Goal: Task Accomplishment & Management: Manage account settings

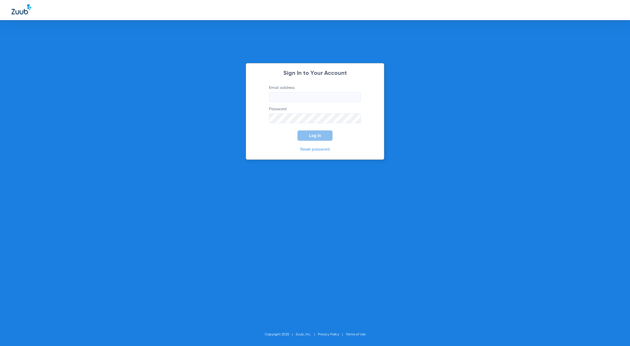
click at [300, 99] on input "Email address" at bounding box center [315, 97] width 92 height 10
type input "vee@zuub.com"
click at [319, 133] on span "Log In" at bounding box center [315, 135] width 12 height 5
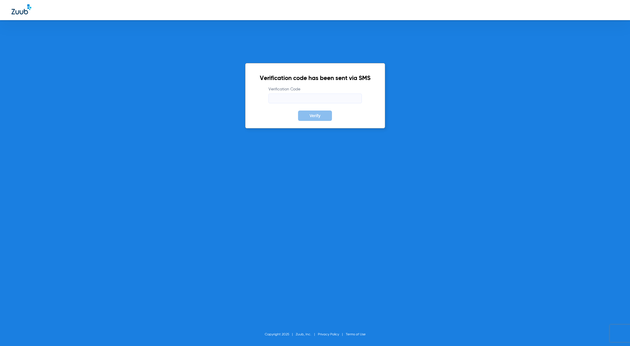
click at [288, 97] on input "Verification Code" at bounding box center [315, 98] width 93 height 10
type input "286267"
click at [298, 110] on button "Verify" at bounding box center [315, 115] width 34 height 10
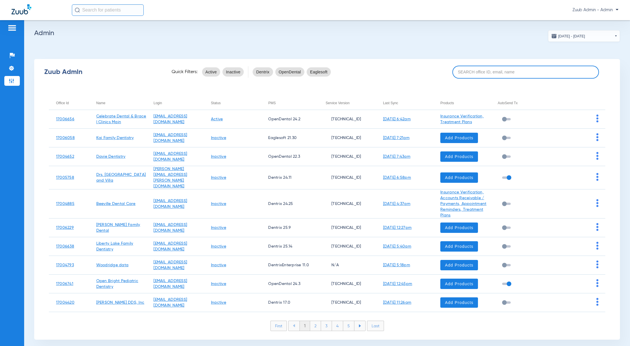
click at [469, 70] on input at bounding box center [526, 72] width 147 height 13
paste input "17006453"
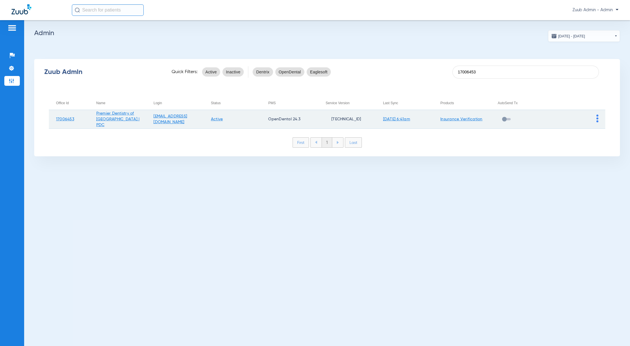
type input "17006453"
click at [598, 118] on img at bounding box center [598, 118] width 2 height 8
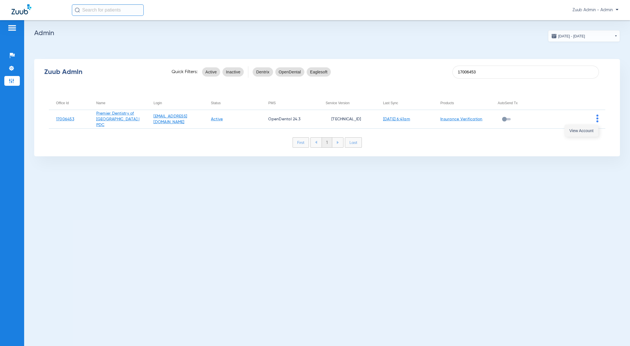
click at [585, 133] on button "View Account" at bounding box center [581, 131] width 33 height 12
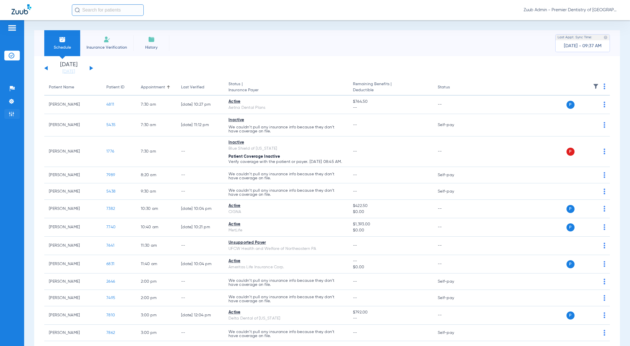
click at [7, 114] on li "Admin" at bounding box center [12, 114] width 16 height 10
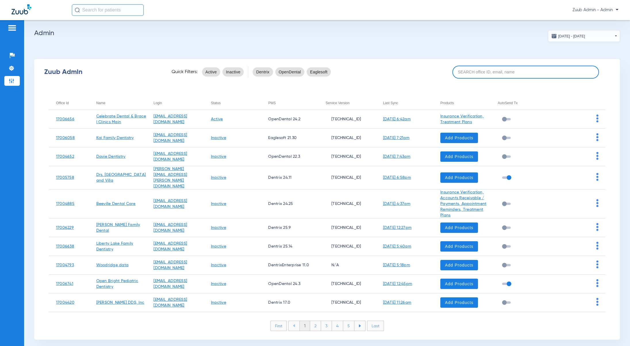
click at [480, 70] on input at bounding box center [526, 72] width 147 height 13
paste input "17007107"
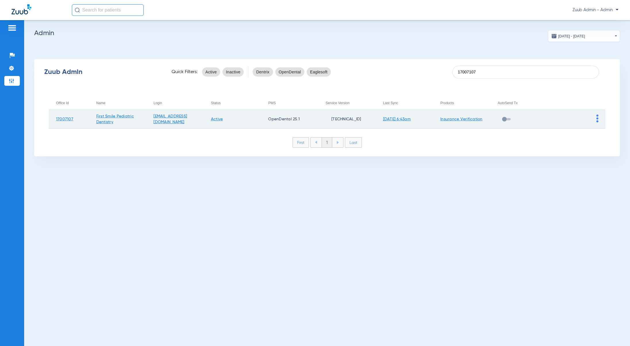
type input "17007107"
click at [597, 119] on img at bounding box center [598, 118] width 2 height 8
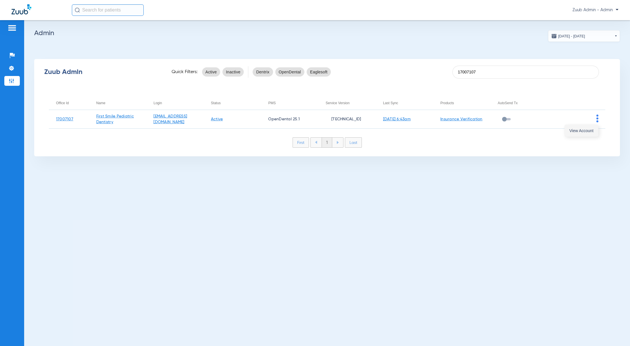
click at [583, 133] on button "View Account" at bounding box center [581, 131] width 33 height 12
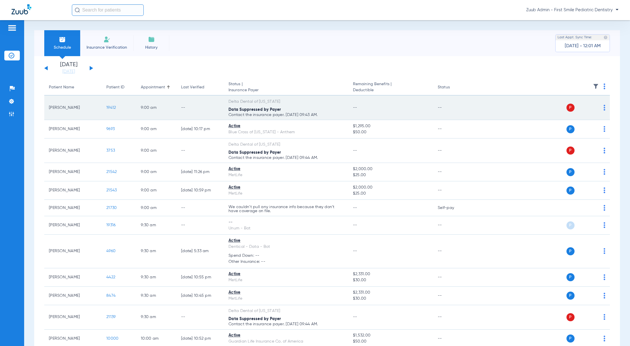
click at [115, 107] on span "19412" at bounding box center [110, 108] width 9 height 4
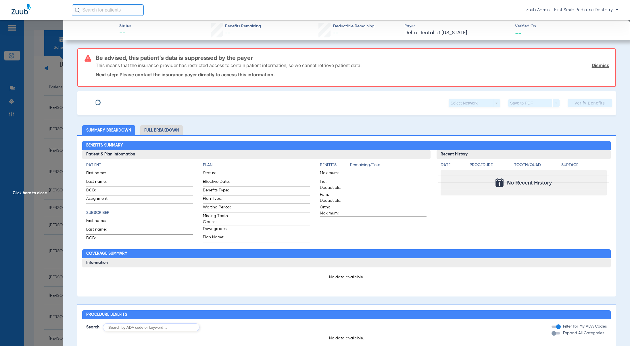
type input "Garrett"
type input "Yoshitomi"
type input "03/30/1990"
type input "1192779403"
type input "18066 00901"
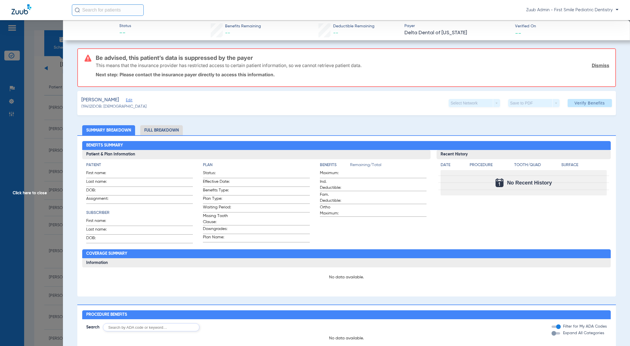
click at [126, 101] on span "Edit" at bounding box center [128, 100] width 5 height 5
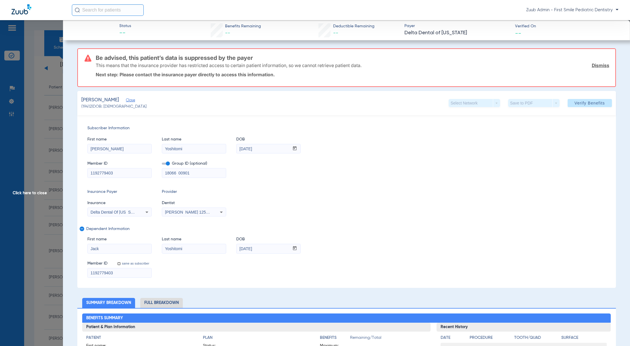
click at [139, 212] on div "Delta Dental Of [US_STATE]" at bounding box center [120, 211] width 64 height 7
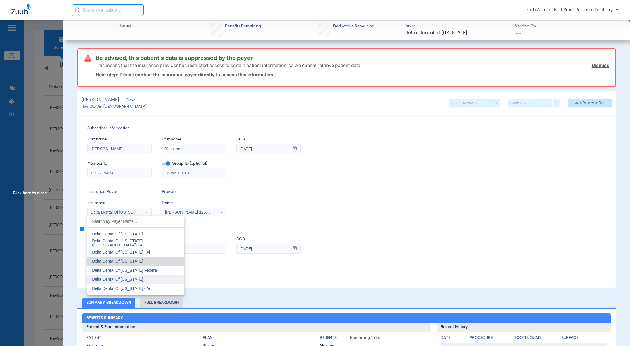
scroll to position [1102, 0]
click at [143, 265] on mat-option "Delta Dental Of [US_STATE] Federal" at bounding box center [135, 261] width 97 height 9
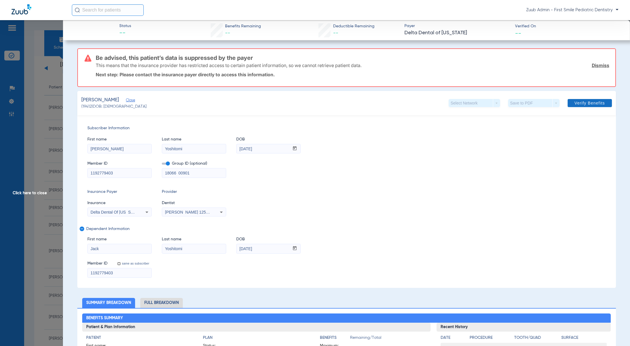
click at [575, 103] on span "Verify Benefits" at bounding box center [590, 103] width 30 height 5
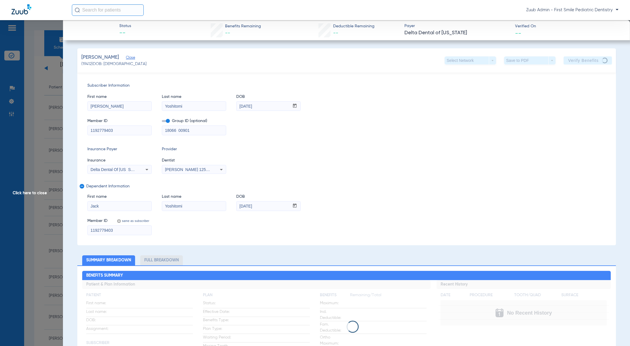
drag, startPoint x: 118, startPoint y: 229, endPoint x: 78, endPoint y: 228, distance: 40.3
click at [78, 228] on div "Subscriber Information First name Garrett Last name Yoshitomi DOB mm / dd / yyy…" at bounding box center [346, 158] width 539 height 173
click at [227, 204] on div "First name Jack Last name Yoshitomi DOB mm / dd / yyyy 02/01/2022" at bounding box center [346, 199] width 519 height 22
drag, startPoint x: 122, startPoint y: 231, endPoint x: 84, endPoint y: 230, distance: 38.6
click at [84, 230] on div "Subscriber Information First name Garrett Last name Yoshitomi DOB mm / dd / yyy…" at bounding box center [346, 158] width 539 height 173
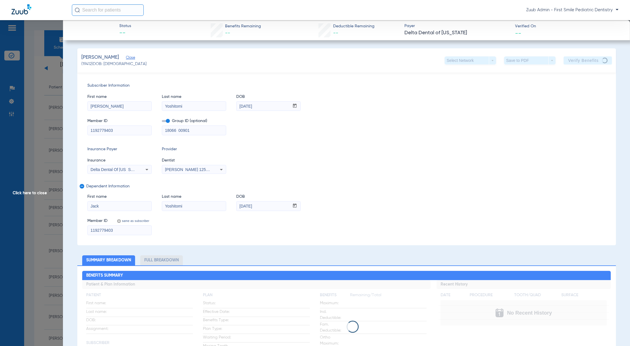
drag, startPoint x: 115, startPoint y: 104, endPoint x: 74, endPoint y: 103, distance: 41.1
click at [74, 103] on app-member-insurance-verification-view "Status -- Benefits Remaining -- Deductible Remaining -- Payer Delta Dental of C…" at bounding box center [346, 338] width 567 height 637
click at [152, 105] on div "First name Garrett Last name Yoshitomi DOB mm / dd / yyyy 03/30/1990" at bounding box center [346, 100] width 519 height 22
drag, startPoint x: 264, startPoint y: 105, endPoint x: 229, endPoint y: 104, distance: 35.7
click at [229, 104] on div "First name Garrett Last name Yoshitomi DOB mm / dd / yyyy 03/30/1990" at bounding box center [346, 100] width 519 height 22
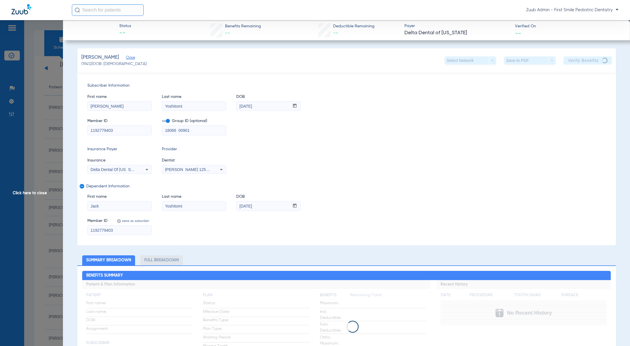
click at [32, 193] on span "Click here to close" at bounding box center [31, 193] width 63 height 346
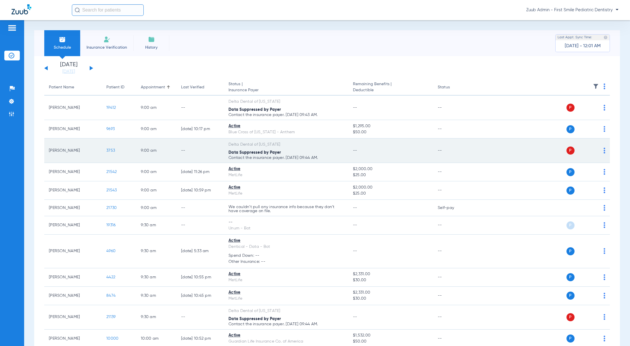
click at [107, 149] on span "3753" at bounding box center [110, 150] width 9 height 4
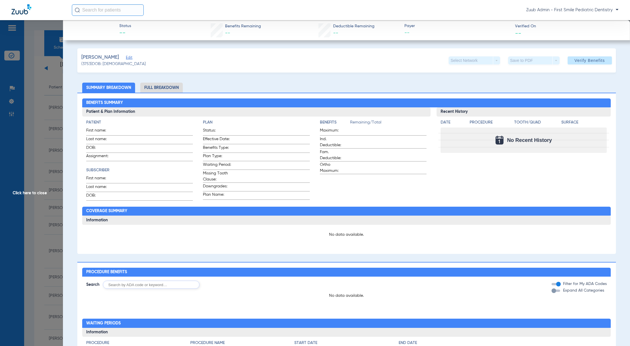
type input "Mustafa"
type input "Raoof"
type input "10/15/1983"
type input "1219731443"
type input "21531 00001"
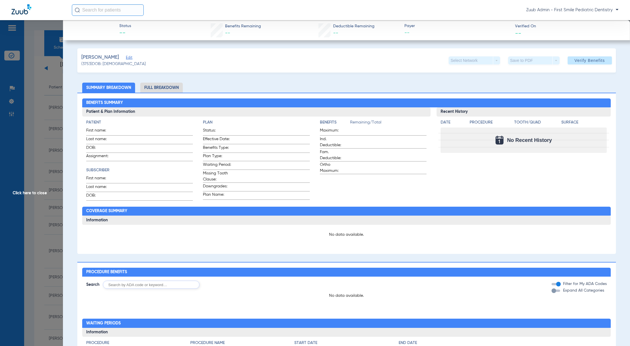
click at [126, 58] on span "Edit" at bounding box center [128, 57] width 5 height 5
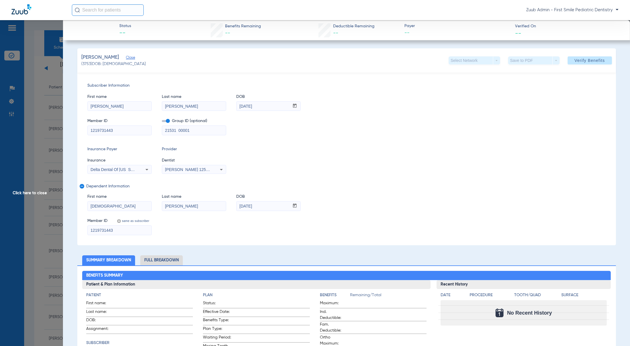
drag, startPoint x: 115, startPoint y: 230, endPoint x: 74, endPoint y: 226, distance: 41.9
click at [74, 226] on app-member-insurance-verification-view "Status -- Benefits Remaining -- Deductible Remaining -- Payer -- Verified On --…" at bounding box center [346, 339] width 567 height 639
click at [233, 205] on div "First name Musa Last name Raoof DOB mm / dd / yyyy 09/24/2015" at bounding box center [346, 199] width 519 height 22
drag, startPoint x: 121, startPoint y: 131, endPoint x: 67, endPoint y: 127, distance: 54.8
click at [67, 127] on app-member-insurance-verification-view "Status -- Benefits Remaining -- Deductible Remaining -- Payer -- Verified On --…" at bounding box center [346, 339] width 567 height 639
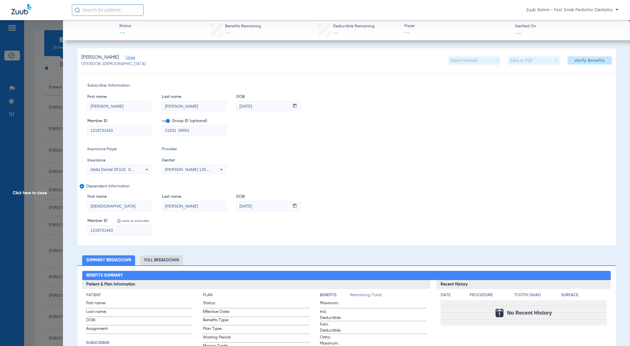
drag, startPoint x: 256, startPoint y: 105, endPoint x: 230, endPoint y: 104, distance: 26.5
click at [230, 104] on div "First name Mustafa Last name Raoof DOB mm / dd / yyyy 10/15/1983" at bounding box center [346, 100] width 519 height 22
drag, startPoint x: 80, startPoint y: 106, endPoint x: 70, endPoint y: 106, distance: 9.8
click at [70, 106] on app-member-insurance-verification-view "Status -- Benefits Remaining -- Deductible Remaining -- Payer -- Verified On --…" at bounding box center [346, 339] width 567 height 639
drag, startPoint x: 168, startPoint y: 106, endPoint x: 153, endPoint y: 105, distance: 14.7
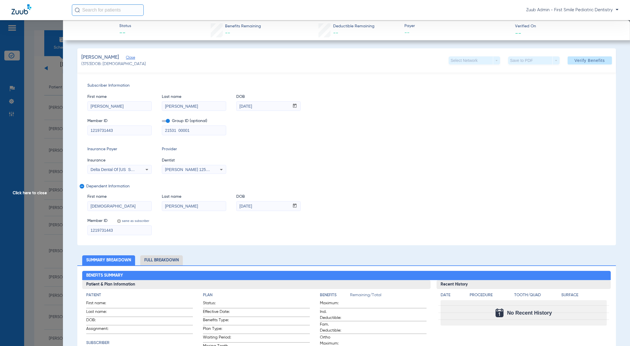
click at [153, 105] on div "First name Mustafa Last name Raoof DOB mm / dd / yyyy 10/15/1983" at bounding box center [346, 100] width 519 height 22
click at [139, 168] on div "Delta Dental Of [US_STATE]" at bounding box center [120, 169] width 64 height 7
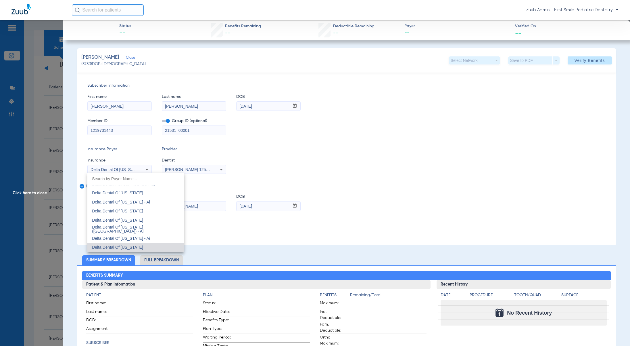
click at [32, 193] on div at bounding box center [315, 173] width 630 height 346
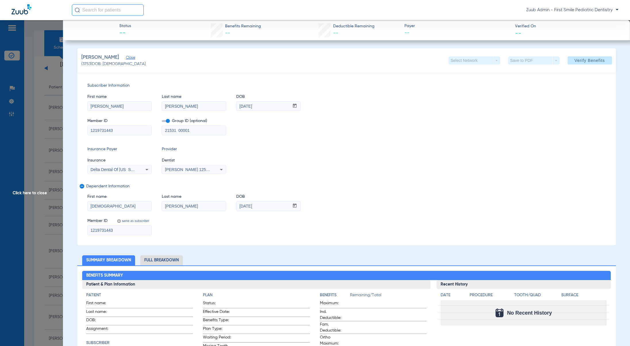
click at [32, 193] on span "Click here to close" at bounding box center [31, 193] width 63 height 346
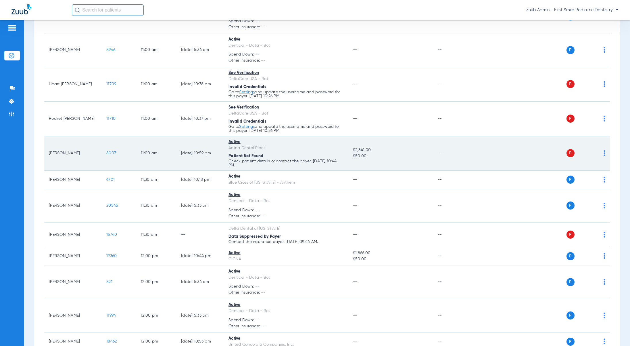
scroll to position [476, 0]
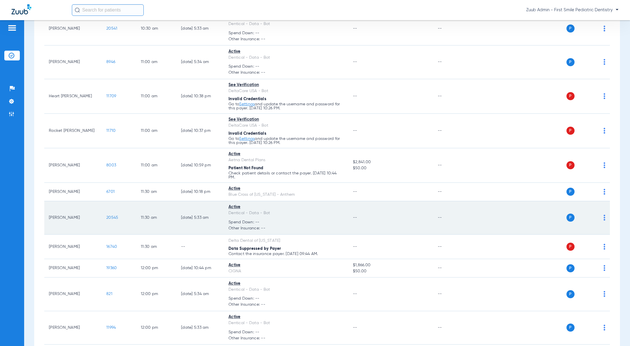
click at [110, 217] on span "20545" at bounding box center [112, 217] width 12 height 4
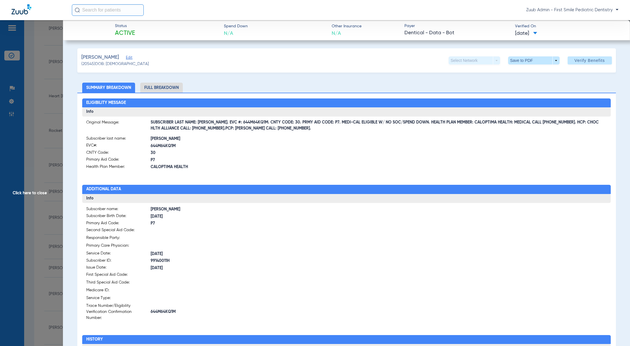
click at [33, 192] on span "Click here to close" at bounding box center [31, 193] width 63 height 346
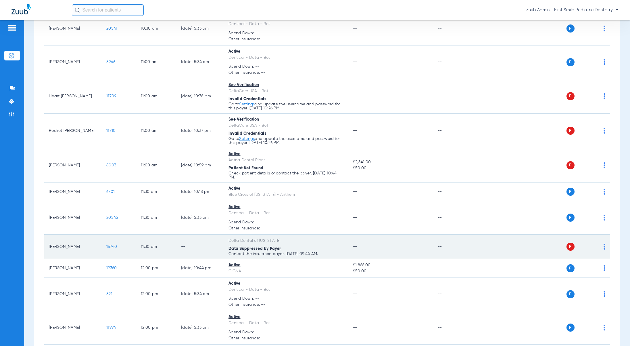
click at [116, 248] on span "16740" at bounding box center [111, 246] width 11 height 4
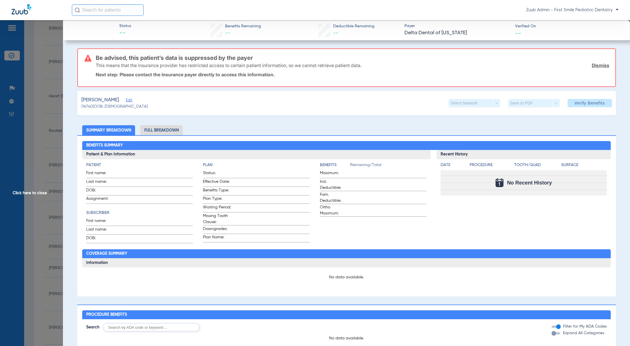
click at [126, 99] on span "Edit" at bounding box center [128, 100] width 5 height 5
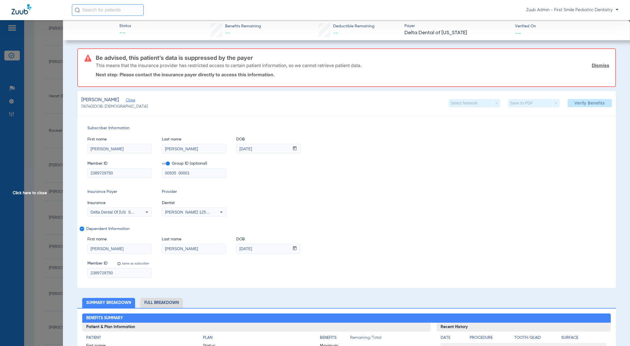
click at [122, 213] on span "Delta Dental Of [US_STATE]" at bounding box center [116, 212] width 51 height 5
type input "b"
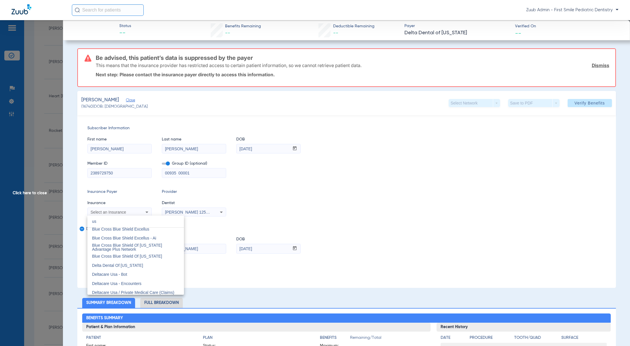
type input "usa"
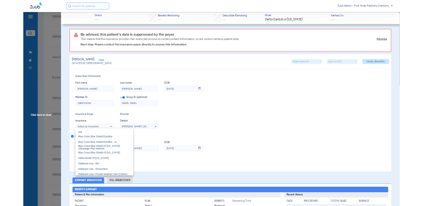
scroll to position [0, 0]
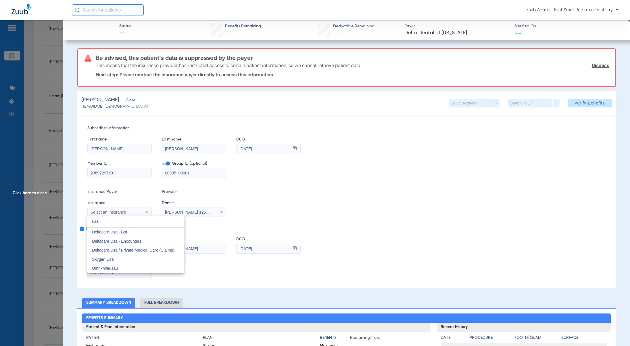
click at [122, 233] on span "Deltacare Usa - Bot" at bounding box center [109, 231] width 35 height 5
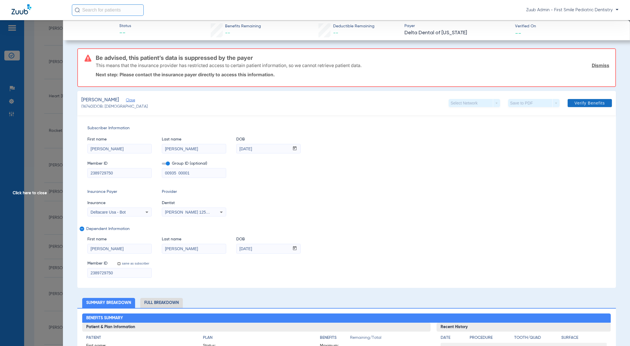
click at [589, 103] on span "Verify Benefits" at bounding box center [590, 103] width 30 height 5
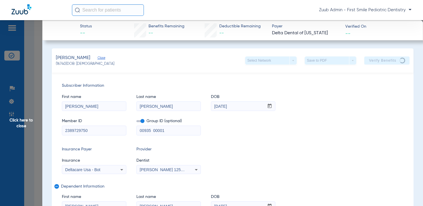
click at [30, 119] on span "Click here to close" at bounding box center [21, 123] width 42 height 206
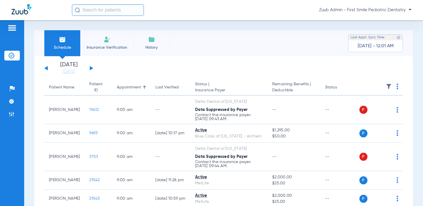
click at [389, 88] on img at bounding box center [389, 86] width 6 height 6
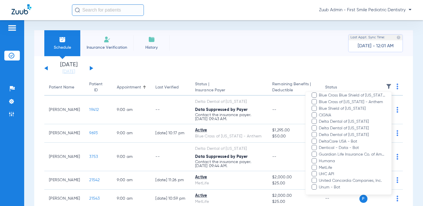
scroll to position [102, 0]
click at [316, 142] on span at bounding box center [313, 141] width 5 height 5
click at [319, 146] on input "DeltaCare USA - Bot" at bounding box center [319, 146] width 0 height 0
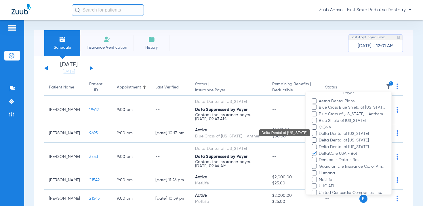
scroll to position [92, 0]
click at [340, 135] on span "Delta Dental of [US_STATE]" at bounding box center [351, 133] width 67 height 6
click at [319, 137] on input "Delta Dental of [US_STATE]" at bounding box center [319, 137] width 0 height 0
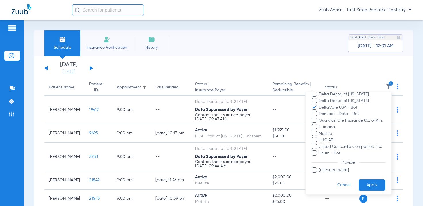
scroll to position [139, 0]
click at [370, 180] on button "Apply" at bounding box center [371, 182] width 27 height 11
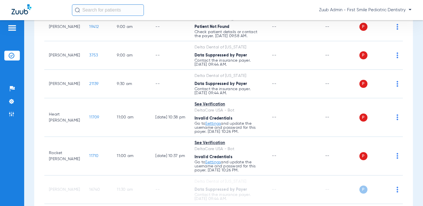
scroll to position [85, 0]
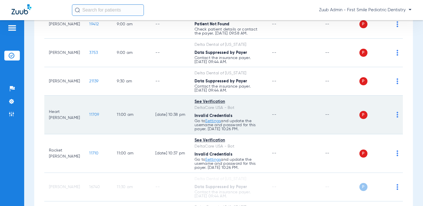
drag, startPoint x: 242, startPoint y: 128, endPoint x: 191, endPoint y: 108, distance: 55.2
click at [191, 108] on td "See Verification DeltaCare USA - Bot Invalid Credentials Go to Settings and upd…" at bounding box center [228, 114] width 77 height 39
copy td "DeltaCare USA - Bot Invalid Credentials Go to Settings and update the username …"
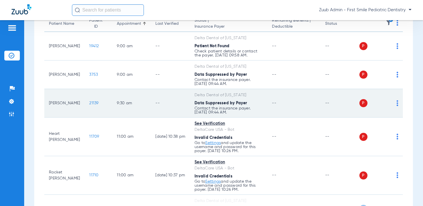
scroll to position [0, 0]
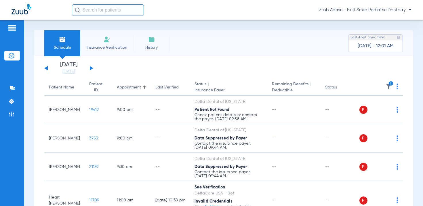
click at [390, 87] on img at bounding box center [389, 86] width 6 height 6
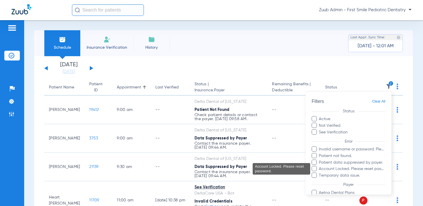
click at [332, 169] on span "Account Locked. Please reset password." at bounding box center [351, 169] width 67 height 6
click at [319, 173] on input "Account Locked. Please reset password." at bounding box center [319, 173] width 0 height 0
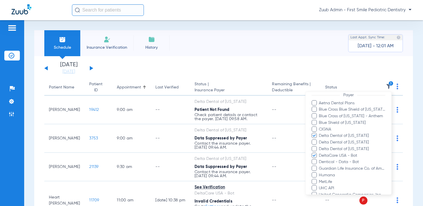
scroll to position [93, 0]
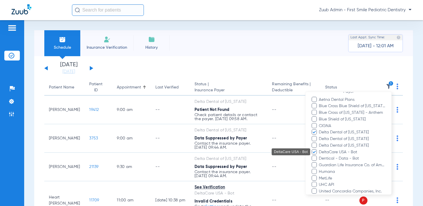
click at [323, 152] on span "DeltaCare USA - Bot" at bounding box center [351, 152] width 67 height 6
click at [319, 156] on input "DeltaCare USA - Bot" at bounding box center [319, 156] width 0 height 0
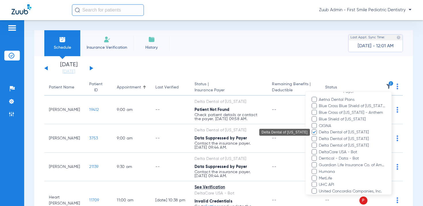
click at [323, 133] on span "Delta Dental of [US_STATE]" at bounding box center [351, 132] width 67 height 6
click at [319, 136] on input "Delta Dental of [US_STATE]" at bounding box center [319, 136] width 0 height 0
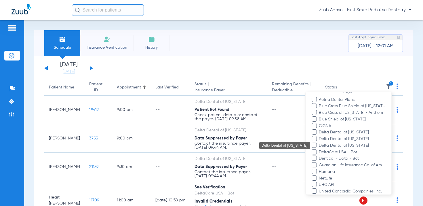
scroll to position [139, 0]
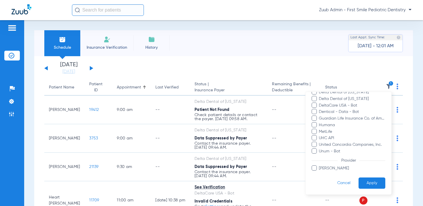
click at [372, 186] on button "Apply" at bounding box center [371, 182] width 27 height 11
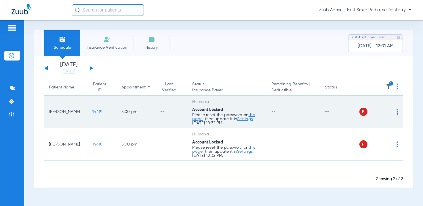
drag, startPoint x: 231, startPoint y: 123, endPoint x: 191, endPoint y: 102, distance: 45.5
click at [191, 102] on td "Humana Account Locked Please reset the password on this page , then update it i…" at bounding box center [226, 111] width 79 height 32
copy td "Humana Account Locked Please reset the password on this page , then update it i…"
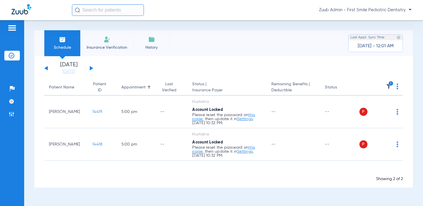
click at [390, 86] on img at bounding box center [389, 86] width 6 height 6
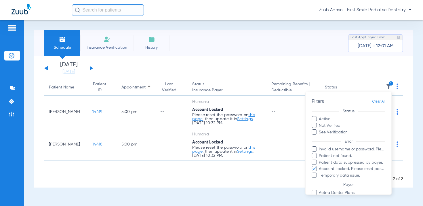
click at [315, 167] on span at bounding box center [313, 168] width 5 height 5
click at [319, 173] on input "Account Locked. Please reset password." at bounding box center [319, 173] width 0 height 0
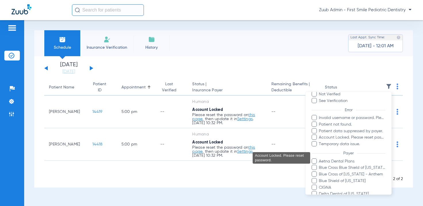
scroll to position [33, 0]
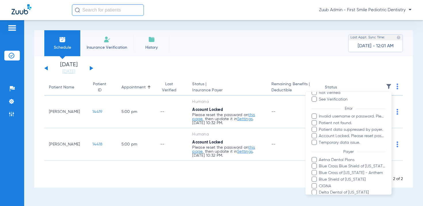
click at [315, 116] on span at bounding box center [313, 115] width 5 height 5
click at [319, 120] on input "Invalid username or password. Please go to Settings > Insurance Verification > …" at bounding box center [319, 120] width 0 height 0
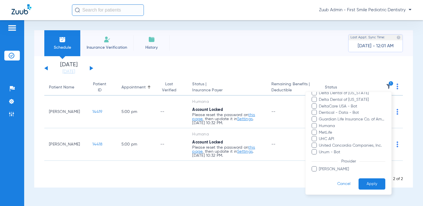
scroll to position [139, 0]
click at [364, 179] on button "Apply" at bounding box center [371, 182] width 27 height 11
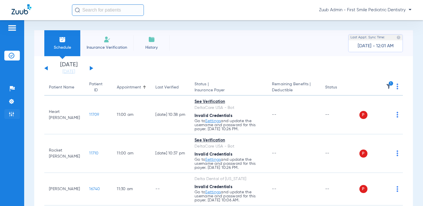
click at [11, 114] on img at bounding box center [12, 114] width 6 height 6
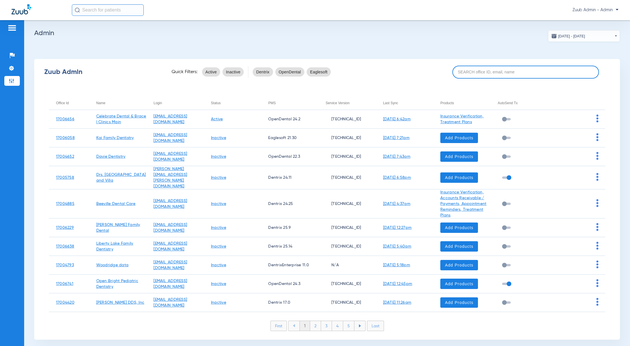
click at [487, 72] on input at bounding box center [526, 72] width 147 height 13
paste input "17006453"
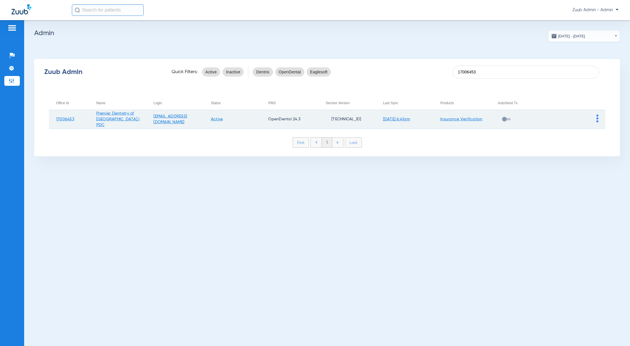
type input "17006453"
click at [597, 119] on img at bounding box center [598, 118] width 2 height 8
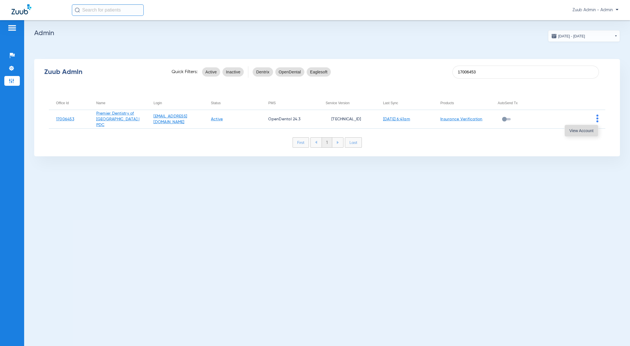
click at [582, 131] on span "View Account" at bounding box center [582, 131] width 24 height 4
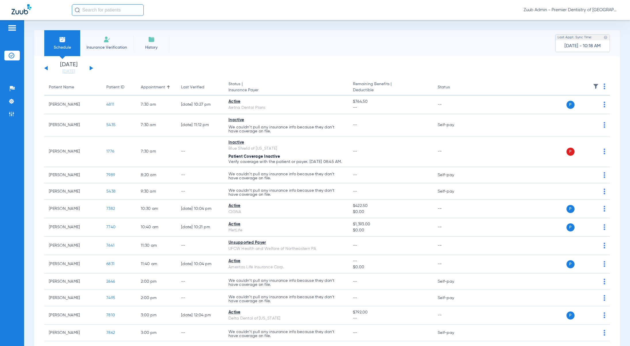
click at [593, 86] on img at bounding box center [596, 86] width 6 height 6
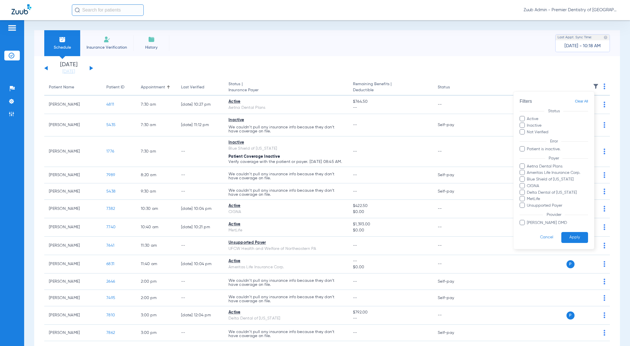
click at [458, 81] on div at bounding box center [315, 173] width 630 height 346
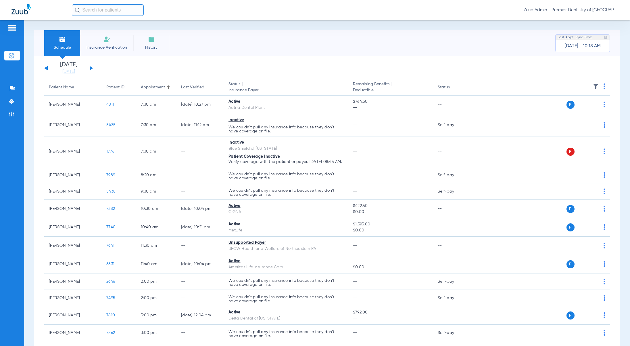
click at [92, 68] on button at bounding box center [91, 68] width 3 height 4
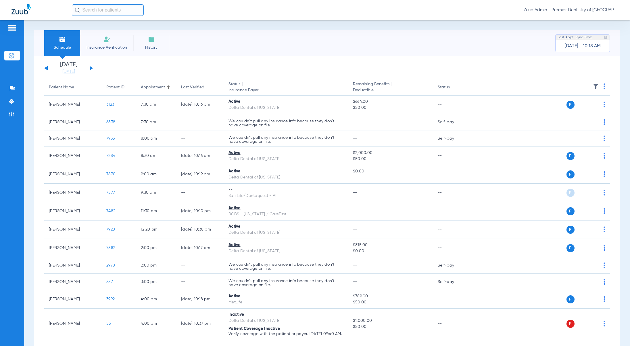
click at [593, 85] on img at bounding box center [596, 86] width 6 height 6
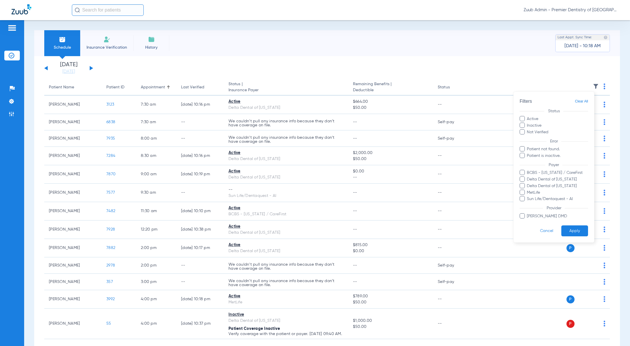
click at [269, 70] on div at bounding box center [315, 173] width 630 height 346
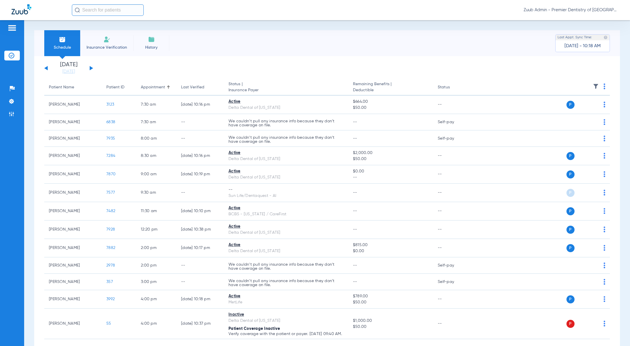
click at [92, 68] on button at bounding box center [91, 68] width 3 height 4
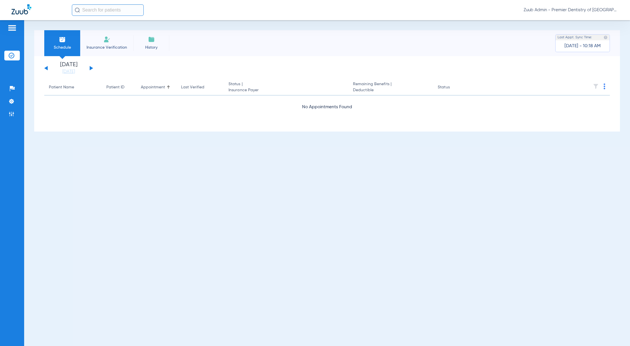
click at [91, 68] on button at bounding box center [91, 68] width 3 height 4
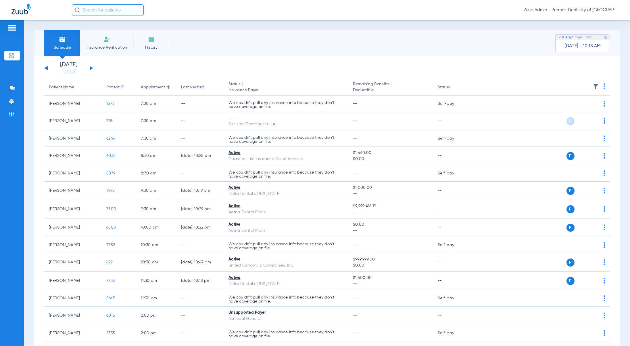
click at [593, 85] on img at bounding box center [596, 86] width 6 height 6
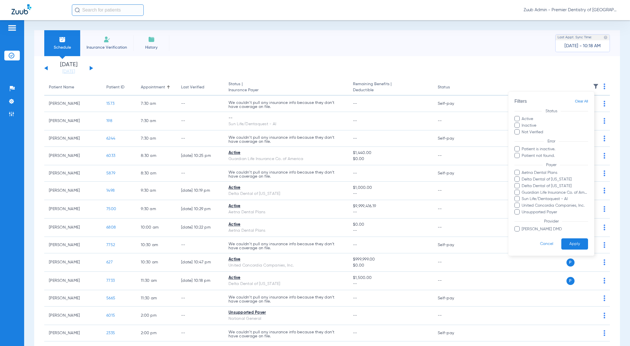
click at [197, 68] on div at bounding box center [315, 173] width 630 height 346
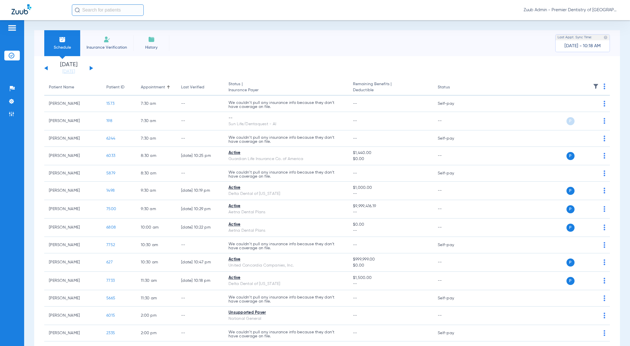
click at [91, 68] on button at bounding box center [91, 68] width 3 height 4
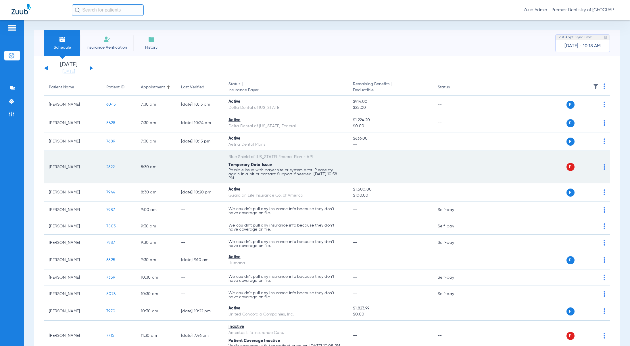
click at [106, 166] on span "2622" at bounding box center [110, 167] width 8 height 4
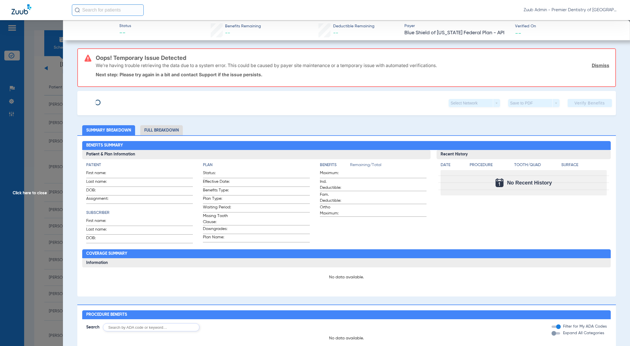
type input "Douglas"
type input "Walter"
type input "11/18/1956"
type input "F00711292"
type input "FEPBD10004 BCBS FEP"
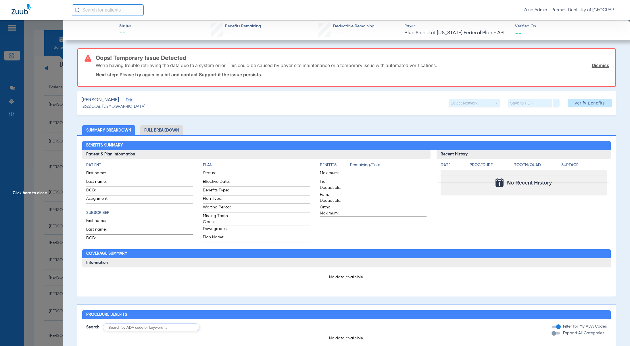
click at [126, 101] on span "Edit" at bounding box center [128, 100] width 5 height 5
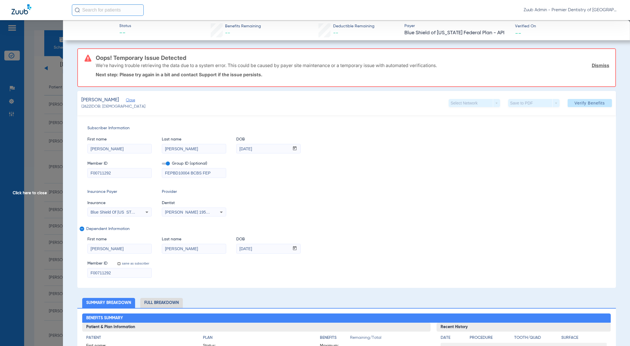
click at [141, 211] on div "Blue Shield Of [US_STATE] Federal Plan - Api" at bounding box center [120, 211] width 64 height 7
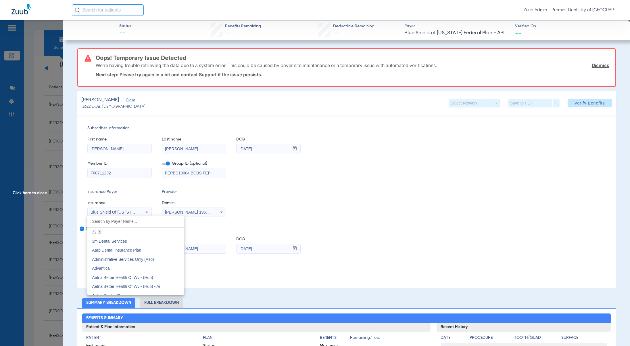
scroll to position [748, 0]
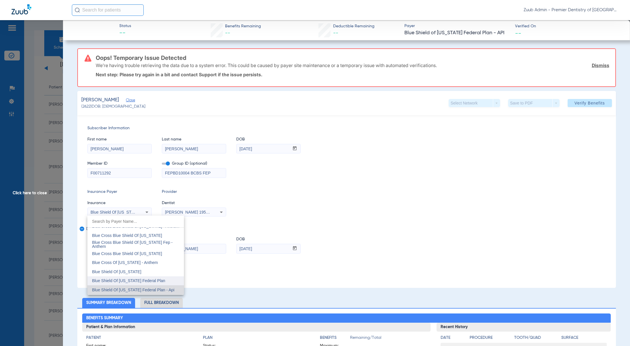
click at [148, 278] on span "Blue Shield Of [US_STATE] Federal Plan" at bounding box center [128, 280] width 73 height 5
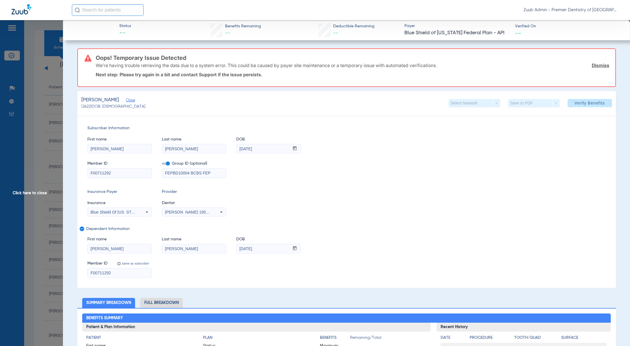
click at [595, 65] on link "Dismiss" at bounding box center [601, 65] width 18 height 6
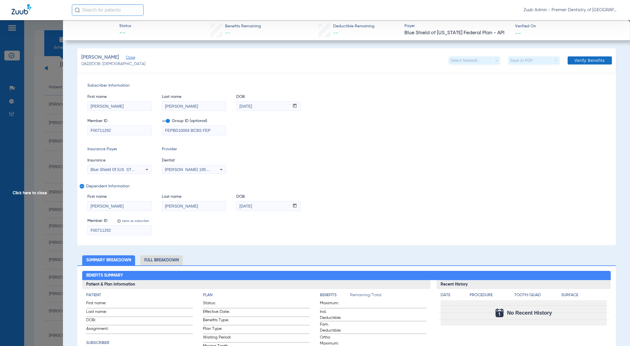
click at [589, 61] on span "Verify Benefits" at bounding box center [590, 60] width 30 height 5
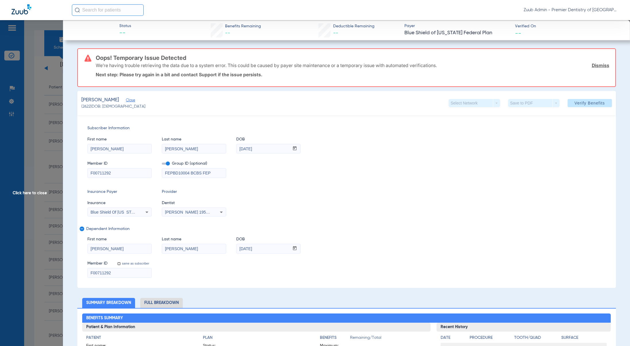
click at [109, 213] on span "Blue Shield Of [US_STATE] Federal Plan" at bounding box center [127, 212] width 73 height 5
type input "fep"
click at [136, 233] on span "Blue Cross Blue Shield (Fep Blue Dental)" at bounding box center [129, 231] width 74 height 5
click at [592, 66] on link "Dismiss" at bounding box center [601, 65] width 18 height 6
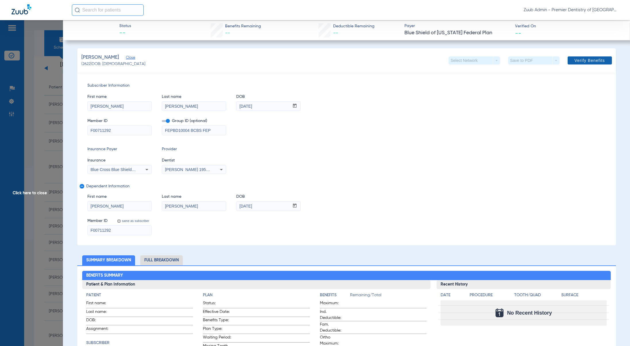
click at [583, 64] on span at bounding box center [590, 60] width 44 height 14
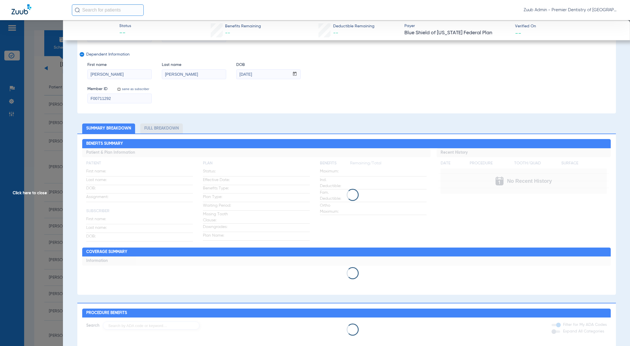
scroll to position [295, 0]
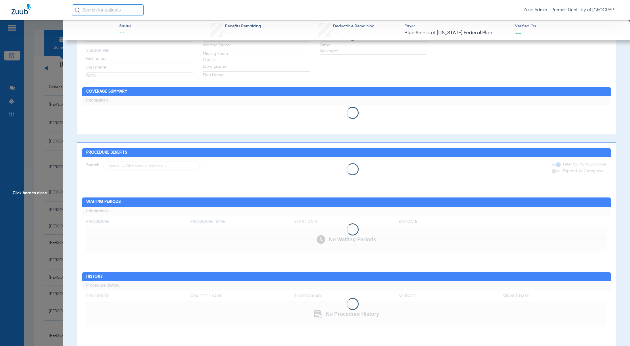
click at [28, 185] on span "Click here to close" at bounding box center [31, 193] width 63 height 346
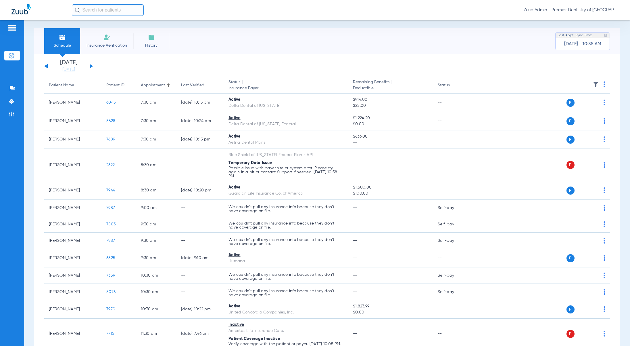
scroll to position [0, 0]
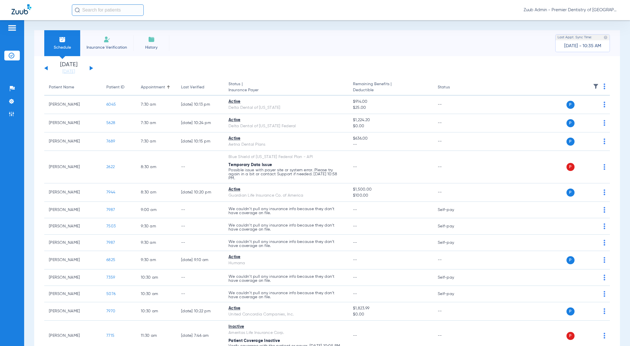
click at [92, 68] on button at bounding box center [91, 68] width 3 height 4
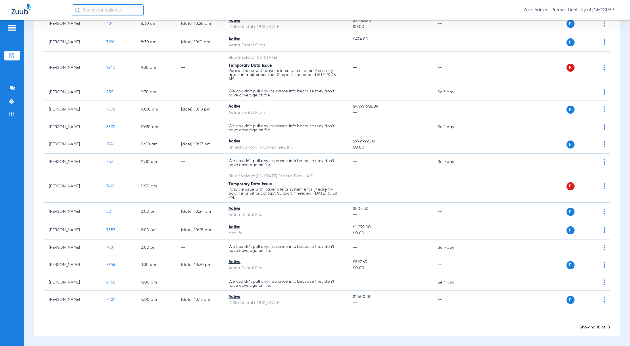
scroll to position [174, 0]
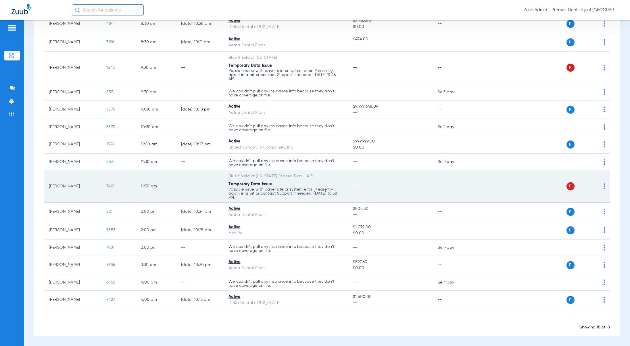
click at [111, 188] on span "7491" at bounding box center [110, 186] width 8 height 4
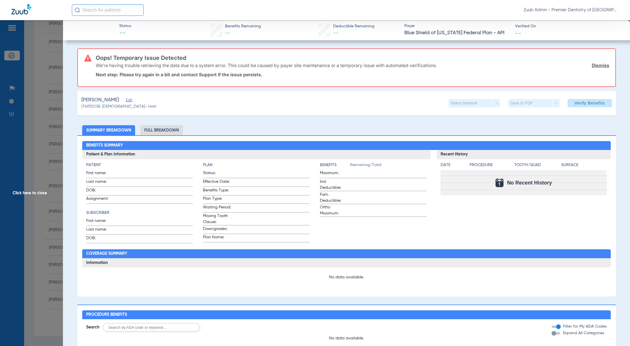
click at [126, 99] on span "Edit" at bounding box center [128, 100] width 5 height 5
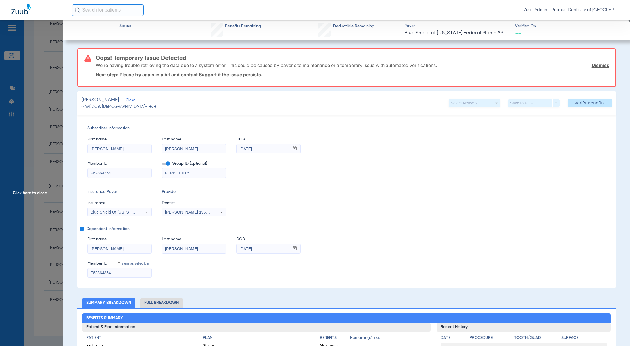
click at [36, 192] on span "Click here to close" at bounding box center [31, 193] width 63 height 346
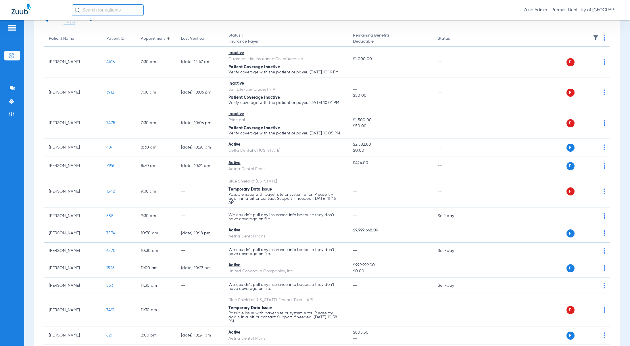
scroll to position [0, 0]
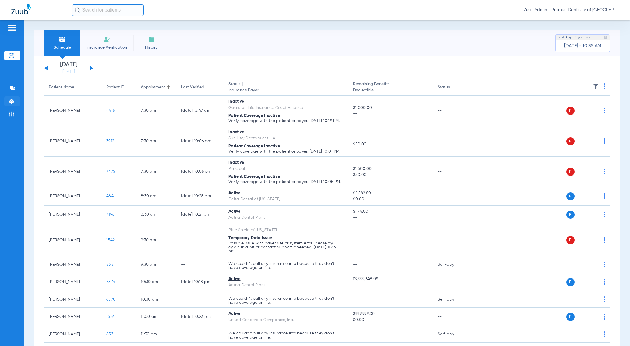
click at [16, 101] on li "Settings" at bounding box center [12, 101] width 16 height 10
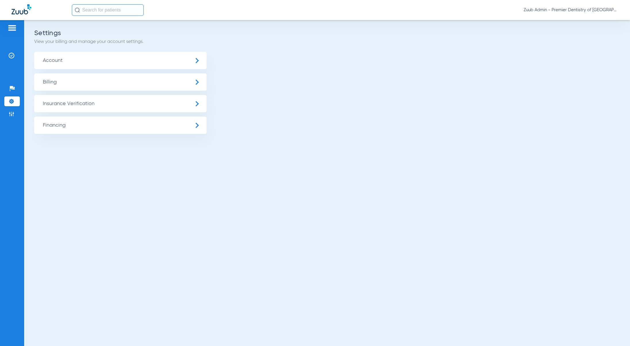
click at [112, 104] on span "Insurance Verification" at bounding box center [120, 103] width 173 height 17
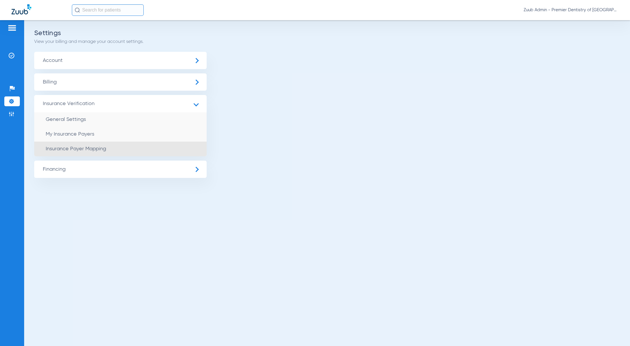
click at [92, 153] on li "Insurance Payer Mapping" at bounding box center [120, 148] width 173 height 15
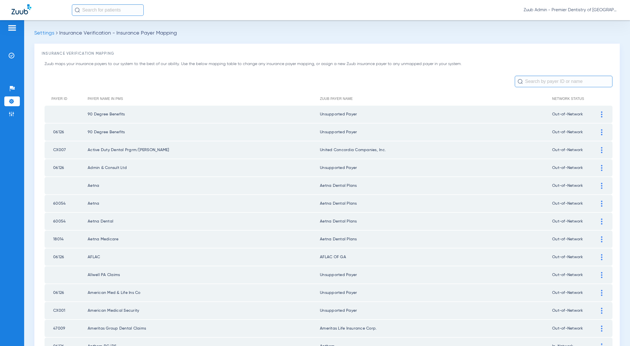
click at [531, 81] on input "text" at bounding box center [564, 82] width 98 height 12
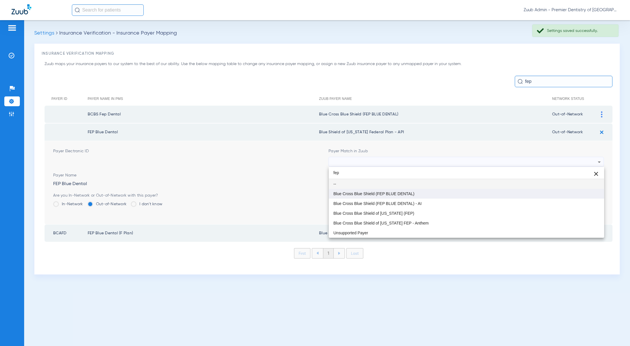
type input "fep"
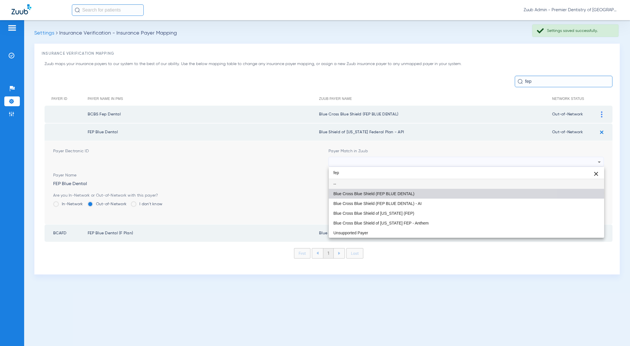
click at [362, 193] on span "Blue Cross Blue Shield (FEP BLUE DENTAL)" at bounding box center [374, 193] width 81 height 4
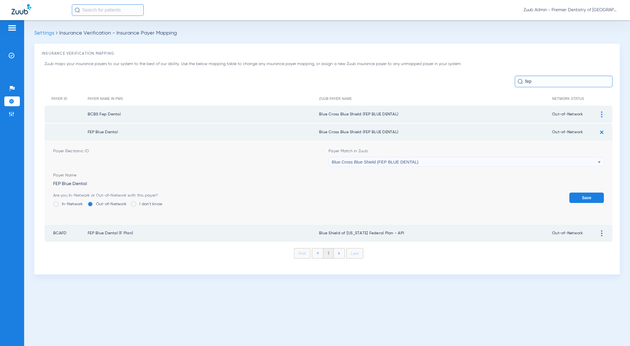
click at [593, 198] on button "Save" at bounding box center [587, 197] width 35 height 10
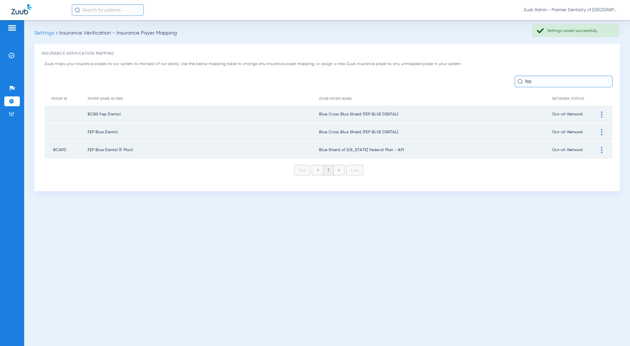
click at [599, 151] on div at bounding box center [602, 150] width 10 height 6
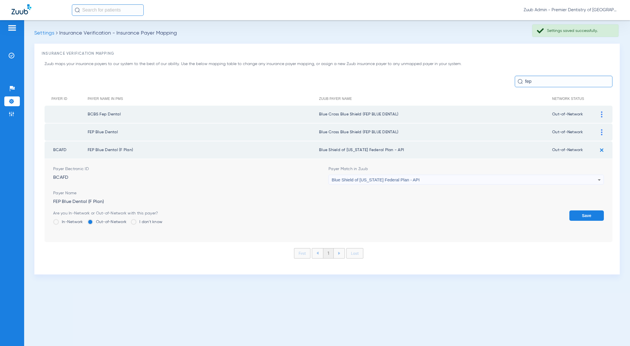
click at [379, 182] on div "Blue Shield of [US_STATE] Federal Plan - API" at bounding box center [465, 180] width 266 height 10
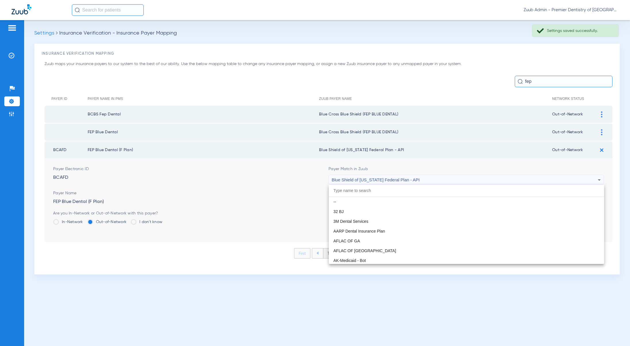
scroll to position [823, 0]
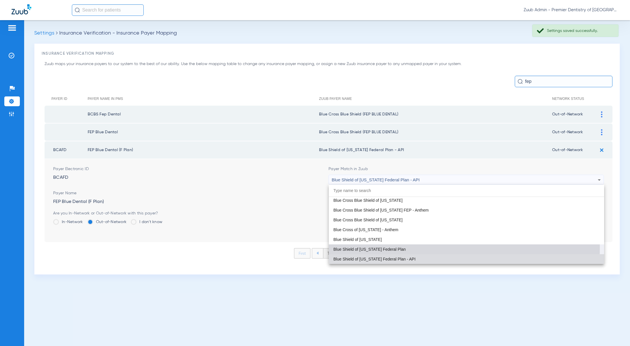
click at [377, 248] on span "Blue Shield of [US_STATE] Federal Plan" at bounding box center [370, 249] width 72 height 4
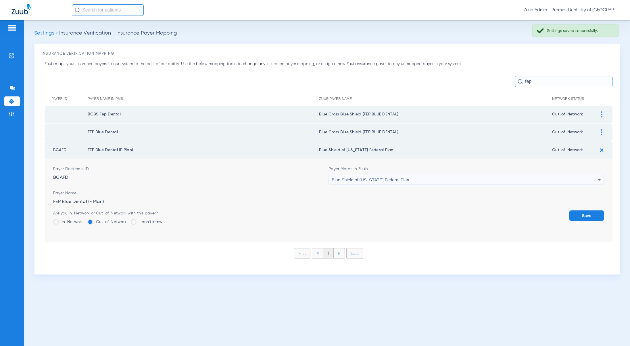
click at [585, 212] on button "Save" at bounding box center [587, 215] width 35 height 10
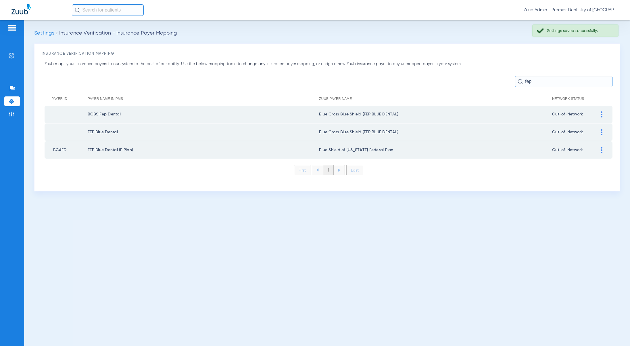
drag, startPoint x: 534, startPoint y: 82, endPoint x: 519, endPoint y: 81, distance: 15.0
click at [519, 81] on div "fep" at bounding box center [564, 82] width 98 height 12
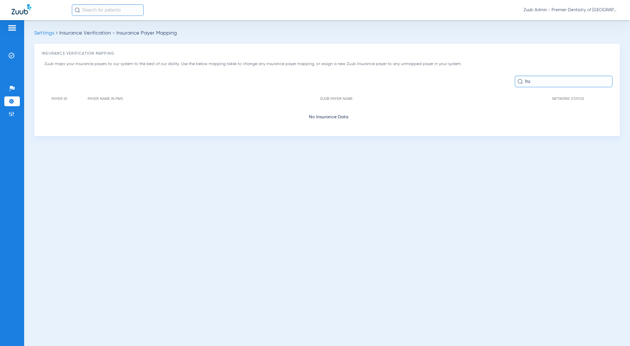
type input "h"
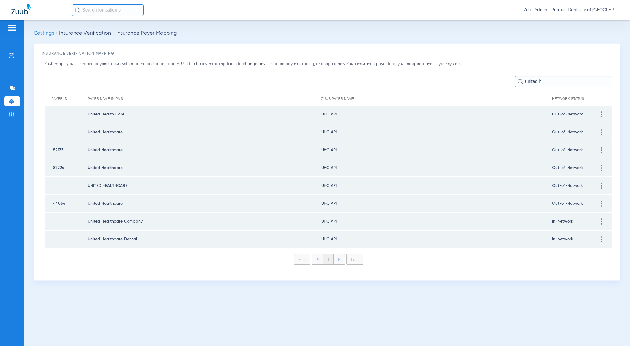
type input "united h"
click at [600, 114] on div at bounding box center [602, 114] width 10 height 6
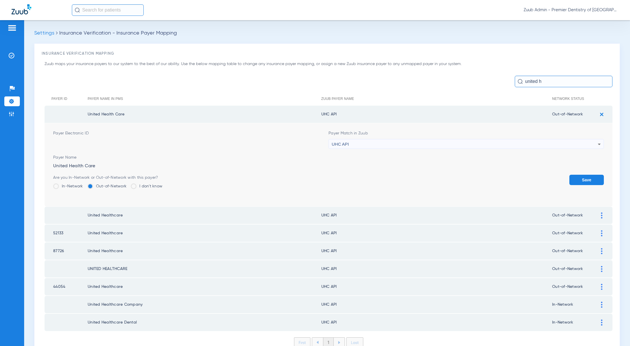
click at [359, 147] on div "UHC API" at bounding box center [465, 144] width 266 height 10
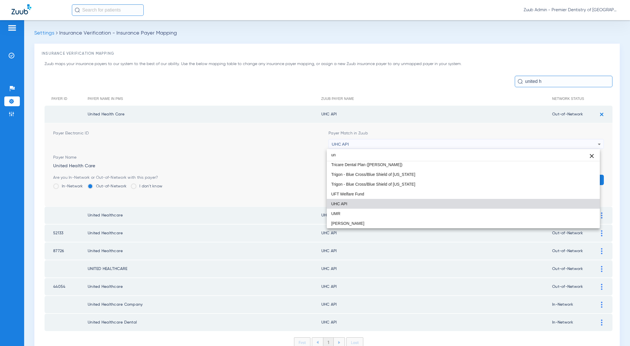
scroll to position [12, 0]
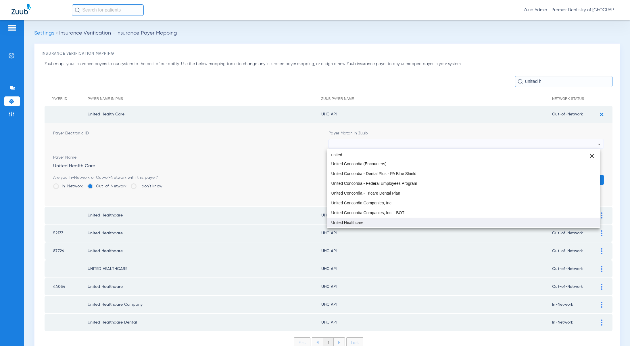
type input "united"
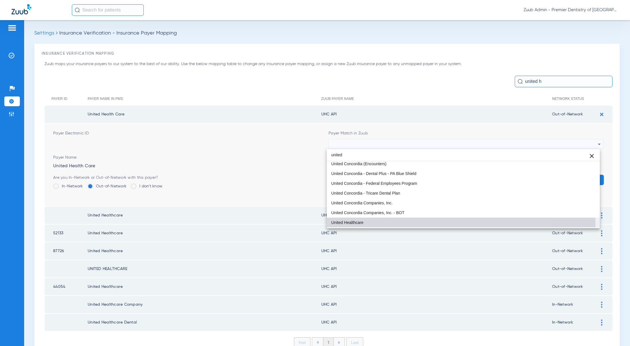
click at [355, 223] on span "United Healthcare" at bounding box center [348, 222] width 32 height 4
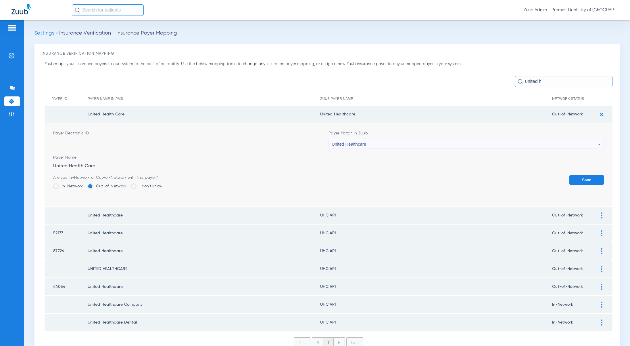
drag, startPoint x: 358, startPoint y: 118, endPoint x: 320, endPoint y: 114, distance: 38.1
click at [320, 114] on td "United Healthcare" at bounding box center [436, 114] width 232 height 17
copy td "nited Healthcare"
click at [580, 184] on button "Save" at bounding box center [587, 180] width 35 height 10
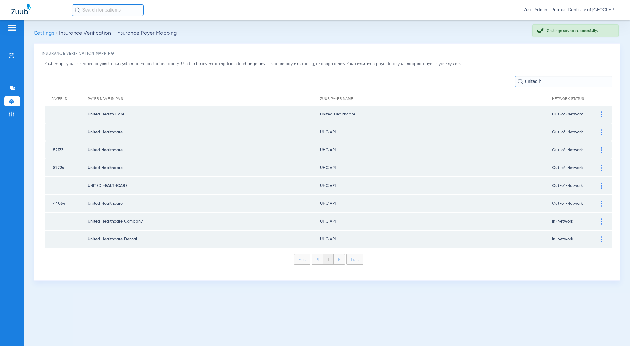
click at [600, 132] on div at bounding box center [602, 132] width 10 height 6
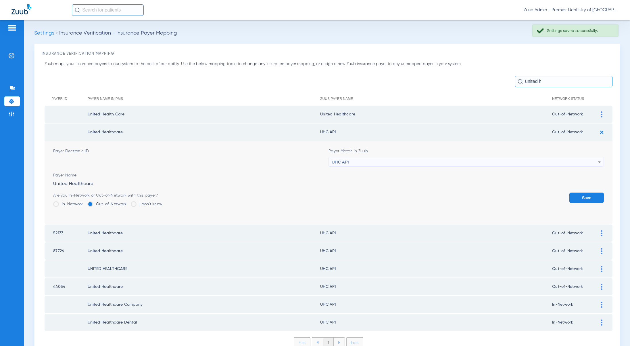
click at [346, 159] on div "UHC API" at bounding box center [465, 162] width 266 height 10
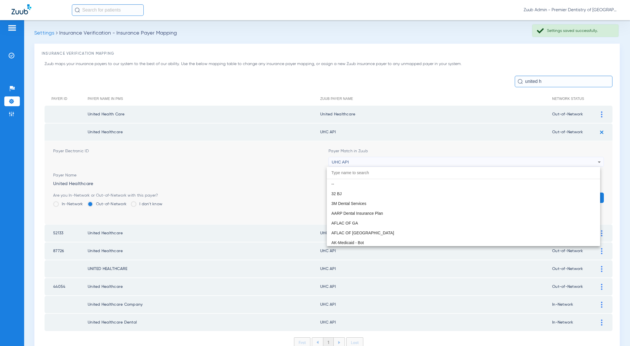
scroll to position [3531, 0]
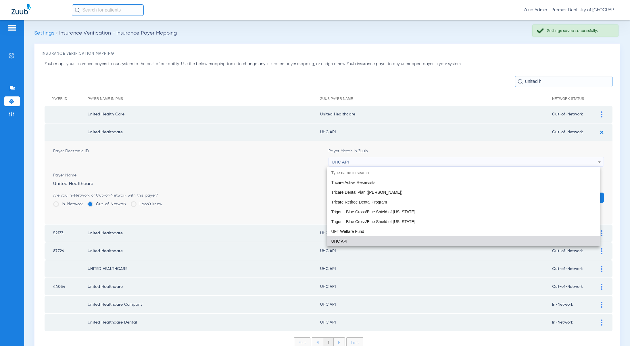
paste input "nited Healthcare"
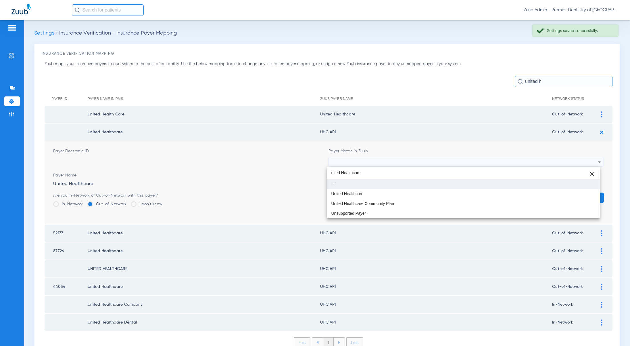
scroll to position [0, 0]
type input "nited Healthcare"
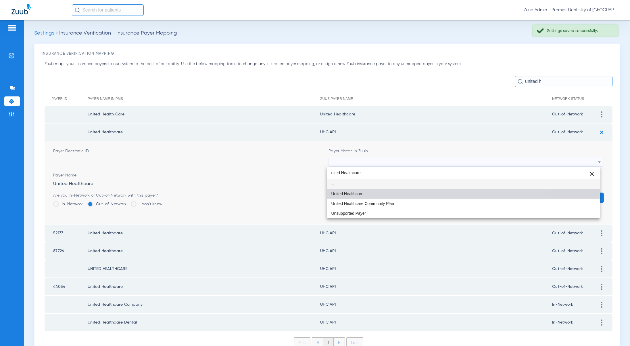
click at [356, 192] on span "United Healthcare" at bounding box center [348, 193] width 32 height 4
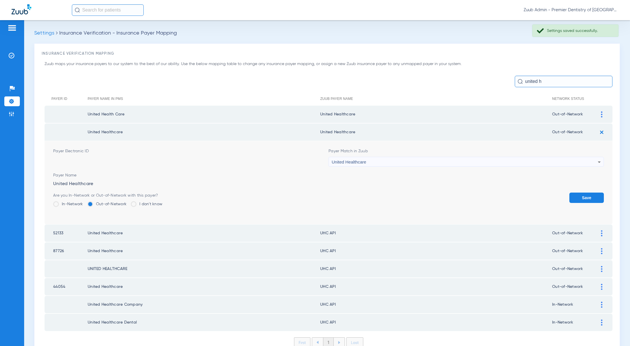
click at [574, 201] on button "Save" at bounding box center [587, 197] width 35 height 10
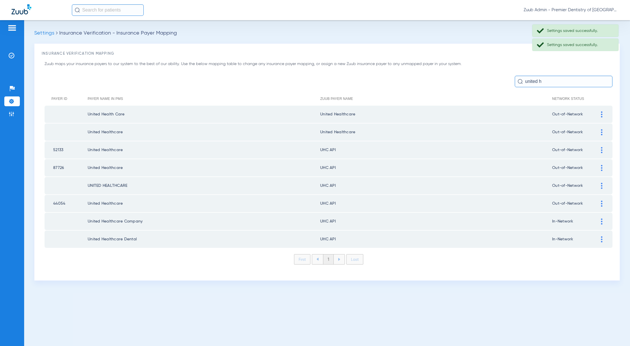
click at [599, 150] on div at bounding box center [602, 150] width 10 height 6
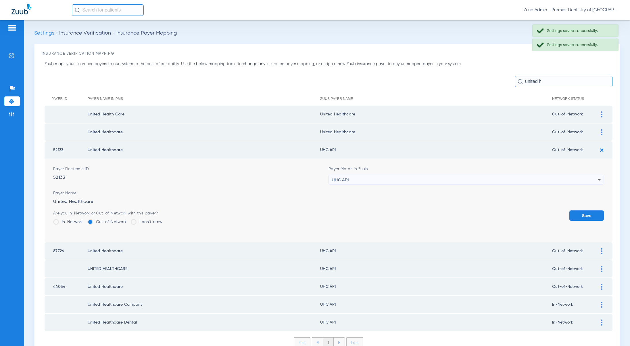
click at [352, 181] on div "UHC API" at bounding box center [465, 180] width 266 height 10
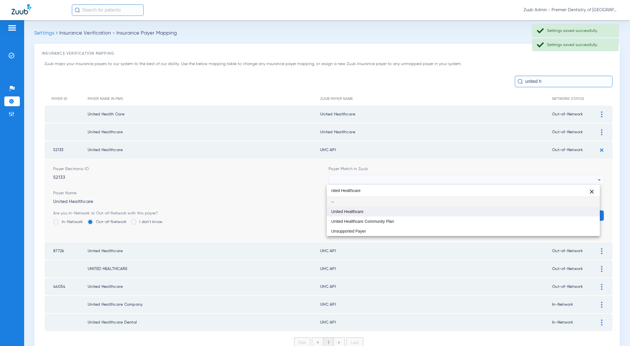
type input "nited Healthcare"
click at [362, 210] on span "United Healthcare" at bounding box center [348, 211] width 32 height 4
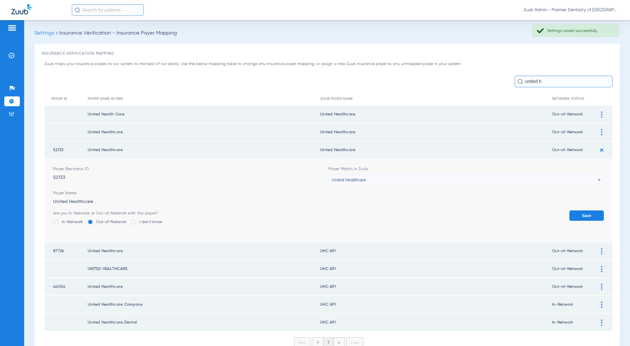
click at [570, 218] on button "Save" at bounding box center [587, 215] width 35 height 10
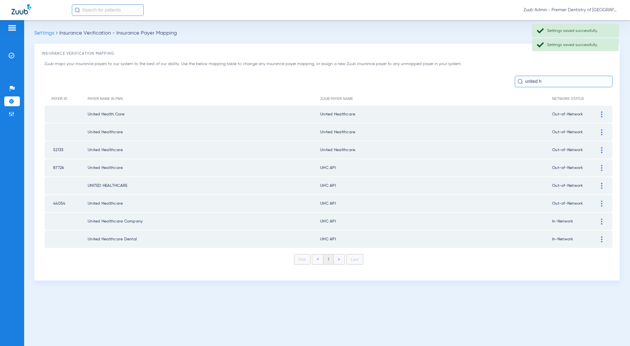
click at [602, 166] on img at bounding box center [601, 168] width 1 height 6
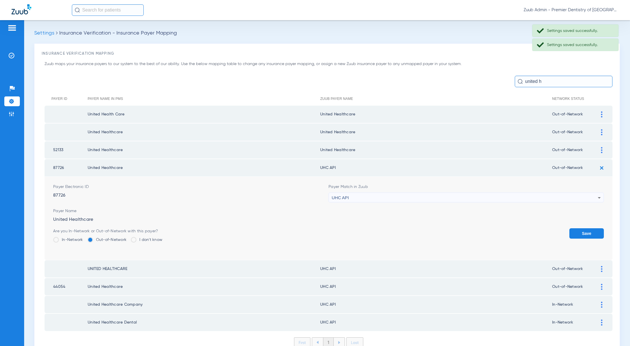
click at [348, 197] on div "UHC API" at bounding box center [465, 198] width 266 height 10
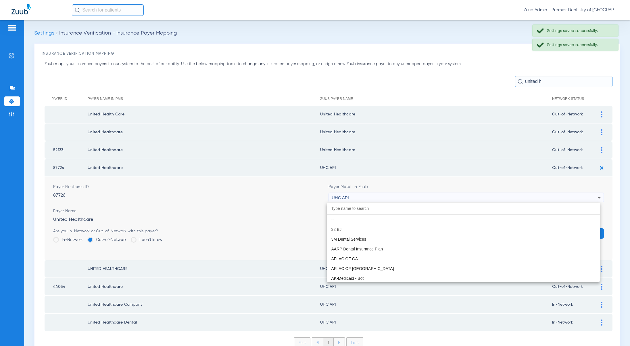
scroll to position [3531, 0]
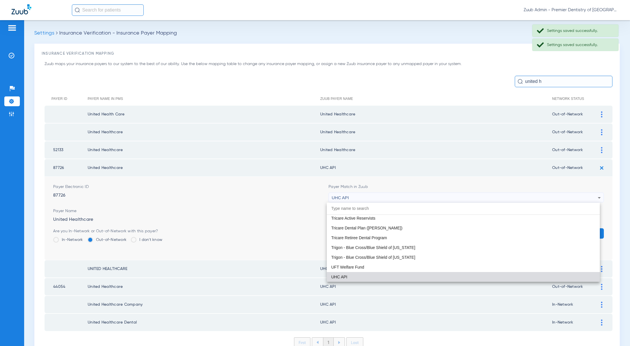
paste input "nited Healthcare"
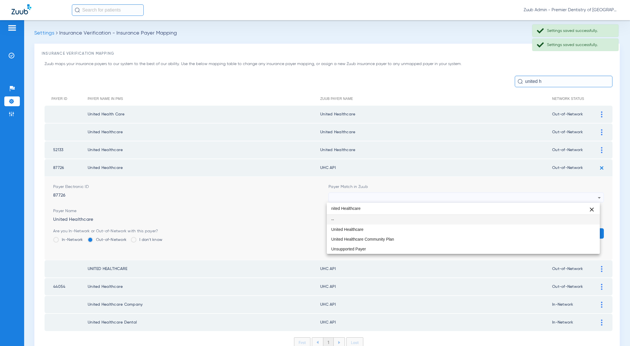
scroll to position [0, 0]
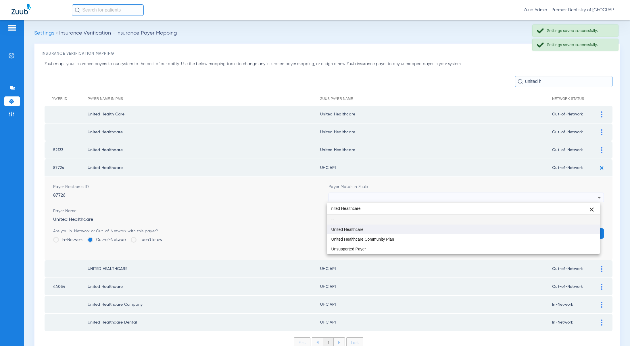
type input "nited Healthcare"
click at [352, 229] on span "United Healthcare" at bounding box center [348, 229] width 32 height 4
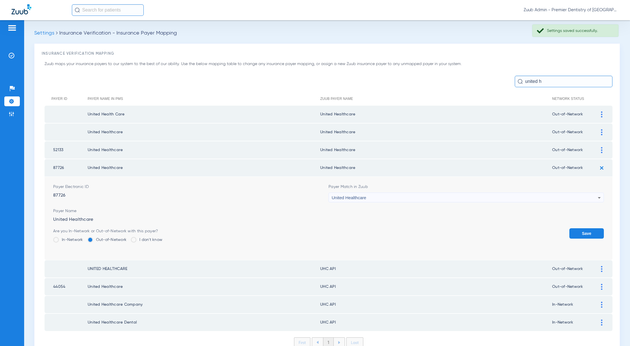
click at [579, 231] on button "Save" at bounding box center [587, 233] width 35 height 10
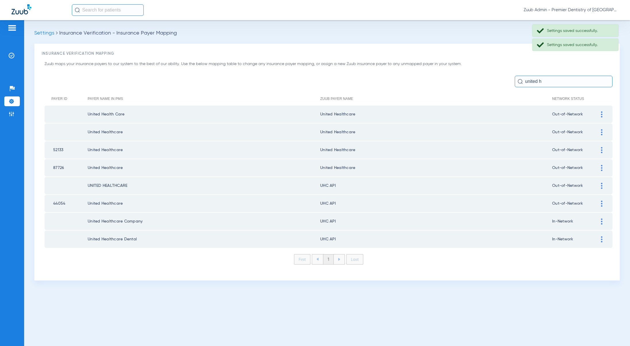
click at [599, 185] on div at bounding box center [602, 186] width 10 height 6
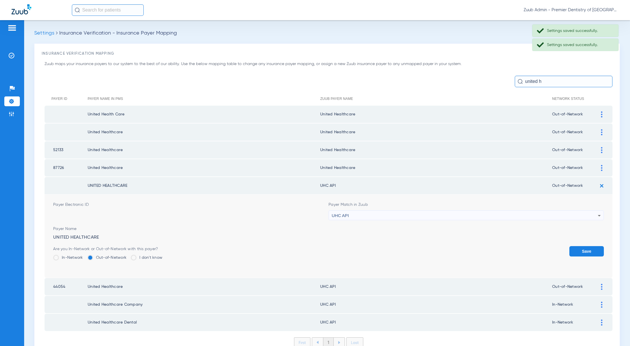
click at [354, 212] on div "UHC API" at bounding box center [465, 215] width 266 height 10
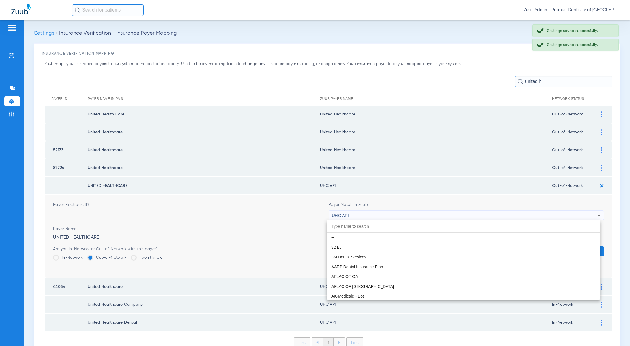
scroll to position [3531, 0]
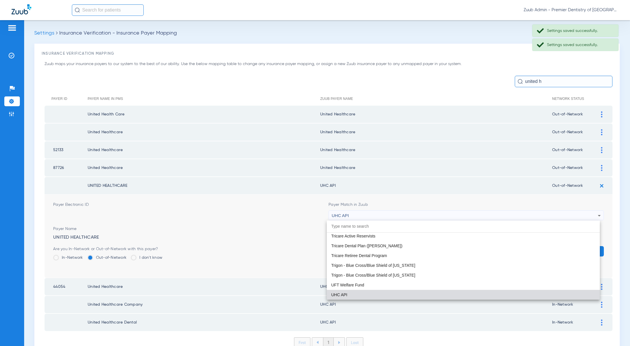
paste input "nited Healthcare"
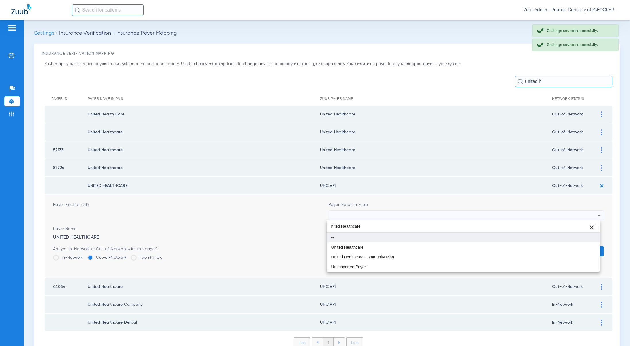
scroll to position [0, 0]
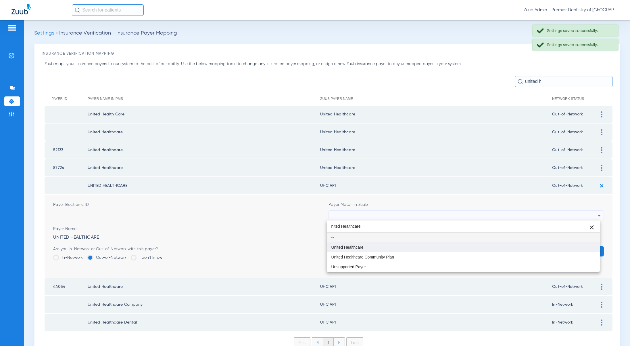
type input "nited Healthcare"
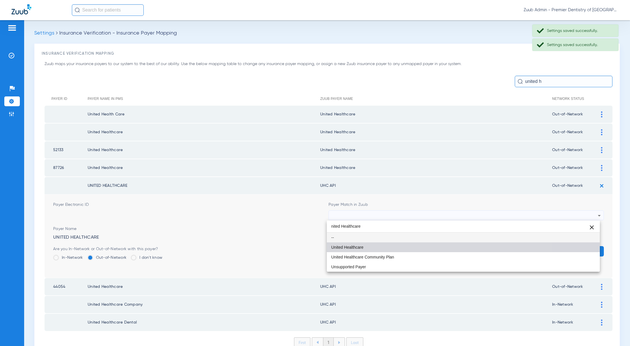
click at [357, 245] on span "United Healthcare" at bounding box center [348, 247] width 32 height 4
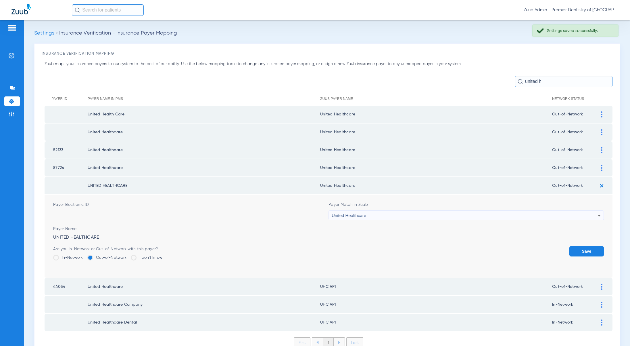
click at [585, 248] on button "Save" at bounding box center [587, 251] width 35 height 10
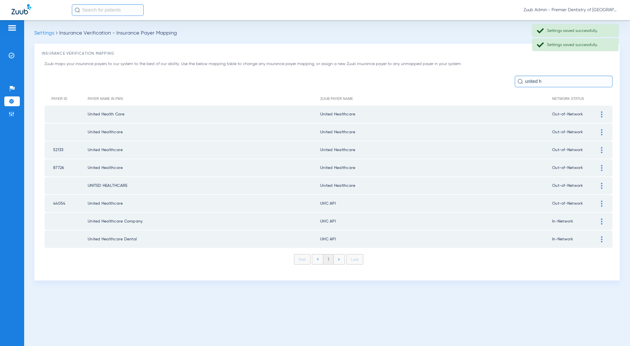
click at [603, 202] on div at bounding box center [602, 203] width 10 height 6
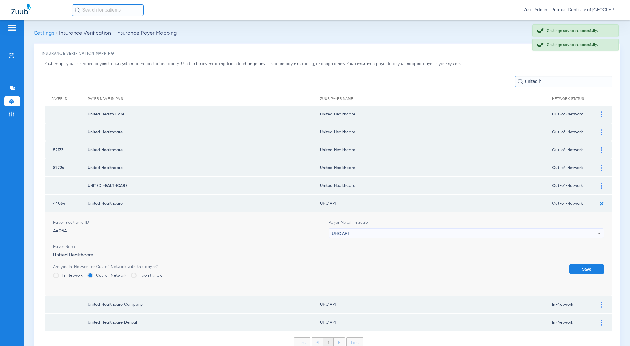
click at [333, 232] on span "UHC API" at bounding box center [340, 233] width 17 height 5
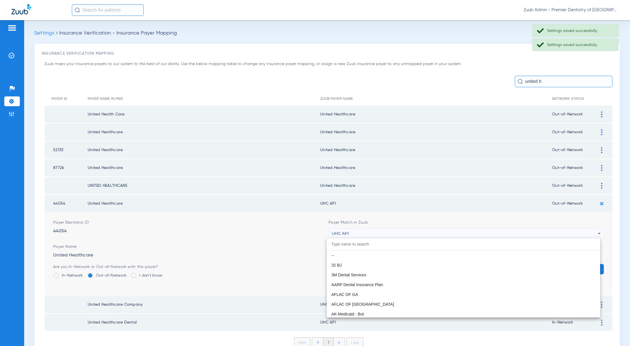
scroll to position [3531, 0]
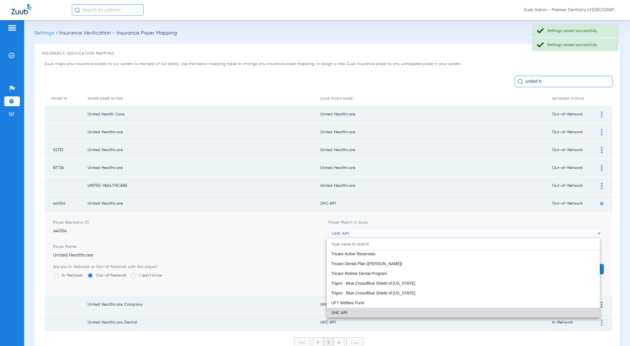
paste input "nited Healthcare"
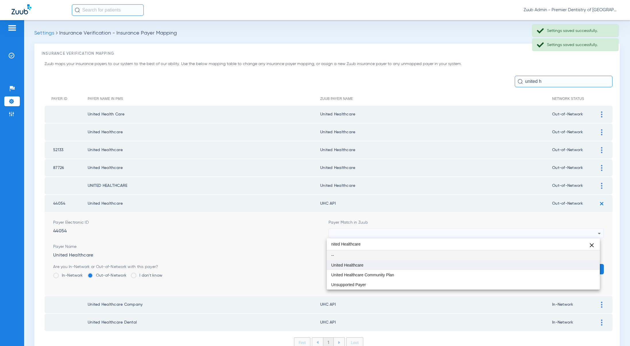
type input "nited Healthcare"
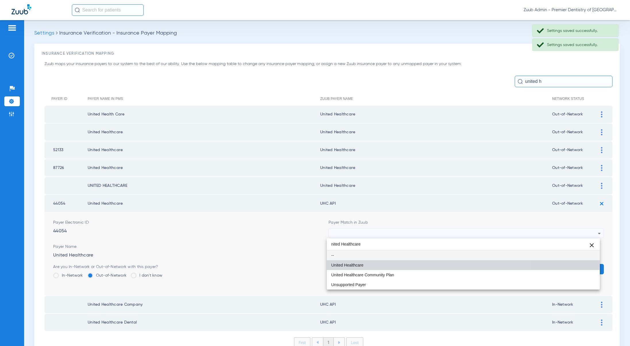
click at [346, 263] on span "United Healthcare" at bounding box center [348, 265] width 32 height 4
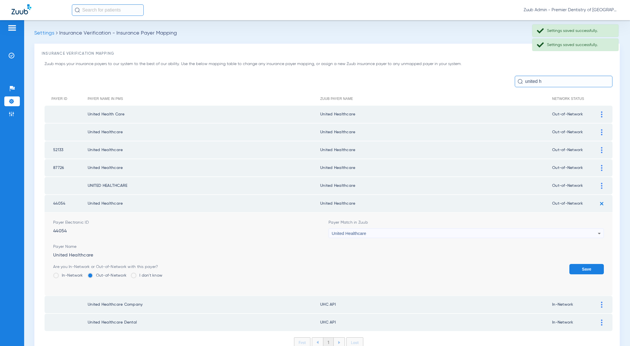
click at [587, 269] on button "Save" at bounding box center [587, 269] width 35 height 10
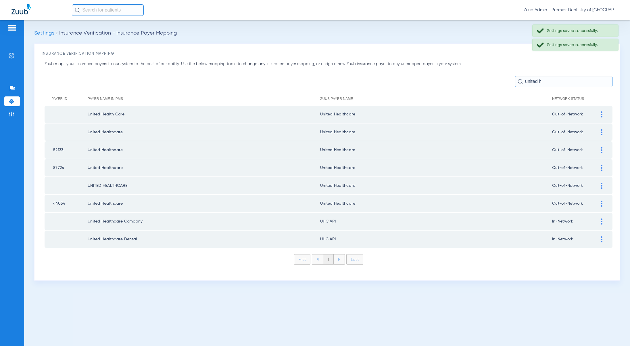
click at [602, 221] on img at bounding box center [601, 221] width 1 height 6
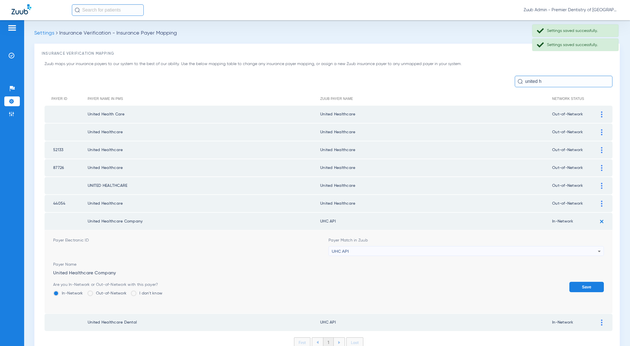
click at [351, 252] on div "UHC API" at bounding box center [465, 251] width 266 height 10
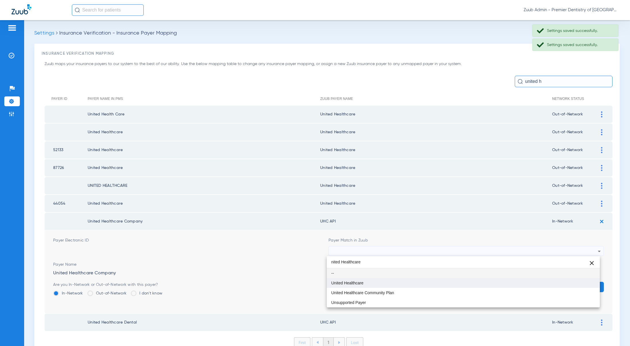
type input "nited Healthcare"
click at [354, 281] on span "United Healthcare" at bounding box center [348, 283] width 32 height 4
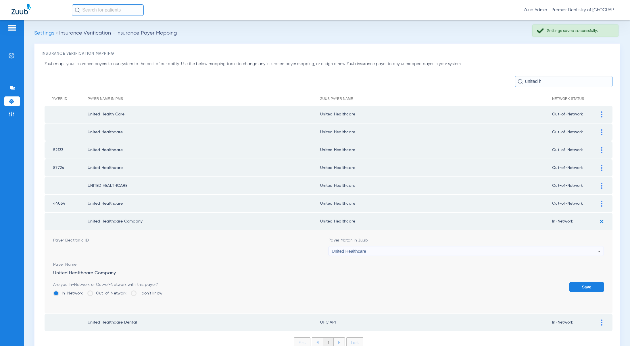
drag, startPoint x: 583, startPoint y: 288, endPoint x: 598, endPoint y: 253, distance: 38.4
click at [583, 287] on button "Save" at bounding box center [587, 286] width 35 height 10
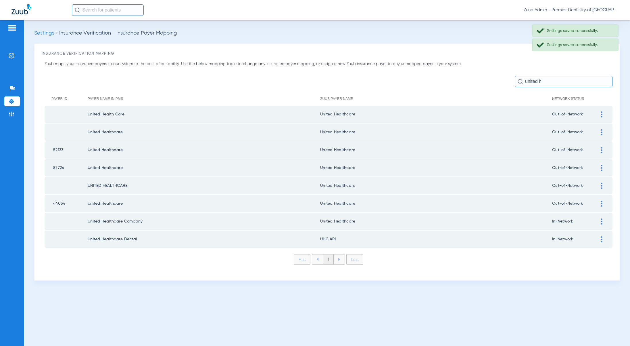
click at [601, 237] on img at bounding box center [601, 239] width 1 height 6
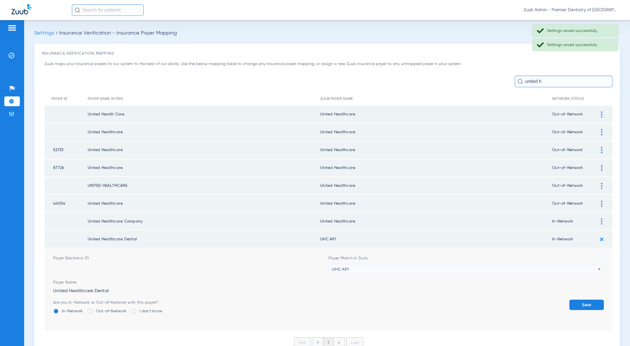
click at [366, 269] on div "UHC API" at bounding box center [465, 269] width 266 height 10
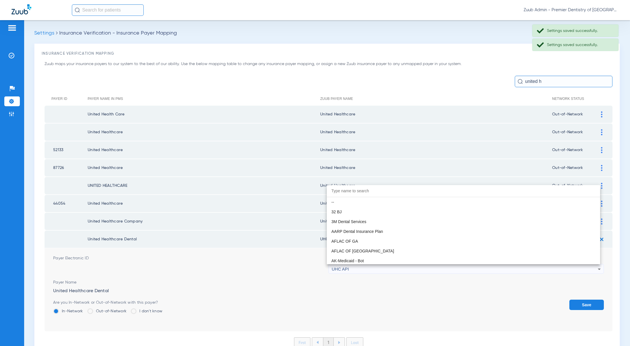
scroll to position [3531, 0]
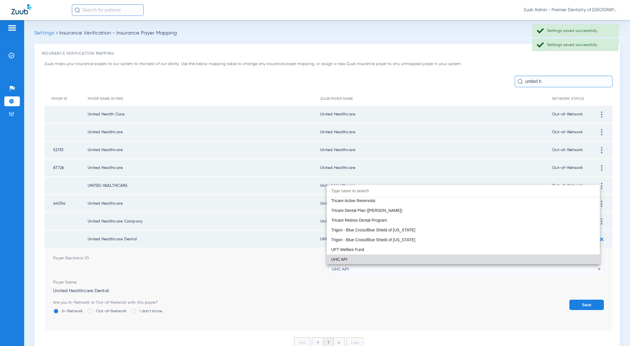
paste input "nited Healthcare"
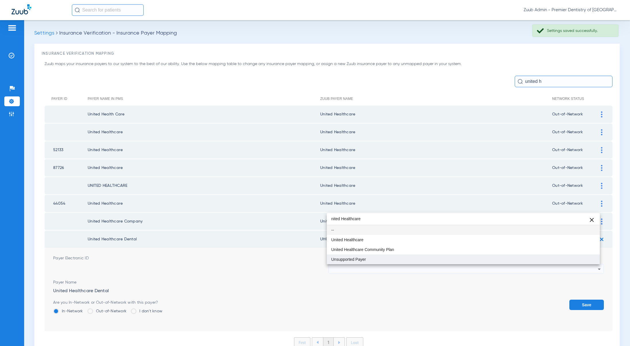
scroll to position [0, 0]
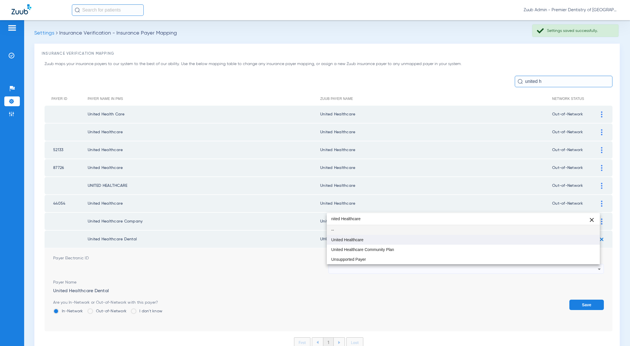
type input "nited Healthcare"
click at [354, 240] on span "United Healthcare" at bounding box center [348, 240] width 32 height 4
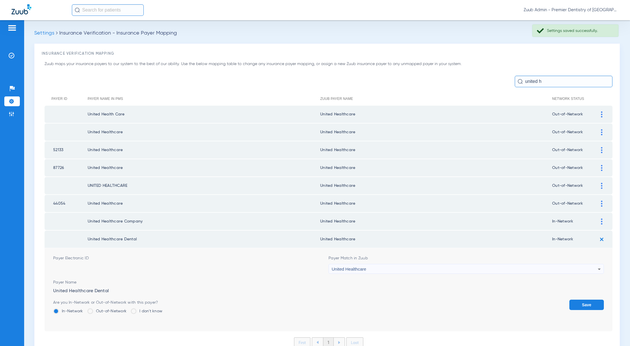
click at [585, 303] on button "Save" at bounding box center [587, 304] width 35 height 10
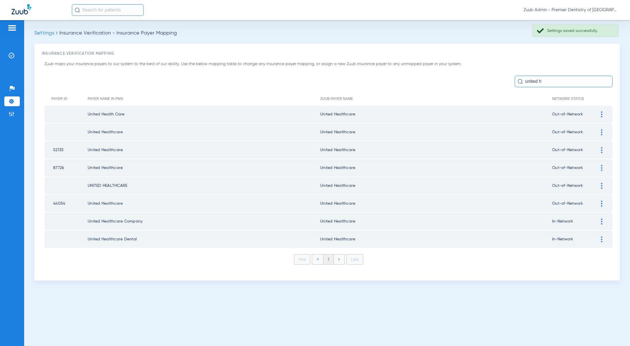
drag, startPoint x: 546, startPoint y: 83, endPoint x: 521, endPoint y: 81, distance: 24.5
click at [521, 81] on div "united h" at bounding box center [564, 82] width 98 height 12
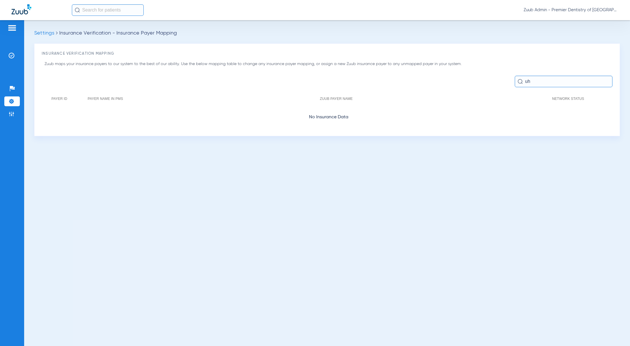
type input "u"
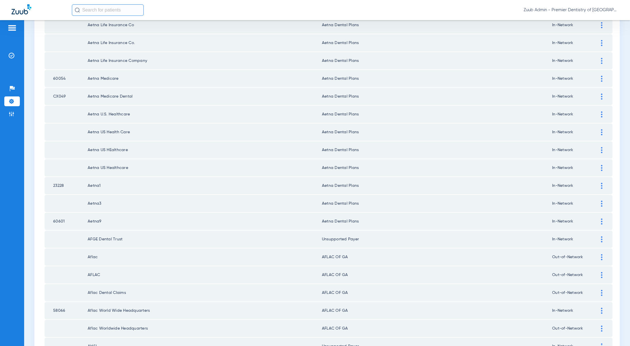
scroll to position [549, 0]
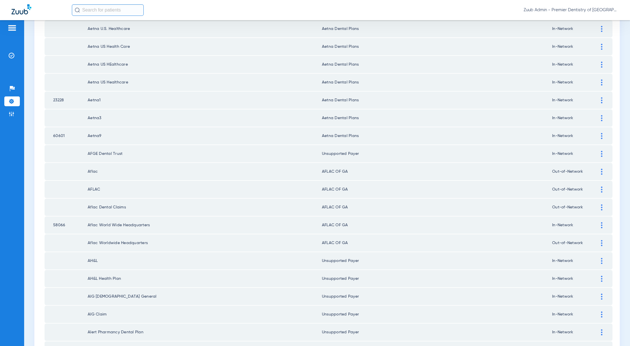
drag, startPoint x: 359, startPoint y: 153, endPoint x: 319, endPoint y: 153, distance: 40.0
click at [322, 153] on td "Unsupported Payer" at bounding box center [437, 153] width 230 height 17
copy td "Unsupported Payer"
click at [601, 173] on img at bounding box center [601, 171] width 1 height 6
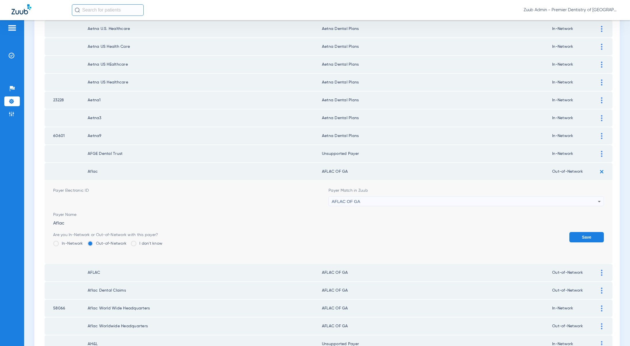
click at [351, 203] on span "AFLAC OF GA" at bounding box center [346, 201] width 28 height 5
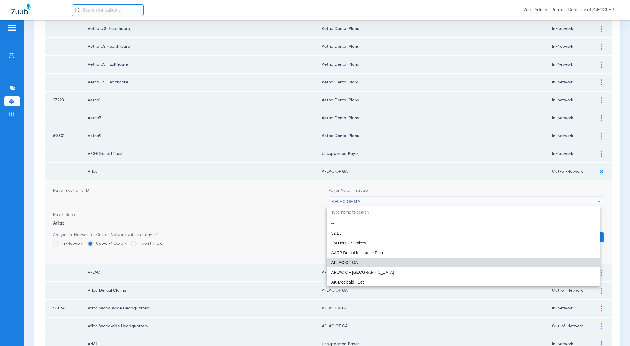
paste input "Unsupported Payer"
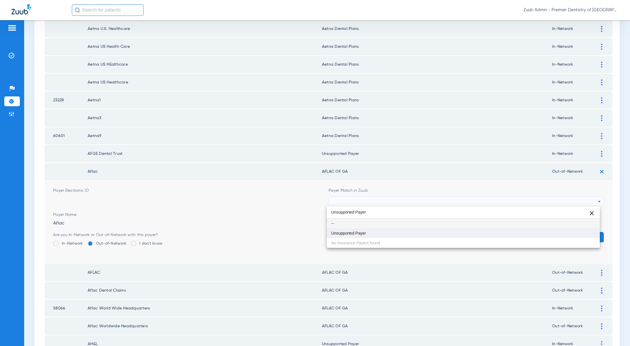
type input "Unsupported Payer"
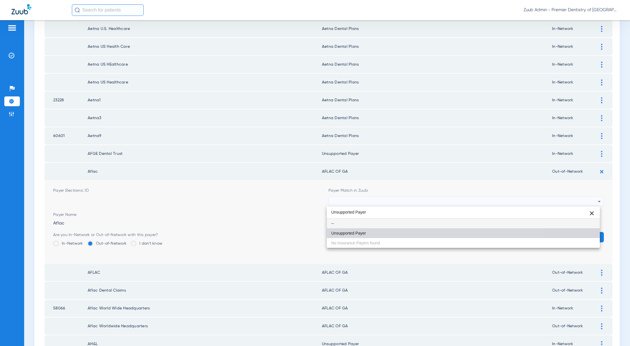
click at [352, 232] on span "Unsupported Payer" at bounding box center [349, 233] width 35 height 4
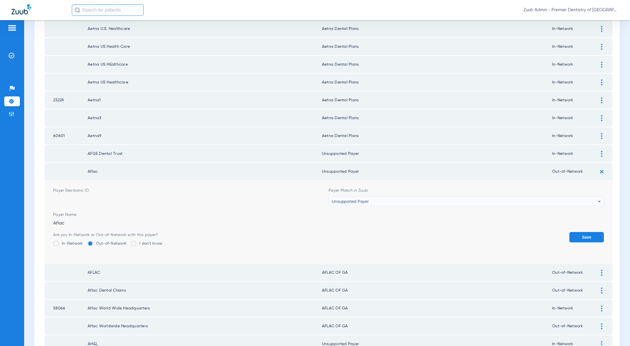
click at [577, 236] on button "Save" at bounding box center [587, 237] width 35 height 10
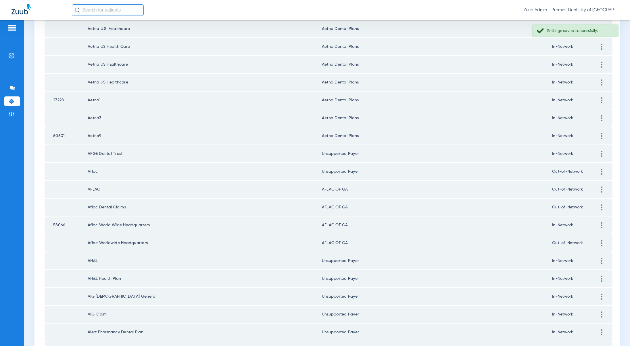
drag, startPoint x: 600, startPoint y: 190, endPoint x: 520, endPoint y: 199, distance: 80.2
click at [599, 190] on div at bounding box center [602, 189] width 10 height 6
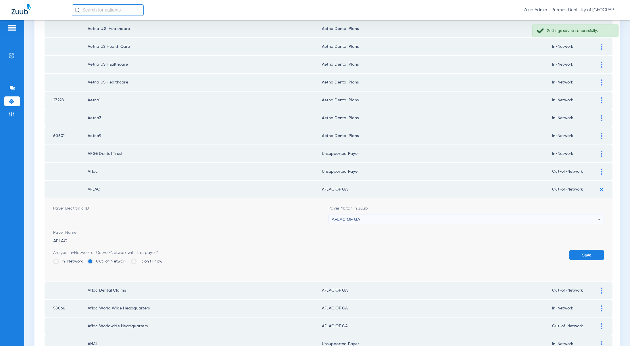
click at [342, 218] on span "AFLAC OF GA" at bounding box center [346, 219] width 28 height 5
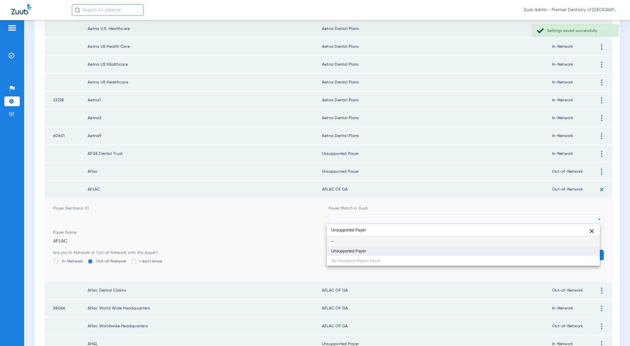
type input "Unsupported Payer"
click at [356, 251] on span "Unsupported Payer" at bounding box center [349, 251] width 35 height 4
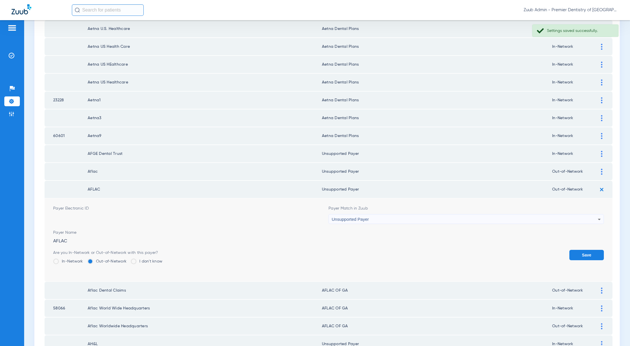
click at [590, 251] on button "Save" at bounding box center [587, 255] width 35 height 10
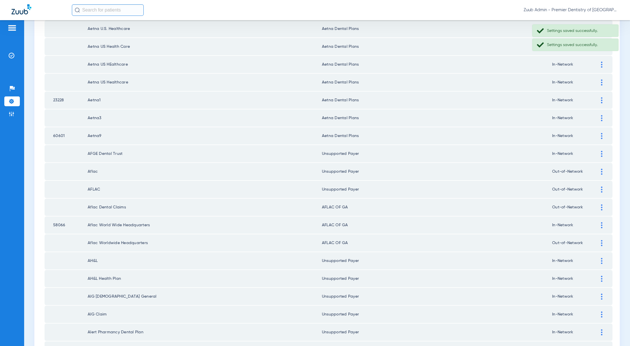
click at [597, 208] on div at bounding box center [602, 207] width 10 height 6
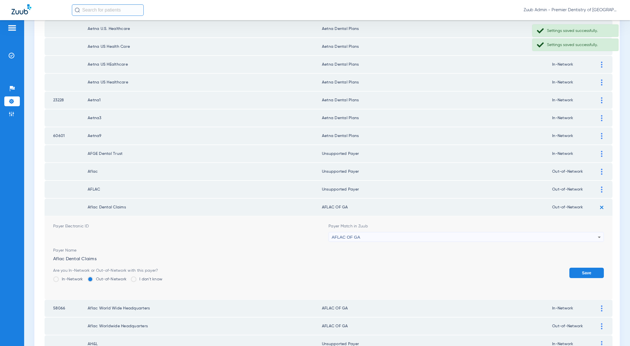
click at [369, 238] on div "AFLAC OF GA" at bounding box center [465, 237] width 266 height 10
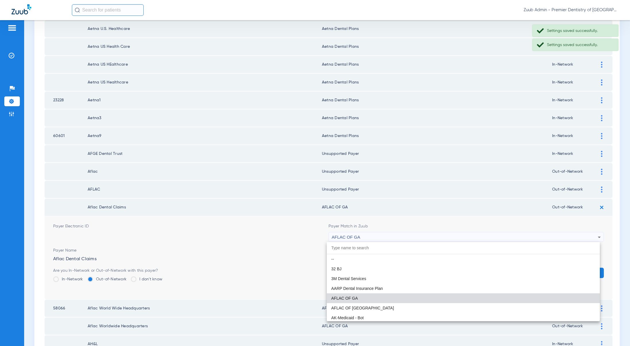
paste input "Unsupported Payer"
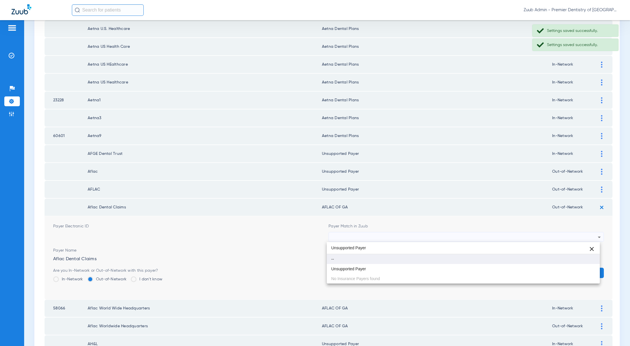
type input "Unsupported Payer"
click at [357, 263] on mat-option "--" at bounding box center [463, 259] width 273 height 10
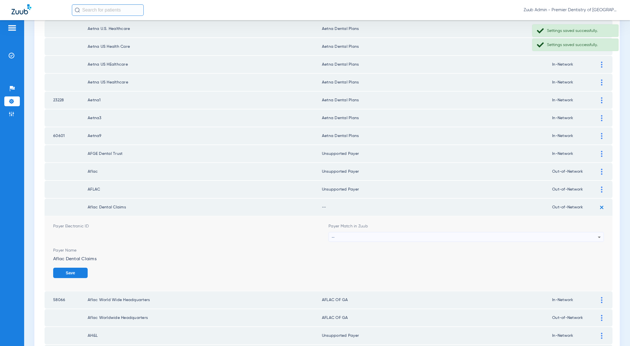
click at [357, 241] on div "--" at bounding box center [465, 237] width 266 height 10
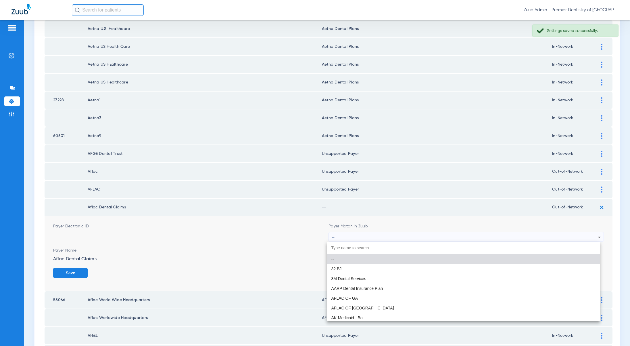
paste input "Unsupported Payer"
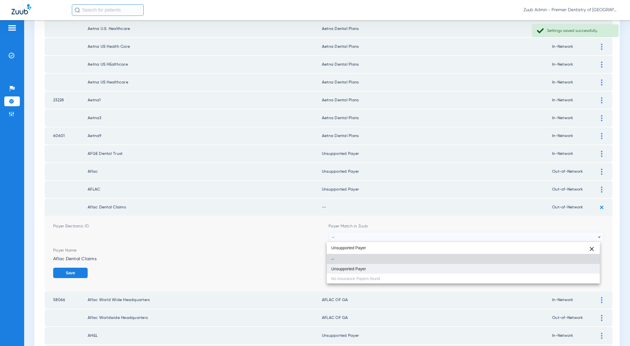
type input "Unsupported Payer"
click at [355, 270] on span "Unsupported Payer" at bounding box center [349, 269] width 35 height 4
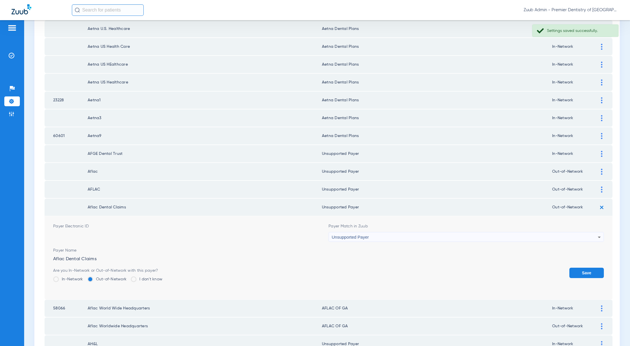
click at [578, 269] on button "Save" at bounding box center [587, 272] width 35 height 10
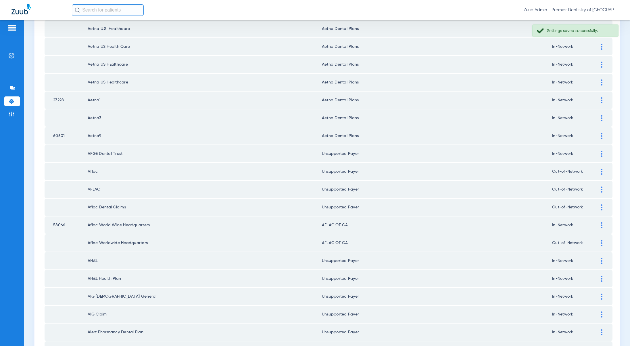
click at [598, 224] on div at bounding box center [602, 225] width 10 height 6
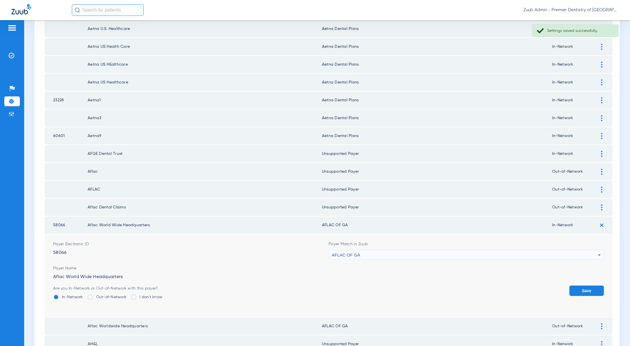
click at [344, 257] on div "AFLAC OF GA" at bounding box center [465, 255] width 266 height 10
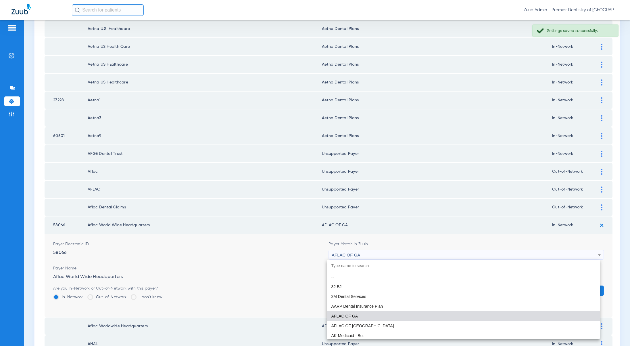
paste input "Unsupported Payer"
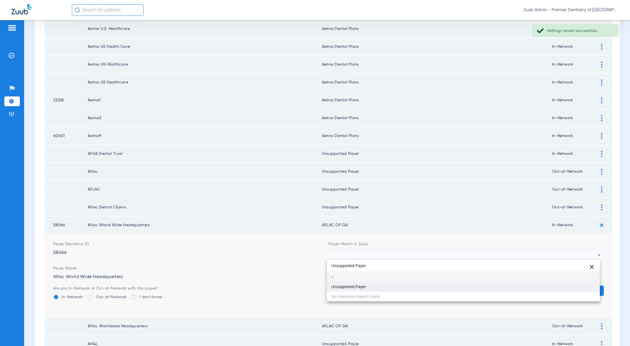
type input "Unsupported Payer"
click at [356, 290] on mat-option "Unsupported Payer" at bounding box center [463, 286] width 273 height 10
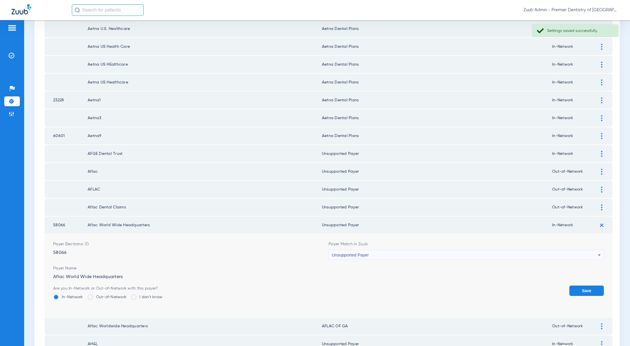
click at [583, 290] on button "Save" at bounding box center [587, 290] width 35 height 10
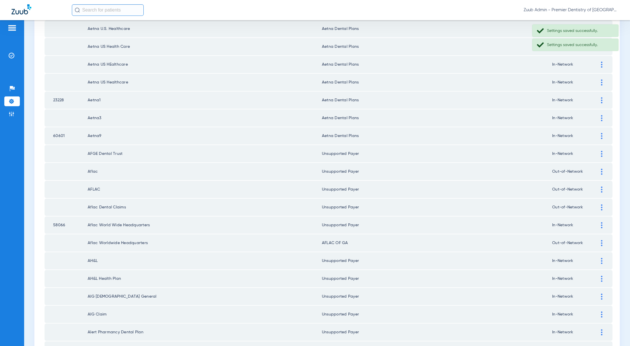
click at [597, 243] on div at bounding box center [602, 243] width 10 height 6
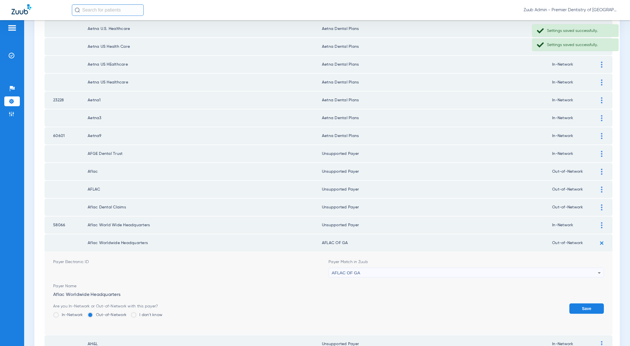
click at [359, 272] on div "AFLAC OF GA" at bounding box center [465, 273] width 266 height 10
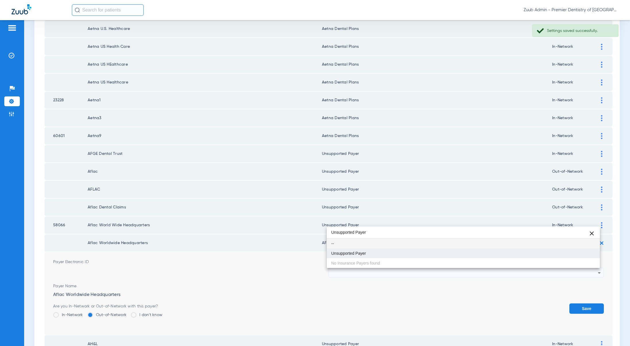
type input "Unsupported Payer"
click at [359, 254] on span "Unsupported Payer" at bounding box center [349, 253] width 35 height 4
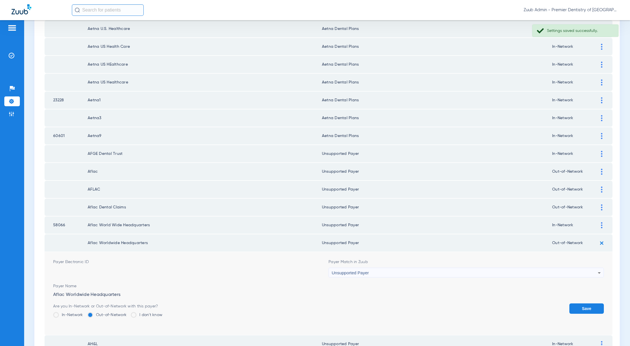
click at [574, 309] on button "Save" at bounding box center [587, 308] width 35 height 10
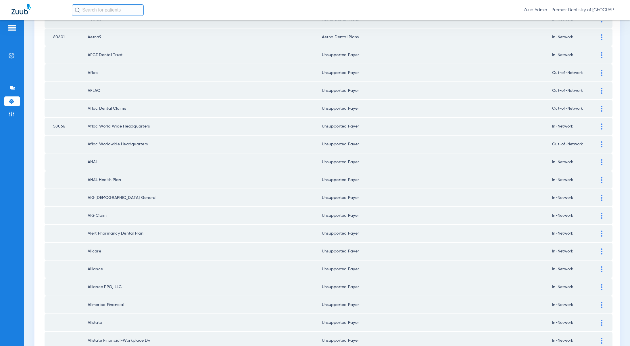
scroll to position [694, 0]
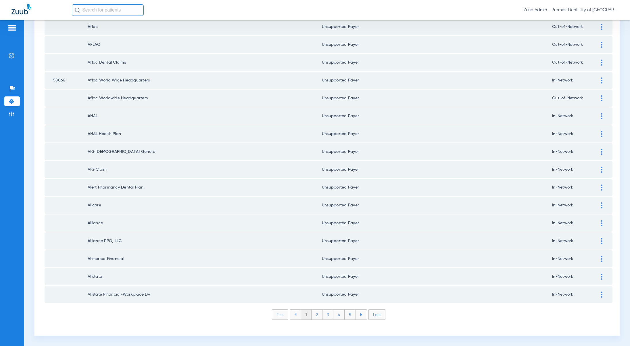
click at [315, 315] on li "2" at bounding box center [317, 314] width 11 height 10
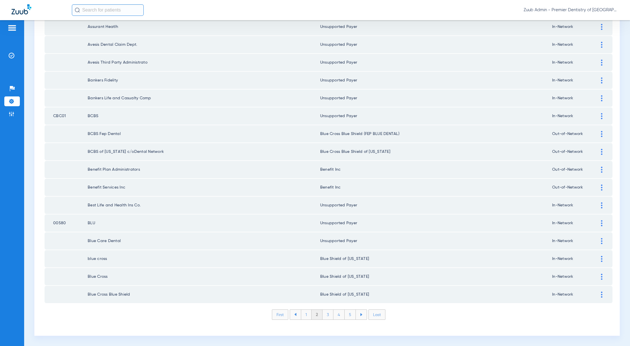
click at [324, 314] on li "3" at bounding box center [328, 314] width 11 height 10
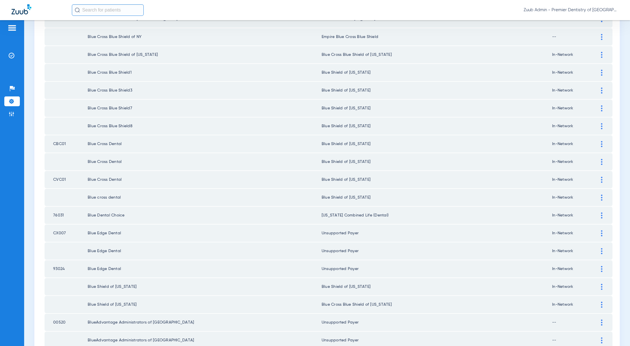
scroll to position [204, 0]
drag, startPoint x: 67, startPoint y: 142, endPoint x: 51, endPoint y: 140, distance: 16.2
click at [51, 140] on td "CBC01" at bounding box center [66, 141] width 43 height 17
copy td "CBC01"
click at [597, 140] on div at bounding box center [602, 142] width 10 height 6
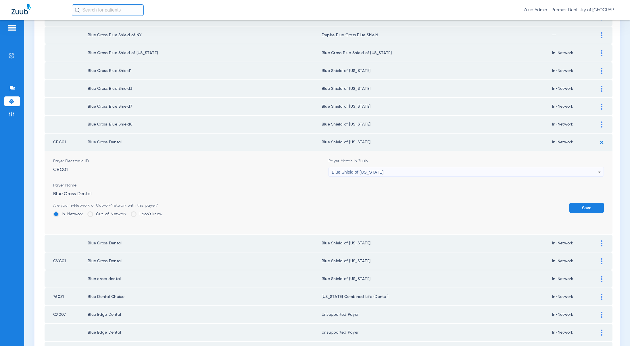
click at [376, 173] on span "Blue Shield of [US_STATE]" at bounding box center [358, 171] width 52 height 5
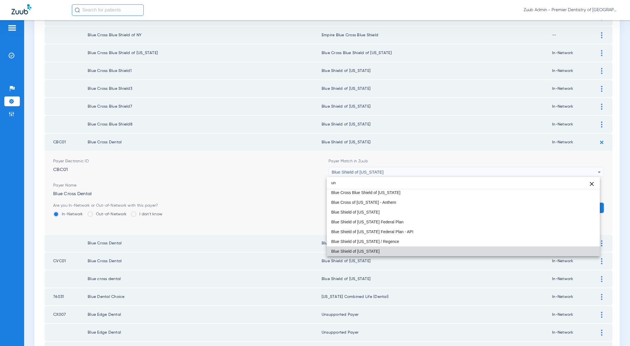
scroll to position [0, 0]
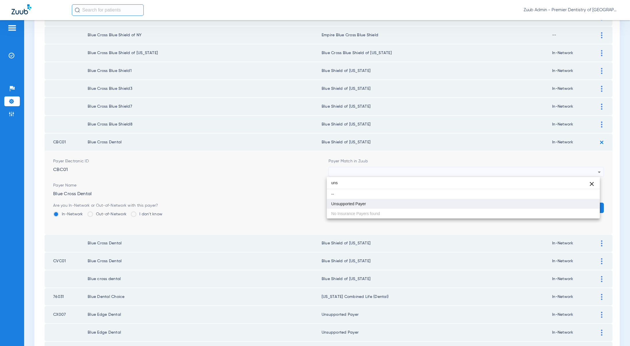
type input "uns"
click at [359, 202] on span "Unsupported Payer" at bounding box center [349, 204] width 35 height 4
click at [570, 205] on button "Save" at bounding box center [587, 207] width 35 height 10
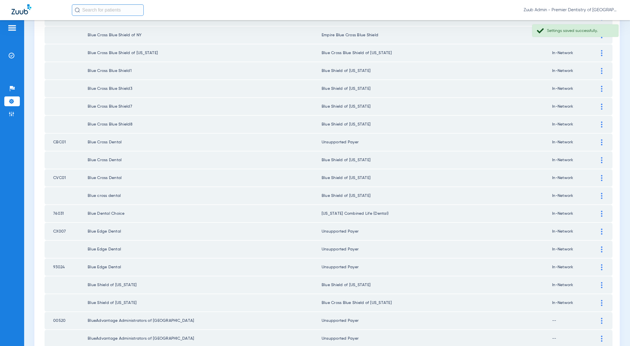
drag, startPoint x: 70, startPoint y: 178, endPoint x: 51, endPoint y: 179, distance: 19.3
click at [51, 179] on td "CVC01" at bounding box center [66, 177] width 43 height 17
copy td "CVC01"
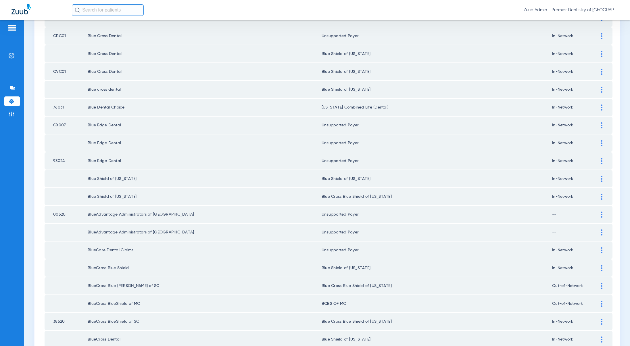
scroll to position [319, 0]
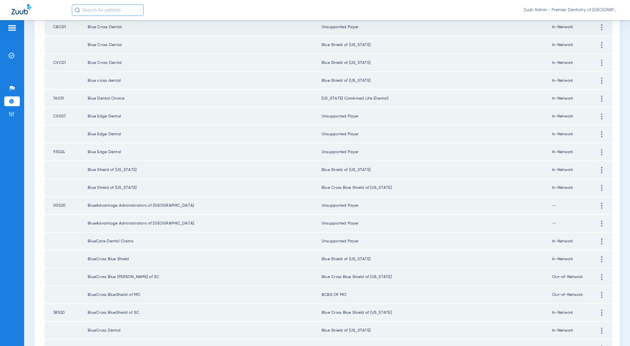
click at [599, 206] on div at bounding box center [602, 205] width 10 height 6
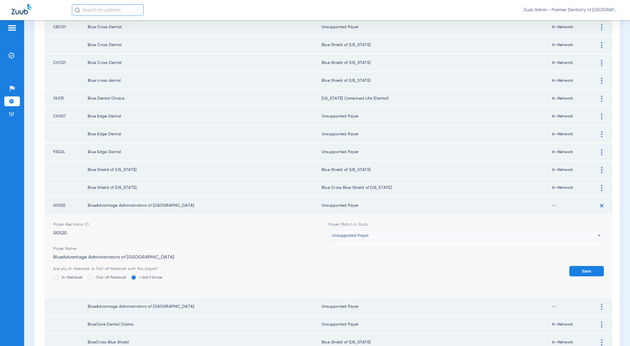
click at [371, 238] on div "Unsupported Payer" at bounding box center [465, 235] width 266 height 10
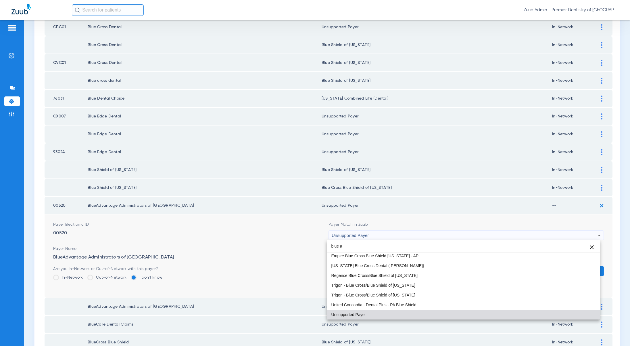
scroll to position [0, 0]
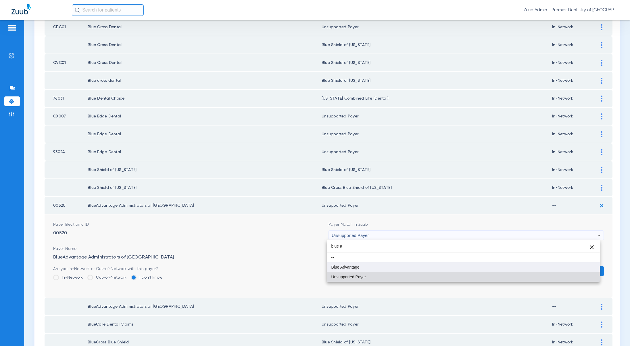
type input "blue a"
click at [365, 268] on mat-option "Blue Advantage" at bounding box center [463, 267] width 273 height 10
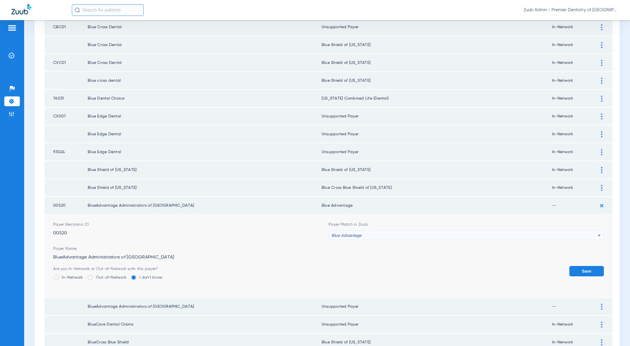
click at [79, 276] on label "In-Network" at bounding box center [68, 277] width 30 height 6
click at [85, 275] on input "In-Network" at bounding box center [85, 275] width 0 height 0
click at [592, 271] on button "Save" at bounding box center [587, 271] width 35 height 10
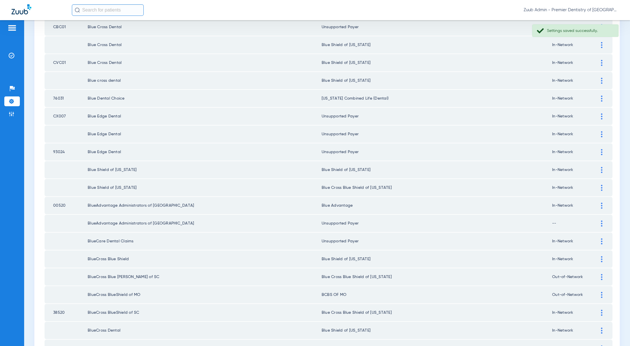
click at [601, 223] on img at bounding box center [601, 223] width 1 height 6
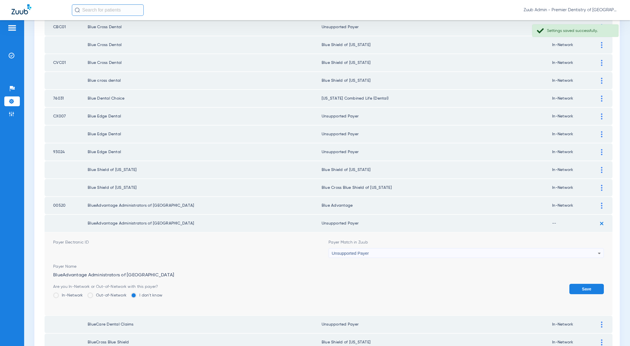
click at [359, 256] on div "Unsupported Payer" at bounding box center [465, 253] width 266 height 10
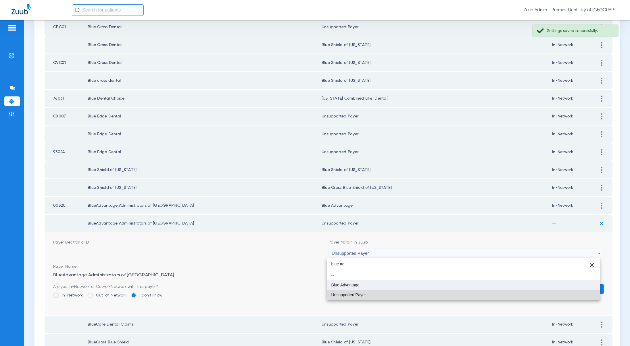
type input "blue ad"
click at [349, 288] on mat-option "Blue Advantage" at bounding box center [463, 285] width 273 height 10
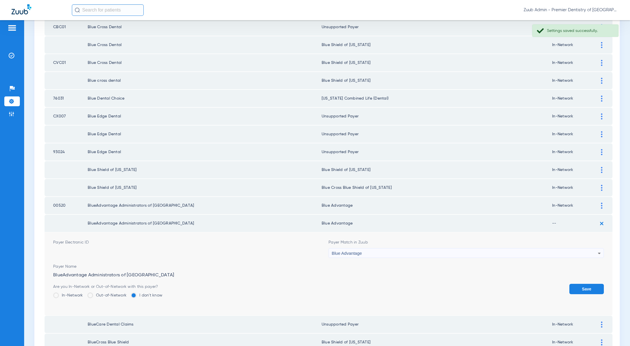
click at [62, 292] on label "In-Network" at bounding box center [68, 295] width 30 height 6
click at [85, 293] on input "In-Network" at bounding box center [85, 293] width 0 height 0
click at [581, 289] on button "Save" at bounding box center [587, 289] width 35 height 10
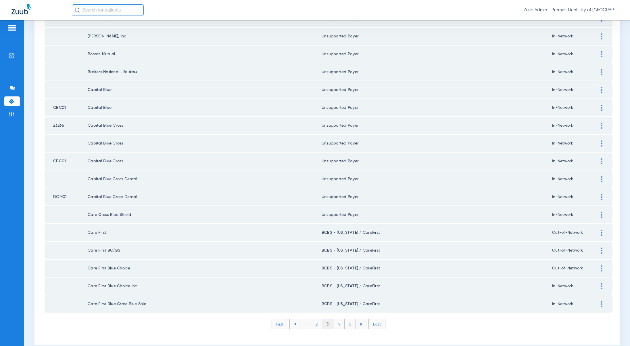
scroll to position [694, 0]
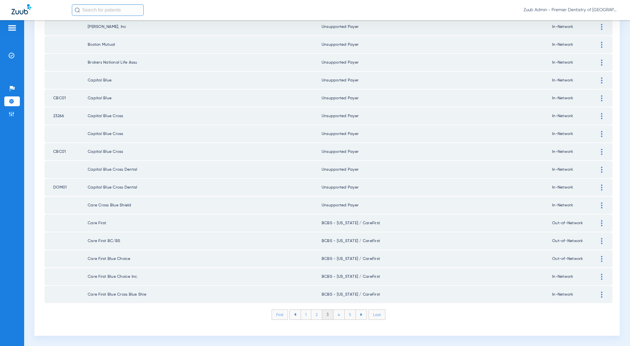
click at [340, 315] on li "4" at bounding box center [339, 314] width 11 height 10
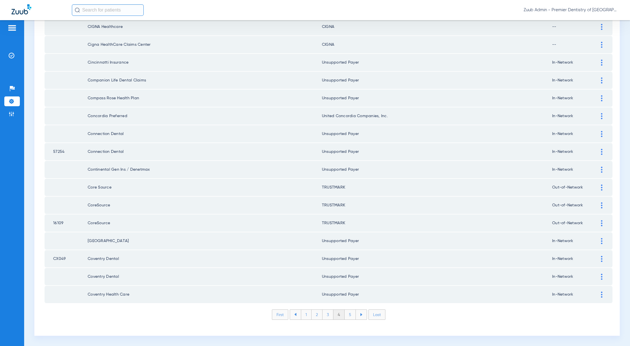
click at [348, 315] on li "5" at bounding box center [350, 314] width 11 height 10
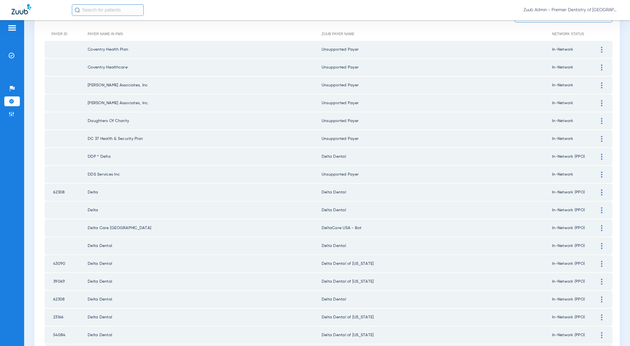
scroll to position [66, 0]
click at [597, 154] on div at bounding box center [602, 155] width 10 height 6
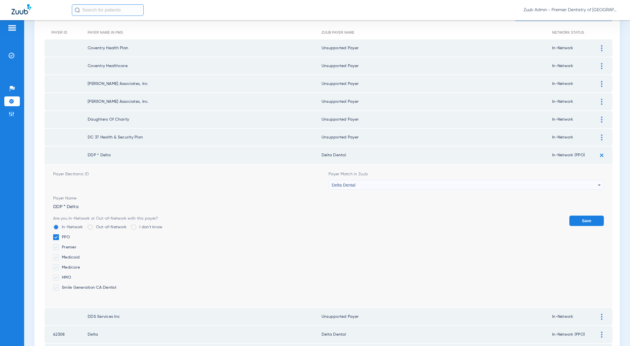
click at [367, 187] on div "Delta Dental" at bounding box center [465, 185] width 266 height 10
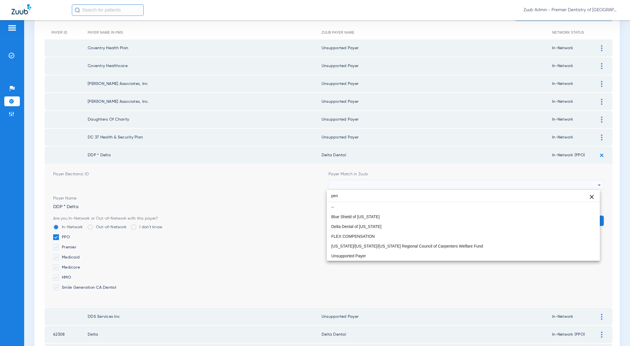
scroll to position [0, 0]
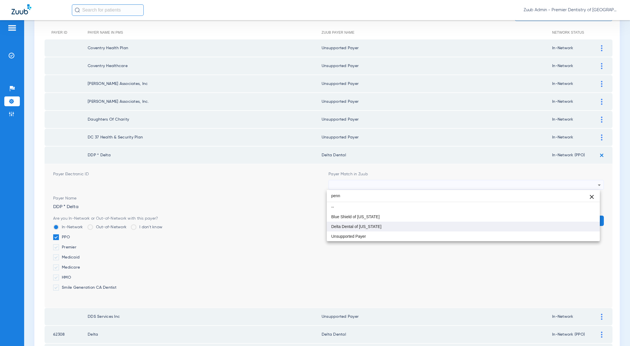
type input "penn"
click at [366, 227] on span "Delta Dental of [US_STATE]" at bounding box center [357, 226] width 50 height 4
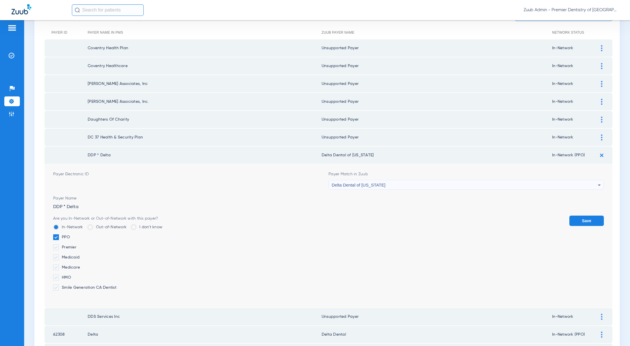
click at [585, 219] on button "Save" at bounding box center [587, 220] width 35 height 10
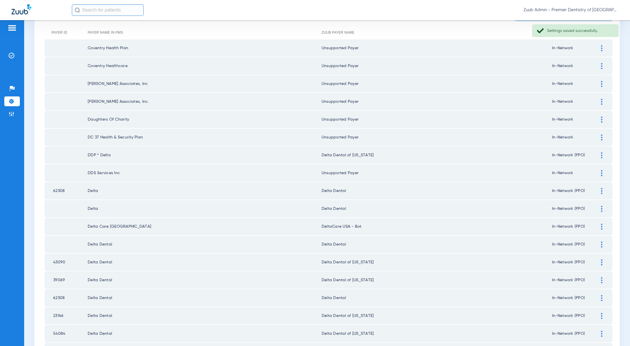
click at [48, 190] on td "62308" at bounding box center [66, 190] width 43 height 17
copy td "62308"
click at [601, 190] on img at bounding box center [601, 191] width 1 height 6
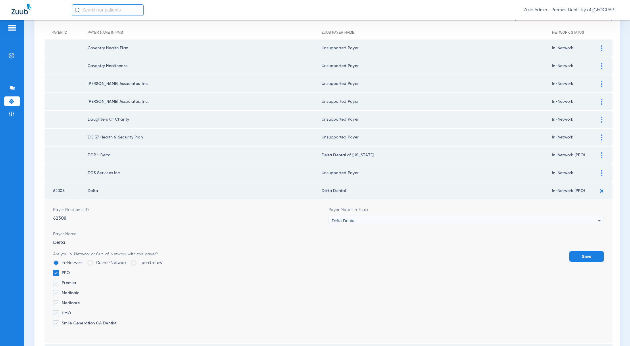
click at [378, 218] on div "Delta Dental" at bounding box center [465, 221] width 266 height 10
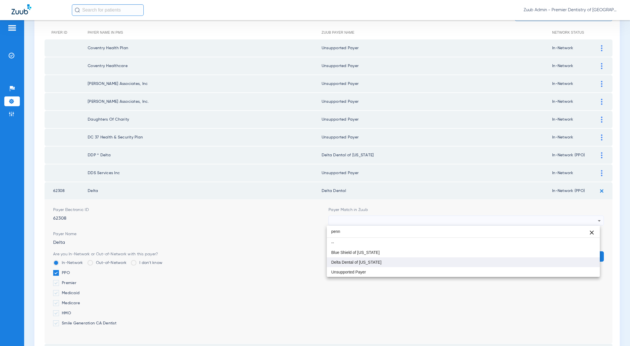
type input "penn"
click at [374, 263] on span "Delta Dental of [US_STATE]" at bounding box center [357, 262] width 50 height 4
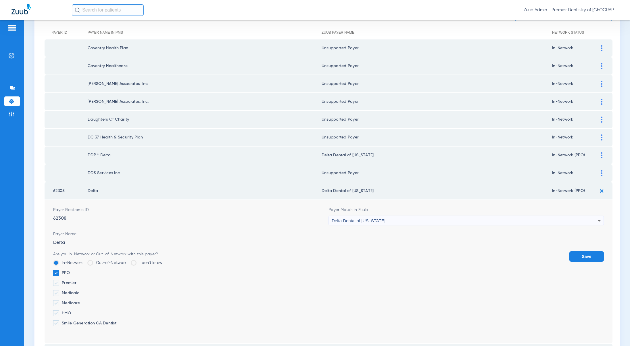
click at [577, 255] on button "Save" at bounding box center [587, 256] width 35 height 10
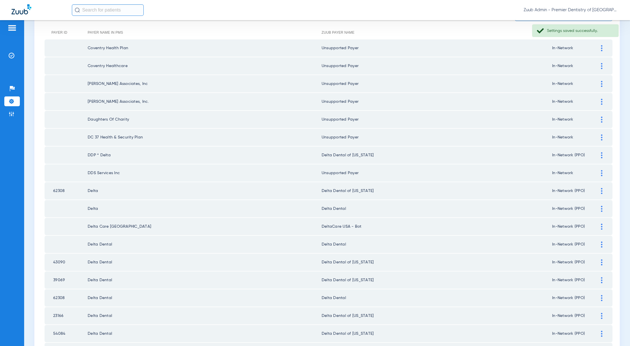
click at [597, 208] on div at bounding box center [602, 209] width 10 height 6
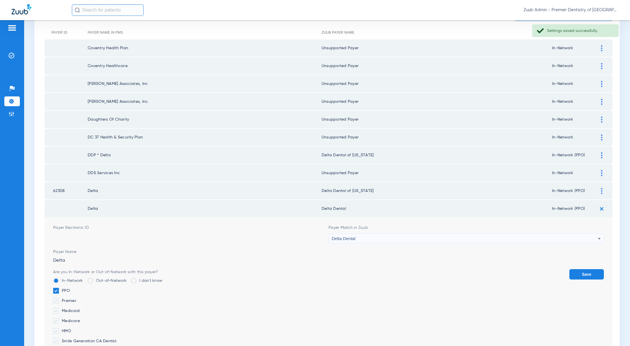
click at [370, 236] on div "Delta Dental" at bounding box center [465, 238] width 266 height 10
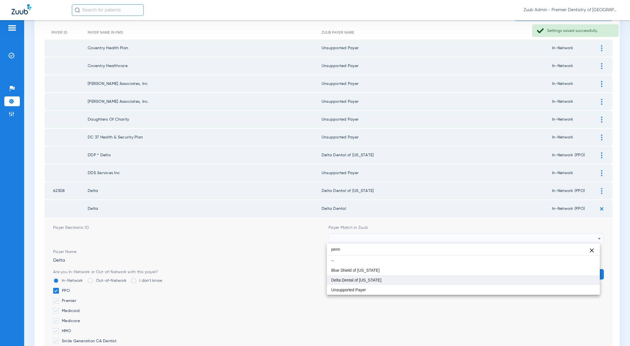
type input "penn"
click at [373, 279] on span "Delta Dental of [US_STATE]" at bounding box center [357, 280] width 50 height 4
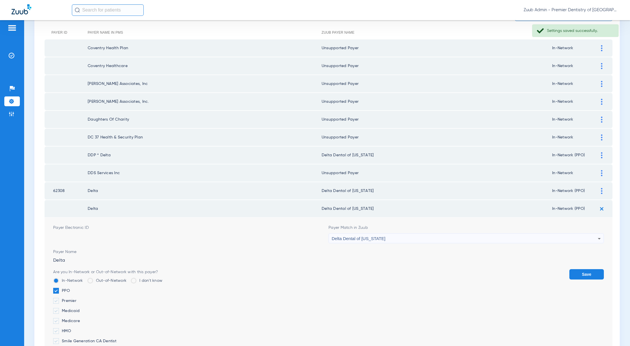
click at [587, 271] on button "Save" at bounding box center [587, 274] width 35 height 10
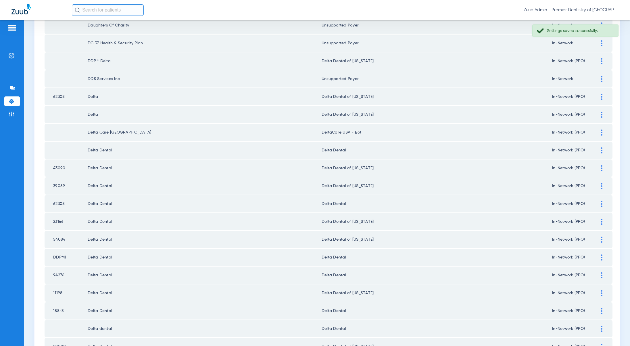
scroll to position [160, 0]
click at [601, 152] on img at bounding box center [601, 150] width 1 height 6
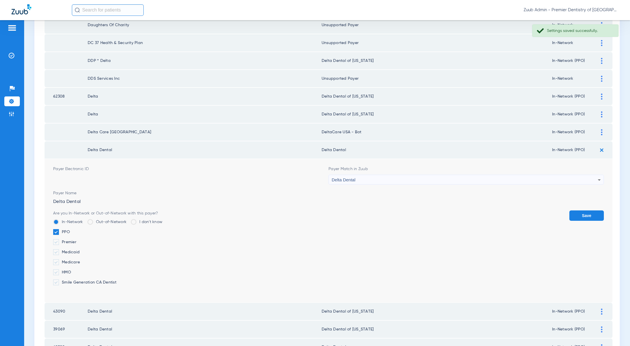
click at [352, 177] on span "Delta Dental" at bounding box center [344, 179] width 24 height 5
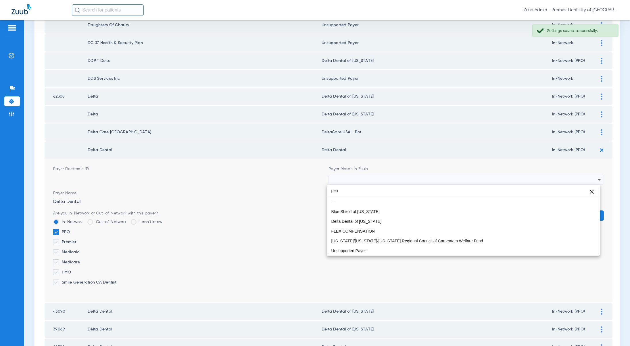
scroll to position [0, 0]
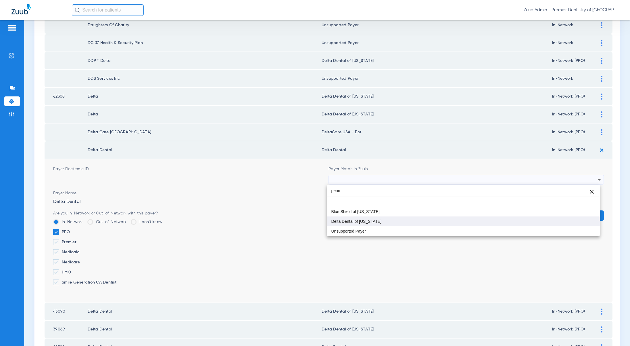
type input "penn"
click at [367, 221] on span "Delta Dental of [US_STATE]" at bounding box center [357, 221] width 50 height 4
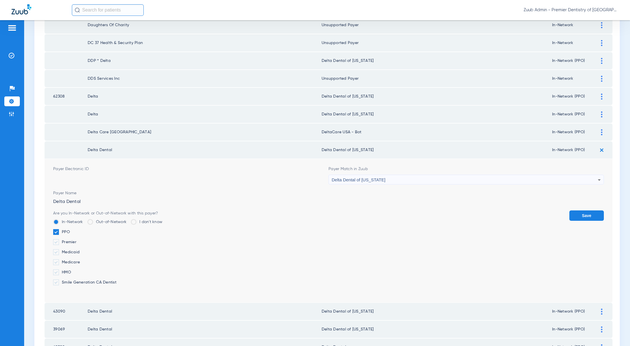
click at [589, 217] on button "Save" at bounding box center [587, 215] width 35 height 10
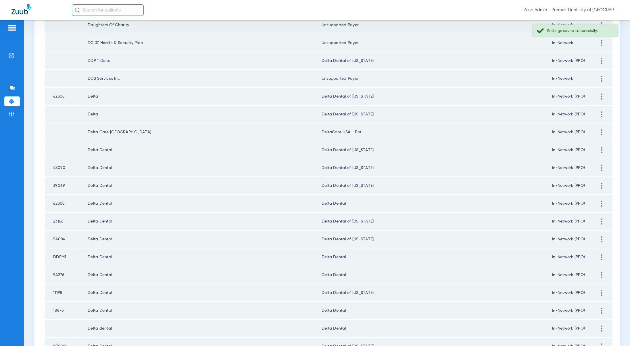
click at [600, 205] on div at bounding box center [602, 203] width 10 height 6
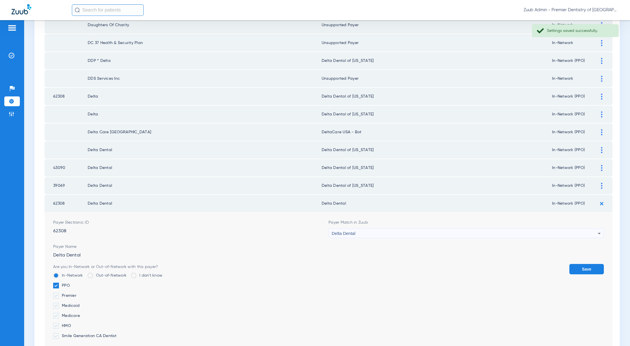
click at [381, 230] on div "Delta Dental" at bounding box center [465, 233] width 266 height 10
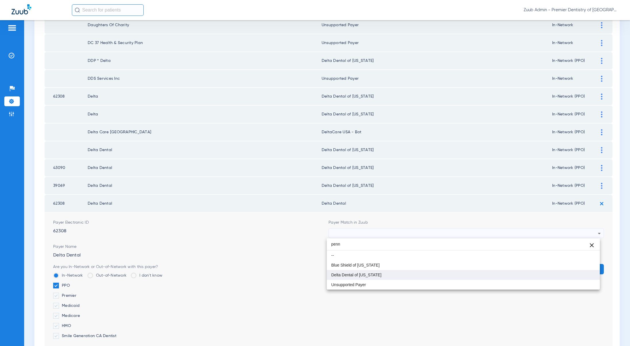
type input "penn"
click at [378, 273] on span "Delta Dental of [US_STATE]" at bounding box center [357, 275] width 50 height 4
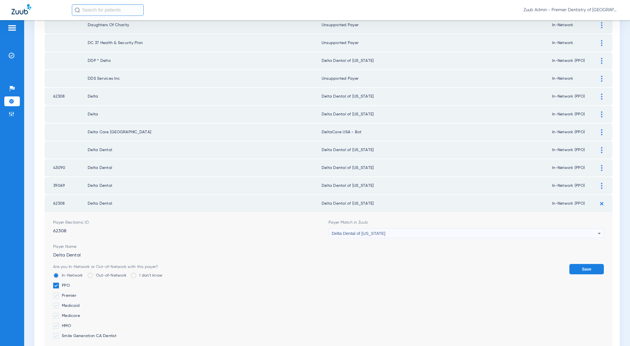
click at [593, 269] on button "Save" at bounding box center [587, 269] width 35 height 10
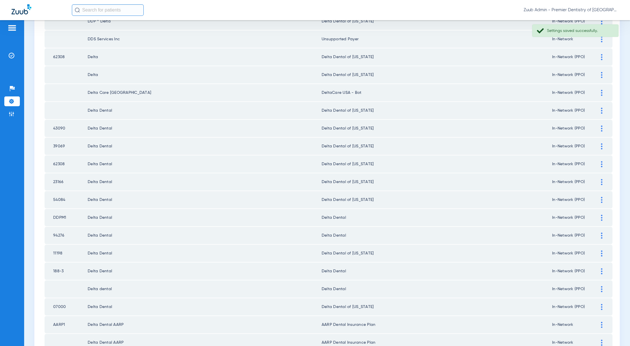
scroll to position [202, 0]
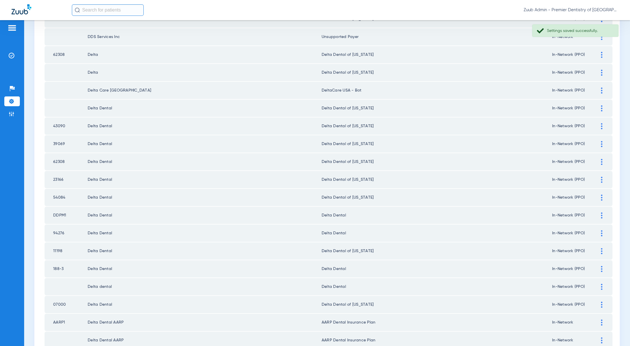
click at [601, 214] on div at bounding box center [602, 215] width 10 height 6
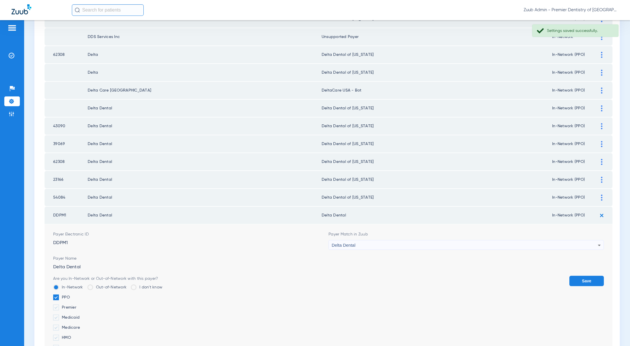
click at [342, 247] on div "Delta Dental" at bounding box center [465, 245] width 266 height 10
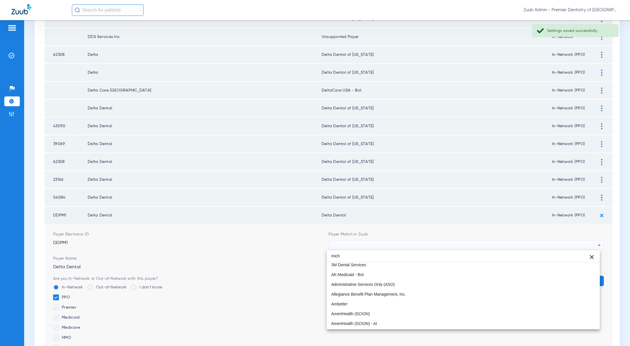
scroll to position [1, 0]
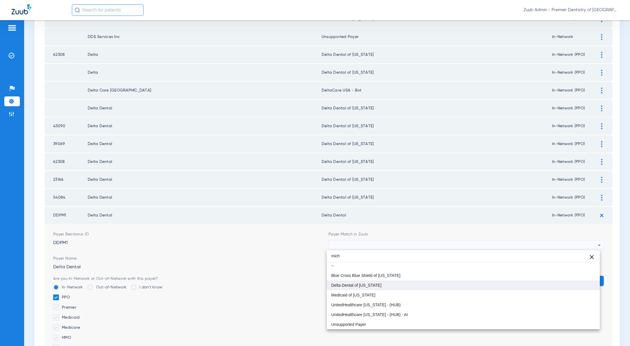
type input "mich"
click at [340, 287] on mat-option "Delta Dental of [US_STATE]" at bounding box center [463, 285] width 273 height 10
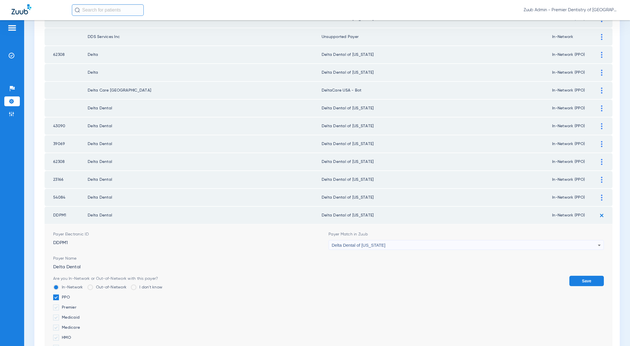
click at [582, 280] on button "Save" at bounding box center [587, 280] width 35 height 10
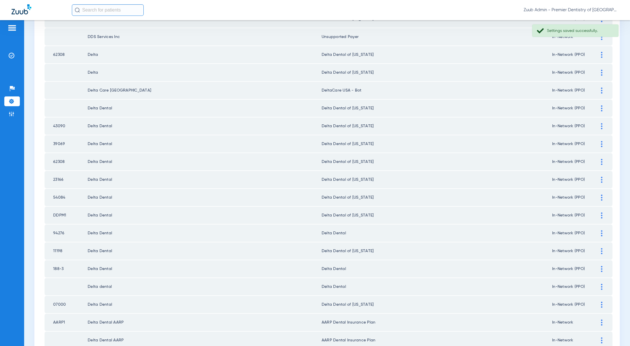
click at [601, 234] on img at bounding box center [601, 233] width 1 height 6
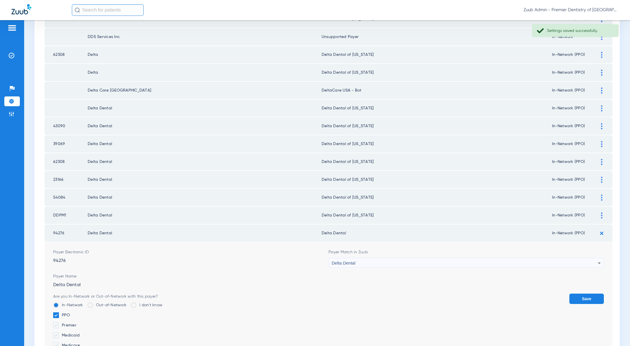
click at [356, 262] on div "Delta Dental" at bounding box center [465, 263] width 266 height 10
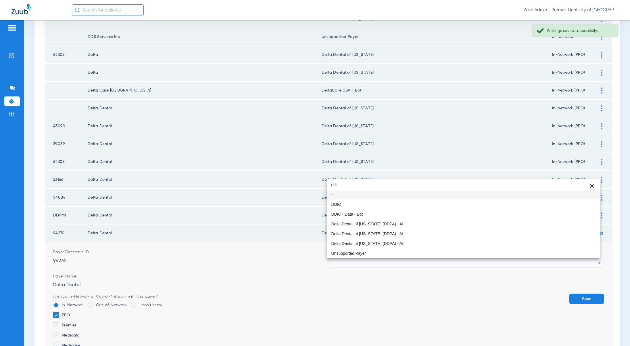
scroll to position [0, 0]
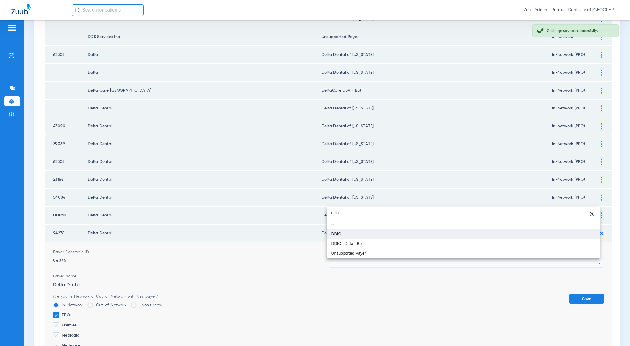
type input "ddic"
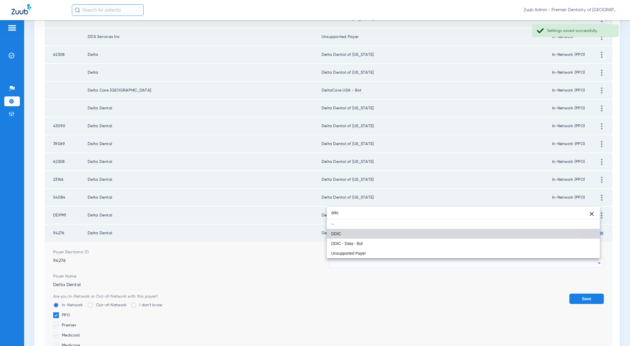
click at [335, 233] on span "DDIC" at bounding box center [337, 233] width 10 height 4
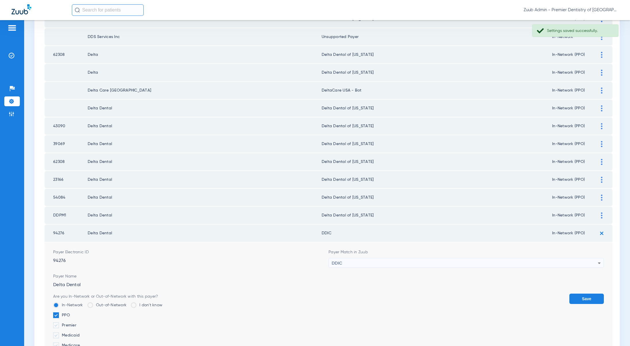
click at [570, 296] on button "Save" at bounding box center [587, 298] width 35 height 10
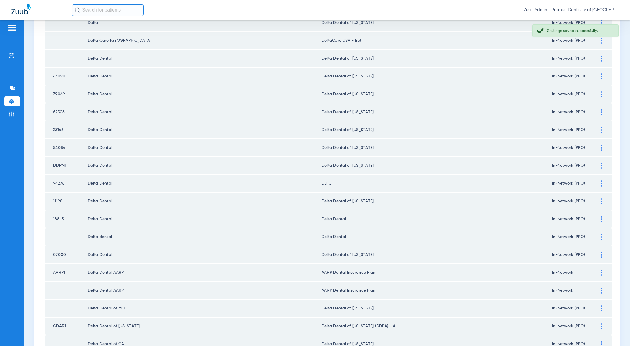
scroll to position [256, 0]
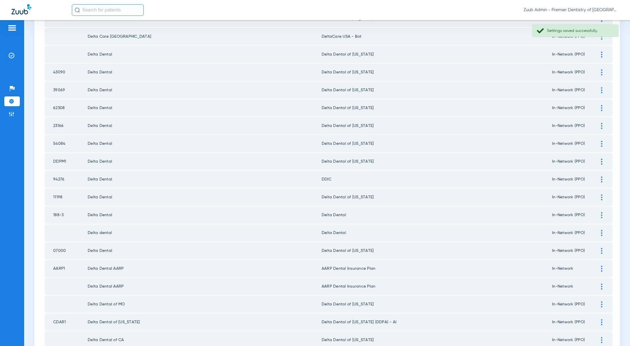
click at [599, 216] on div at bounding box center [602, 215] width 10 height 6
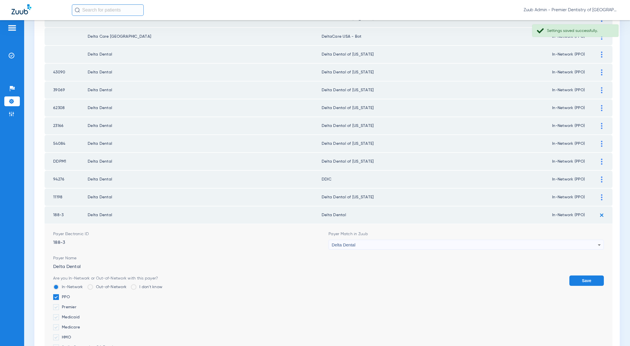
click at [366, 244] on div "Delta Dental" at bounding box center [465, 245] width 266 height 10
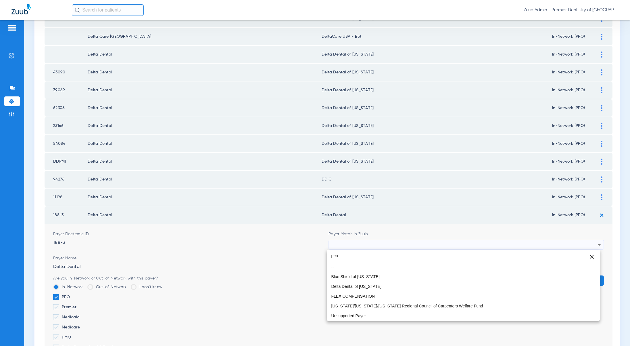
scroll to position [0, 0]
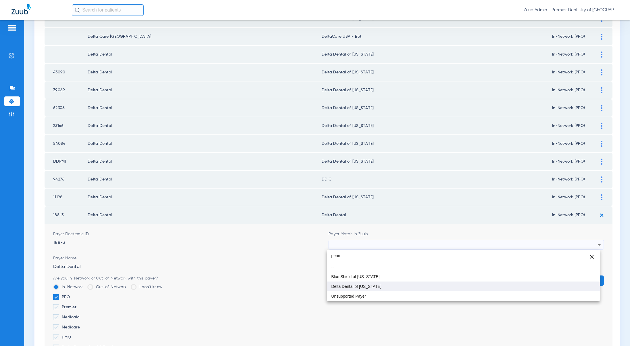
type input "penn"
click at [366, 284] on span "Delta Dental of [US_STATE]" at bounding box center [357, 286] width 50 height 4
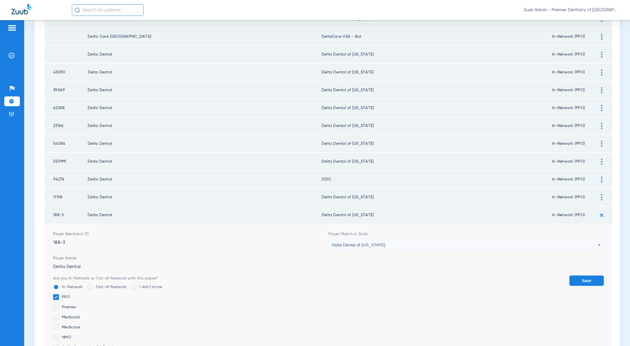
click at [580, 278] on button "Save" at bounding box center [587, 280] width 35 height 10
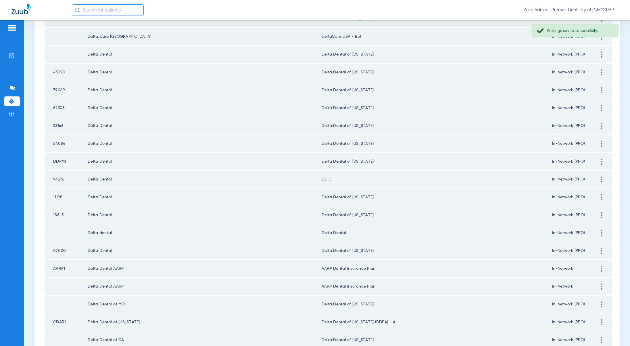
click at [600, 233] on div at bounding box center [602, 233] width 10 height 6
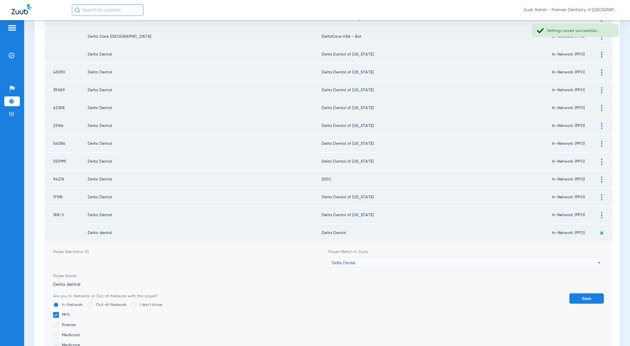
click at [362, 261] on div "Delta Dental" at bounding box center [465, 263] width 266 height 10
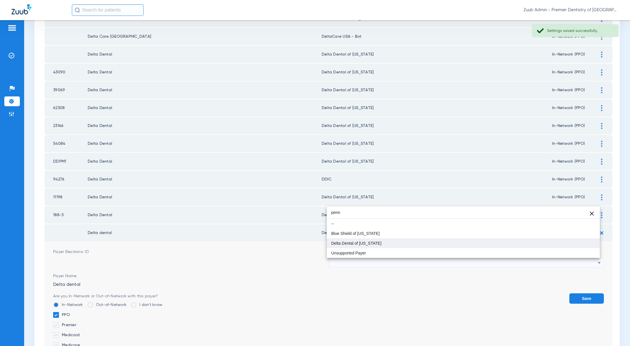
type input "penn"
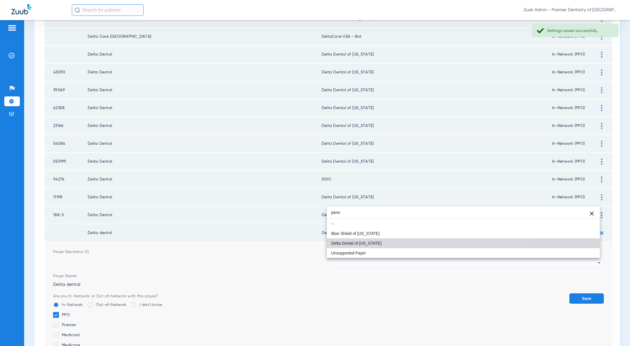
click at [348, 243] on span "Delta Dental of [US_STATE]" at bounding box center [357, 243] width 50 height 4
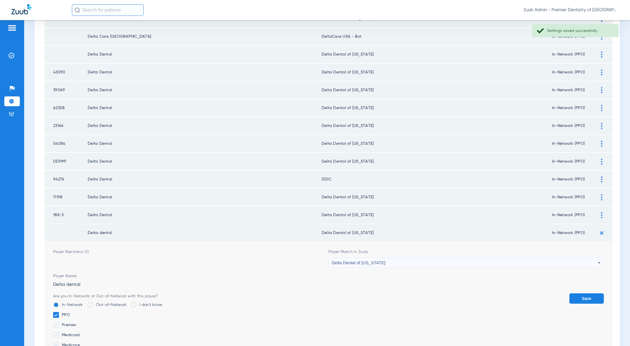
click at [581, 298] on button "Save" at bounding box center [587, 298] width 35 height 10
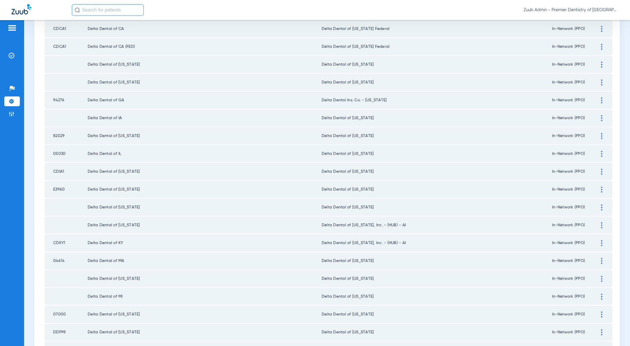
scroll to position [603, 0]
click at [600, 223] on div at bounding box center [602, 224] width 10 height 6
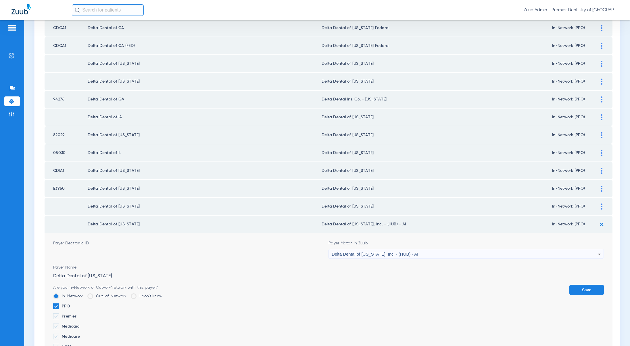
click at [402, 258] on div "Delta Dental of [US_STATE], Inc. - (HUB) - AI" at bounding box center [465, 254] width 266 height 10
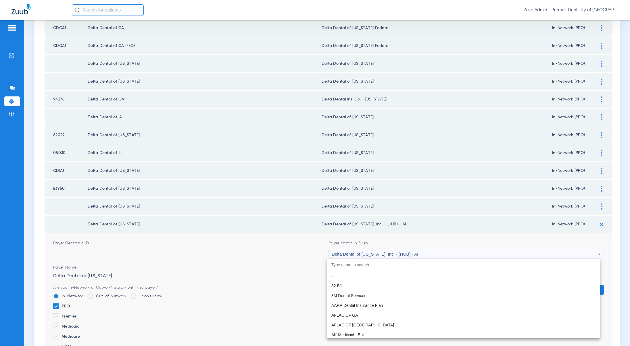
scroll to position [1370, 0]
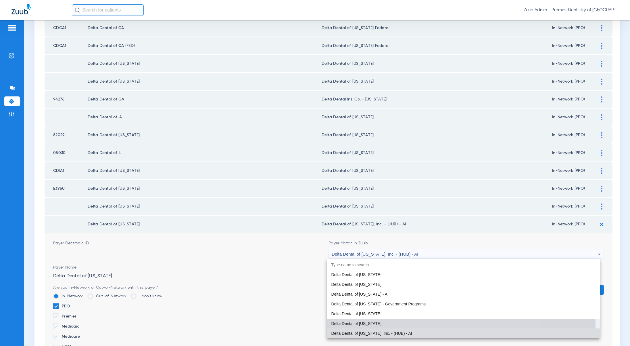
click at [385, 321] on mat-option "Delta Dental of [US_STATE]" at bounding box center [463, 323] width 273 height 10
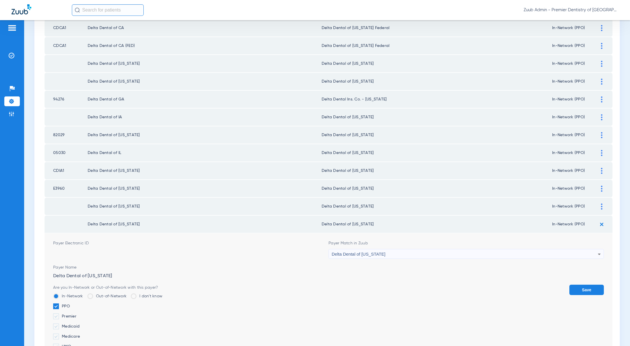
click at [573, 284] on form "Payer Electronic ID Payer Match in Zuub Delta Dental of Kentucky Payer Name Del…" at bounding box center [328, 304] width 551 height 143
click at [587, 289] on button "Save" at bounding box center [587, 289] width 35 height 10
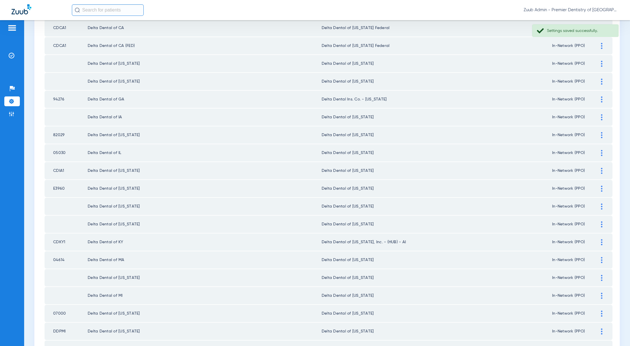
click at [600, 243] on div at bounding box center [602, 242] width 10 height 6
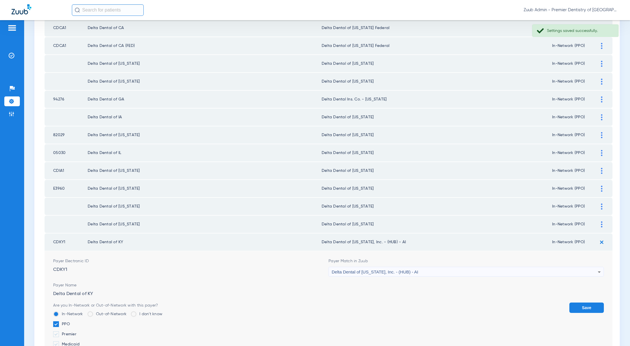
click at [388, 272] on span "Delta Dental of [US_STATE], Inc. - (HUB) - AI" at bounding box center [375, 271] width 87 height 5
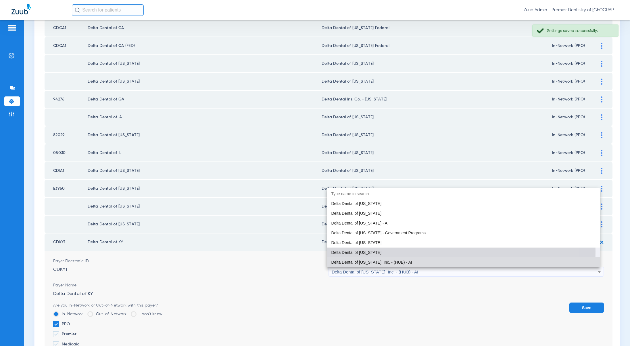
click at [368, 251] on span "Delta Dental of [US_STATE]" at bounding box center [357, 252] width 50 height 4
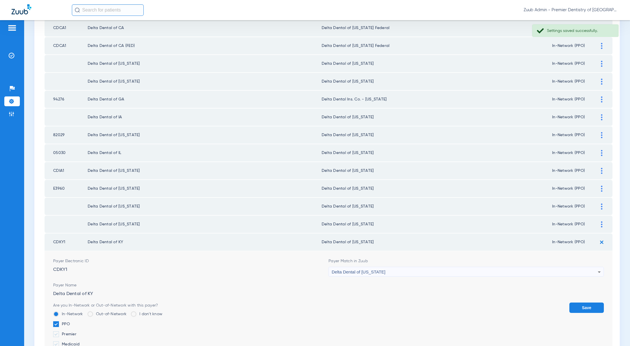
click at [585, 310] on button "Save" at bounding box center [587, 307] width 35 height 10
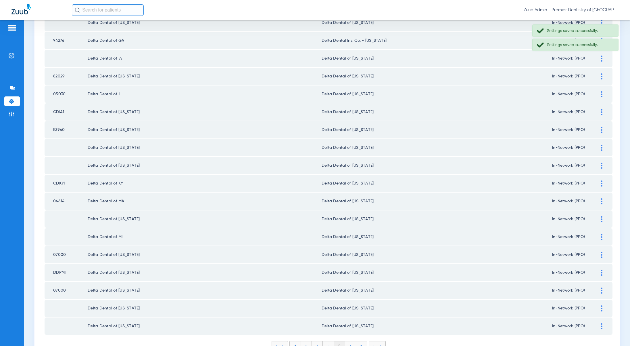
scroll to position [694, 0]
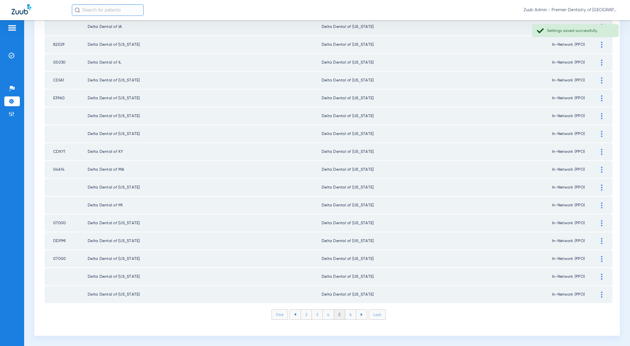
click at [346, 315] on li "6" at bounding box center [350, 314] width 11 height 10
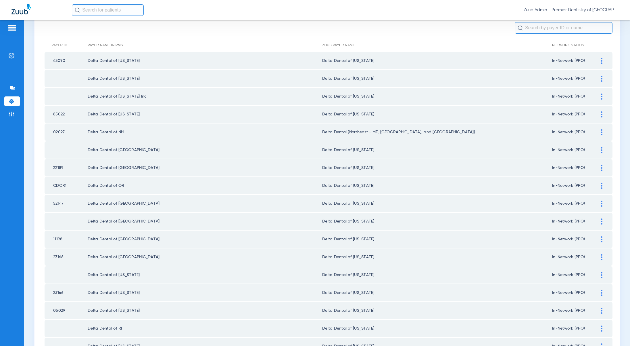
scroll to position [87, 0]
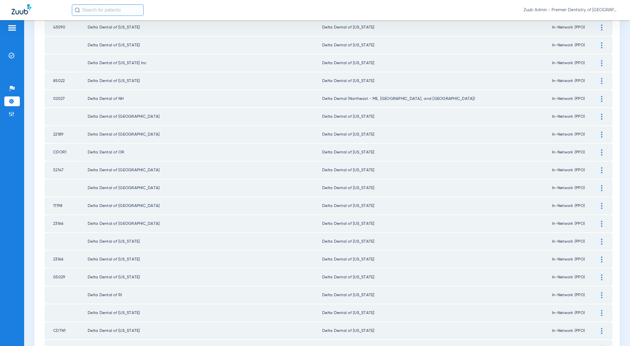
click at [601, 206] on img at bounding box center [601, 206] width 1 height 6
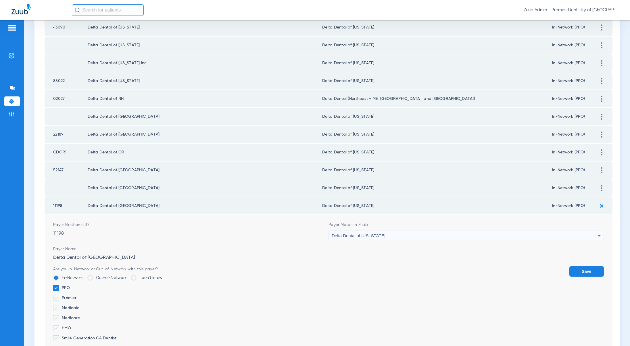
click at [348, 241] on form "Payer Electronic ID 11198 Payer Match in Zuub Delta Dental of New York Payer Na…" at bounding box center [328, 286] width 551 height 143
click at [348, 239] on div "Delta Dental of [US_STATE]" at bounding box center [465, 236] width 266 height 10
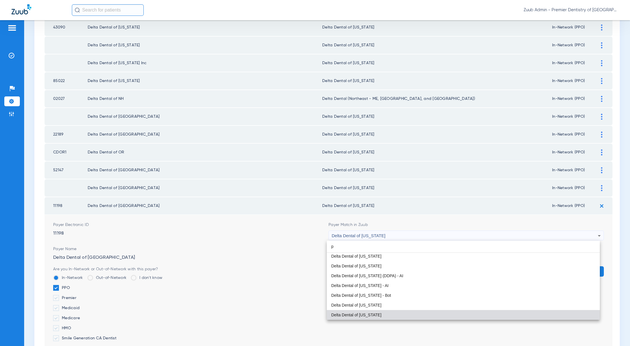
scroll to position [12, 0]
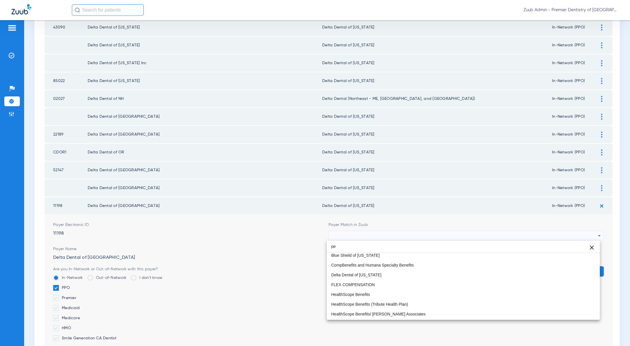
type input "p"
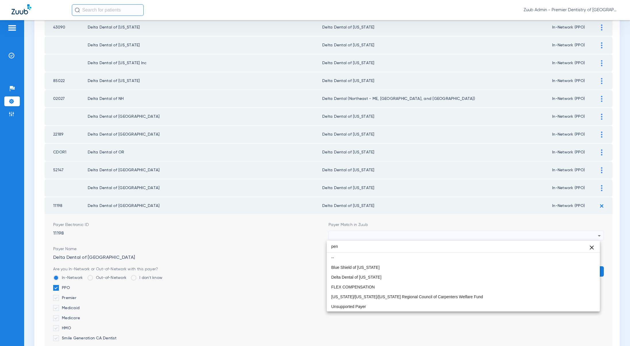
scroll to position [0, 0]
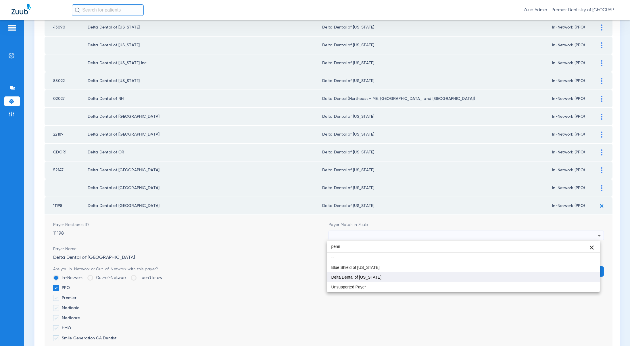
type input "penn"
click at [363, 279] on mat-option "Delta Dental of [US_STATE]" at bounding box center [463, 277] width 273 height 10
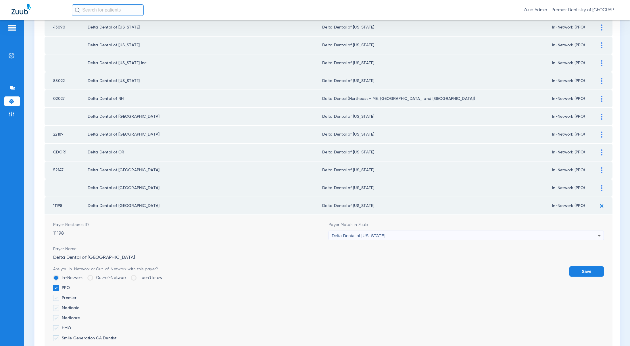
click at [583, 271] on button "Save" at bounding box center [587, 271] width 35 height 10
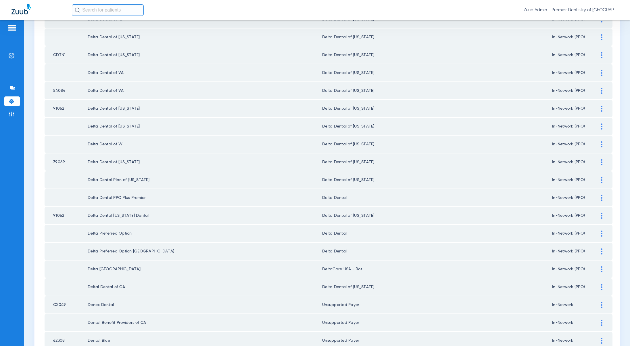
scroll to position [389, 0]
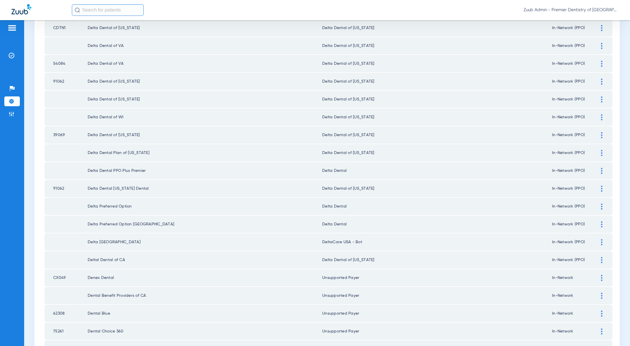
click at [599, 170] on div at bounding box center [602, 171] width 10 height 6
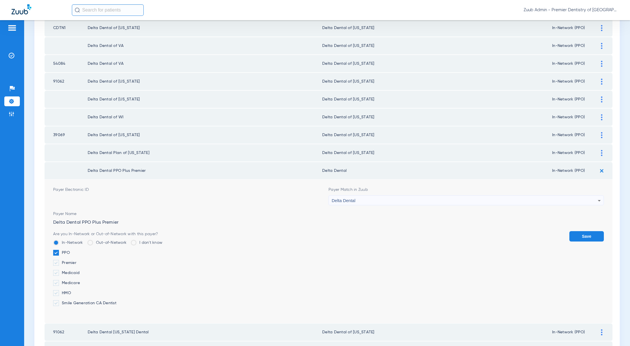
click at [386, 198] on div "Delta Dental" at bounding box center [465, 201] width 266 height 10
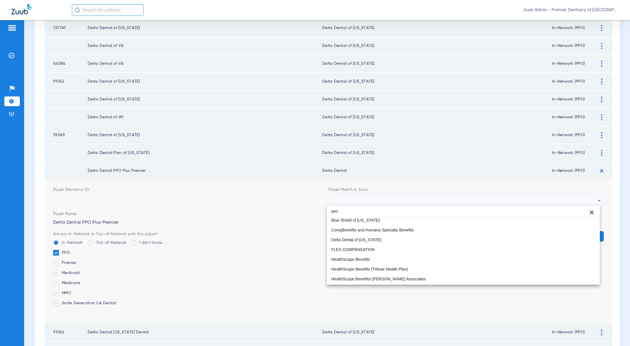
scroll to position [0, 0]
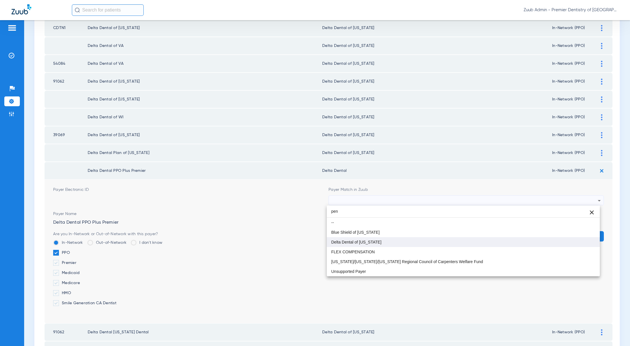
type input "pen"
click at [379, 240] on span "Delta Dental of [US_STATE]" at bounding box center [357, 242] width 50 height 4
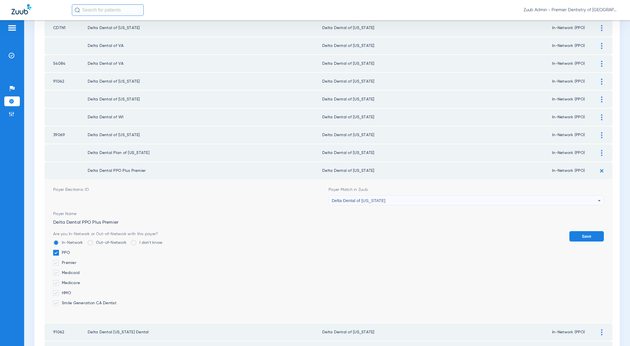
click at [588, 238] on button "Save" at bounding box center [587, 236] width 35 height 10
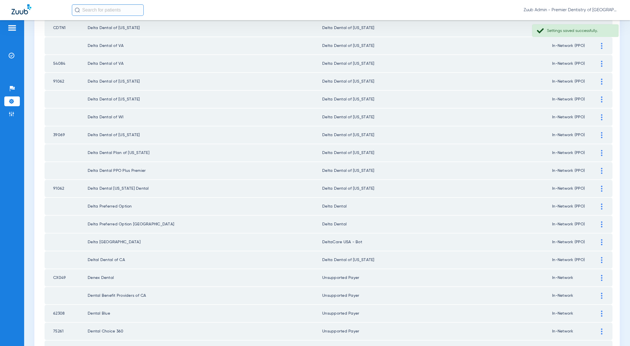
click at [601, 208] on img at bounding box center [601, 206] width 1 height 6
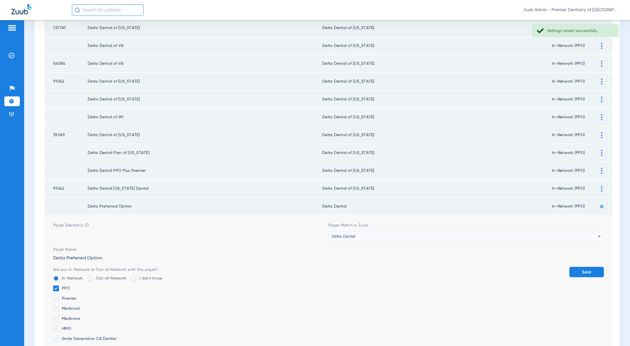
click at [388, 240] on div "Delta Dental" at bounding box center [465, 236] width 266 height 10
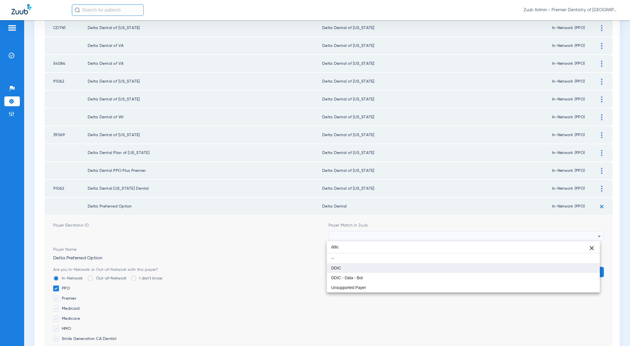
type input "ddic"
click at [375, 268] on mat-option "DDIC" at bounding box center [463, 268] width 273 height 10
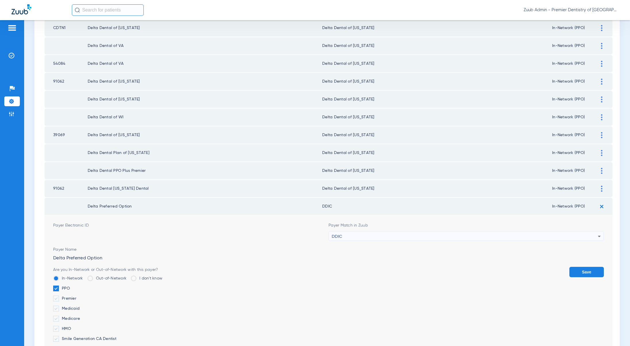
click at [578, 270] on button "Save" at bounding box center [587, 272] width 35 height 10
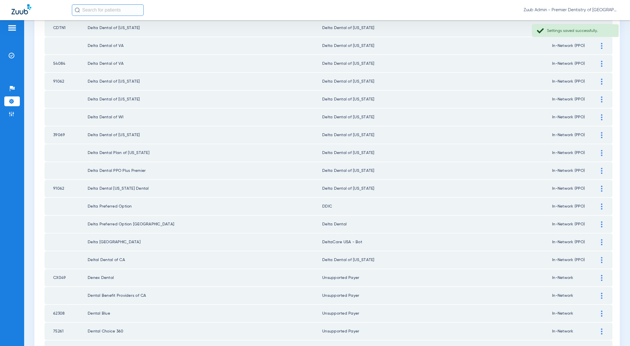
click at [600, 226] on div at bounding box center [602, 224] width 10 height 6
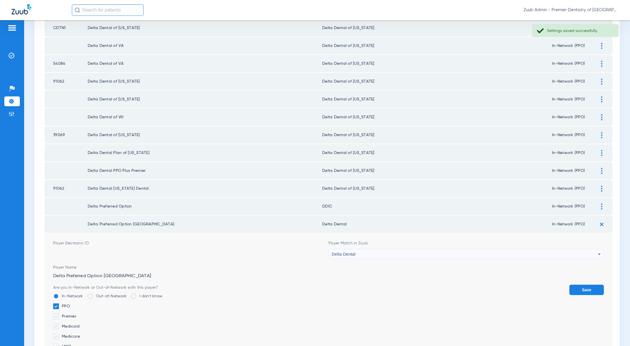
click at [345, 254] on span "Delta Dental" at bounding box center [344, 253] width 24 height 5
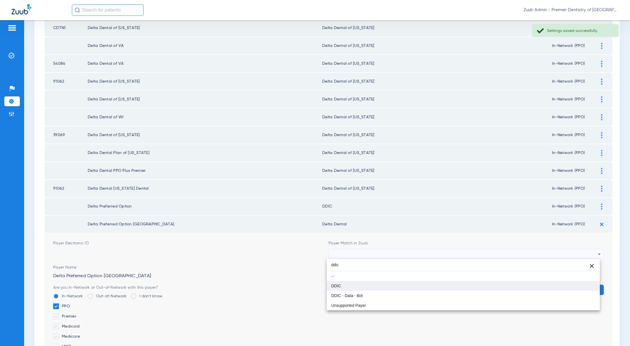
type input "ddic"
click at [344, 283] on mat-option "DDIC" at bounding box center [463, 286] width 273 height 10
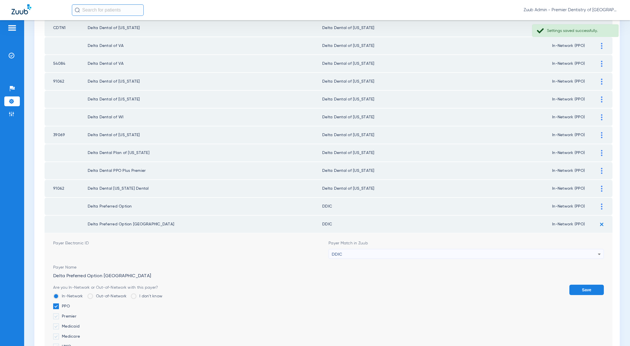
click at [585, 289] on button "Save" at bounding box center [587, 289] width 35 height 10
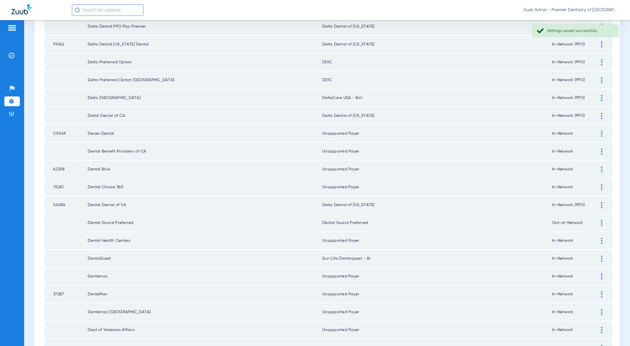
scroll to position [536, 0]
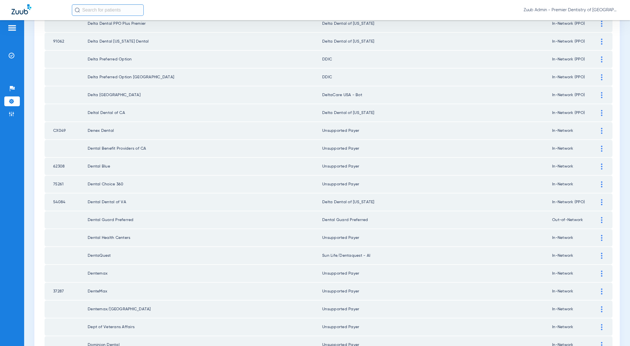
click at [601, 148] on img at bounding box center [601, 148] width 1 height 6
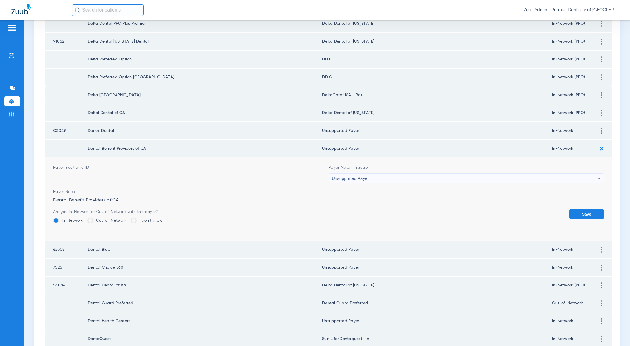
click at [361, 181] on div "Unsupported Payer" at bounding box center [465, 178] width 266 height 10
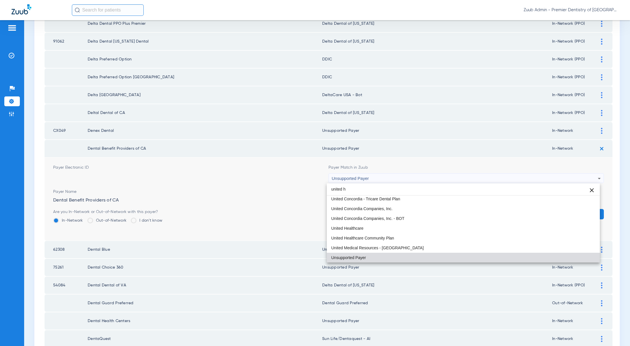
scroll to position [0, 0]
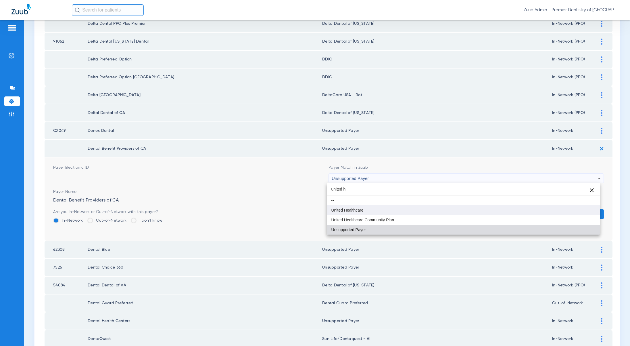
type input "united h"
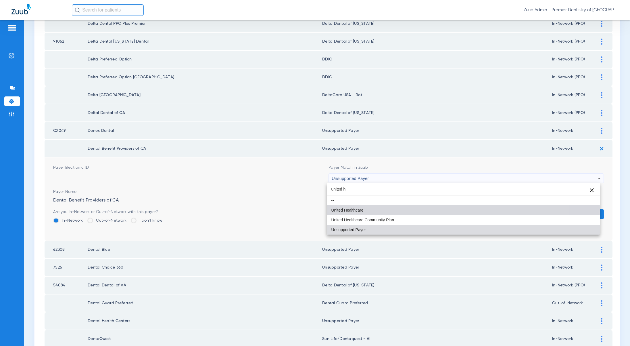
click at [365, 208] on mat-option "United Healthcare" at bounding box center [463, 210] width 273 height 10
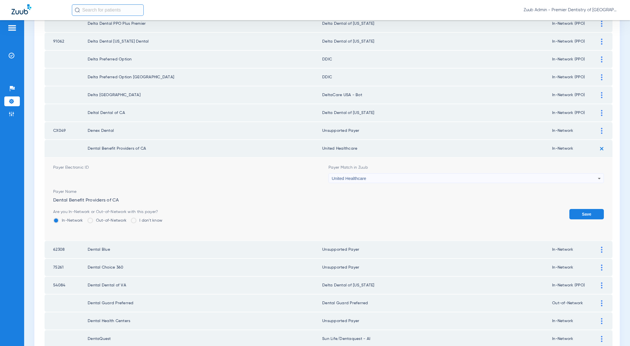
click at [584, 212] on button "Save" at bounding box center [587, 214] width 35 height 10
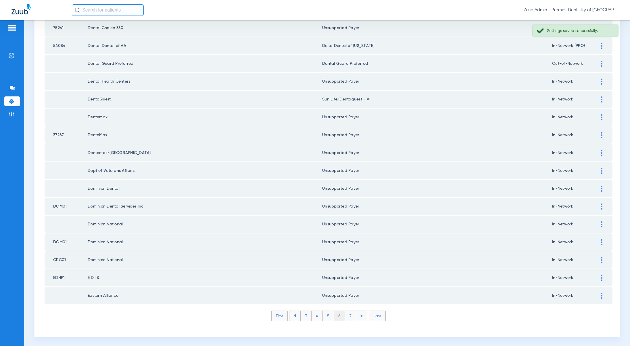
scroll to position [694, 0]
click at [351, 316] on li "7" at bounding box center [350, 314] width 11 height 10
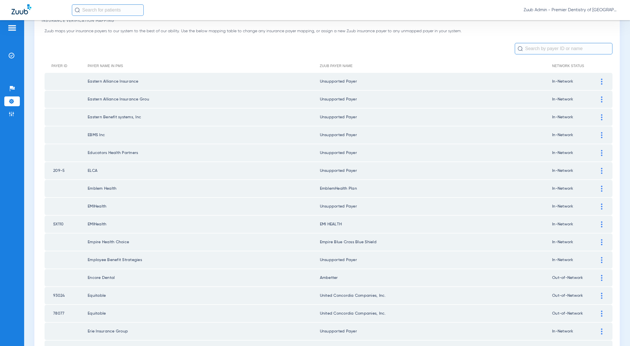
scroll to position [39, 0]
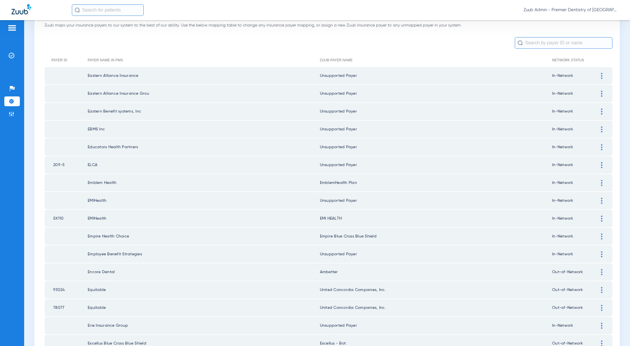
click at [597, 199] on div at bounding box center [602, 201] width 10 height 6
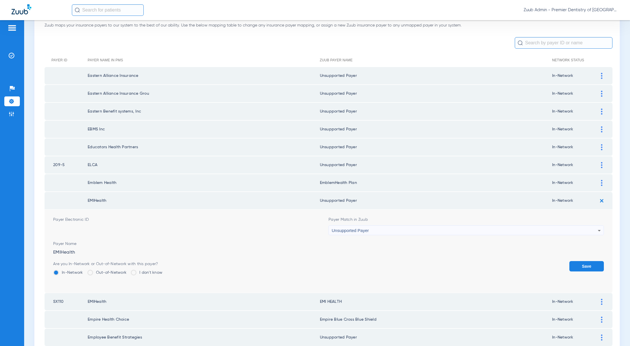
click at [361, 228] on span "Unsupported Payer" at bounding box center [350, 230] width 37 height 5
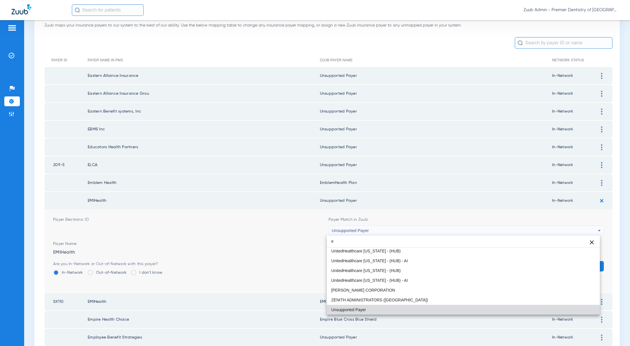
scroll to position [0, 0]
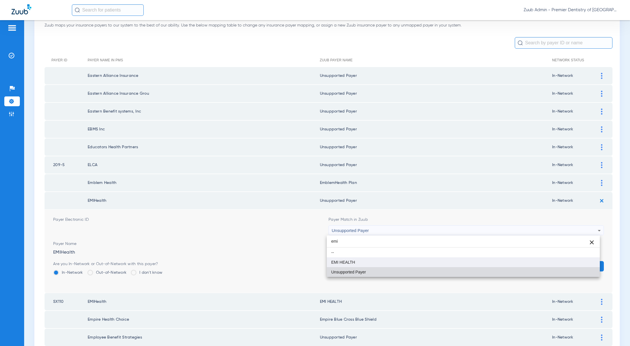
type input "emi"
click at [354, 261] on span "EMI HEALTH" at bounding box center [344, 262] width 24 height 4
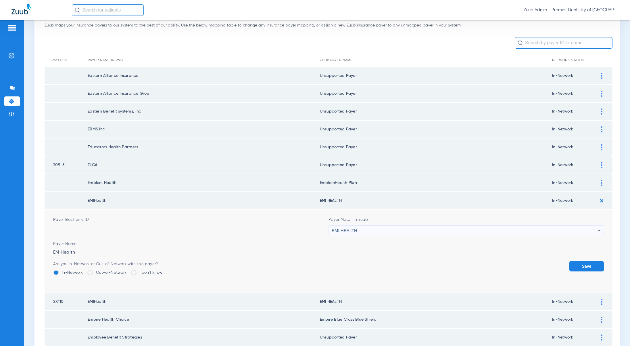
click at [594, 267] on button "Save" at bounding box center [587, 266] width 35 height 10
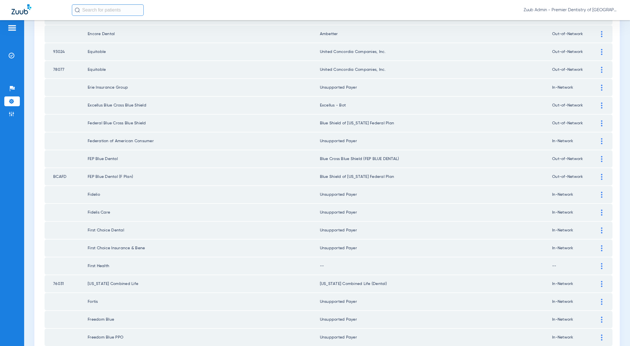
scroll to position [250, 0]
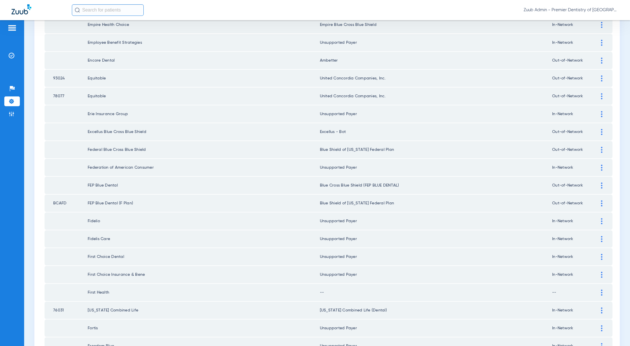
click at [601, 202] on img at bounding box center [601, 203] width 1 height 6
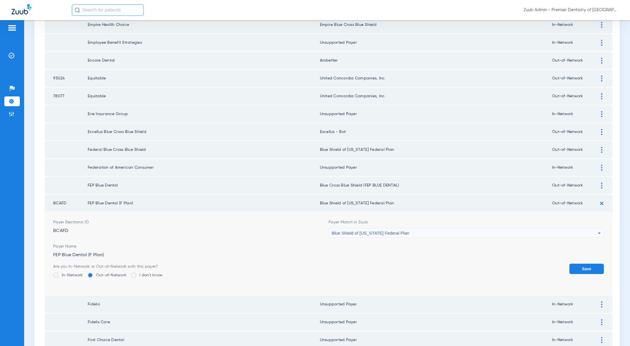
click at [397, 233] on span "Blue Shield of [US_STATE] Federal Plan" at bounding box center [371, 232] width 78 height 5
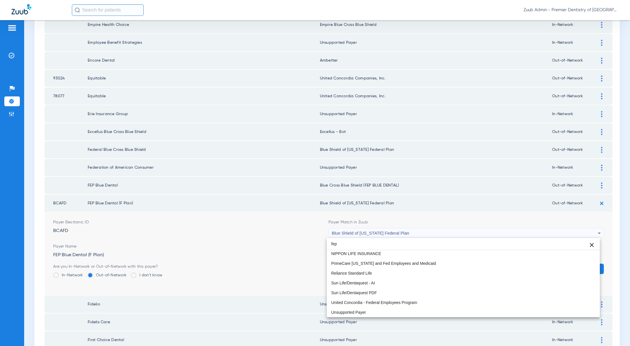
scroll to position [0, 0]
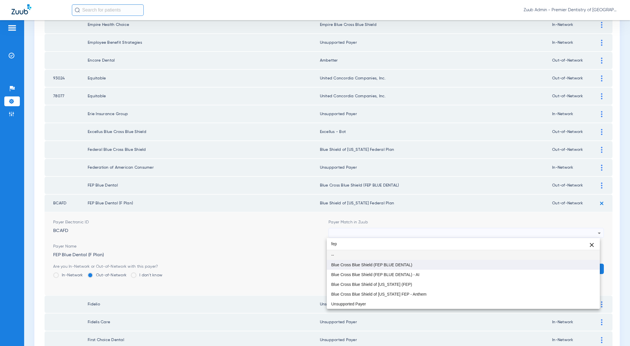
type input "fep"
click at [394, 265] on span "Blue Cross Blue Shield (FEP BLUE DENTAL)" at bounding box center [372, 265] width 81 height 4
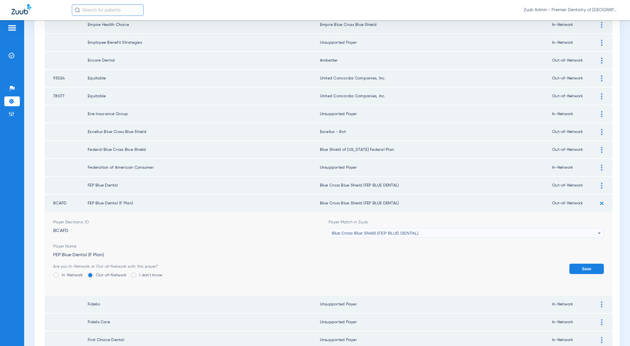
click at [581, 268] on button "Save" at bounding box center [587, 268] width 35 height 10
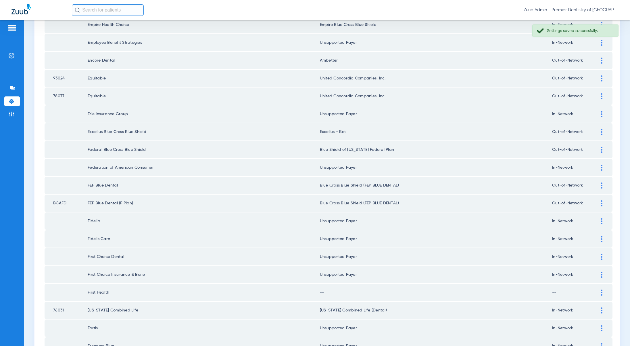
click at [600, 293] on div at bounding box center [602, 292] width 10 height 6
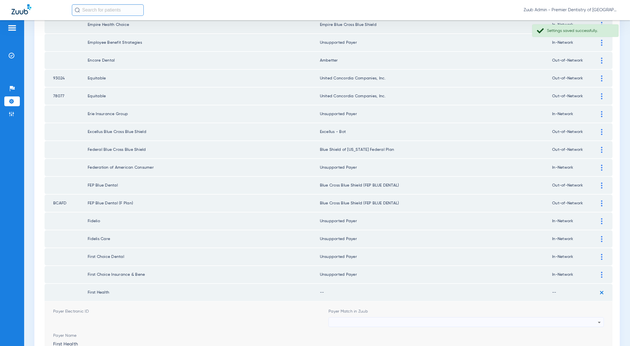
click at [354, 317] on div at bounding box center [465, 322] width 266 height 10
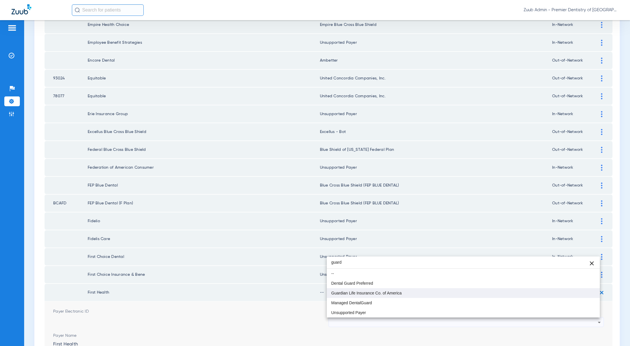
type input "guard"
click at [354, 295] on mat-option "Guardian Life Insurance Co. of America" at bounding box center [463, 293] width 273 height 10
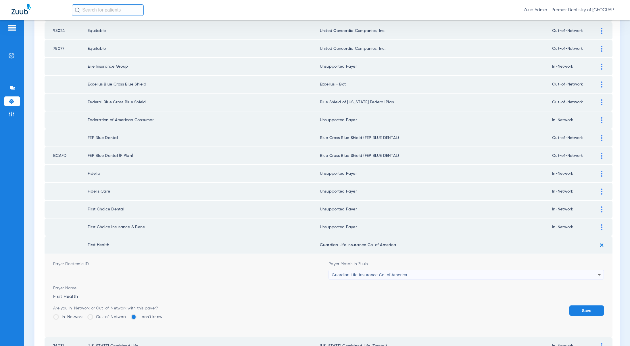
scroll to position [364, 0]
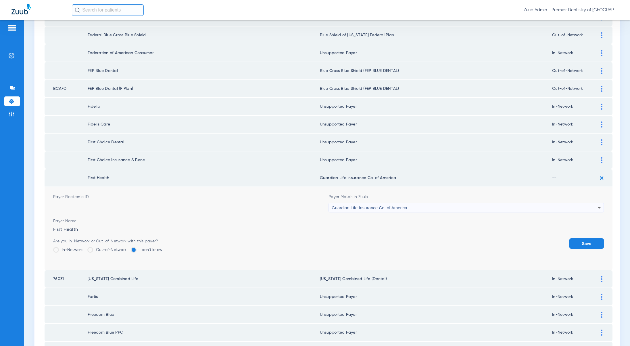
click at [66, 249] on label "In-Network" at bounding box center [68, 250] width 30 height 6
click at [85, 248] on input "In-Network" at bounding box center [85, 248] width 0 height 0
click at [586, 240] on button "Save" at bounding box center [587, 243] width 35 height 10
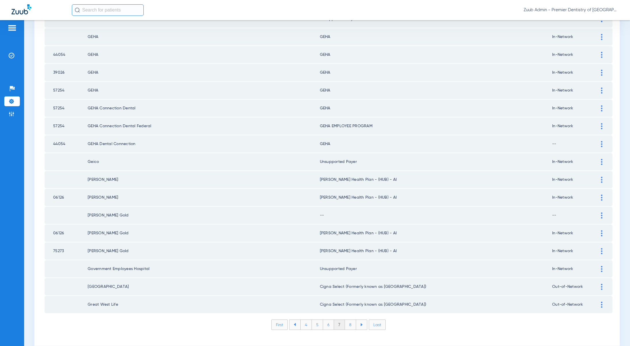
scroll to position [688, 0]
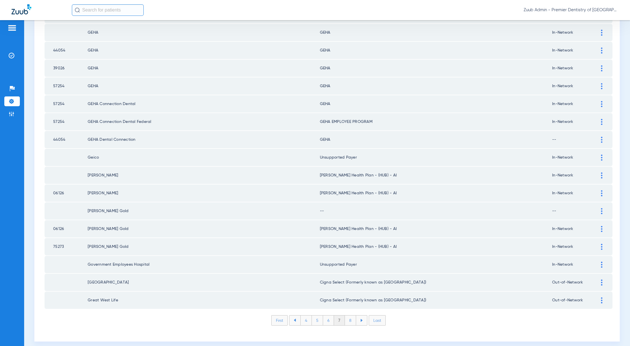
click at [601, 211] on img at bounding box center [601, 211] width 1 height 6
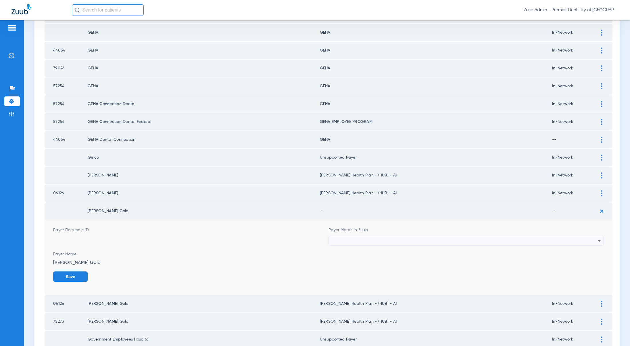
click at [362, 239] on div at bounding box center [465, 241] width 266 height 10
type input "gei"
click at [378, 269] on mat-option "[PERSON_NAME] Health Plan - (HUB) - AI" at bounding box center [463, 272] width 273 height 10
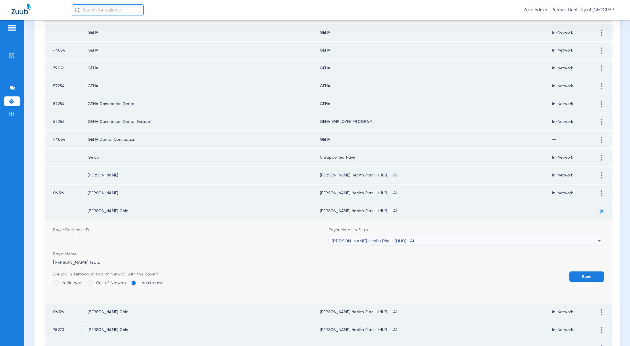
click at [76, 283] on label "In-Network" at bounding box center [68, 283] width 30 height 6
click at [85, 281] on input "In-Network" at bounding box center [85, 281] width 0 height 0
click at [583, 279] on button "Save" at bounding box center [587, 276] width 35 height 10
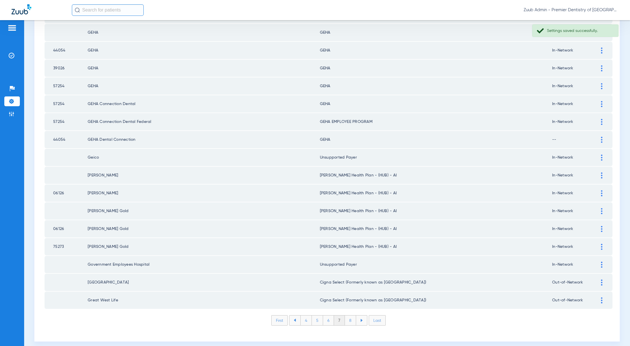
click at [348, 318] on li "8" at bounding box center [350, 320] width 11 height 10
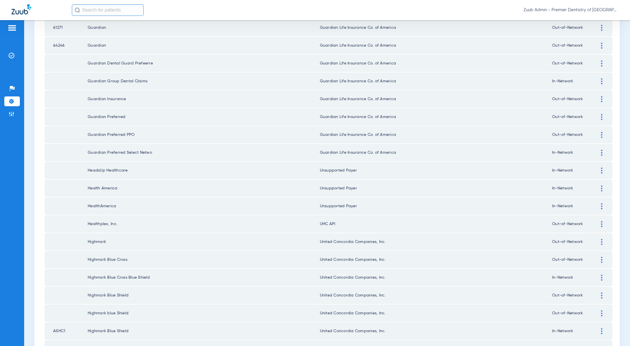
scroll to position [265, 0]
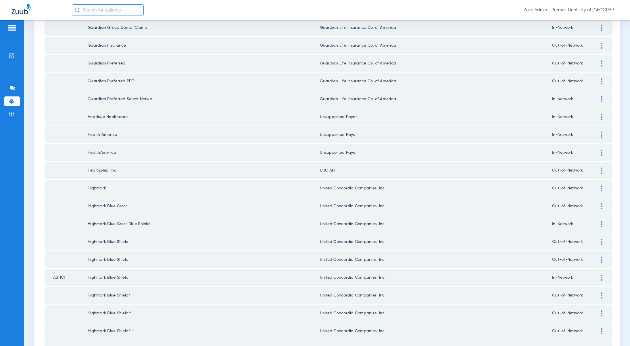
click at [601, 171] on img at bounding box center [601, 170] width 1 height 6
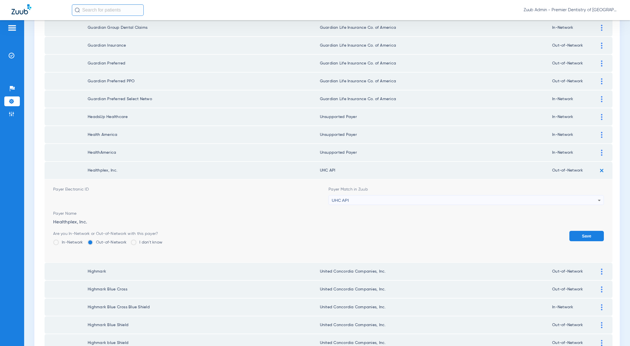
click at [376, 205] on form "Payer Electronic ID Payer Match in Zuub UHC API Payer Name Healthplex, Inc. Are…" at bounding box center [328, 220] width 551 height 83
click at [375, 200] on div "UHC API" at bounding box center [465, 200] width 266 height 10
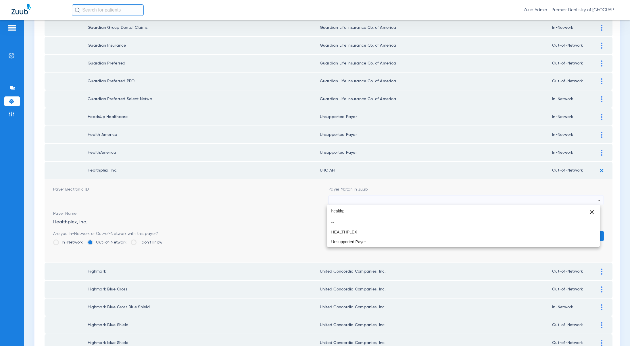
scroll to position [0, 0]
type input "healthp"
click at [367, 232] on mat-option "HEALTHPLEX" at bounding box center [463, 232] width 273 height 10
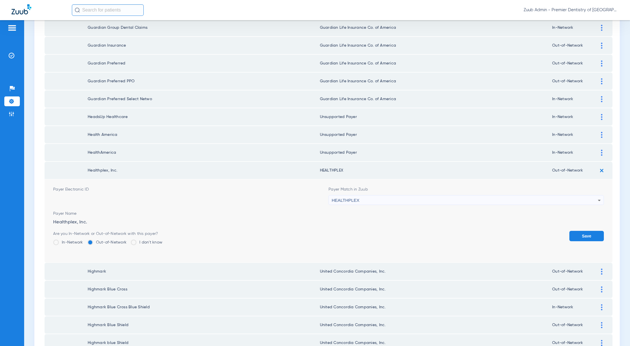
click at [587, 235] on button "Save" at bounding box center [587, 236] width 35 height 10
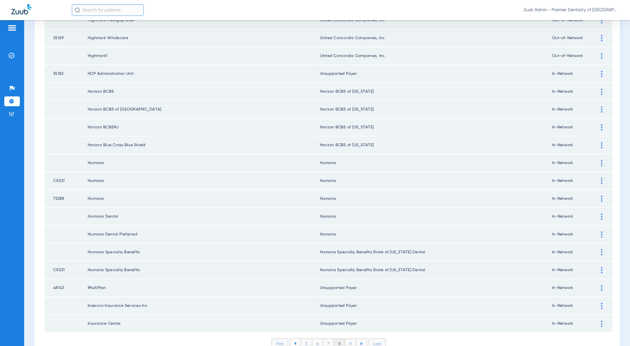
scroll to position [694, 0]
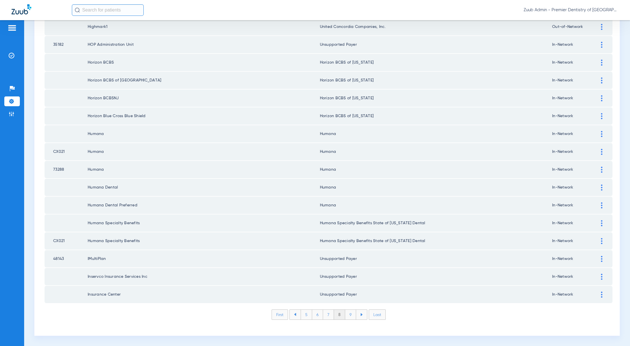
click at [346, 313] on li "9" at bounding box center [350, 314] width 11 height 10
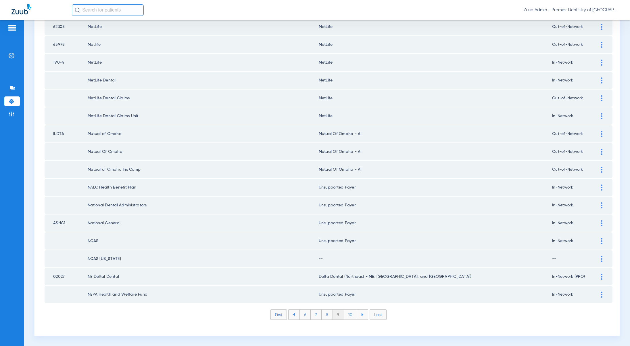
click at [597, 259] on div at bounding box center [602, 259] width 10 height 6
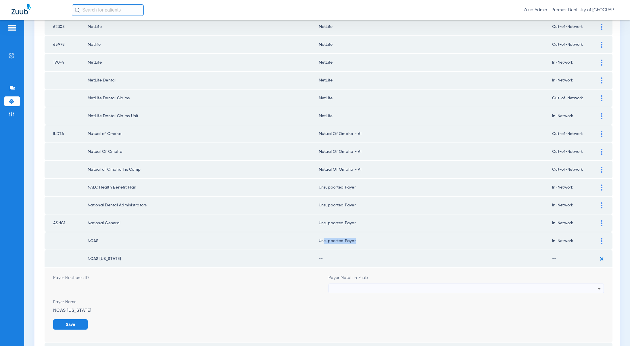
drag, startPoint x: 353, startPoint y: 241, endPoint x: 322, endPoint y: 241, distance: 31.3
click at [322, 241] on td "Unsupported Payer" at bounding box center [435, 240] width 233 height 17
copy td "nsupported Paye"
click at [358, 286] on div at bounding box center [465, 289] width 266 height 10
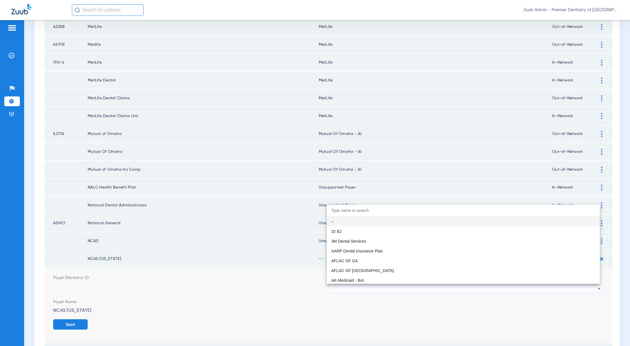
paste input "nsupported Paye"
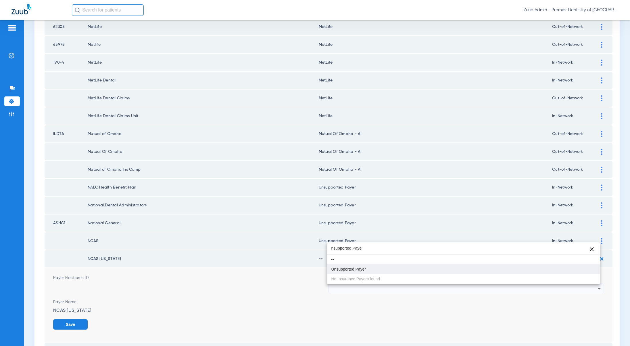
type input "nsupported Paye"
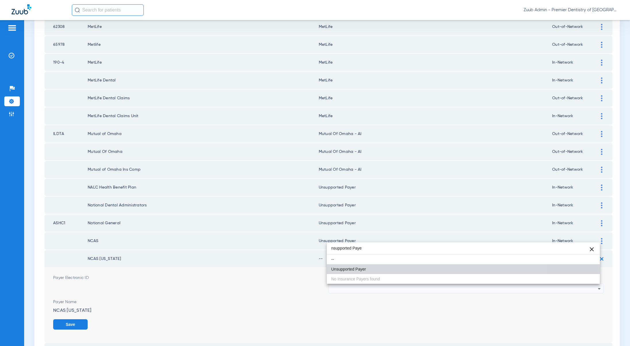
click at [355, 270] on span "Unsupported Payer" at bounding box center [349, 269] width 35 height 4
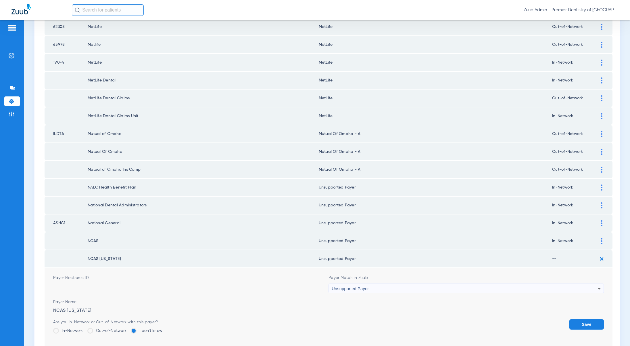
click at [581, 323] on button "Save" at bounding box center [587, 324] width 35 height 10
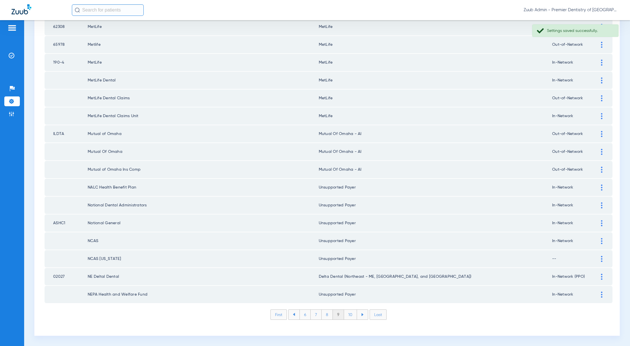
click at [345, 315] on li "10" at bounding box center [350, 314] width 13 height 10
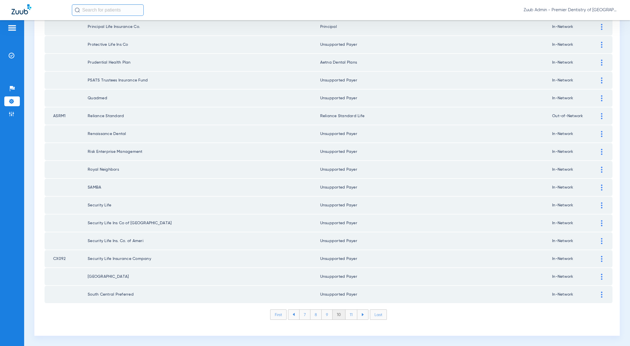
click at [350, 316] on li "11" at bounding box center [352, 314] width 12 height 10
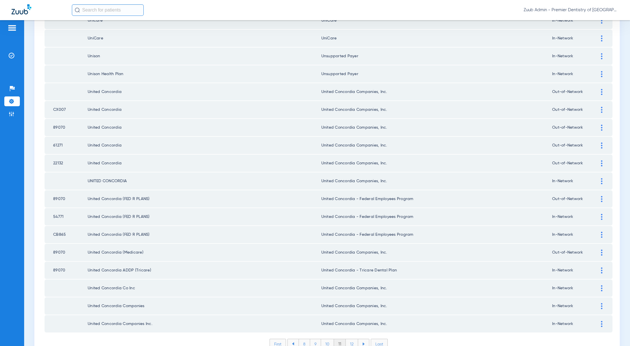
scroll to position [691, 0]
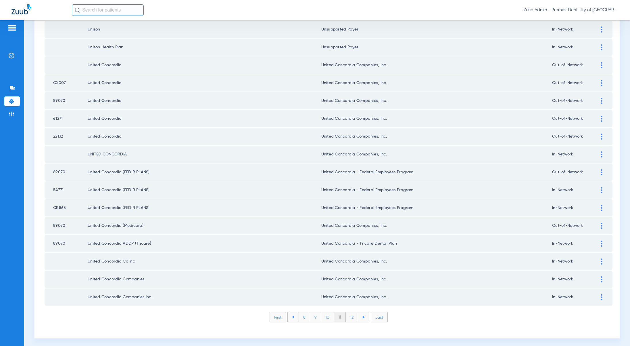
click at [350, 320] on li "12" at bounding box center [352, 317] width 12 height 10
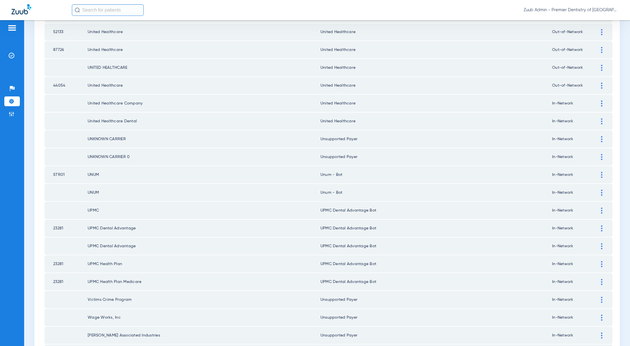
scroll to position [320, 0]
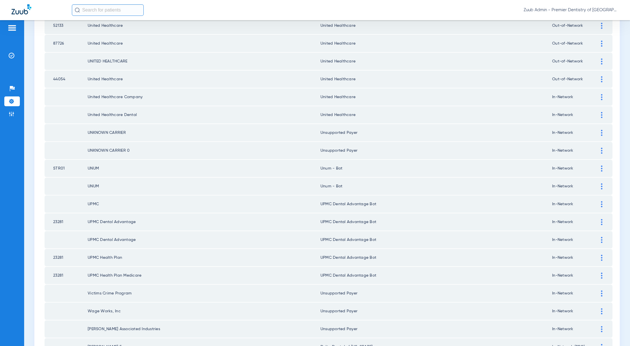
click at [601, 168] on img at bounding box center [601, 168] width 1 height 6
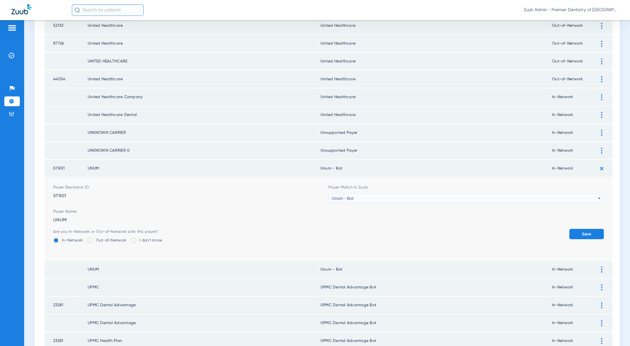
click at [366, 200] on div "Unum - Bot" at bounding box center [465, 198] width 266 height 10
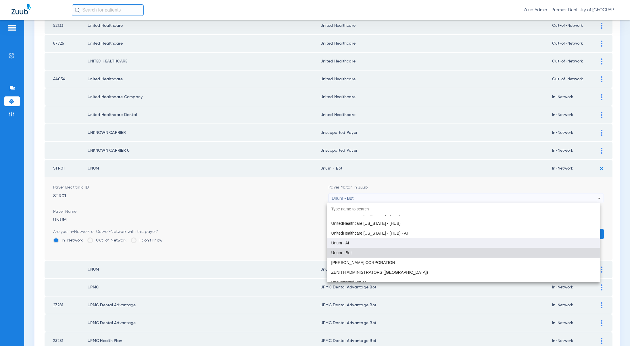
scroll to position [4639, 0]
click at [335, 243] on span "Unum - AI" at bounding box center [341, 245] width 18 height 4
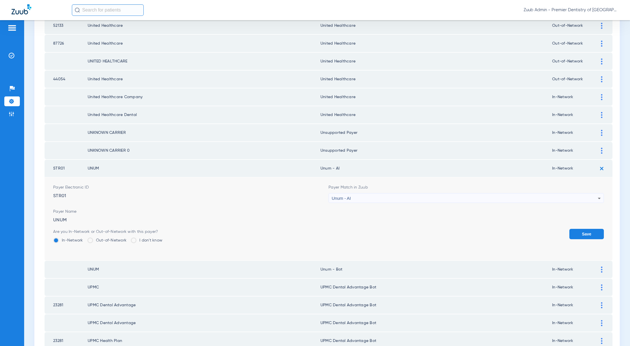
click at [572, 236] on button "Save" at bounding box center [587, 234] width 35 height 10
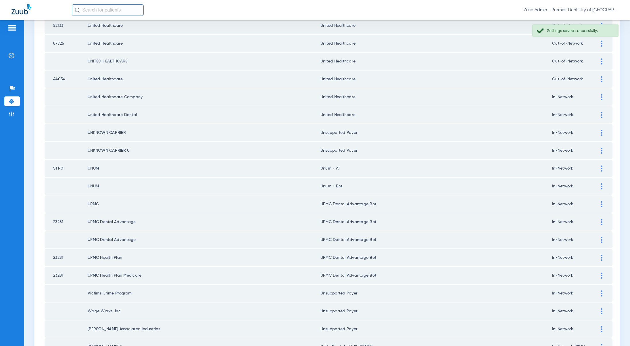
click at [601, 186] on img at bounding box center [601, 186] width 1 height 6
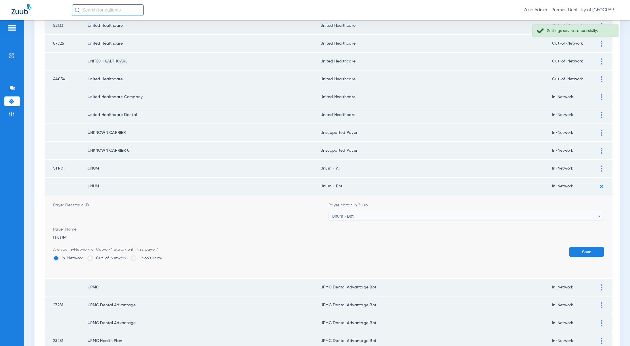
click at [354, 216] on div "Unum - Bot" at bounding box center [465, 216] width 266 height 10
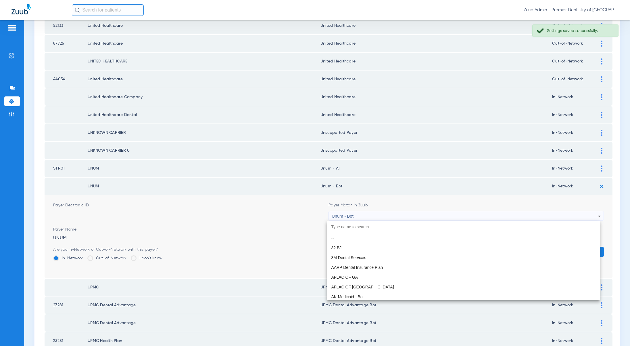
scroll to position [4616, 0]
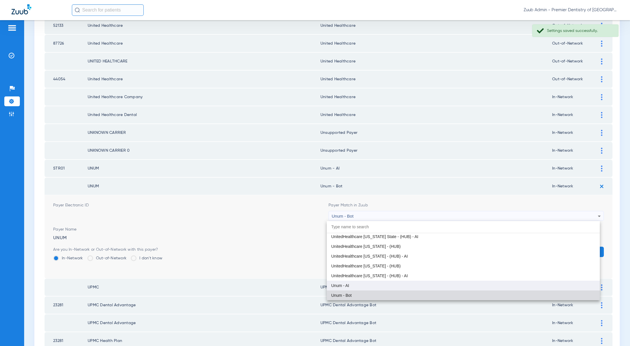
click at [350, 283] on mat-option "Unum - AI" at bounding box center [463, 285] width 273 height 10
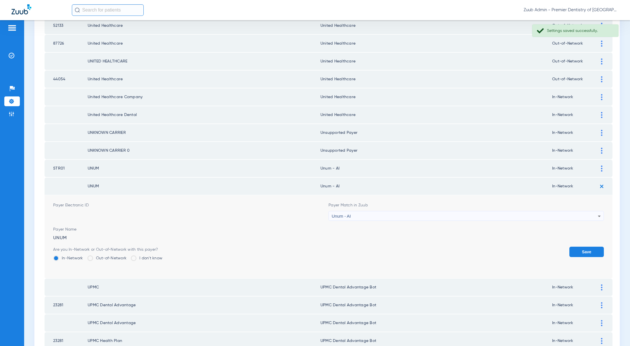
click at [583, 253] on button "Save" at bounding box center [587, 251] width 35 height 10
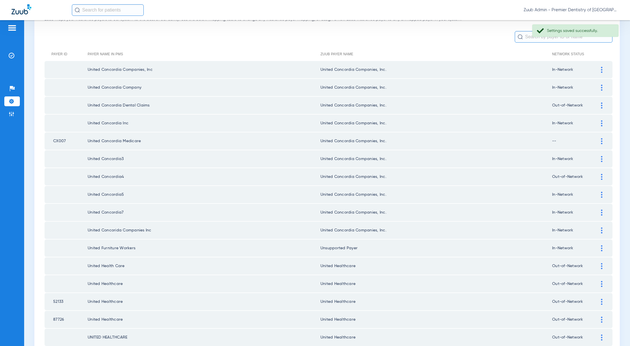
scroll to position [0, 0]
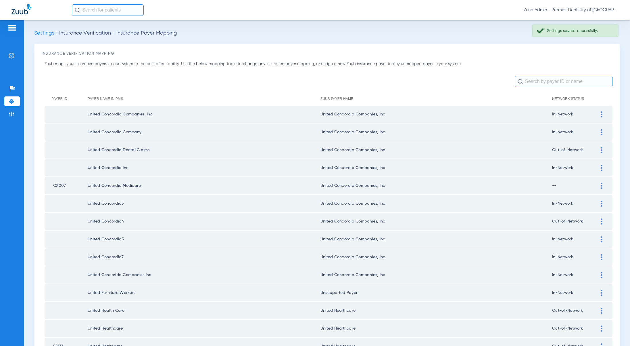
click at [531, 78] on input "text" at bounding box center [564, 82] width 98 height 12
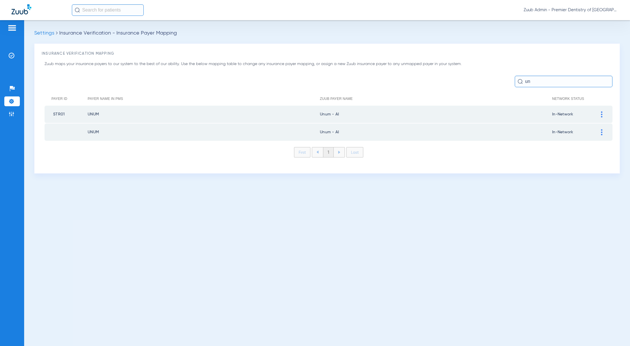
type input "u"
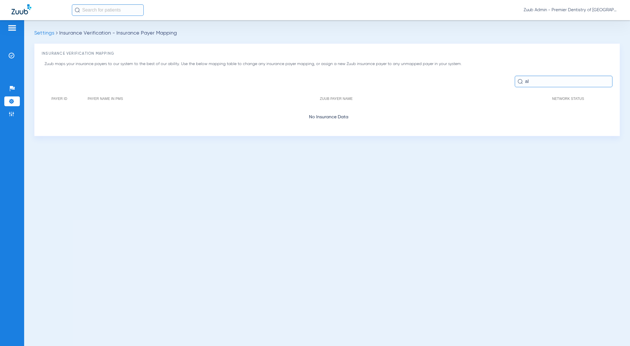
type input "a"
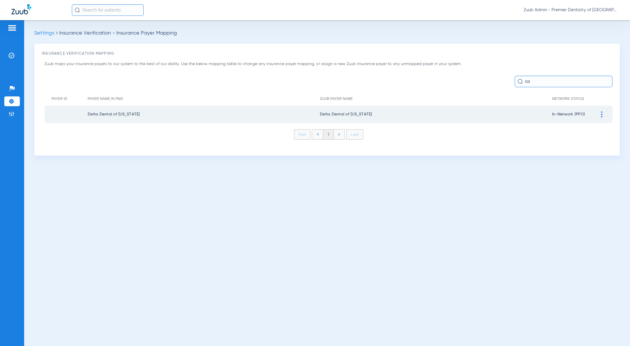
type input "c"
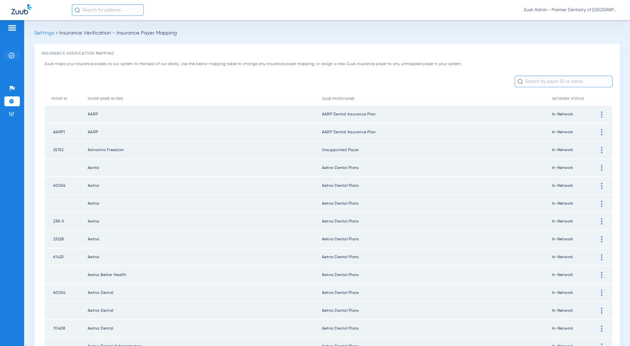
click at [12, 58] on li "Insurance Verification" at bounding box center [12, 56] width 16 height 10
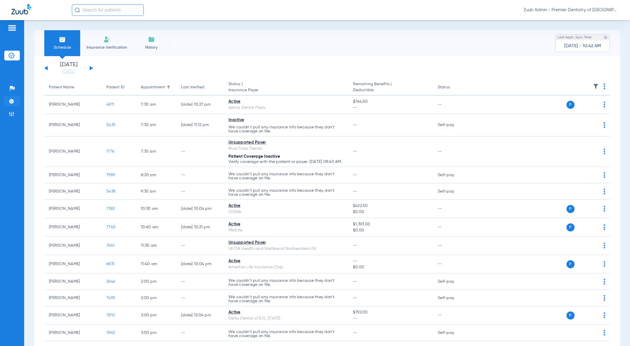
click at [10, 101] on img at bounding box center [12, 101] width 6 height 6
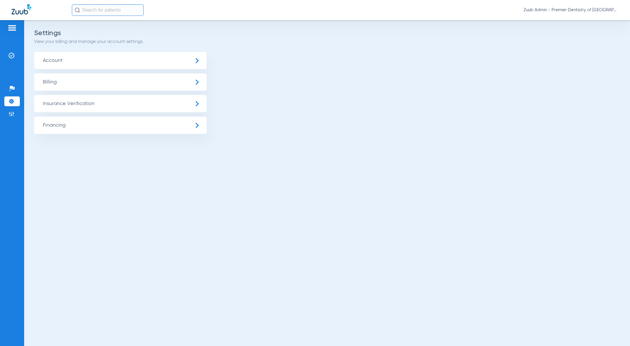
click at [85, 106] on span "Insurance Verification" at bounding box center [120, 103] width 173 height 17
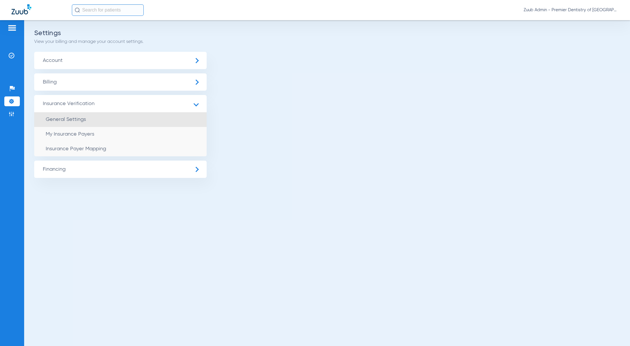
click at [96, 125] on li "General Settings" at bounding box center [120, 119] width 173 height 15
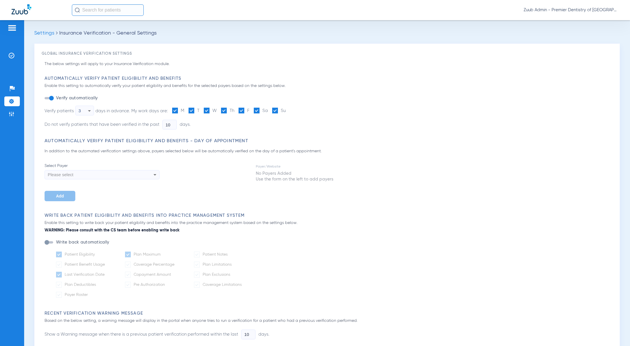
type input "5"
type input "1"
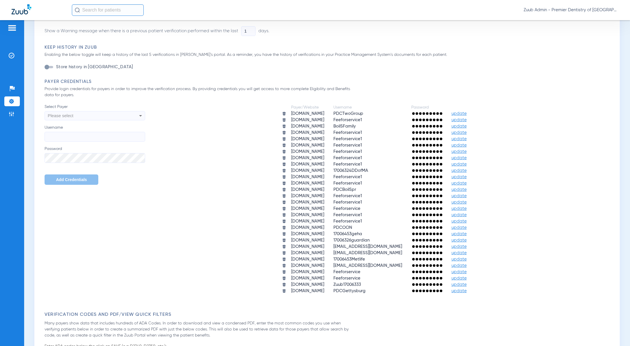
scroll to position [310, 0]
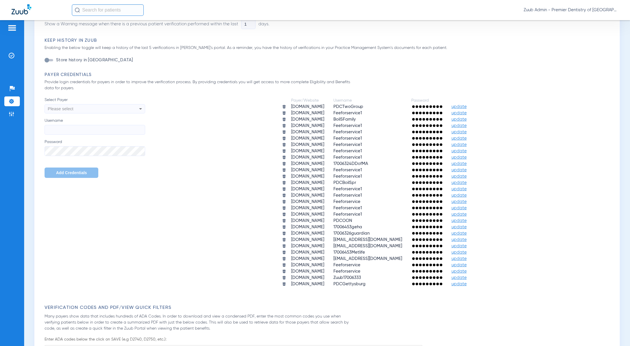
click at [467, 284] on span "update" at bounding box center [459, 283] width 15 height 4
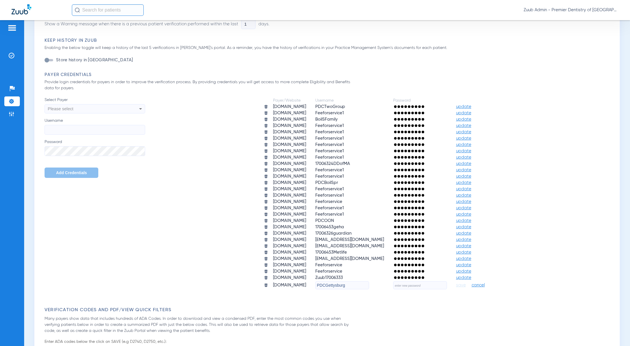
drag, startPoint x: 363, startPoint y: 286, endPoint x: 327, endPoint y: 284, distance: 35.7
click at [327, 284] on td "PDCGettysburg" at bounding box center [349, 285] width 77 height 8
paste input "17006453UPMC"
type input "17006453UPMC"
click at [443, 283] on input "text" at bounding box center [420, 285] width 54 height 8
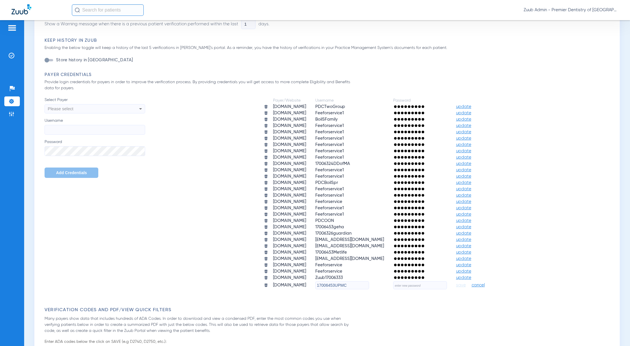
paste input "L0v3M0r3!"
type input "L0v3M0r3!"
click at [466, 286] on span "save" at bounding box center [461, 284] width 10 height 5
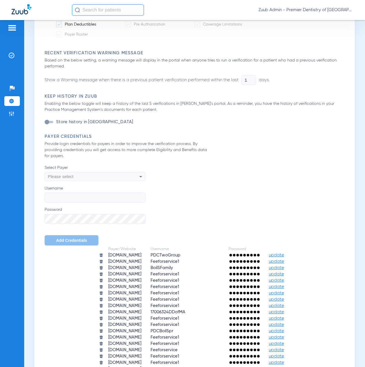
scroll to position [260, 0]
click at [12, 53] on img at bounding box center [12, 56] width 6 height 6
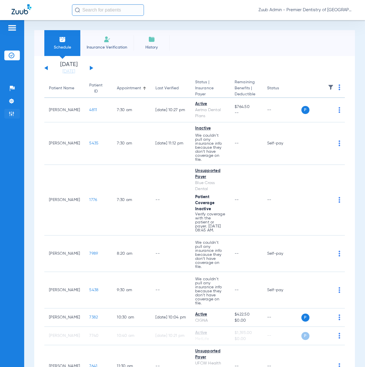
click at [7, 112] on li "Admin" at bounding box center [12, 114] width 16 height 10
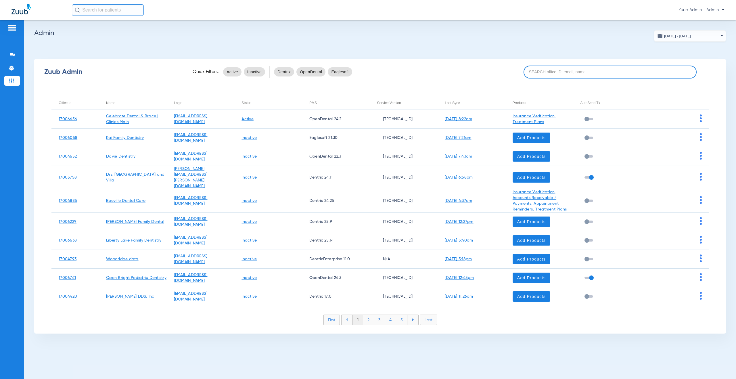
click at [364, 73] on input at bounding box center [610, 72] width 173 height 13
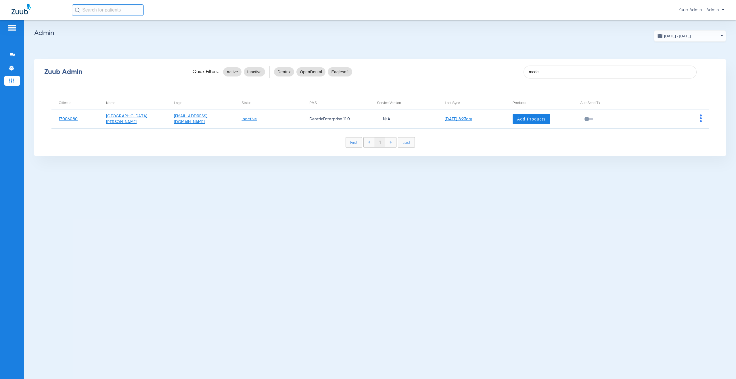
drag, startPoint x: 550, startPoint y: 72, endPoint x: 510, endPoint y: 70, distance: 39.4
click at [364, 70] on div "Zuub Admin Quick Filters: Active Inactive Dentrix OpenDental Eaglesoft mcdc" at bounding box center [380, 71] width 692 height 23
paste input "17005940"
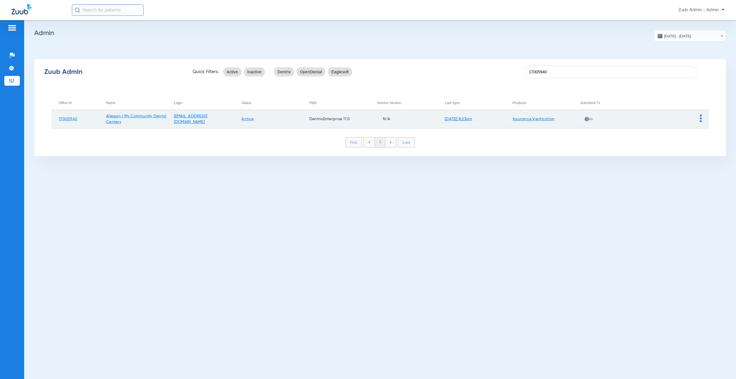
type input "17005940"
click at [364, 116] on img at bounding box center [701, 118] width 2 height 8
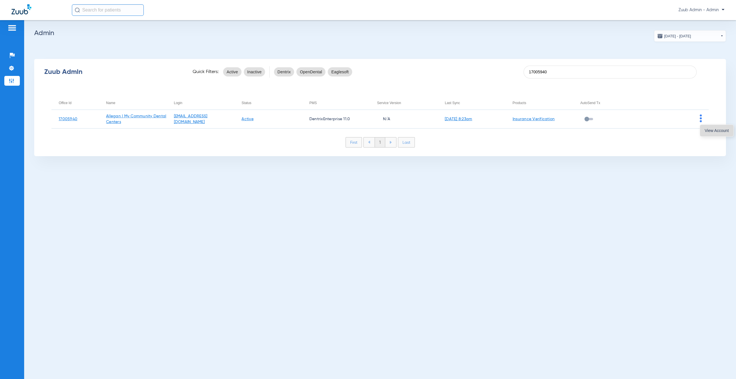
click at [364, 132] on span "View Account" at bounding box center [717, 131] width 24 height 4
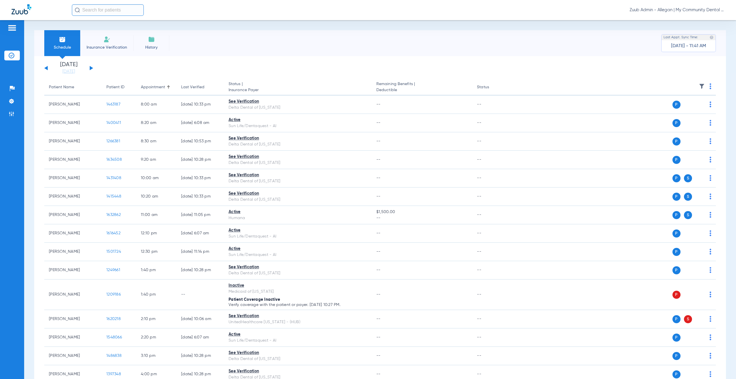
click at [92, 68] on button at bounding box center [91, 68] width 3 height 4
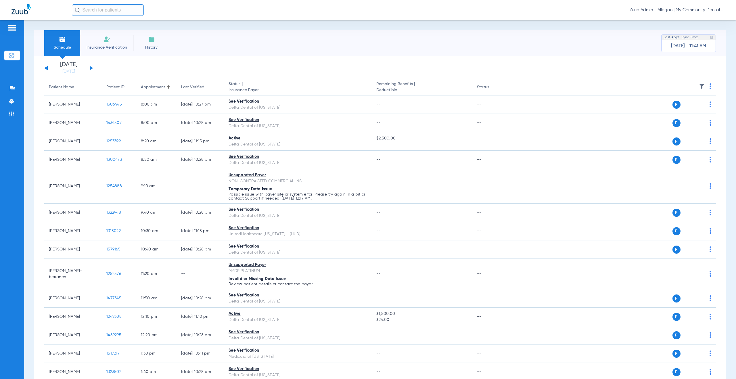
click at [91, 68] on button at bounding box center [91, 68] width 3 height 4
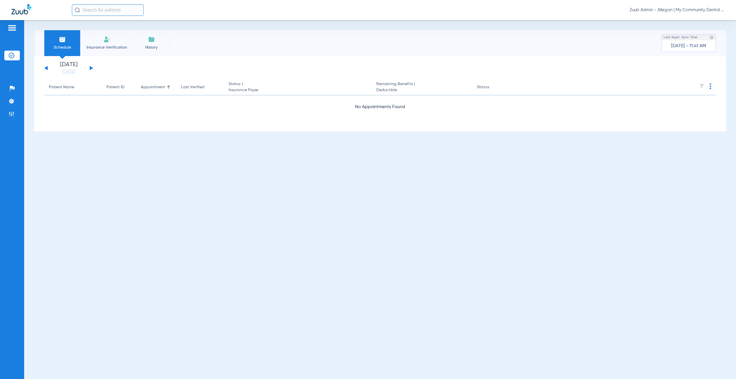
click at [92, 68] on button at bounding box center [91, 68] width 3 height 4
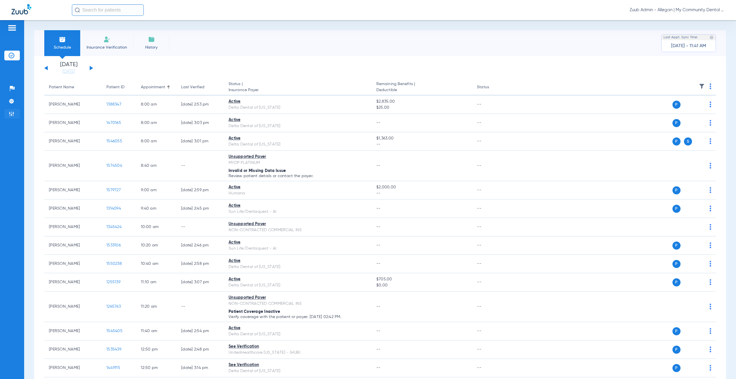
click at [17, 116] on li "Admin" at bounding box center [12, 114] width 16 height 10
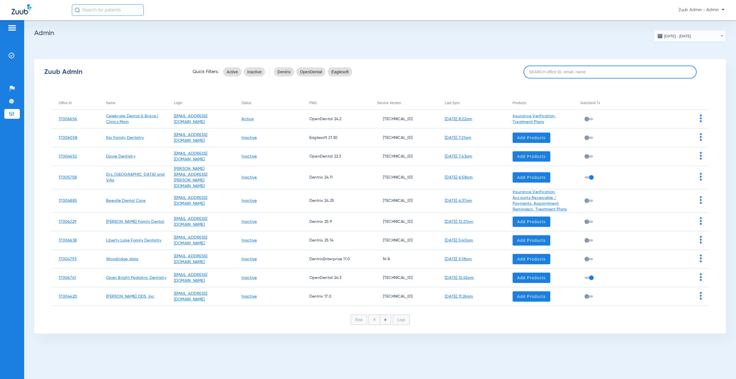
click at [364, 75] on input at bounding box center [610, 72] width 173 height 13
paste input "17005942"
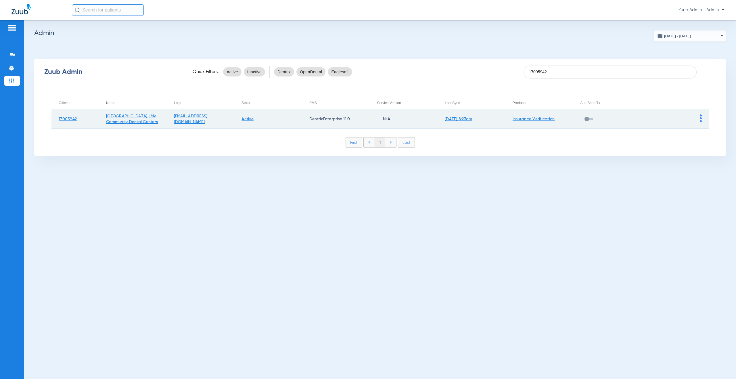
type input "17005942"
click at [364, 118] on img at bounding box center [701, 118] width 2 height 8
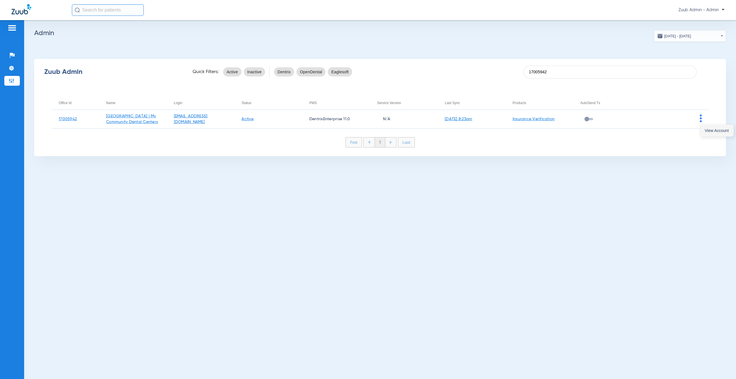
click at [364, 132] on span "View Account" at bounding box center [717, 131] width 24 height 4
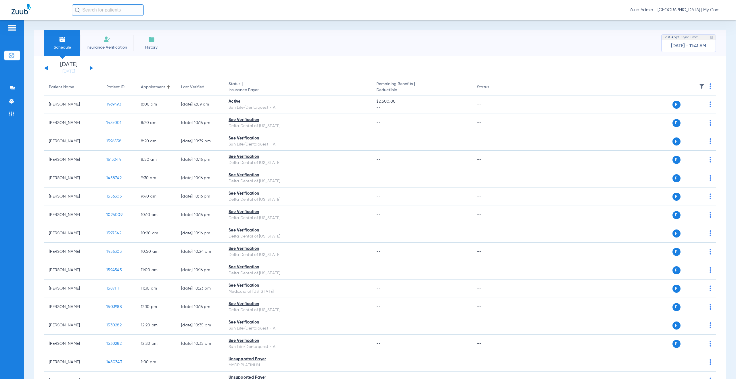
click at [90, 69] on button at bounding box center [91, 68] width 3 height 4
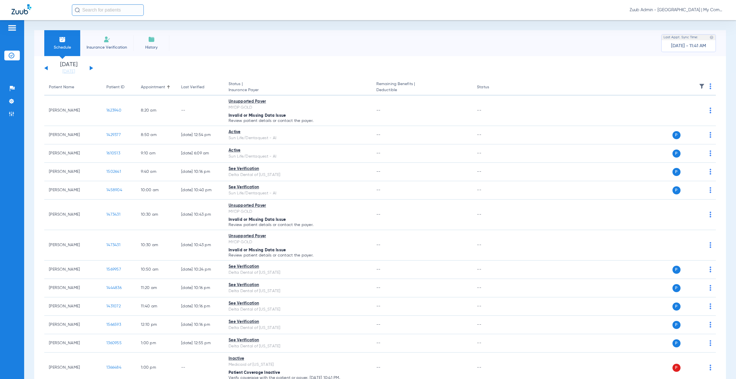
click at [11, 115] on img at bounding box center [12, 114] width 6 height 6
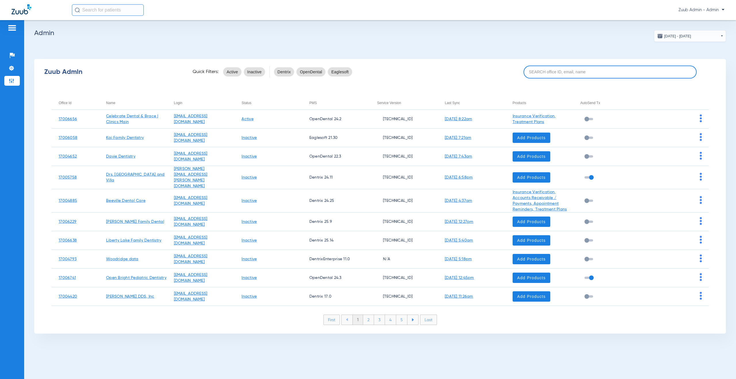
click at [364, 70] on input at bounding box center [610, 72] width 173 height 13
paste input "17005941"
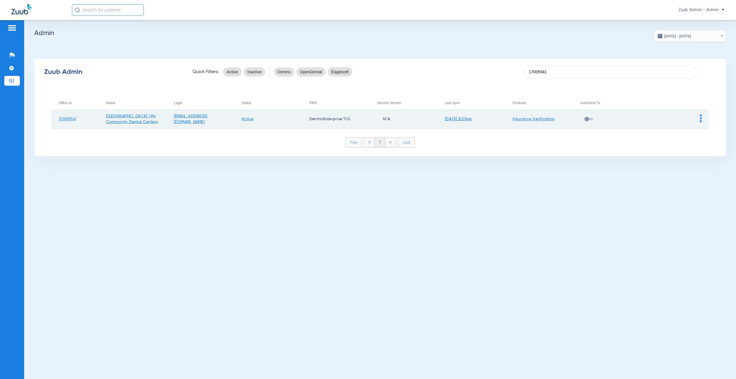
type input "17005941"
click at [364, 119] on img at bounding box center [701, 118] width 2 height 8
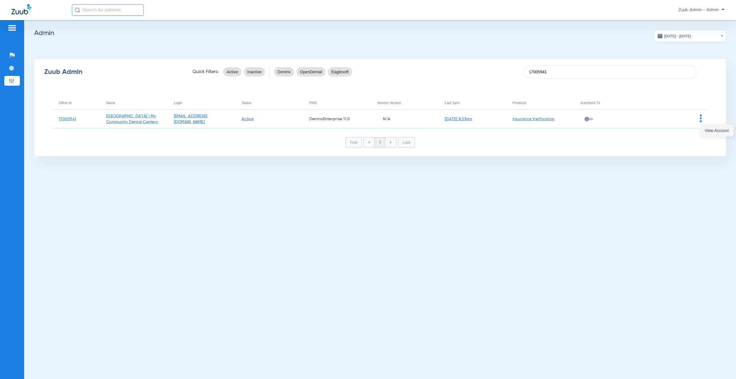
click at [364, 131] on span "View Account" at bounding box center [717, 131] width 24 height 4
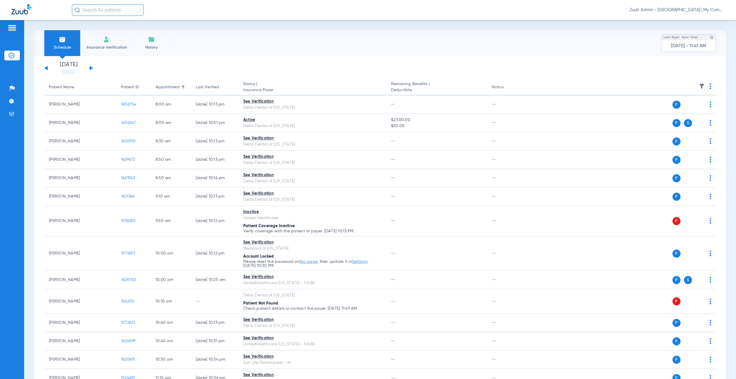
click at [90, 69] on button at bounding box center [91, 68] width 3 height 4
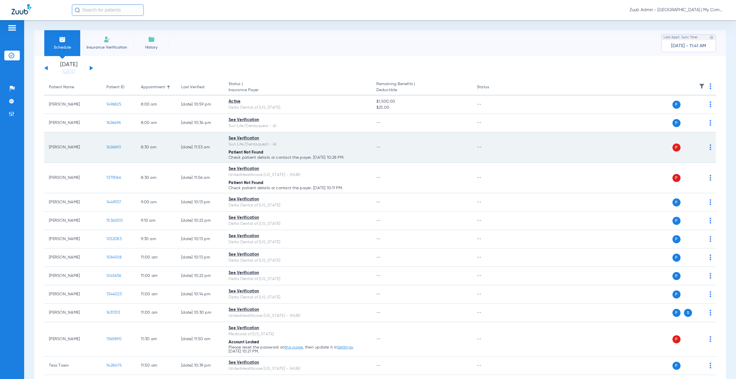
click at [117, 146] on span "1626690" at bounding box center [113, 147] width 15 height 4
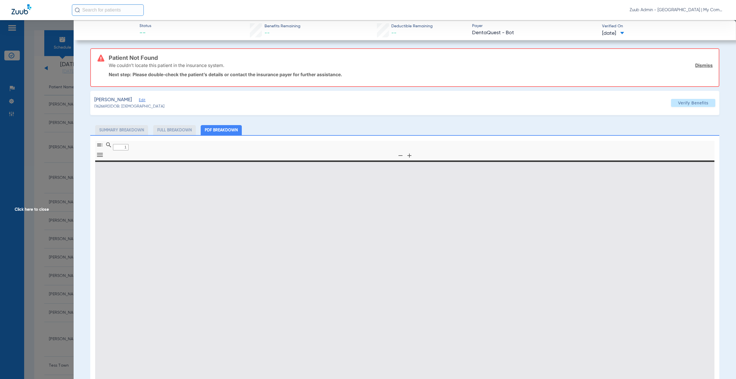
type input "0"
select select "page-width"
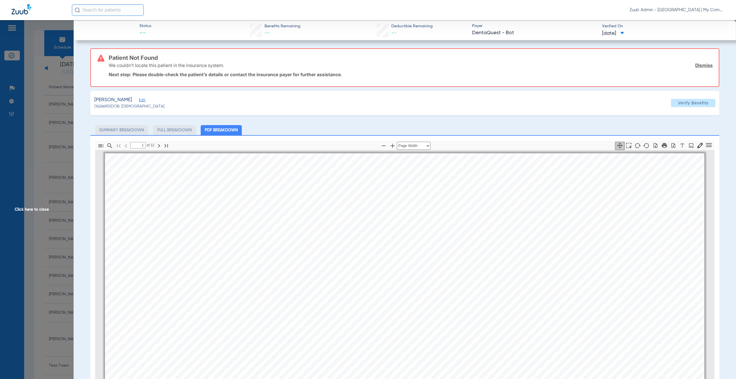
scroll to position [3, 0]
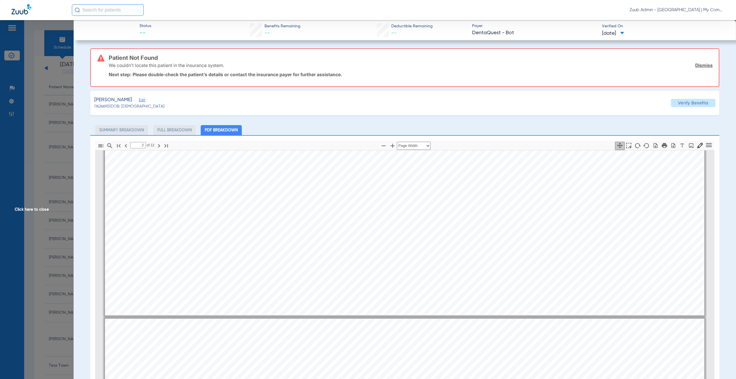
type input "1"
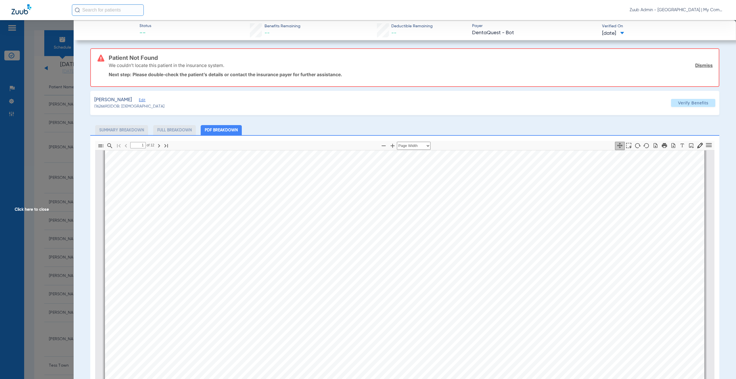
scroll to position [0, 0]
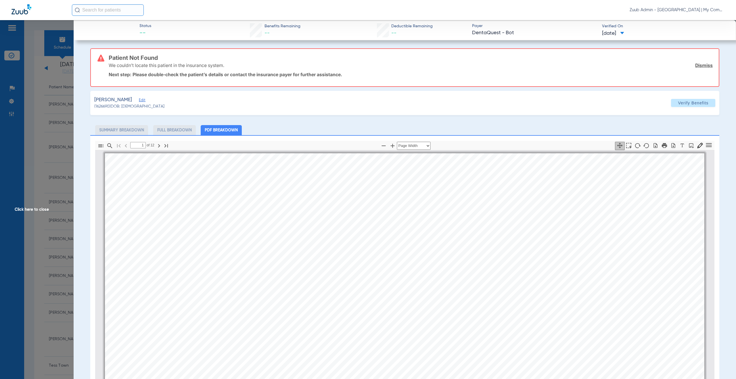
click at [144, 100] on span "Edit" at bounding box center [141, 100] width 5 height 5
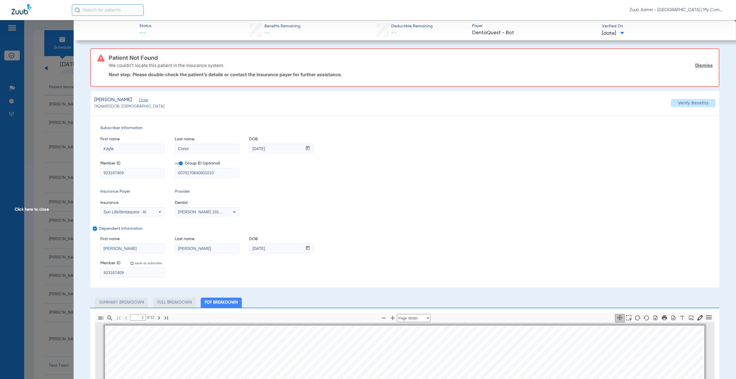
click at [37, 210] on span "Click here to close" at bounding box center [37, 209] width 74 height 379
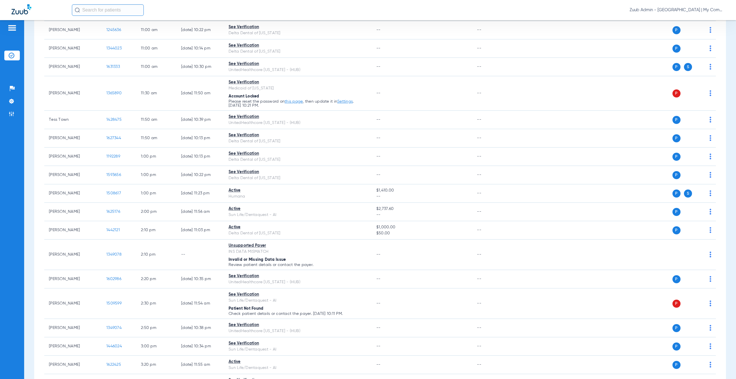
scroll to position [246, 0]
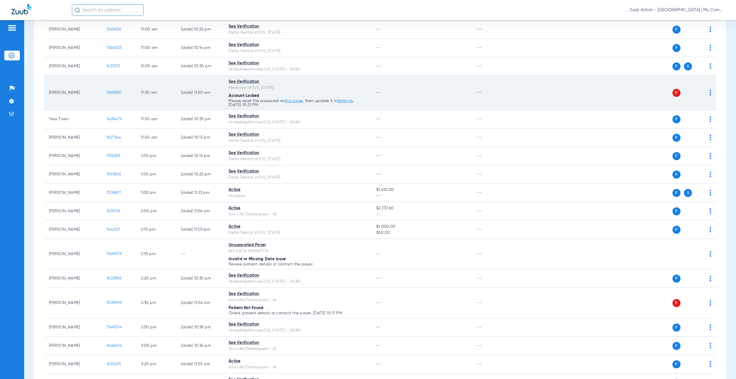
click at [364, 93] on img at bounding box center [711, 93] width 2 height 6
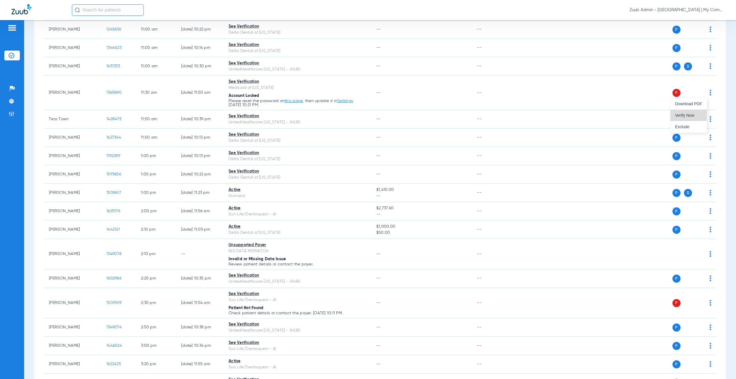
click at [364, 116] on span "Verify Now" at bounding box center [688, 115] width 27 height 4
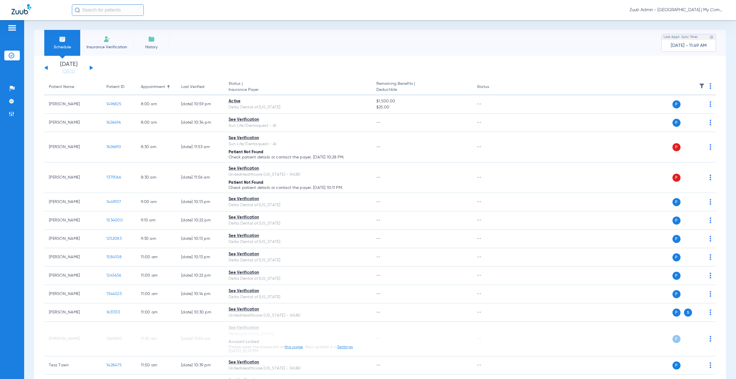
scroll to position [0, 0]
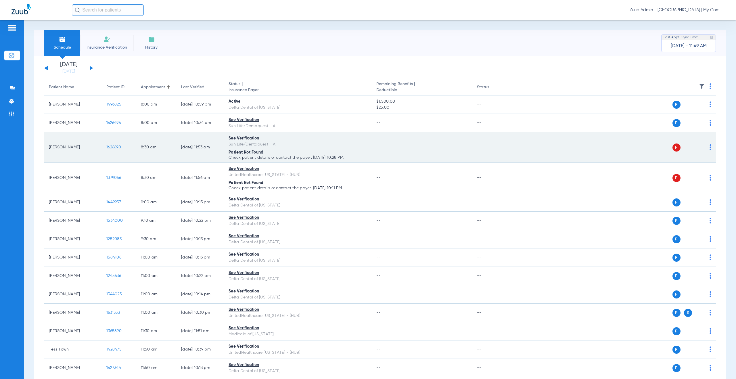
click at [117, 147] on span "1626690" at bounding box center [113, 147] width 15 height 4
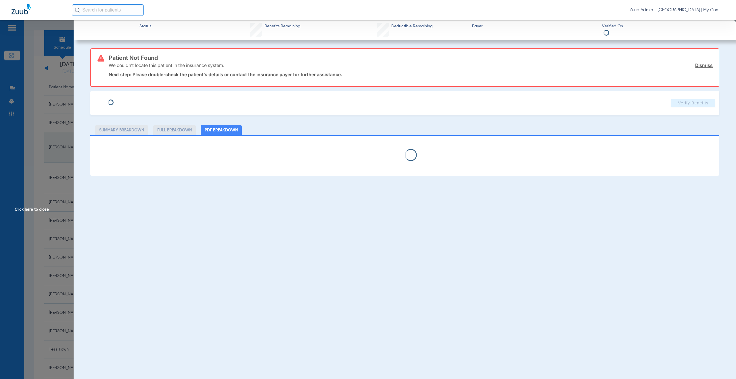
select select "page-width"
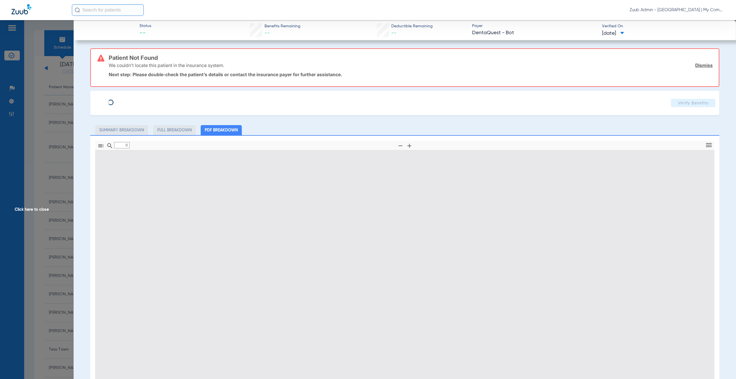
type input "Kayla"
type input "Conor"
type input "08/20/1989"
type input "923167409"
type input "0070170840001010"
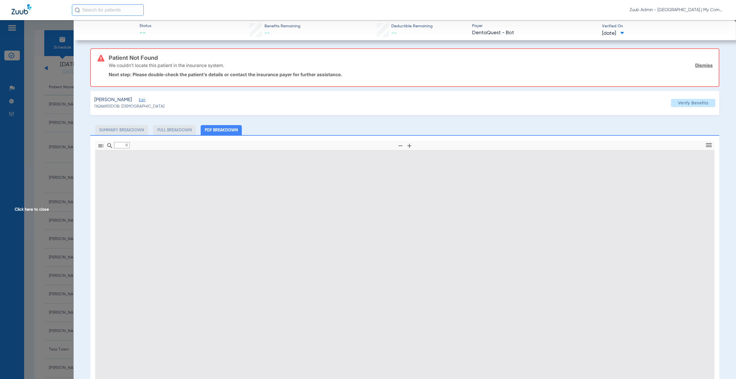
type input "1"
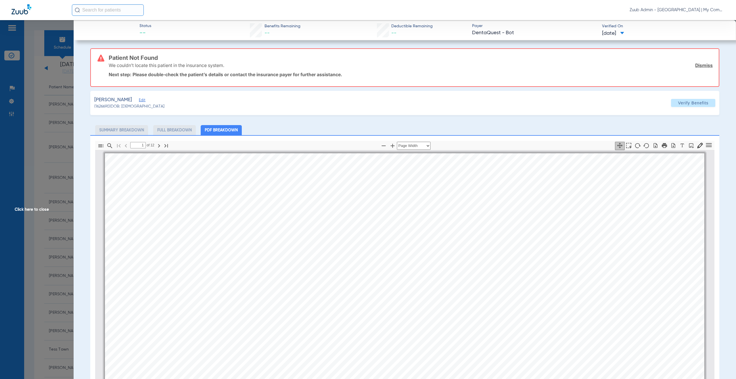
scroll to position [3, 0]
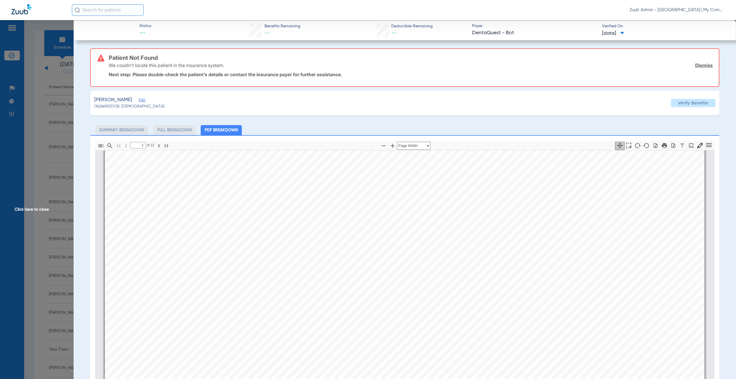
click at [144, 99] on span "Edit" at bounding box center [141, 100] width 5 height 5
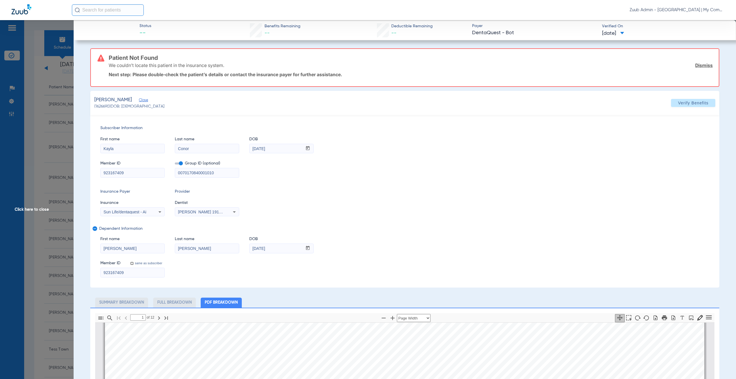
click at [144, 213] on span "Sun Life/dentaquest - Ai" at bounding box center [125, 212] width 43 height 5
type input "bot"
click div
click span "Click here to close"
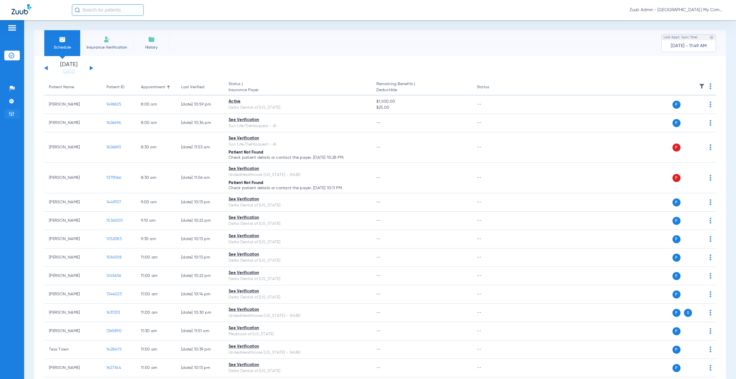
click img
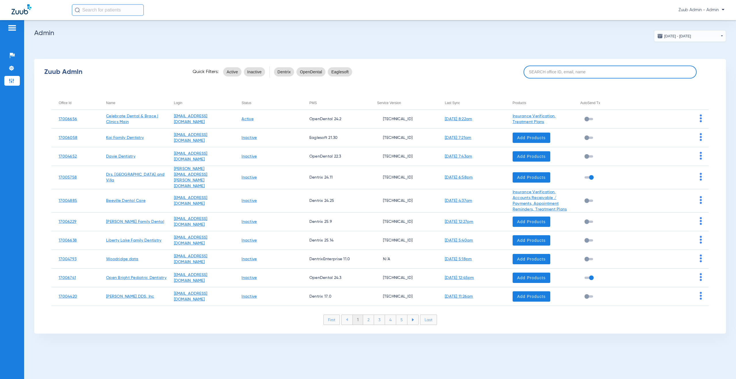
click input
paste input "17006324"
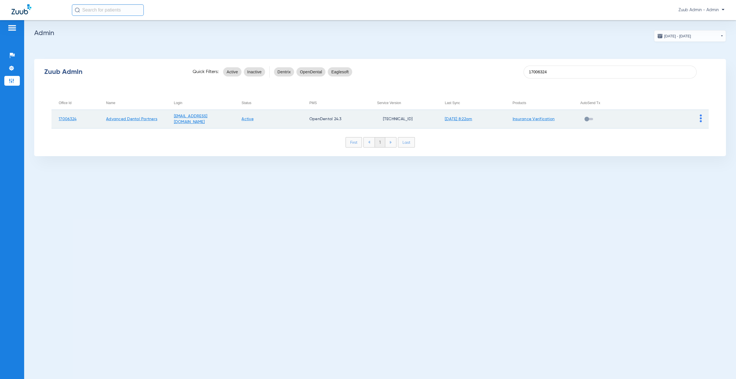
type input "17006324"
click img
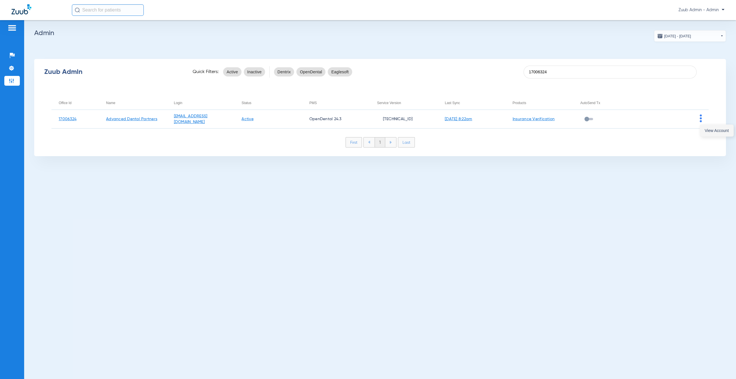
click button "View Account"
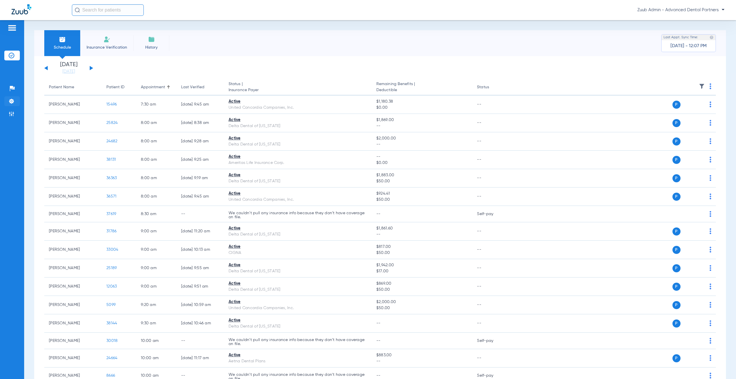
click li "Settings"
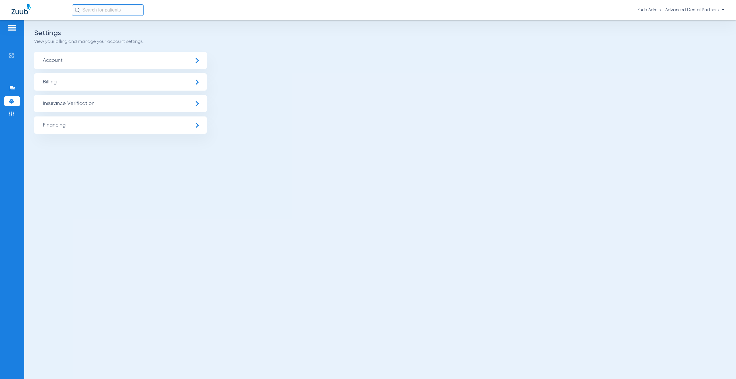
click span "Insurance Verification"
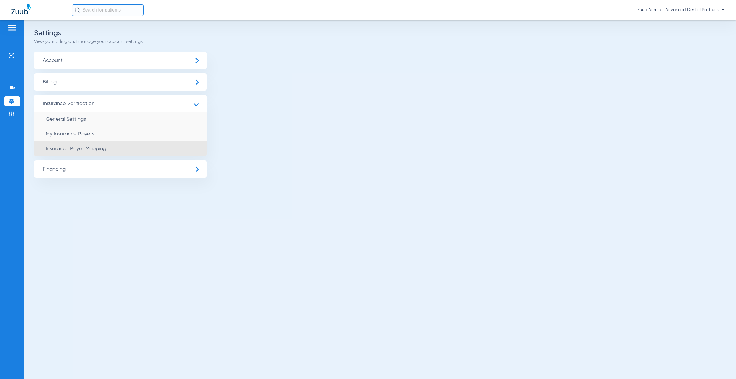
click li "Insurance Payer Mapping"
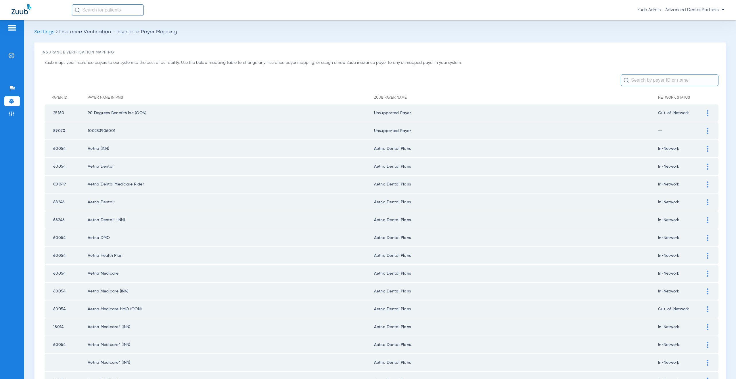
scroll to position [188, 0]
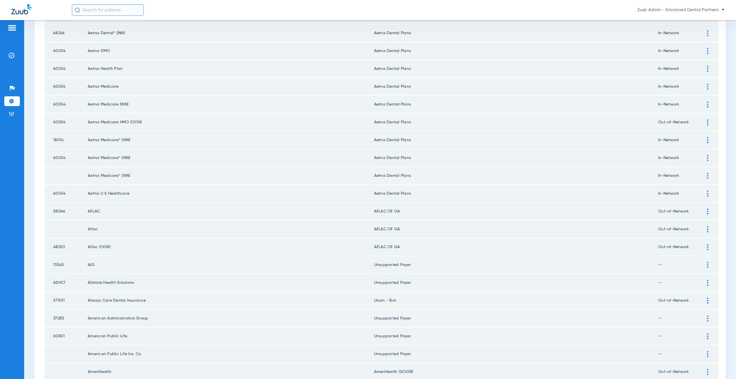
drag, startPoint x: 391, startPoint y: 266, endPoint x: 372, endPoint y: 266, distance: 18.7
click td "Unsupported Payer"
click div
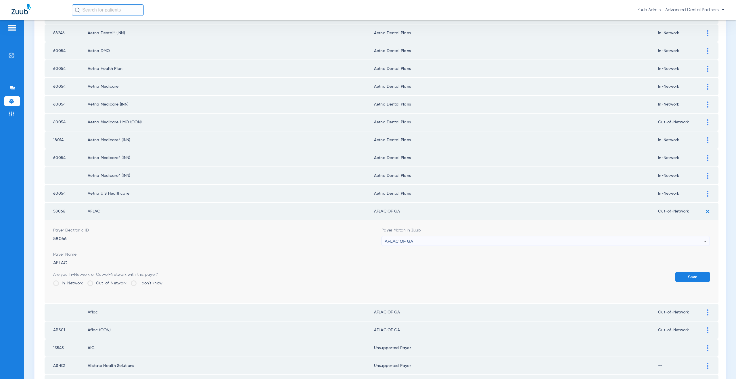
click span "AFLAC OF GA"
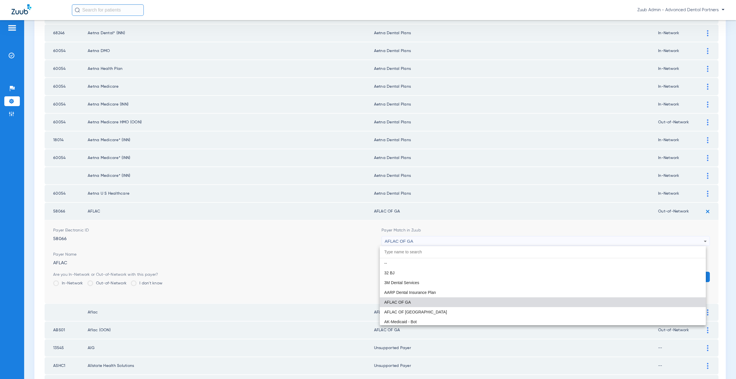
paste input "nsupported Paye"
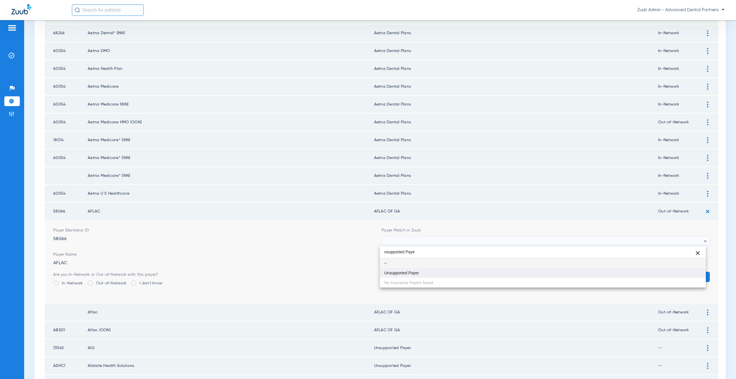
type input "nsupported Paye"
click span "Unsupported Payer"
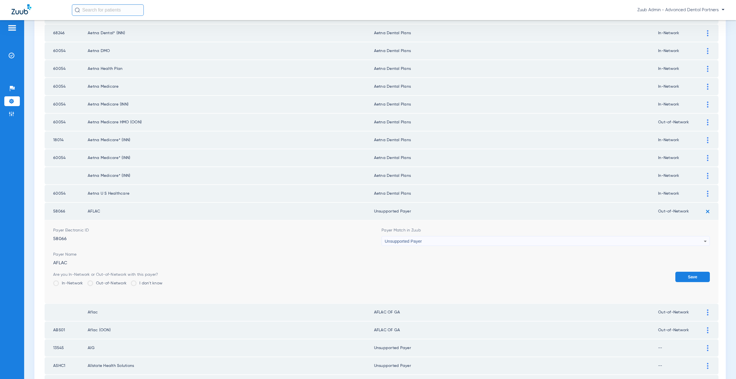
click button "Save"
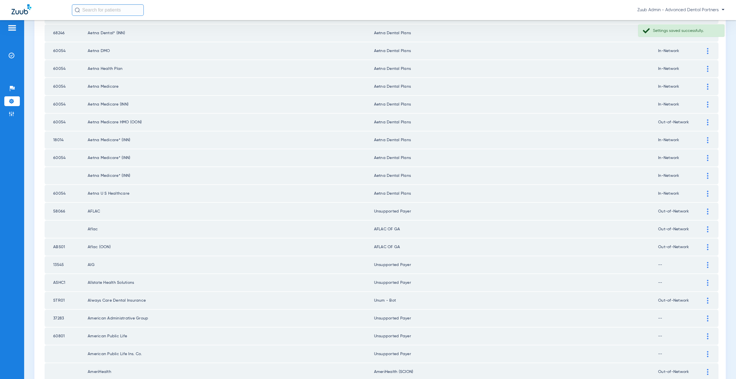
click img
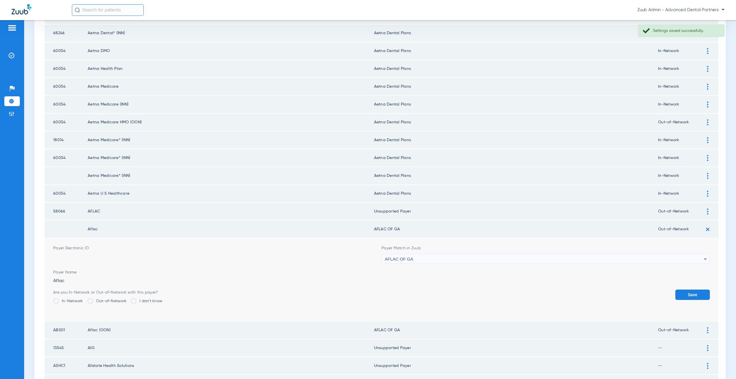
click span "AFLAC OF GA"
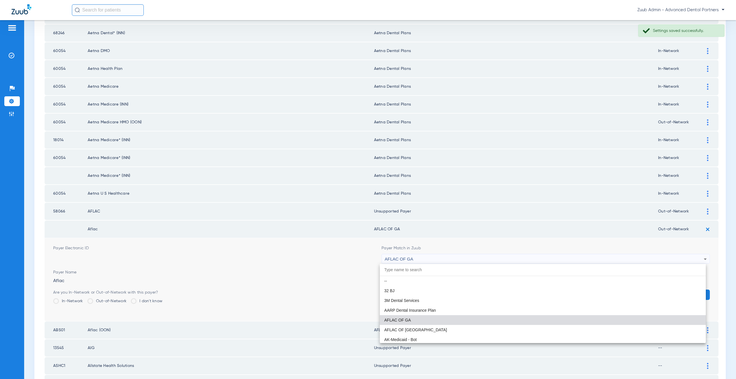
paste input "nsupported Paye"
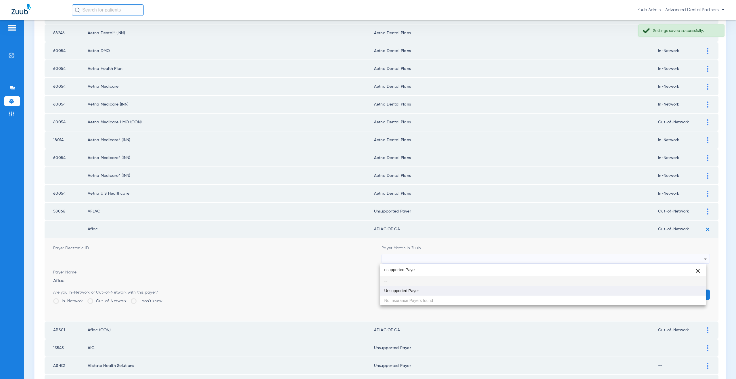
type input "nsupported Paye"
click mat-option "Unsupported Payer"
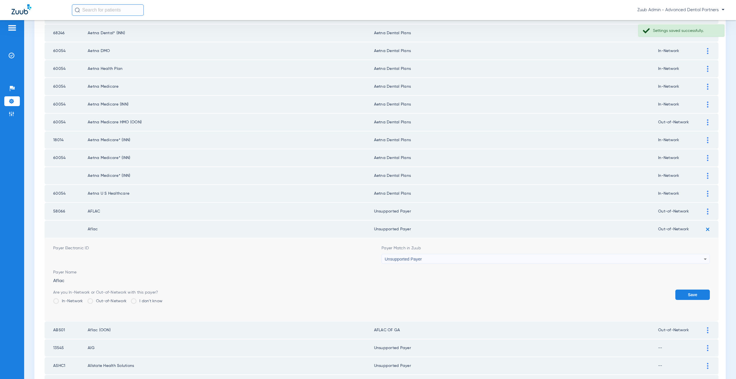
click form "Payer Electronic ID Payer Match in Zuub Unsupported Payer Payer Name Aflac Are …"
click button "Save"
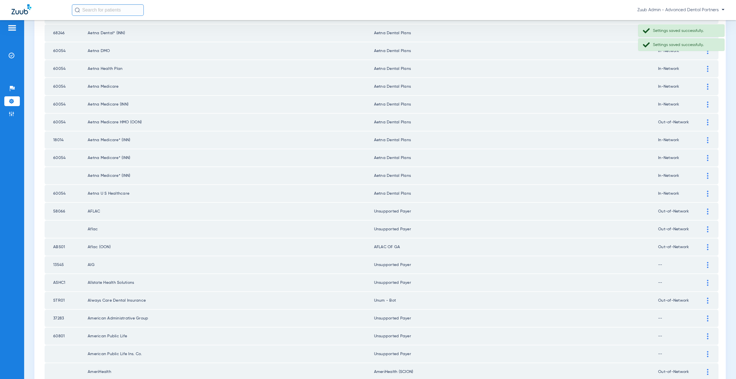
click img
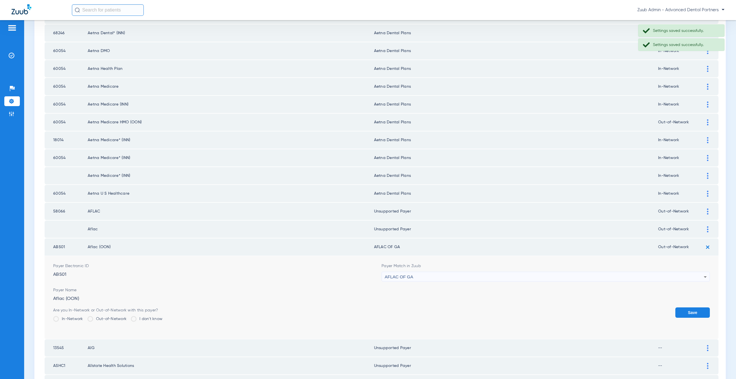
click div "AFLAC OF GA"
type input "nsupported Paye"
click mat-option "Unsupported Payer"
click button "Save"
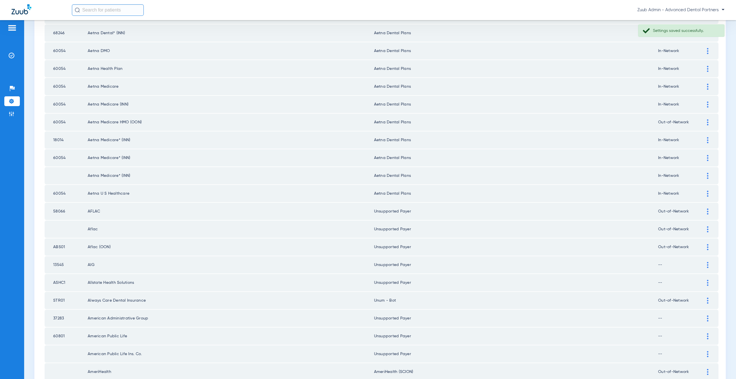
click div
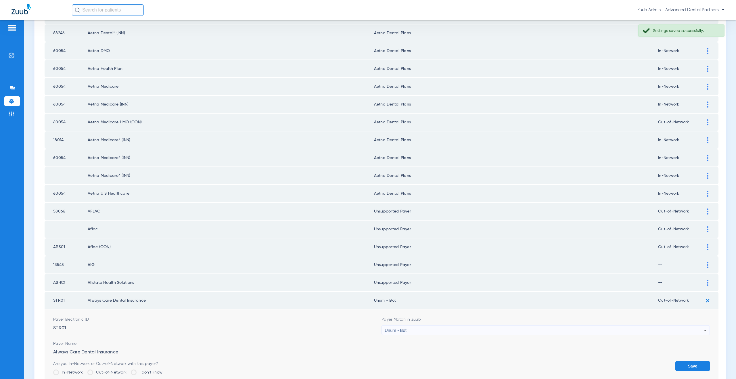
click div "Unum - Bot"
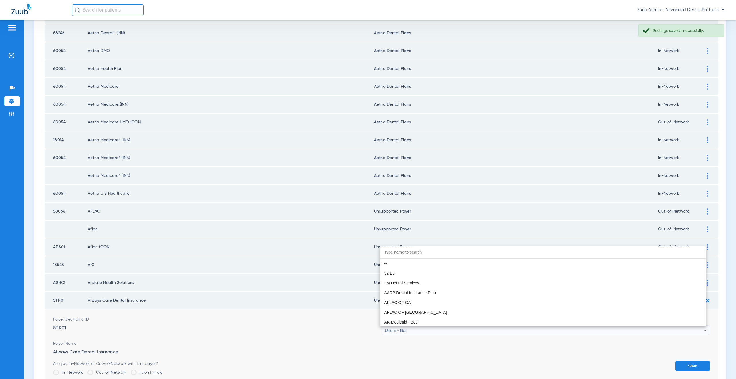
scroll to position [4616, 0]
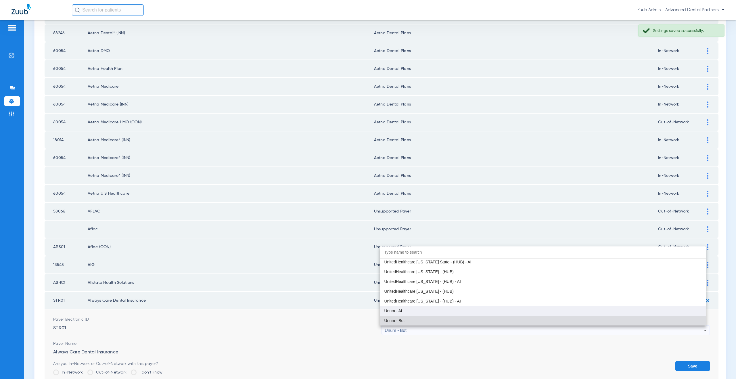
click mat-option "Unum - AI"
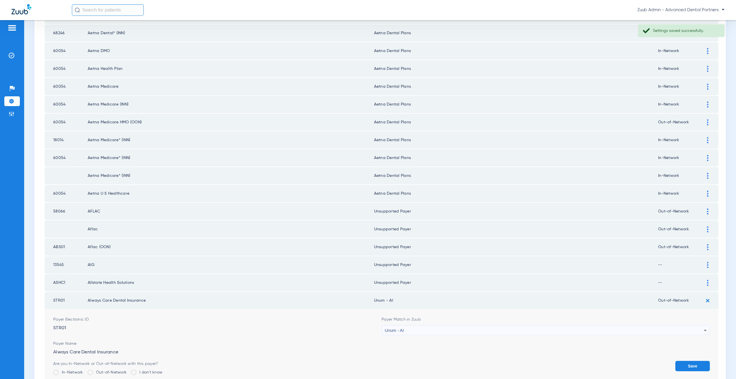
click button "Save"
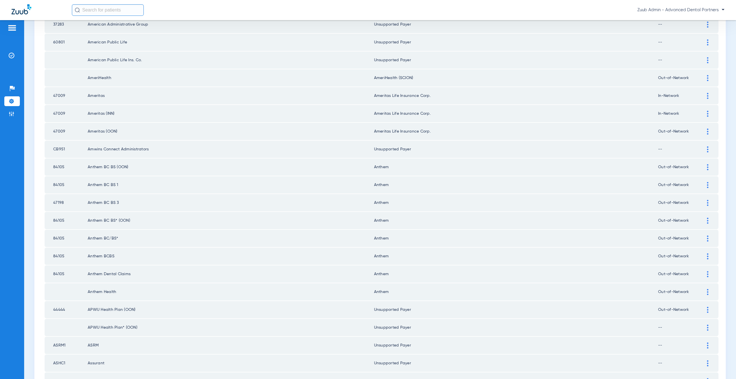
scroll to position [471, 0]
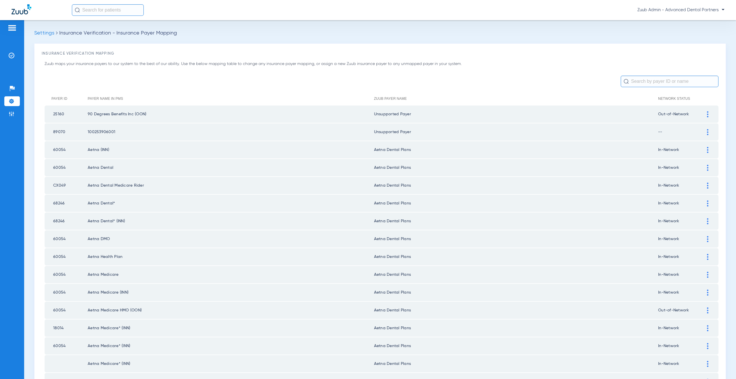
scroll to position [471, 0]
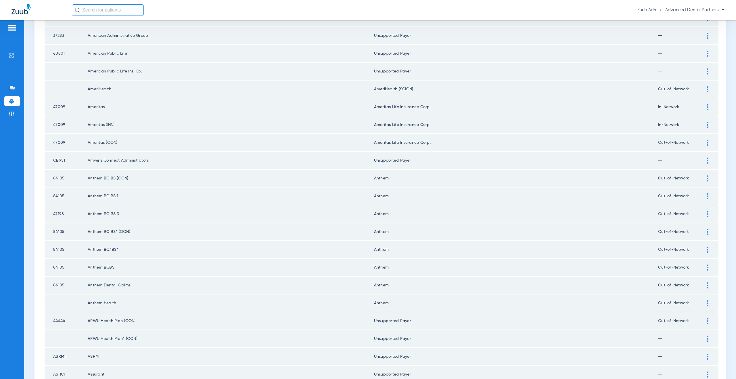
drag, startPoint x: 69, startPoint y: 217, endPoint x: 52, endPoint y: 216, distance: 17.3
click at [52, 216] on td "47198" at bounding box center [66, 213] width 43 height 17
copy td "47198"
click at [703, 215] on div at bounding box center [708, 214] width 10 height 6
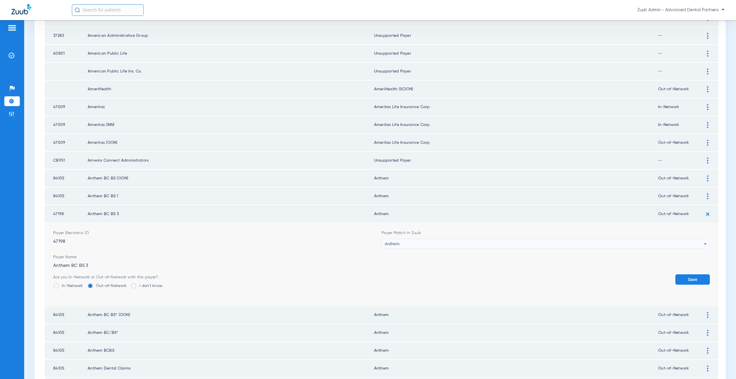
click at [415, 240] on div "Anthem" at bounding box center [544, 244] width 319 height 10
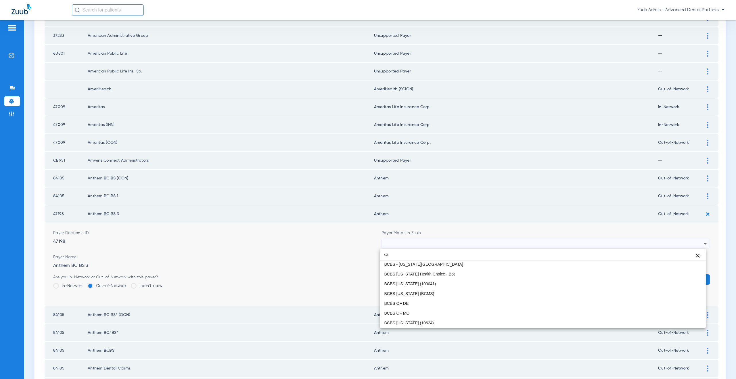
scroll to position [12, 0]
type input "cal"
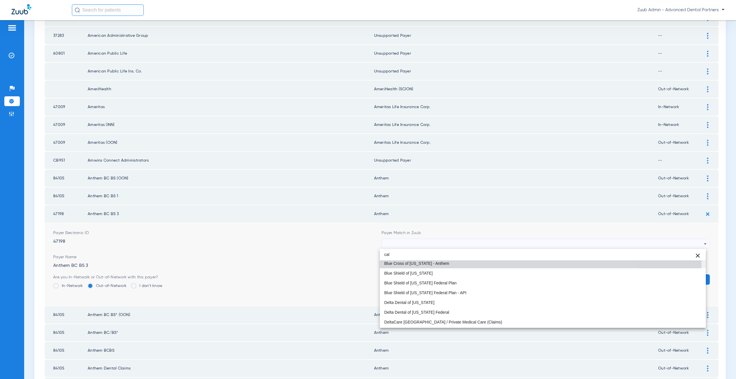
click at [414, 262] on span "Blue Cross of [US_STATE] - Anthem" at bounding box center [416, 263] width 65 height 4
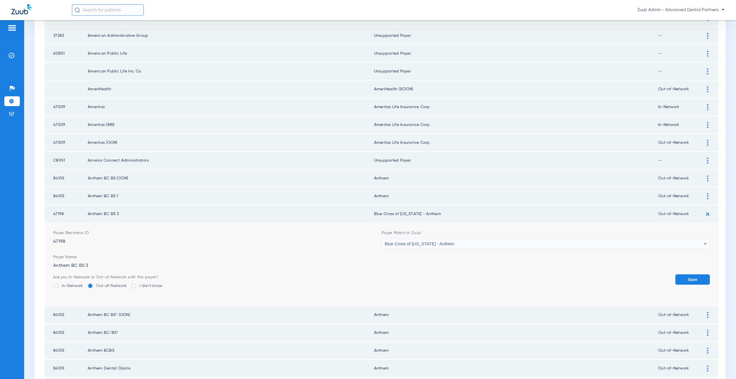
click at [682, 284] on button "Save" at bounding box center [692, 279] width 35 height 10
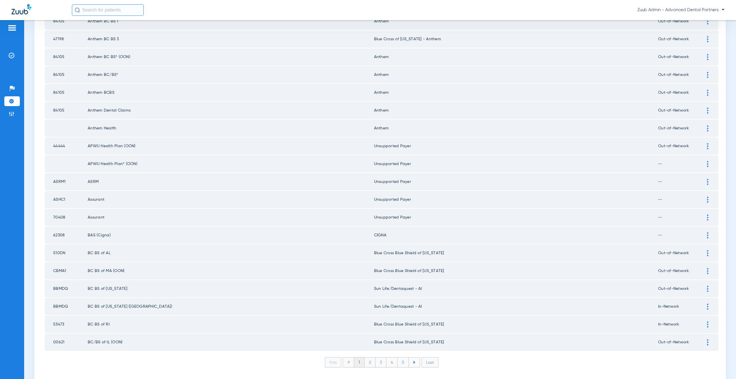
scroll to position [660, 0]
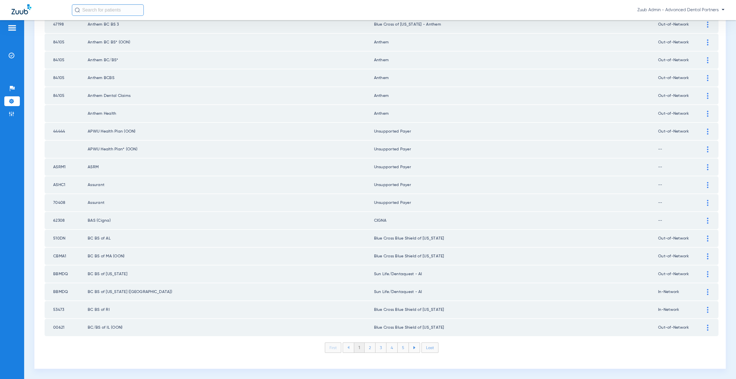
click at [368, 350] on li "2" at bounding box center [370, 348] width 11 height 10
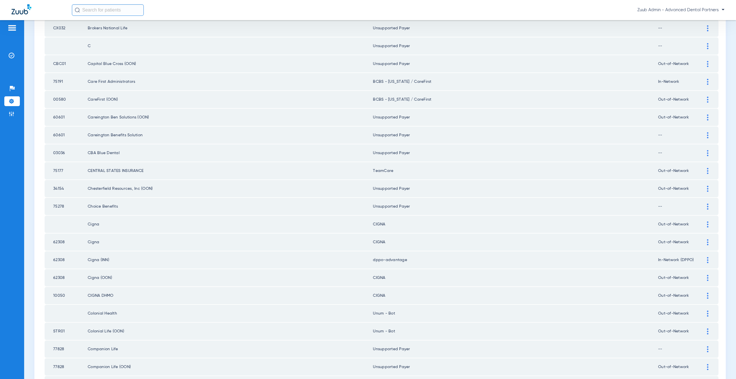
scroll to position [609, 0]
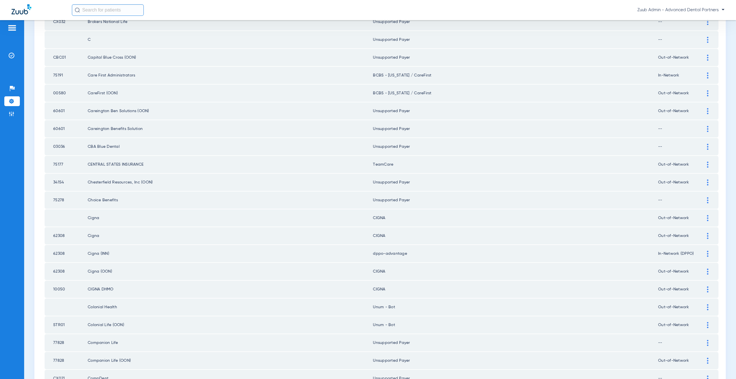
click at [707, 252] on img at bounding box center [707, 254] width 1 height 6
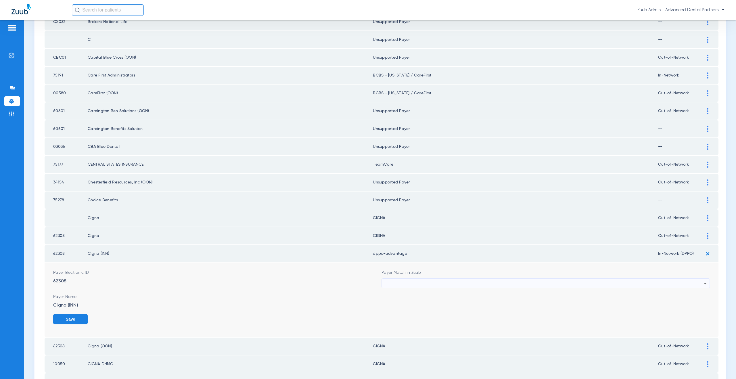
click at [414, 282] on div at bounding box center [544, 284] width 319 height 10
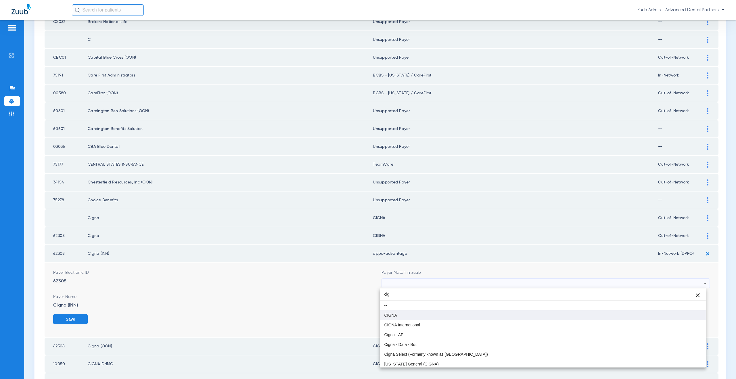
type input "cig"
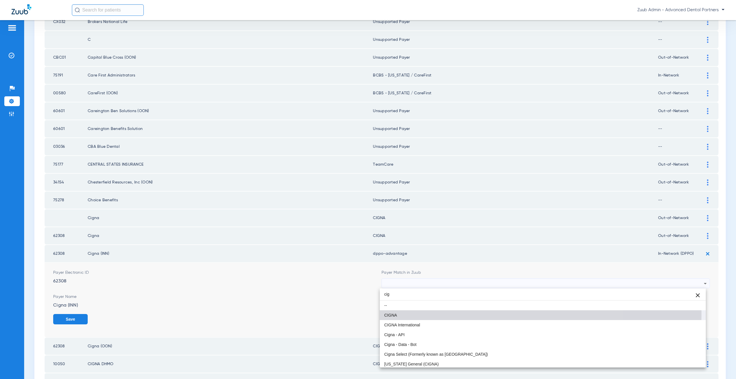
click at [407, 314] on mat-option "CIGNA" at bounding box center [543, 315] width 326 height 10
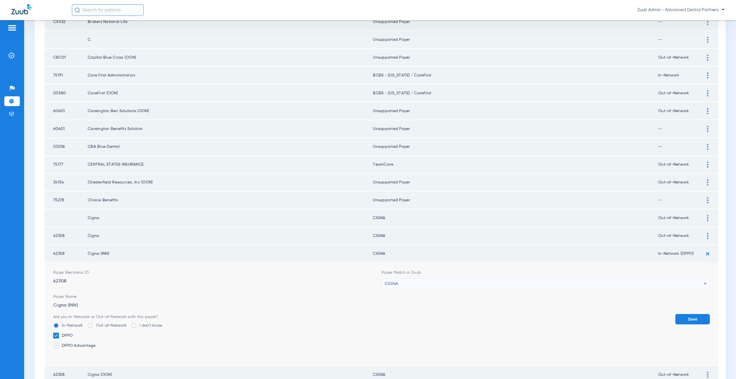
click at [677, 315] on button "Save" at bounding box center [692, 319] width 35 height 10
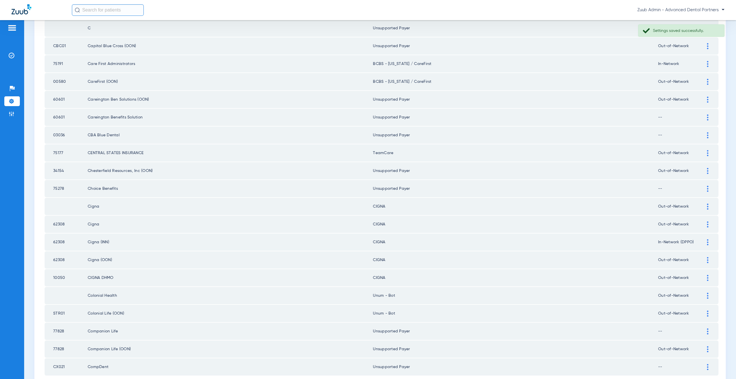
scroll to position [656, 0]
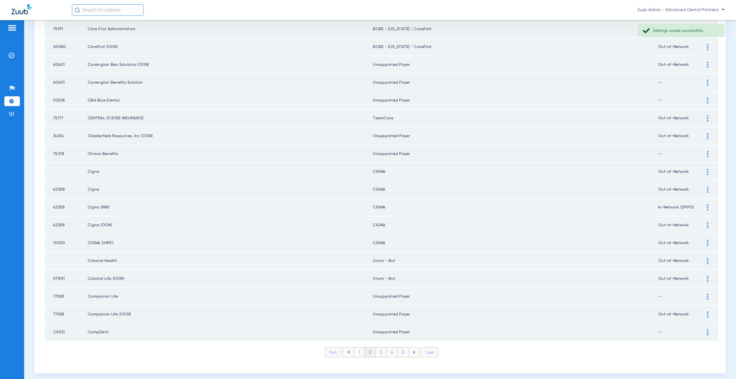
click at [708, 260] on div at bounding box center [708, 261] width 10 height 6
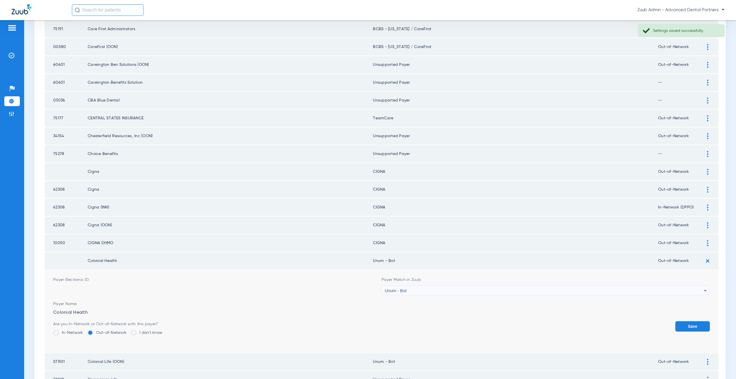
click at [452, 292] on div "Unum - Bot" at bounding box center [544, 291] width 319 height 10
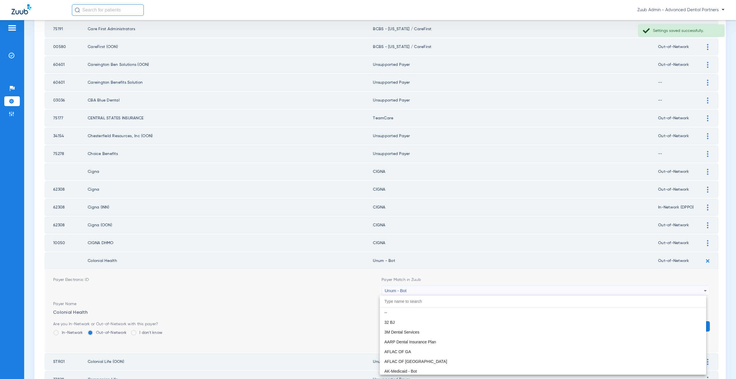
scroll to position [4616, 0]
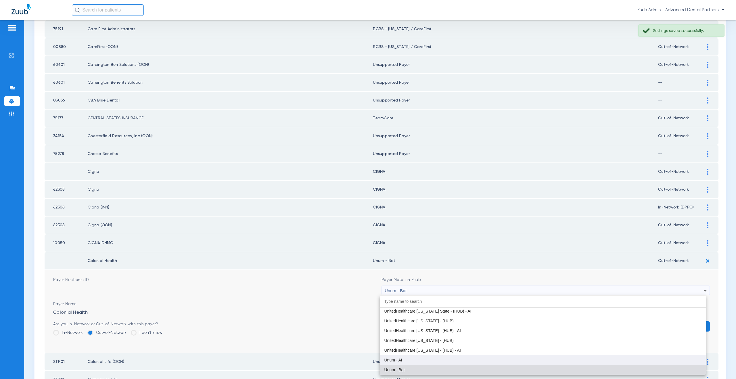
click at [417, 359] on mat-option "Unum - AI" at bounding box center [543, 360] width 326 height 10
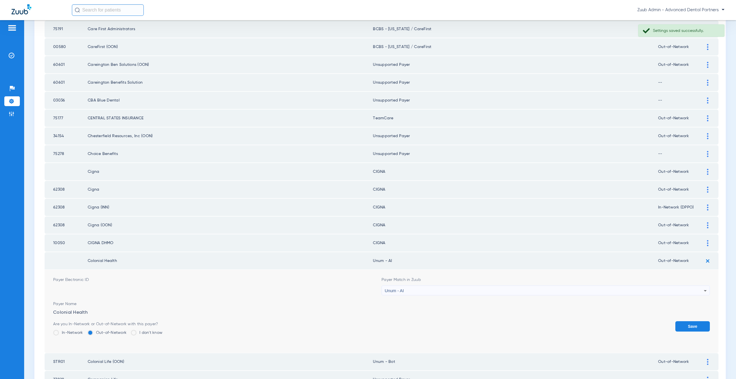
click at [694, 322] on button "Save" at bounding box center [692, 326] width 35 height 10
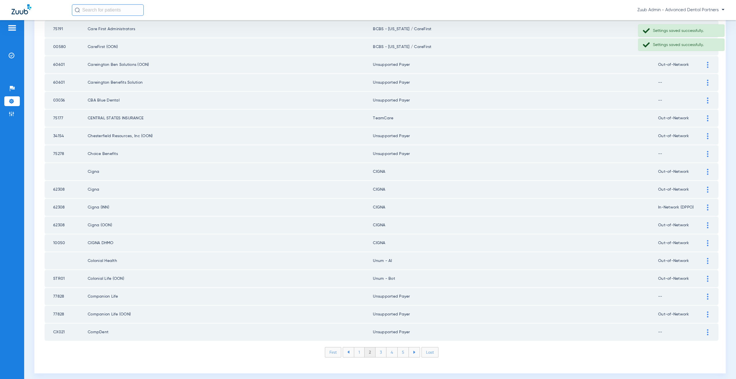
click at [703, 281] on td at bounding box center [711, 278] width 16 height 17
click at [705, 278] on div at bounding box center [708, 279] width 10 height 6
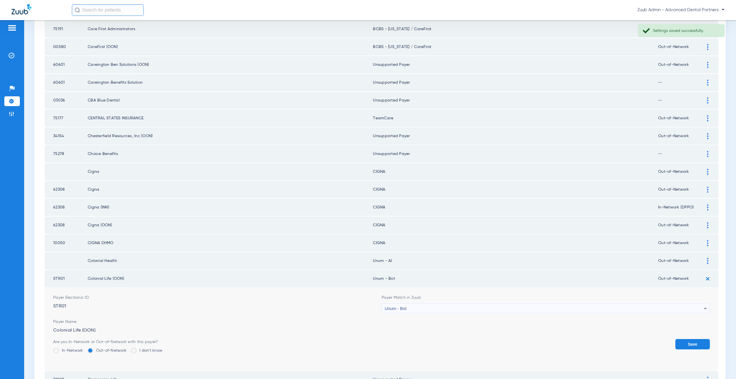
click at [388, 309] on span "Unum - Bot" at bounding box center [396, 308] width 22 height 5
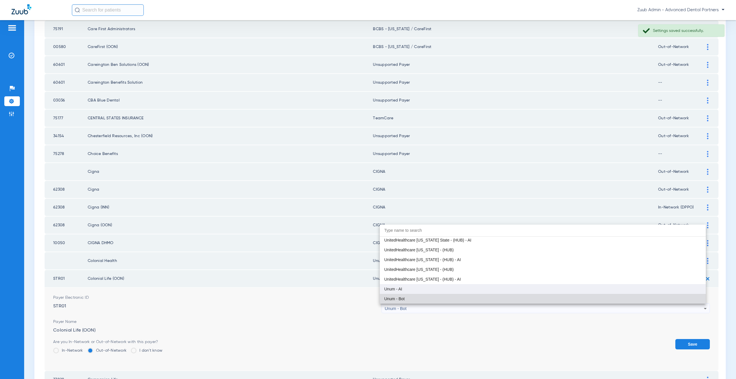
click at [397, 288] on span "Unum - AI" at bounding box center [393, 289] width 18 height 4
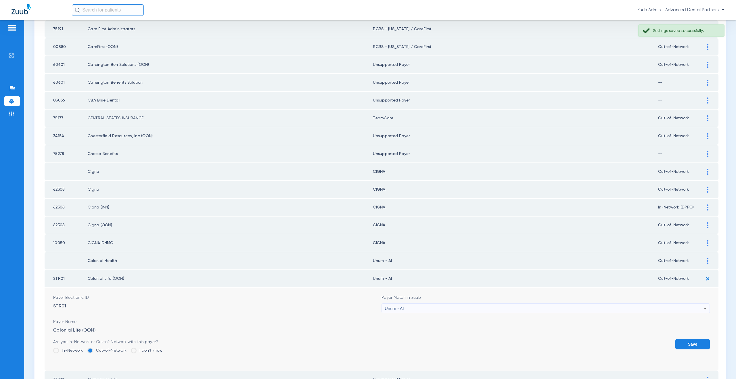
click at [678, 342] on button "Save" at bounding box center [692, 344] width 35 height 10
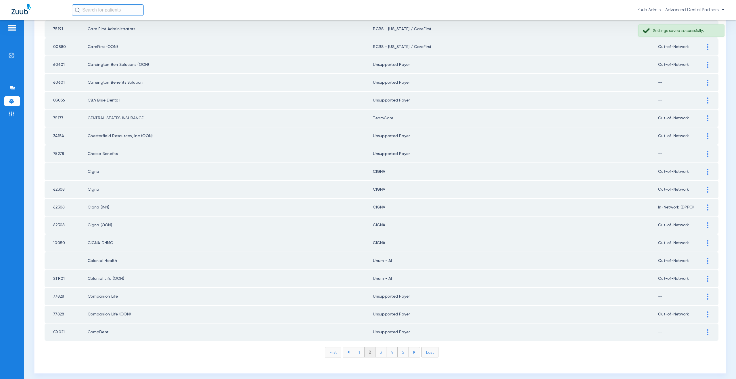
click at [379, 353] on li "3" at bounding box center [381, 352] width 11 height 10
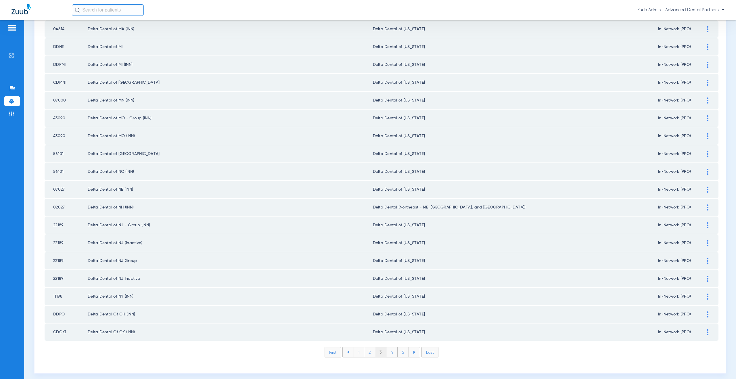
scroll to position [660, 0]
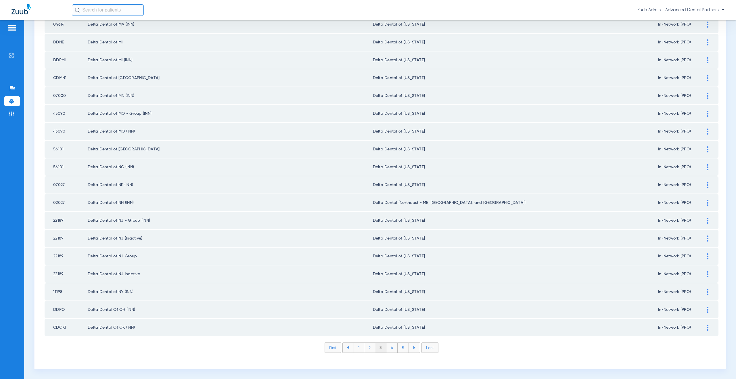
click at [391, 349] on li "4" at bounding box center [391, 348] width 11 height 10
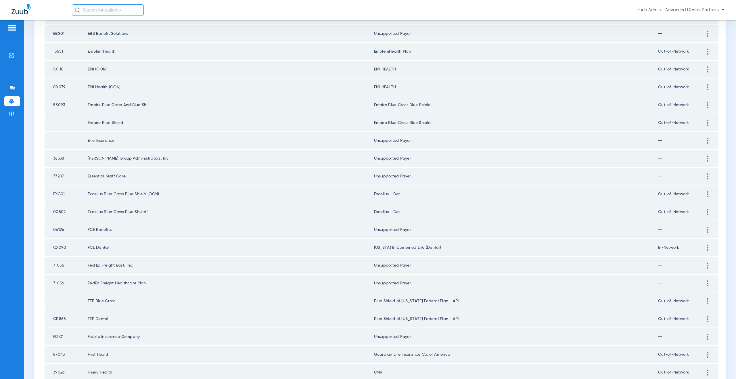
scroll to position [574, 0]
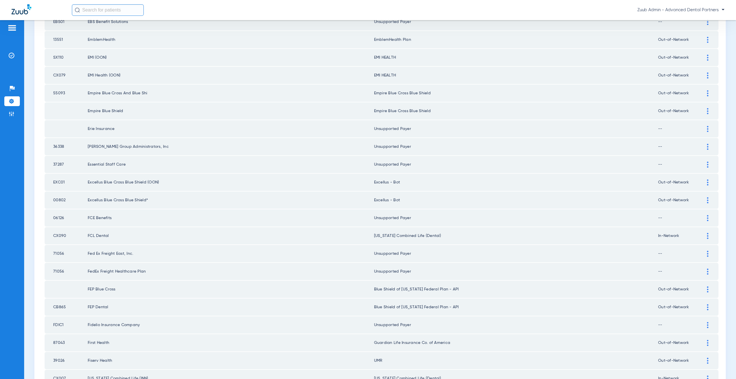
click at [703, 234] on div at bounding box center [708, 236] width 10 height 6
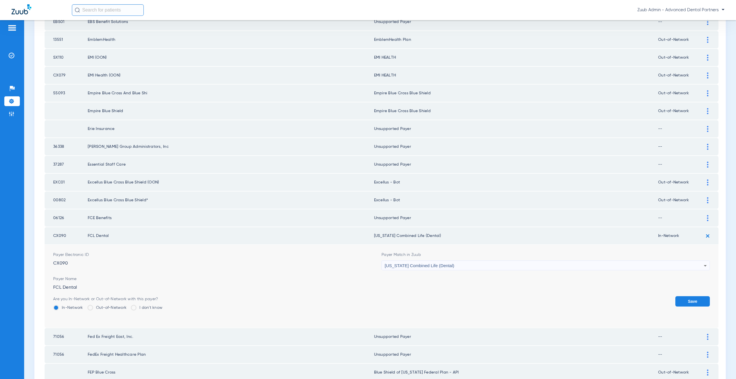
click at [400, 270] on div "[US_STATE] Combined Life (Dental)" at bounding box center [544, 266] width 319 height 10
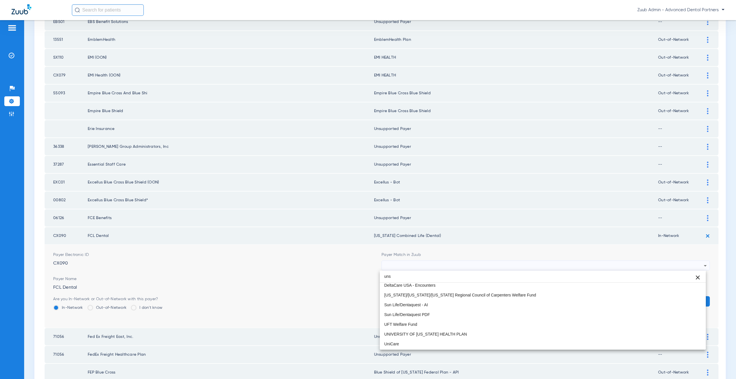
scroll to position [0, 0]
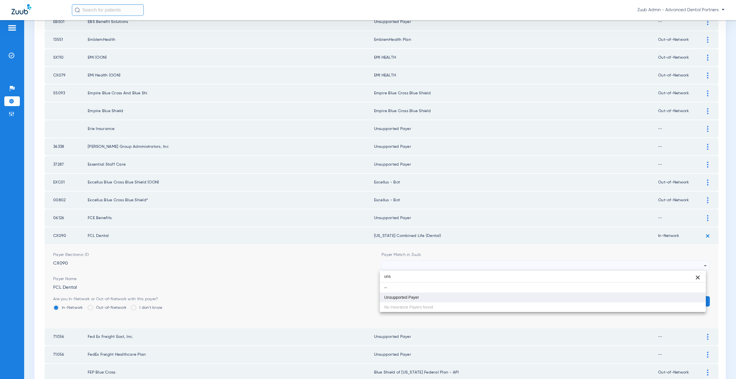
type input "uns"
click at [418, 298] on span "Unsupported Payer" at bounding box center [401, 297] width 35 height 4
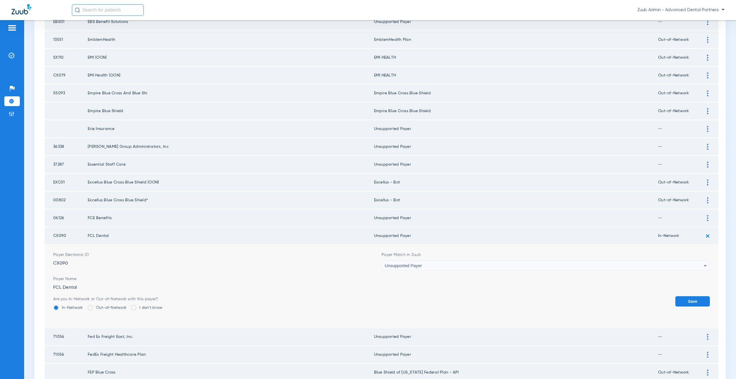
click at [688, 303] on button "Save" at bounding box center [692, 301] width 35 height 10
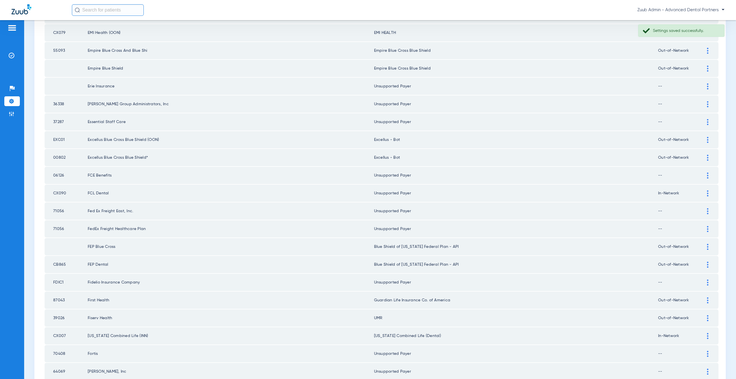
scroll to position [627, 0]
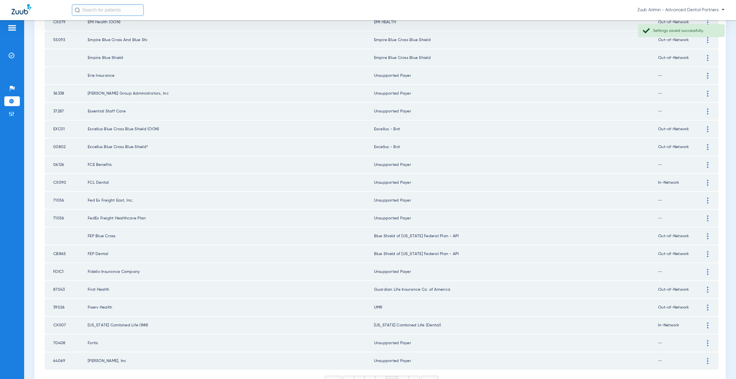
click at [703, 237] on div at bounding box center [708, 236] width 10 height 6
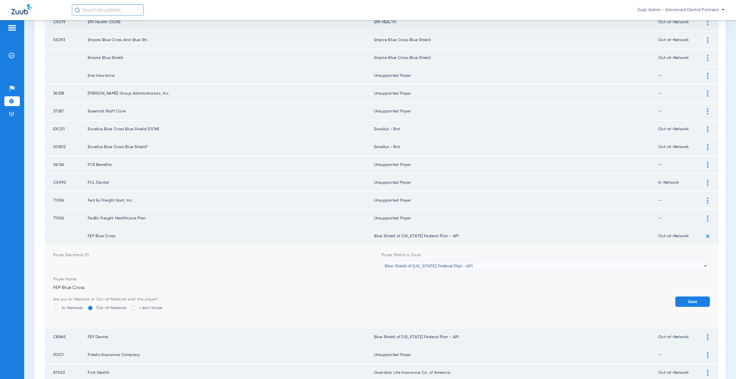
click at [422, 264] on span "Blue Shield of [US_STATE] Federal Plan - API" at bounding box center [429, 265] width 88 height 5
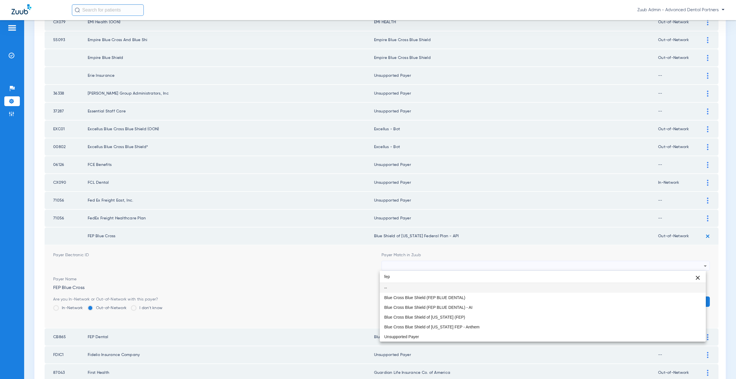
scroll to position [0, 0]
type input "fep"
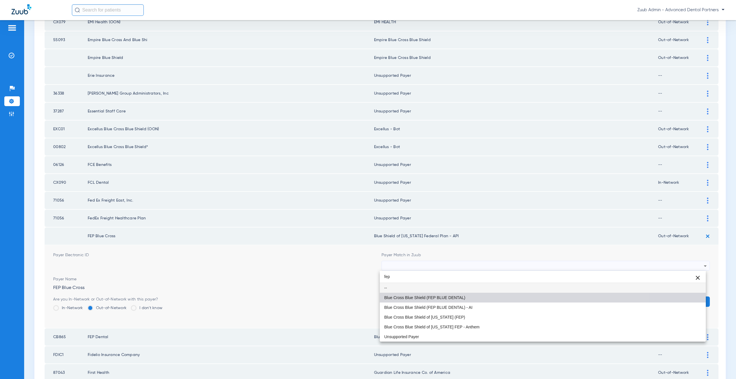
click at [422, 297] on span "Blue Cross Blue Shield (FEP BLUE DENTAL)" at bounding box center [424, 298] width 81 height 4
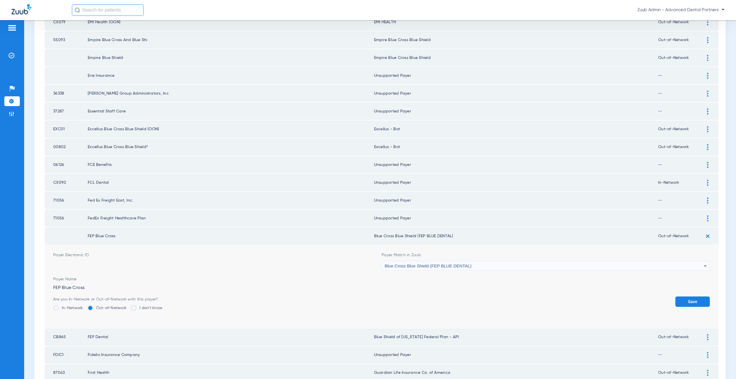
click at [688, 296] on button "Save" at bounding box center [692, 301] width 35 height 10
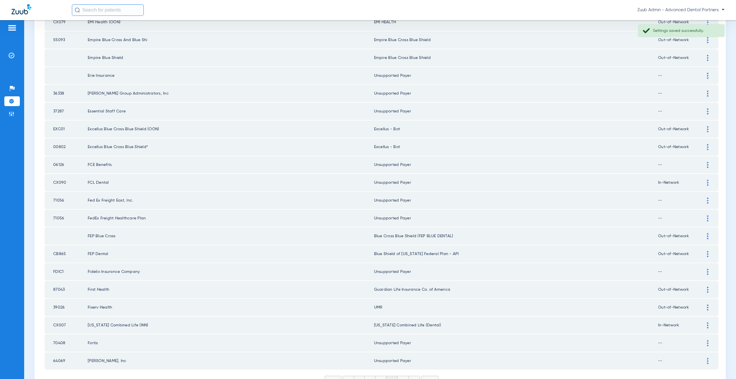
click at [707, 254] on img at bounding box center [707, 254] width 1 height 6
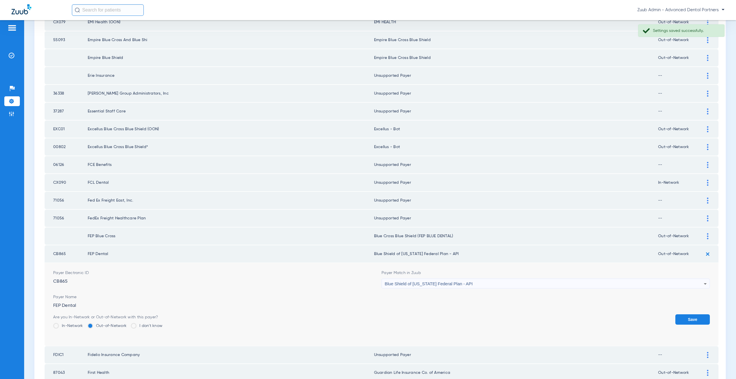
click at [407, 286] on div "Blue Shield of [US_STATE] Federal Plan - API" at bounding box center [544, 284] width 319 height 10
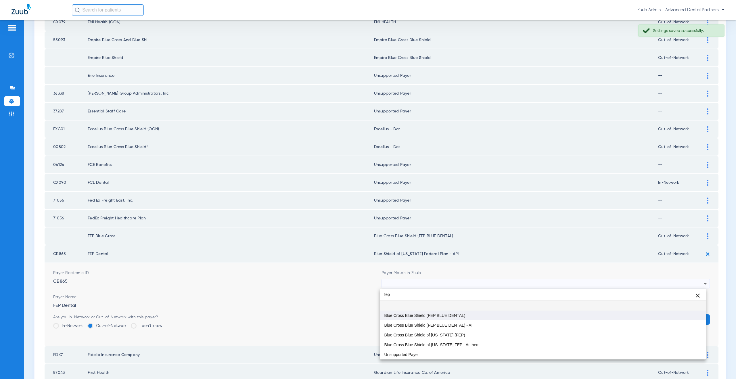
type input "fep"
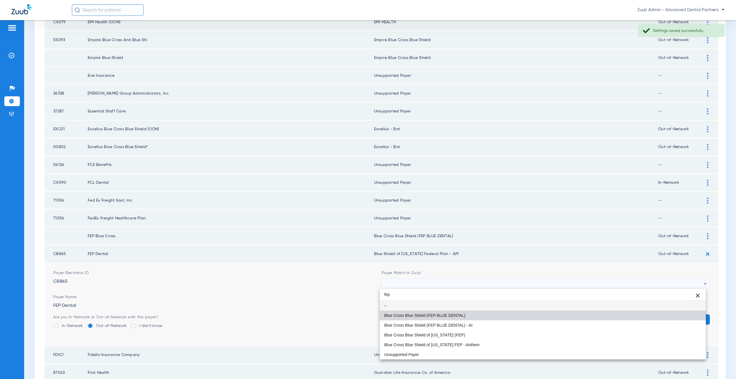
click at [414, 312] on mat-option "Blue Cross Blue Shield (FEP BLUE DENTAL)" at bounding box center [543, 316] width 326 height 10
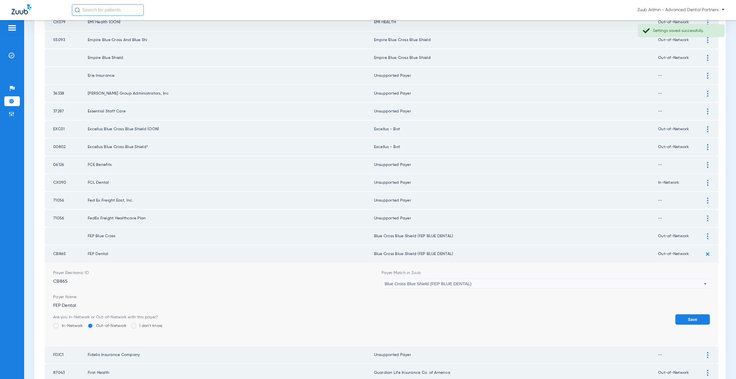
click at [684, 314] on button "Save" at bounding box center [692, 319] width 35 height 10
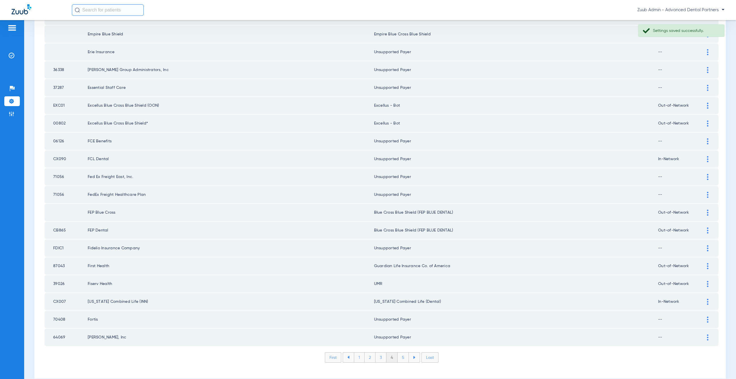
scroll to position [660, 0]
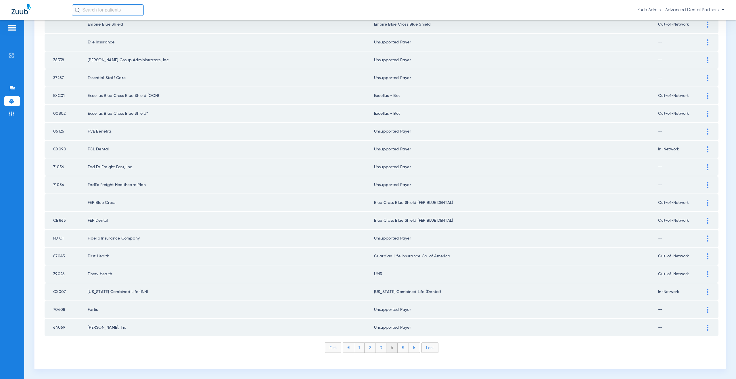
click at [400, 350] on li "5" at bounding box center [403, 348] width 11 height 10
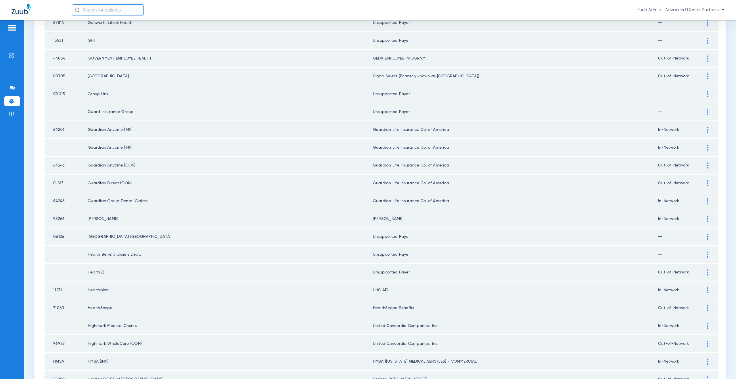
scroll to position [417, 0]
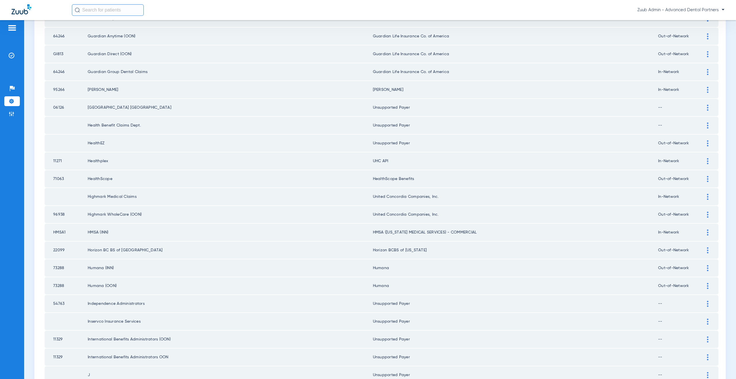
click at [705, 162] on div at bounding box center [708, 161] width 10 height 6
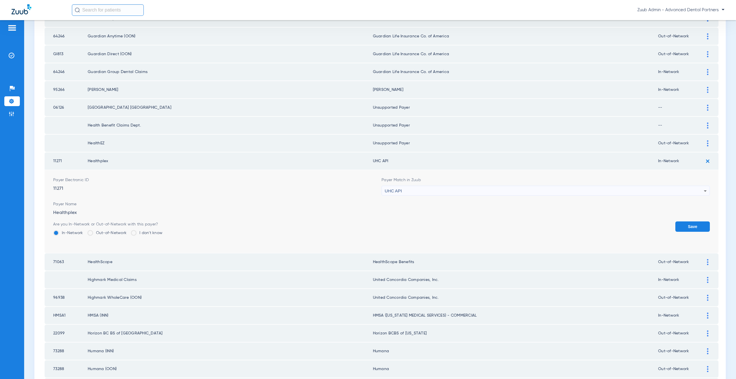
click at [413, 192] on div "UHC API" at bounding box center [544, 191] width 319 height 10
type input "healthp"
click at [412, 219] on mat-option "HEALTHPLEX" at bounding box center [543, 223] width 326 height 10
click at [681, 227] on button "Save" at bounding box center [692, 226] width 35 height 10
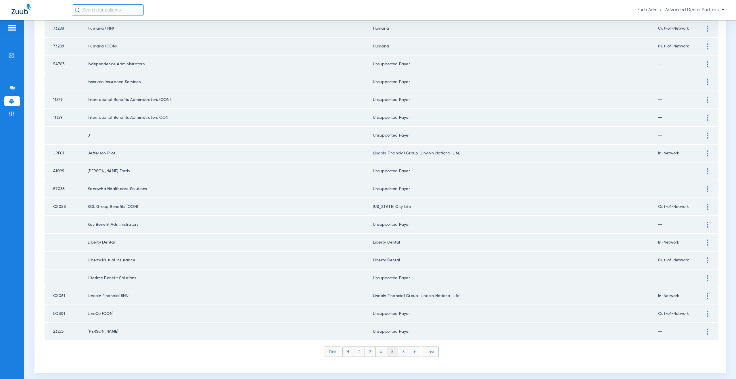
scroll to position [660, 0]
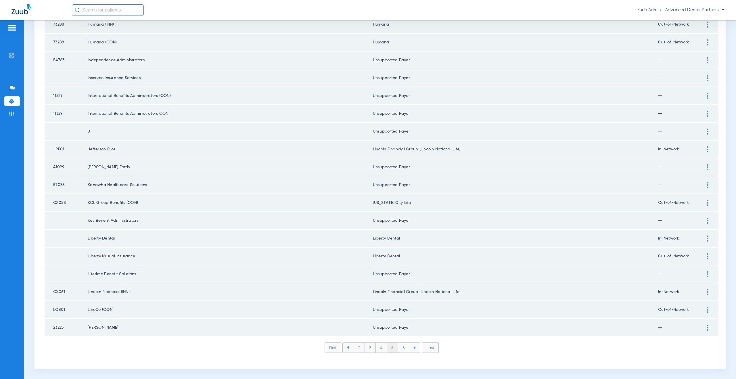
click at [398, 350] on li "6" at bounding box center [403, 348] width 11 height 10
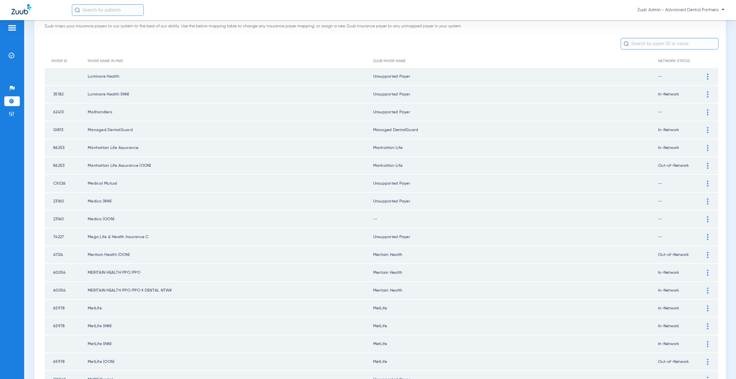
scroll to position [39, 0]
click at [703, 217] on div at bounding box center [708, 218] width 10 height 6
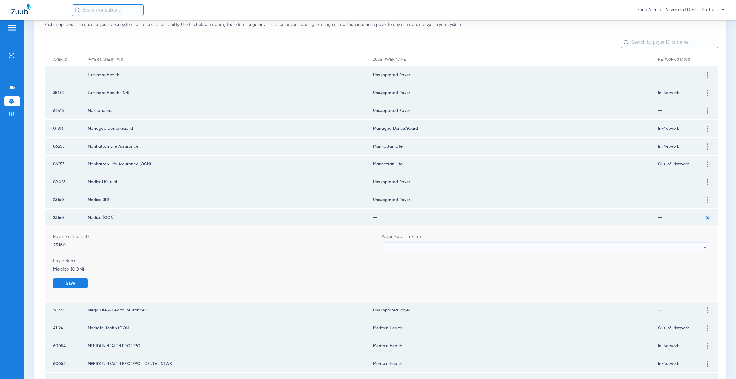
click at [413, 245] on div at bounding box center [544, 248] width 319 height 10
type input "uns"
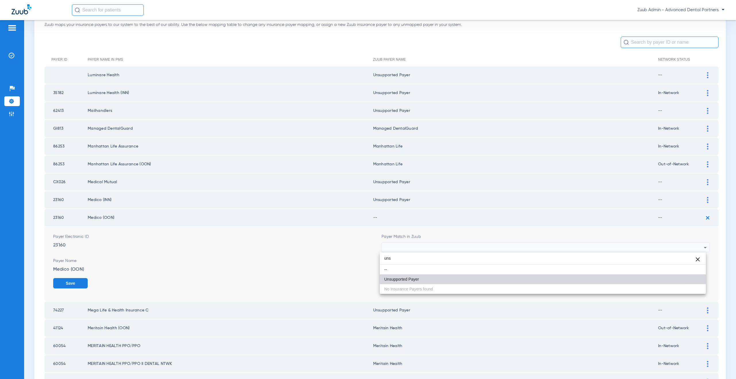
click at [404, 279] on span "Unsupported Payer" at bounding box center [401, 279] width 35 height 4
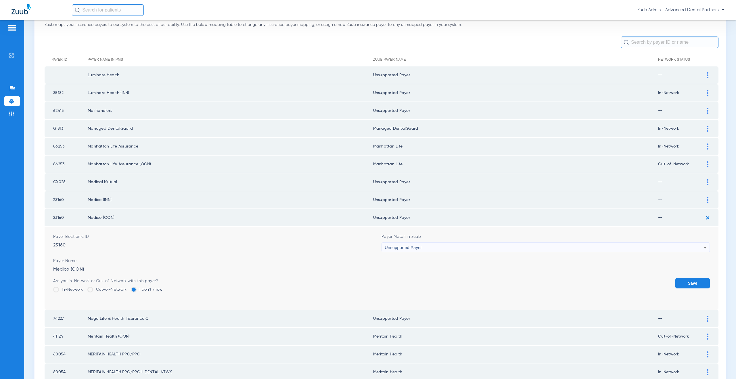
click at [675, 282] on button "Save" at bounding box center [692, 283] width 35 height 10
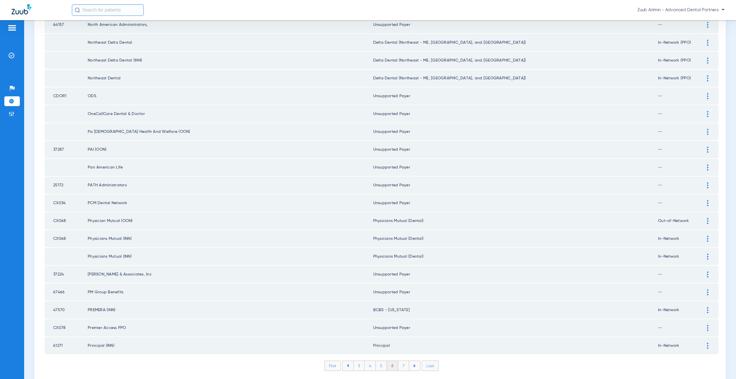
scroll to position [660, 0]
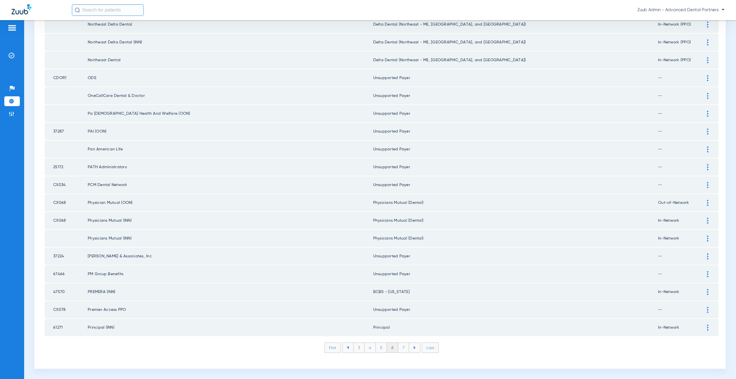
click at [403, 350] on li "7" at bounding box center [403, 348] width 11 height 10
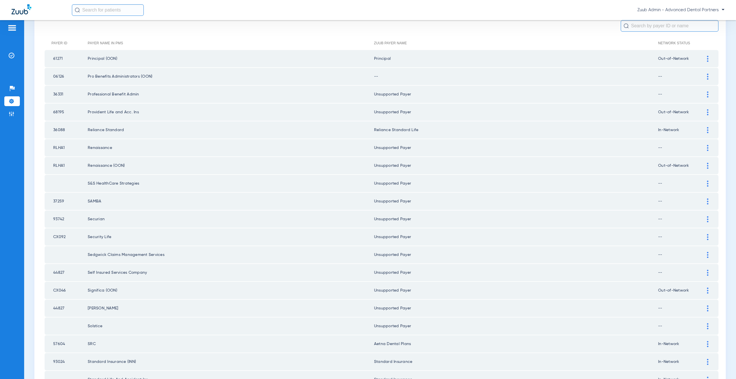
scroll to position [0, 0]
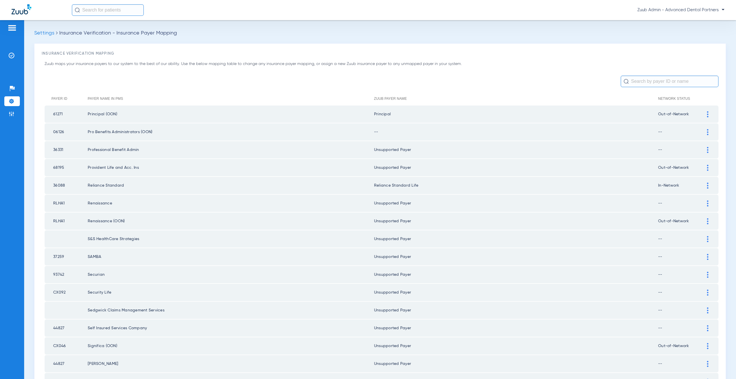
click at [707, 131] on img at bounding box center [707, 132] width 1 height 6
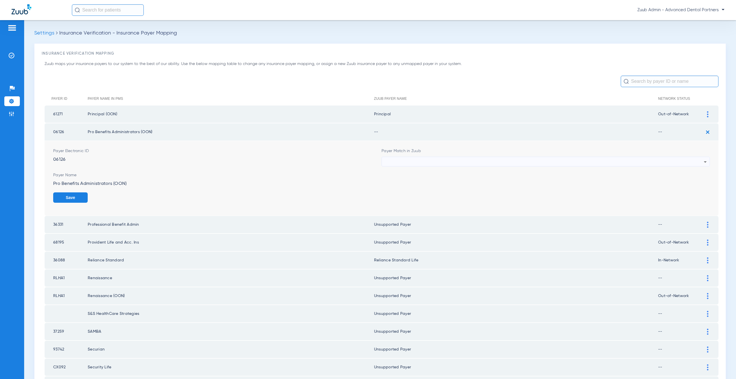
click at [388, 162] on div at bounding box center [544, 162] width 319 height 10
type input "uns"
click at [402, 196] on span "Unsupported Payer" at bounding box center [401, 193] width 35 height 4
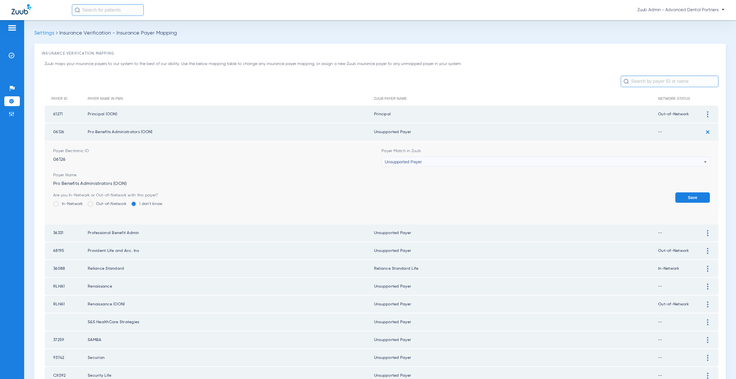
click at [675, 203] on div "Save" at bounding box center [692, 201] width 35 height 19
click at [676, 198] on button "Save" at bounding box center [692, 197] width 35 height 10
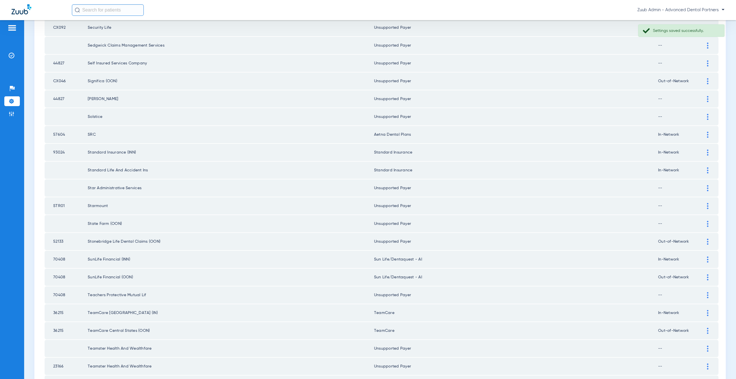
scroll to position [321, 0]
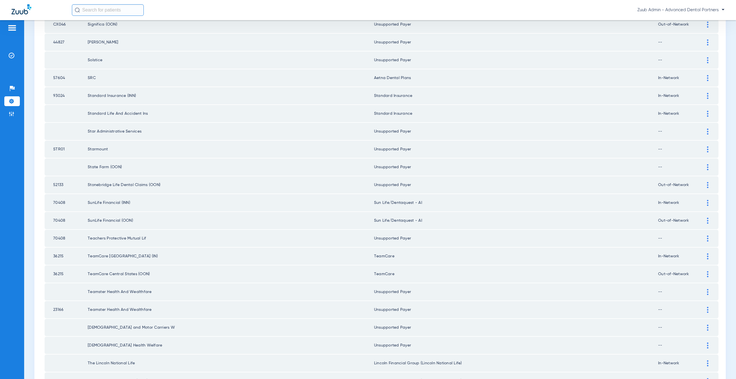
click at [703, 148] on div at bounding box center [708, 149] width 10 height 6
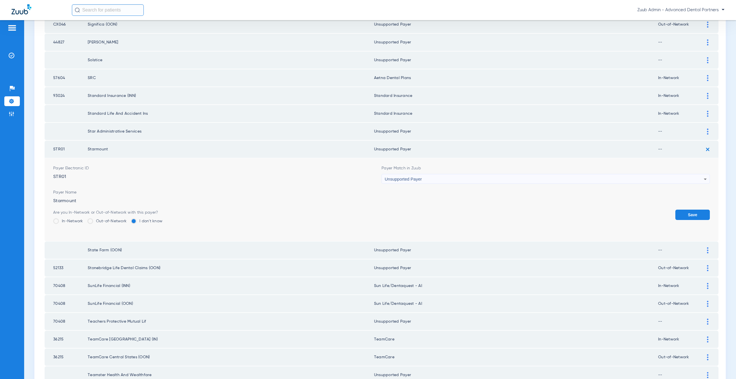
click at [406, 179] on span "Unsupported Payer" at bounding box center [403, 179] width 37 height 5
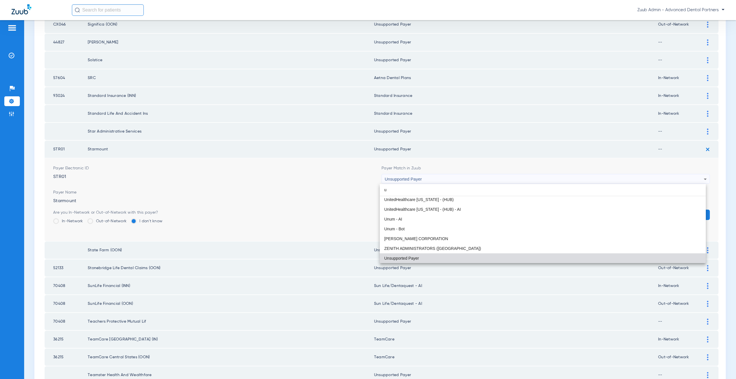
scroll to position [2504, 0]
type input "u"
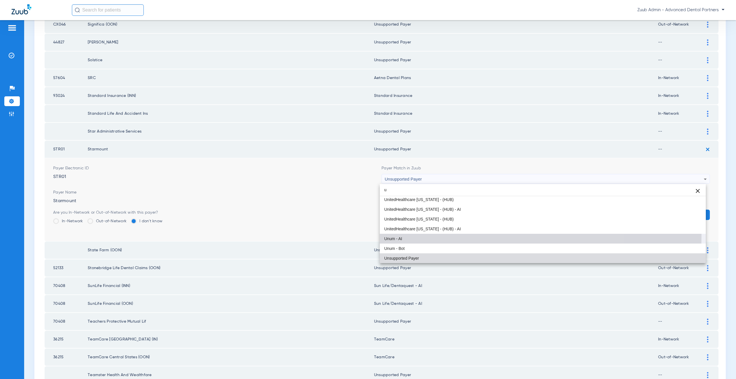
click at [407, 235] on mat-option "Unum - AI" at bounding box center [543, 239] width 326 height 10
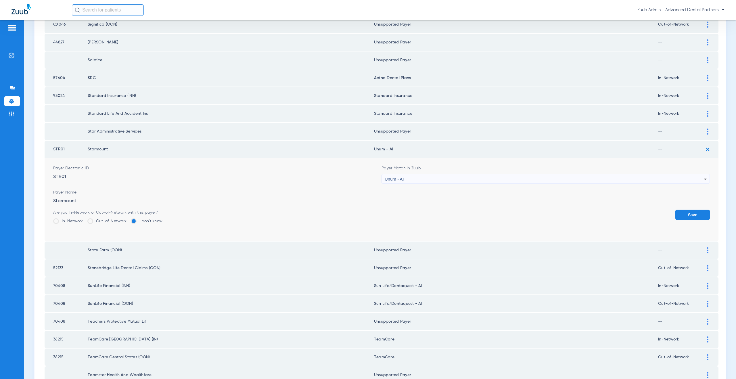
click at [74, 221] on label "In-Network" at bounding box center [68, 221] width 30 height 6
click at [85, 219] on input "In-Network" at bounding box center [85, 219] width 0 height 0
click at [701, 217] on button "Save" at bounding box center [692, 215] width 35 height 10
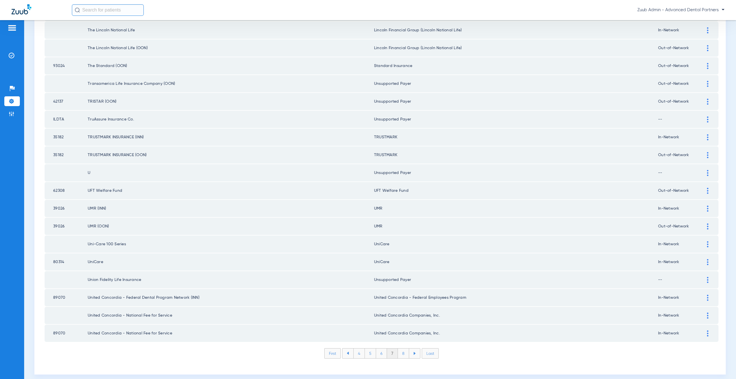
scroll to position [660, 0]
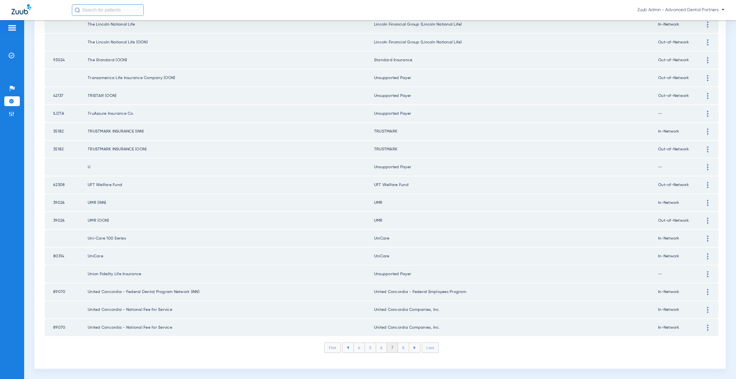
click at [399, 349] on li "8" at bounding box center [403, 348] width 11 height 10
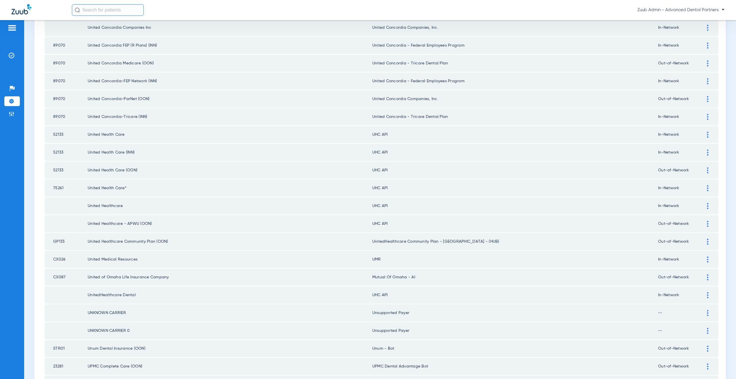
scroll to position [175, 0]
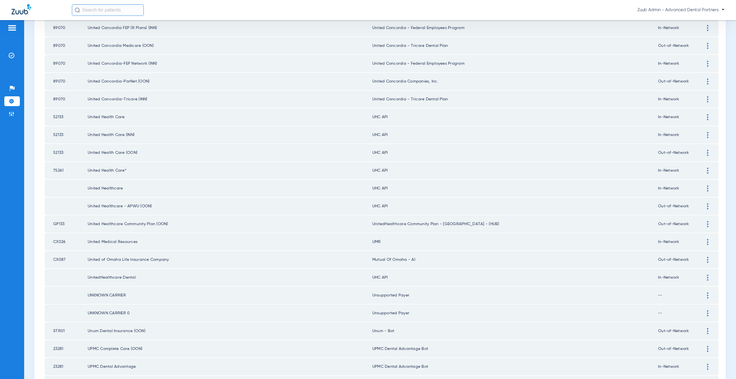
click at [707, 119] on img at bounding box center [707, 117] width 1 height 6
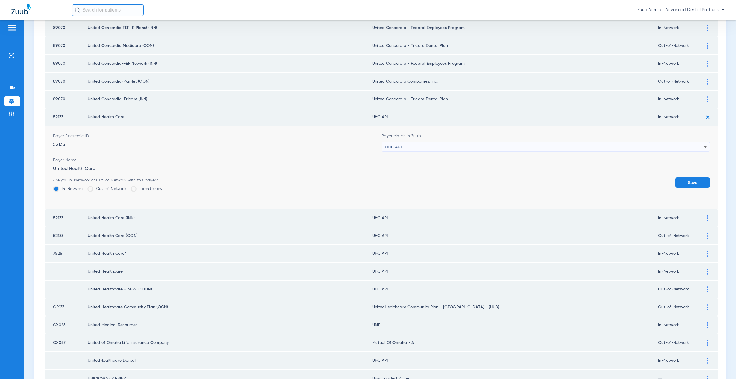
click at [400, 147] on span "UHC API" at bounding box center [393, 146] width 17 height 5
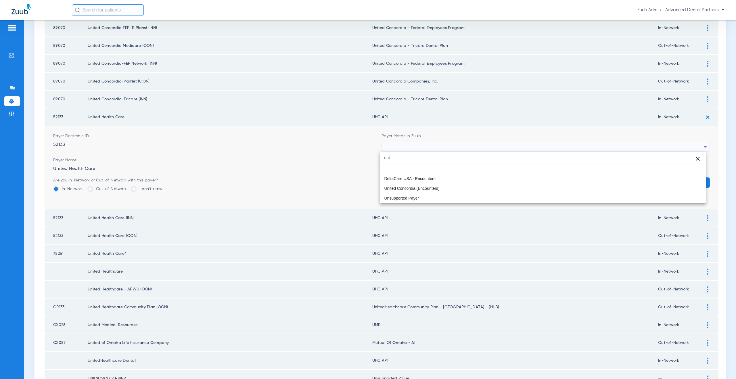
scroll to position [0, 0]
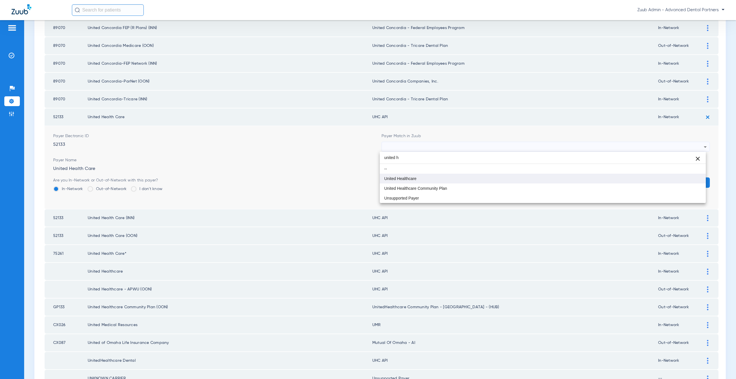
type input "united h"
click at [397, 177] on span "United Healthcare" at bounding box center [400, 179] width 32 height 4
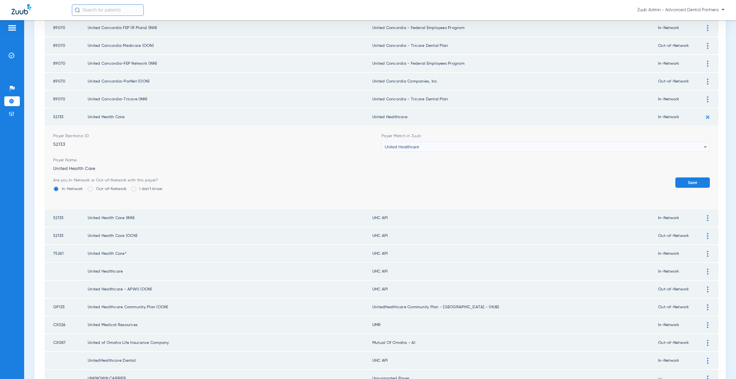
drag, startPoint x: 409, startPoint y: 117, endPoint x: 376, endPoint y: 116, distance: 33.9
click at [376, 116] on td "United Healthcare" at bounding box center [515, 116] width 286 height 17
copy td "ited Healthcare"
click at [687, 182] on button "Save" at bounding box center [692, 182] width 35 height 10
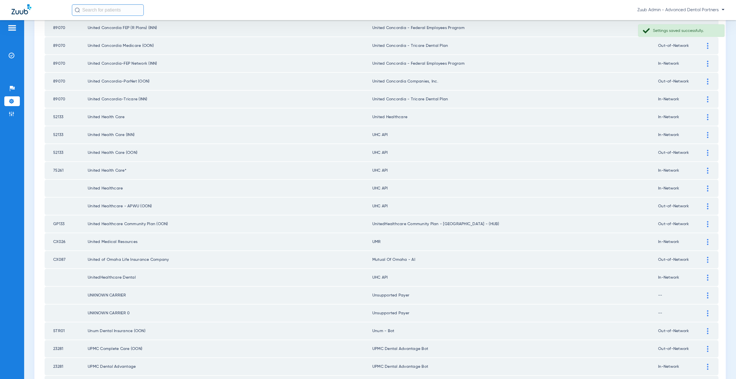
click at [708, 135] on div at bounding box center [708, 135] width 10 height 6
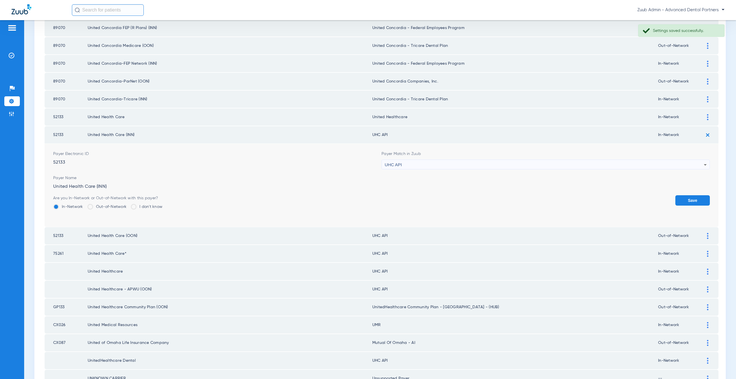
click at [421, 165] on div "UHC API" at bounding box center [544, 165] width 319 height 10
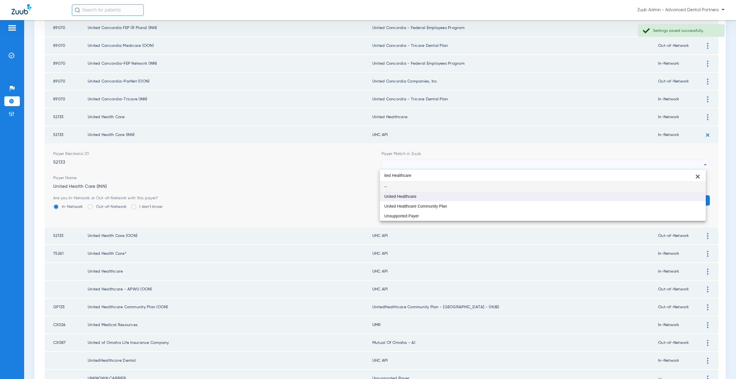
type input "ited Healthcare"
click at [422, 199] on mat-option "United Healthcare" at bounding box center [543, 196] width 326 height 10
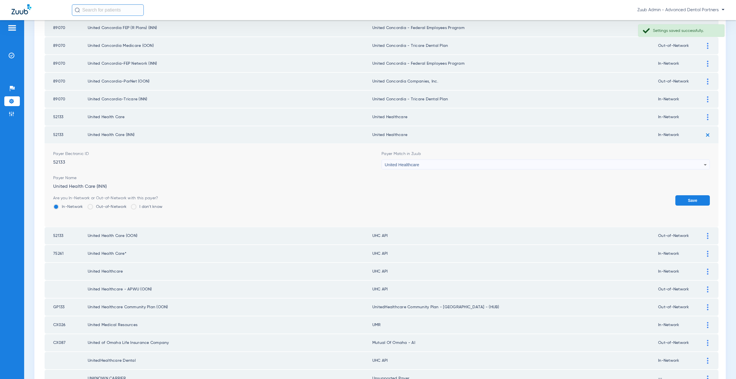
click at [692, 199] on button "Save" at bounding box center [692, 200] width 35 height 10
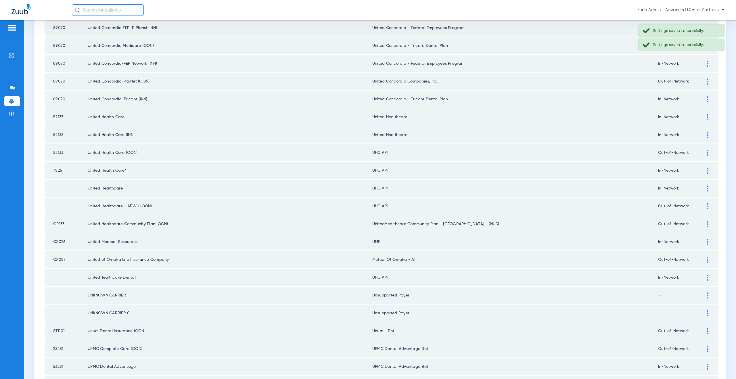
click at [707, 151] on img at bounding box center [707, 153] width 1 height 6
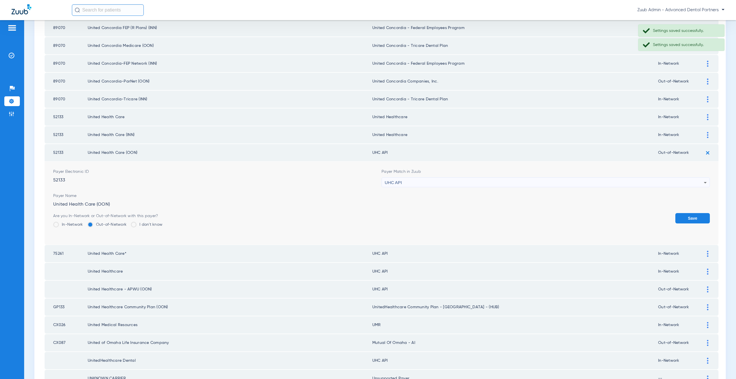
click at [432, 183] on div "UHC API" at bounding box center [544, 183] width 319 height 10
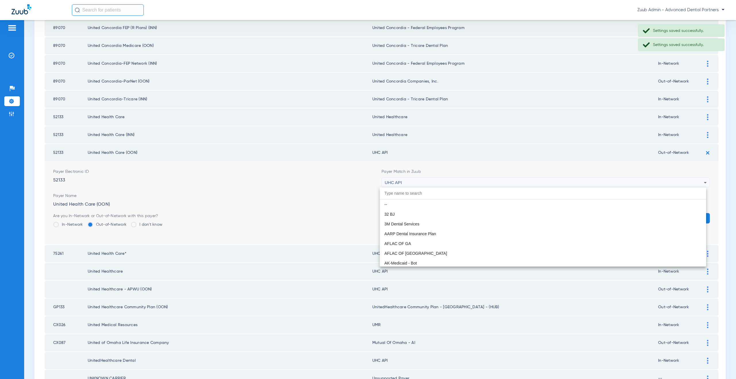
scroll to position [3531, 0]
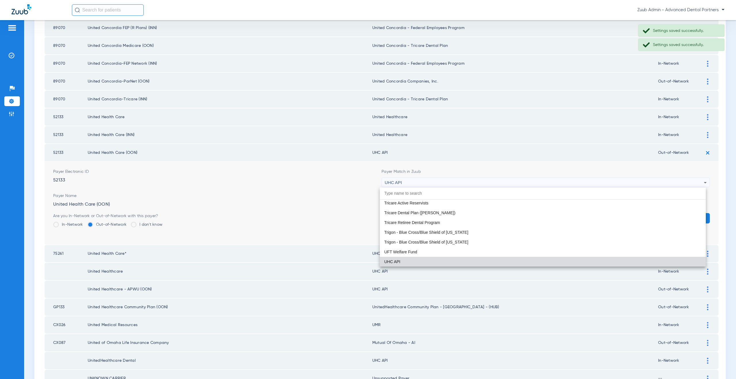
paste input "ited Healthcare"
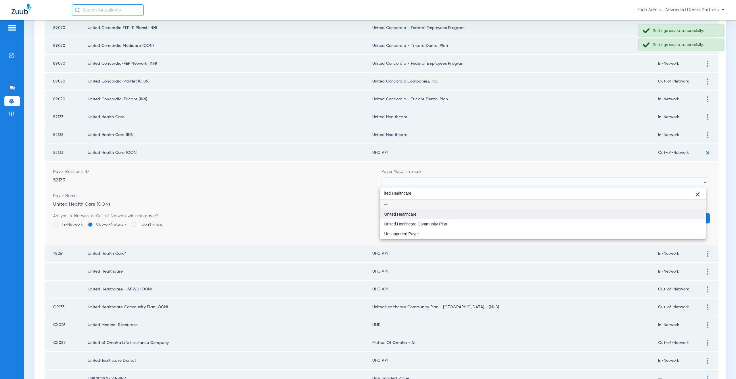
type input "ited Healthcare"
click at [418, 212] on mat-option "United Healthcare" at bounding box center [543, 214] width 326 height 10
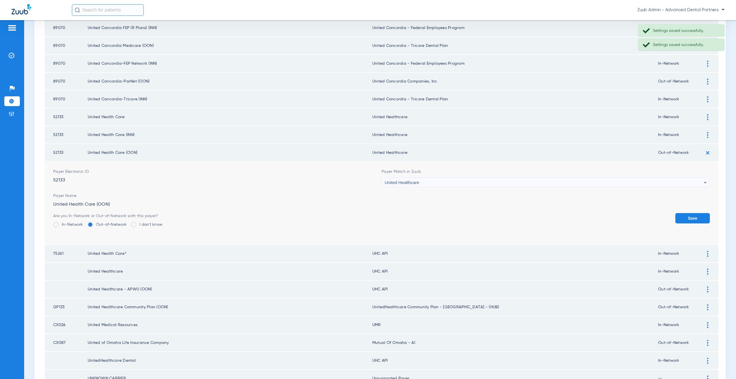
click at [680, 215] on button "Save" at bounding box center [692, 218] width 35 height 10
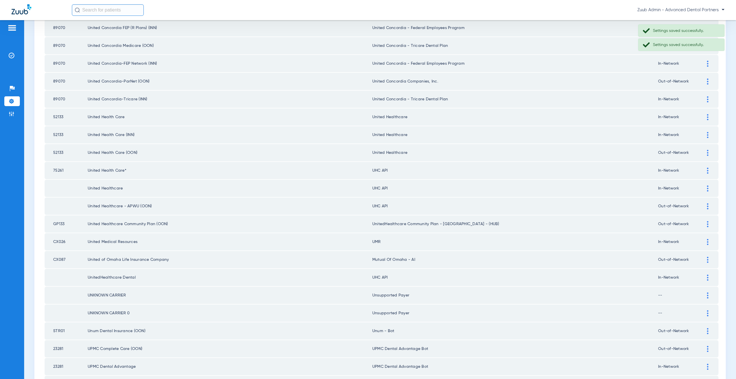
click at [703, 173] on div at bounding box center [708, 171] width 10 height 6
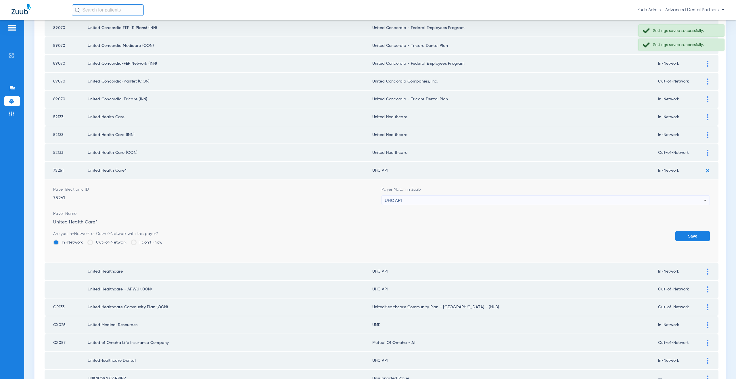
click at [403, 198] on div "UHC API" at bounding box center [544, 201] width 319 height 10
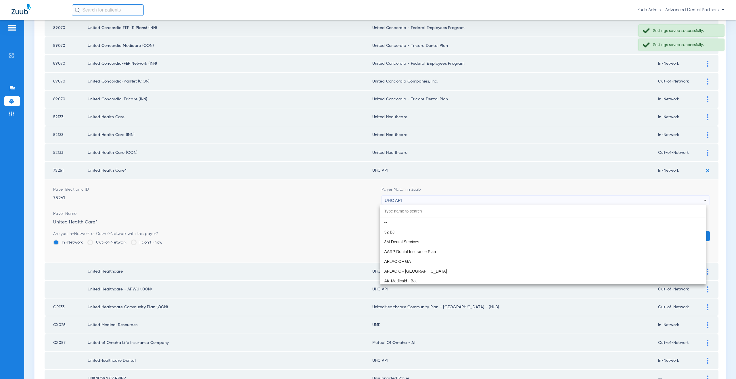
scroll to position [3531, 0]
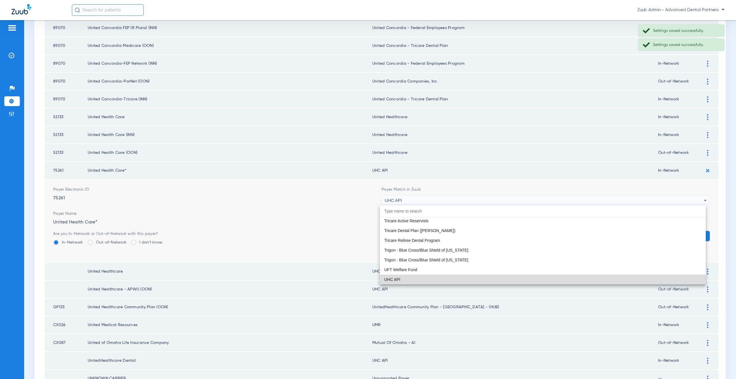
paste input "ited Healthcare"
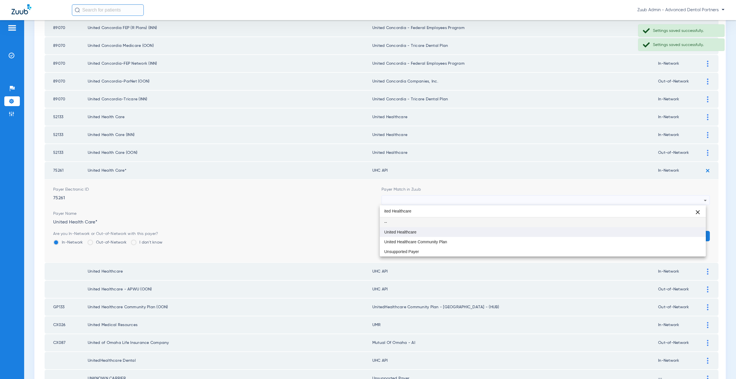
scroll to position [0, 0]
type input "ited Healthcare"
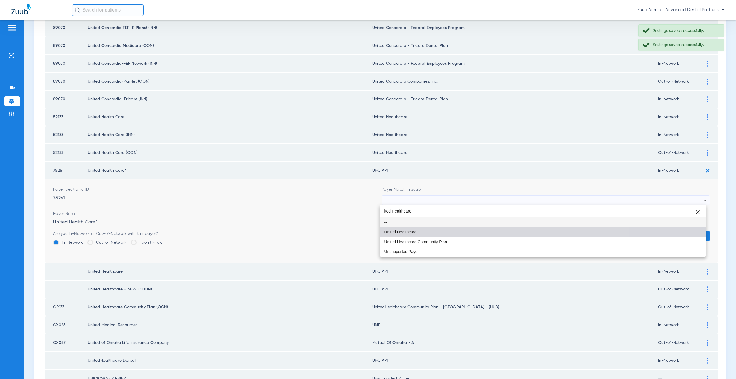
click at [412, 230] on span "United Healthcare" at bounding box center [400, 232] width 32 height 4
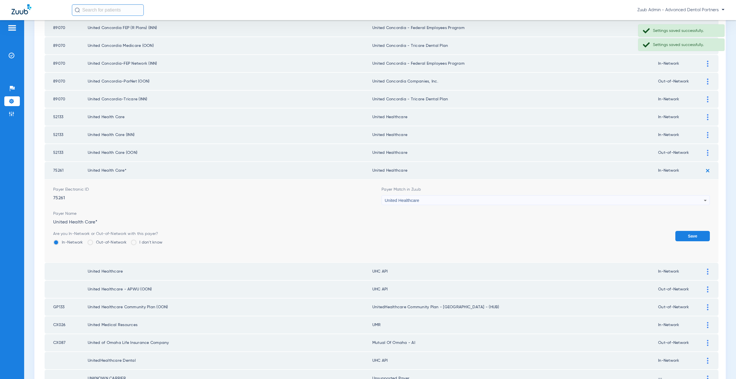
click at [683, 237] on button "Save" at bounding box center [692, 236] width 35 height 10
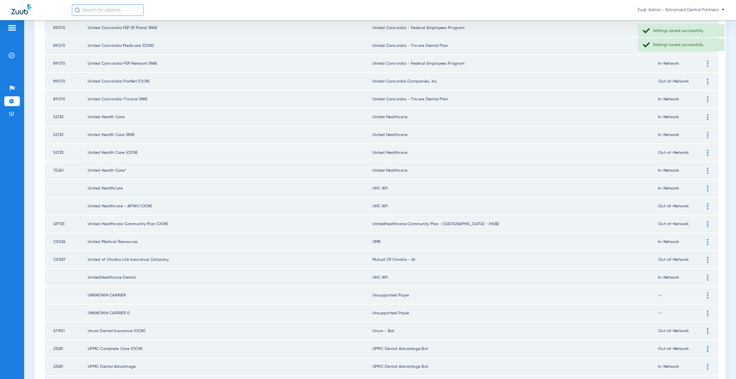
click at [707, 187] on img at bounding box center [707, 188] width 1 height 6
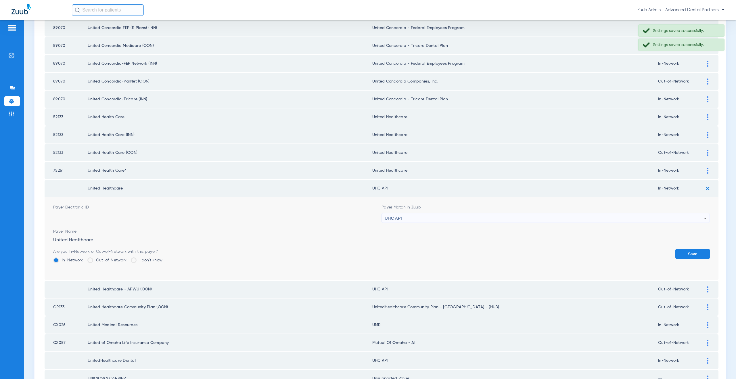
click at [417, 216] on div "UHC API" at bounding box center [544, 218] width 319 height 10
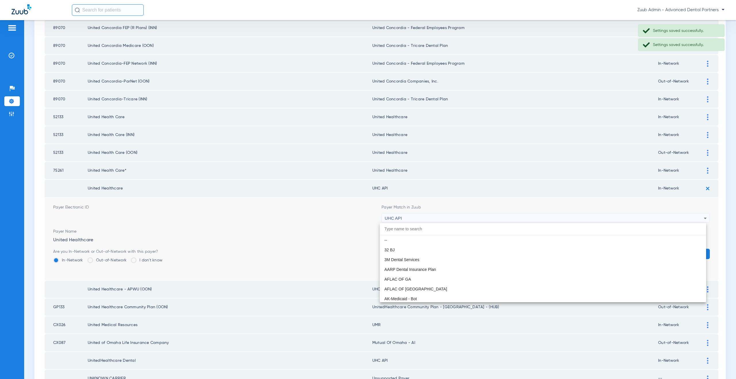
scroll to position [3531, 0]
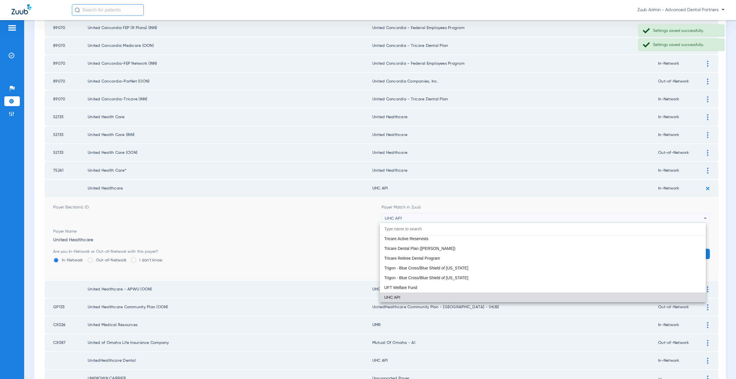
paste input "ited Healthcare"
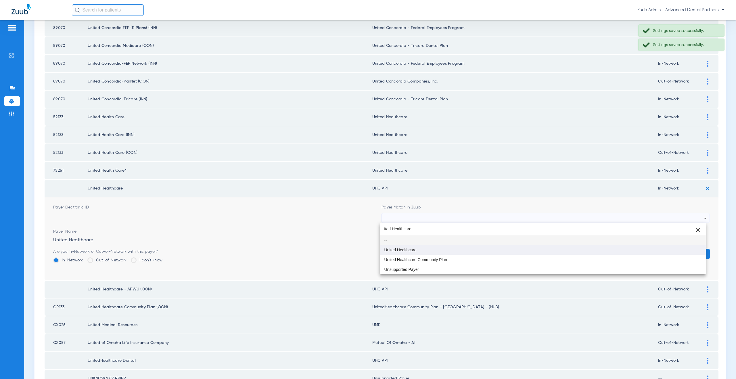
type input "ited Healthcare"
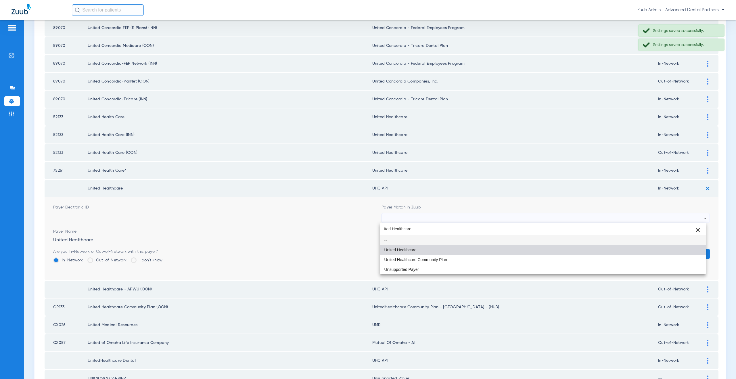
click at [406, 246] on mat-option "United Healthcare" at bounding box center [543, 250] width 326 height 10
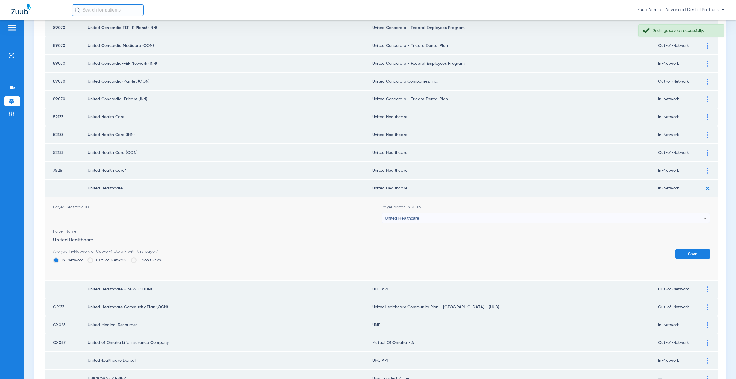
click at [698, 254] on button "Save" at bounding box center [692, 254] width 35 height 10
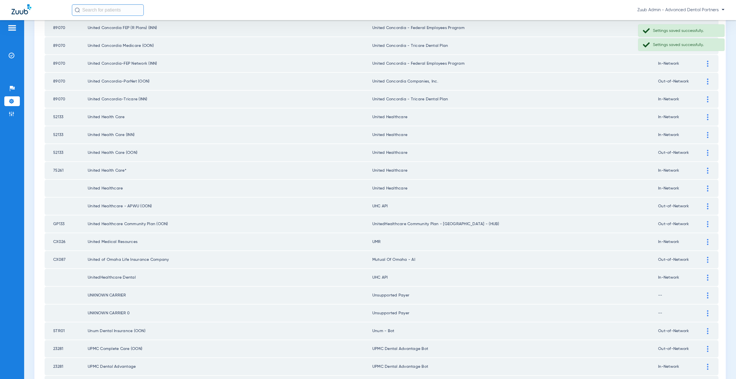
click at [703, 205] on div at bounding box center [708, 206] width 10 height 6
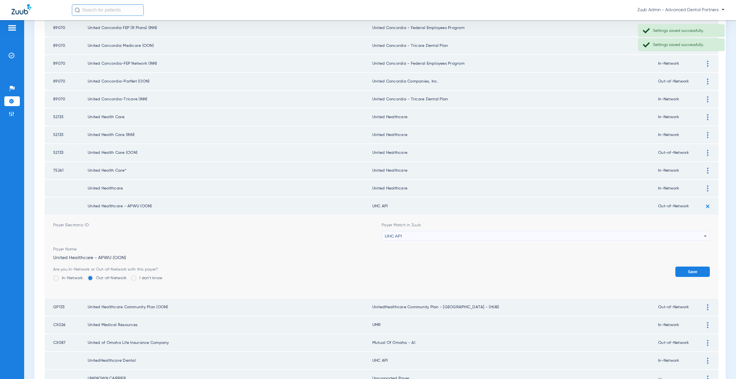
click at [413, 236] on div "UHC API" at bounding box center [544, 236] width 319 height 10
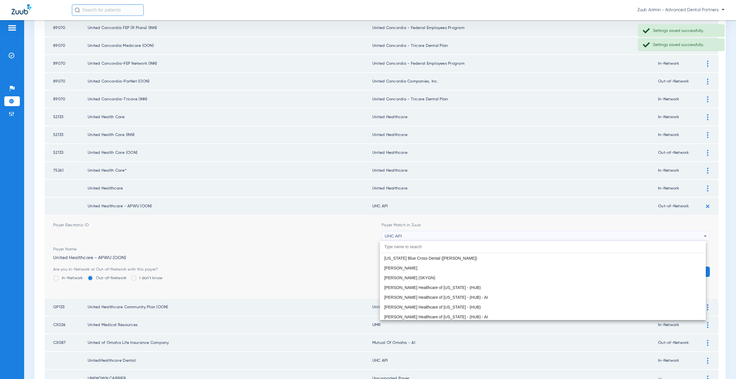
paste input "ited Healthcare"
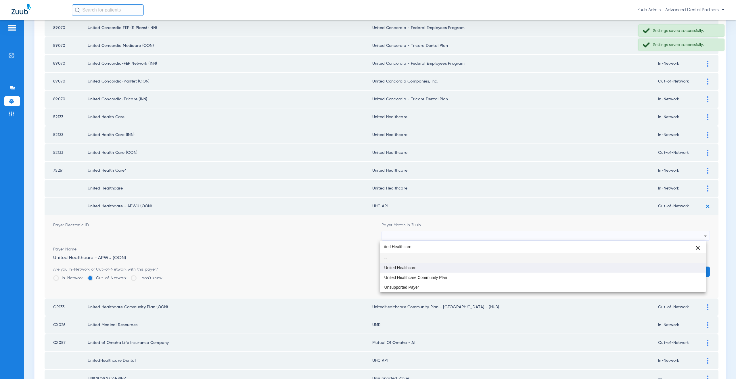
type input "ited Healthcare"
click at [414, 270] on span "United Healthcare" at bounding box center [400, 268] width 32 height 4
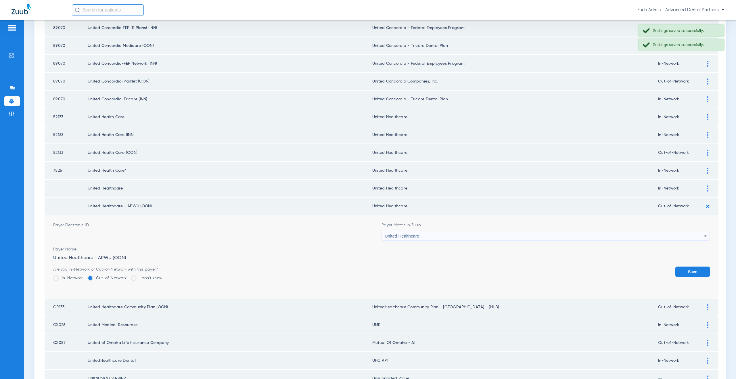
click at [680, 272] on button "Save" at bounding box center [692, 272] width 35 height 10
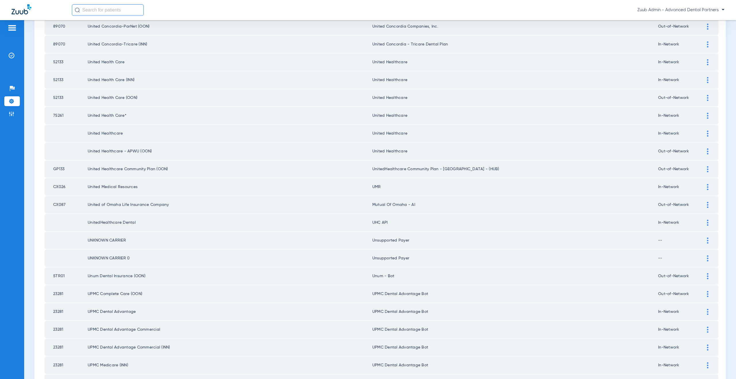
scroll to position [235, 0]
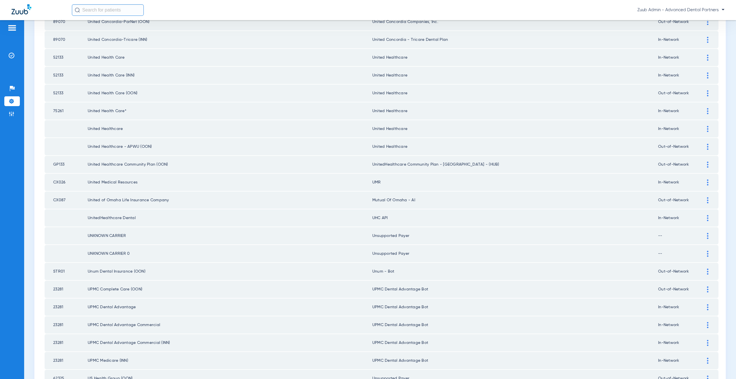
click at [707, 218] on img at bounding box center [707, 218] width 1 height 6
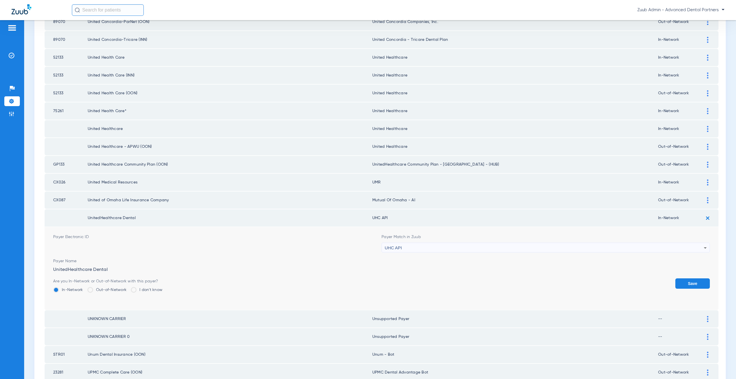
click at [409, 250] on div "UHC API" at bounding box center [544, 248] width 319 height 10
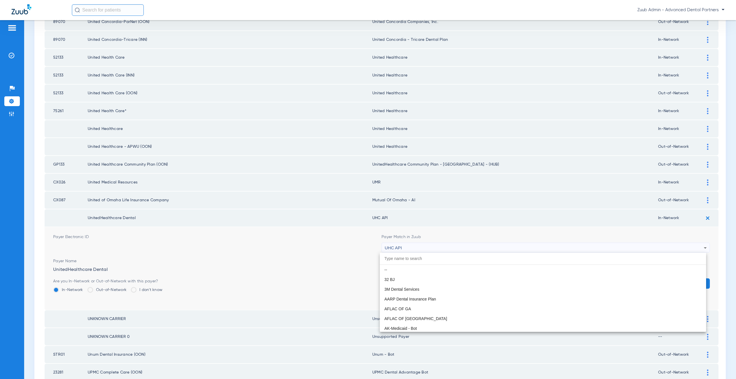
scroll to position [3531, 0]
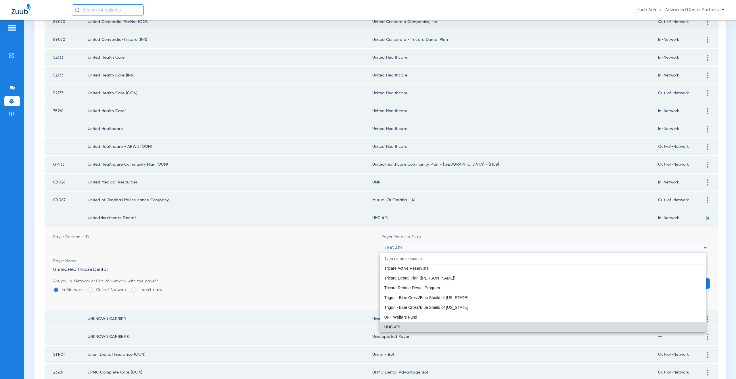
paste input "ited Healthcare"
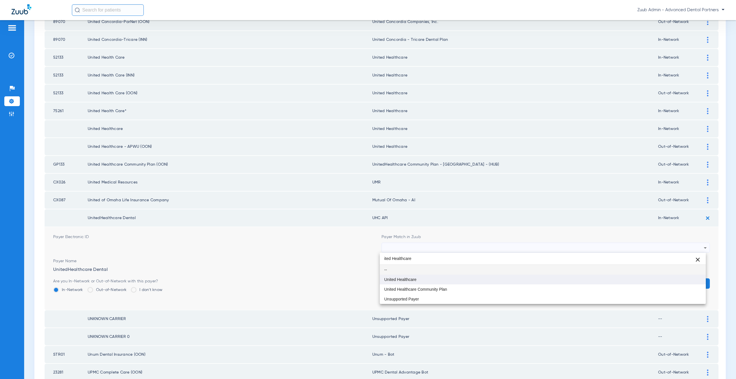
scroll to position [0, 0]
type input "ited Healthcare"
click at [414, 284] on mat-option "United Healthcare Community Plan" at bounding box center [543, 289] width 326 height 10
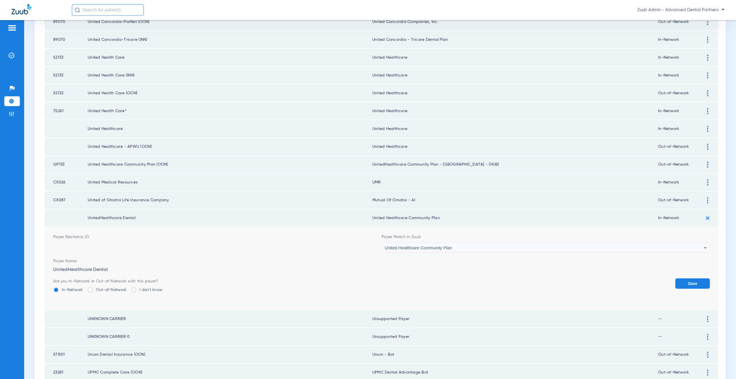
click at [408, 248] on span "United Healthcare Community Plan" at bounding box center [418, 247] width 67 height 5
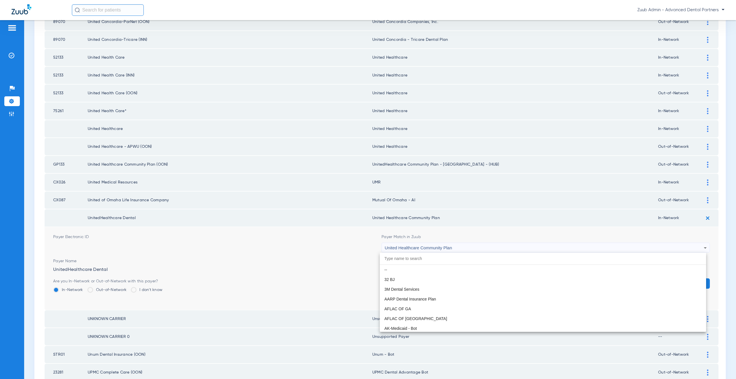
scroll to position [3707, 0]
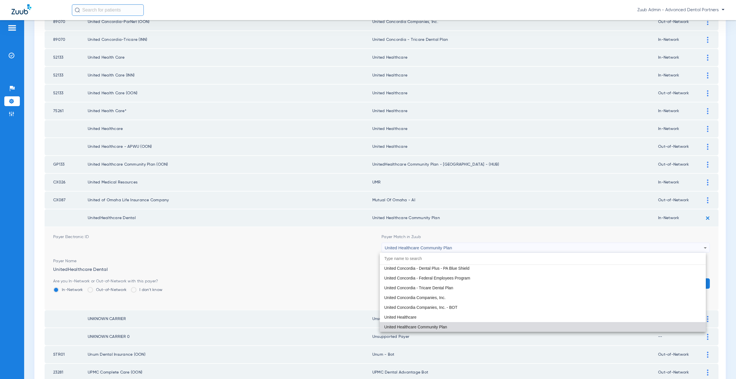
paste input "ited Healthcare"
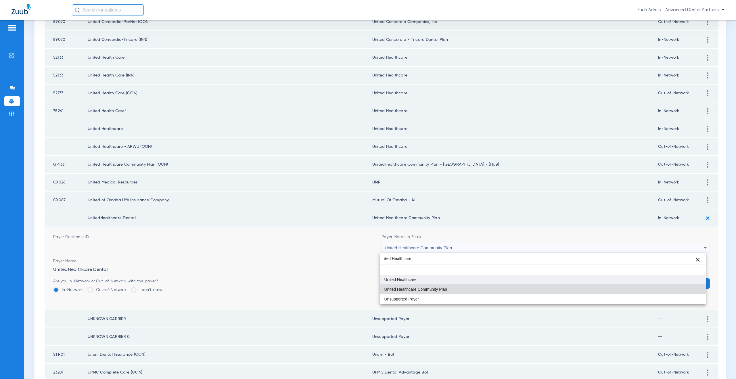
scroll to position [0, 0]
type input "ited Healthcare"
click at [407, 281] on span "United Healthcare" at bounding box center [400, 279] width 32 height 4
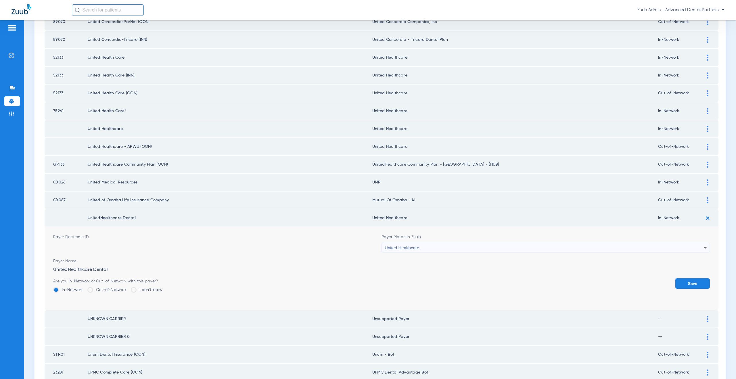
click at [684, 282] on button "Save" at bounding box center [692, 283] width 35 height 10
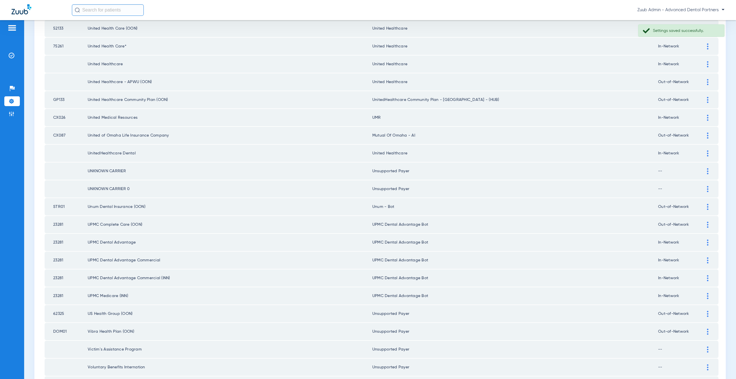
scroll to position [332, 0]
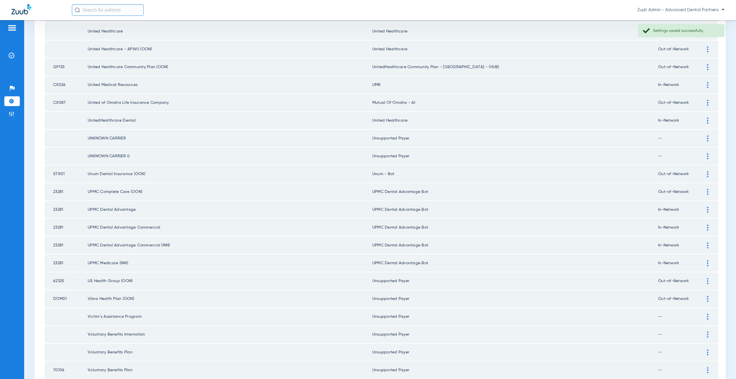
click at [703, 174] on div at bounding box center [708, 174] width 10 height 6
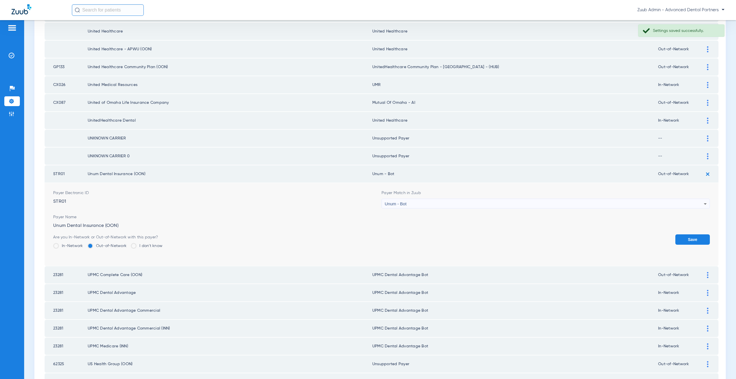
click at [465, 206] on div "Unum - Bot" at bounding box center [544, 204] width 319 height 10
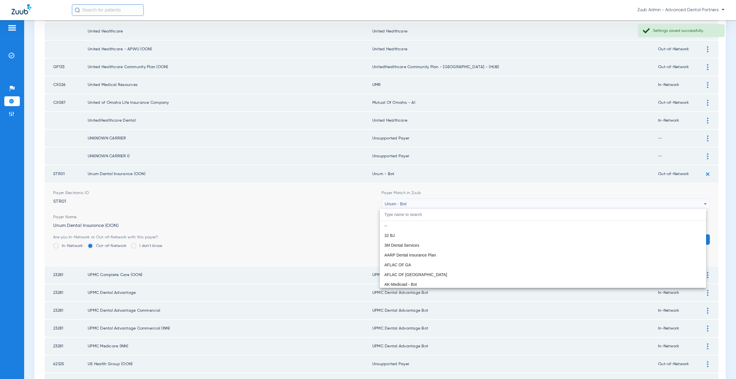
scroll to position [4616, 0]
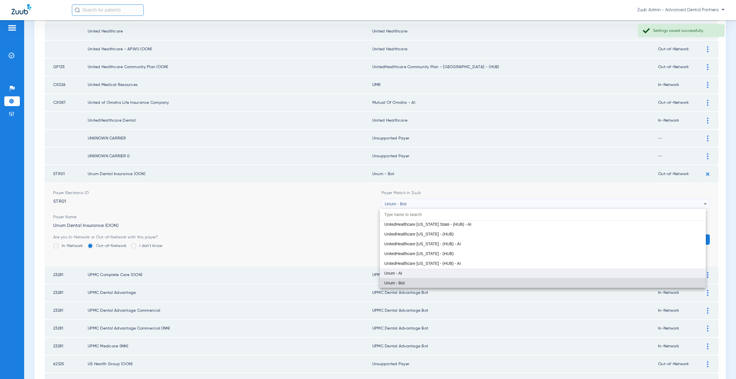
click at [411, 273] on mat-option "Unum - AI" at bounding box center [543, 273] width 326 height 10
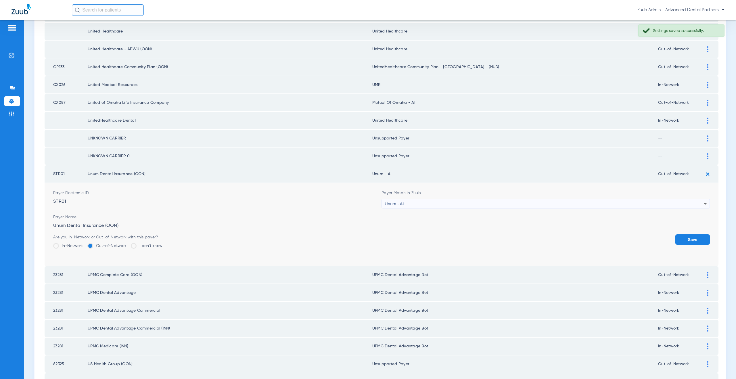
click at [686, 237] on button "Save" at bounding box center [692, 239] width 35 height 10
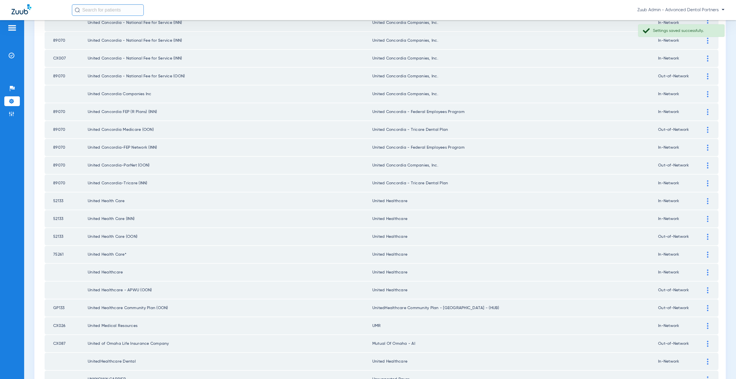
scroll to position [0, 0]
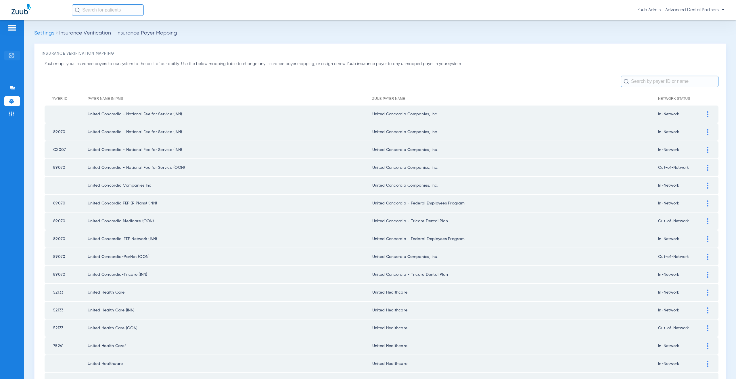
click at [16, 58] on li "Insurance Verification" at bounding box center [12, 56] width 16 height 10
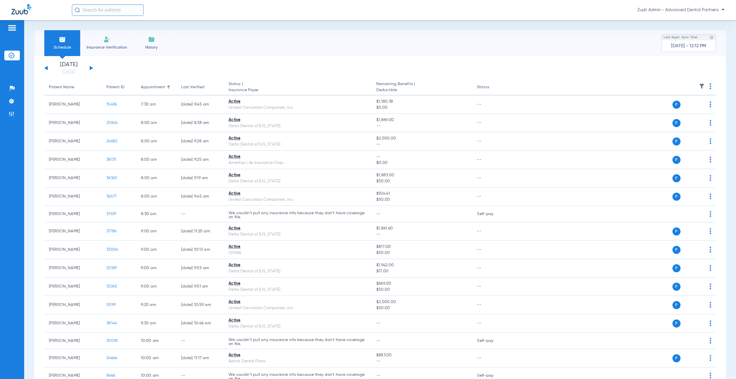
click at [91, 67] on div "Monday 06-09-2025 Tuesday 06-10-2025 Wednesday 06-11-2025 Thursday 06-12-2025 F…" at bounding box center [68, 68] width 49 height 13
click at [91, 68] on button at bounding box center [91, 68] width 3 height 4
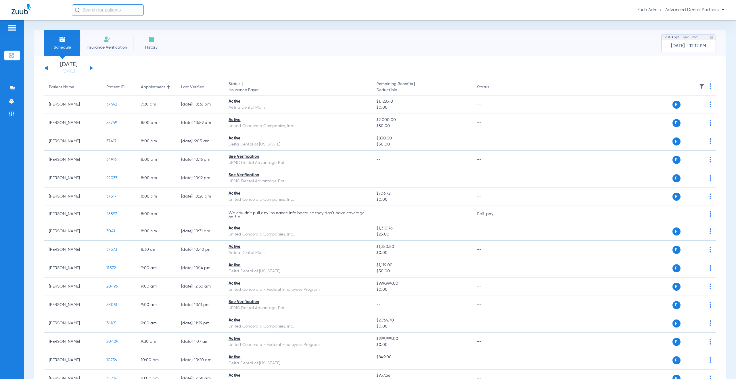
click at [89, 68] on div "Monday 06-09-2025 Tuesday 06-10-2025 Wednesday 06-11-2025 Thursday 06-12-2025 F…" at bounding box center [68, 68] width 49 height 13
click at [90, 68] on button at bounding box center [91, 68] width 3 height 4
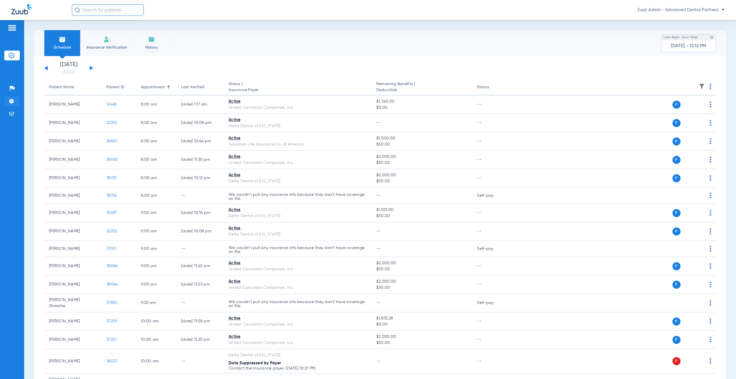
click at [9, 99] on img at bounding box center [12, 101] width 6 height 6
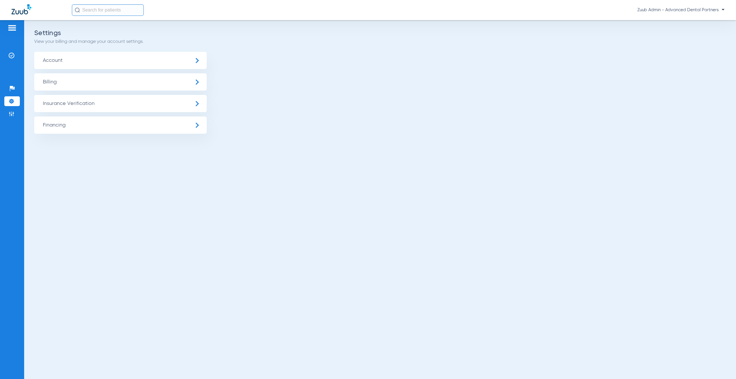
click at [73, 102] on span "Insurance Verification" at bounding box center [120, 103] width 173 height 17
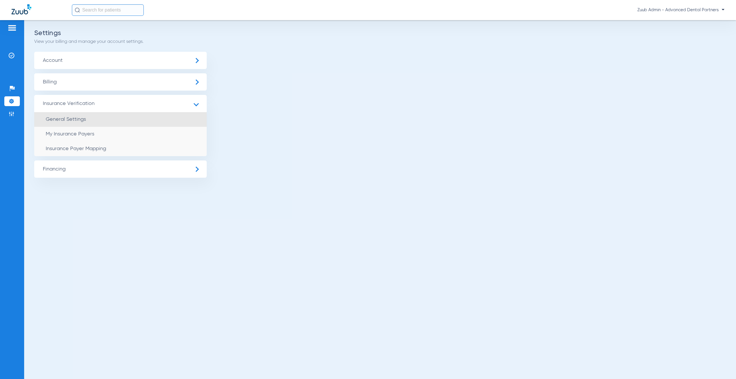
click at [82, 119] on span "General Settings" at bounding box center [66, 119] width 40 height 5
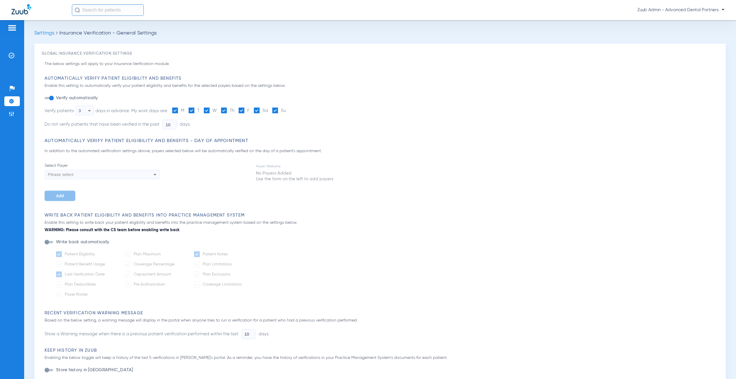
type input "5"
type input "1"
click at [14, 117] on li "Admin" at bounding box center [12, 114] width 16 height 10
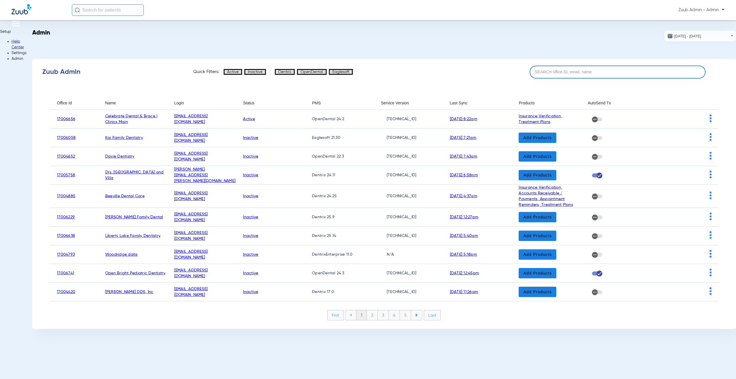
click at [547, 72] on input at bounding box center [618, 72] width 176 height 13
paste input "17006325"
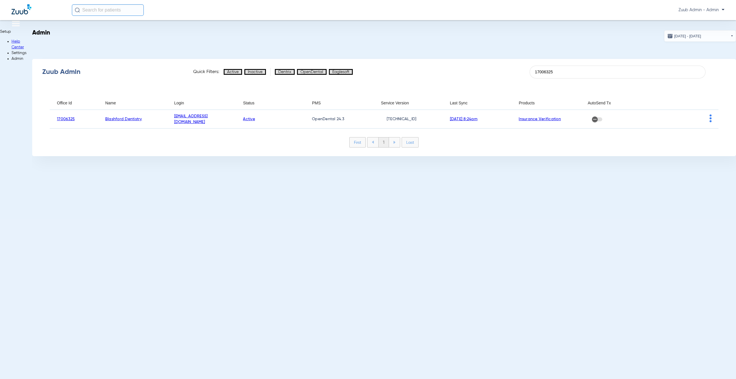
type input "17006325"
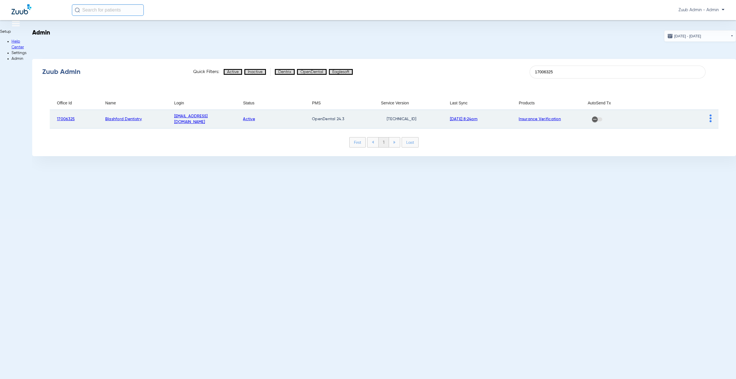
click at [710, 118] on img at bounding box center [711, 118] width 2 height 8
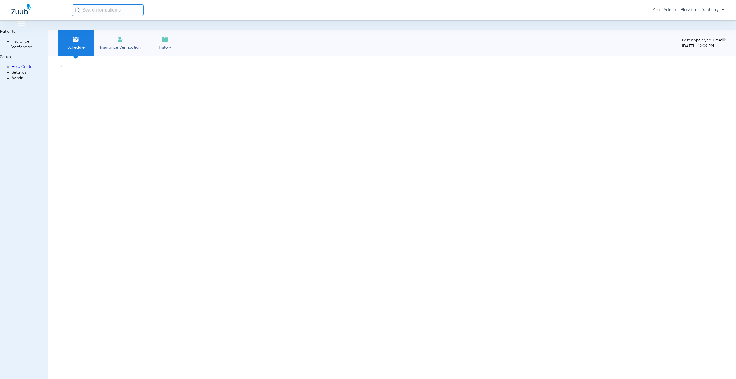
click at [12, 74] on img at bounding box center [12, 74] width 0 height 0
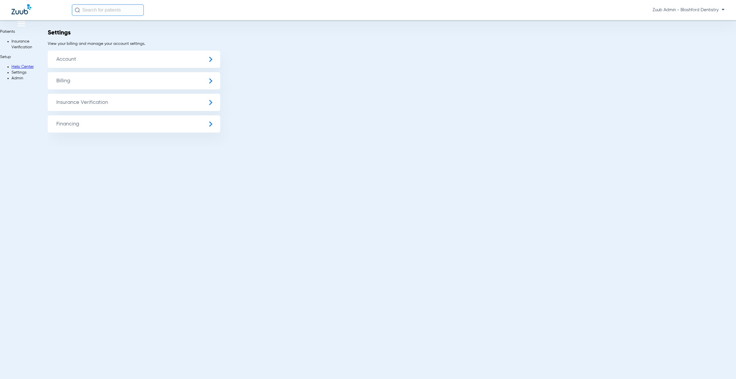
click at [147, 105] on span "Insurance Verification" at bounding box center [134, 102] width 173 height 17
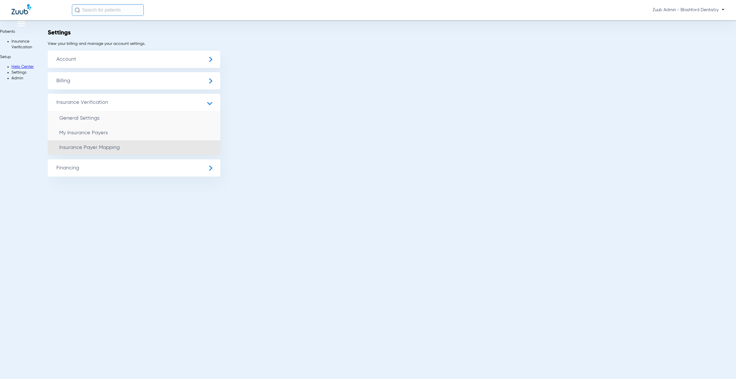
click at [127, 148] on li "Insurance Payer Mapping" at bounding box center [134, 147] width 173 height 15
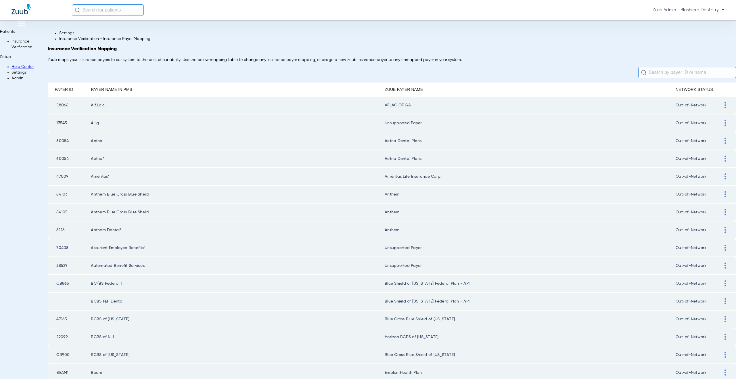
click at [720, 108] on div at bounding box center [725, 105] width 10 height 6
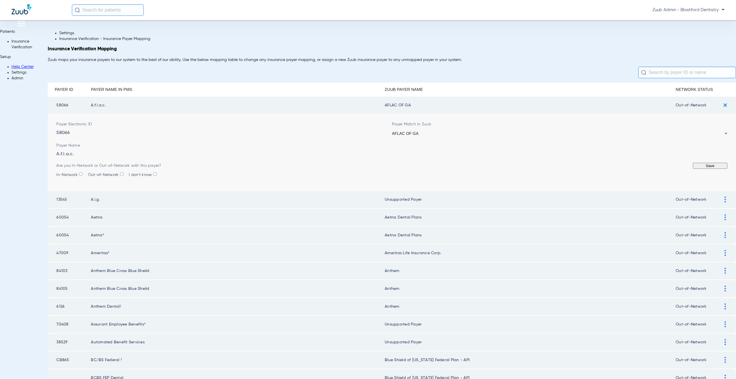
drag, startPoint x: 411, startPoint y: 214, endPoint x: 373, endPoint y: 215, distance: 38.8
click at [385, 208] on td "Unsupported Payer" at bounding box center [530, 199] width 291 height 17
copy td "nsupported Payer"
click at [401, 136] on span "AFLAC OF GA" at bounding box center [405, 133] width 27 height 5
paste input "nsupported Payer"
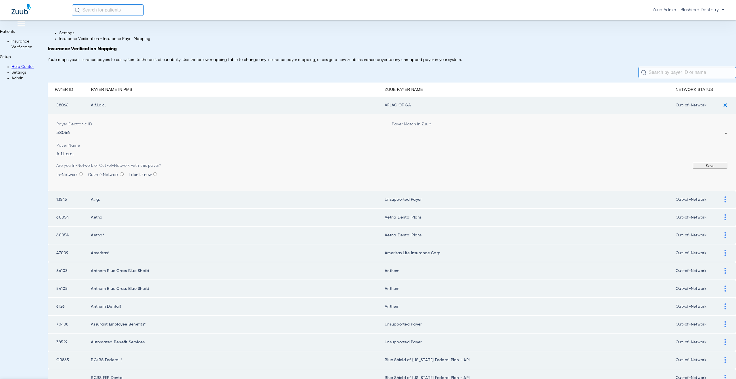
type input "nsupported Payer"
click at [693, 169] on button "Save" at bounding box center [710, 166] width 35 height 6
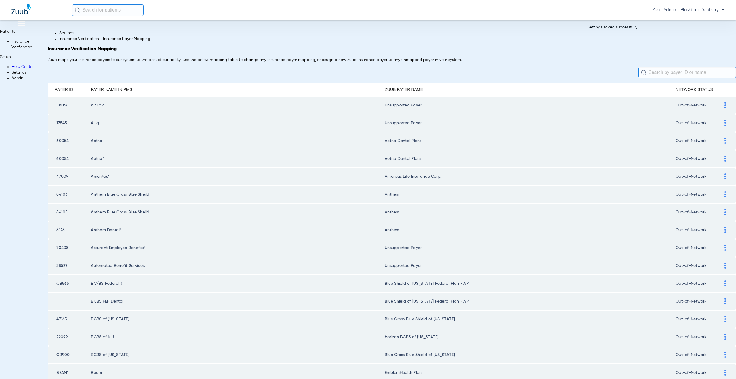
drag, startPoint x: 47, startPoint y: 204, endPoint x: 43, endPoint y: 204, distance: 3.2
click at [73, 203] on td "84103" at bounding box center [69, 194] width 43 height 17
drag, startPoint x: 71, startPoint y: 205, endPoint x: 48, endPoint y: 206, distance: 22.7
click at [48, 203] on td "84103" at bounding box center [69, 194] width 43 height 17
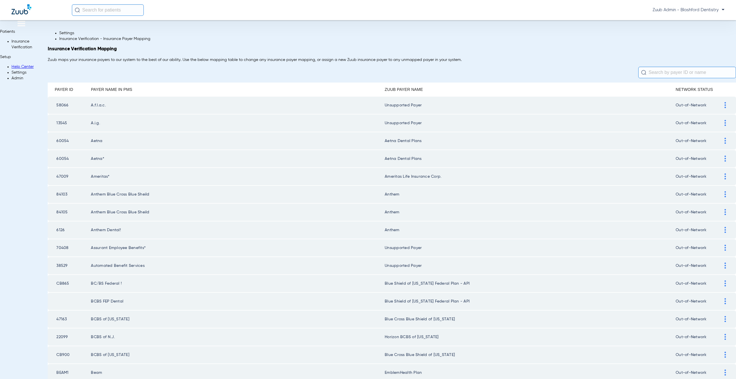
copy td "84103"
click at [720, 197] on div at bounding box center [725, 194] width 10 height 6
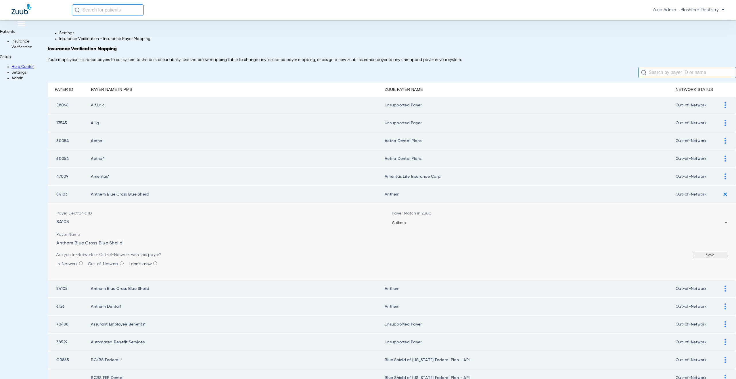
click at [392, 225] on div "Anthem" at bounding box center [558, 223] width 333 height 4
type input "trig"
click at [693, 258] on button "Save" at bounding box center [710, 255] width 35 height 6
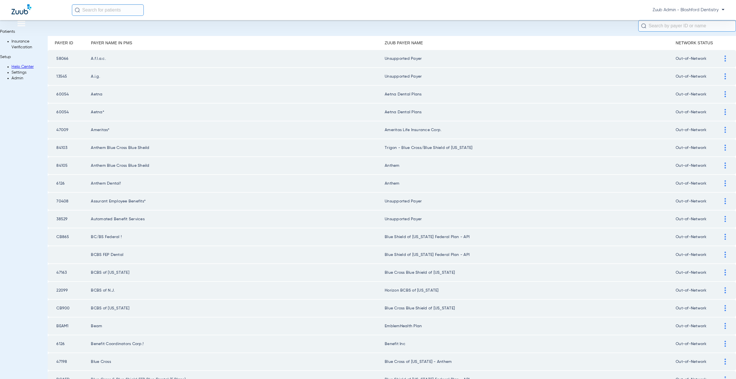
scroll to position [48, 0]
click at [720, 238] on div at bounding box center [725, 235] width 10 height 6
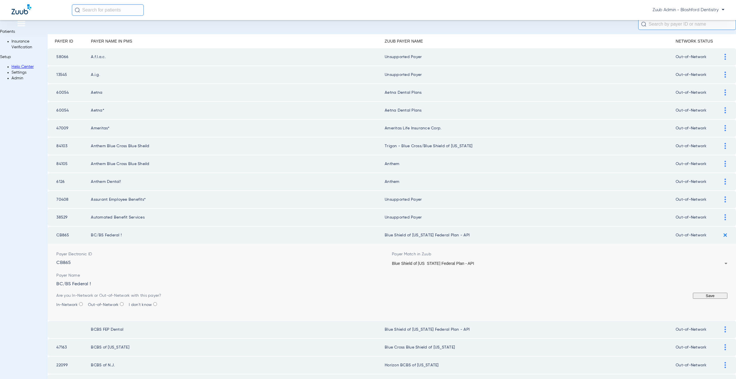
click at [418, 266] on span "Blue Shield of [US_STATE] Federal Plan - API" at bounding box center [433, 263] width 82 height 5
click at [693, 299] on button "Save" at bounding box center [710, 296] width 35 height 6
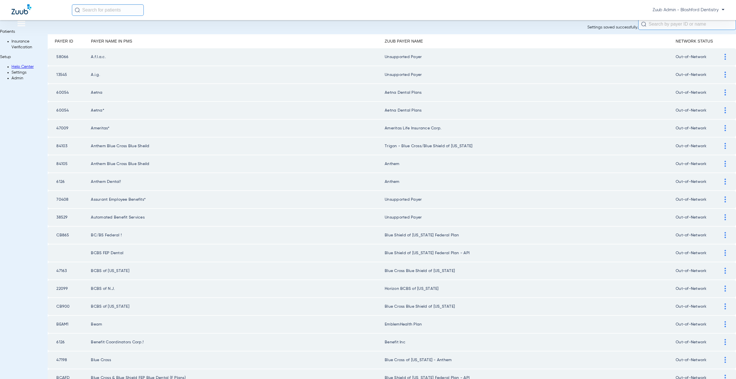
click at [720, 256] on div at bounding box center [725, 253] width 10 height 6
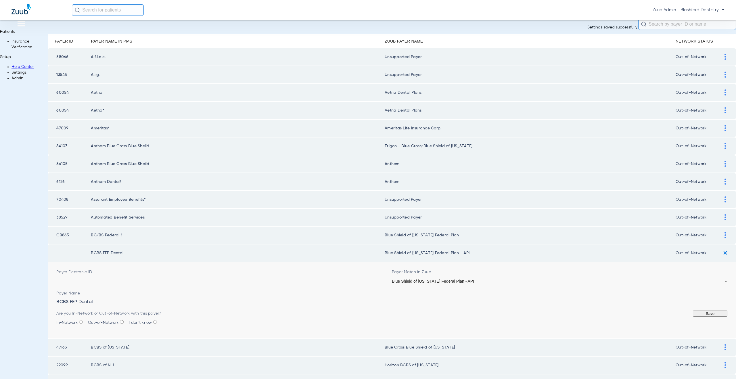
click at [406, 283] on div "Blue Shield of [US_STATE] Federal Plan - API" at bounding box center [558, 281] width 333 height 4
type input "fe"
click at [693, 317] on button "Save" at bounding box center [710, 314] width 35 height 6
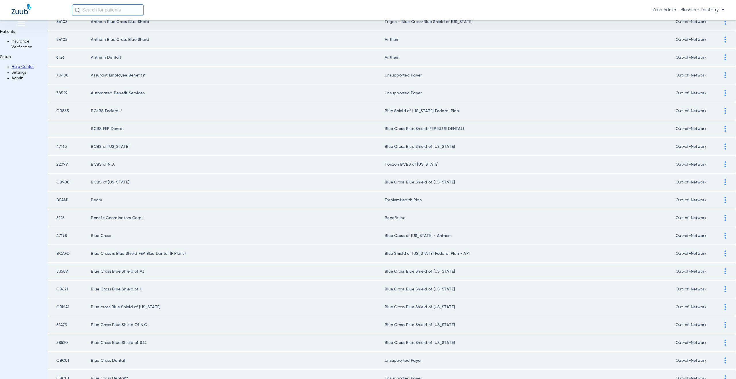
scroll to position [203, 0]
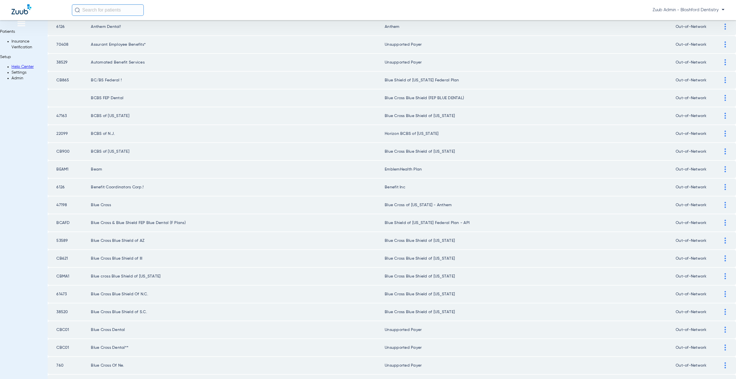
click at [725, 226] on img at bounding box center [725, 223] width 1 height 6
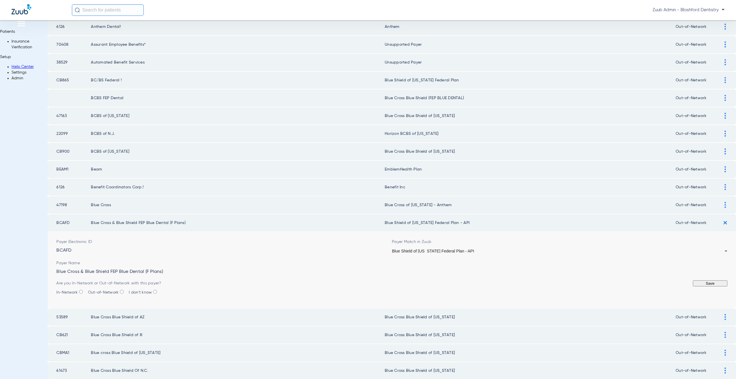
click at [454, 253] on span "Blue Shield of [US_STATE] Federal Plan - API" at bounding box center [433, 251] width 82 height 5
type input "fep"
click at [694, 286] on button "Save" at bounding box center [710, 283] width 35 height 6
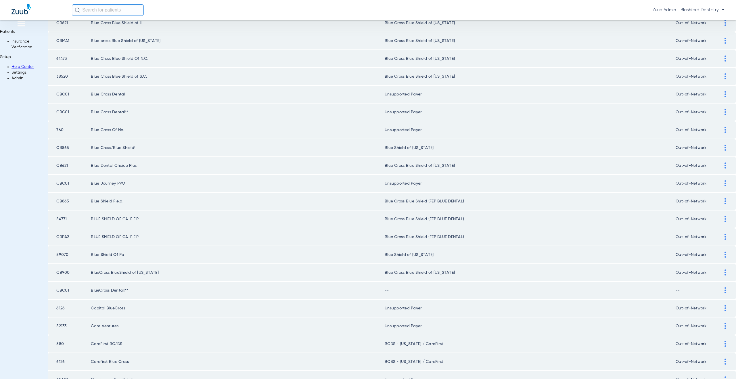
scroll to position [452, 0]
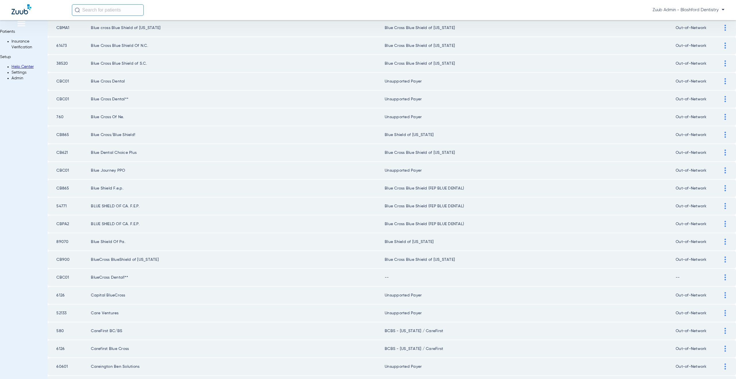
click at [725, 280] on img at bounding box center [725, 277] width 1 height 6
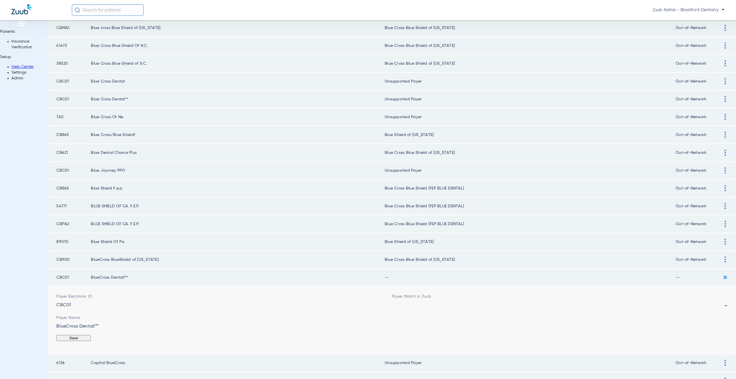
click at [392, 308] on div at bounding box center [558, 306] width 333 height 4
type input "--"
click at [693, 341] on button "Save" at bounding box center [710, 338] width 35 height 6
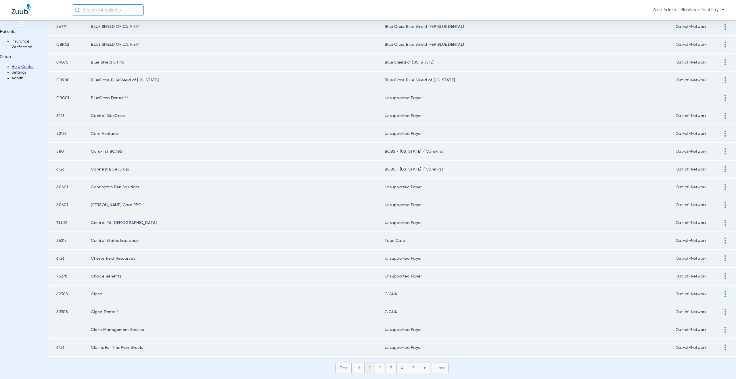
scroll to position [656, 0]
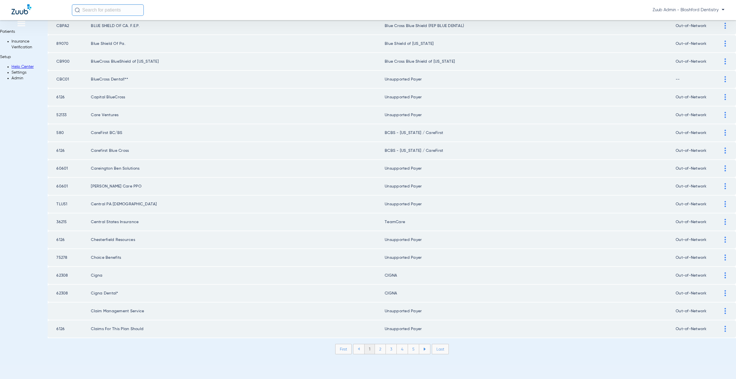
click at [375, 354] on li "2" at bounding box center [380, 349] width 11 height 10
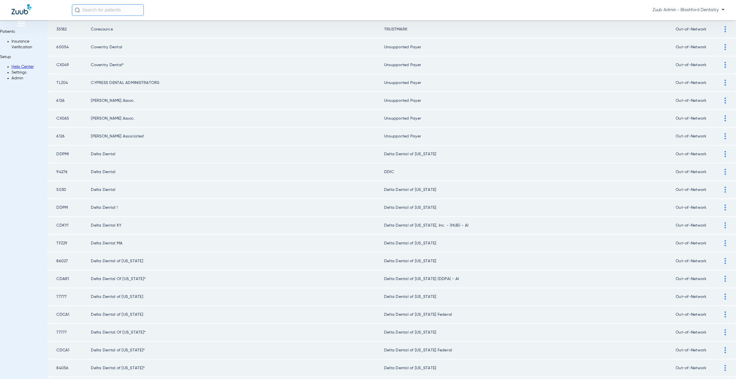
scroll to position [0, 0]
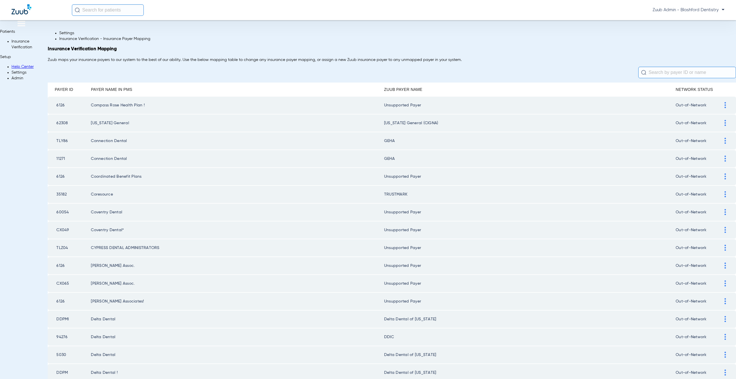
drag, startPoint x: 130, startPoint y: 150, endPoint x: 85, endPoint y: 150, distance: 44.6
click at [85, 150] on tr "TLY86 Connection Dental GEHA Out-of-Network" at bounding box center [392, 140] width 688 height 17
copy tr "Connection Dental"
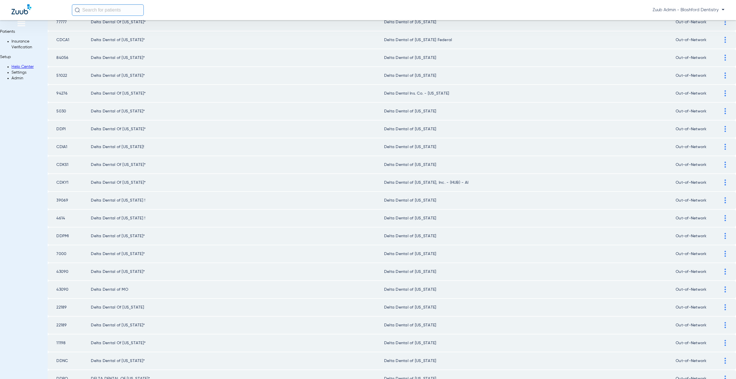
scroll to position [489, 0]
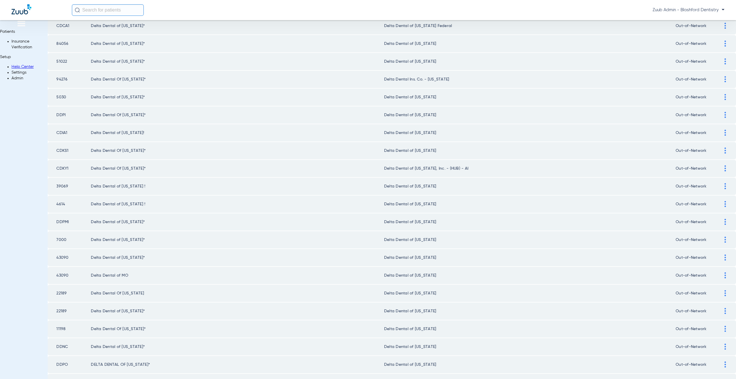
click at [725, 171] on img at bounding box center [725, 168] width 1 height 6
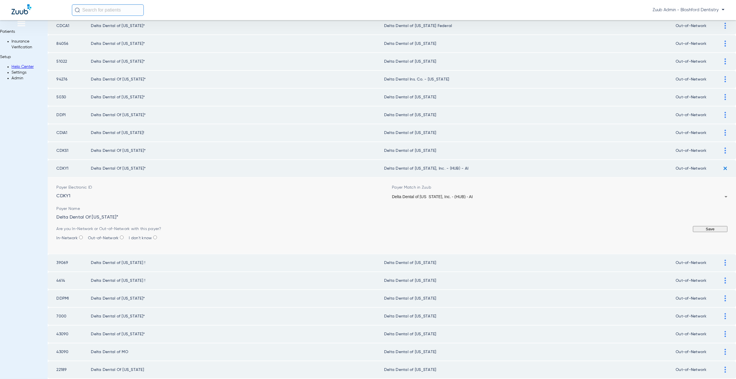
click at [397, 199] on div "Delta Dental of [US_STATE], Inc. - (HUB) - AI" at bounding box center [558, 197] width 333 height 4
click at [694, 232] on button "Save" at bounding box center [710, 229] width 35 height 6
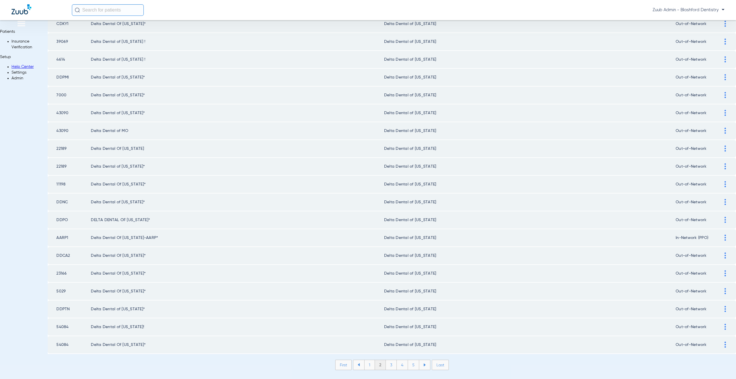
scroll to position [660, 0]
click at [386, 348] on li "3" at bounding box center [391, 349] width 11 height 10
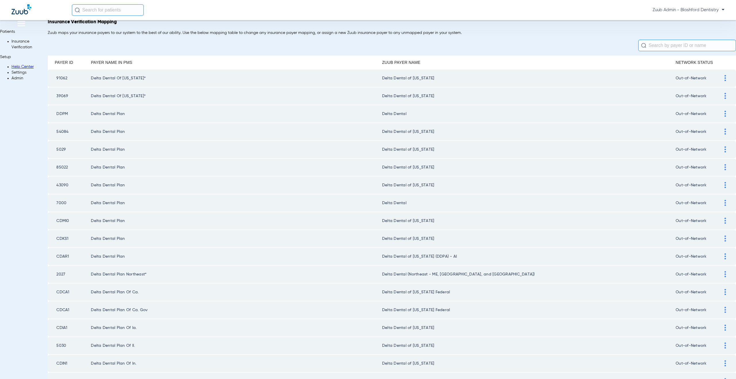
scroll to position [0, 0]
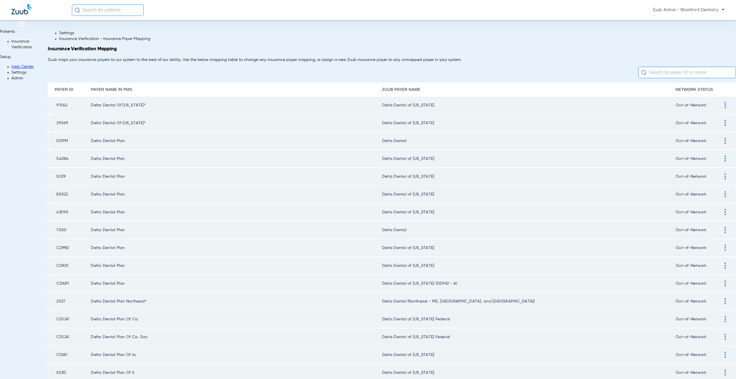
click at [725, 144] on img at bounding box center [725, 141] width 1 height 6
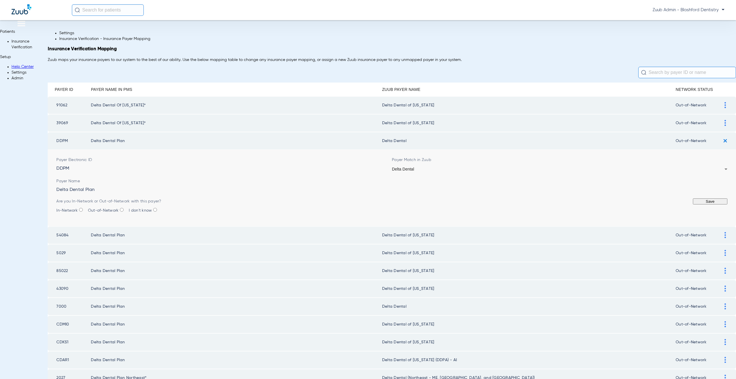
click at [407, 171] on div "Delta Dental" at bounding box center [558, 169] width 333 height 4
type input "penn"
click at [693, 204] on button "Save" at bounding box center [710, 201] width 35 height 6
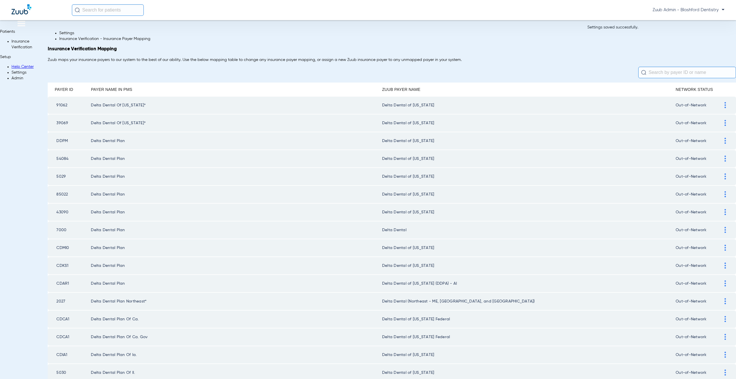
click at [725, 233] on img at bounding box center [725, 230] width 1 height 6
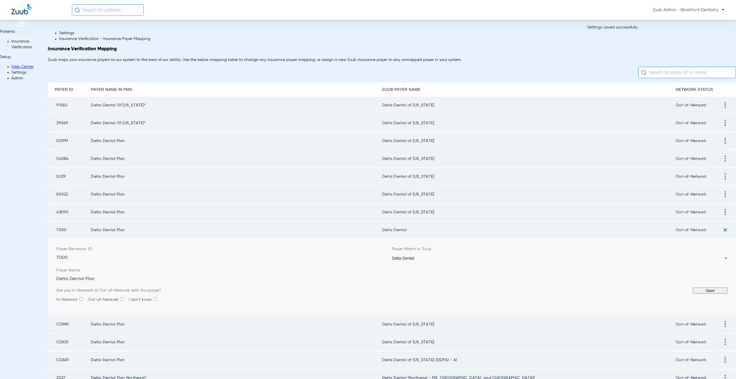
click at [423, 260] on div "Delta Dental" at bounding box center [558, 258] width 333 height 4
type input "mich"
click at [693, 294] on button "Save" at bounding box center [710, 291] width 35 height 6
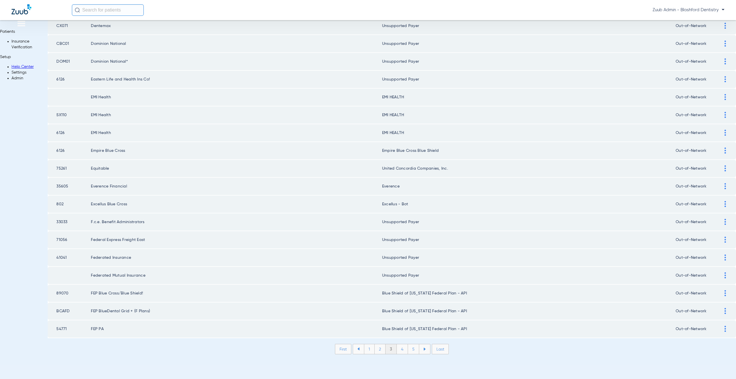
scroll to position [660, 0]
click at [720, 291] on div at bounding box center [725, 293] width 10 height 6
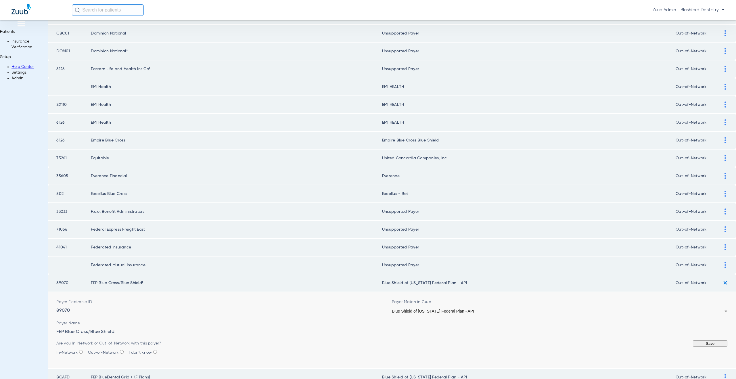
click at [424, 313] on div "Blue Shield of [US_STATE] Federal Plan - API" at bounding box center [558, 311] width 333 height 4
type input "fep"
click at [693, 346] on button "Save" at bounding box center [710, 343] width 35 height 6
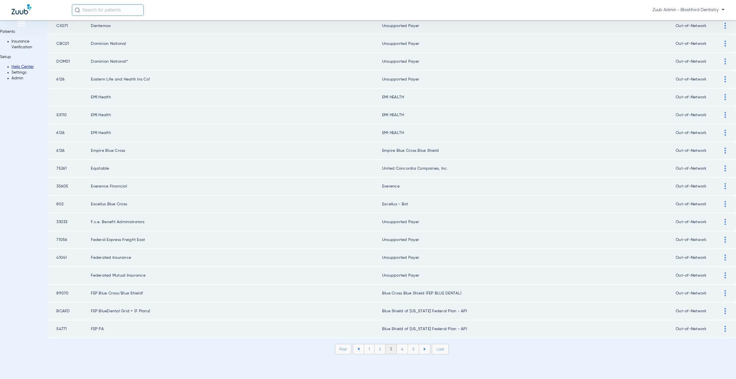
click at [720, 329] on div at bounding box center [725, 329] width 10 height 6
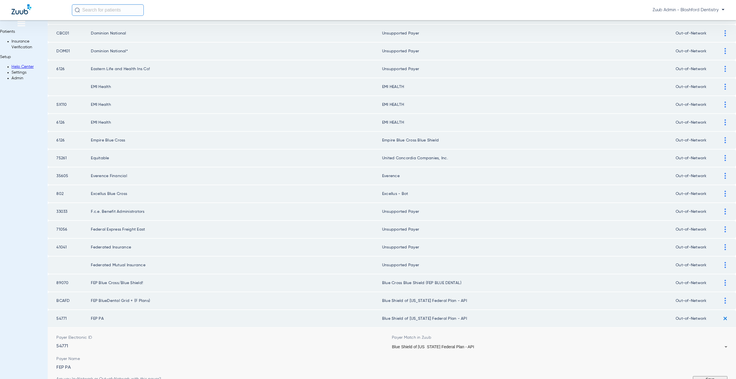
click at [458, 349] on div "Blue Shield of [US_STATE] Federal Plan - API" at bounding box center [558, 347] width 333 height 4
type input "fep"
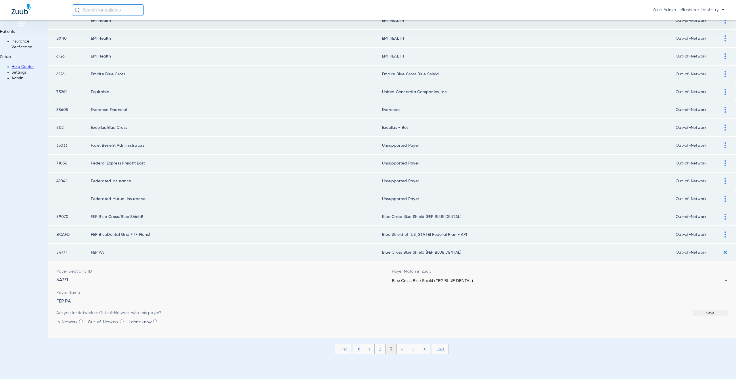
click at [693, 310] on button "Save" at bounding box center [710, 313] width 35 height 6
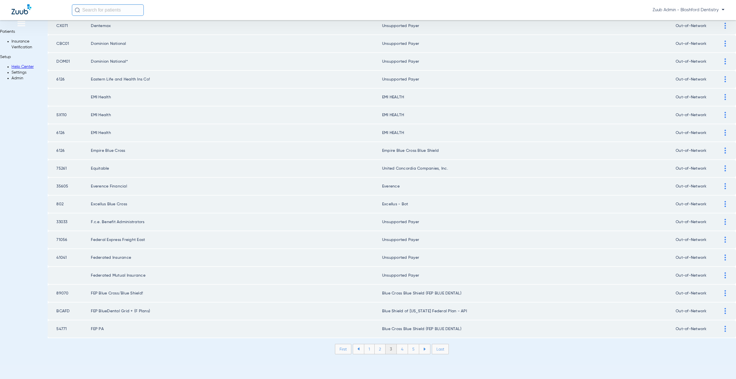
scroll to position [660, 0]
click at [720, 308] on div at bounding box center [725, 311] width 10 height 6
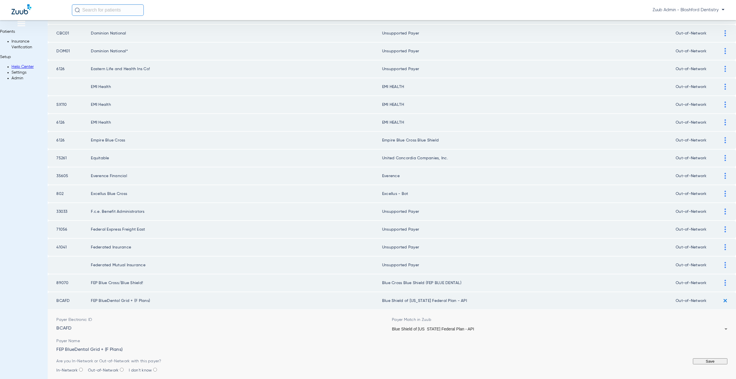
click at [459, 331] on span "Blue Shield of [US_STATE] Federal Plan - API" at bounding box center [433, 329] width 82 height 5
click at [693, 364] on button "Save" at bounding box center [710, 361] width 35 height 6
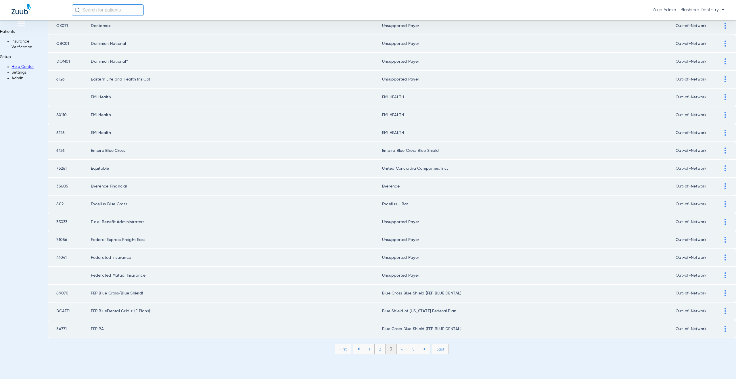
click at [397, 351] on li "4" at bounding box center [402, 349] width 11 height 10
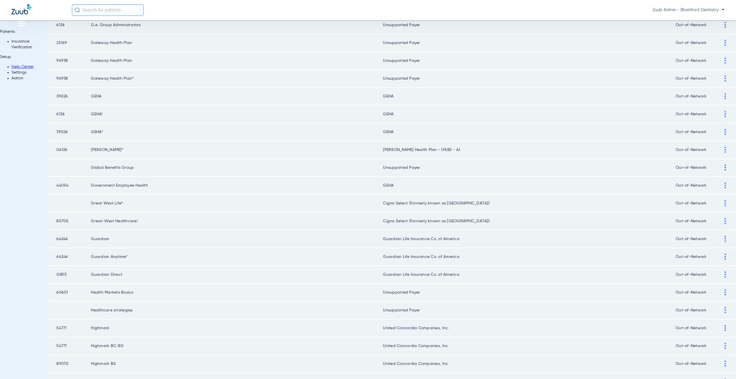
scroll to position [265, 0]
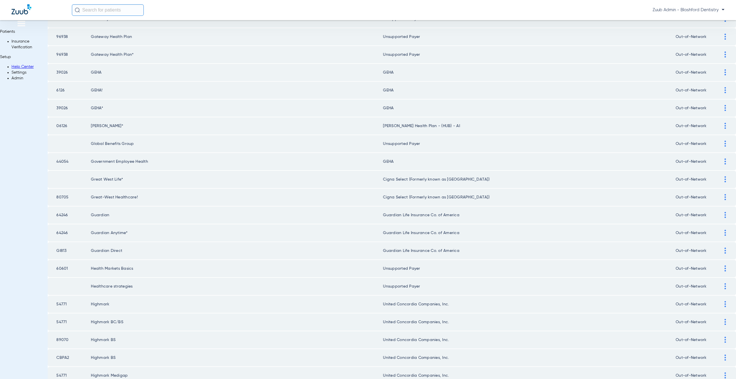
click at [720, 164] on div at bounding box center [725, 161] width 10 height 6
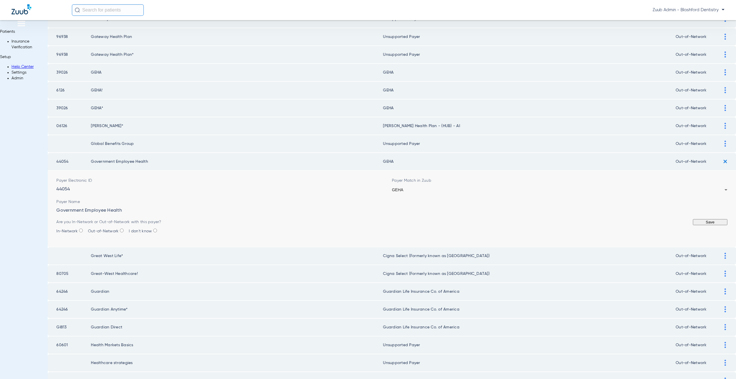
click at [440, 192] on div "GEHA" at bounding box center [558, 190] width 333 height 4
click at [693, 225] on button "Save" at bounding box center [710, 222] width 35 height 6
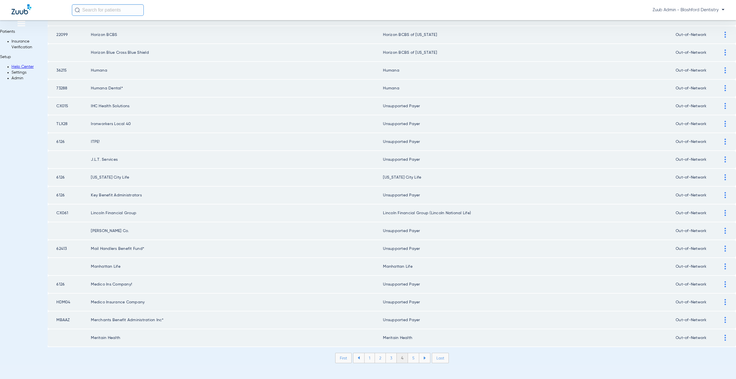
scroll to position [660, 0]
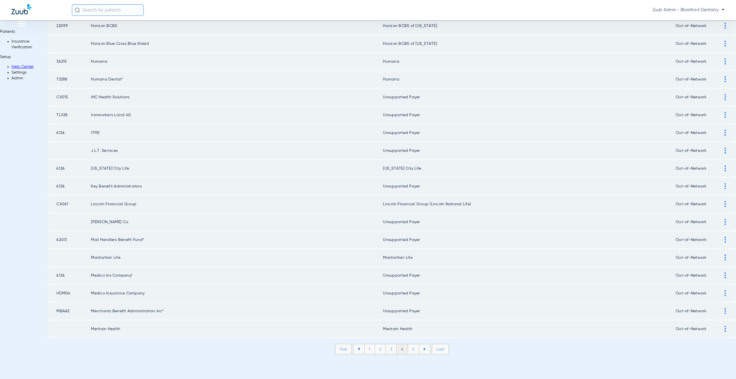
click at [408, 350] on li "5" at bounding box center [413, 349] width 11 height 10
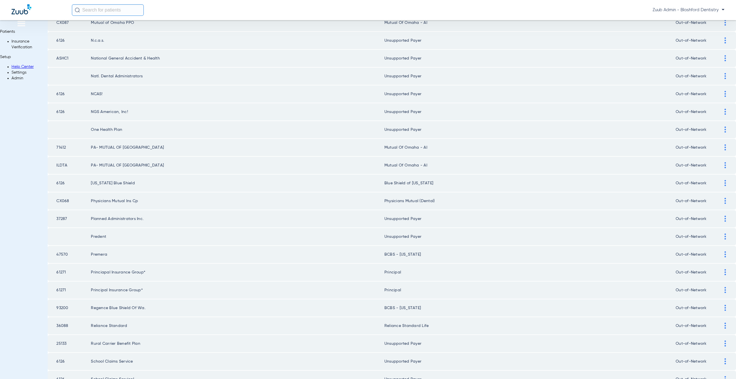
scroll to position [119, 0]
click at [720, 256] on div at bounding box center [725, 253] width 10 height 6
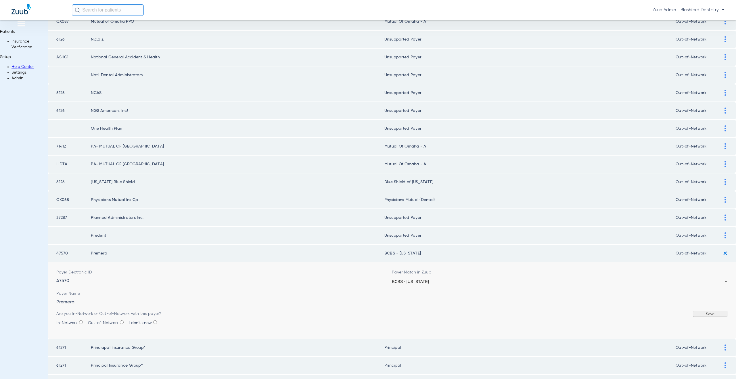
click at [421, 284] on div "BCBS - [US_STATE]" at bounding box center [558, 281] width 333 height 4
type input "was"
click at [693, 317] on button "Save" at bounding box center [710, 314] width 35 height 6
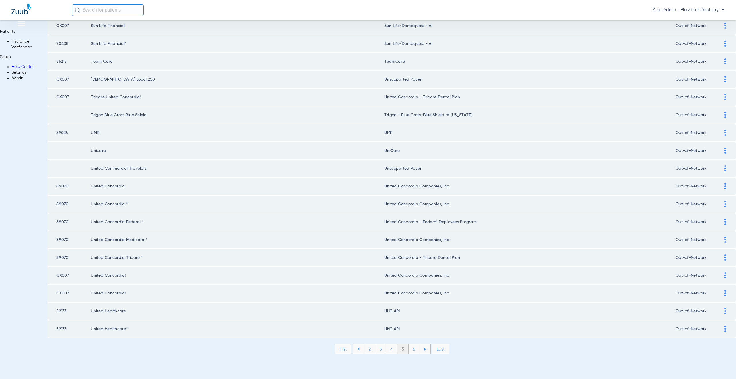
scroll to position [660, 0]
click at [725, 310] on img at bounding box center [725, 311] width 1 height 6
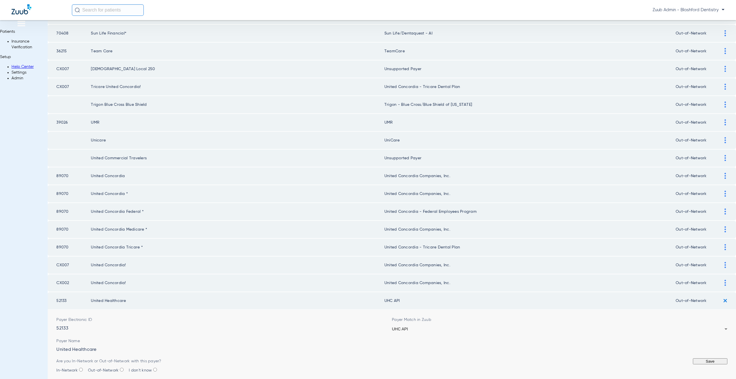
click at [405, 331] on div "UHC API" at bounding box center [558, 329] width 333 height 4
type input "united"
drag, startPoint x: 408, startPoint y: 309, endPoint x: 377, endPoint y: 309, distance: 31.6
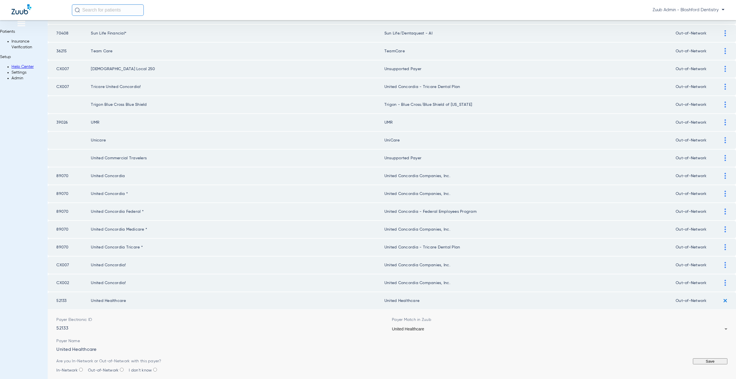
click at [384, 309] on td "United Healthcare" at bounding box center [529, 300] width 291 height 17
copy td "ted Healthcare"
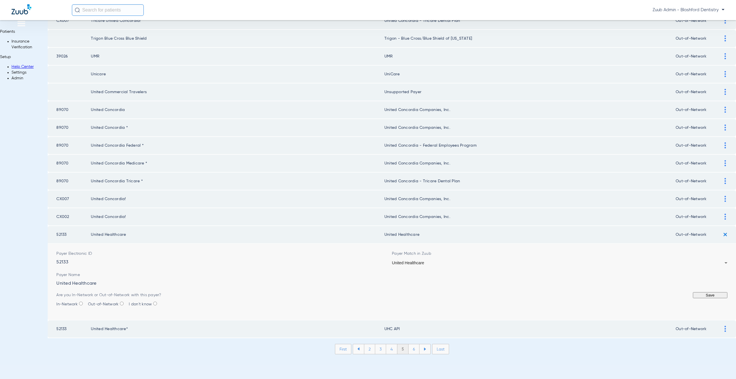
click at [693, 292] on button "Save" at bounding box center [710, 295] width 35 height 6
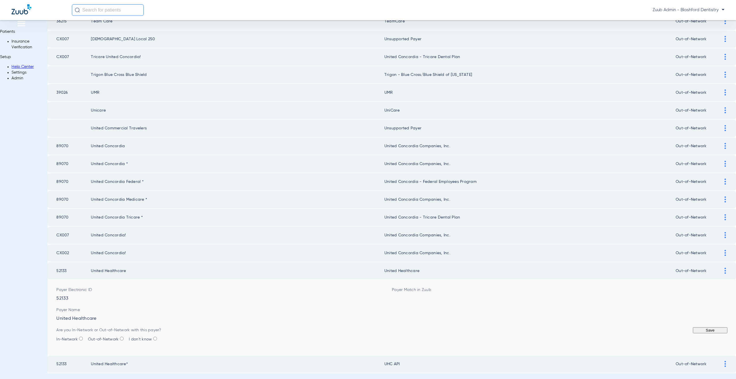
scroll to position [660, 0]
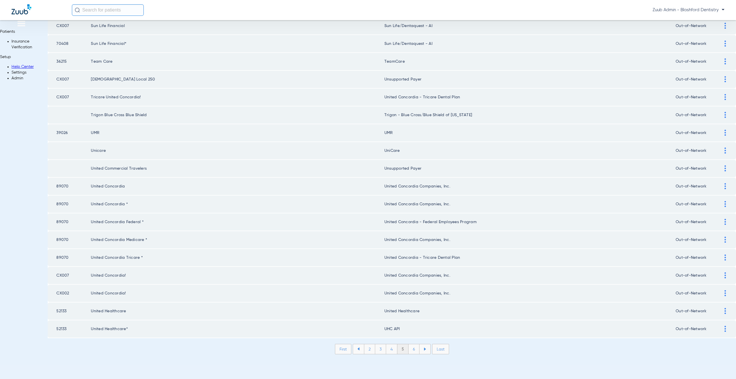
click at [720, 324] on td at bounding box center [728, 328] width 16 height 17
click at [720, 329] on div at bounding box center [725, 329] width 10 height 6
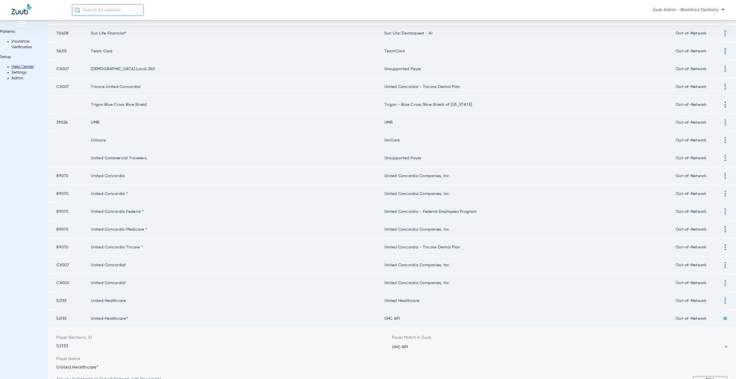
click at [429, 349] on div "UHC API" at bounding box center [558, 347] width 333 height 4
paste input "ted Healthcare"
type input "ted Healthcare"
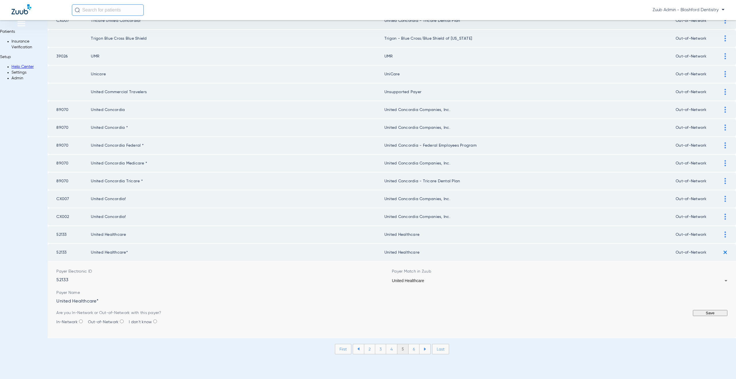
click at [693, 312] on button "Save" at bounding box center [710, 313] width 35 height 6
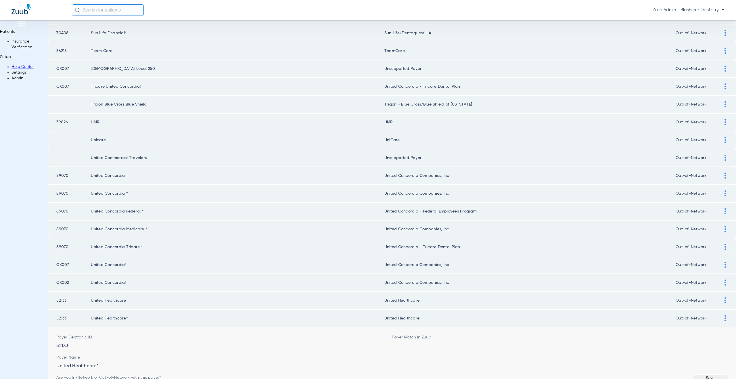
scroll to position [660, 0]
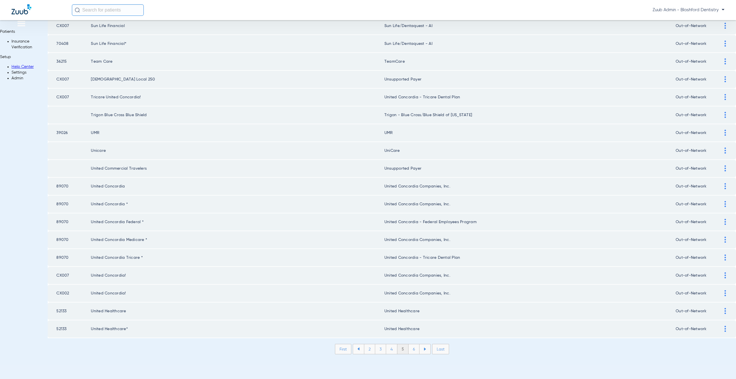
click at [409, 347] on li "6" at bounding box center [414, 349] width 11 height 10
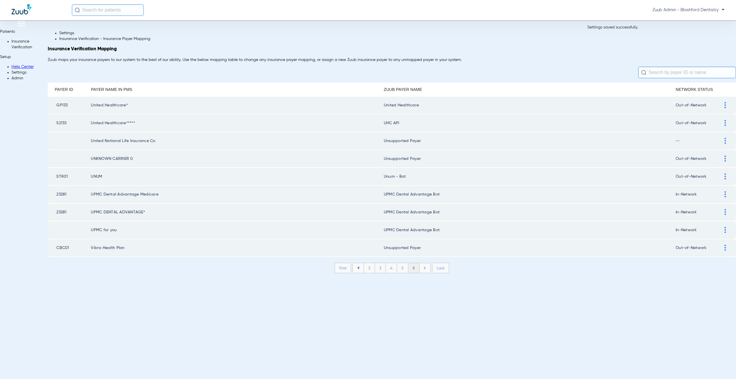
click at [720, 108] on div at bounding box center [725, 105] width 10 height 6
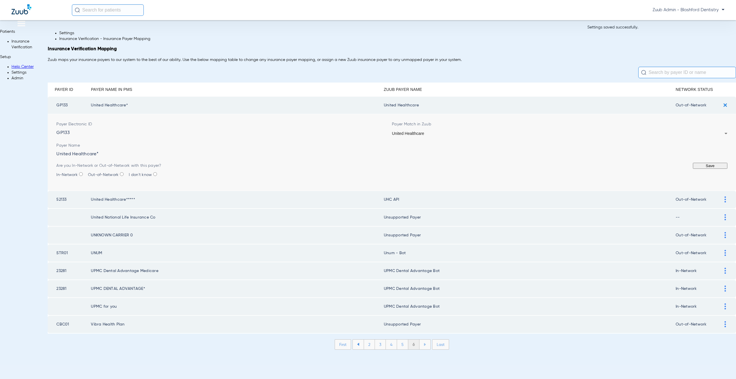
click at [434, 135] on div "United Healthcare" at bounding box center [558, 133] width 333 height 4
click at [703, 379] on div at bounding box center [368, 379] width 736 height 0
click at [721, 110] on img at bounding box center [725, 104] width 9 height 9
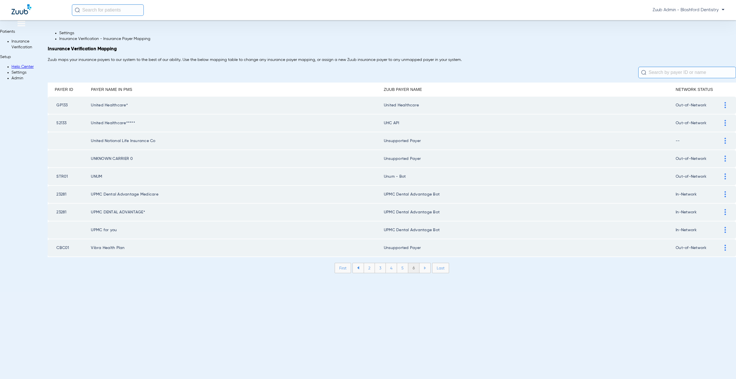
click at [725, 126] on img at bounding box center [725, 123] width 1 height 6
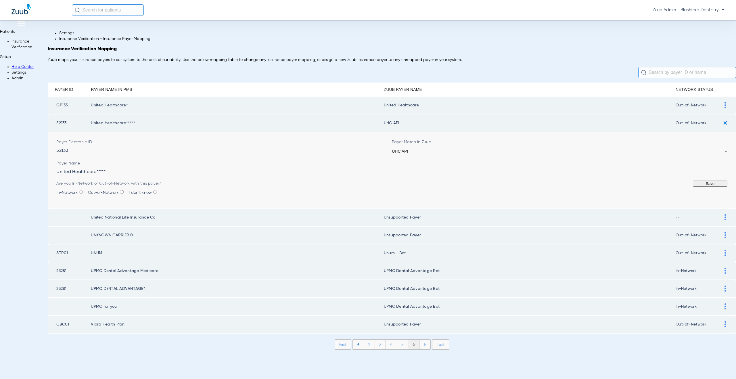
click at [447, 153] on div "UHC API" at bounding box center [558, 151] width 333 height 4
paste input "ted Healthcare"
type input "ted Healthcare"
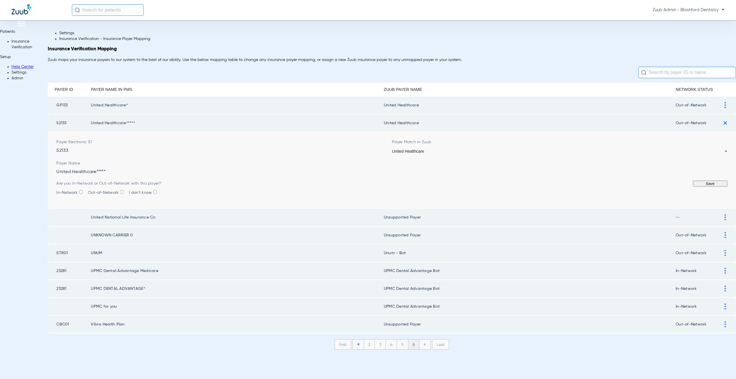
click at [693, 187] on button "Save" at bounding box center [710, 184] width 35 height 6
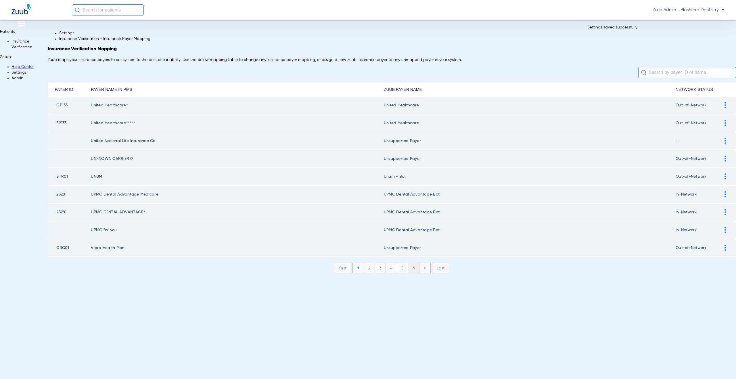
click at [725, 179] on img at bounding box center [725, 176] width 1 height 6
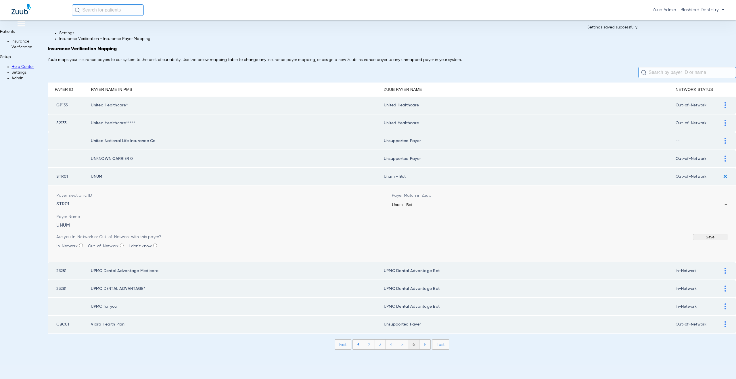
click at [434, 207] on div "Unum - Bot" at bounding box center [558, 205] width 333 height 4
click at [693, 240] on button "Save" at bounding box center [710, 237] width 35 height 6
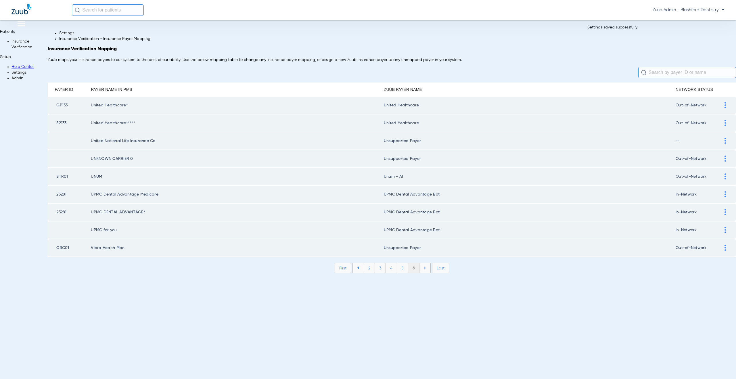
click at [18, 75] on li "Settings" at bounding box center [30, 73] width 36 height 6
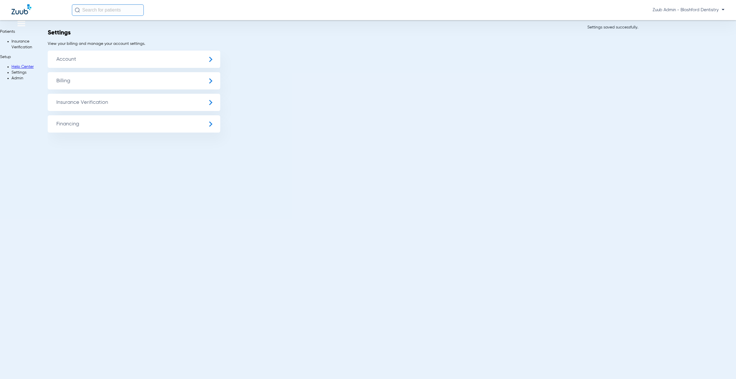
click at [85, 108] on span "Insurance Verification" at bounding box center [134, 102] width 173 height 17
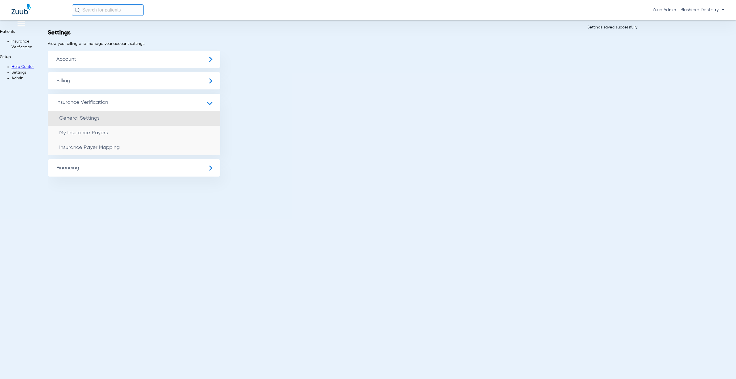
click at [92, 123] on li "General Settings" at bounding box center [134, 118] width 173 height 15
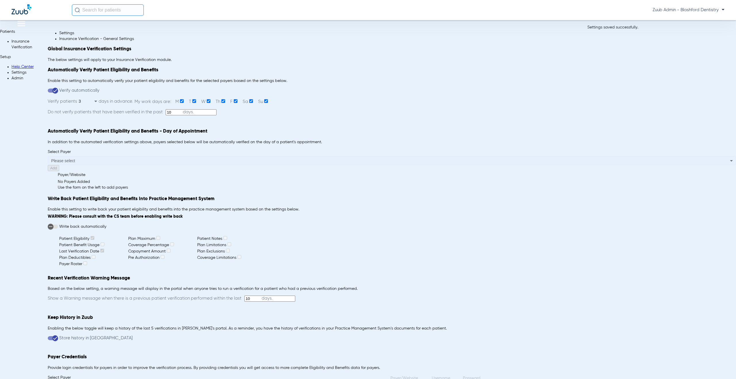
type input "5"
type input "1"
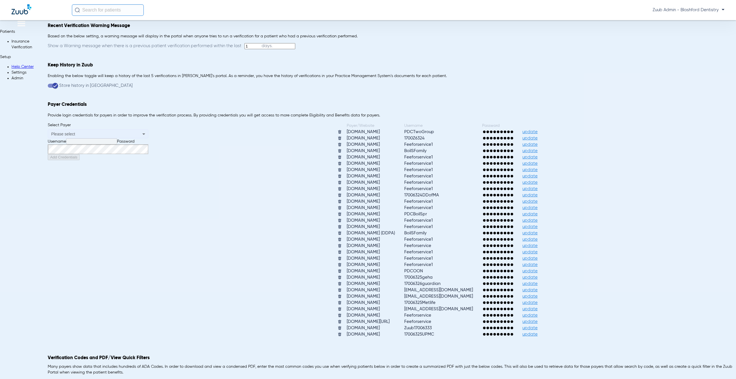
scroll to position [85, 0]
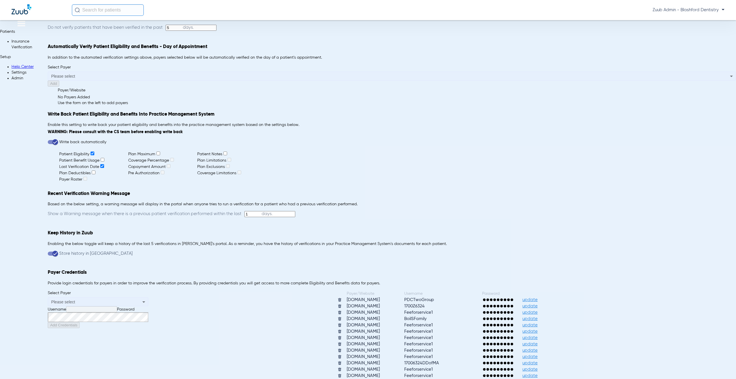
click at [16, 50] on li "Insurance Verification" at bounding box center [30, 45] width 36 height 12
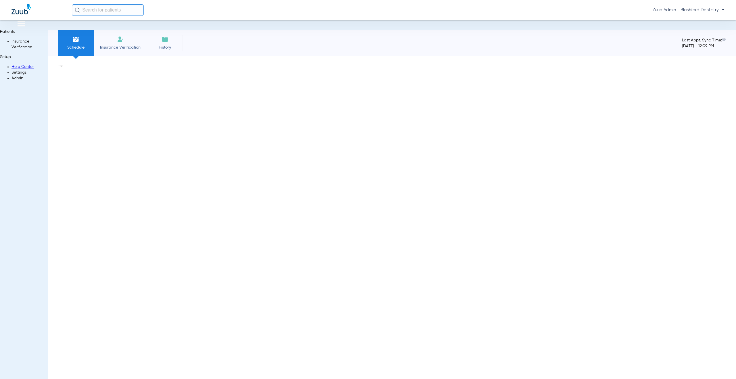
click at [14, 81] on li "Admin" at bounding box center [30, 78] width 36 height 6
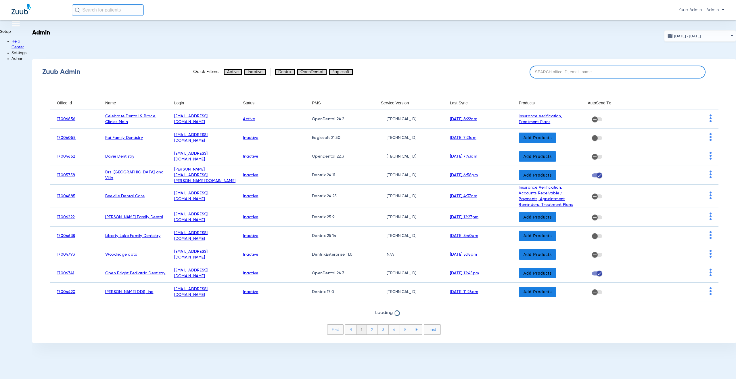
click at [543, 71] on input at bounding box center [618, 72] width 176 height 13
paste input "17006327"
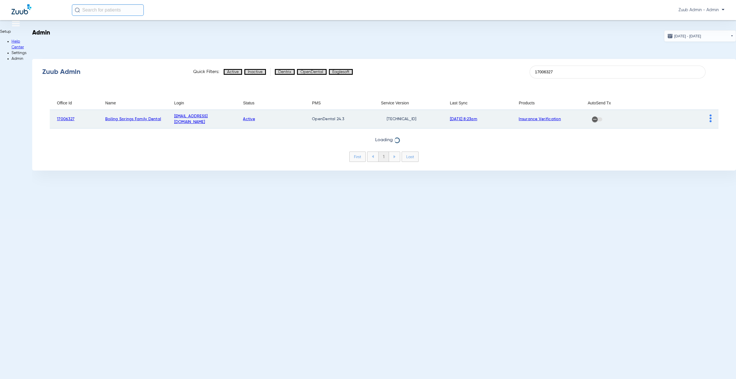
type input "17006327"
click at [710, 119] on img at bounding box center [711, 118] width 2 height 8
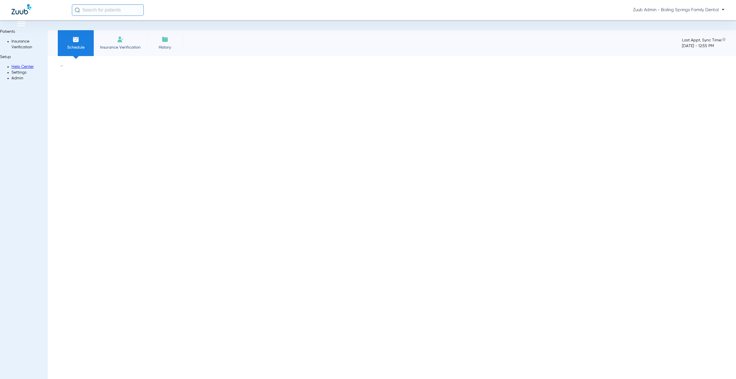
click at [12, 74] on img at bounding box center [12, 74] width 0 height 0
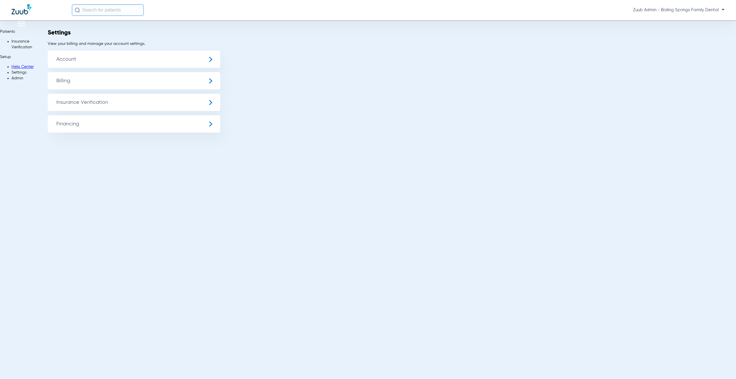
click at [89, 107] on span "Insurance Verification" at bounding box center [134, 102] width 173 height 17
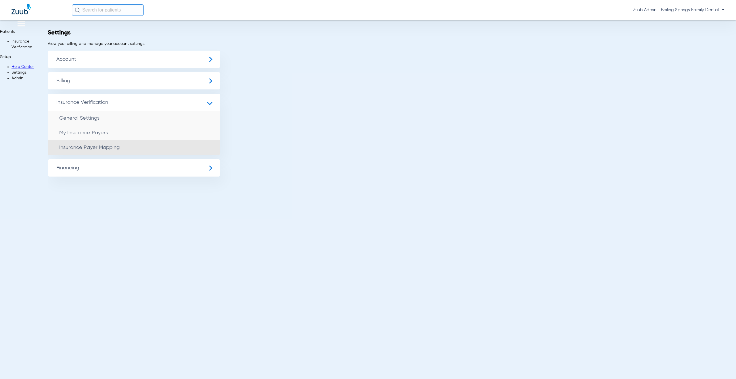
click at [98, 146] on span "Insurance Payer Mapping" at bounding box center [89, 147] width 60 height 5
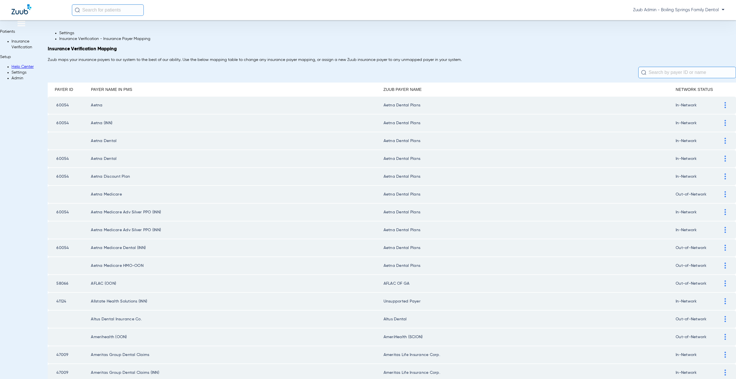
click at [725, 286] on img at bounding box center [725, 283] width 1 height 6
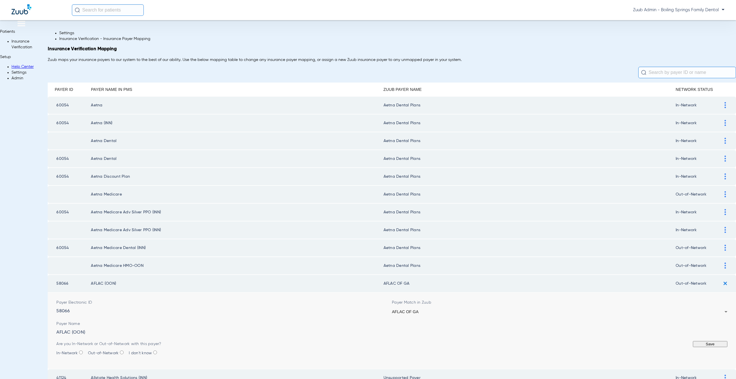
click at [424, 314] on div "AFLAC OF GA" at bounding box center [558, 312] width 333 height 4
type input "uns"
click at [693, 347] on button "Save" at bounding box center [710, 344] width 35 height 6
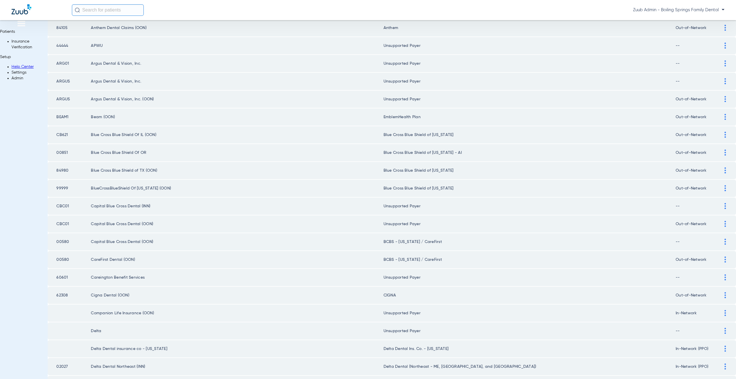
scroll to position [388, 0]
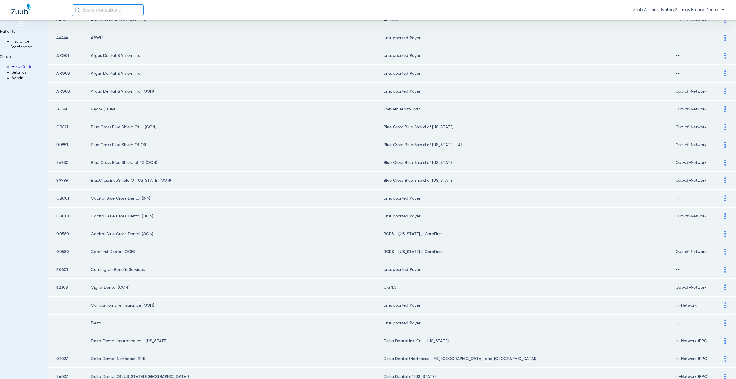
click at [720, 148] on div at bounding box center [725, 145] width 10 height 6
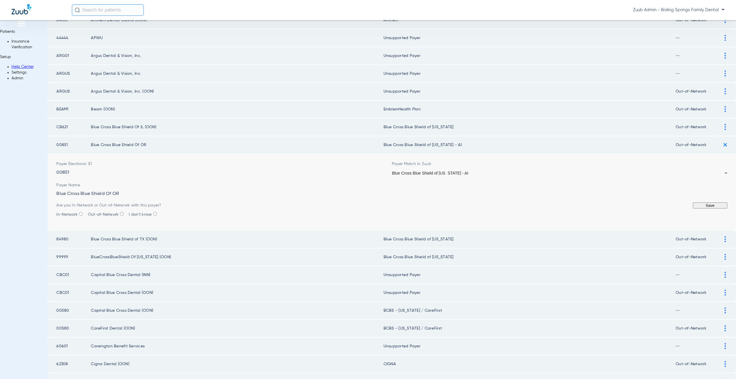
click at [463, 175] on div "Blue Cross Blue Shield of [US_STATE] - AI" at bounding box center [558, 173] width 333 height 4
click at [693, 208] on button "Save" at bounding box center [710, 205] width 35 height 6
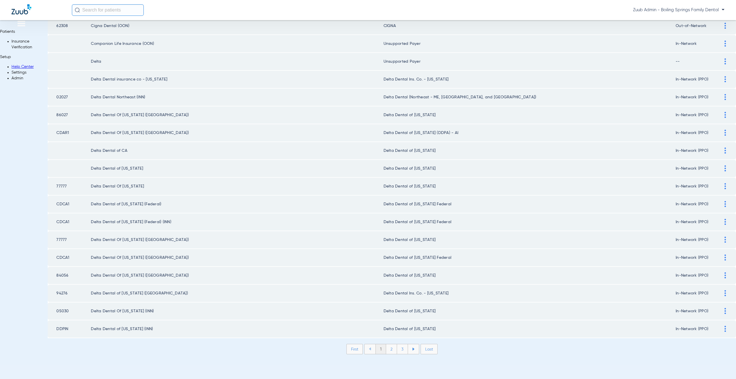
scroll to position [660, 0]
click at [386, 350] on li "2" at bounding box center [391, 349] width 11 height 10
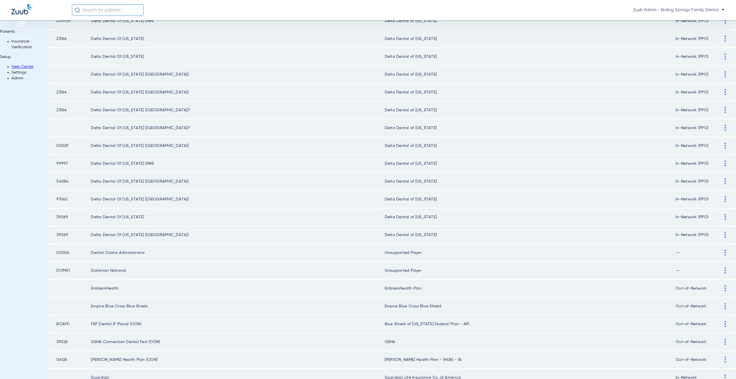
scroll to position [383, 0]
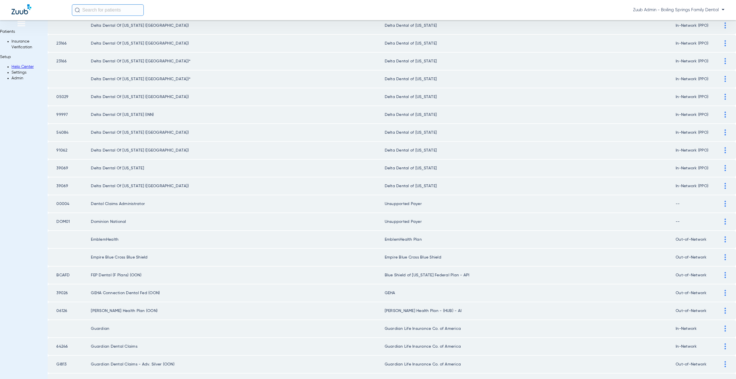
click at [720, 278] on div at bounding box center [725, 275] width 10 height 6
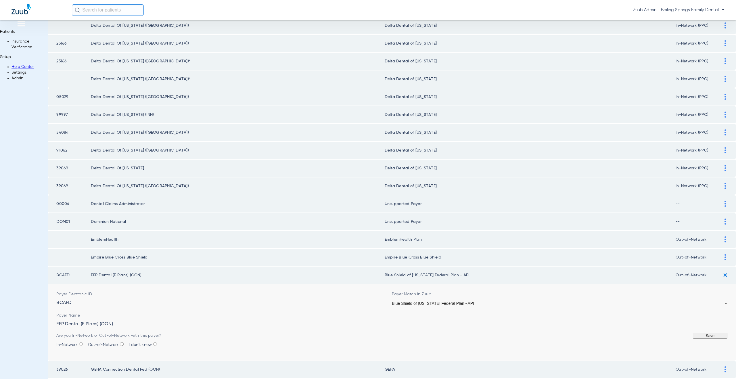
click at [409, 306] on span "Blue Shield of [US_STATE] Federal Plan - API" at bounding box center [433, 303] width 82 height 5
type input "fep"
click at [693, 339] on button "Save" at bounding box center [710, 336] width 35 height 6
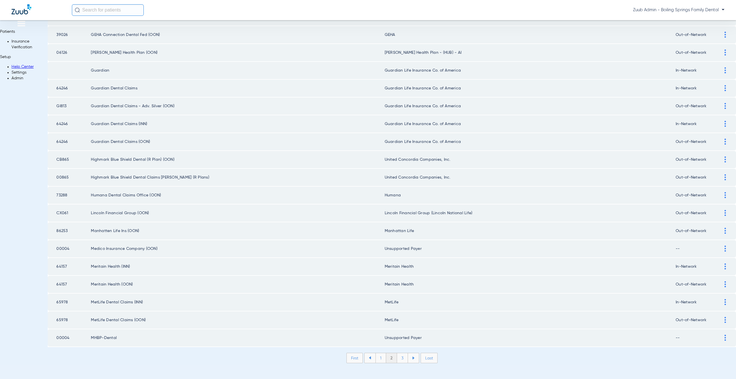
scroll to position [660, 0]
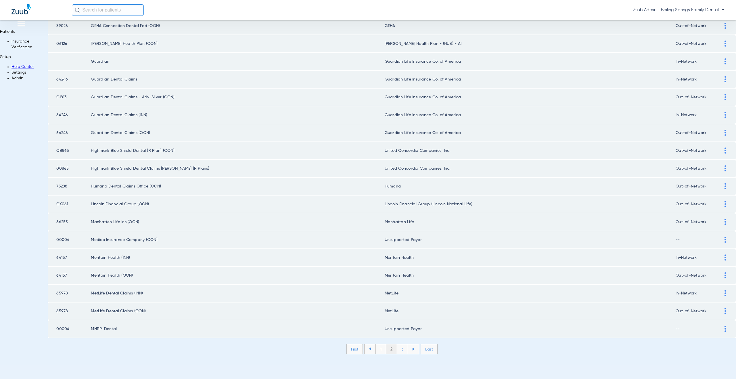
click at [397, 348] on li "3" at bounding box center [402, 349] width 11 height 10
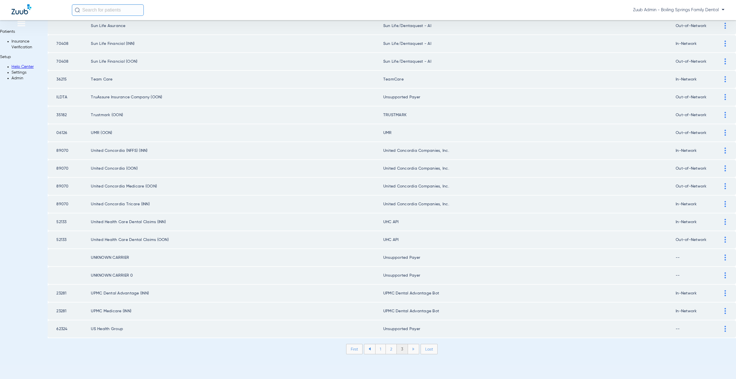
scroll to position [286, 0]
click at [720, 221] on div at bounding box center [725, 222] width 10 height 6
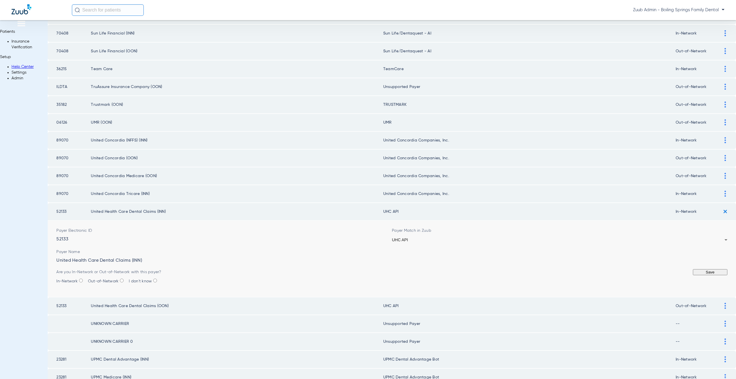
click at [420, 242] on div "UHC API" at bounding box center [558, 240] width 333 height 4
type input "united"
click at [693, 275] on button "Save" at bounding box center [710, 272] width 35 height 6
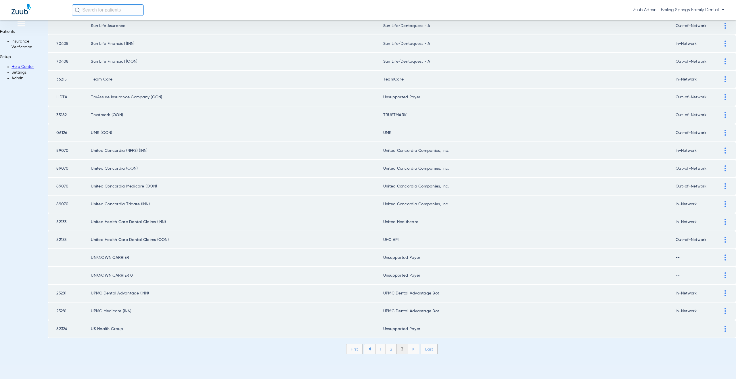
click at [720, 240] on div at bounding box center [725, 240] width 10 height 6
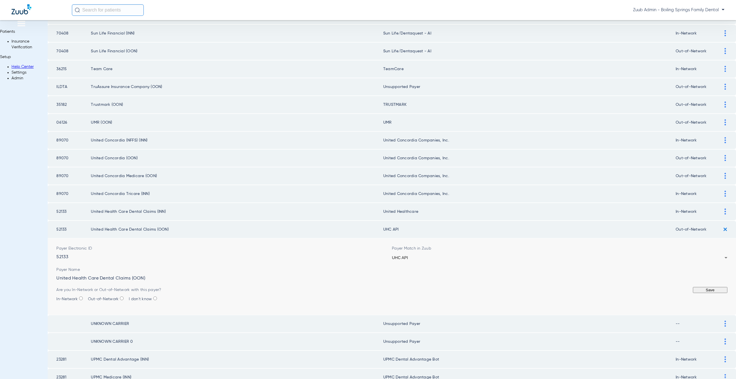
click at [395, 260] on span "UHC API" at bounding box center [400, 257] width 16 height 5
type input "united"
click at [693, 293] on button "Save" at bounding box center [710, 290] width 35 height 6
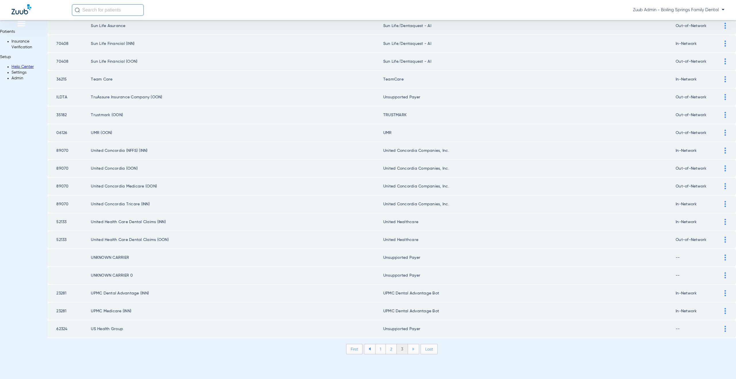
scroll to position [0, 0]
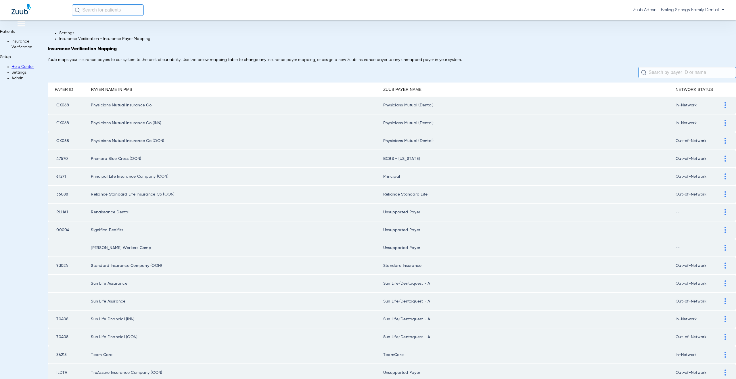
click at [12, 74] on img at bounding box center [12, 74] width 0 height 0
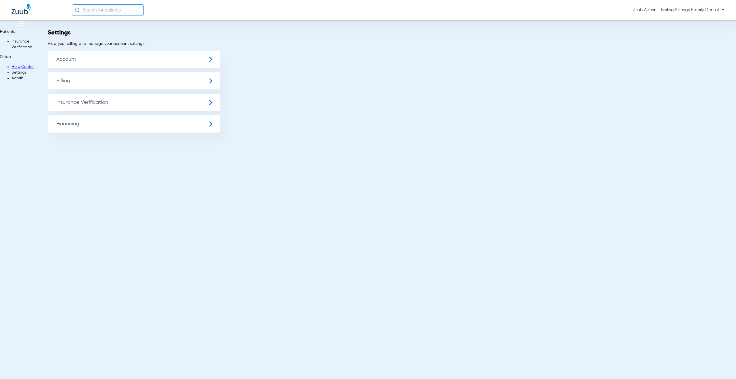
click at [81, 102] on span "Insurance Verification" at bounding box center [134, 102] width 173 height 17
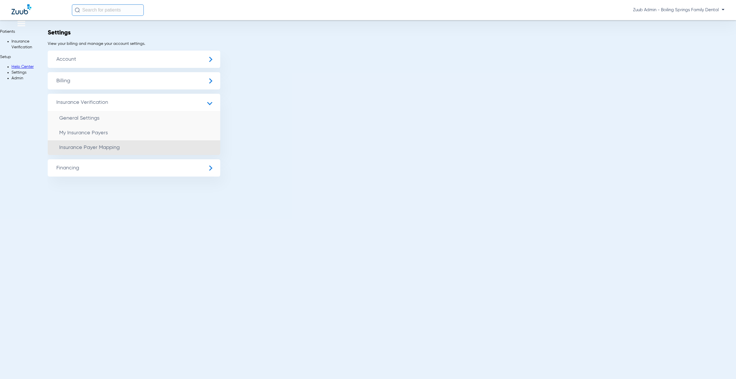
click at [83, 148] on span "Insurance Payer Mapping" at bounding box center [89, 147] width 60 height 5
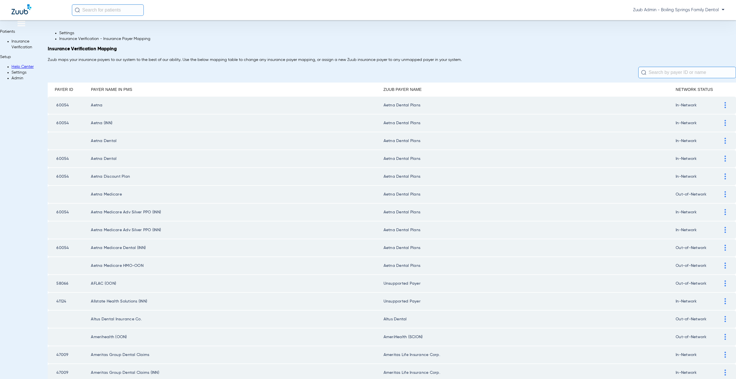
click at [17, 75] on li "Settings" at bounding box center [30, 73] width 36 height 6
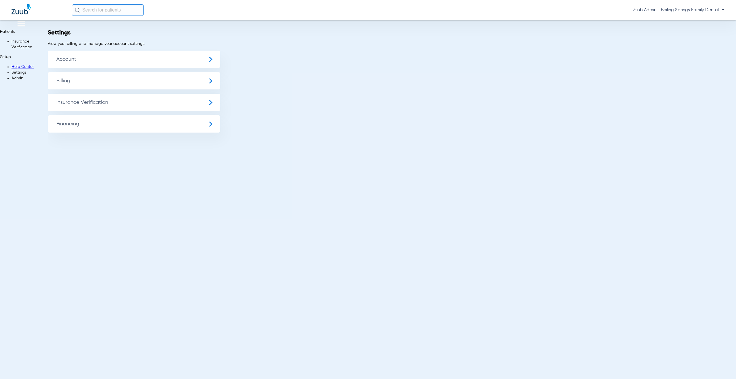
click at [69, 105] on span "Insurance Verification" at bounding box center [134, 102] width 173 height 17
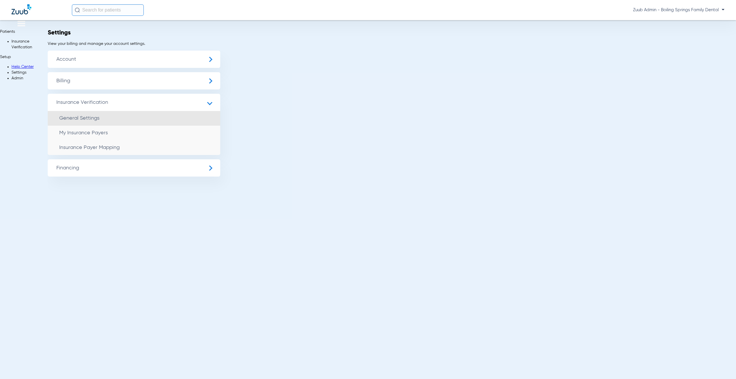
click at [81, 118] on span "General Settings" at bounding box center [79, 118] width 40 height 5
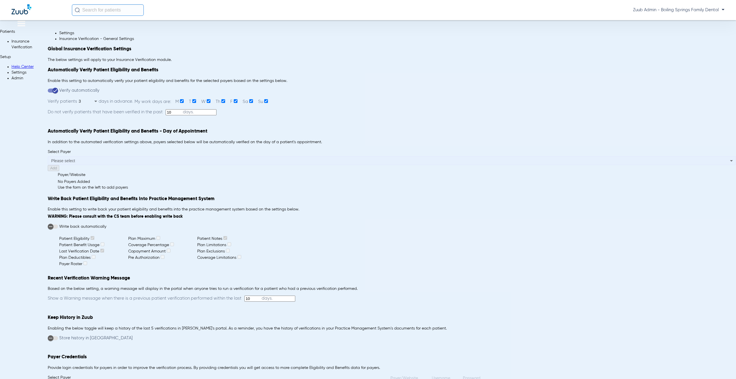
type input "5"
type input "1"
click at [12, 79] on img at bounding box center [12, 79] width 0 height 0
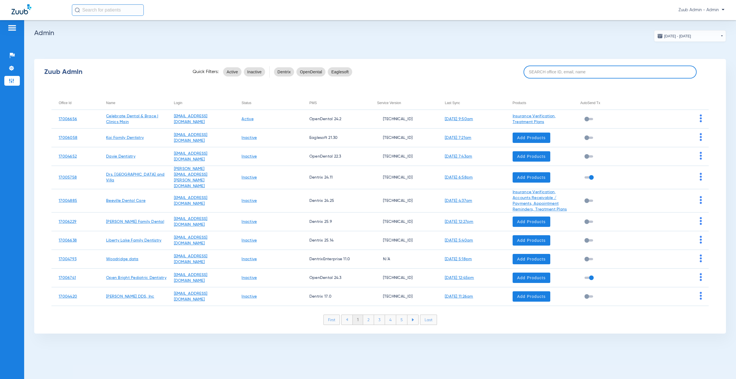
click at [543, 72] on input at bounding box center [610, 72] width 173 height 13
paste input "17006328"
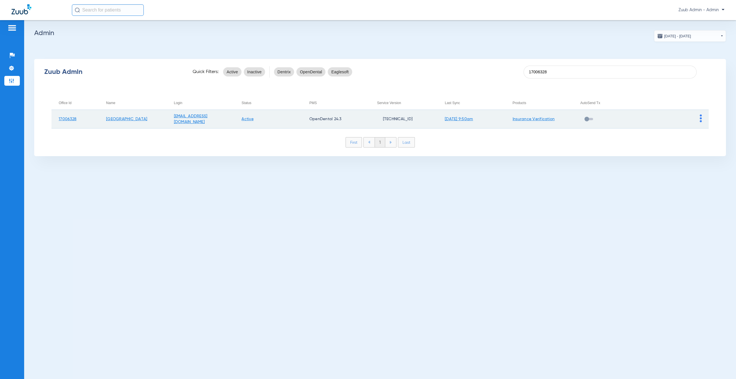
type input "17006328"
click at [702, 119] on img at bounding box center [701, 118] width 2 height 8
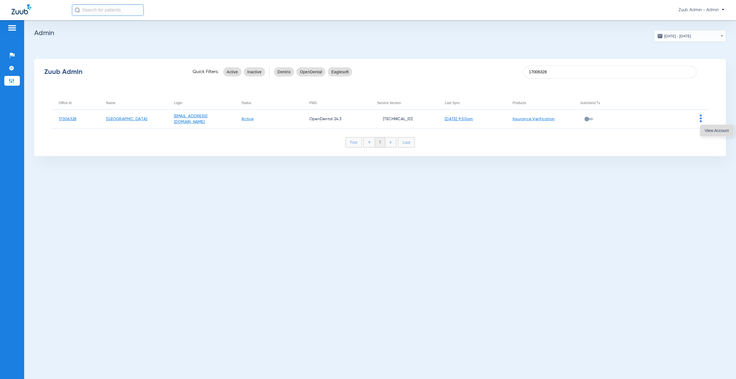
click at [704, 132] on button "View Account" at bounding box center [716, 131] width 33 height 12
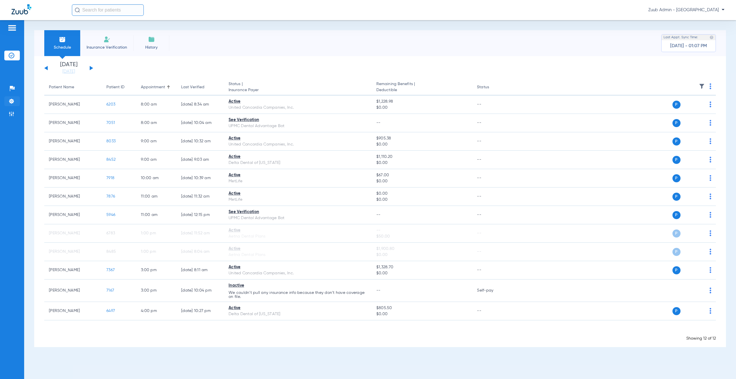
click at [10, 104] on img at bounding box center [12, 101] width 6 height 6
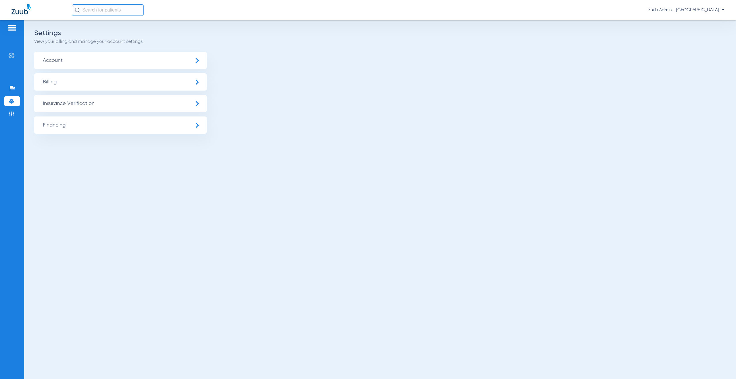
click at [54, 107] on span "Insurance Verification" at bounding box center [120, 103] width 173 height 17
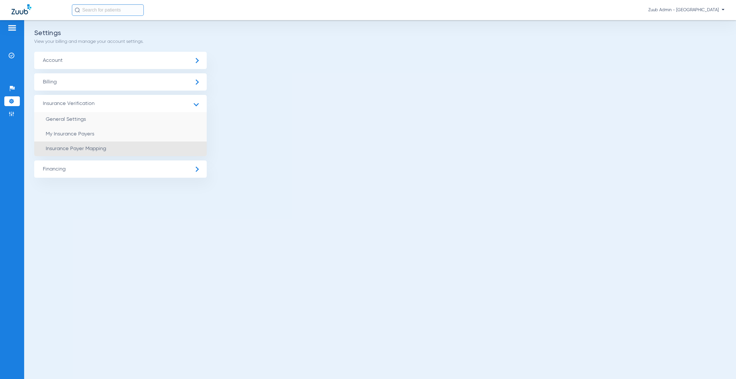
click at [75, 144] on li "Insurance Payer Mapping" at bounding box center [120, 148] width 173 height 15
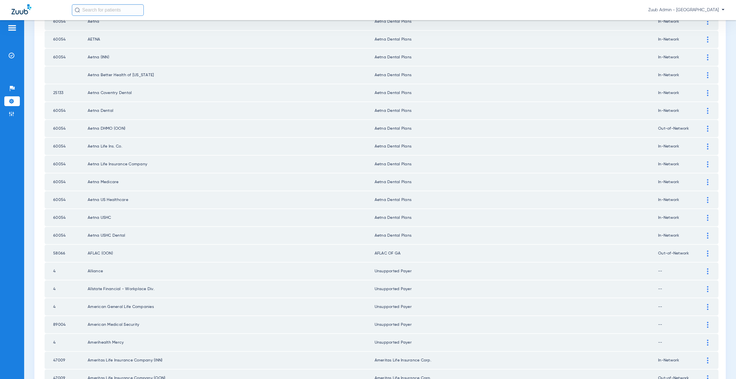
scroll to position [158, 0]
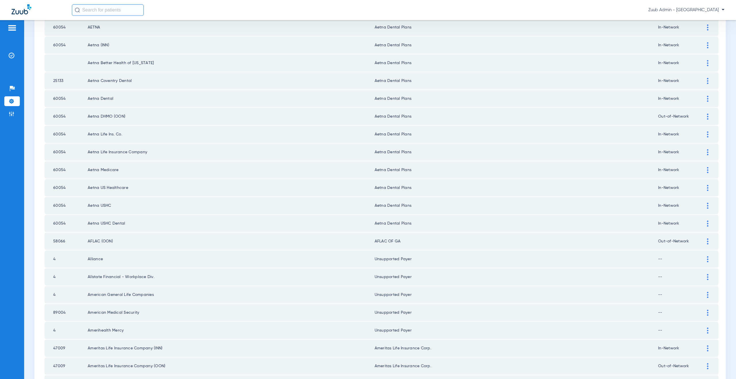
click at [707, 240] on img at bounding box center [707, 241] width 1 height 6
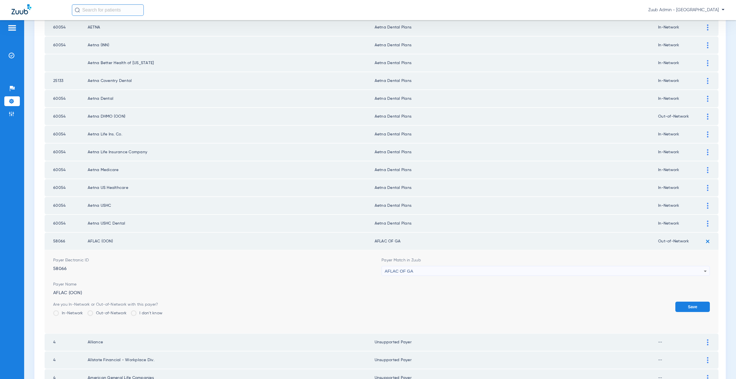
click at [423, 268] on div "AFLAC OF GA" at bounding box center [544, 271] width 319 height 10
type input "uns"
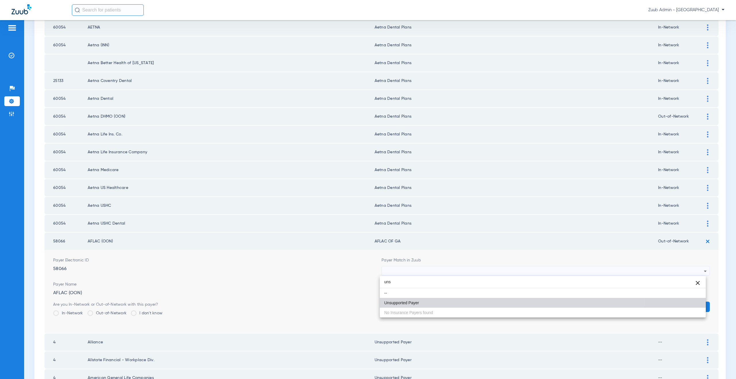
click at [420, 301] on mat-option "Unsupported Payer" at bounding box center [543, 303] width 326 height 10
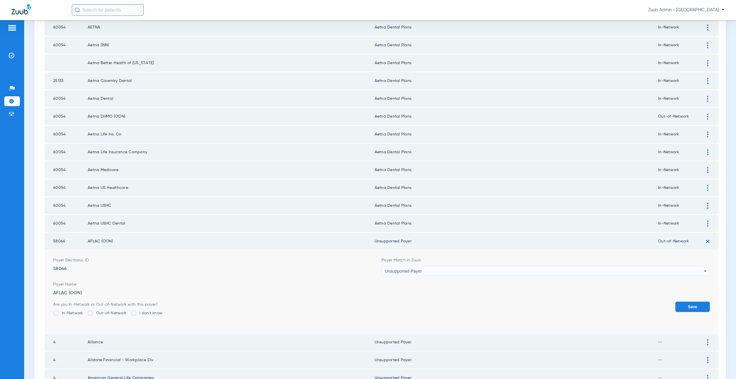
click at [683, 306] on button "Save" at bounding box center [692, 307] width 35 height 10
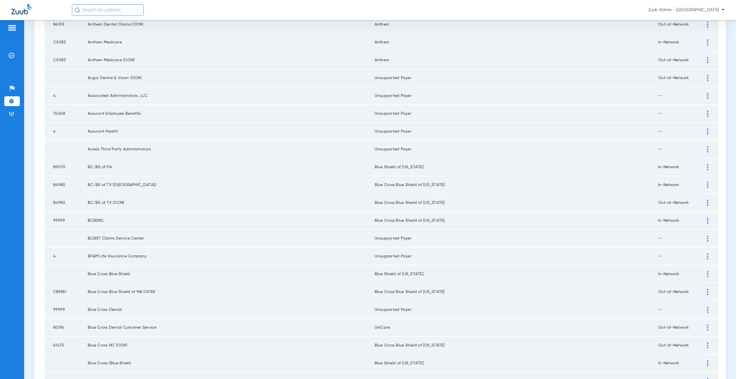
scroll to position [652, 0]
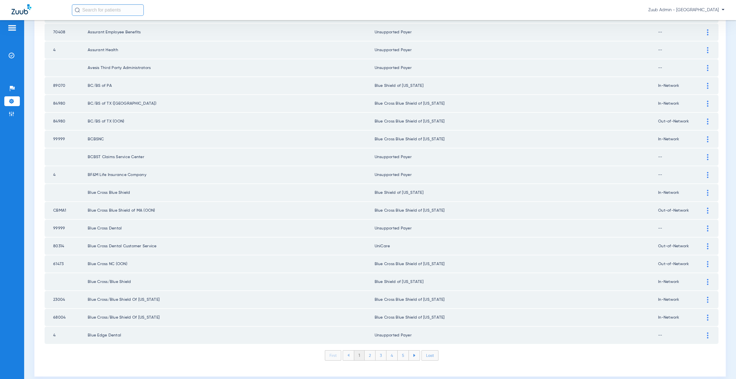
click at [365, 357] on li "2" at bounding box center [370, 356] width 11 height 10
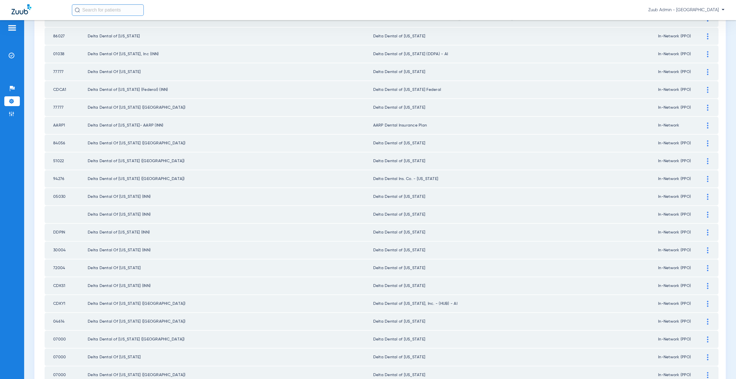
scroll to position [524, 0]
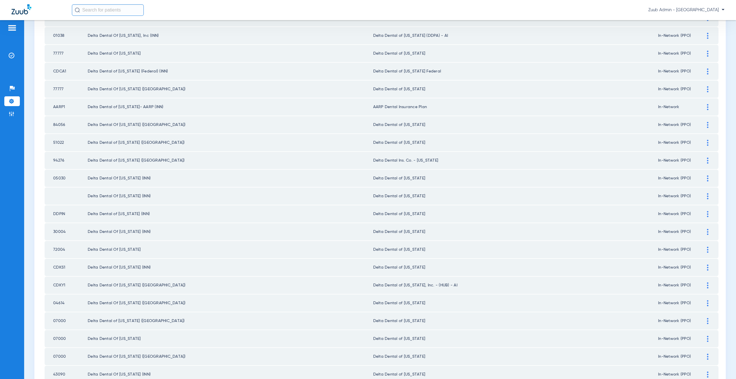
click at [707, 287] on img at bounding box center [707, 285] width 1 height 6
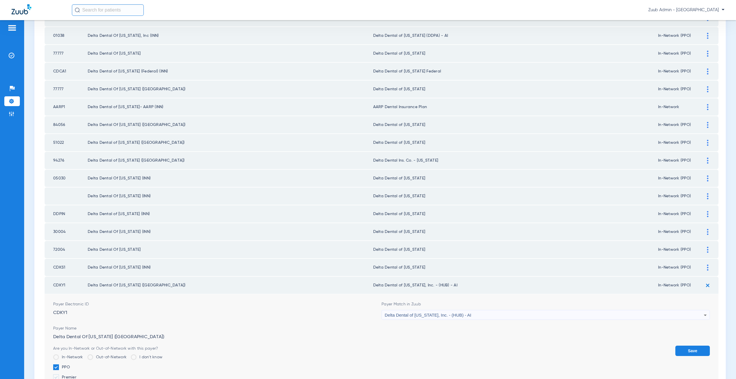
click at [416, 317] on div "Delta Dental of [US_STATE], Inc. - (HUB) - AI" at bounding box center [544, 315] width 319 height 10
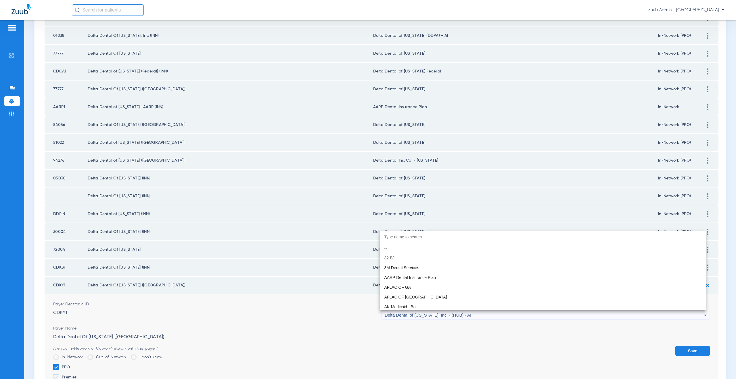
scroll to position [1370, 0]
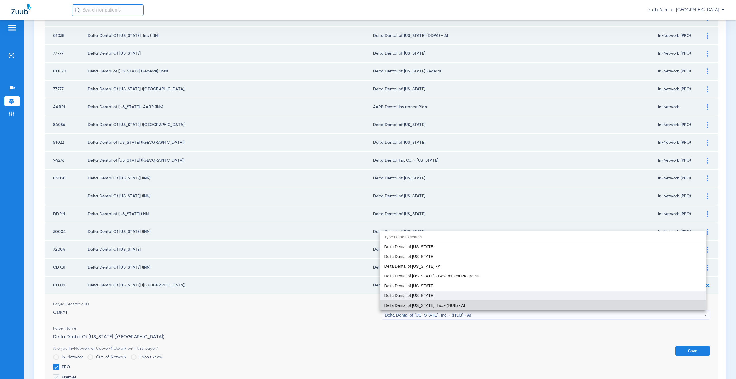
click at [405, 297] on span "Delta Dental of [US_STATE]" at bounding box center [409, 296] width 50 height 4
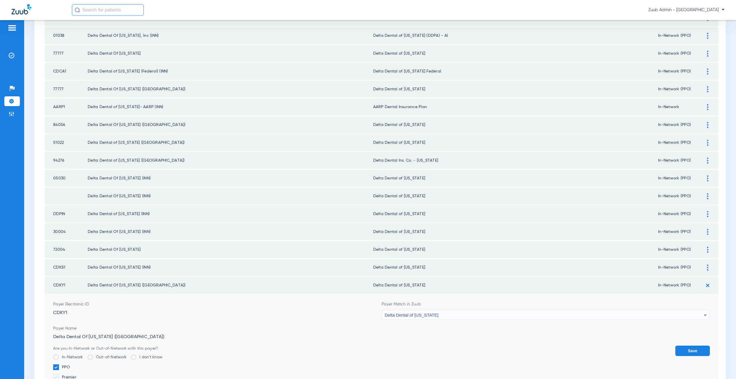
click at [675, 349] on button "Save" at bounding box center [692, 351] width 35 height 10
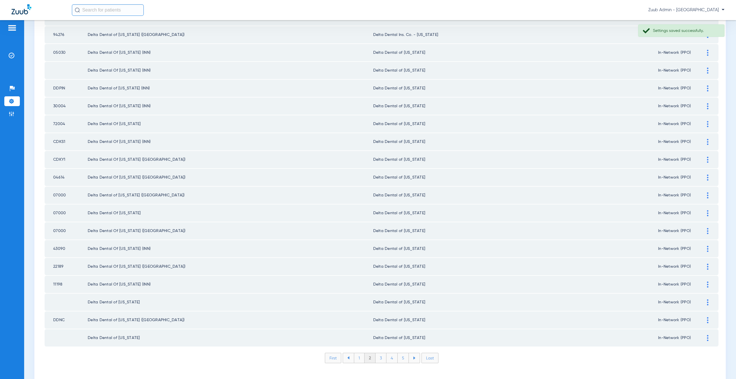
scroll to position [660, 0]
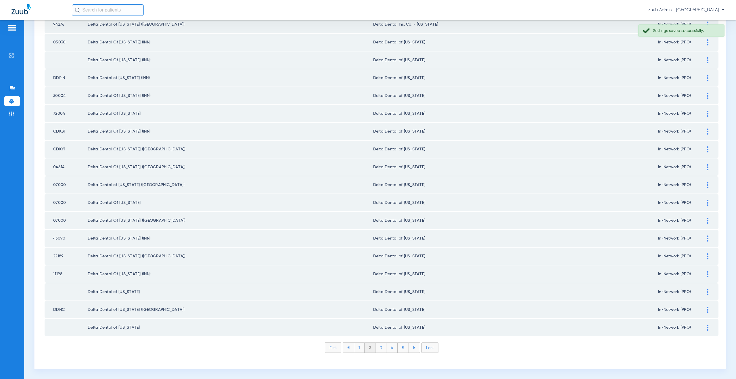
click at [382, 348] on li "3" at bounding box center [381, 348] width 11 height 10
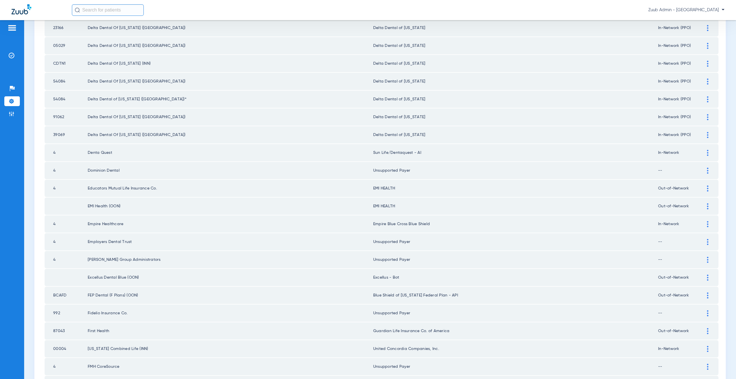
scroll to position [187, 0]
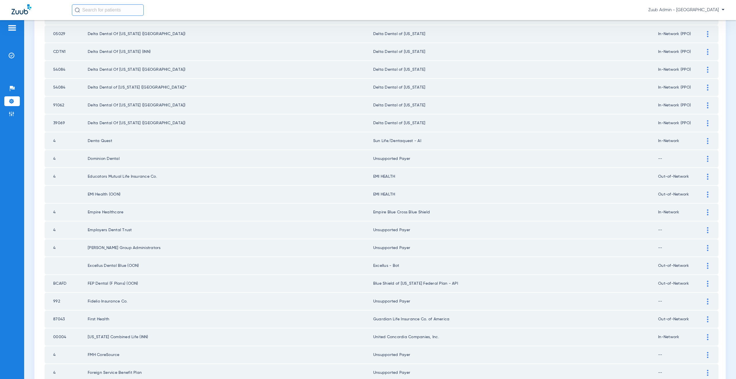
click at [703, 283] on div at bounding box center [708, 284] width 10 height 6
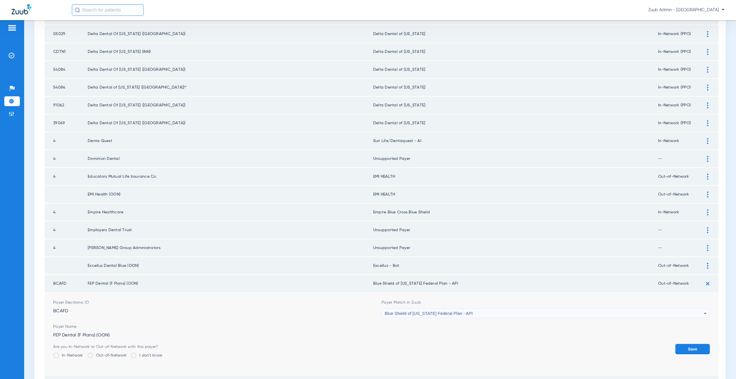
click at [444, 315] on span "Blue Shield of [US_STATE] Federal Plan - API" at bounding box center [429, 313] width 88 height 5
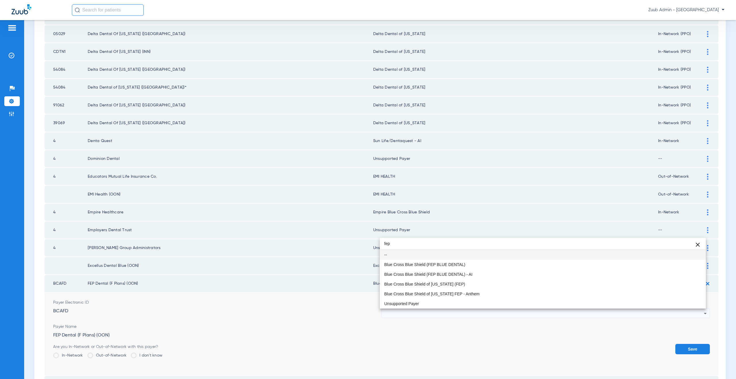
scroll to position [0, 0]
type input "fep"
click at [456, 263] on span "Blue Cross Blue Shield (FEP BLUE DENTAL)" at bounding box center [424, 265] width 81 height 4
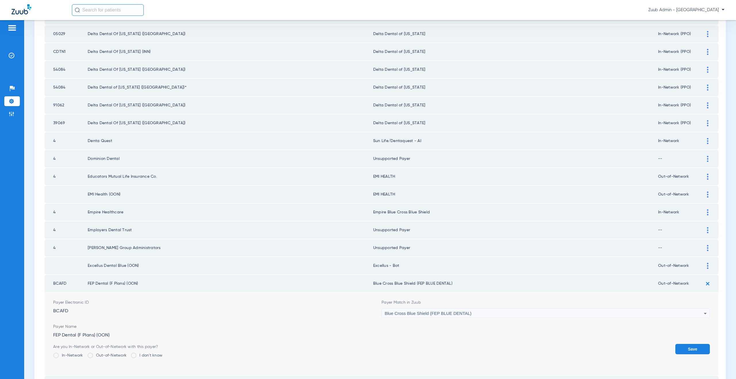
click at [683, 351] on button "Save" at bounding box center [692, 349] width 35 height 10
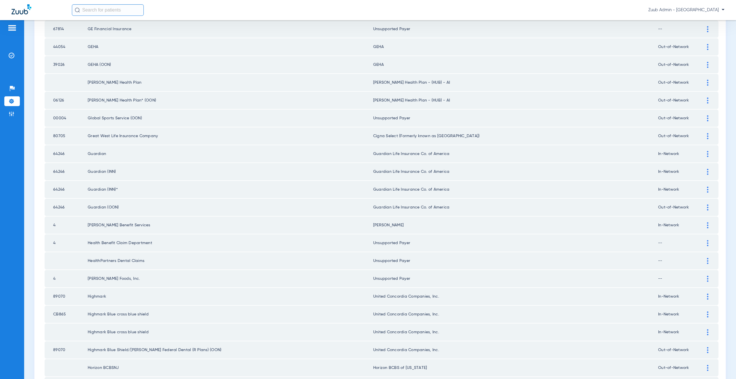
scroll to position [644, 0]
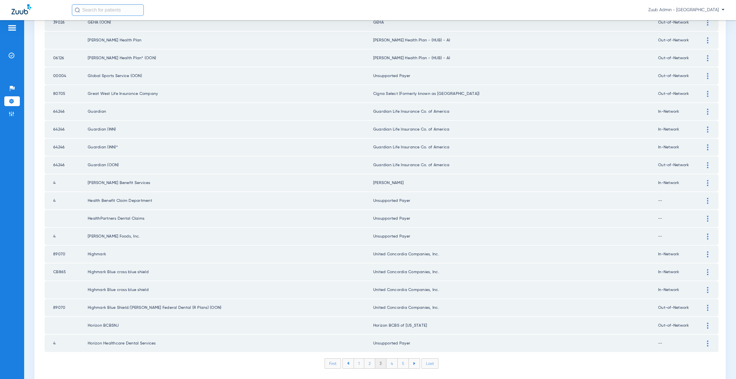
click at [389, 365] on li "4" at bounding box center [391, 364] width 11 height 10
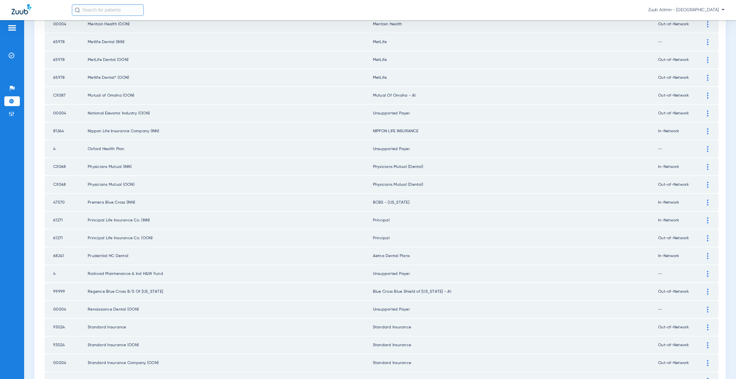
scroll to position [360, 0]
click at [707, 290] on img at bounding box center [707, 289] width 1 height 6
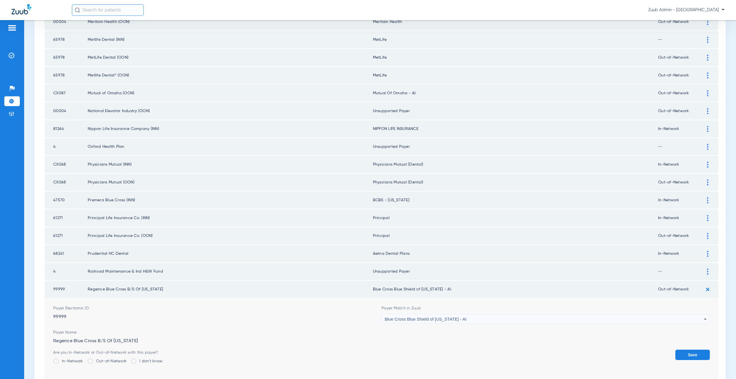
click at [467, 321] on div "Blue Cross Blue Shield of [US_STATE] - AI" at bounding box center [544, 319] width 319 height 10
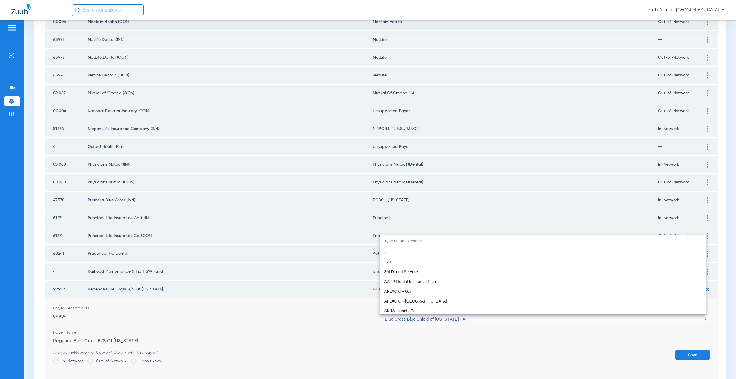
scroll to position [744, 0]
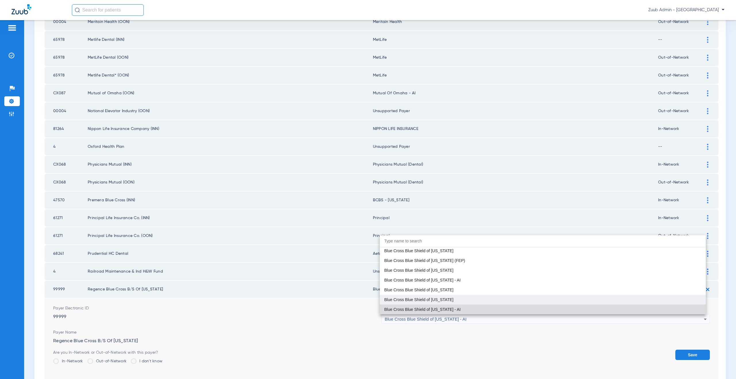
click at [429, 301] on span "Blue Cross Blue Shield of [US_STATE]" at bounding box center [418, 300] width 69 height 4
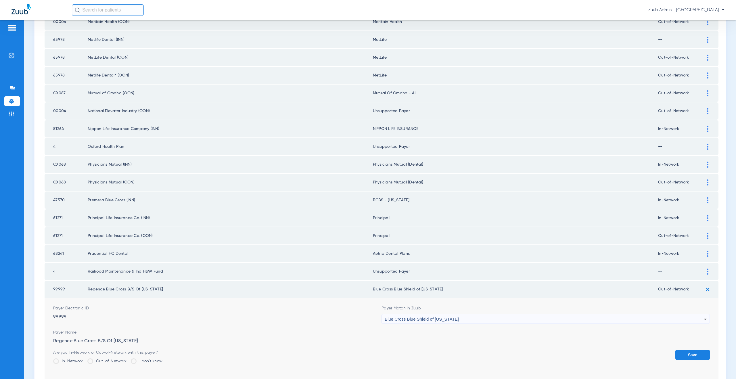
click at [676, 353] on button "Save" at bounding box center [692, 355] width 35 height 10
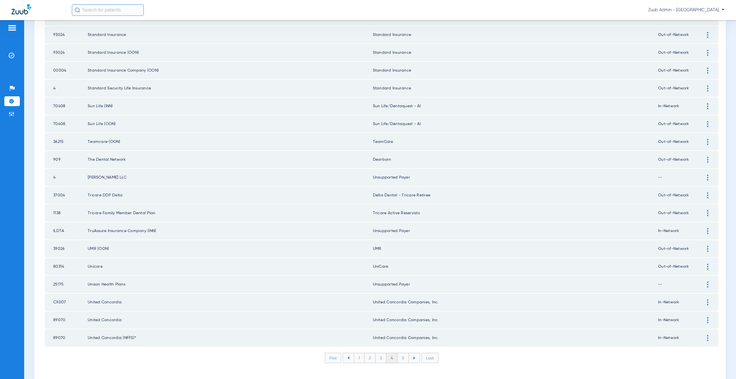
scroll to position [651, 0]
click at [401, 360] on li "5" at bounding box center [403, 357] width 11 height 10
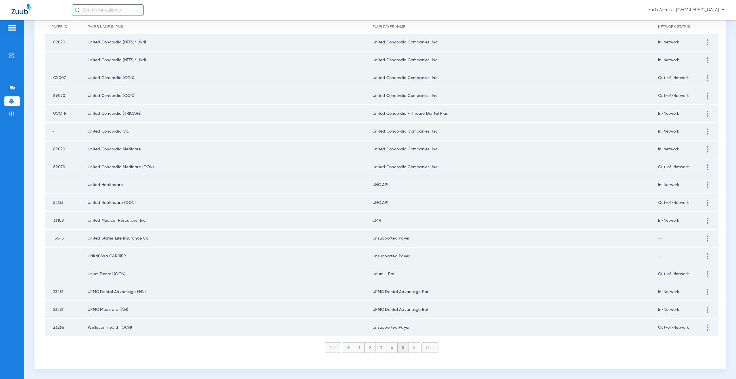
scroll to position [0, 0]
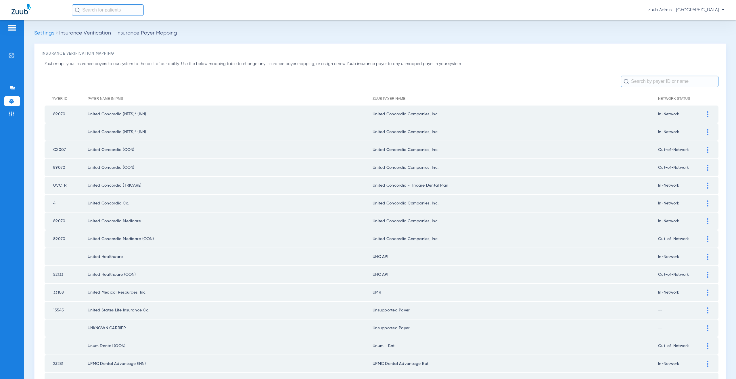
click at [705, 259] on div at bounding box center [708, 257] width 10 height 6
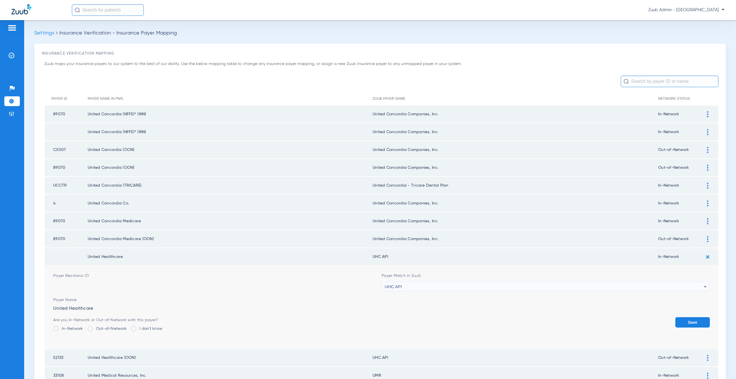
click at [427, 288] on div "UHC API" at bounding box center [544, 287] width 319 height 10
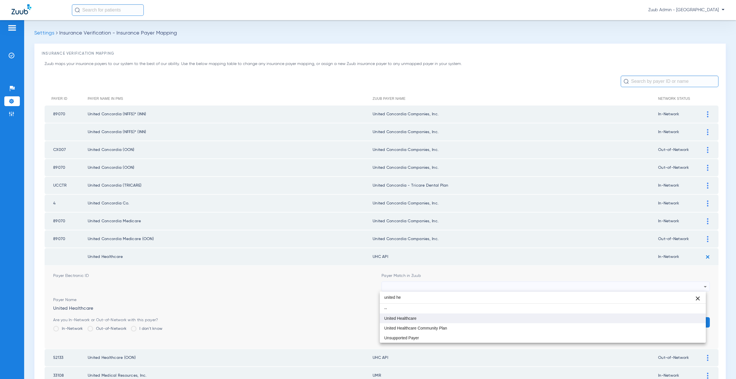
type input "united he"
click at [403, 319] on span "United Healthcare" at bounding box center [400, 318] width 32 height 4
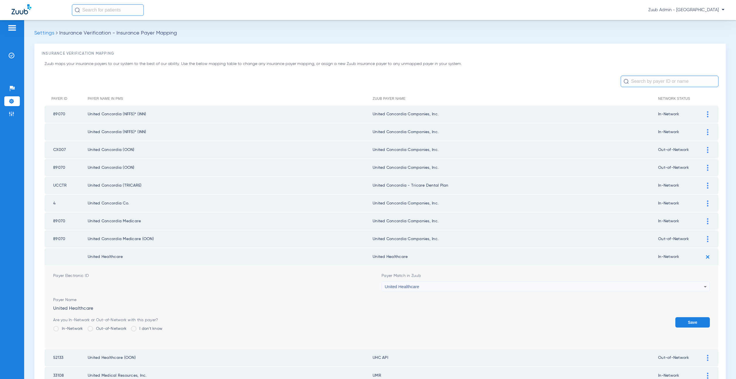
click at [693, 324] on button "Save" at bounding box center [692, 322] width 35 height 10
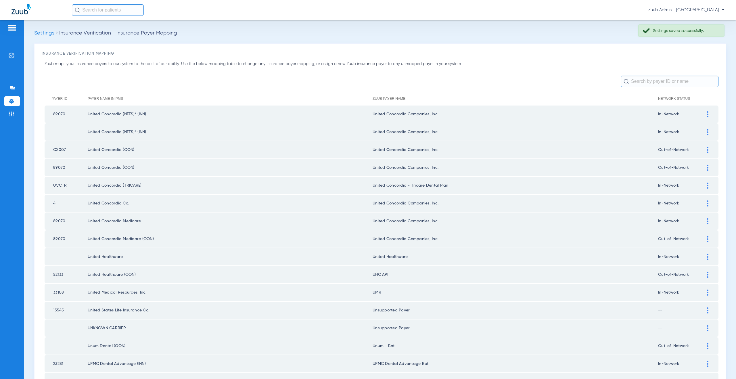
click at [707, 275] on img at bounding box center [707, 275] width 1 height 6
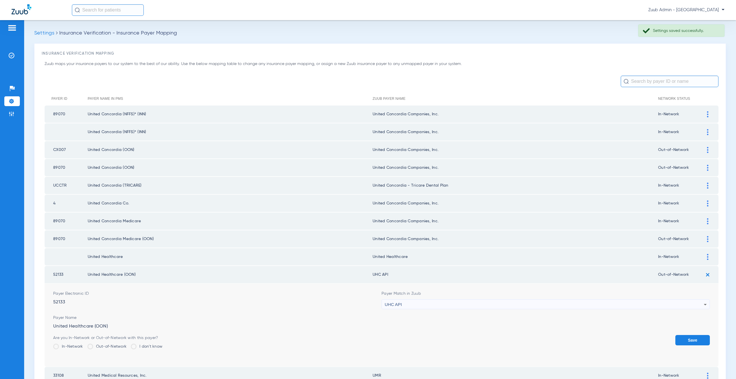
click at [422, 303] on div "UHC API" at bounding box center [544, 305] width 319 height 10
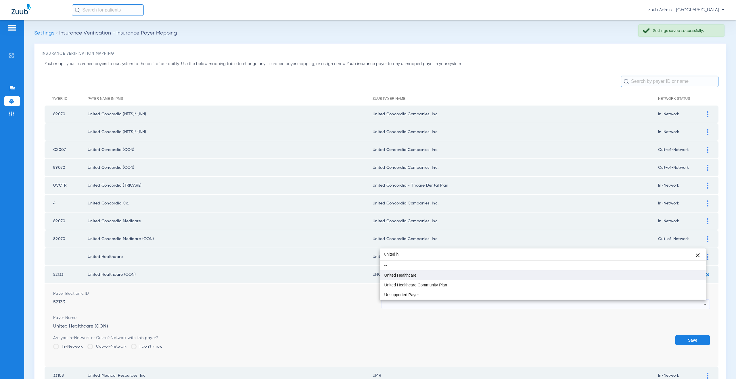
type input "united h"
click at [401, 271] on mat-option "United Healthcare" at bounding box center [543, 275] width 326 height 10
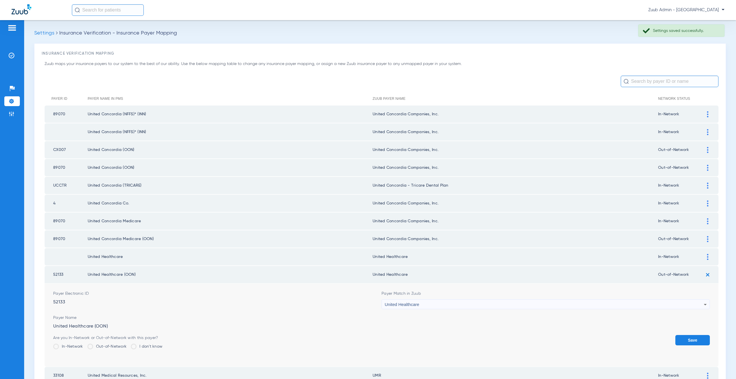
click at [685, 338] on button "Save" at bounding box center [692, 340] width 35 height 10
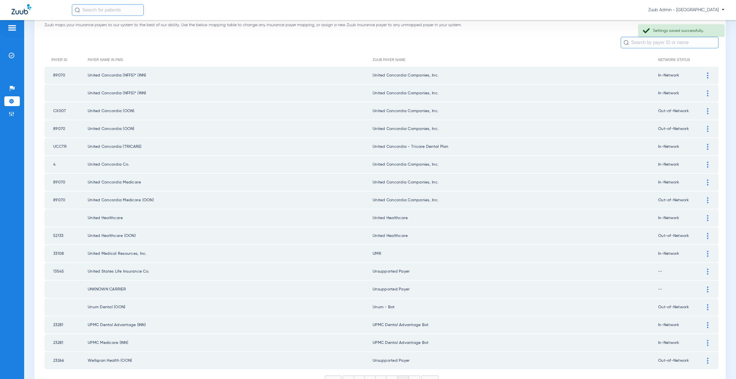
scroll to position [72, 0]
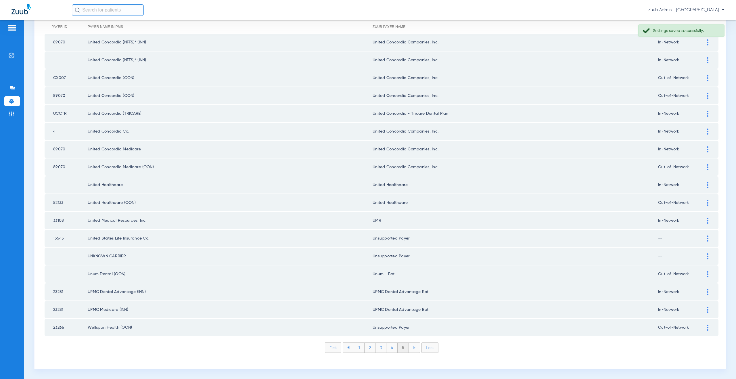
click at [707, 275] on img at bounding box center [707, 274] width 1 height 6
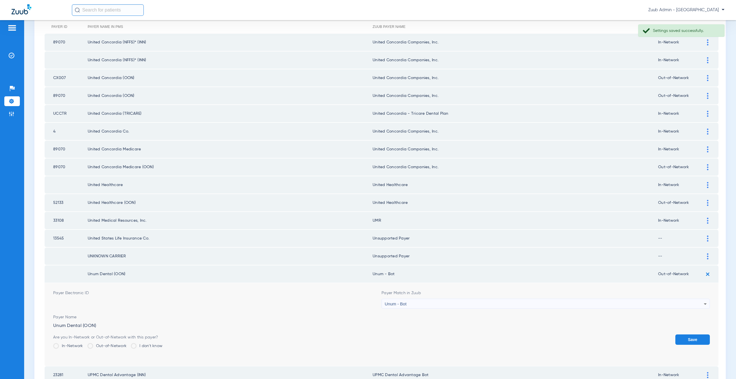
click at [427, 302] on div "Unum - Bot" at bounding box center [544, 304] width 319 height 10
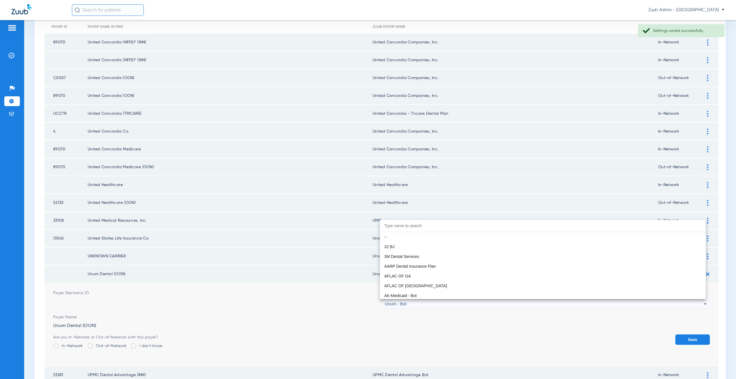
scroll to position [4616, 0]
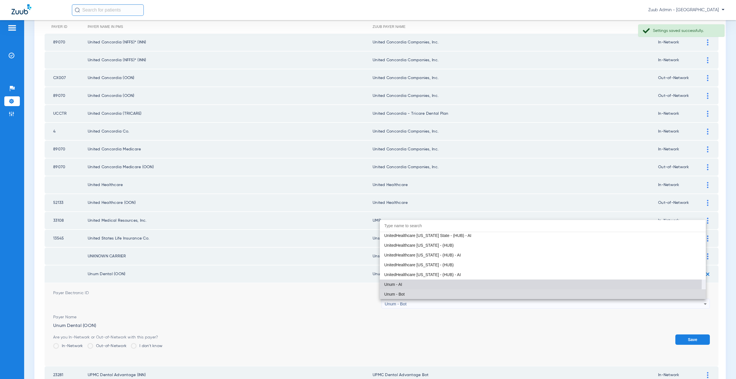
click at [399, 279] on mat-option "Unum - AI" at bounding box center [543, 284] width 326 height 10
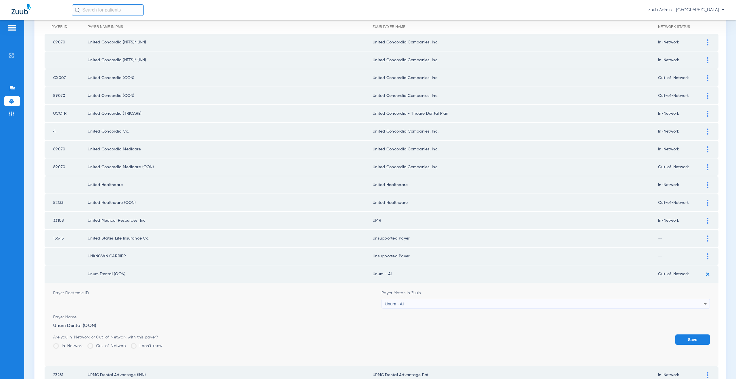
click at [690, 339] on button "Save" at bounding box center [692, 339] width 35 height 10
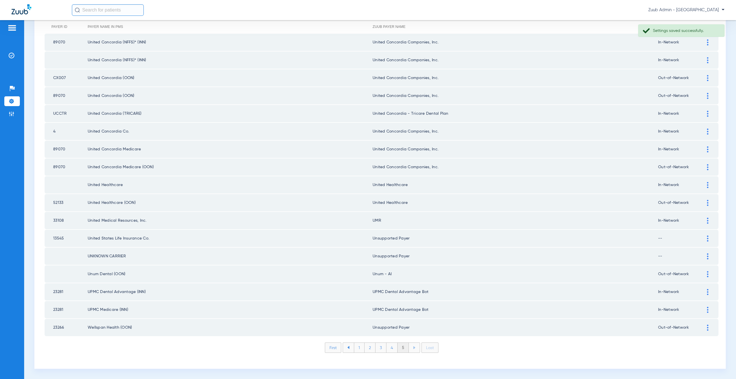
scroll to position [0, 0]
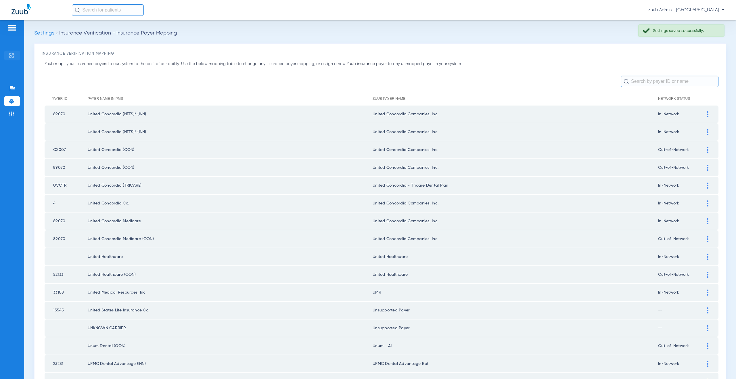
click at [8, 55] on li "Insurance Verification" at bounding box center [12, 56] width 16 height 10
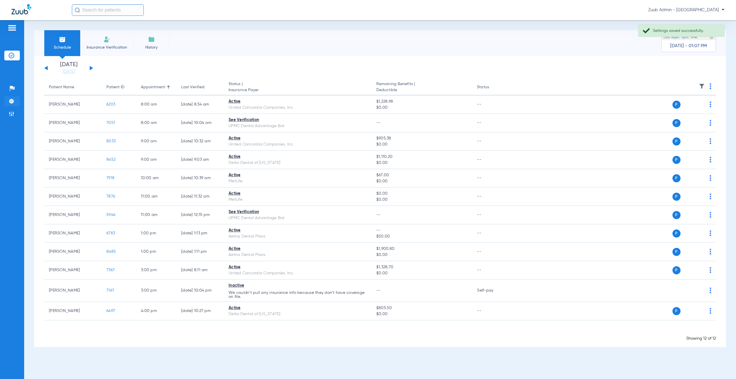
click at [14, 99] on img at bounding box center [12, 101] width 6 height 6
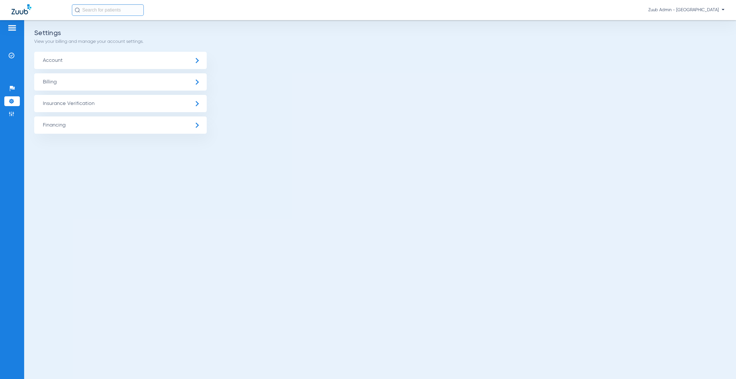
click at [115, 103] on span "Insurance Verification" at bounding box center [120, 103] width 173 height 17
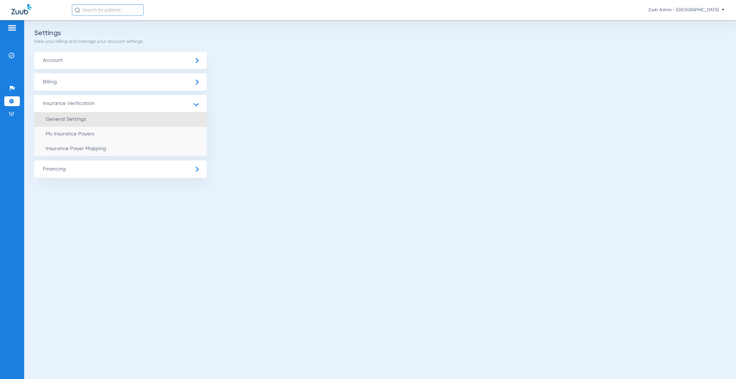
click at [112, 123] on li "General Settings" at bounding box center [120, 119] width 173 height 15
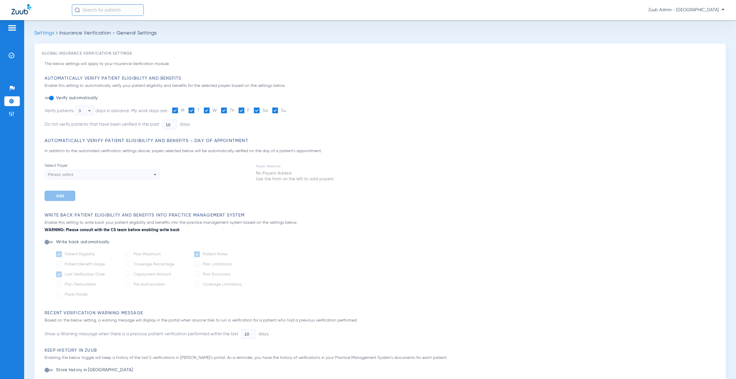
type input "5"
type input "1"
click at [11, 57] on img at bounding box center [12, 56] width 6 height 6
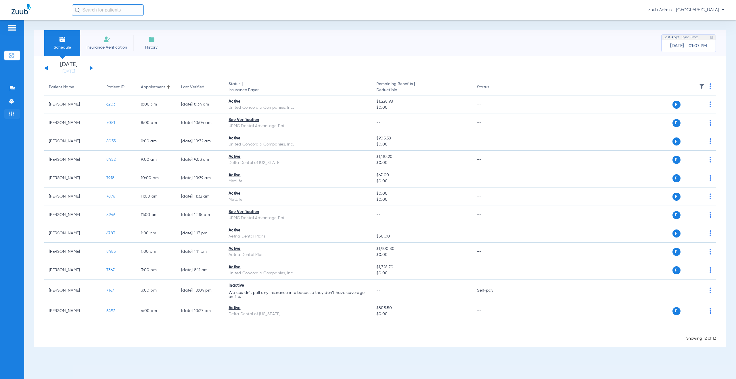
click at [14, 117] on li "Admin" at bounding box center [12, 114] width 16 height 10
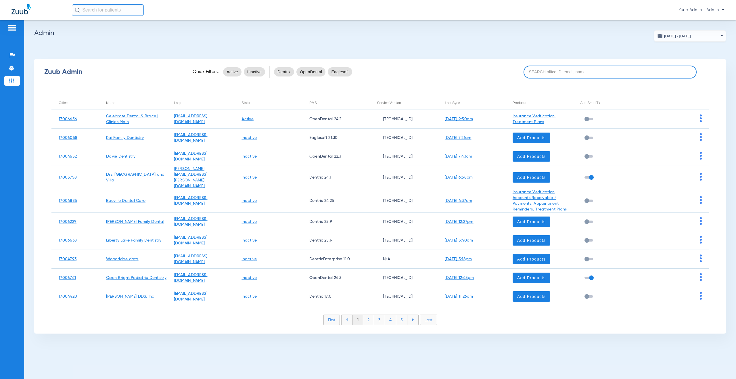
click at [537, 70] on input at bounding box center [610, 72] width 173 height 13
paste input "17006329"
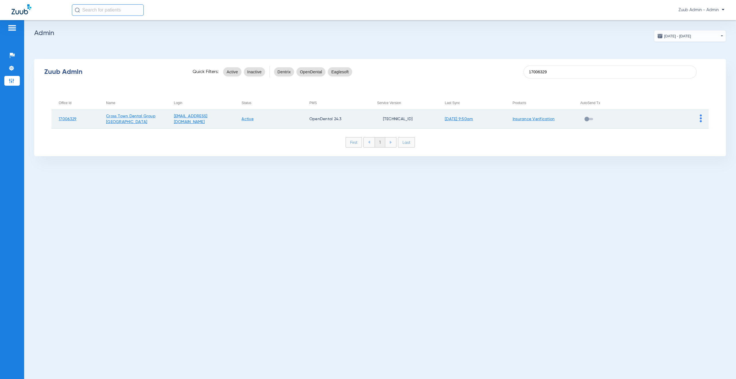
type input "17006329"
click at [700, 118] on img at bounding box center [701, 118] width 2 height 8
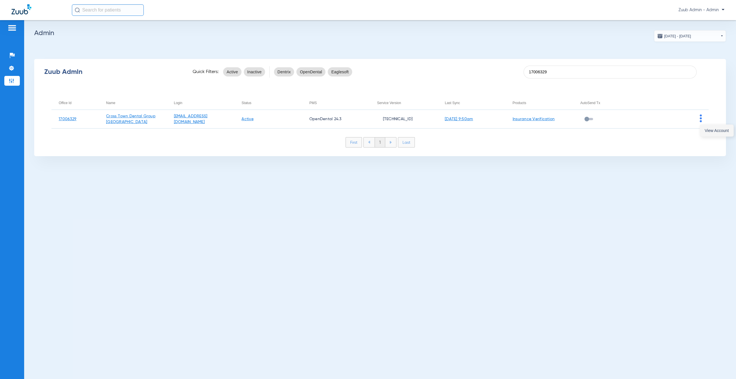
click at [704, 130] on button "View Account" at bounding box center [716, 131] width 33 height 12
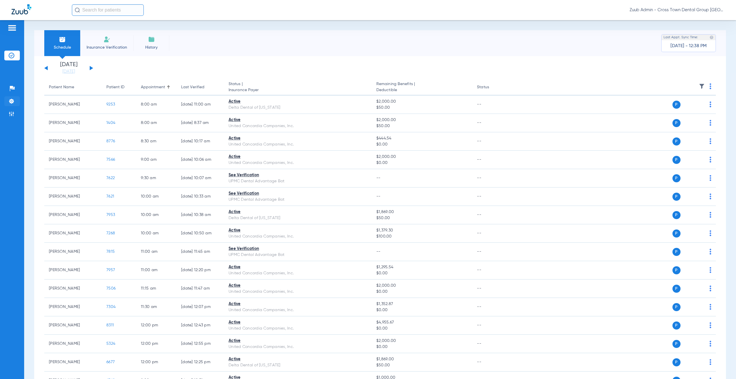
click at [9, 100] on img at bounding box center [12, 101] width 6 height 6
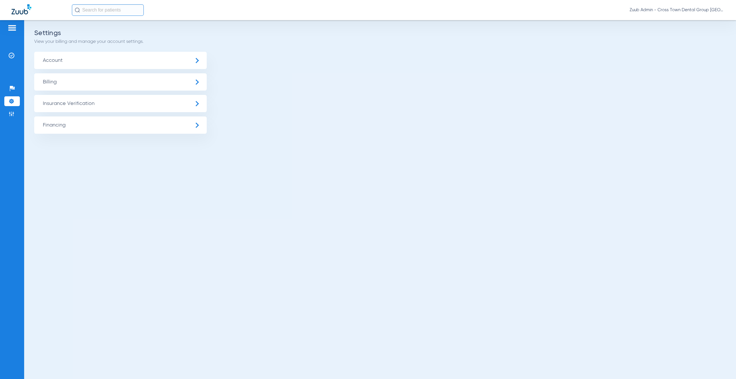
click at [114, 104] on span "Insurance Verification" at bounding box center [120, 103] width 173 height 17
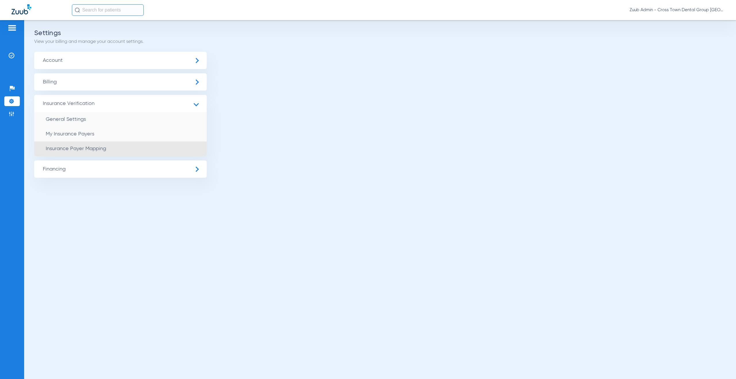
click at [135, 146] on li "Insurance Payer Mapping" at bounding box center [120, 148] width 173 height 15
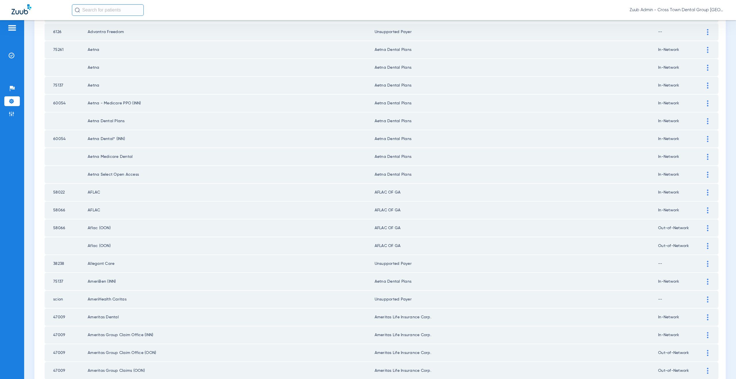
scroll to position [139, 0]
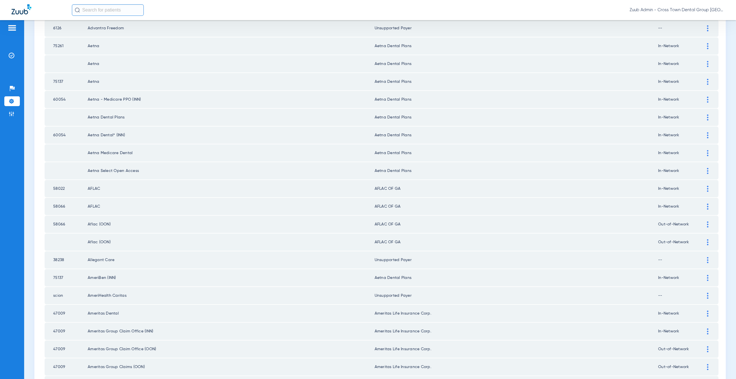
click at [703, 186] on div at bounding box center [708, 189] width 10 height 6
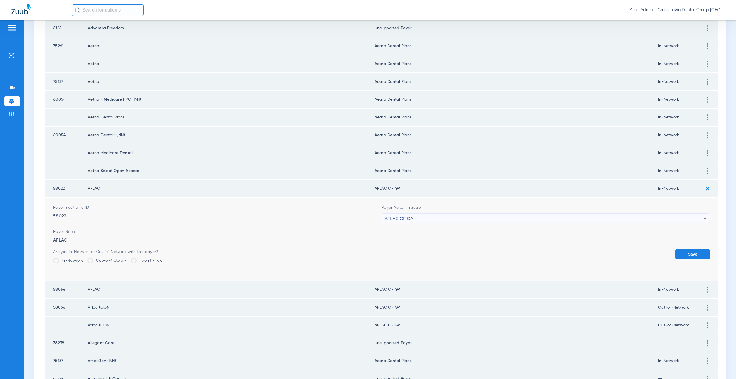
click at [399, 215] on div "AFLAC OF GA" at bounding box center [544, 219] width 319 height 10
type input "uns"
click at [399, 252] on mat-option "Unsupported Payer" at bounding box center [543, 250] width 326 height 10
click at [680, 254] on button "Save" at bounding box center [692, 254] width 35 height 10
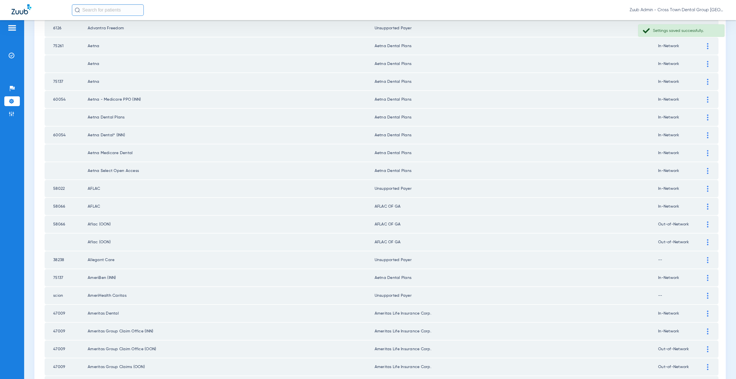
drag, startPoint x: 418, startPoint y: 189, endPoint x: 382, endPoint y: 188, distance: 36.2
click at [382, 188] on td "Unsupported Payer" at bounding box center [517, 188] width 284 height 17
copy td "ported Payer"
click at [704, 207] on div at bounding box center [708, 207] width 10 height 6
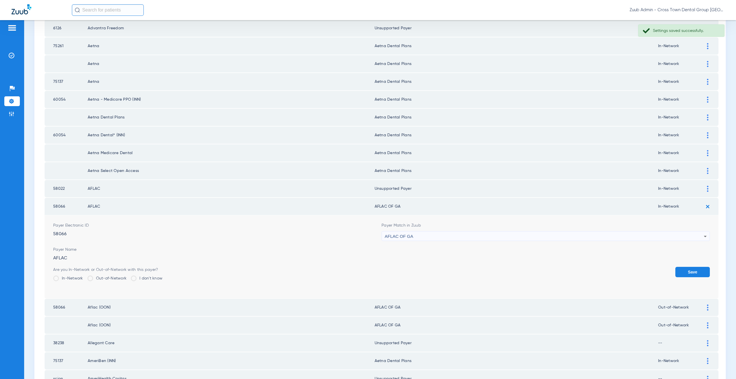
click at [424, 235] on div "AFLAC OF GA" at bounding box center [544, 236] width 319 height 10
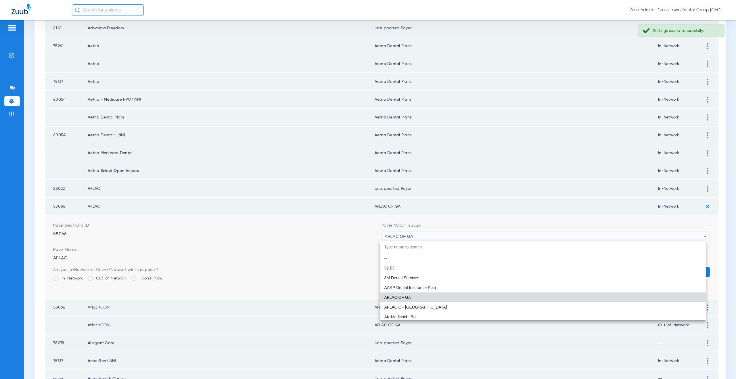
paste input "ported Payer"
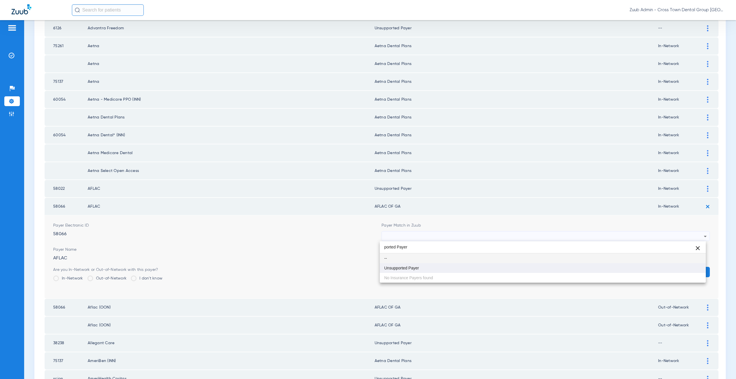
type input "ported Payer"
click at [416, 271] on mat-option "Unsupported Payer" at bounding box center [543, 268] width 326 height 10
click at [686, 268] on button "Save" at bounding box center [692, 272] width 35 height 10
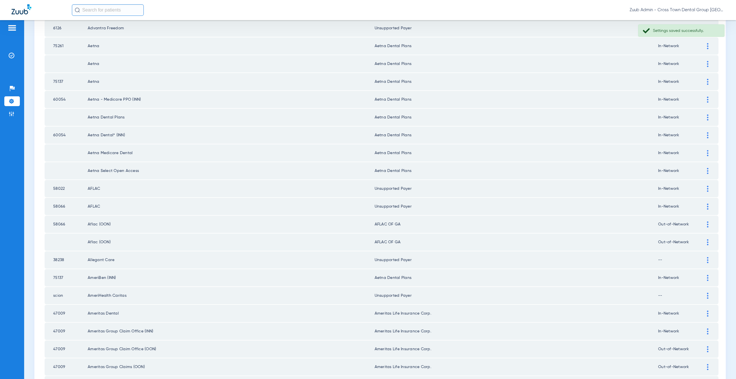
click at [707, 225] on img at bounding box center [707, 224] width 1 height 6
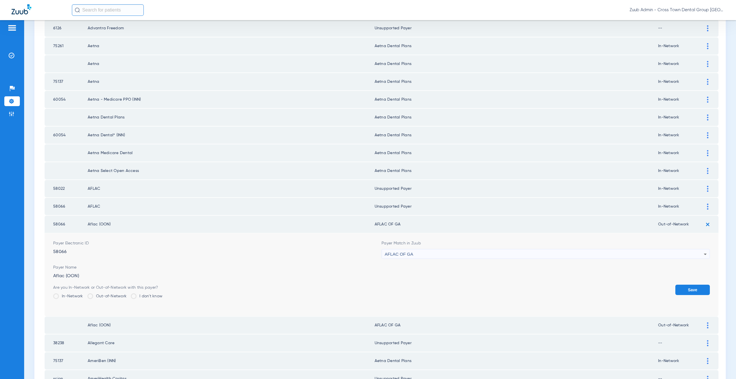
click at [404, 255] on span "AFLAC OF GA" at bounding box center [399, 254] width 28 height 5
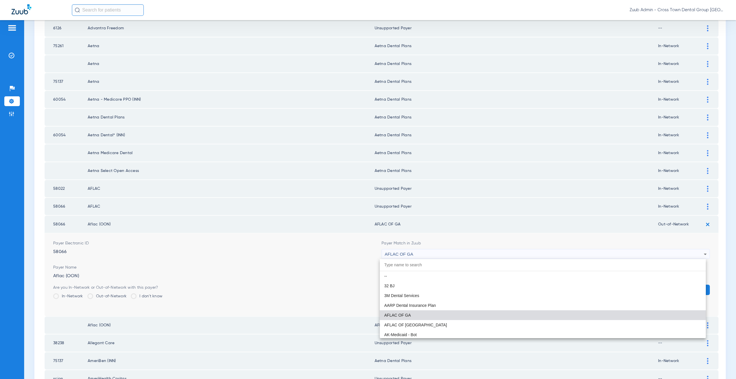
paste input "ported Payer"
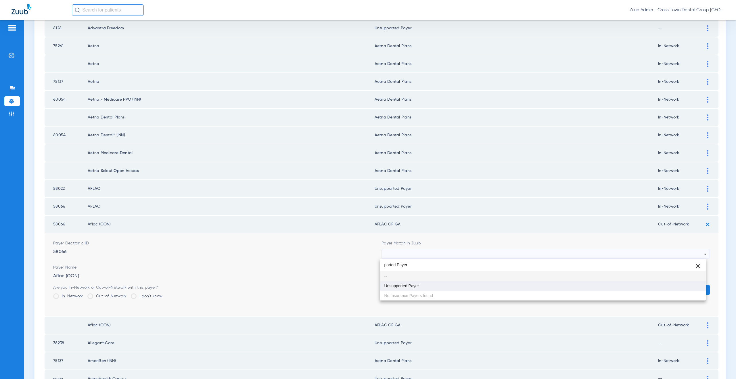
type input "ported Payer"
click at [415, 283] on mat-option "Unsupported Payer" at bounding box center [543, 286] width 326 height 10
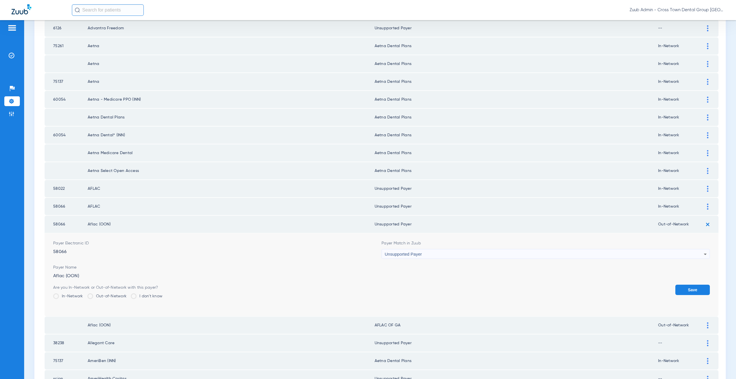
click at [675, 290] on button "Save" at bounding box center [692, 290] width 35 height 10
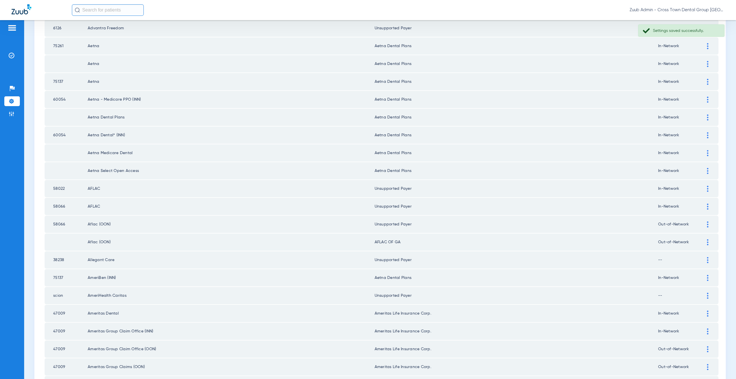
click at [707, 242] on img at bounding box center [707, 242] width 1 height 6
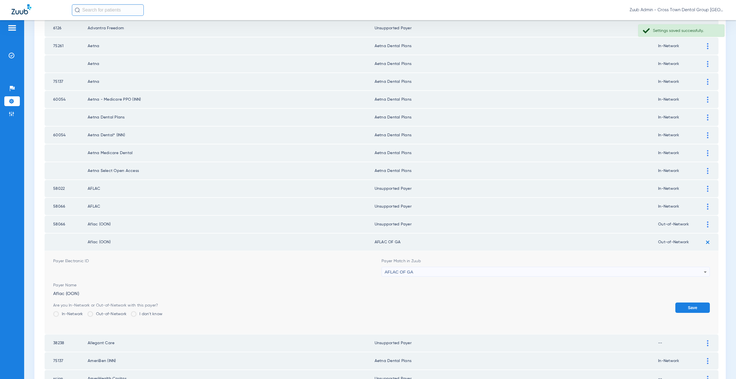
click at [431, 273] on div "AFLAC OF GA" at bounding box center [544, 272] width 319 height 10
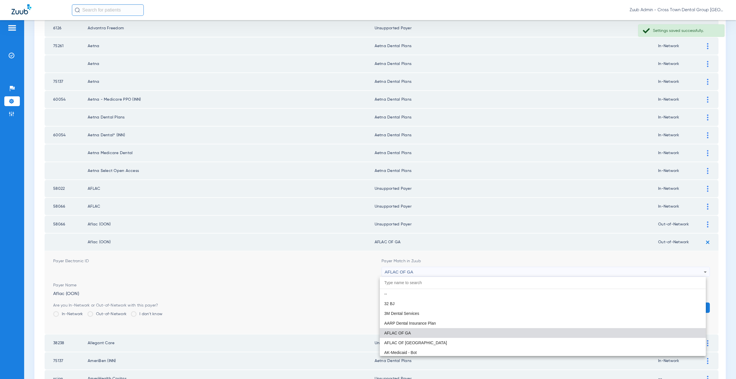
paste input "ported Payer"
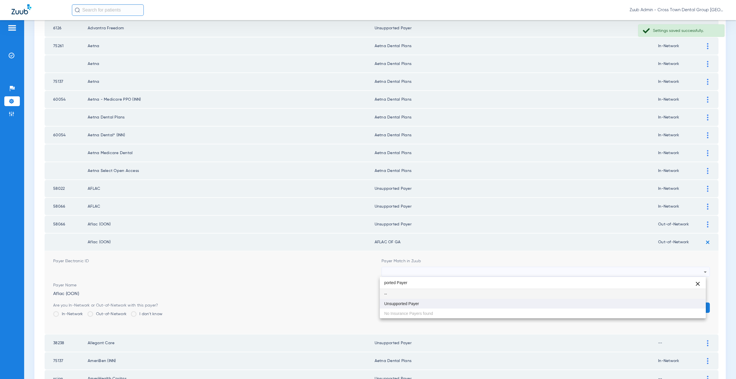
type input "ported Payer"
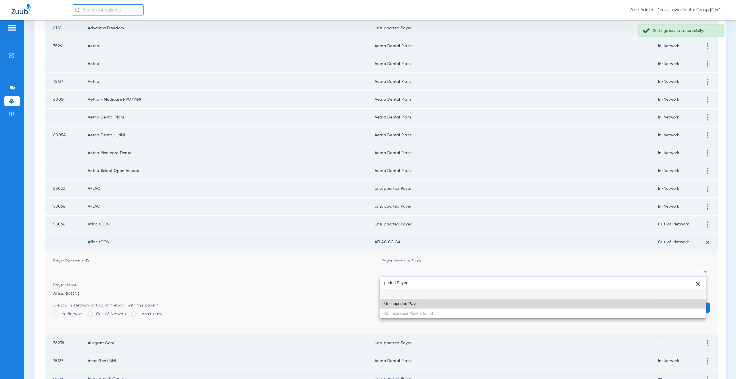
click at [426, 302] on mat-option "Unsupported Payer" at bounding box center [543, 304] width 326 height 10
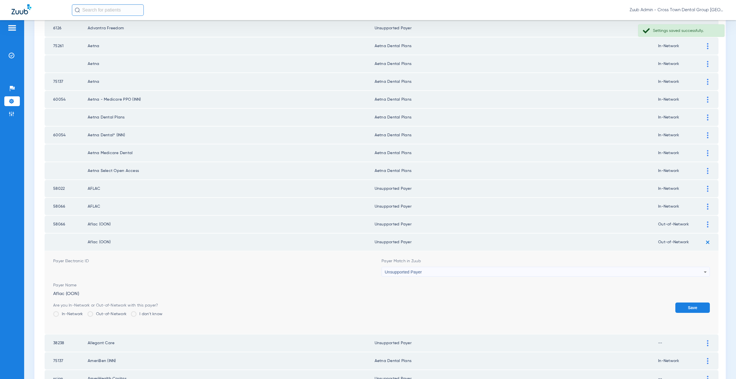
click at [691, 309] on button "Save" at bounding box center [692, 307] width 35 height 10
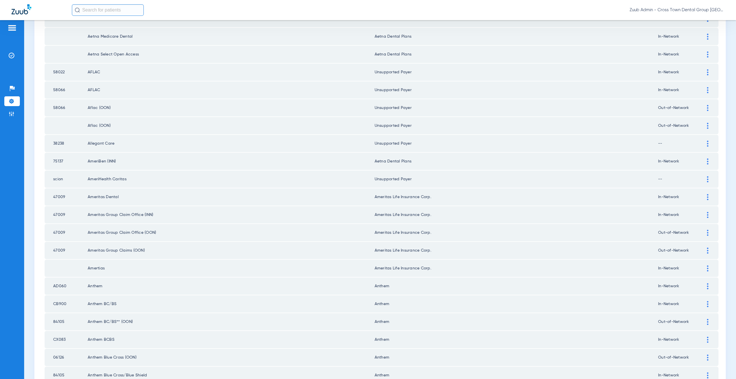
scroll to position [257, 0]
click at [706, 160] on div at bounding box center [708, 160] width 10 height 6
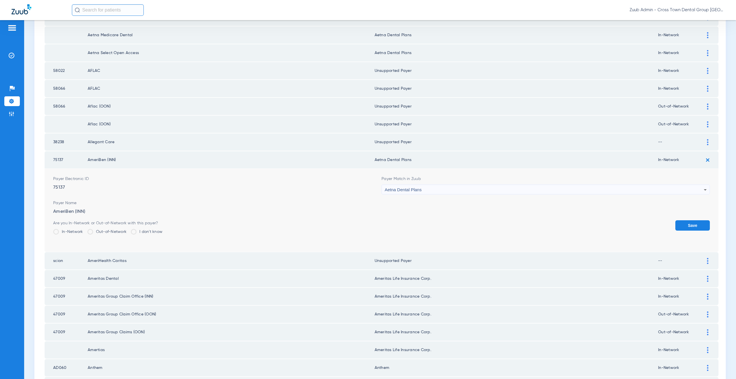
click at [413, 192] on div "Aetna Dental Plans" at bounding box center [544, 190] width 319 height 10
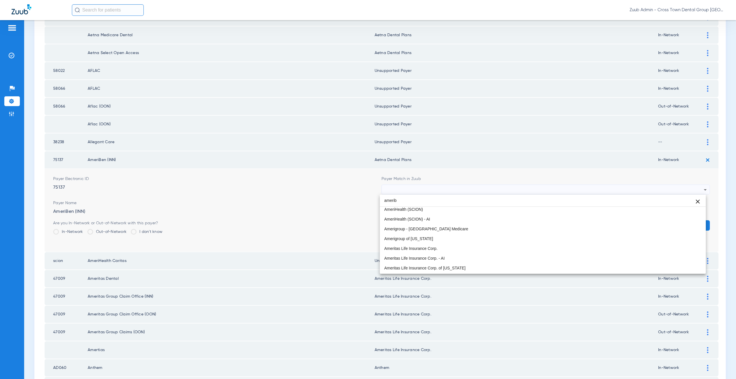
scroll to position [0, 0]
type input "a"
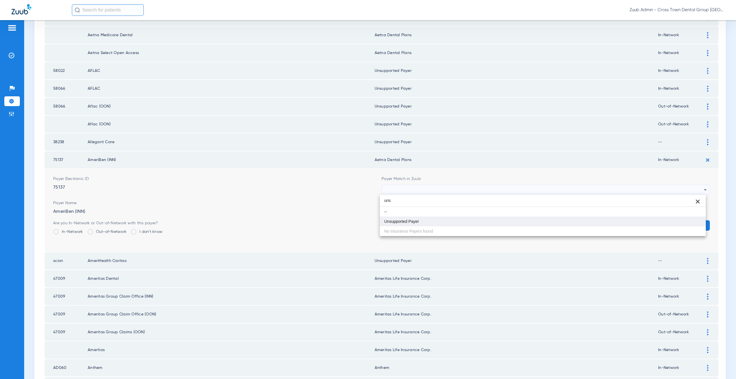
type input "uns"
click at [418, 220] on span "Unsupported Payer" at bounding box center [401, 221] width 35 height 4
click at [690, 225] on button "Save" at bounding box center [692, 225] width 35 height 10
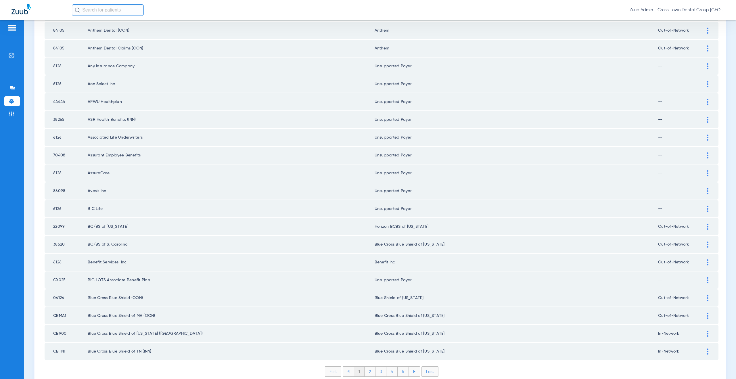
scroll to position [660, 0]
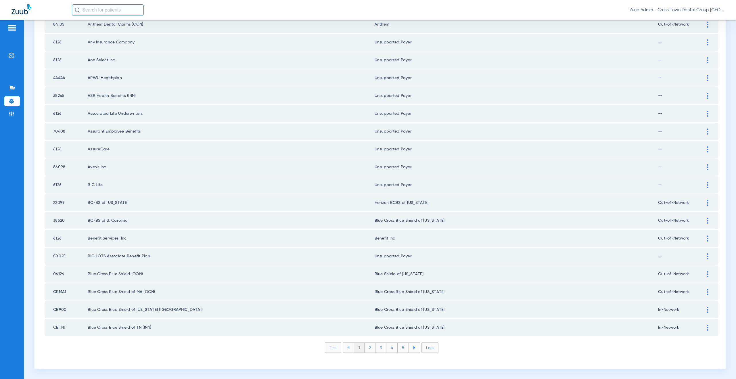
click at [366, 349] on li "2" at bounding box center [370, 348] width 11 height 10
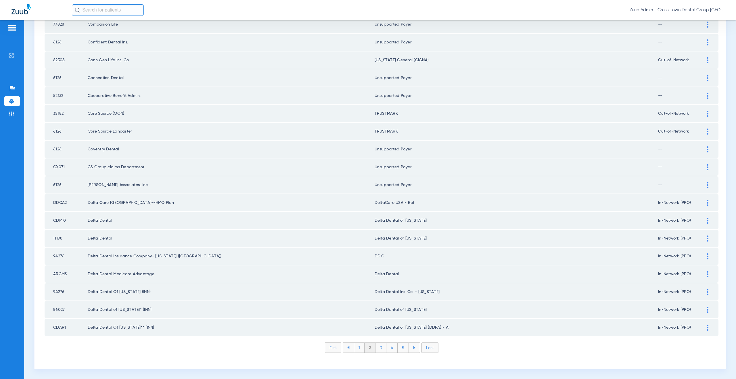
drag, startPoint x: 158, startPoint y: 274, endPoint x: 89, endPoint y: 276, distance: 69.3
click at [89, 276] on td "Delta Dental Medicare Advantage" at bounding box center [231, 273] width 287 height 17
copy td "Delta Dental Medicare Advantage"
click at [707, 273] on img at bounding box center [707, 274] width 1 height 6
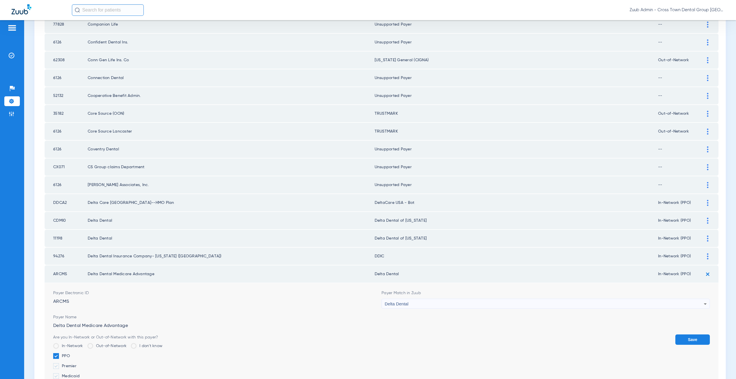
click at [389, 304] on span "Delta Dental" at bounding box center [397, 303] width 24 height 5
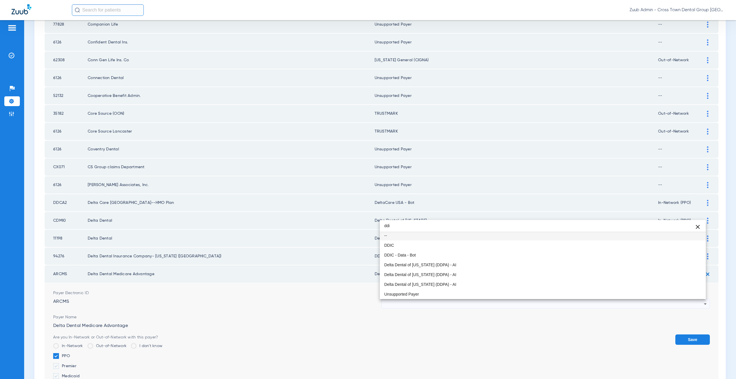
scroll to position [0, 0]
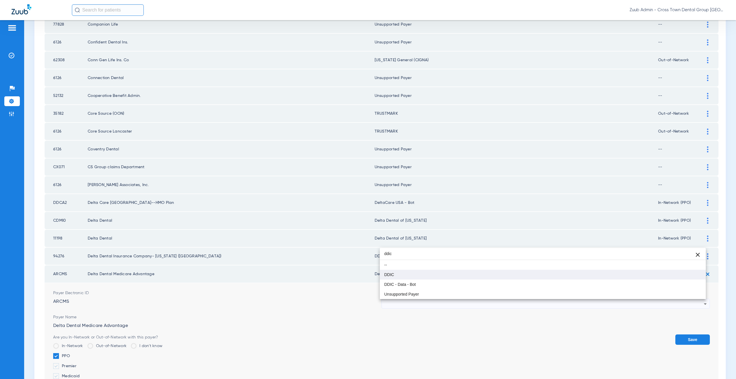
type input "ddic"
click at [394, 277] on mat-option "DDIC" at bounding box center [543, 275] width 326 height 10
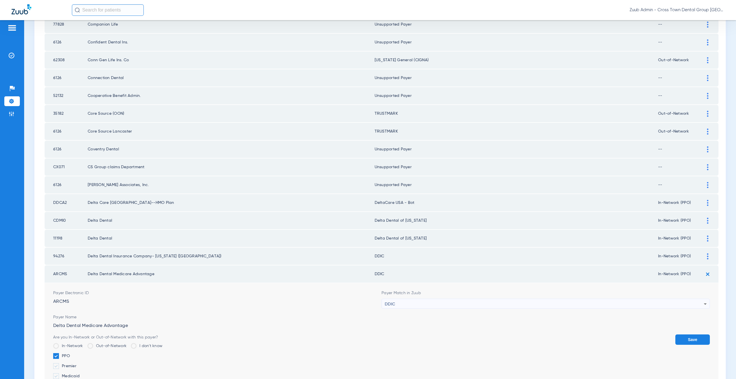
click at [690, 341] on button "Save" at bounding box center [692, 339] width 35 height 10
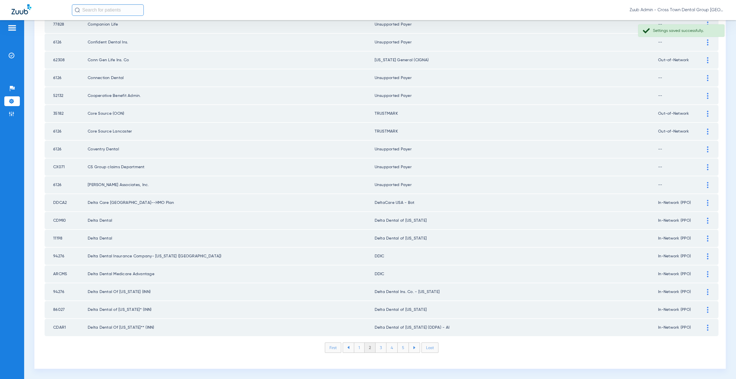
click at [381, 348] on li "3" at bounding box center [381, 348] width 11 height 10
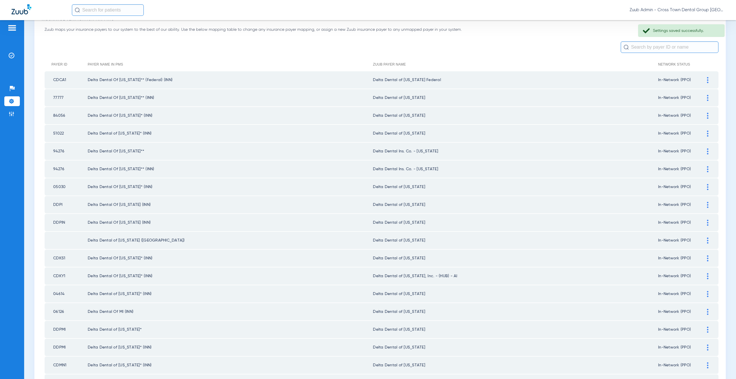
scroll to position [107, 0]
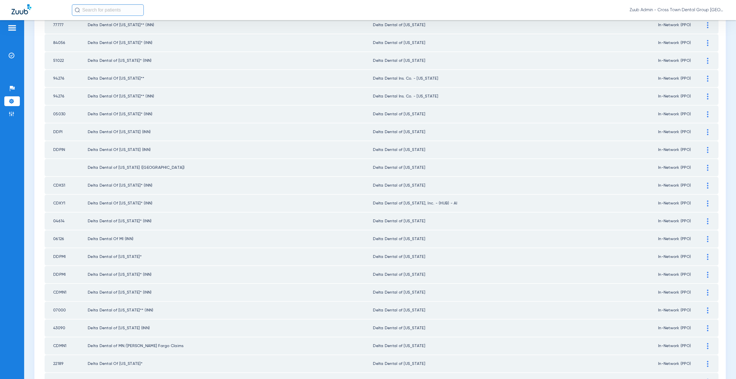
click at [703, 202] on div at bounding box center [708, 203] width 10 height 6
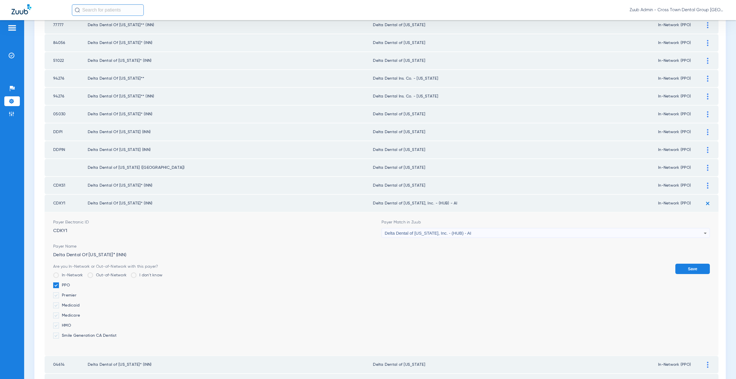
click at [451, 235] on span "Delta Dental of [US_STATE], Inc. - (HUB) - AI" at bounding box center [428, 233] width 87 height 5
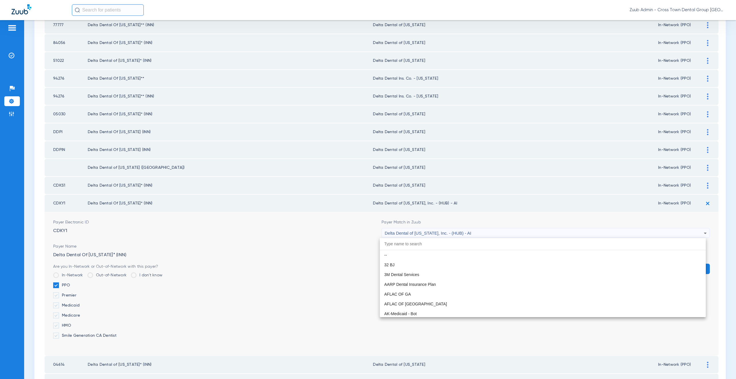
scroll to position [1370, 0]
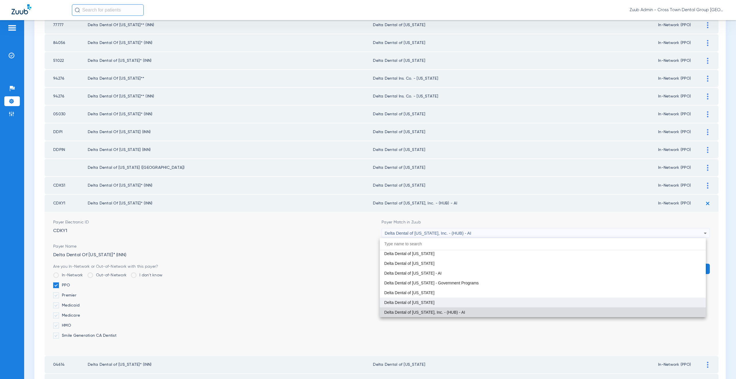
click at [424, 301] on span "Delta Dental of [US_STATE]" at bounding box center [409, 302] width 50 height 4
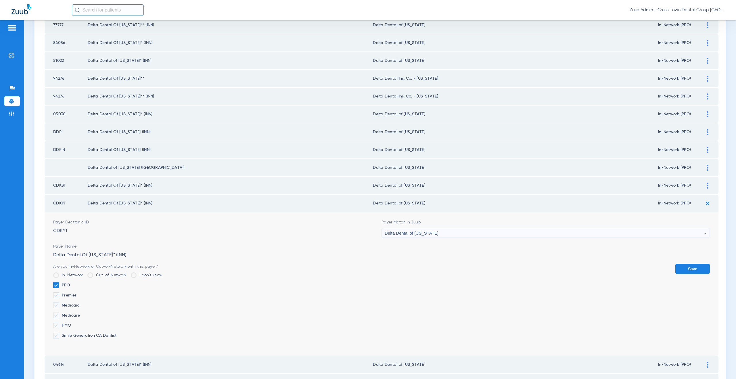
click at [685, 269] on button "Save" at bounding box center [692, 269] width 35 height 10
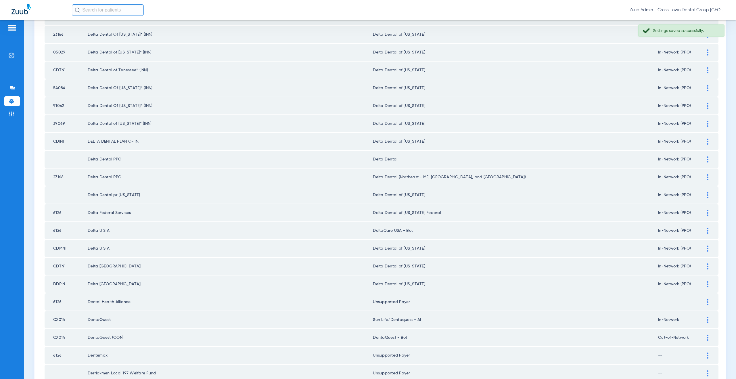
scroll to position [608, 0]
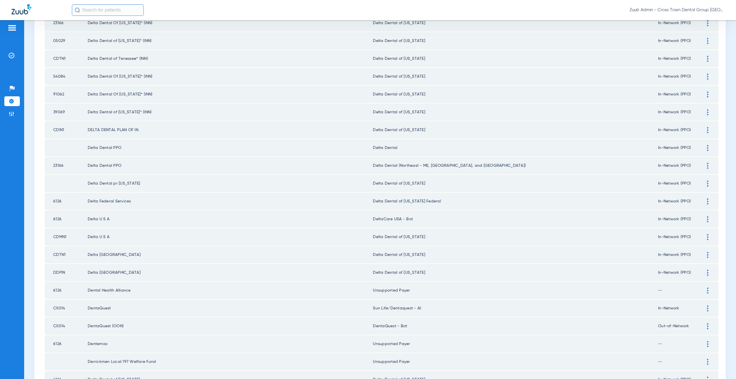
click at [703, 146] on div at bounding box center [708, 148] width 10 height 6
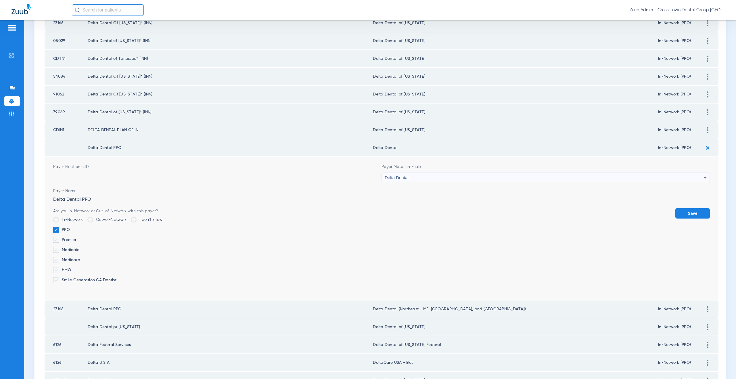
click at [433, 179] on div "Delta Dental" at bounding box center [544, 178] width 319 height 10
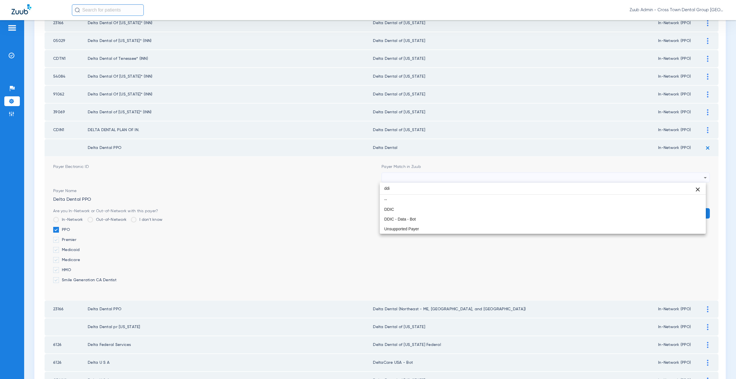
scroll to position [0, 0]
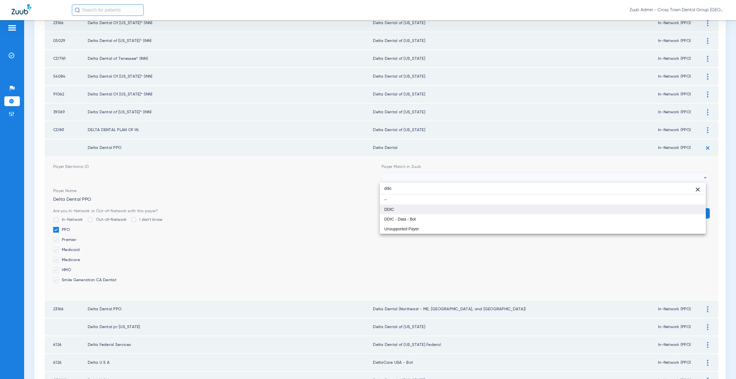
type input "ddic"
click at [412, 205] on mat-option "DDIC" at bounding box center [543, 209] width 326 height 10
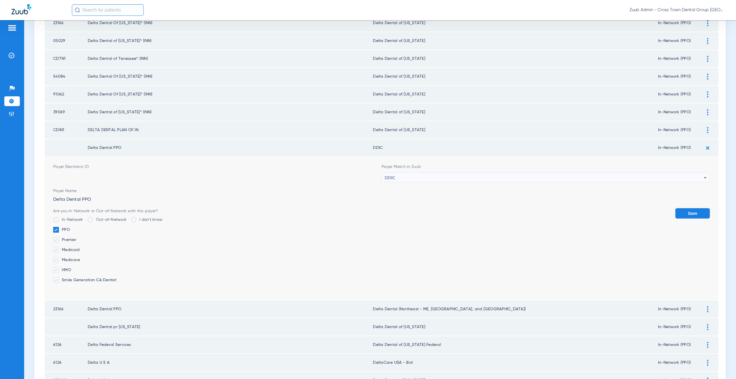
click at [681, 211] on button "Save" at bounding box center [692, 213] width 35 height 10
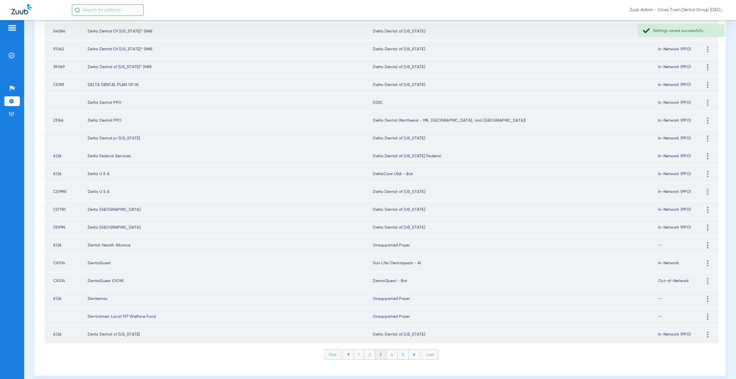
scroll to position [654, 0]
drag, startPoint x: 408, startPoint y: 173, endPoint x: 380, endPoint y: 174, distance: 28.2
click at [380, 174] on td "DeltaCare USA - Bot" at bounding box center [515, 172] width 285 height 17
copy td "aCare USA - Bot"
click at [707, 189] on img at bounding box center [707, 191] width 1 height 6
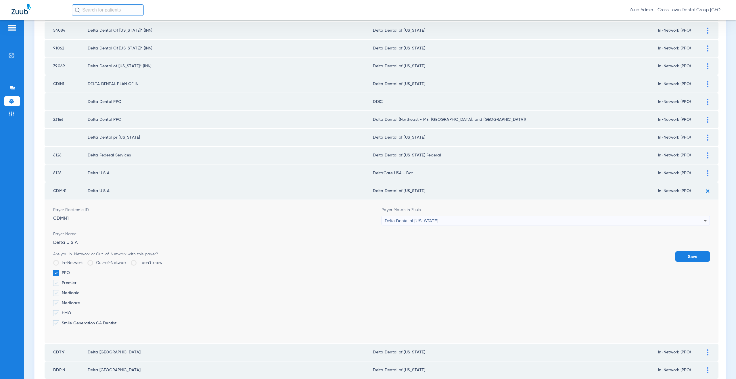
click at [432, 222] on div "Delta Dental of [US_STATE]" at bounding box center [544, 221] width 319 height 10
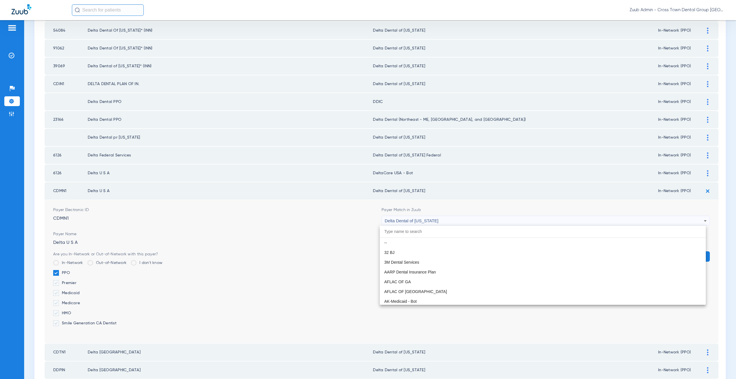
scroll to position [1409, 0]
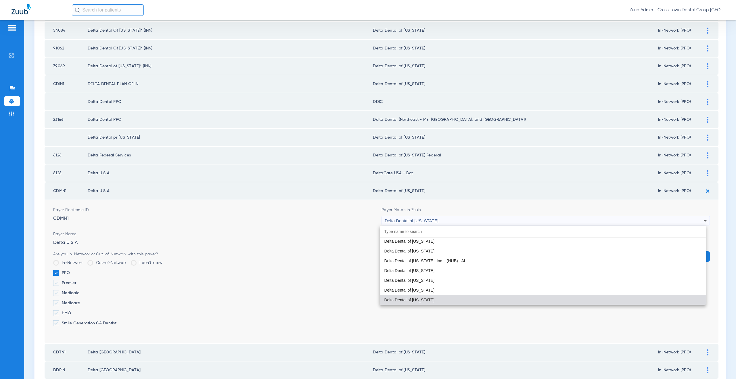
paste input "aCare USA - Bot"
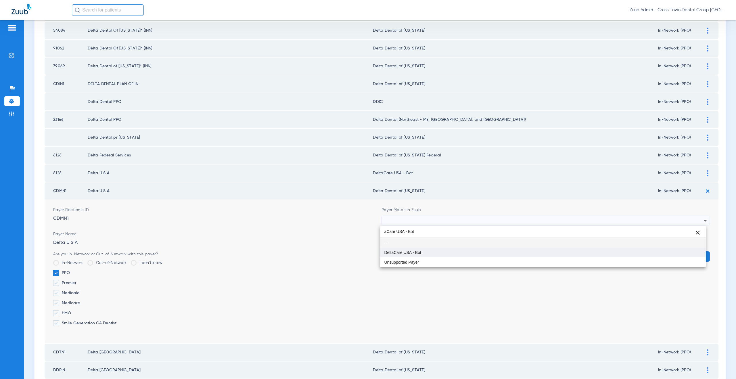
type input "aCare USA - Bot"
click at [424, 249] on mat-option "DeltaCare USA - Bot" at bounding box center [543, 253] width 326 height 10
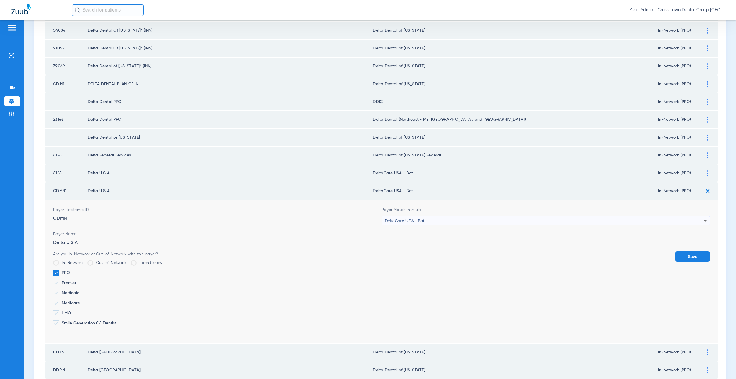
click at [691, 251] on form "Payer Electronic ID CDMN1 Payer Match in Zuub DeltaCare USA - Bot Payer Name De…" at bounding box center [381, 271] width 657 height 143
click at [691, 253] on button "Save" at bounding box center [692, 256] width 35 height 10
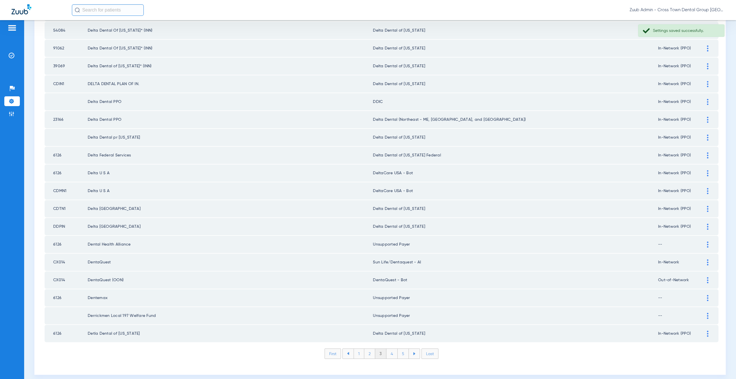
click at [707, 209] on img at bounding box center [707, 209] width 1 height 6
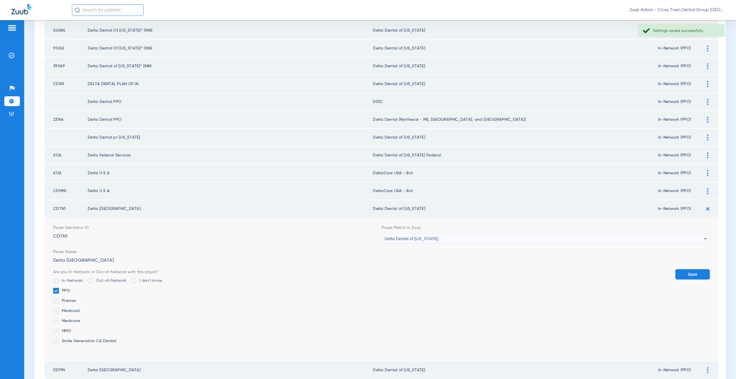
click at [432, 239] on span "Delta Dental of [US_STATE]" at bounding box center [412, 238] width 54 height 5
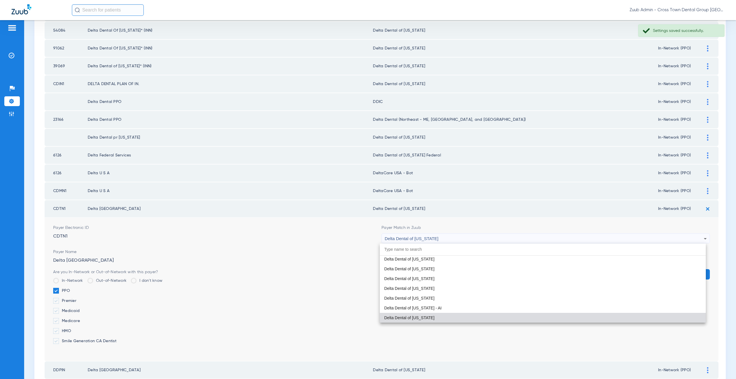
paste input "aCare USA - Bot"
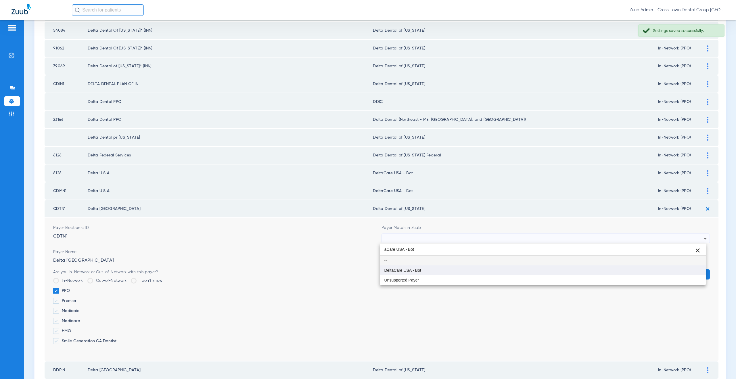
type input "aCare USA - Bot"
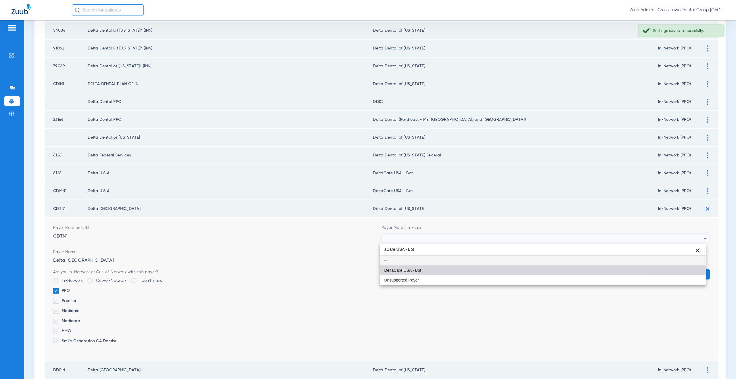
click at [420, 269] on span "DeltaCare USA - Bot" at bounding box center [402, 270] width 37 height 4
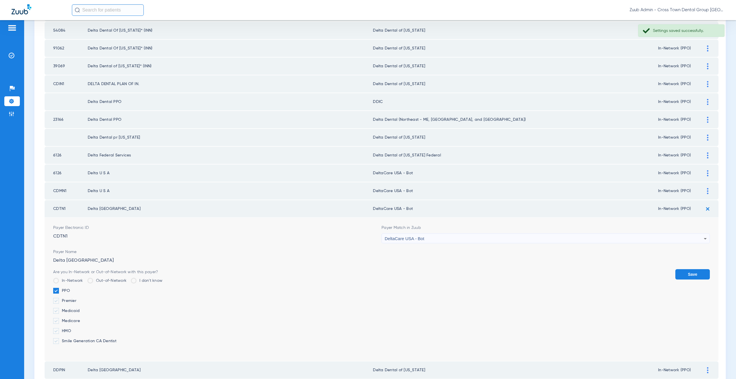
click at [701, 273] on button "Save" at bounding box center [692, 274] width 35 height 10
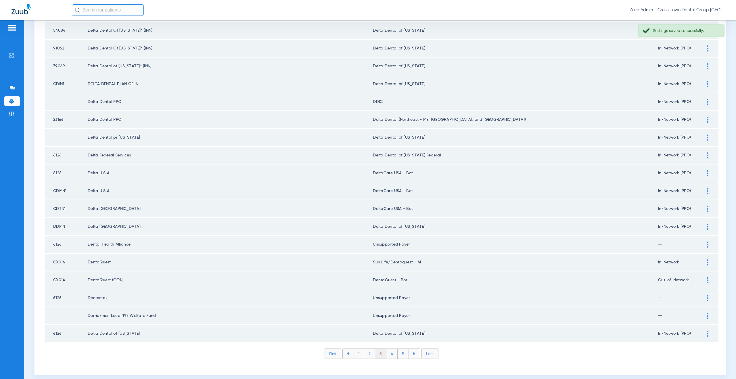
click at [703, 226] on div at bounding box center [708, 227] width 10 height 6
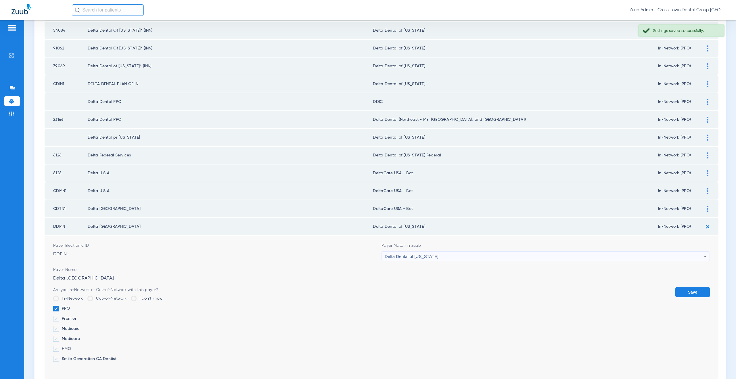
click at [436, 257] on div "Delta Dental of [US_STATE]" at bounding box center [544, 257] width 319 height 10
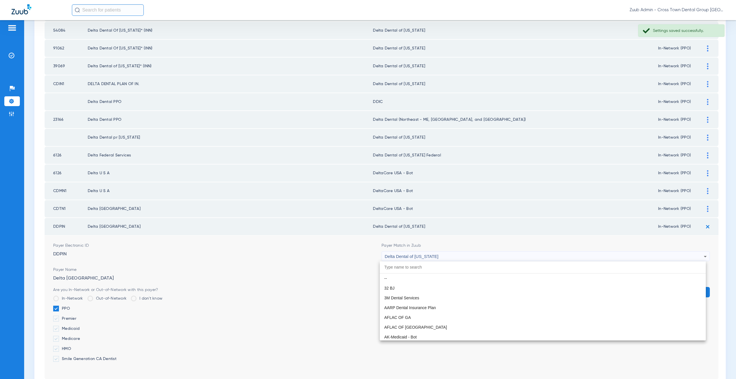
scroll to position [1311, 0]
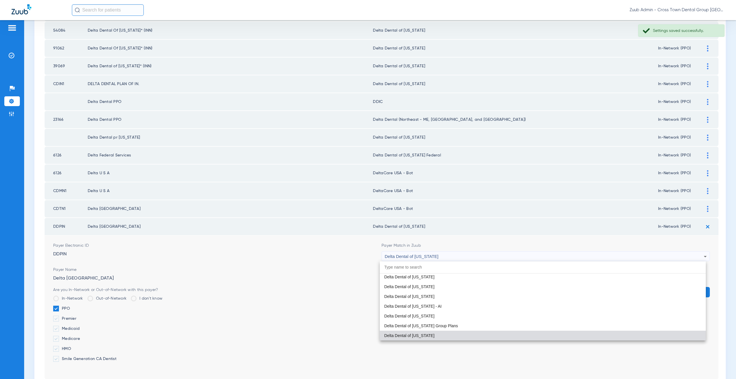
paste input "aCare USA - Bot"
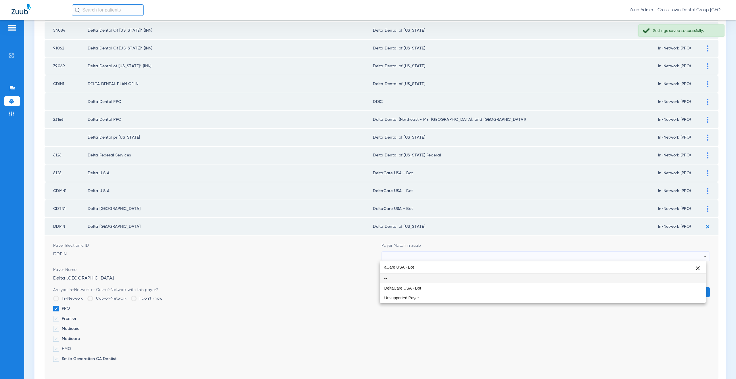
scroll to position [0, 0]
type input "aCare USA - Bot"
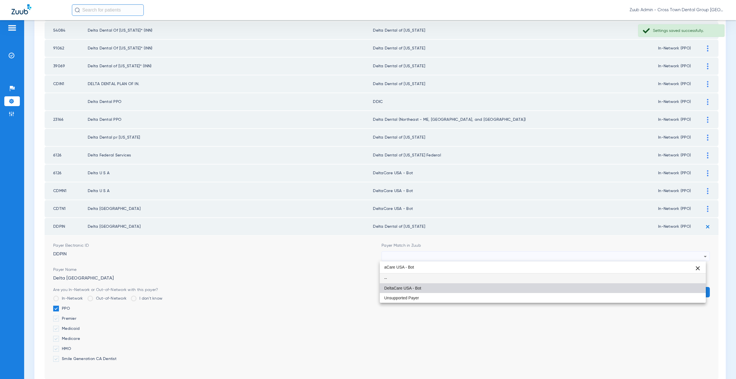
click at [406, 288] on span "DeltaCare USA - Bot" at bounding box center [402, 288] width 37 height 4
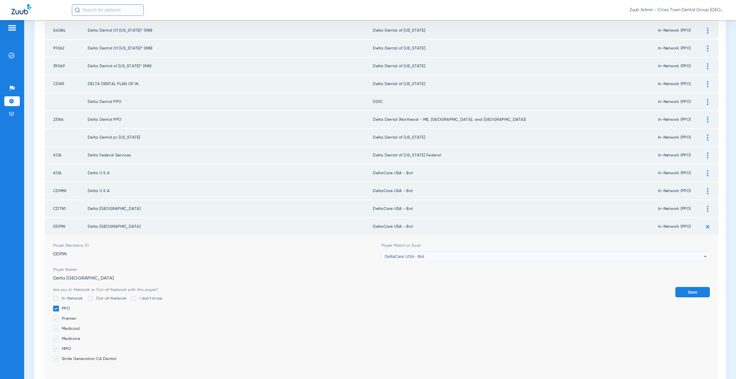
click at [684, 290] on button "Save" at bounding box center [692, 292] width 35 height 10
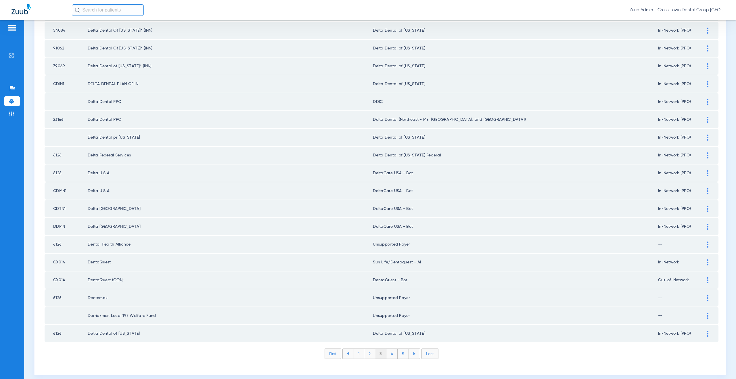
click at [389, 354] on li "4" at bounding box center [391, 354] width 11 height 10
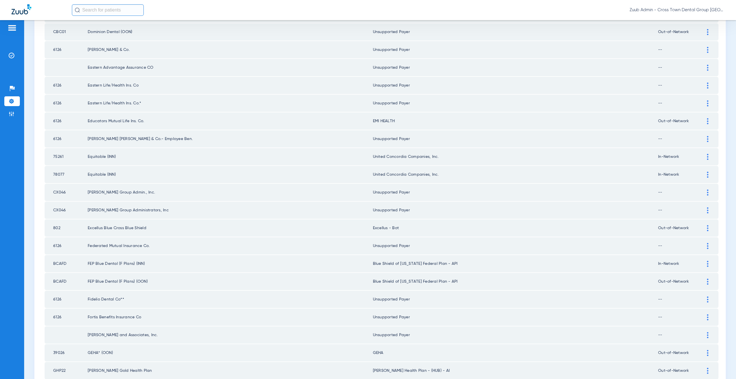
scroll to position [110, 0]
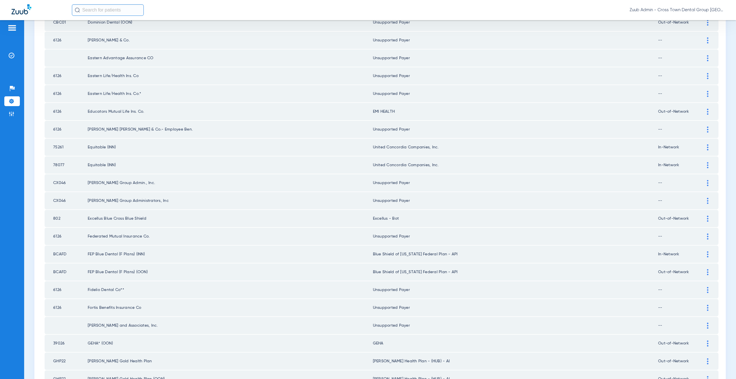
click at [703, 254] on div at bounding box center [708, 254] width 10 height 6
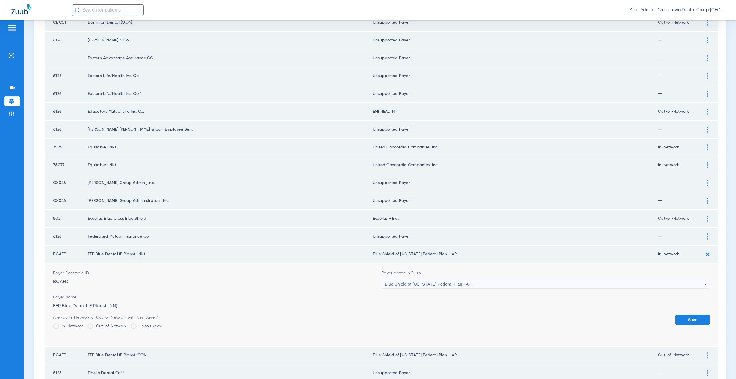
click at [441, 281] on div "Blue Shield of [US_STATE] Federal Plan - API" at bounding box center [544, 284] width 319 height 10
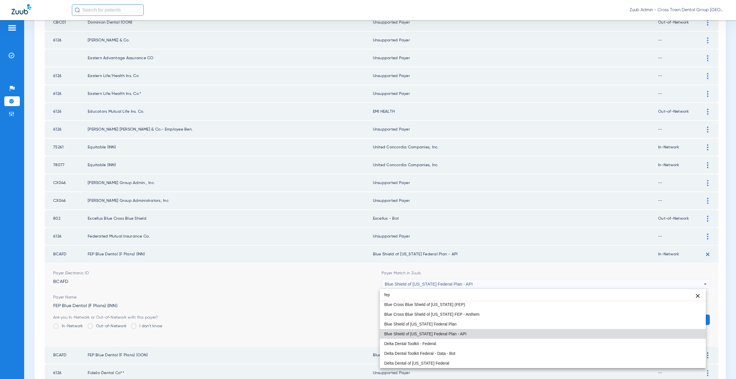
scroll to position [0, 0]
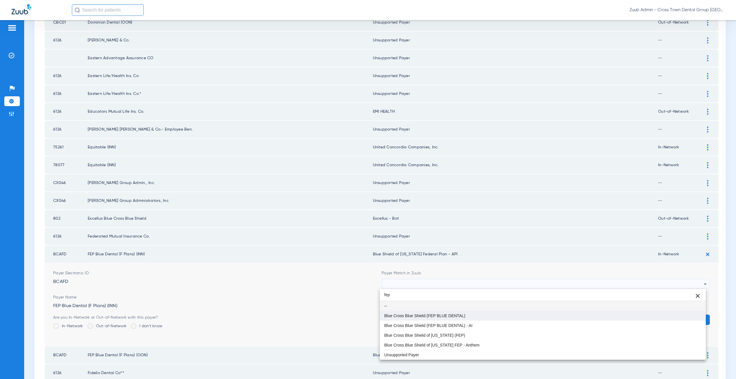
type input "fep"
click at [428, 315] on span "Blue Cross Blue Shield (FEP BLUE DENTAL)" at bounding box center [424, 316] width 81 height 4
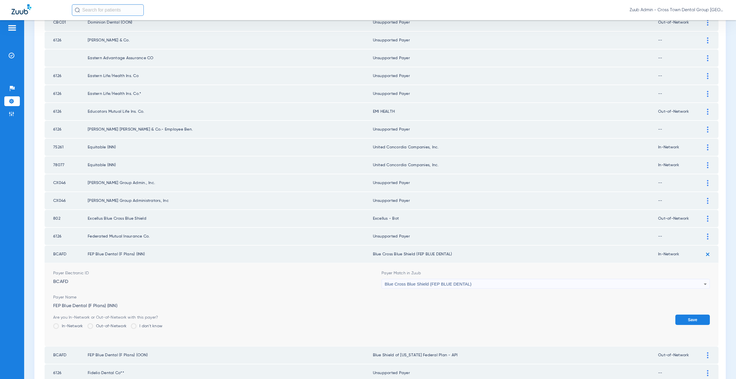
click at [685, 321] on button "Save" at bounding box center [692, 320] width 35 height 10
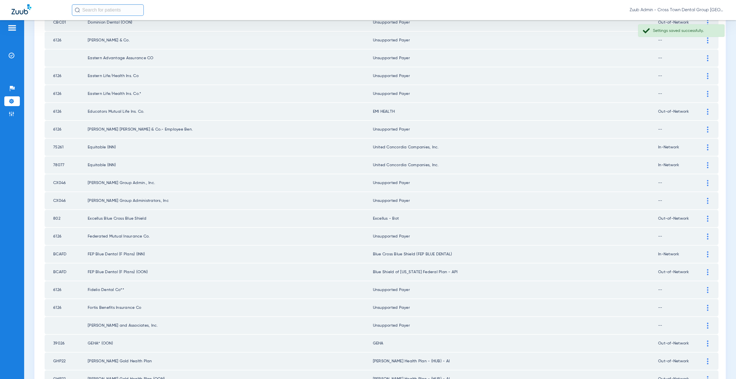
click at [703, 271] on div at bounding box center [708, 272] width 10 height 6
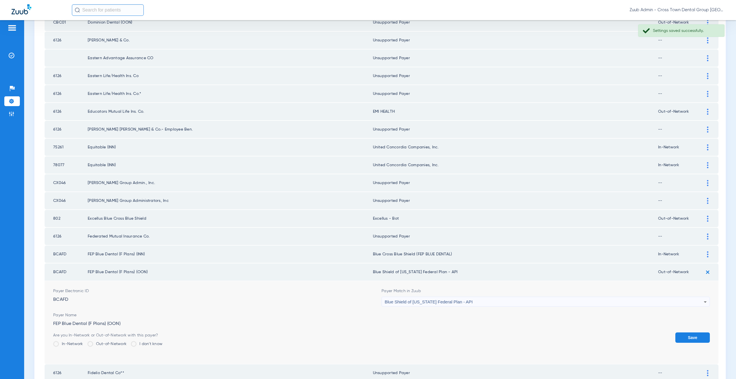
click at [433, 303] on span "Blue Shield of [US_STATE] Federal Plan - API" at bounding box center [429, 301] width 88 height 5
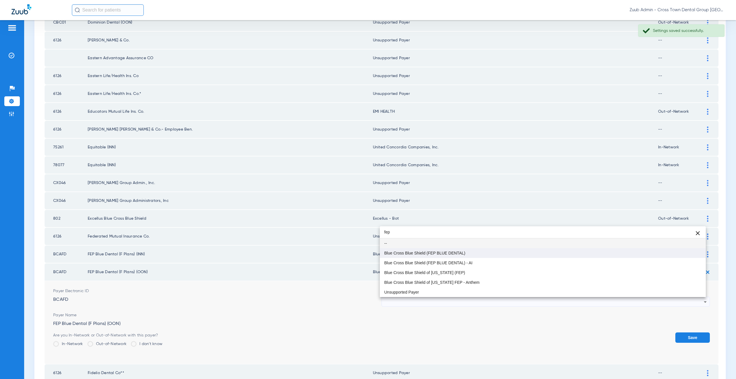
type input "fep"
click at [429, 254] on span "Blue Cross Blue Shield (FEP BLUE DENTAL)" at bounding box center [424, 253] width 81 height 4
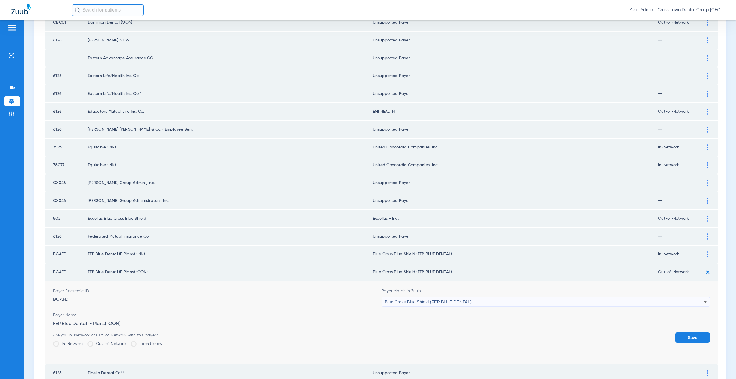
click at [677, 338] on button "Save" at bounding box center [692, 337] width 35 height 10
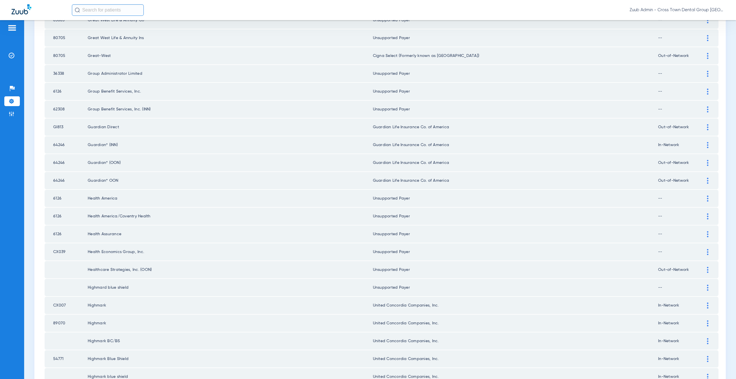
scroll to position [648, 0]
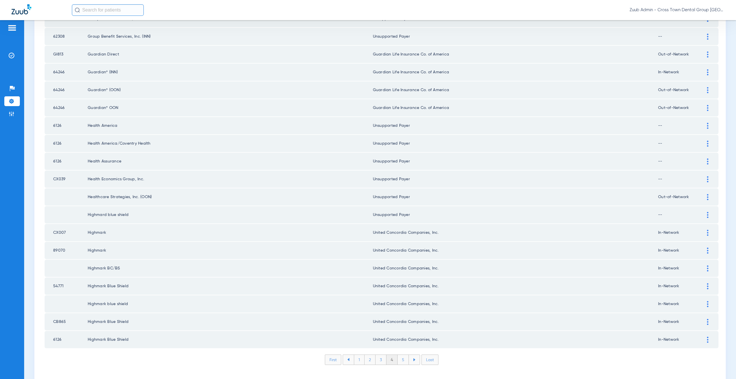
click at [400, 359] on li "5" at bounding box center [403, 360] width 11 height 10
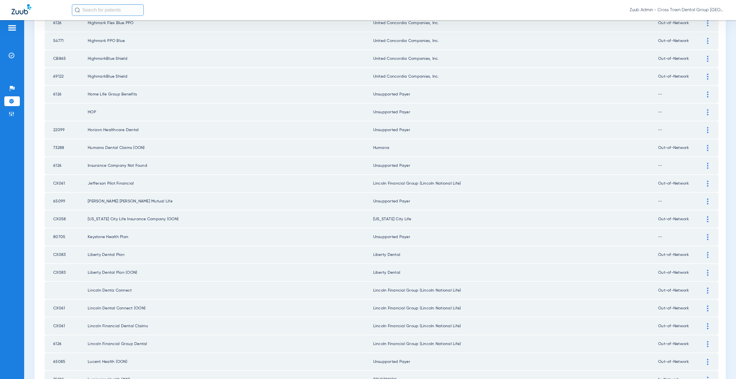
scroll to position [0, 0]
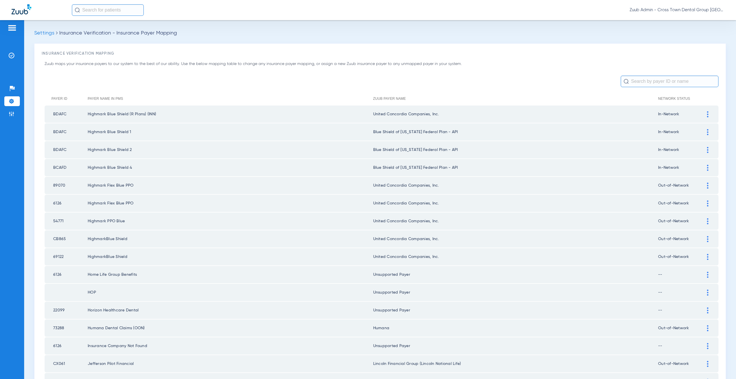
click at [703, 131] on div at bounding box center [708, 132] width 10 height 6
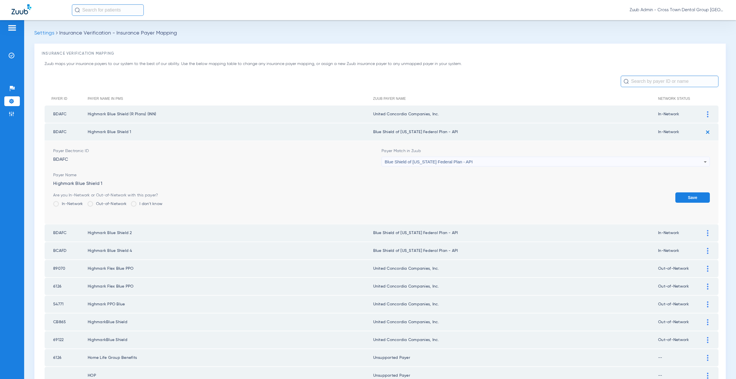
click at [458, 161] on span "Blue Shield of [US_STATE] Federal Plan - API" at bounding box center [429, 161] width 88 height 5
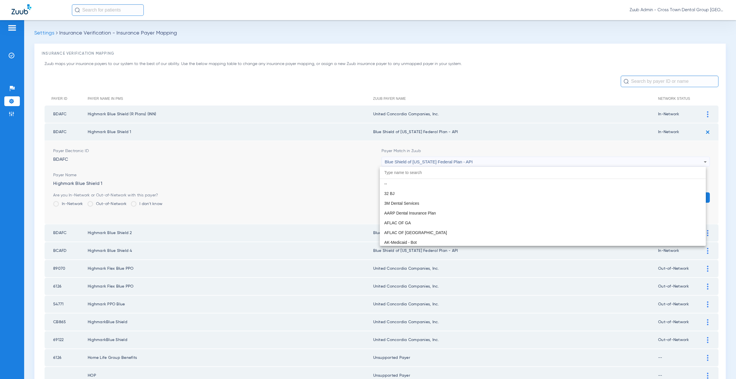
scroll to position [823, 0]
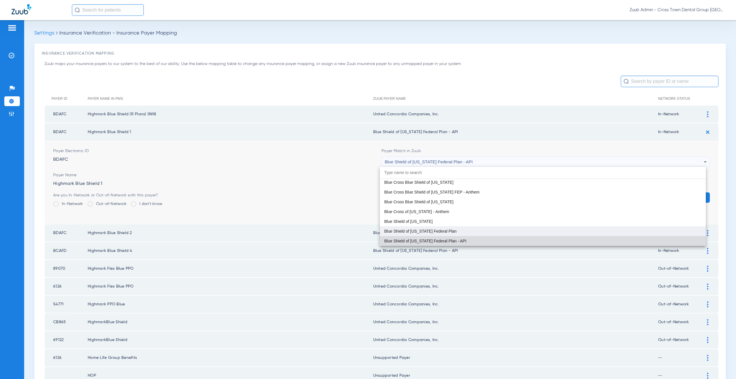
click at [449, 231] on span "Blue Shield of [US_STATE] Federal Plan" at bounding box center [420, 231] width 72 height 4
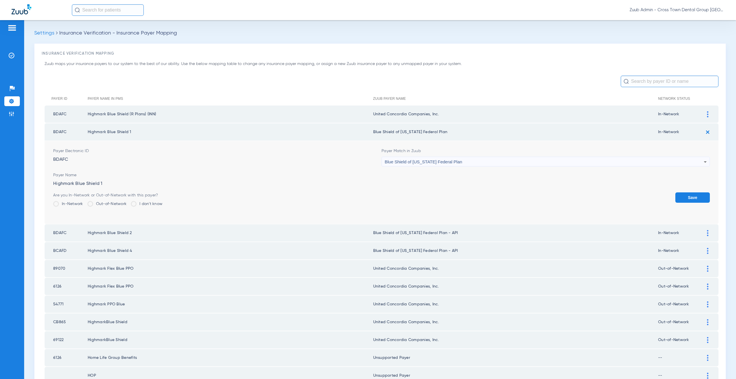
click at [678, 197] on button "Save" at bounding box center [692, 197] width 35 height 10
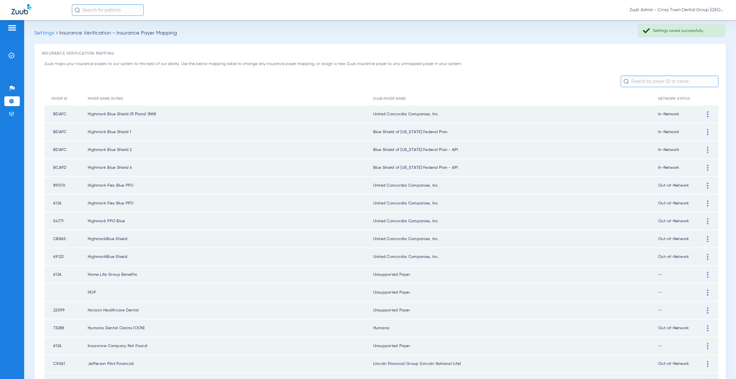
click at [707, 148] on img at bounding box center [707, 150] width 1 height 6
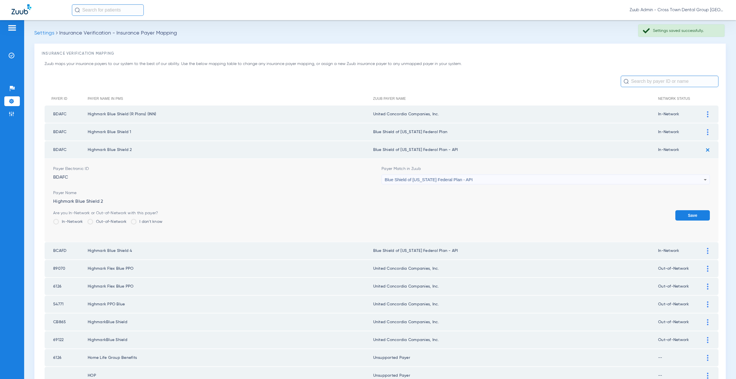
click at [450, 178] on span "Blue Shield of [US_STATE] Federal Plan - API" at bounding box center [429, 179] width 88 height 5
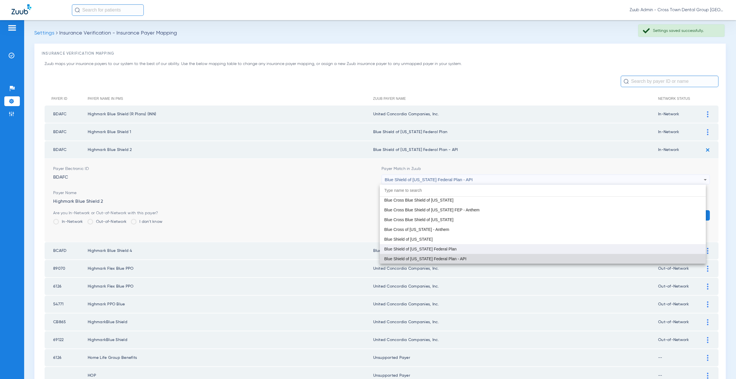
click at [449, 246] on mat-option "Blue Shield of [US_STATE] Federal Plan" at bounding box center [543, 249] width 326 height 10
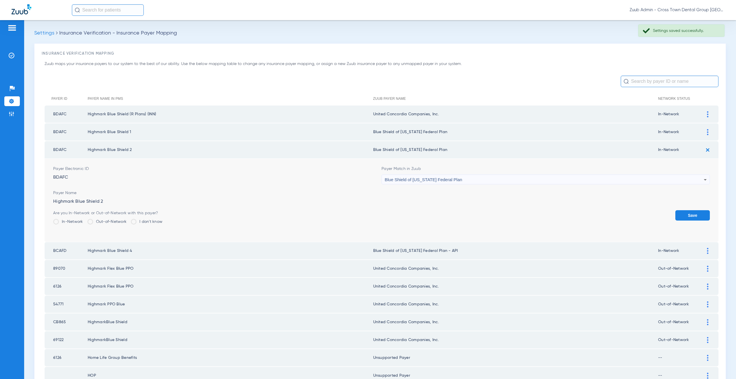
click at [695, 216] on button "Save" at bounding box center [692, 215] width 35 height 10
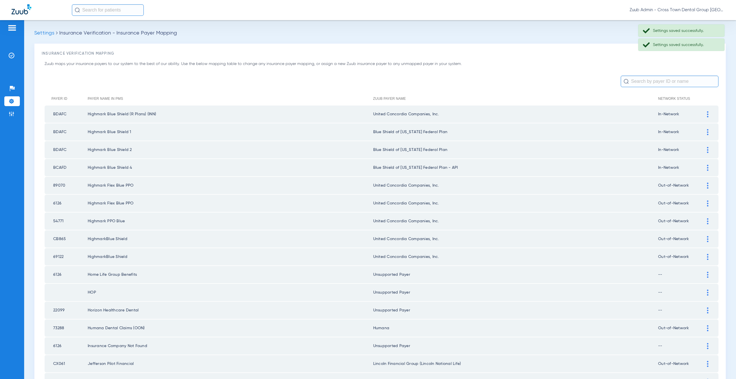
click at [703, 168] on div at bounding box center [708, 168] width 10 height 6
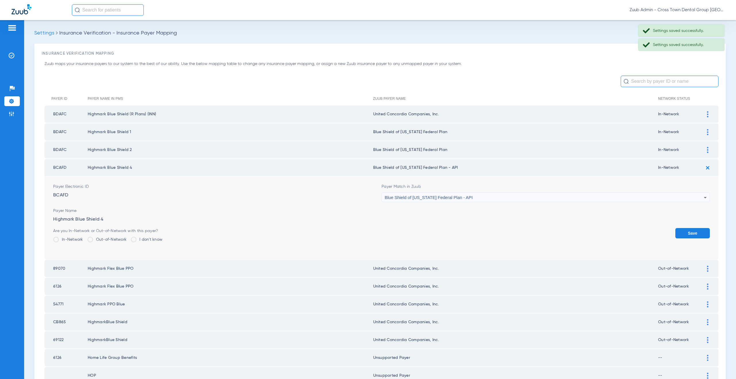
click at [441, 199] on span "Blue Shield of [US_STATE] Federal Plan - API" at bounding box center [429, 197] width 88 height 5
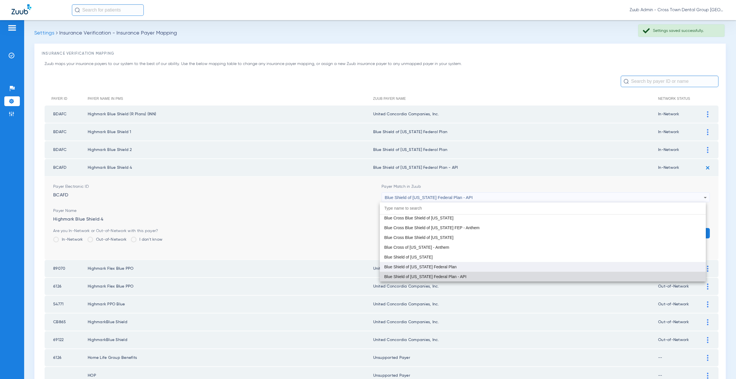
drag, startPoint x: 432, startPoint y: 271, endPoint x: 432, endPoint y: 268, distance: 3.8
click at [432, 268] on div "-- 32 BJ 3M Dental Services AARP Dental Insurance Plan AFLAC OF GA AFLAC OF NY …" at bounding box center [543, 241] width 326 height 79
click at [432, 268] on span "Blue Shield of [US_STATE] Federal Plan" at bounding box center [420, 267] width 72 height 4
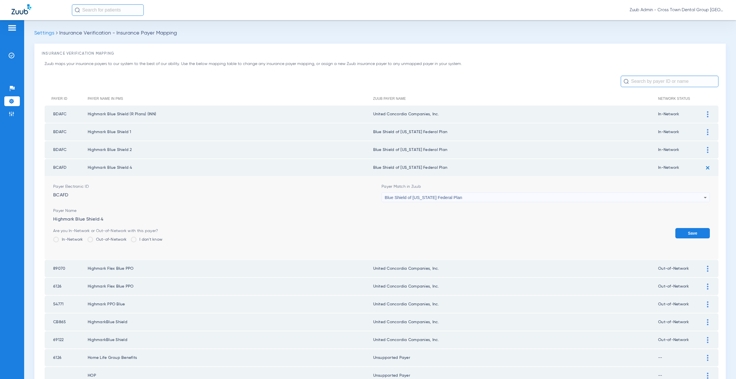
click at [684, 234] on button "Save" at bounding box center [692, 233] width 35 height 10
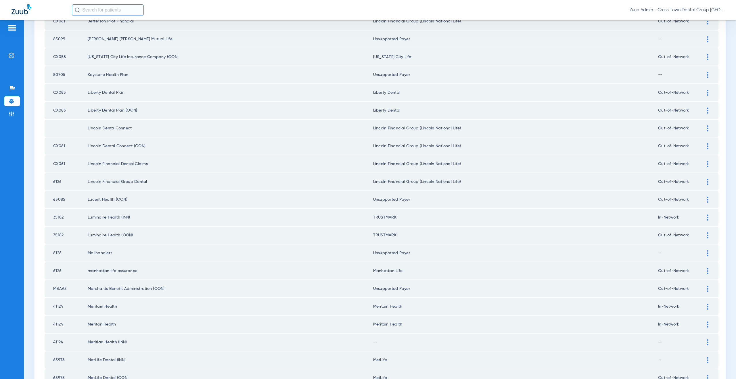
scroll to position [421, 0]
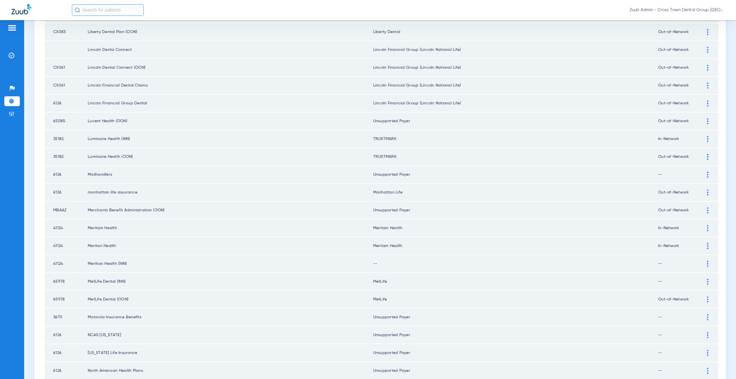
click at [703, 262] on div at bounding box center [708, 264] width 10 height 6
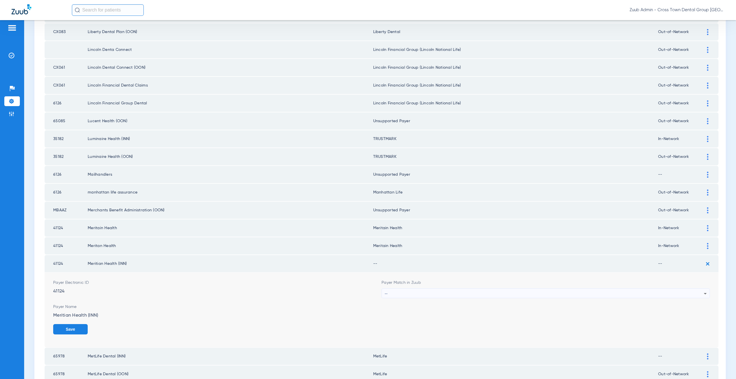
click at [394, 293] on div "--" at bounding box center [544, 294] width 319 height 10
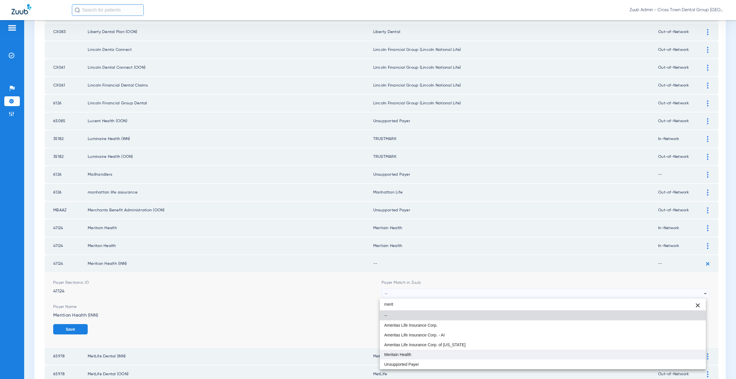
type input "merit"
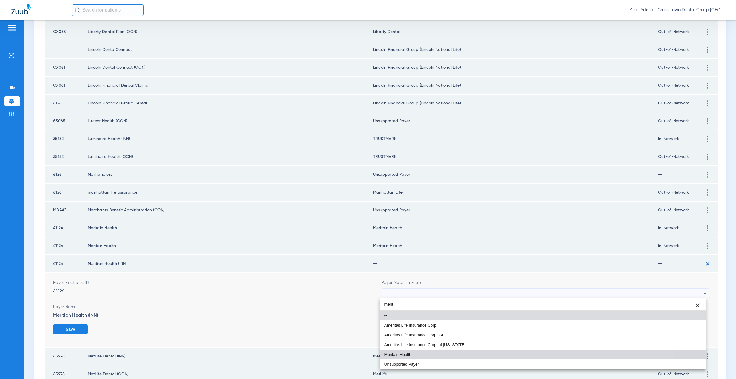
click at [398, 351] on mat-option "Meritain Health" at bounding box center [543, 355] width 326 height 10
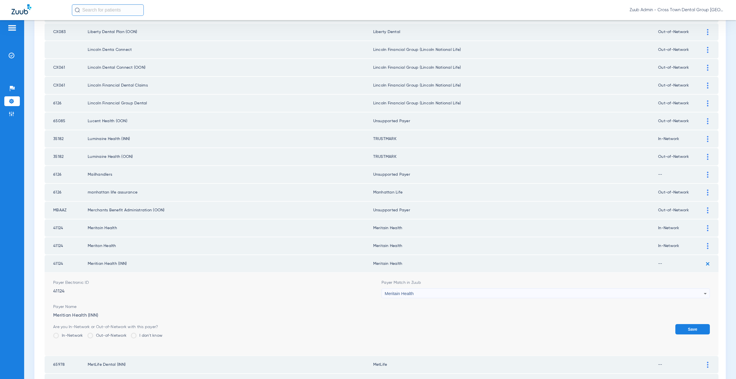
click at [68, 335] on label "In-Network" at bounding box center [68, 336] width 30 height 6
click at [85, 334] on input "In-Network" at bounding box center [85, 334] width 0 height 0
click at [690, 325] on button "Save" at bounding box center [692, 329] width 35 height 10
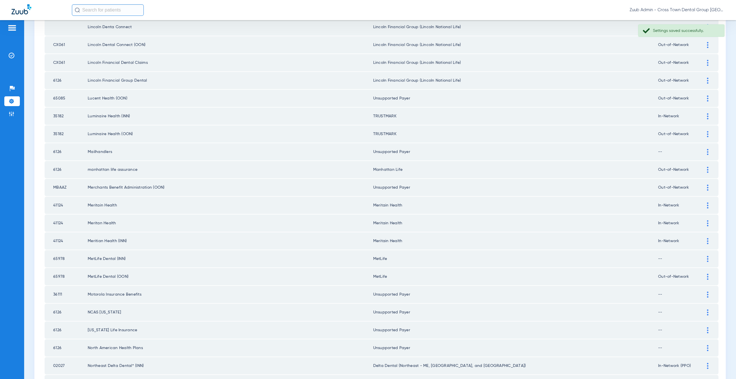
scroll to position [451, 0]
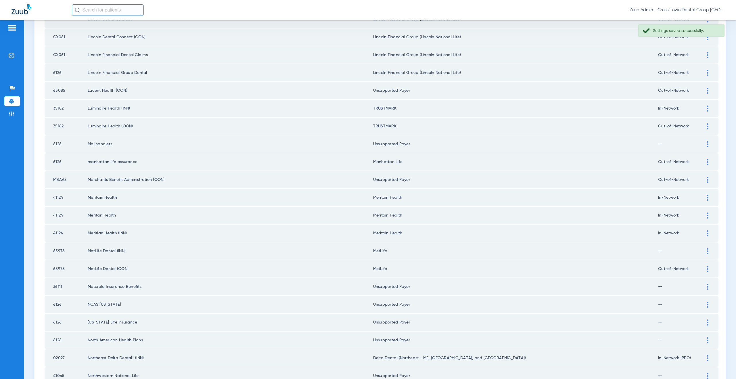
click at [707, 251] on div at bounding box center [708, 251] width 10 height 6
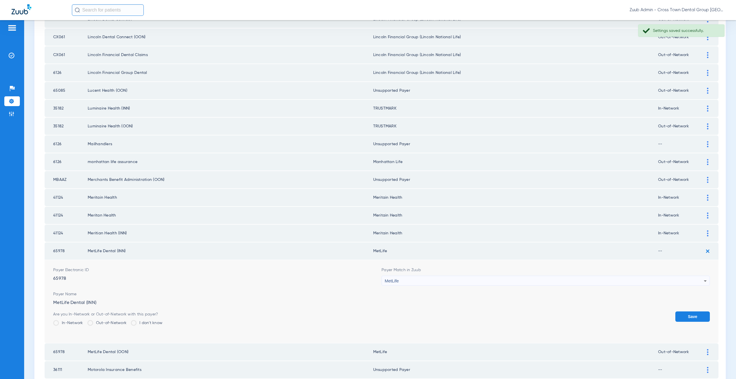
click at [70, 322] on label "In-Network" at bounding box center [68, 323] width 30 height 6
click at [85, 321] on input "In-Network" at bounding box center [85, 321] width 0 height 0
click at [692, 313] on button "Save" at bounding box center [692, 316] width 35 height 10
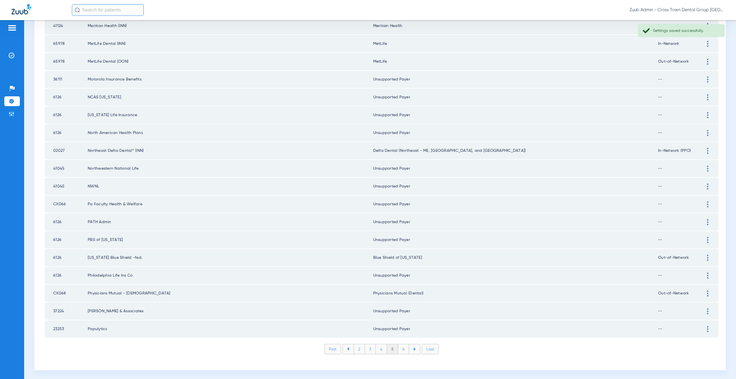
scroll to position [660, 0]
click at [401, 350] on li "6" at bounding box center [403, 348] width 11 height 10
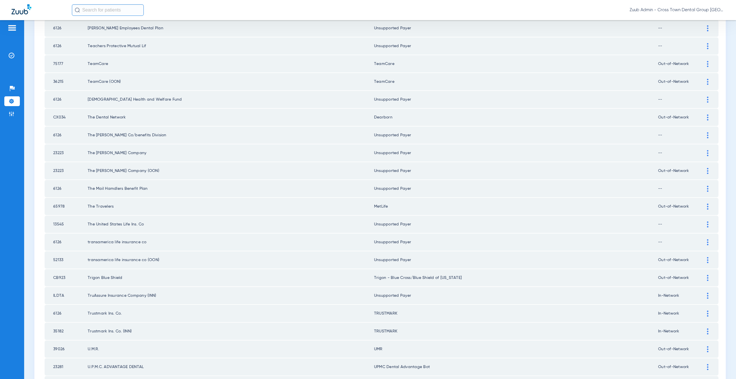
scroll to position [656, 0]
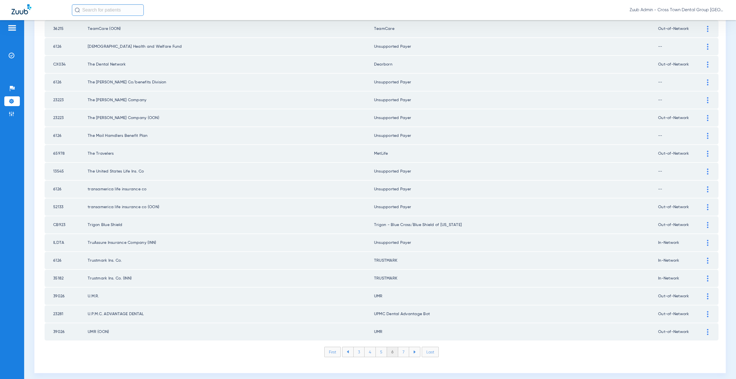
click at [401, 354] on li "7" at bounding box center [403, 352] width 11 height 10
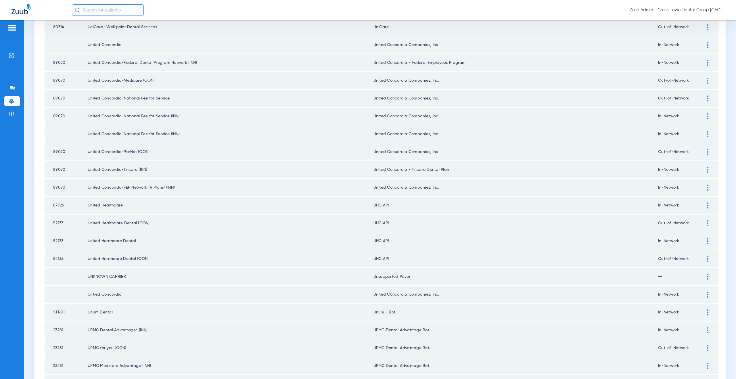
scroll to position [98, 0]
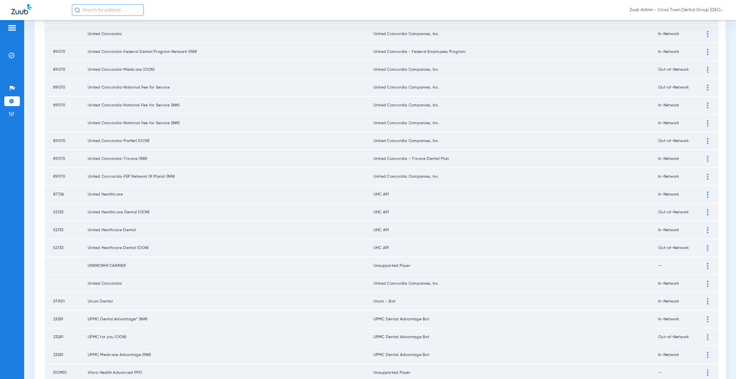
click at [708, 197] on div at bounding box center [708, 194] width 10 height 6
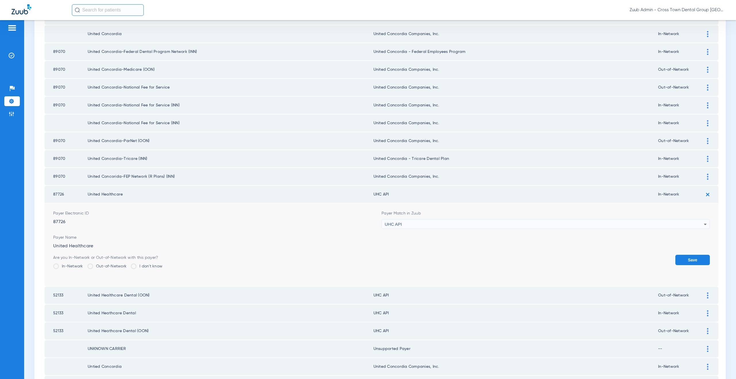
click at [393, 226] on span "UHC API" at bounding box center [393, 224] width 17 height 5
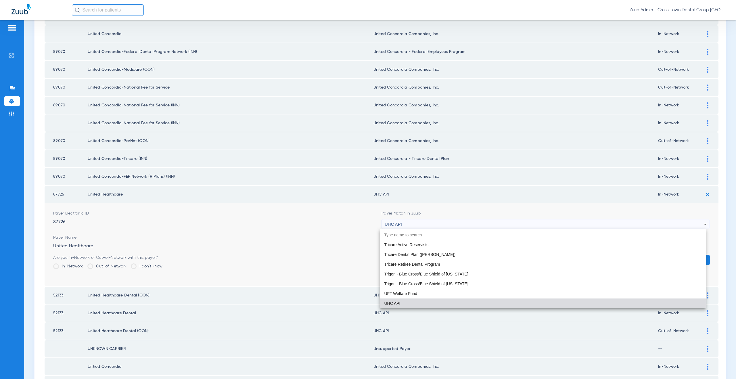
type input "i"
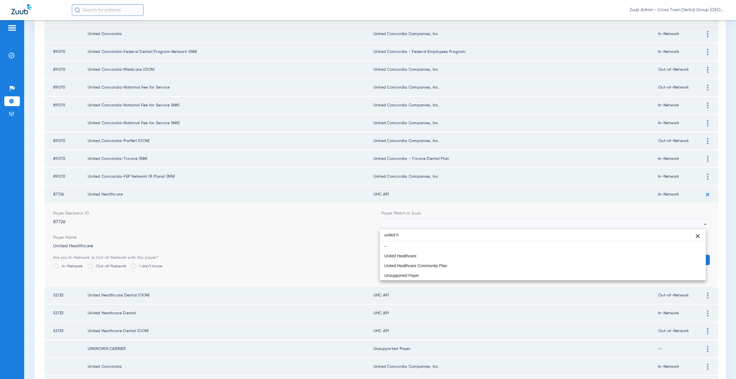
scroll to position [0, 0]
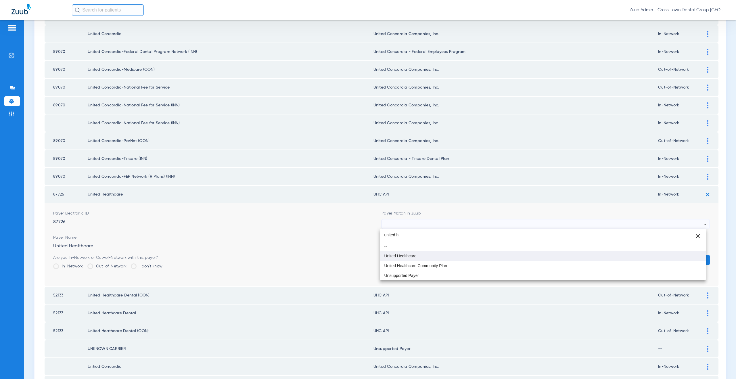
type input "united h"
click at [393, 253] on mat-option "United Healthcare" at bounding box center [543, 256] width 326 height 10
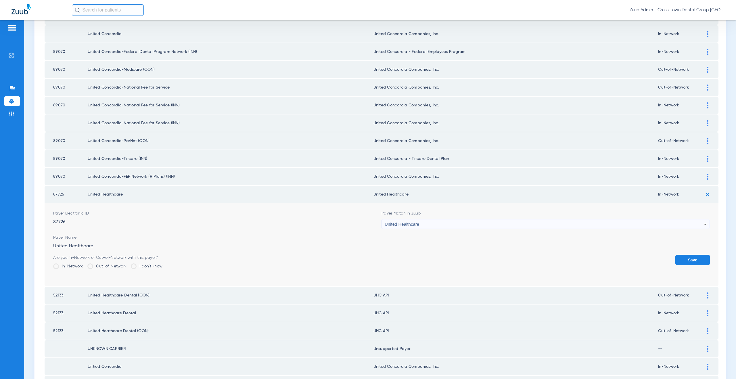
click at [696, 260] on button "Save" at bounding box center [692, 260] width 35 height 10
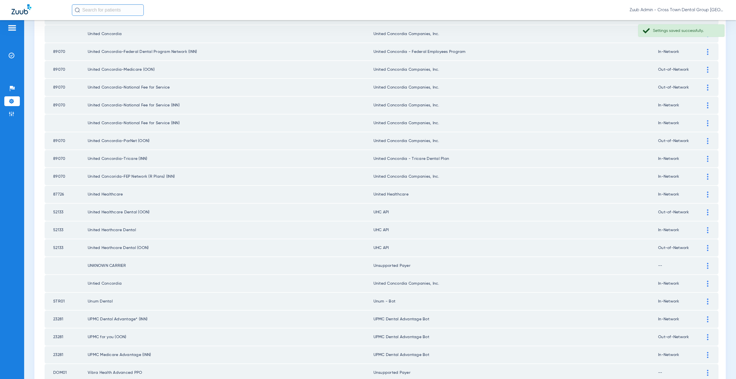
click at [703, 212] on div at bounding box center [708, 212] width 10 height 6
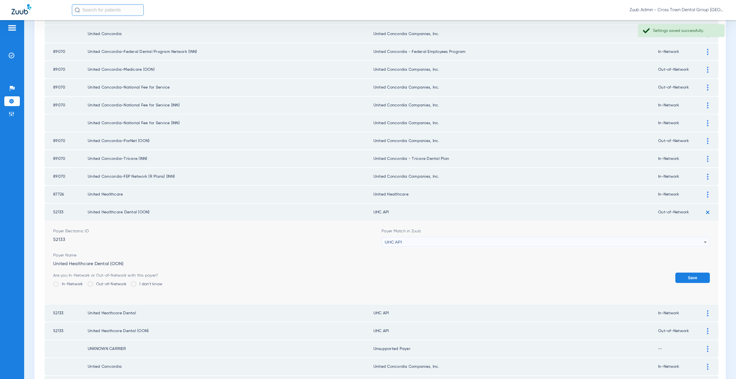
click at [441, 244] on div "UHC API" at bounding box center [544, 242] width 319 height 10
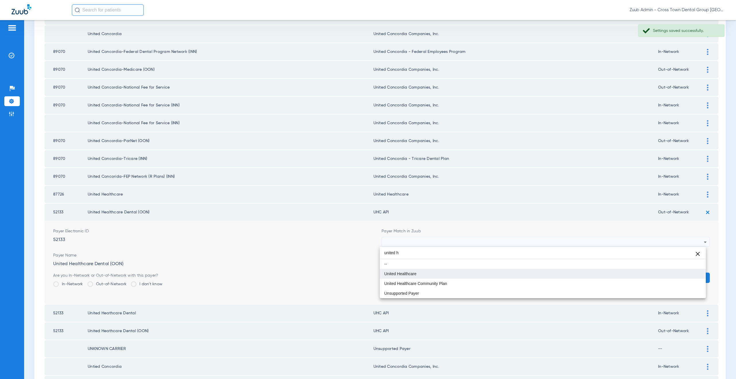
type input "united h"
click at [404, 272] on span "United Healthcare" at bounding box center [400, 274] width 32 height 4
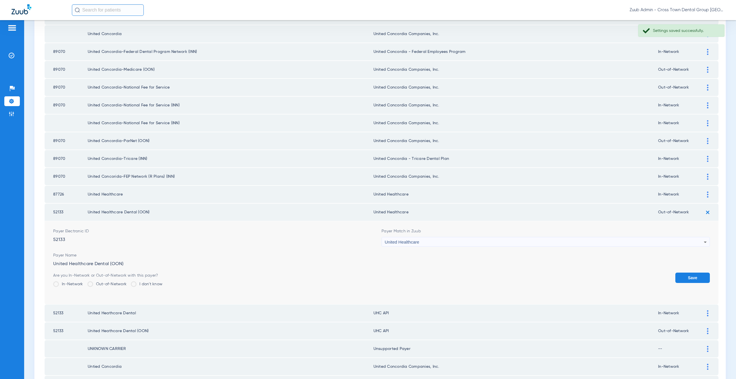
click at [678, 275] on button "Save" at bounding box center [692, 278] width 35 height 10
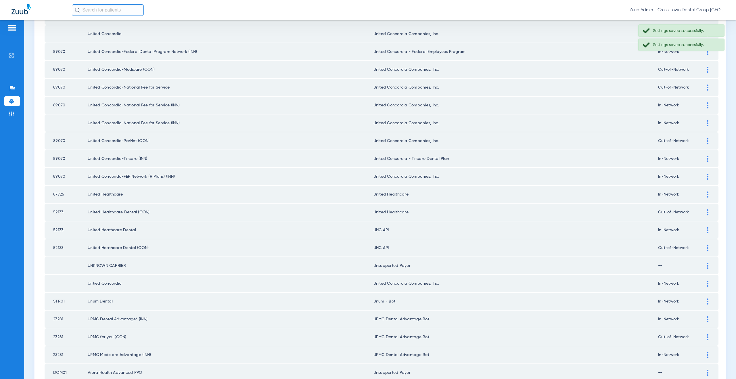
click at [704, 233] on td at bounding box center [711, 229] width 16 height 17
click at [704, 231] on div at bounding box center [708, 230] width 10 height 6
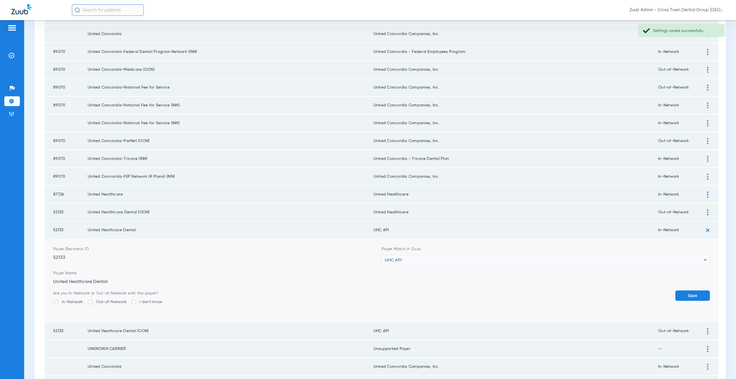
click at [412, 262] on div "UHC API" at bounding box center [544, 260] width 319 height 10
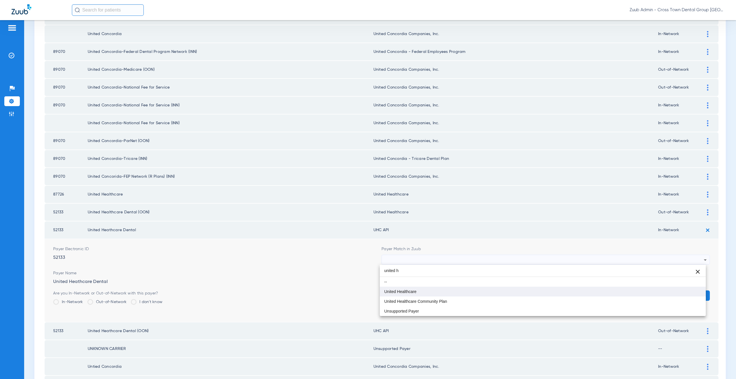
type input "united h"
click at [407, 292] on span "United Healthcare" at bounding box center [400, 292] width 32 height 4
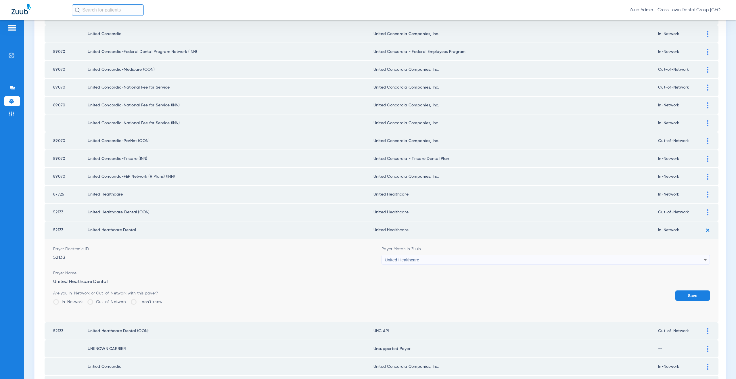
click at [687, 295] on button "Save" at bounding box center [692, 295] width 35 height 10
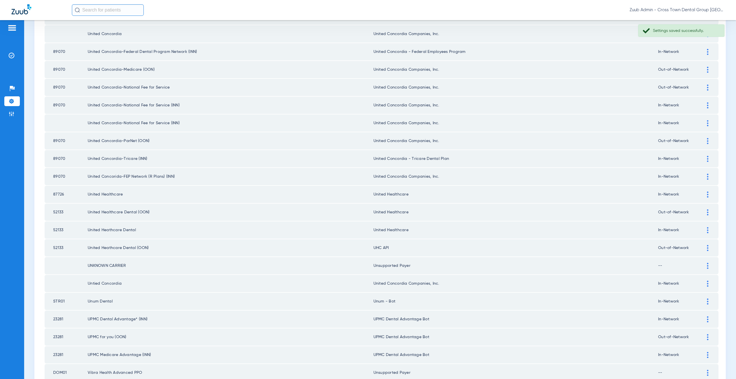
click at [706, 249] on div at bounding box center [708, 248] width 10 height 6
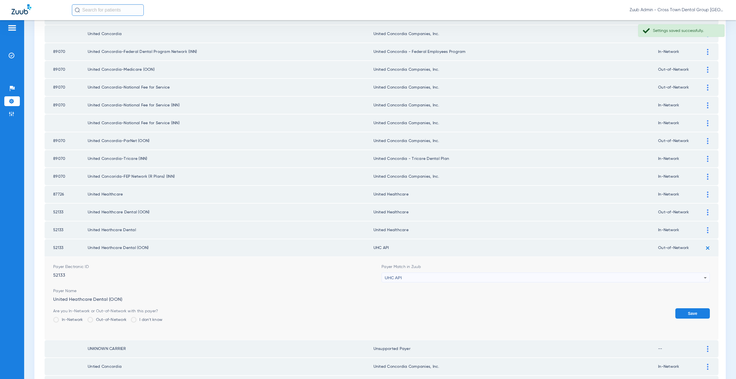
click at [415, 278] on div "UHC API" at bounding box center [544, 278] width 319 height 10
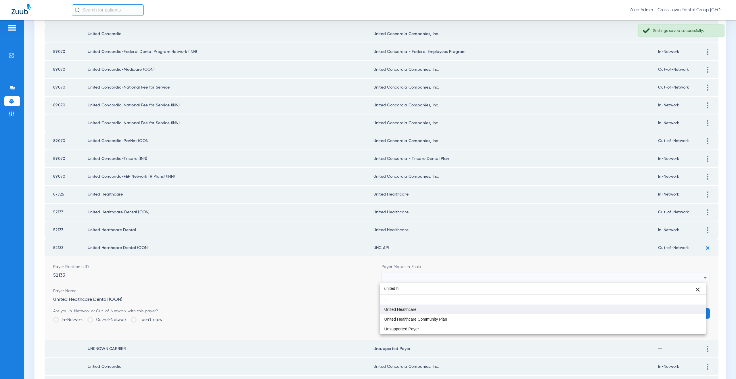
type input "united h"
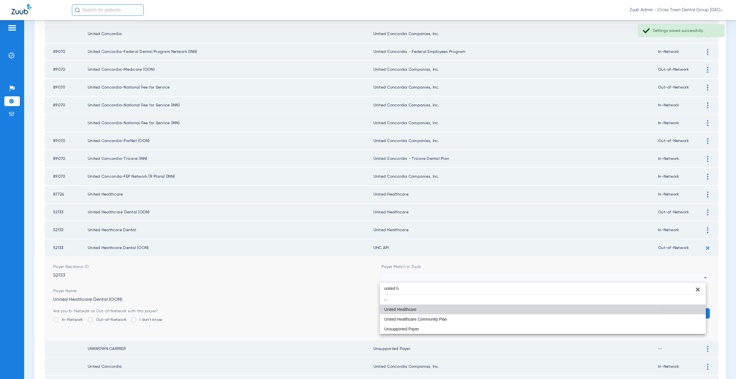
click at [390, 306] on mat-option "United Healthcare" at bounding box center [543, 309] width 326 height 10
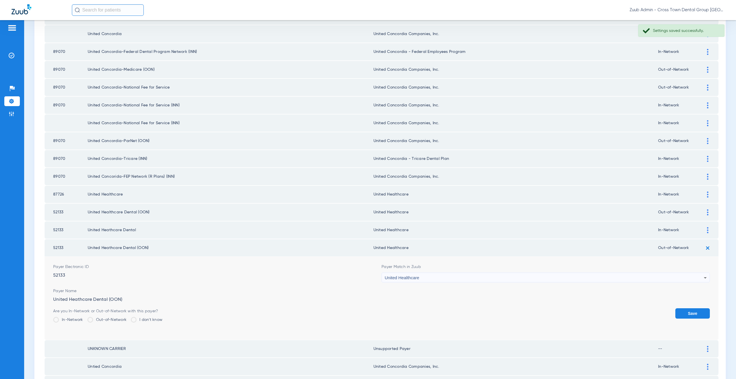
click at [689, 313] on button "Save" at bounding box center [692, 313] width 35 height 10
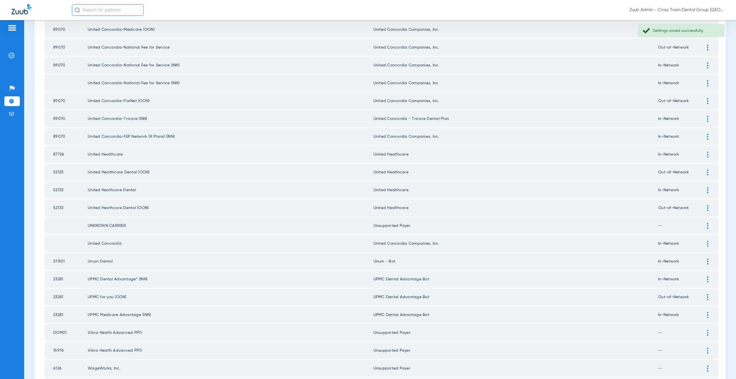
scroll to position [145, 0]
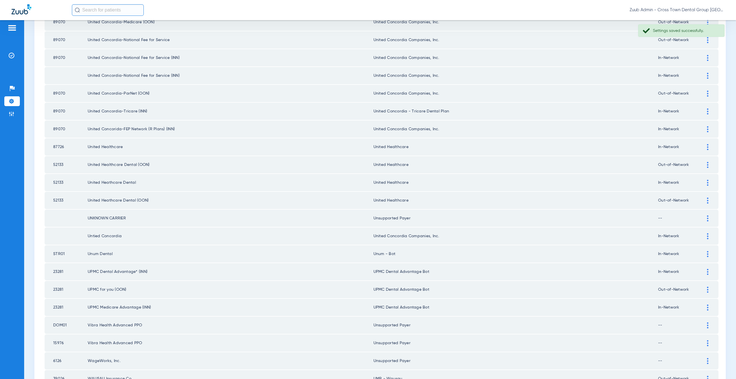
click at [707, 255] on img at bounding box center [707, 254] width 1 height 6
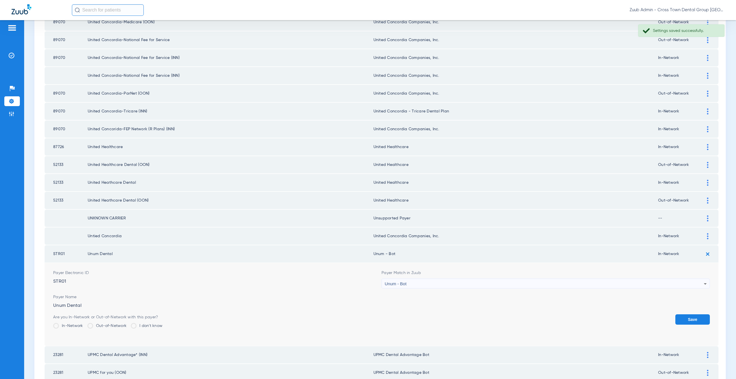
click at [418, 285] on div "Unum - Bot" at bounding box center [544, 284] width 319 height 10
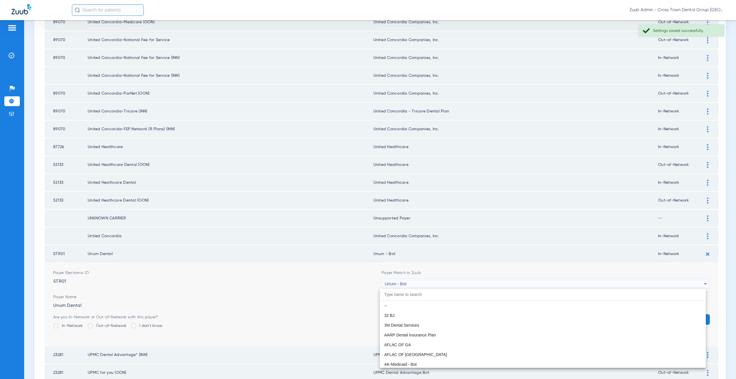
scroll to position [4616, 0]
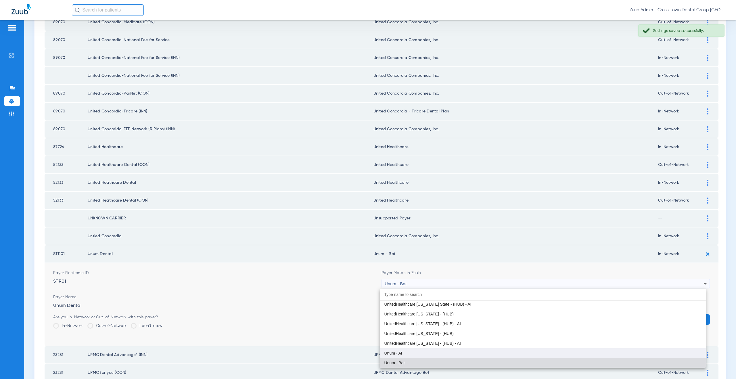
click at [410, 354] on mat-option "Unum - AI" at bounding box center [543, 353] width 326 height 10
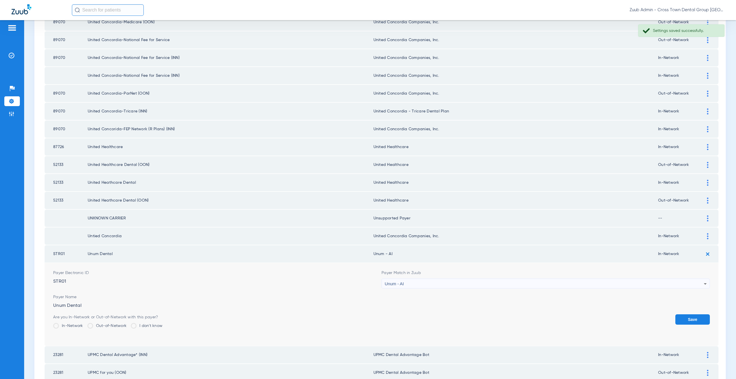
click at [679, 321] on button "Save" at bounding box center [692, 319] width 35 height 10
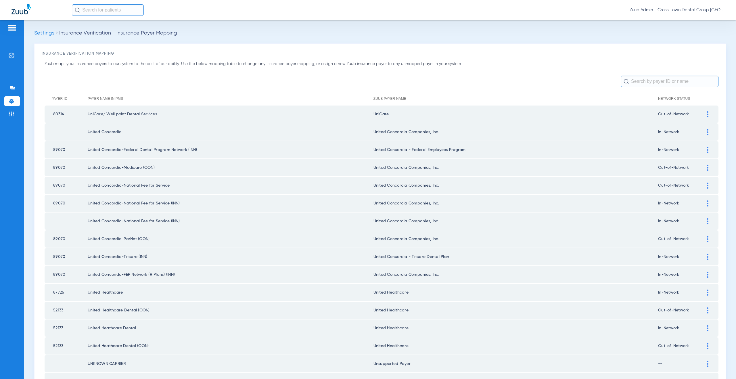
click at [18, 102] on li "Settings" at bounding box center [12, 101] width 16 height 10
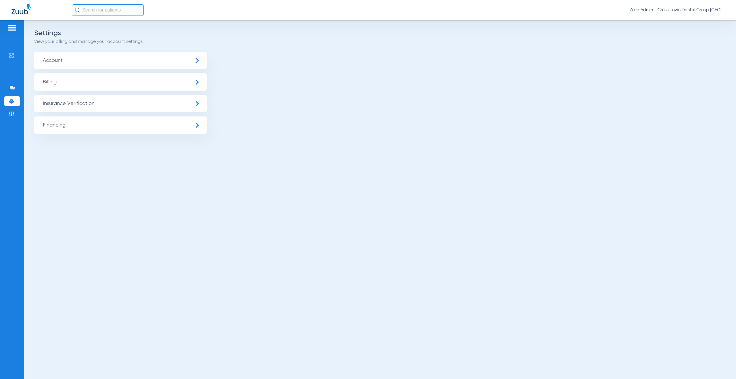
click at [96, 106] on span "Insurance Verification" at bounding box center [120, 103] width 173 height 17
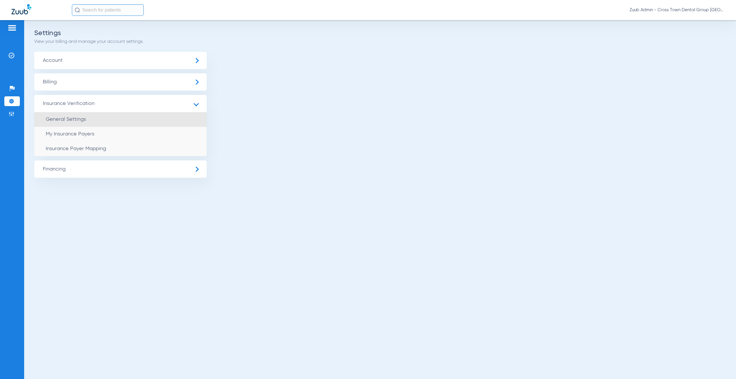
click at [91, 125] on li "General Settings" at bounding box center [120, 119] width 173 height 15
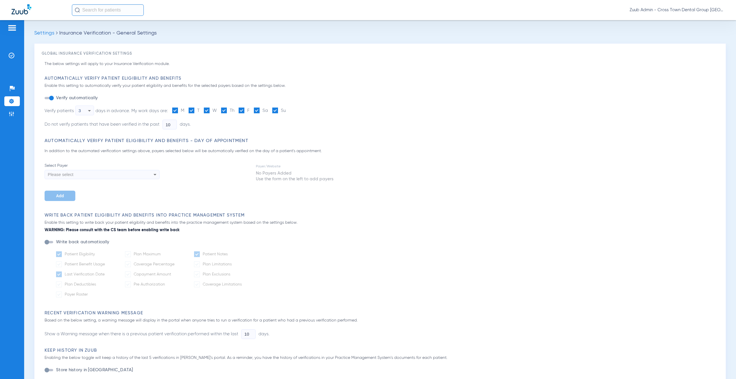
type input "5"
type input "1"
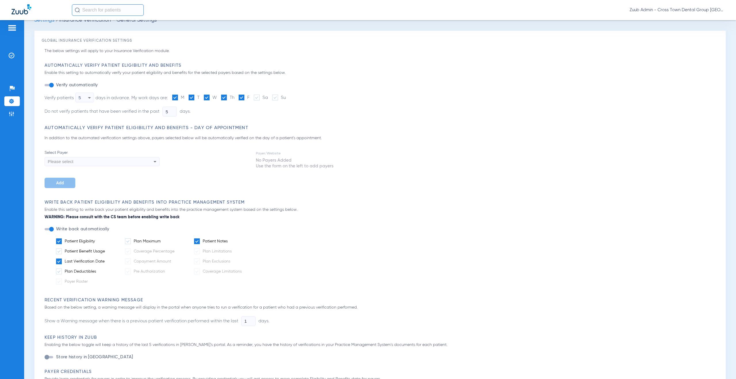
scroll to position [9, 0]
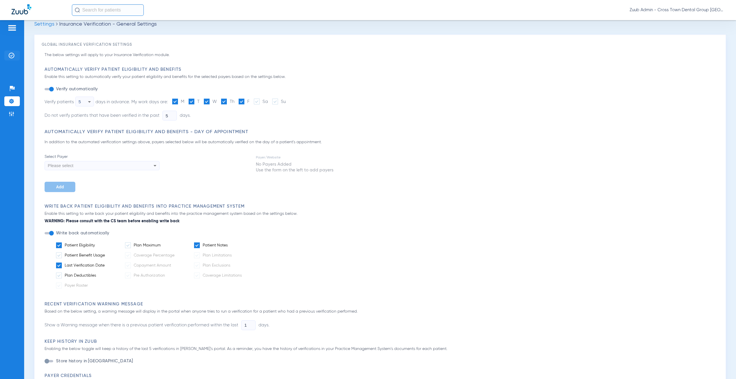
click at [12, 57] on img at bounding box center [12, 56] width 6 height 6
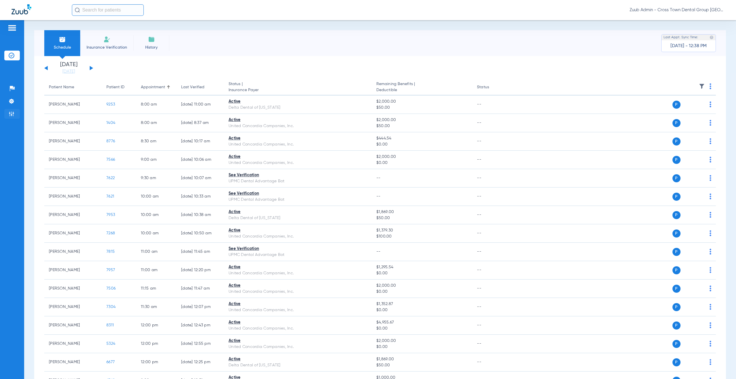
click at [11, 113] on img at bounding box center [12, 114] width 6 height 6
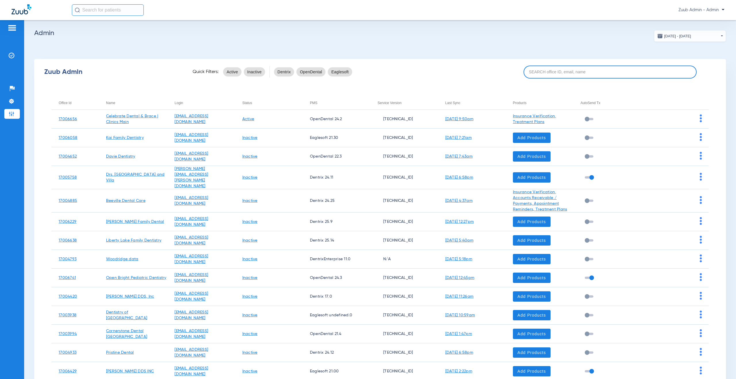
click at [538, 76] on input at bounding box center [610, 72] width 173 height 13
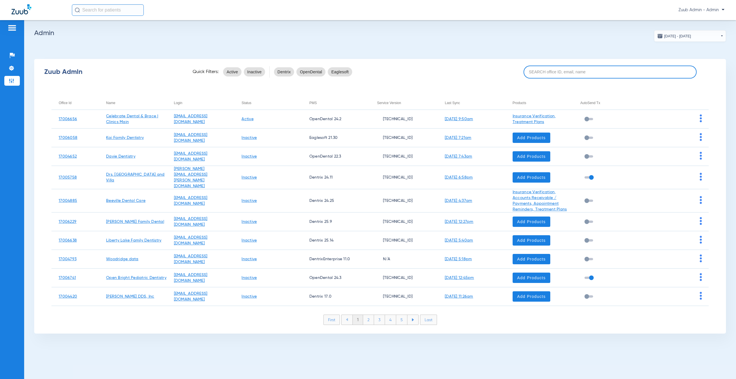
paste input "17006330"
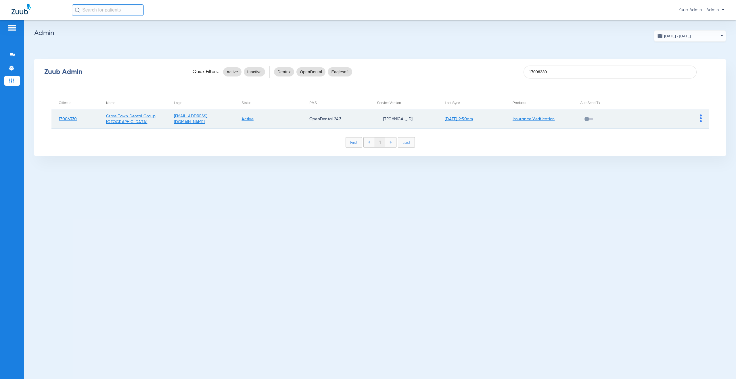
type input "17006330"
click at [700, 117] on img at bounding box center [701, 118] width 2 height 8
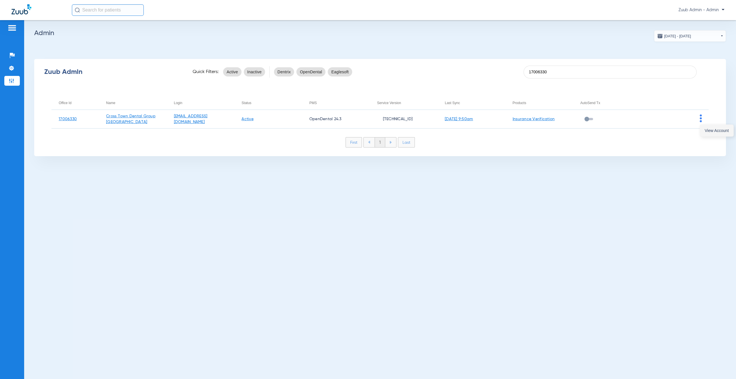
click at [706, 131] on span "View Account" at bounding box center [717, 131] width 24 height 4
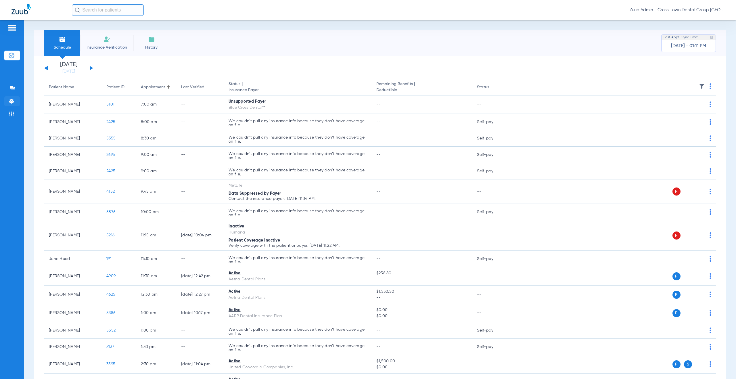
click at [9, 102] on img at bounding box center [12, 101] width 6 height 6
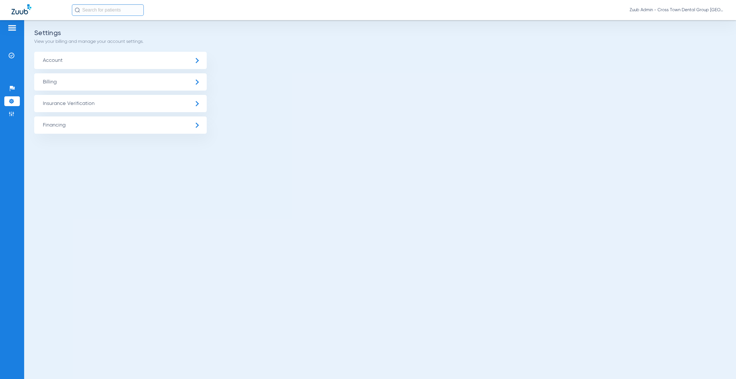
click at [57, 108] on span "Insurance Verification" at bounding box center [120, 103] width 173 height 17
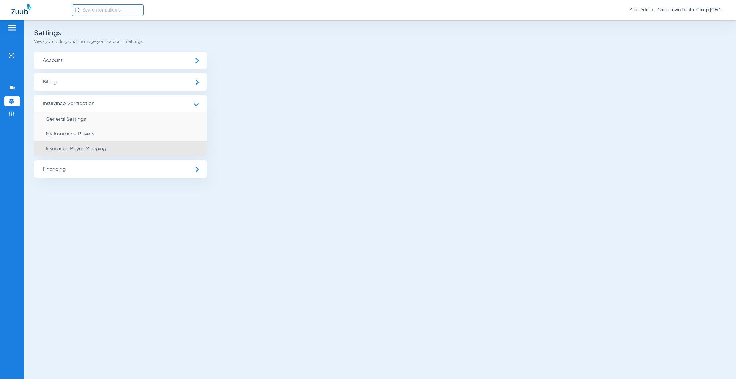
click at [93, 151] on span "Insurance Payer Mapping" at bounding box center [76, 148] width 60 height 5
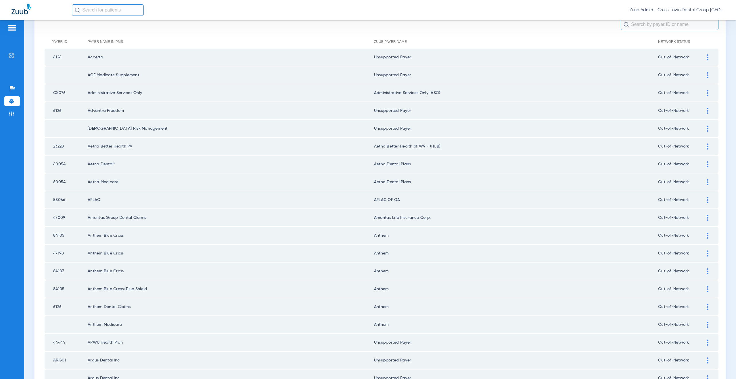
scroll to position [58, 0]
click at [703, 200] on div at bounding box center [708, 199] width 10 height 6
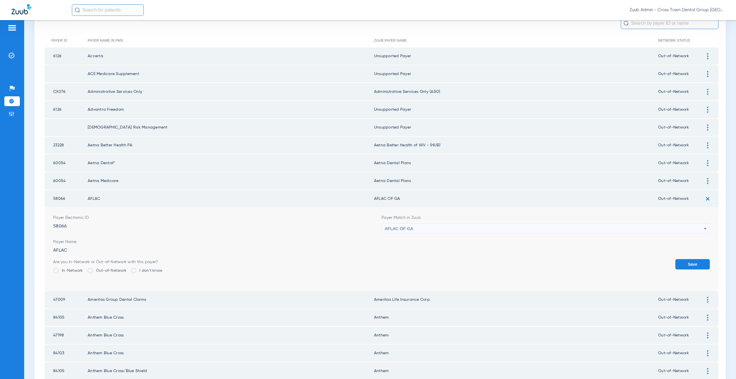
click at [430, 229] on div "AFLAC OF GA" at bounding box center [544, 229] width 319 height 10
type input "uns"
click at [426, 256] on mat-option "Unsupported Payer" at bounding box center [543, 260] width 326 height 10
click at [688, 261] on button "Save" at bounding box center [692, 264] width 35 height 10
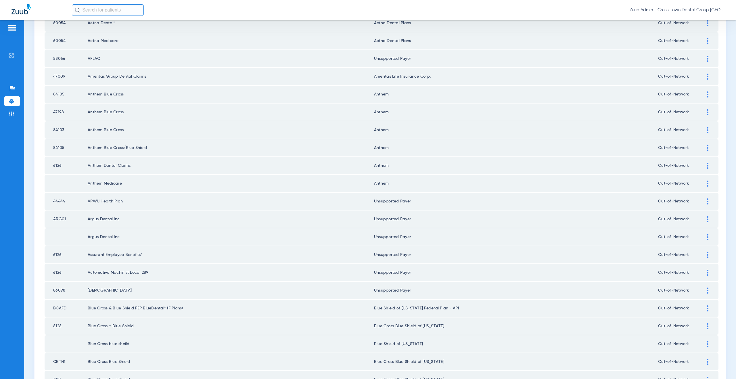
scroll to position [232, 0]
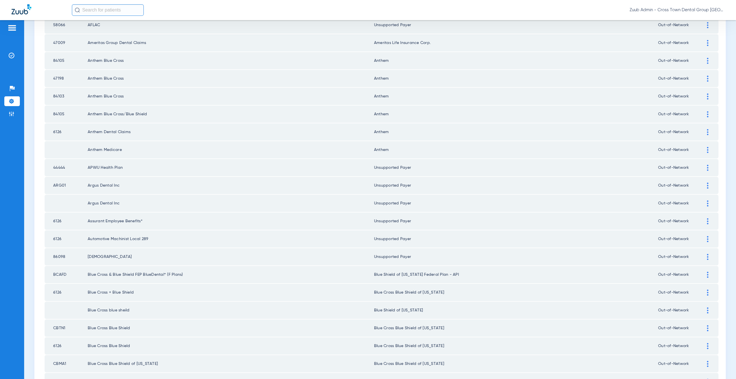
click at [705, 274] on div at bounding box center [708, 275] width 10 height 6
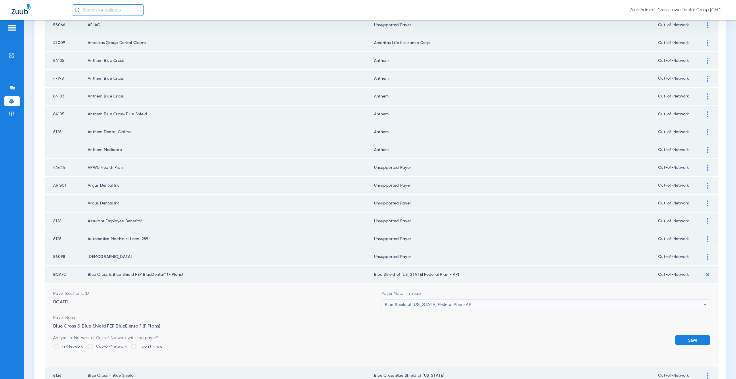
click at [447, 303] on span "Blue Shield of [US_STATE] Federal Plan - API" at bounding box center [429, 304] width 88 height 5
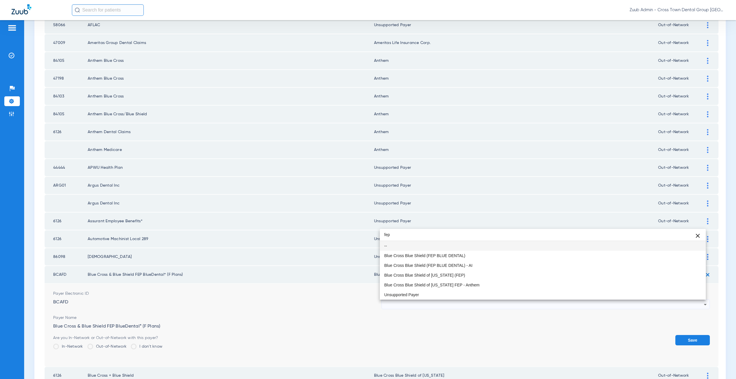
scroll to position [0, 0]
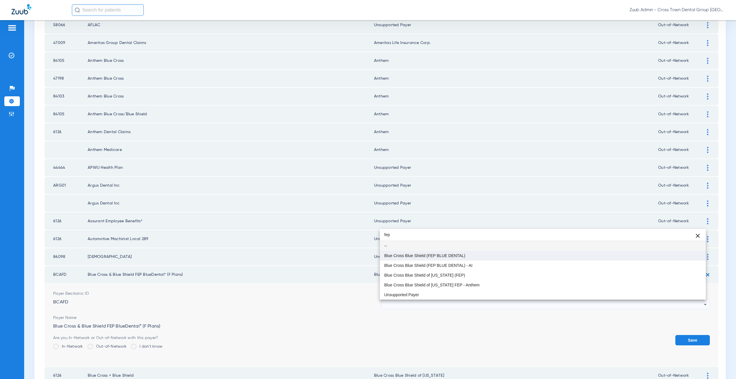
type input "fep"
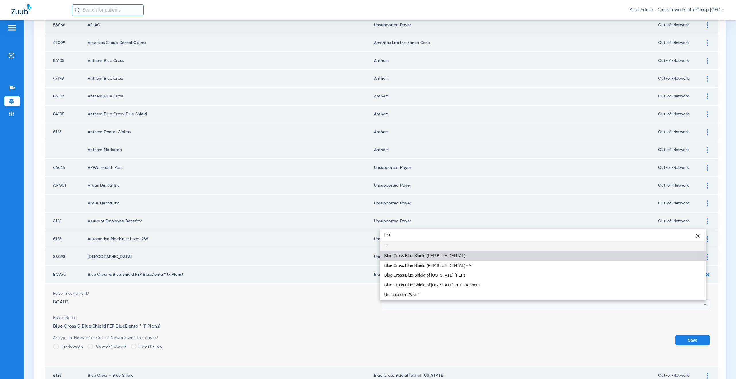
click at [446, 256] on span "Blue Cross Blue Shield (FEP BLUE DENTAL)" at bounding box center [424, 256] width 81 height 4
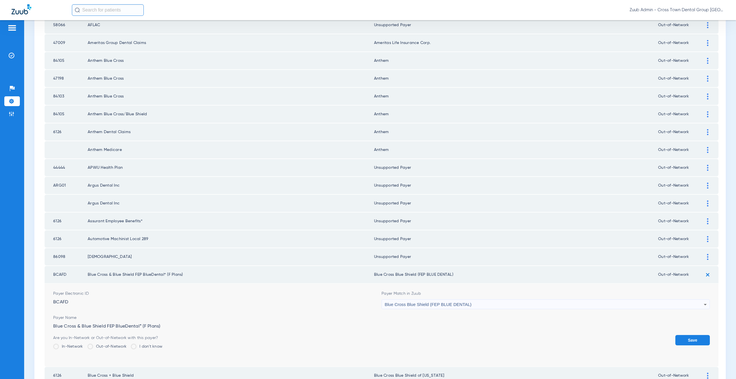
click at [679, 339] on button "Save" at bounding box center [692, 340] width 35 height 10
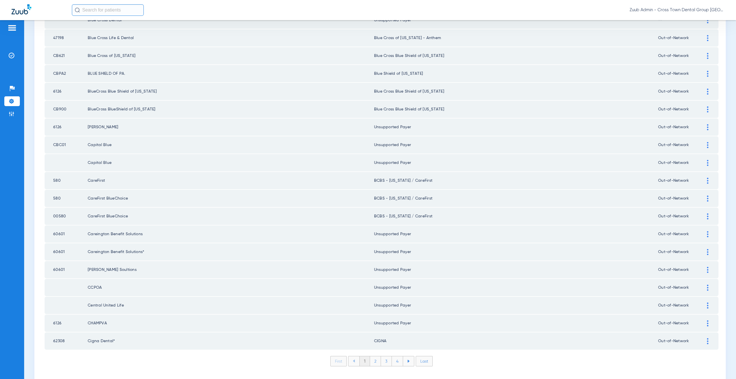
scroll to position [660, 0]
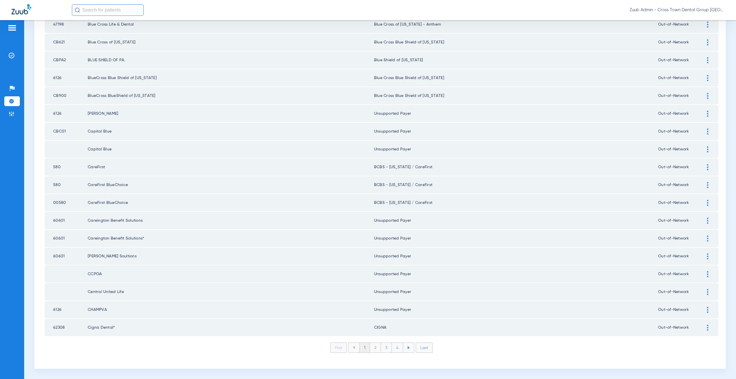
click at [373, 348] on li "2" at bounding box center [375, 348] width 11 height 10
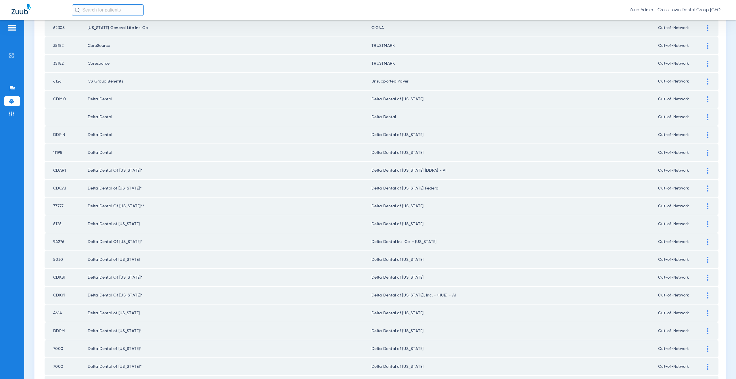
scroll to position [172, 0]
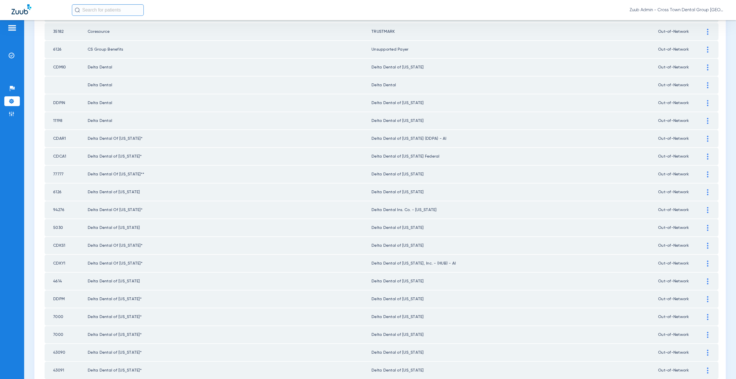
drag, startPoint x: 704, startPoint y: 263, endPoint x: 611, endPoint y: 274, distance: 93.6
click at [704, 263] on div at bounding box center [708, 264] width 10 height 6
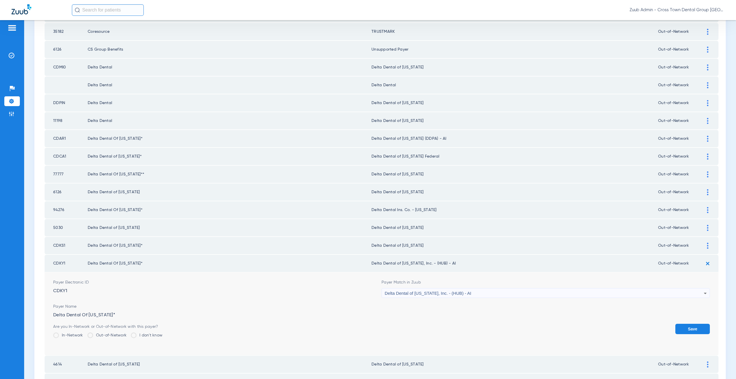
click at [426, 292] on span "Delta Dental of [US_STATE], Inc. - (HUB) - AI" at bounding box center [428, 293] width 87 height 5
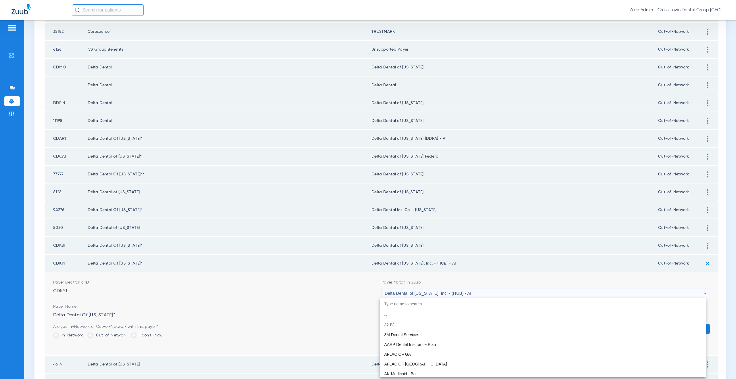
scroll to position [1370, 0]
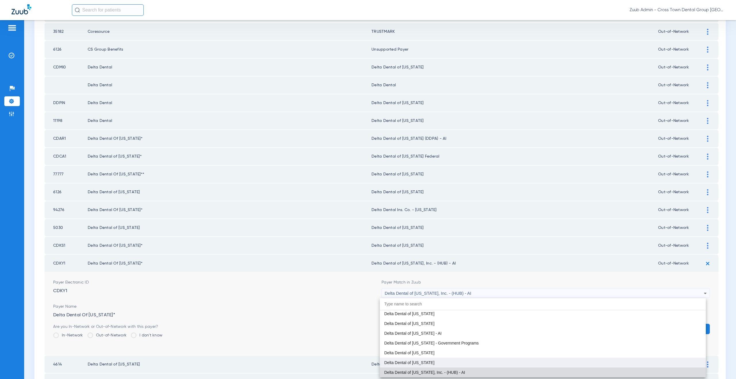
click at [427, 361] on span "Delta Dental of [US_STATE]" at bounding box center [409, 363] width 50 height 4
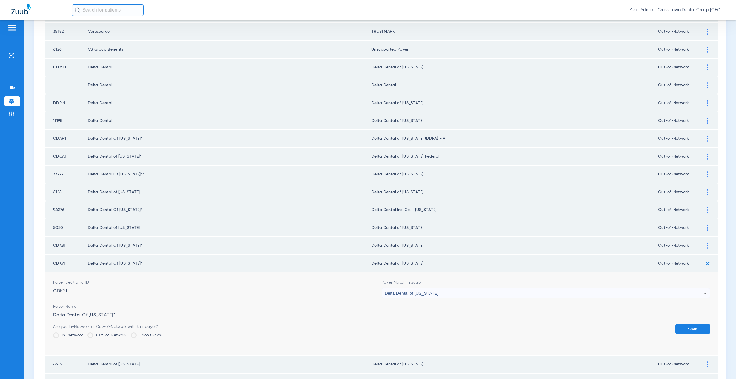
click at [682, 328] on button "Save" at bounding box center [692, 329] width 35 height 10
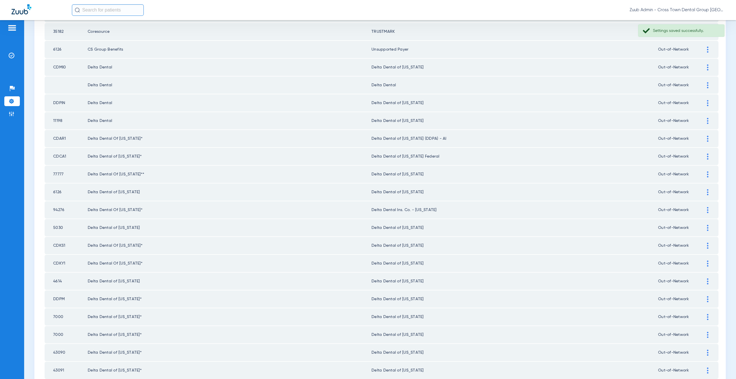
click at [703, 84] on div at bounding box center [708, 85] width 10 height 6
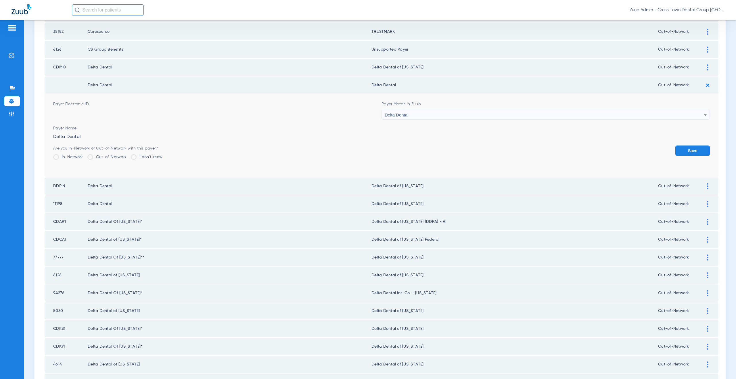
click at [451, 114] on div "Delta Dental" at bounding box center [544, 115] width 319 height 10
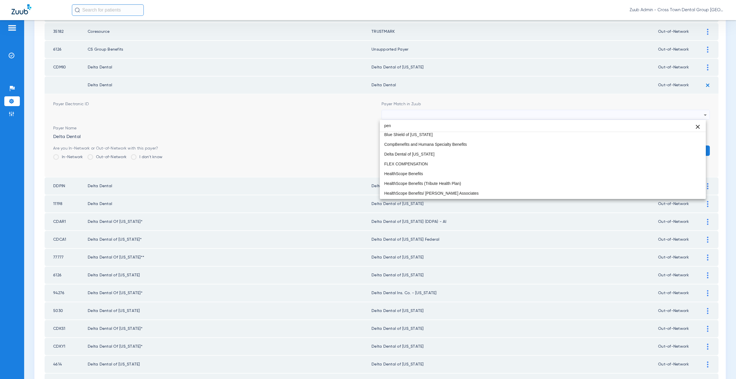
scroll to position [0, 0]
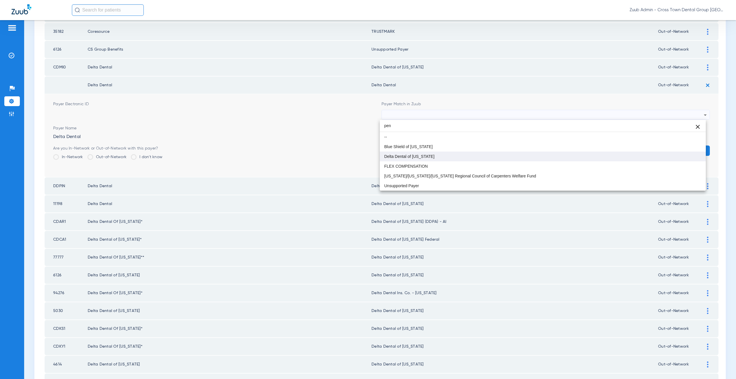
type input "pen"
click at [421, 157] on span "Delta Dental of [US_STATE]" at bounding box center [409, 156] width 50 height 4
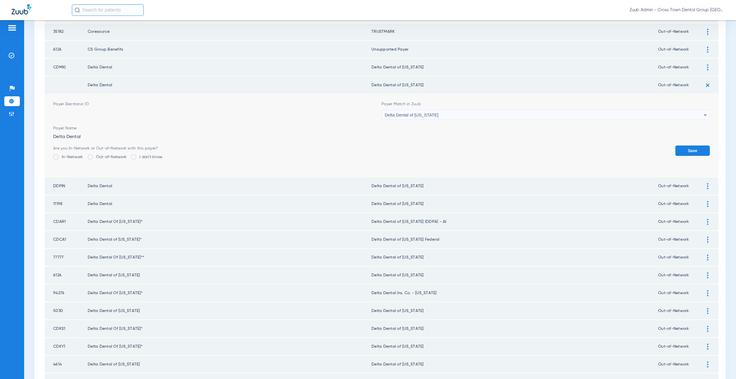
click at [686, 153] on button "Save" at bounding box center [692, 150] width 35 height 10
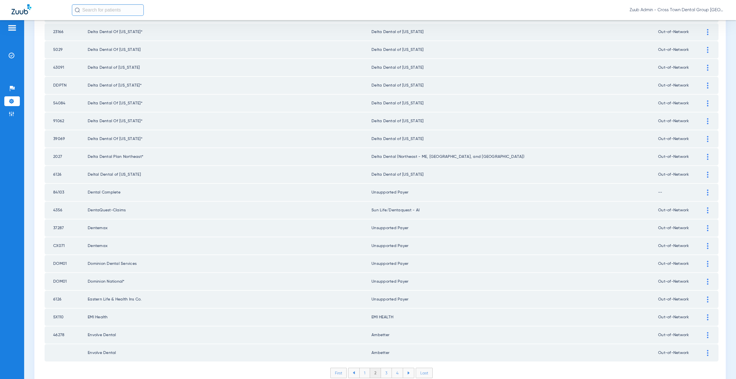
scroll to position [660, 0]
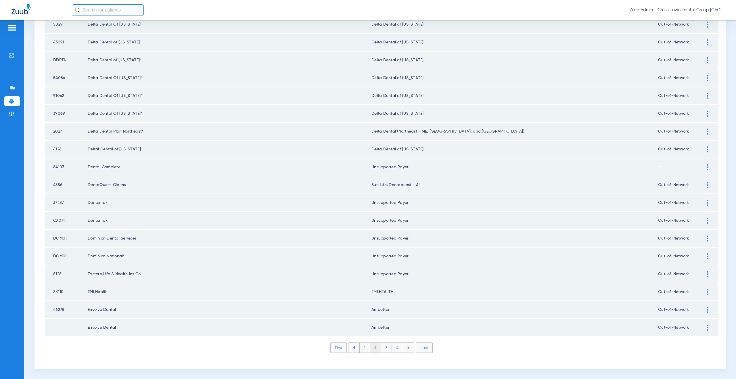
click at [385, 347] on li "3" at bounding box center [386, 348] width 11 height 10
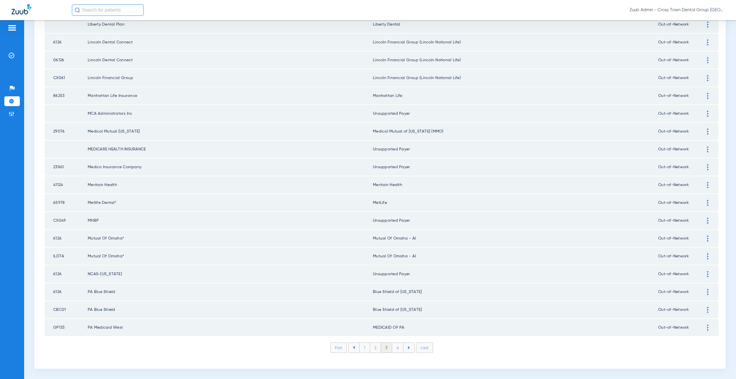
click at [394, 349] on li "4" at bounding box center [397, 348] width 11 height 10
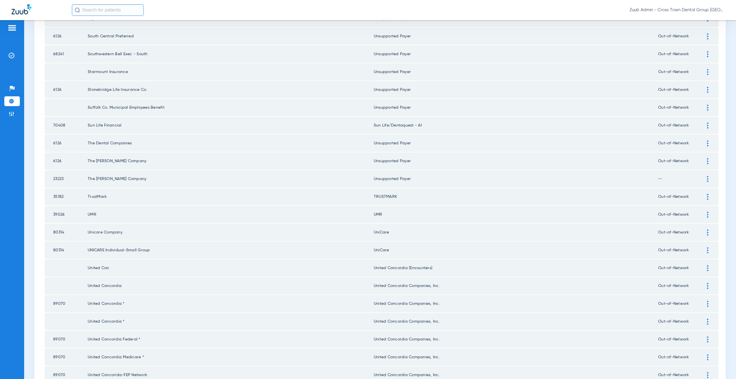
scroll to position [22, 0]
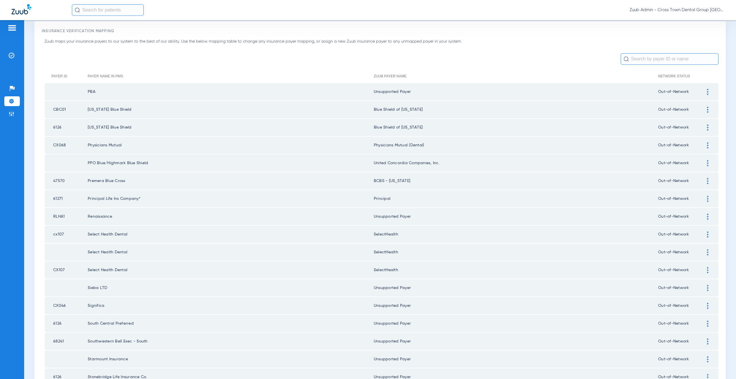
click at [705, 181] on div at bounding box center [708, 181] width 10 height 6
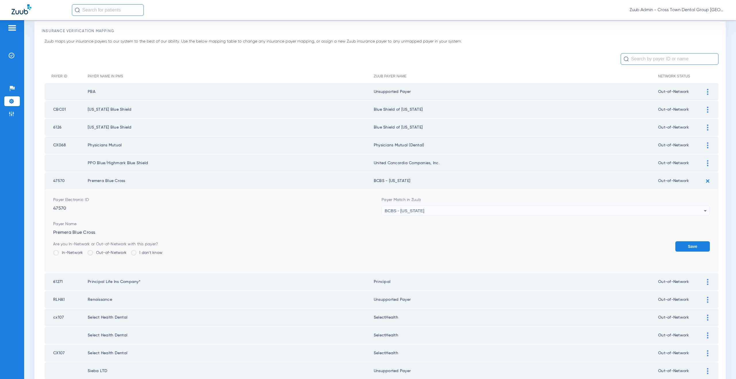
click at [437, 208] on div "BCBS - [US_STATE]" at bounding box center [544, 211] width 319 height 10
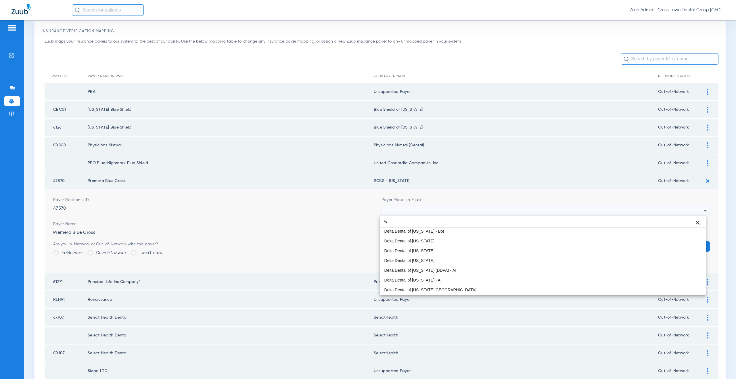
scroll to position [12, 0]
type input "was"
click at [395, 230] on span "BCBS - [US_STATE]" at bounding box center [402, 230] width 37 height 4
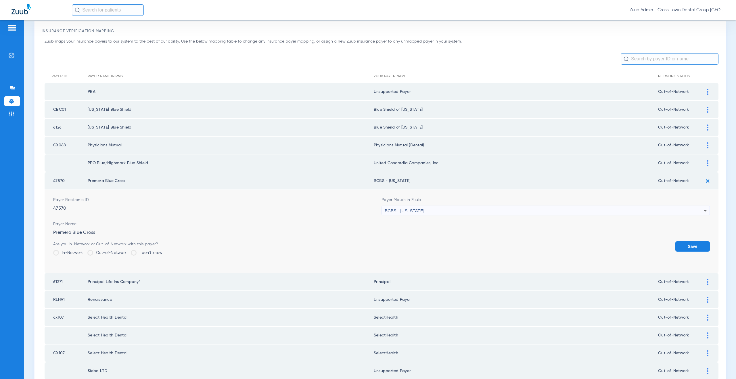
click at [688, 245] on button "Save" at bounding box center [692, 246] width 35 height 10
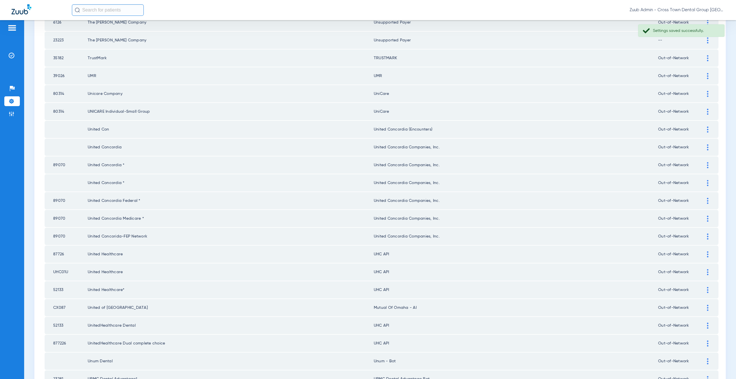
scroll to position [449, 0]
click at [703, 254] on div at bounding box center [708, 253] width 10 height 6
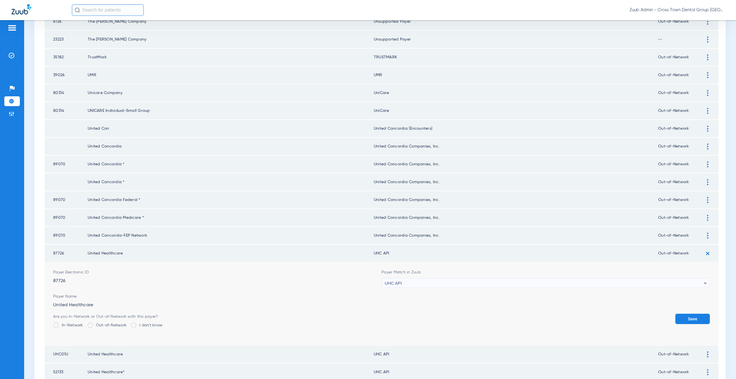
click at [427, 279] on div "UHC API" at bounding box center [544, 283] width 319 height 10
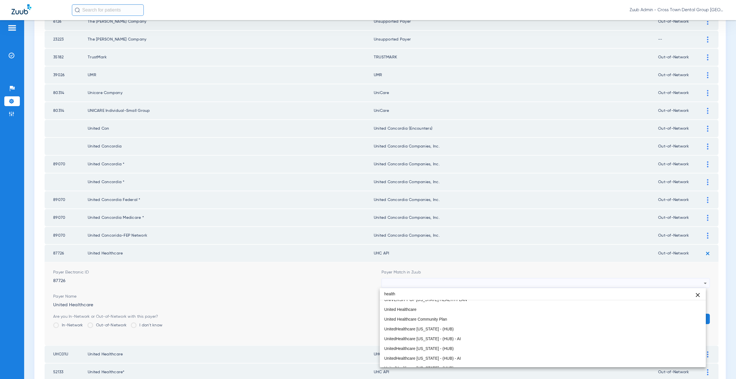
scroll to position [445, 0]
type input "health"
click at [426, 320] on mat-option "United Healthcare" at bounding box center [543, 320] width 326 height 10
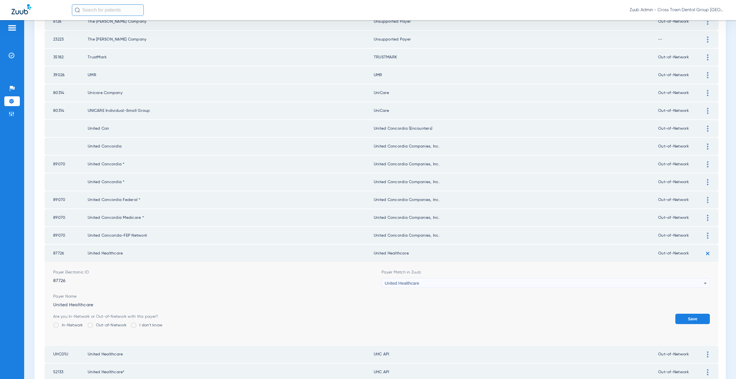
click at [692, 319] on button "Save" at bounding box center [692, 319] width 35 height 10
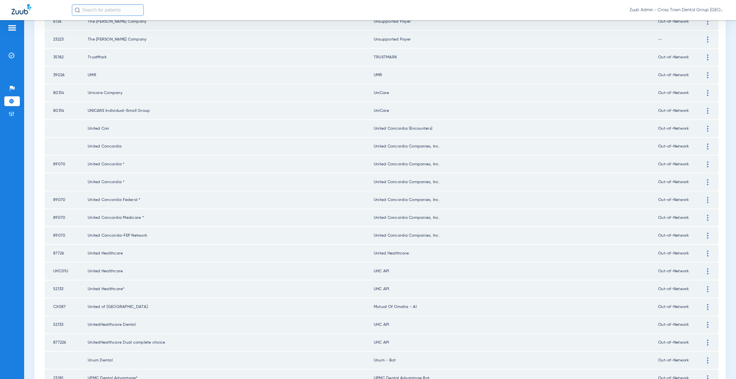
drag, startPoint x: 411, startPoint y: 256, endPoint x: 373, endPoint y: 255, distance: 38.2
click at [374, 255] on td "United Healthcare" at bounding box center [516, 253] width 284 height 17
copy td "nited Healthcare"
click at [707, 271] on img at bounding box center [707, 271] width 1 height 6
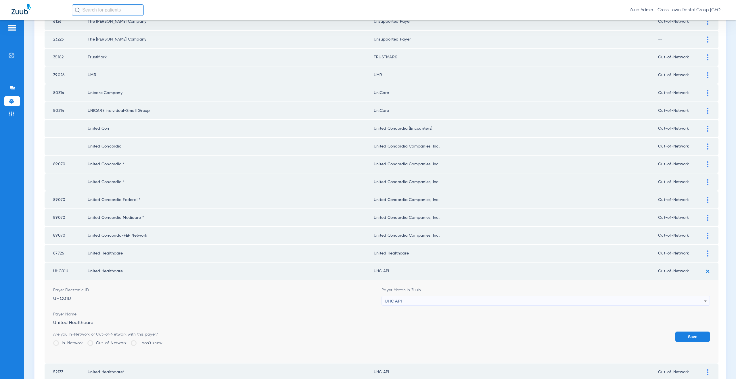
click at [415, 299] on div "UHC API" at bounding box center [544, 301] width 319 height 10
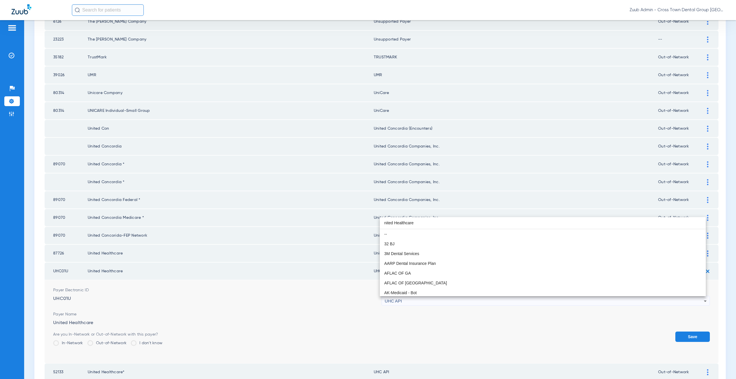
scroll to position [0, 0]
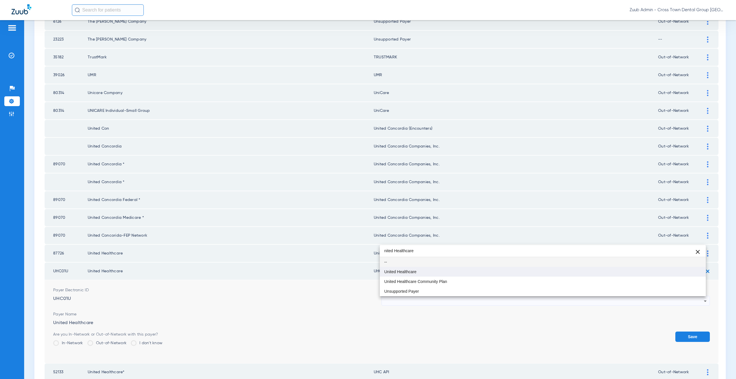
type input "nited Healthcare"
click at [412, 269] on mat-option "United Healthcare" at bounding box center [543, 272] width 326 height 10
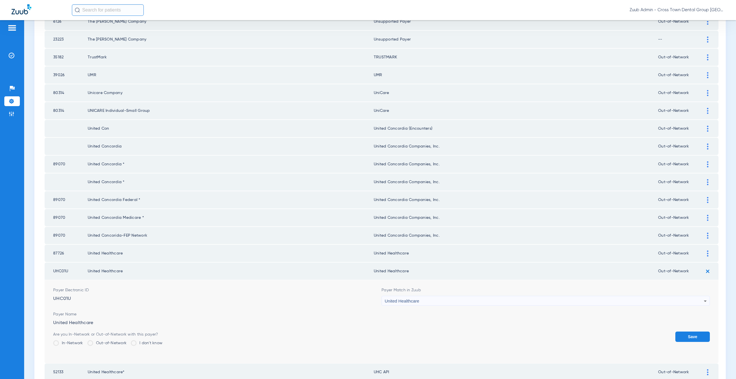
click at [689, 336] on button "Save" at bounding box center [692, 337] width 35 height 10
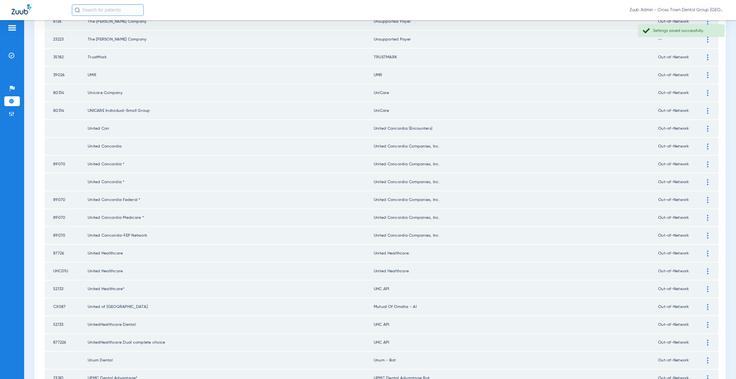
click at [707, 288] on img at bounding box center [707, 289] width 1 height 6
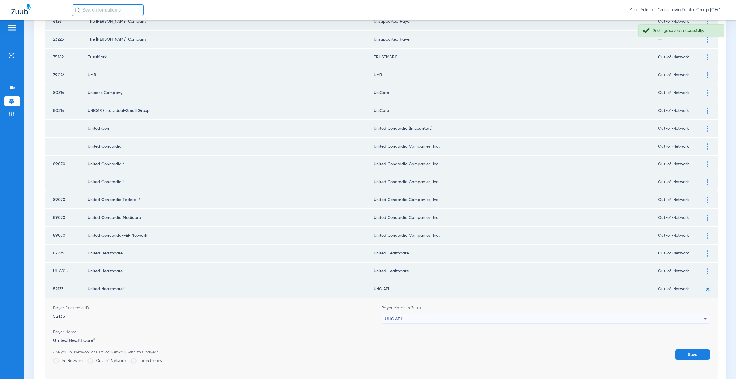
click at [403, 318] on div "UHC API" at bounding box center [544, 319] width 319 height 10
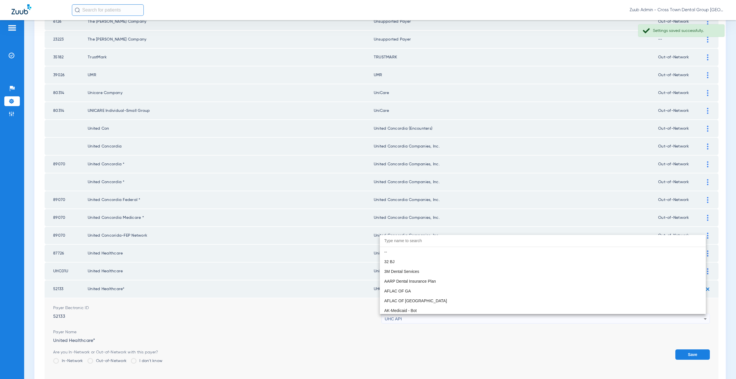
scroll to position [3531, 0]
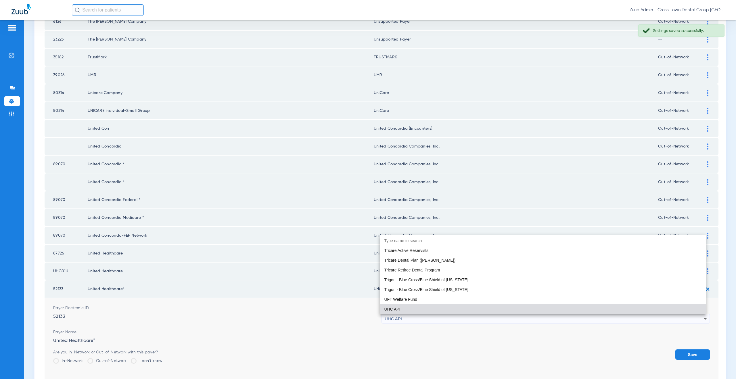
paste input "nited Healthcare"
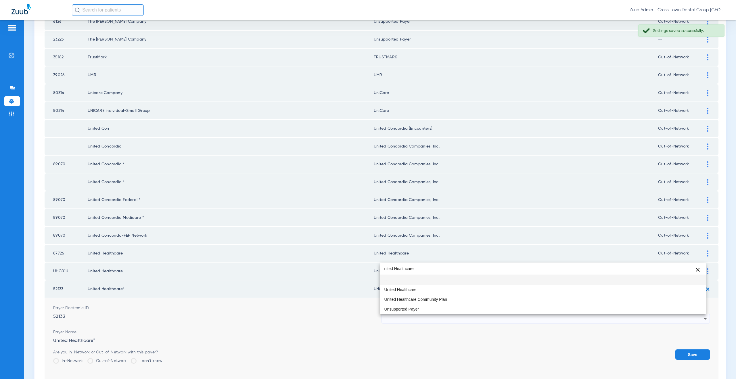
scroll to position [0, 0]
type input "nited Healthcare"
click at [404, 289] on span "United Healthcare" at bounding box center [400, 290] width 32 height 4
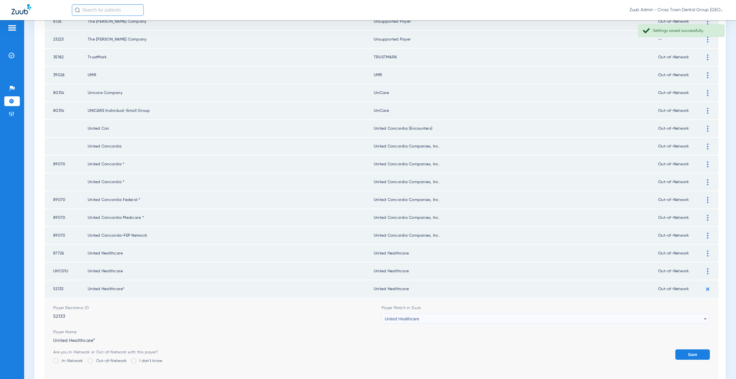
click at [676, 355] on button "Save" at bounding box center [692, 354] width 35 height 10
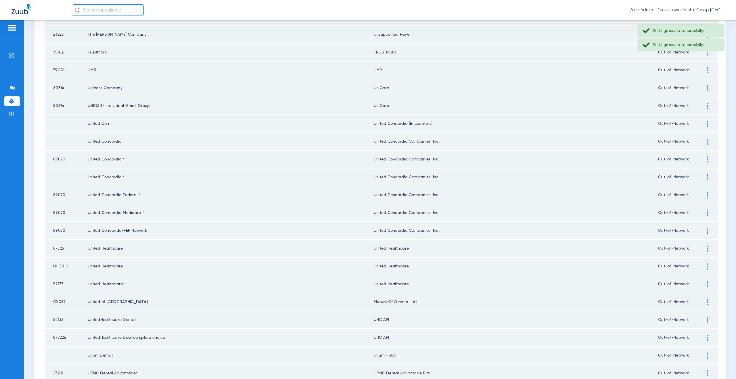
scroll to position [552, 0]
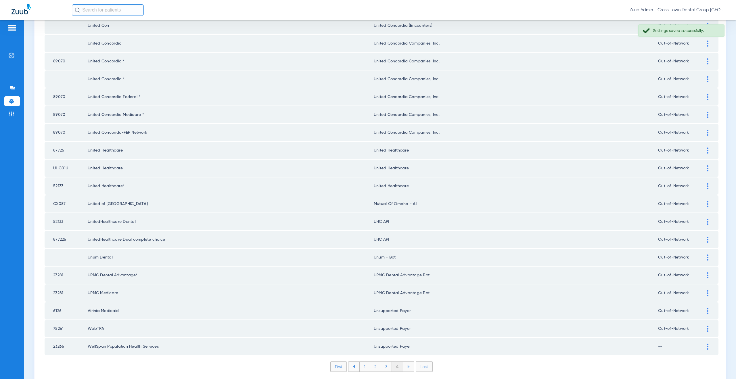
click at [707, 223] on img at bounding box center [707, 222] width 1 height 6
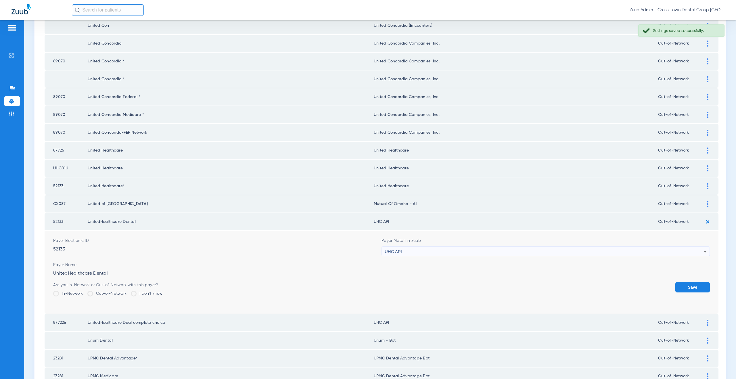
click at [418, 252] on div "UHC API" at bounding box center [544, 252] width 319 height 10
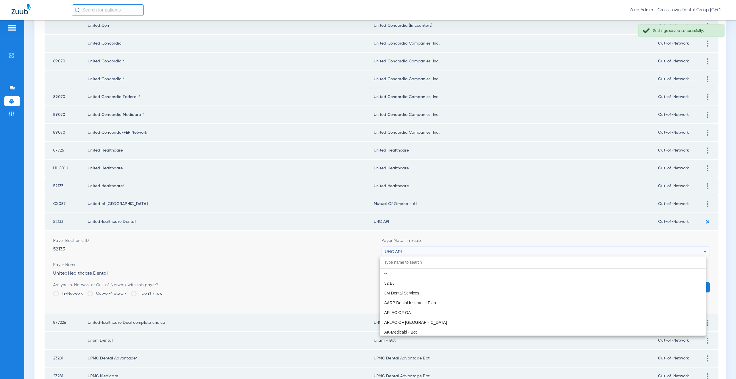
scroll to position [3531, 0]
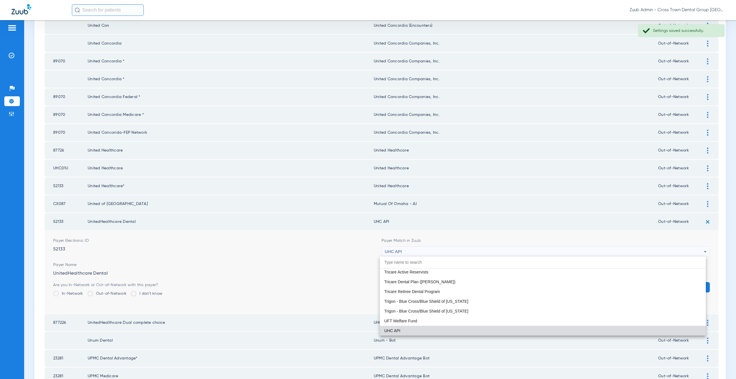
paste input "nited Healthcare"
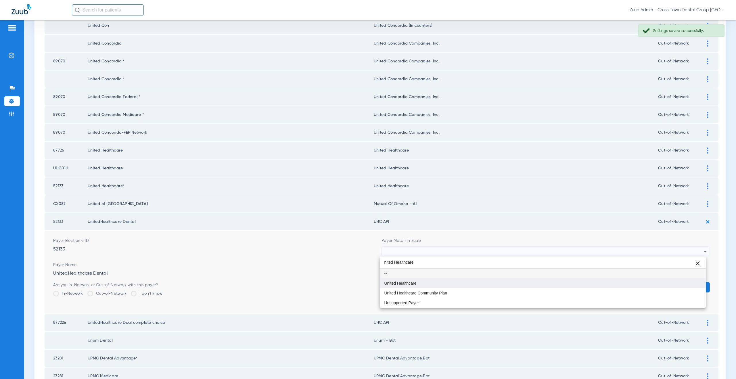
type input "nited Healthcare"
click at [420, 279] on mat-option "United Healthcare" at bounding box center [543, 283] width 326 height 10
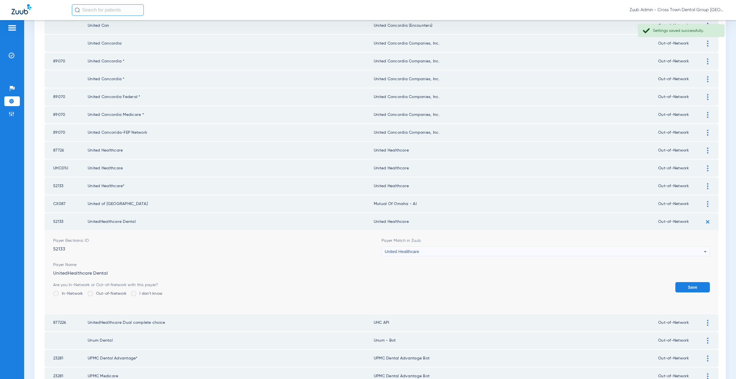
click at [686, 283] on button "Save" at bounding box center [692, 287] width 35 height 10
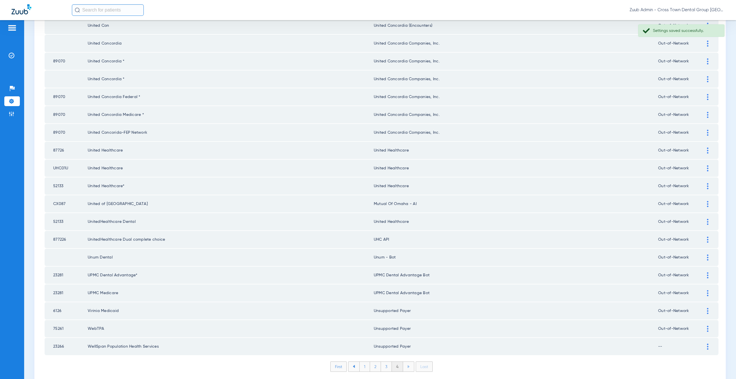
click at [707, 237] on img at bounding box center [707, 240] width 1 height 6
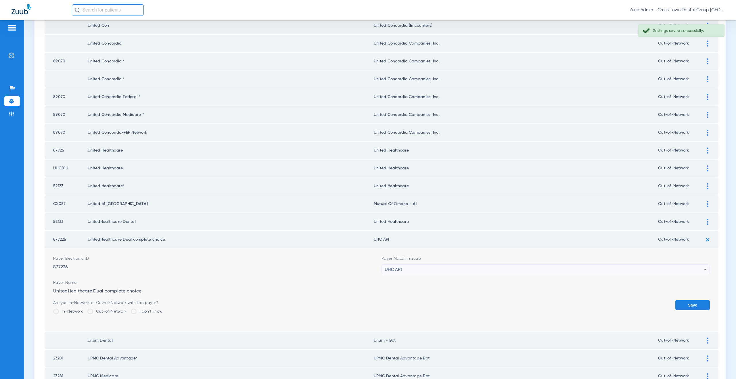
click at [392, 270] on span "UHC API" at bounding box center [393, 269] width 17 height 5
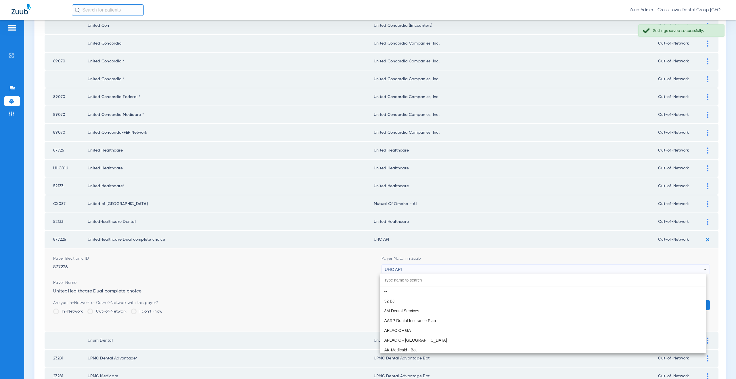
scroll to position [3531, 0]
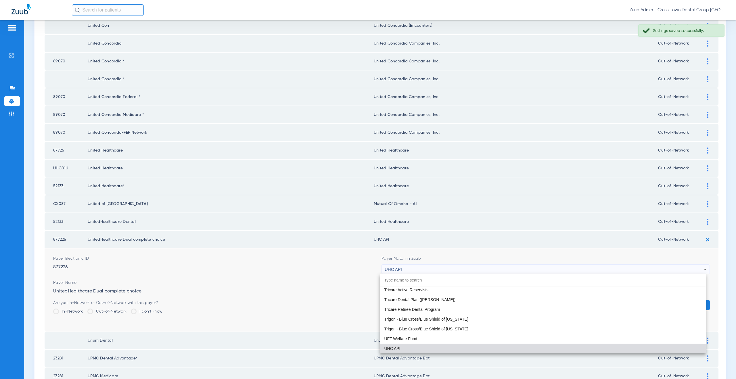
paste input "nited Healthcare"
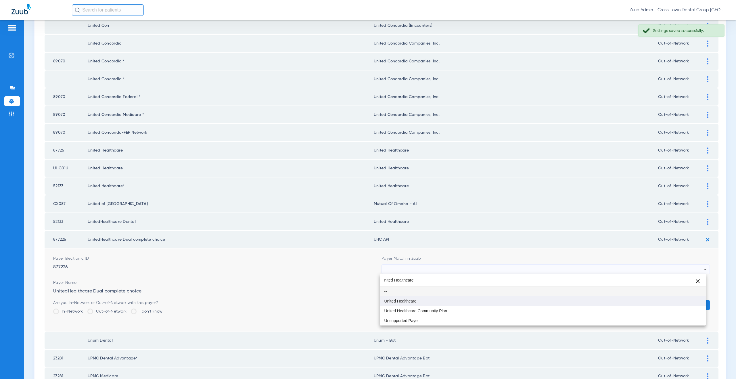
type input "nited Healthcare"
click at [414, 301] on span "United Healthcare" at bounding box center [400, 301] width 32 height 4
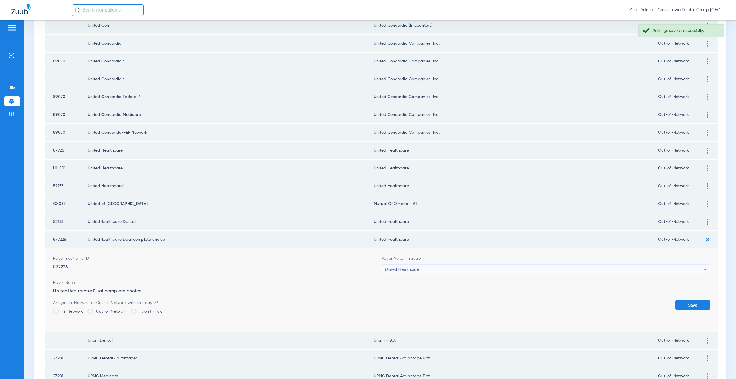
click at [691, 305] on button "Save" at bounding box center [692, 305] width 35 height 10
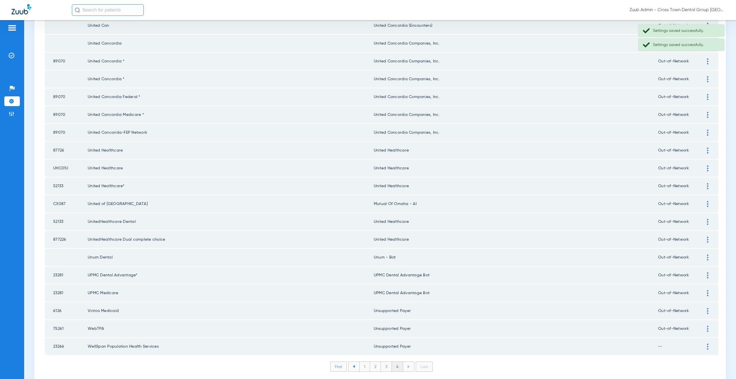
click at [703, 258] on div at bounding box center [708, 257] width 10 height 6
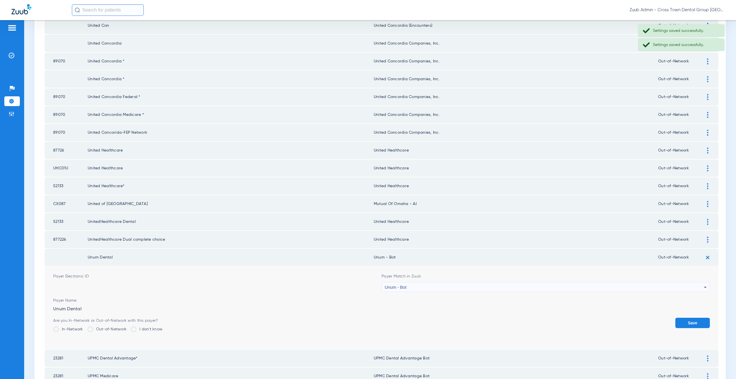
click at [403, 284] on div "Unum - Bot" at bounding box center [544, 287] width 319 height 10
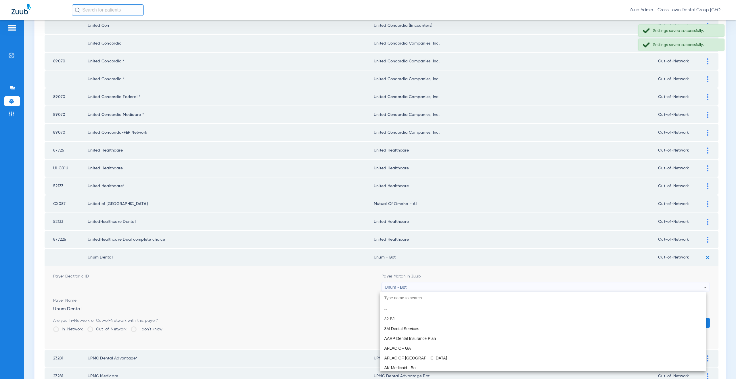
scroll to position [4616, 0]
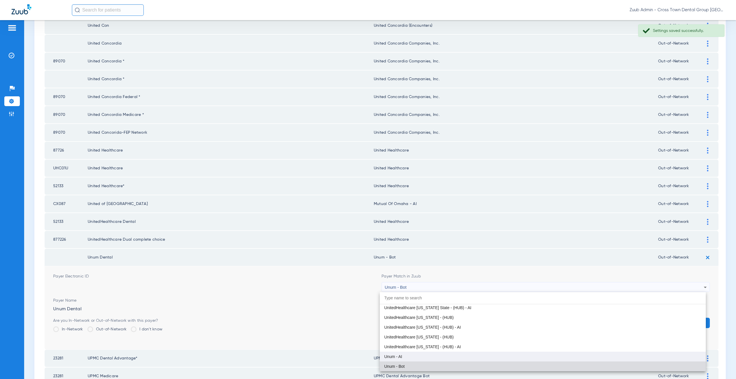
click at [419, 356] on mat-option "Unum - AI" at bounding box center [543, 357] width 326 height 10
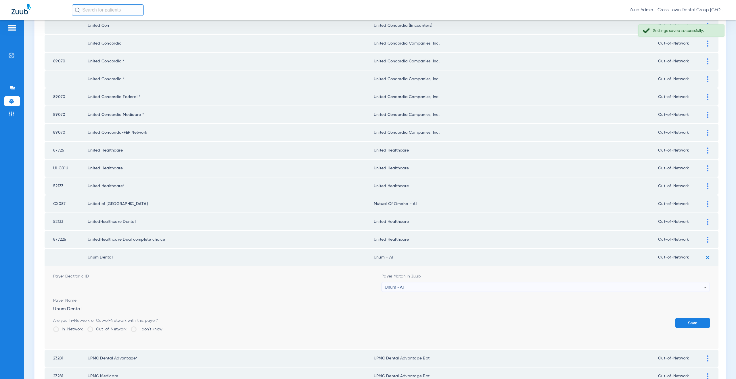
click at [680, 327] on button "Save" at bounding box center [692, 323] width 35 height 10
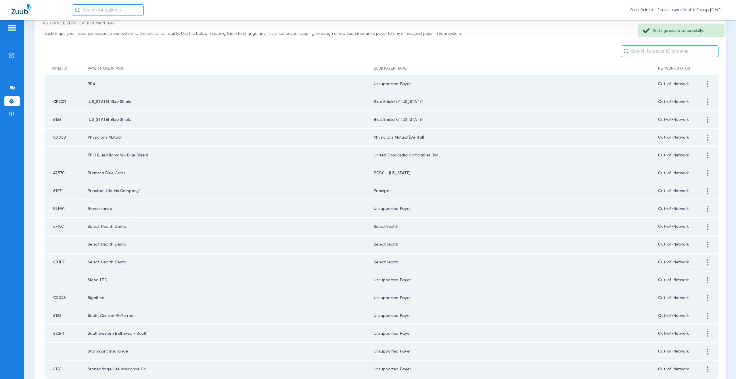
scroll to position [0, 0]
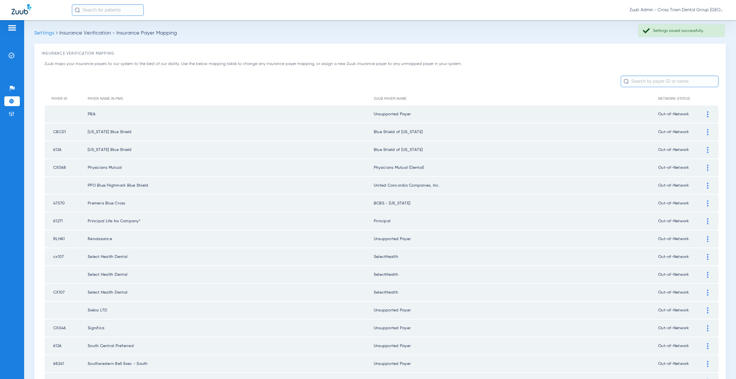
click at [14, 101] on img at bounding box center [12, 101] width 6 height 6
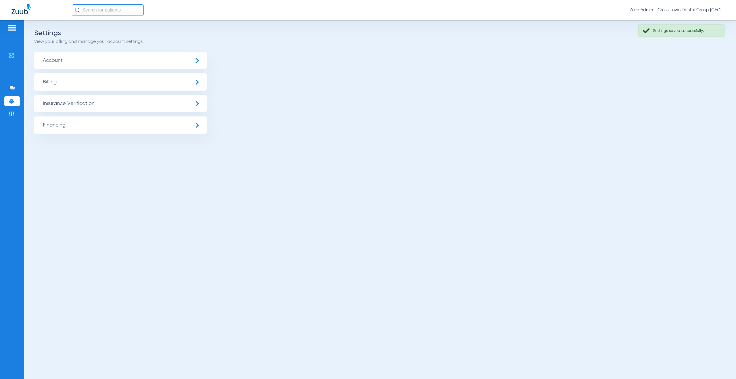
click at [65, 103] on span "Insurance Verification" at bounding box center [120, 103] width 173 height 17
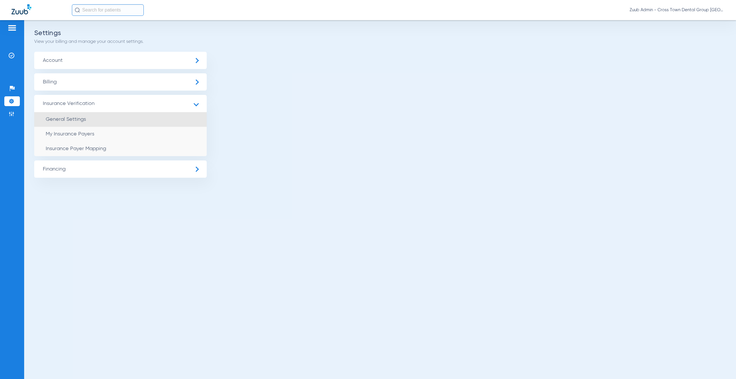
click at [107, 122] on li "General Settings" at bounding box center [120, 119] width 173 height 15
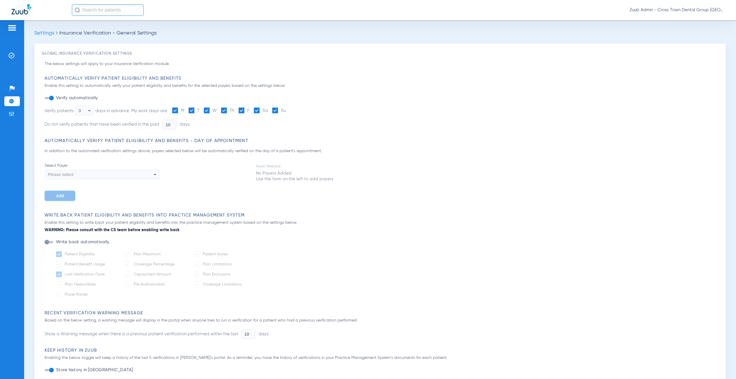
type input "5"
type input "1"
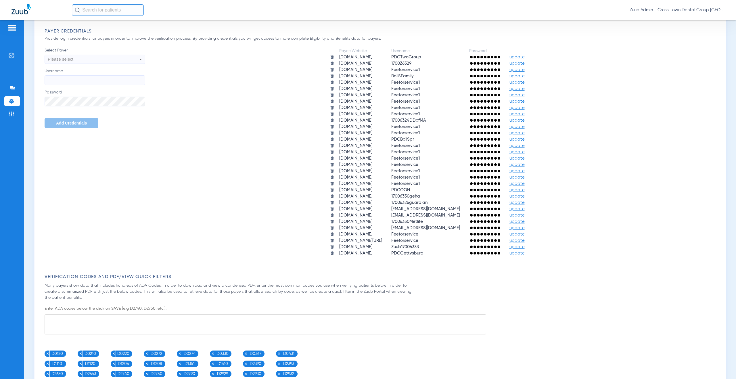
scroll to position [357, 0]
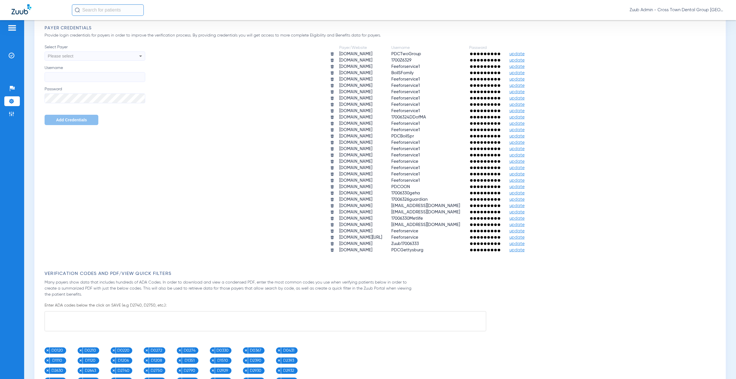
drag, startPoint x: 377, startPoint y: 251, endPoint x: 308, endPoint y: 252, distance: 68.4
click at [335, 252] on td "[DOMAIN_NAME]" at bounding box center [360, 250] width 51 height 6
copy td "[DOMAIN_NAME]"
click at [525, 252] on span "update" at bounding box center [517, 250] width 15 height 4
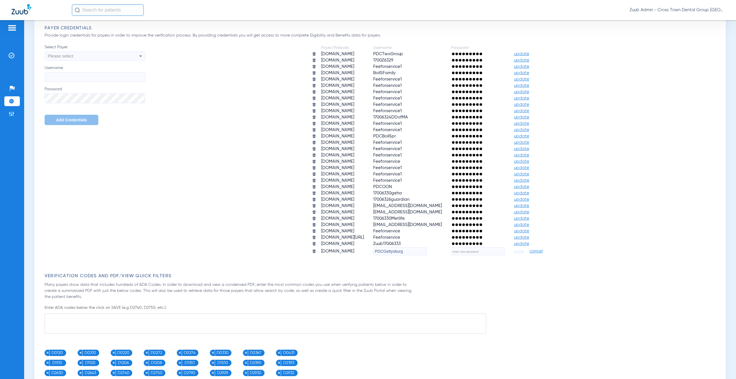
drag, startPoint x: 421, startPoint y: 254, endPoint x: 381, endPoint y: 251, distance: 40.1
click at [381, 251] on td "PDCGettysburg" at bounding box center [407, 251] width 77 height 8
paste input "17006453UPMC"
type input "17006453UPMC"
click at [486, 249] on input "text" at bounding box center [478, 251] width 54 height 8
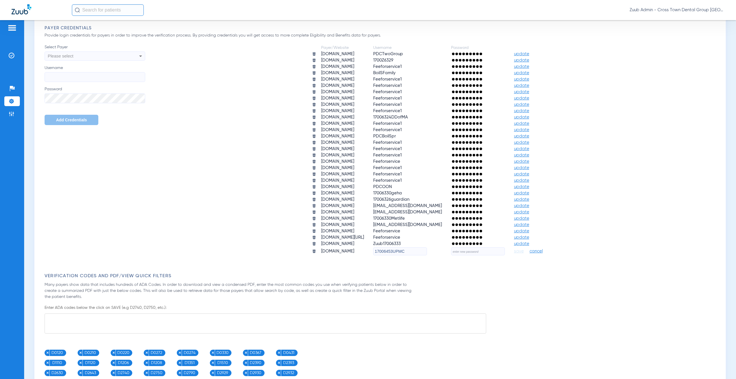
paste input "L0v3M0r3!"
type input "L0v3M0r3!"
click at [524, 251] on span "save" at bounding box center [519, 251] width 10 height 5
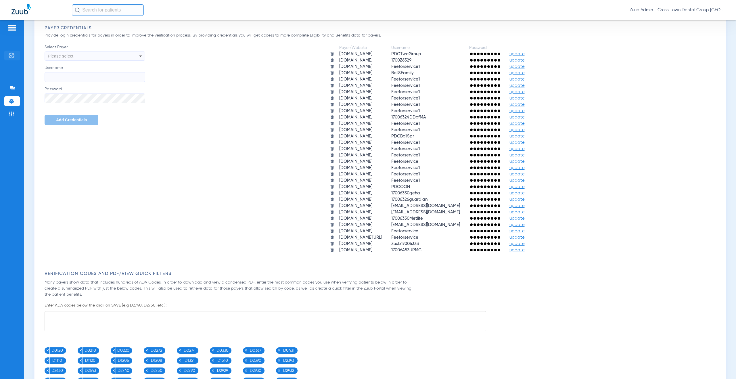
click at [10, 57] on img at bounding box center [12, 56] width 6 height 6
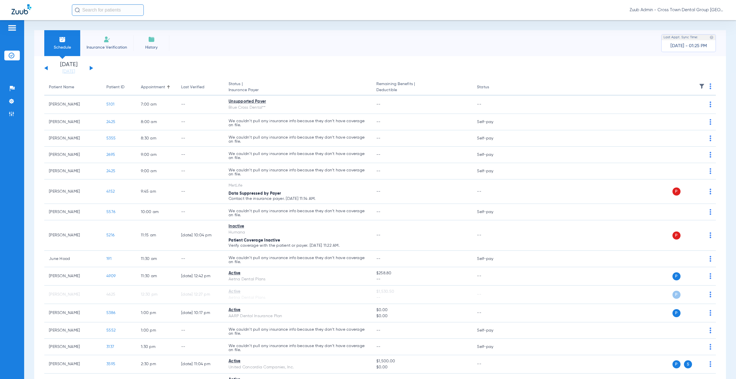
click at [90, 68] on button at bounding box center [91, 68] width 3 height 4
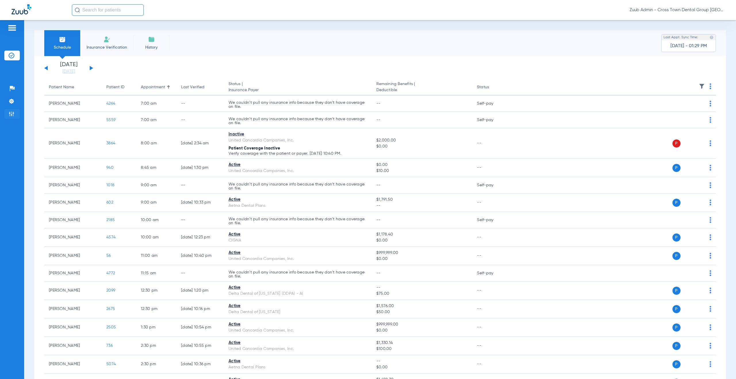
click at [15, 118] on li "Admin" at bounding box center [12, 114] width 16 height 10
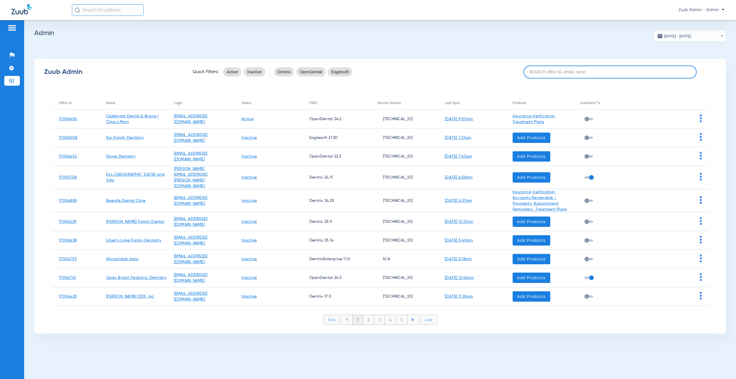
click at [540, 70] on input at bounding box center [610, 72] width 173 height 13
paste input "17006331"
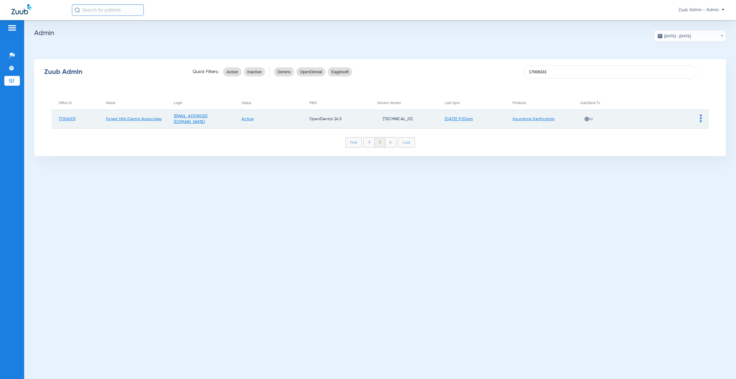
type input "17006331"
click at [701, 120] on img at bounding box center [701, 118] width 2 height 8
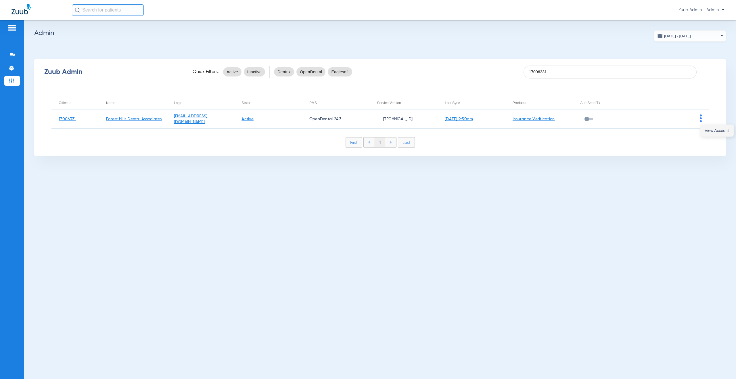
click at [712, 133] on button "View Account" at bounding box center [716, 131] width 33 height 12
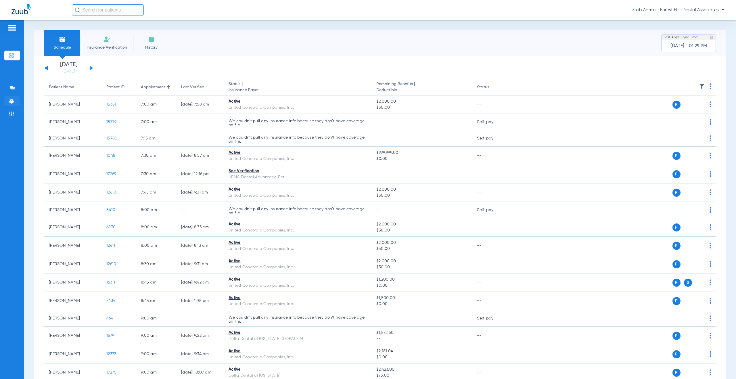
click at [9, 100] on img at bounding box center [12, 101] width 6 height 6
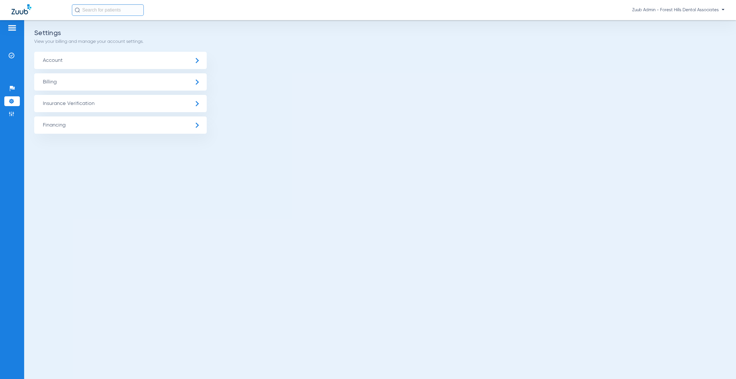
click at [96, 108] on span "Insurance Verification" at bounding box center [120, 103] width 173 height 17
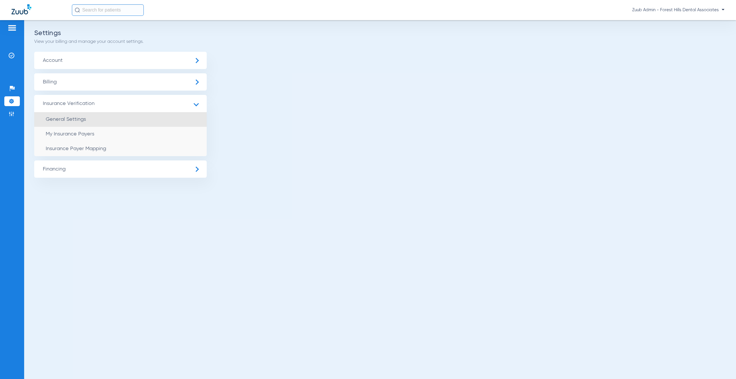
click at [103, 118] on li "General Settings" at bounding box center [120, 119] width 173 height 15
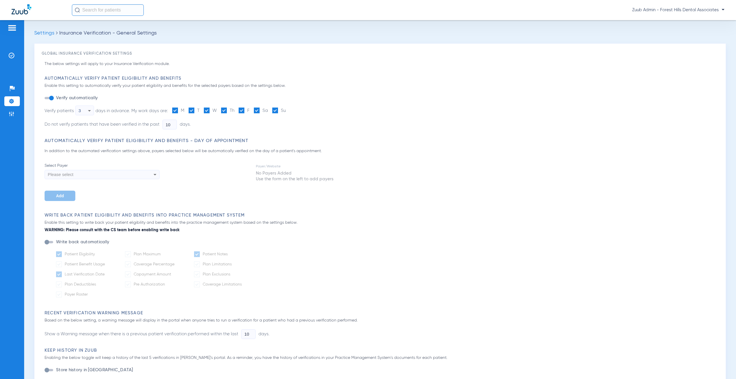
type input "5"
type input "1"
click at [15, 100] on li "Settings" at bounding box center [12, 101] width 16 height 10
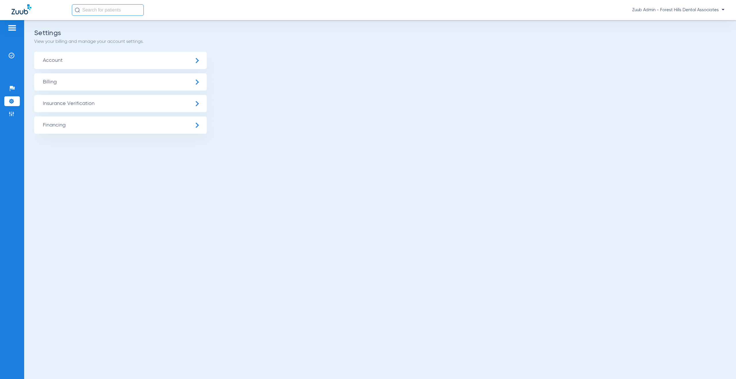
click at [104, 107] on span "Insurance Verification" at bounding box center [120, 103] width 173 height 17
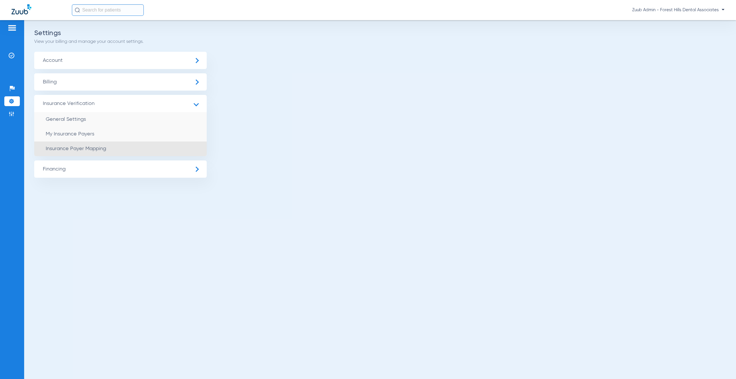
click at [110, 151] on li "Insurance Payer Mapping" at bounding box center [120, 148] width 173 height 15
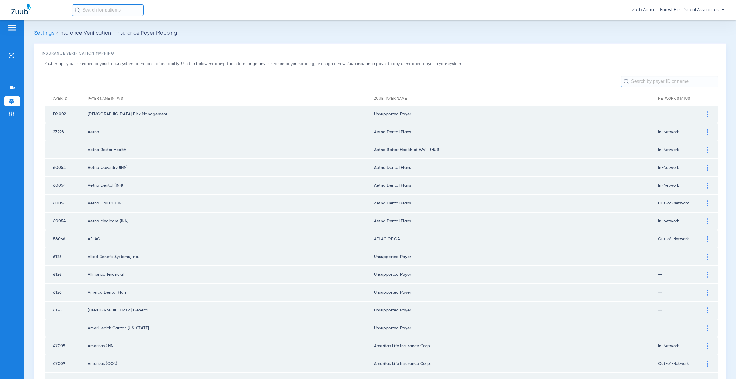
drag, startPoint x: 704, startPoint y: 239, endPoint x: 541, endPoint y: 259, distance: 164.5
click at [703, 239] on div at bounding box center [708, 239] width 10 height 6
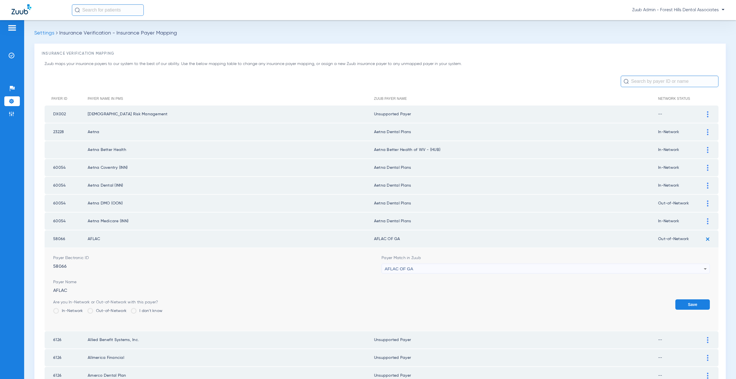
click at [393, 269] on span "AFLAC OF GA" at bounding box center [399, 268] width 28 height 5
type input "uns"
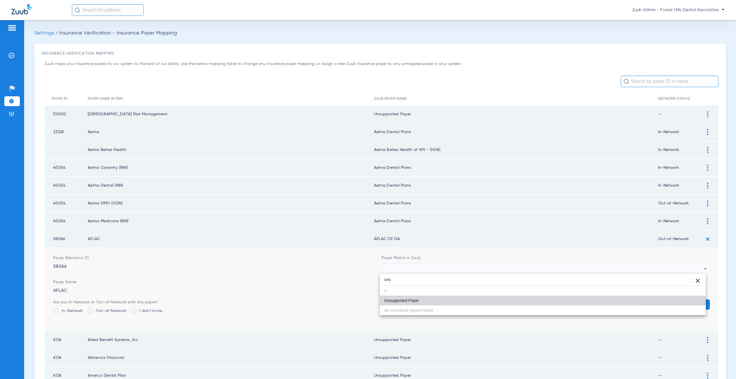
click at [415, 299] on span "Unsupported Payer" at bounding box center [401, 300] width 35 height 4
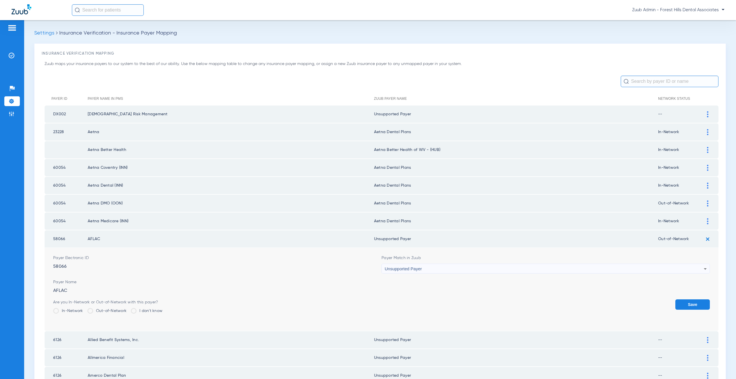
click at [670, 302] on div "Are you In-Network or Out-of-Network with this payer? In-Network Out-of-Network…" at bounding box center [381, 308] width 657 height 19
click at [677, 303] on button "Save" at bounding box center [692, 304] width 35 height 10
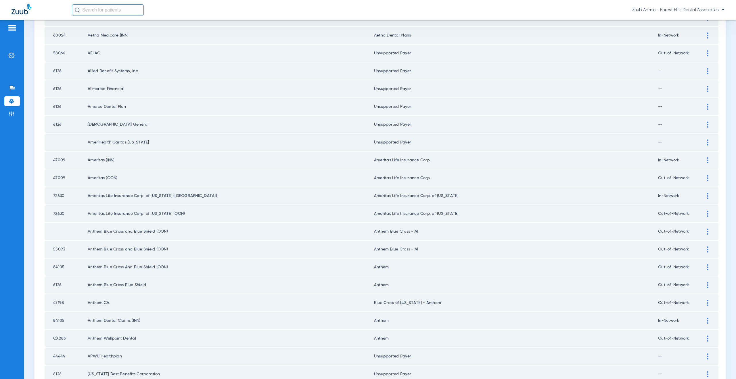
scroll to position [186, 0]
click at [703, 232] on div at bounding box center [708, 231] width 10 height 6
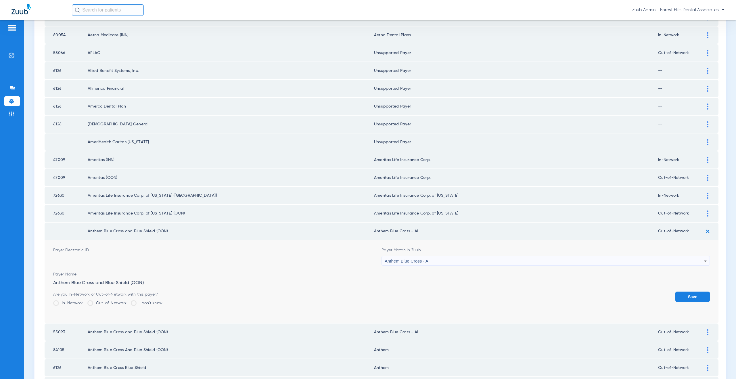
click at [459, 265] on div "Anthem Blue Cross - AI" at bounding box center [544, 261] width 319 height 10
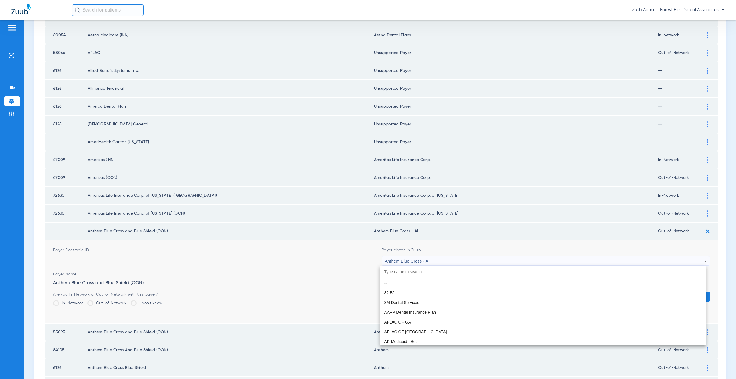
scroll to position [217, 0]
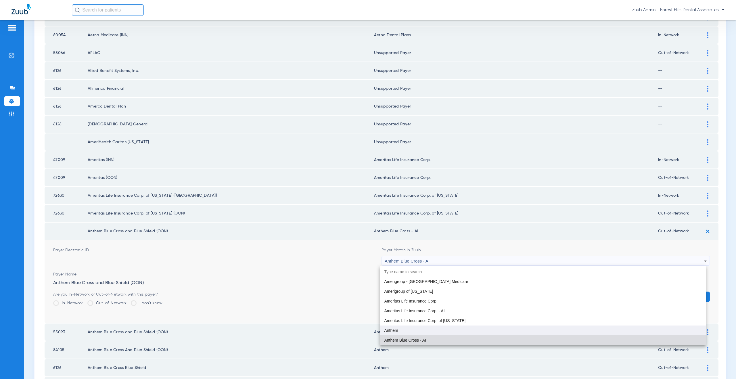
click at [422, 326] on mat-option "Anthem" at bounding box center [543, 330] width 326 height 10
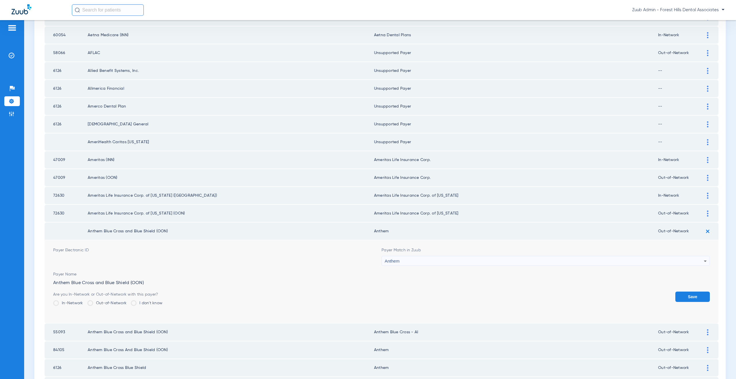
click at [690, 295] on button "Save" at bounding box center [692, 297] width 35 height 10
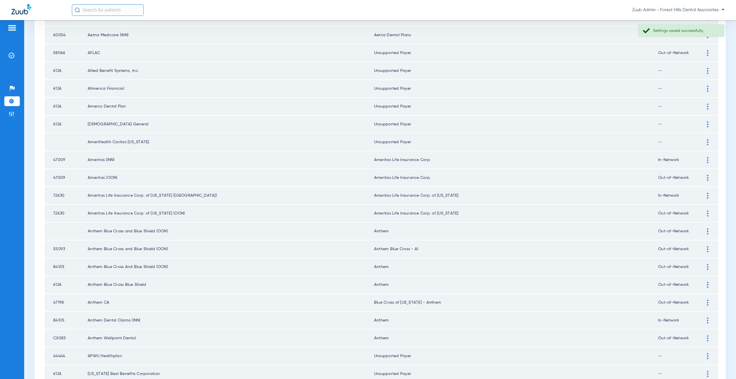
click at [706, 246] on div at bounding box center [708, 249] width 10 height 6
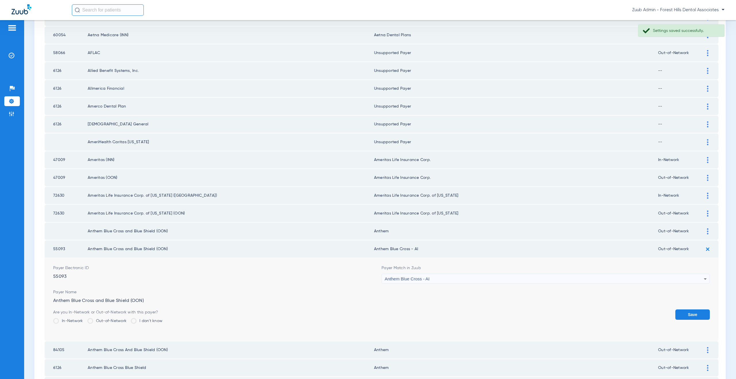
click at [430, 278] on div "Anthem Blue Cross - AI" at bounding box center [544, 279] width 319 height 10
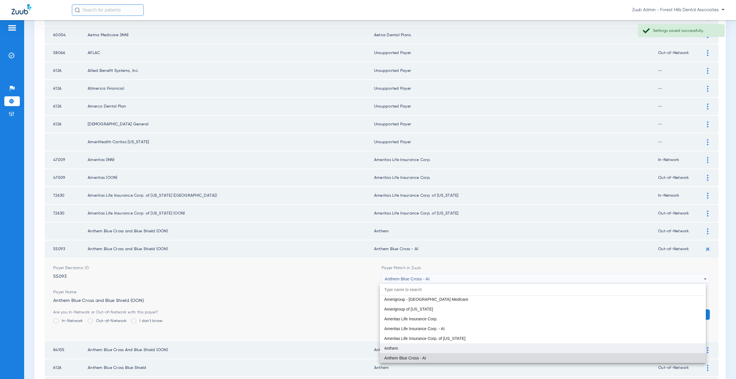
click at [409, 347] on mat-option "Anthem" at bounding box center [543, 348] width 326 height 10
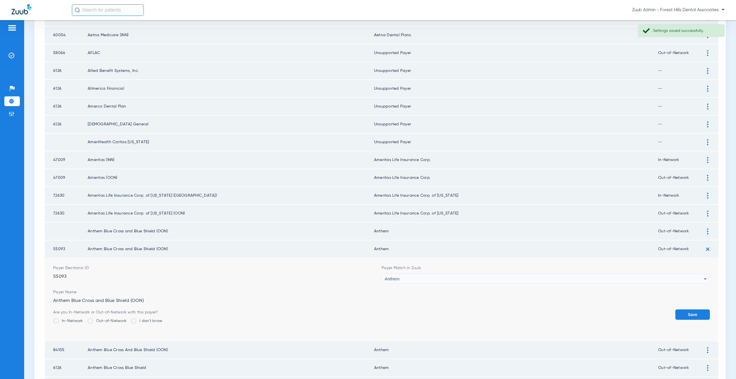
click at [679, 316] on button "Save" at bounding box center [692, 314] width 35 height 10
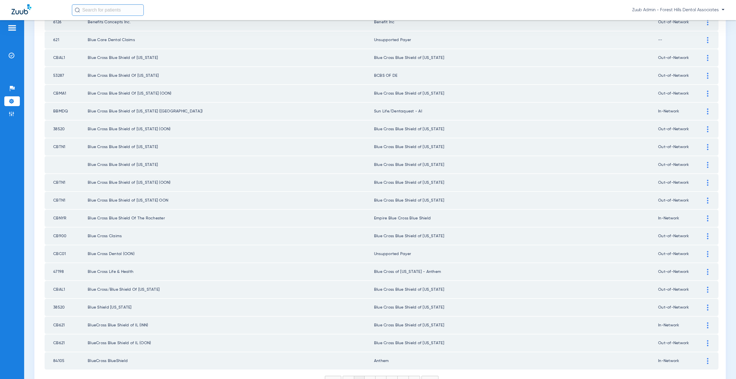
scroll to position [660, 0]
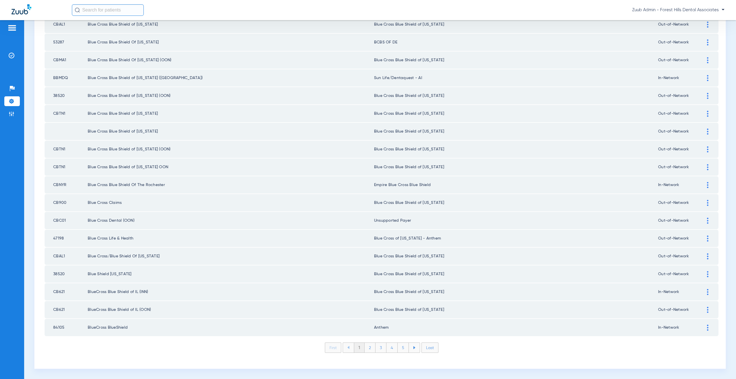
click at [367, 349] on li "2" at bounding box center [370, 348] width 11 height 10
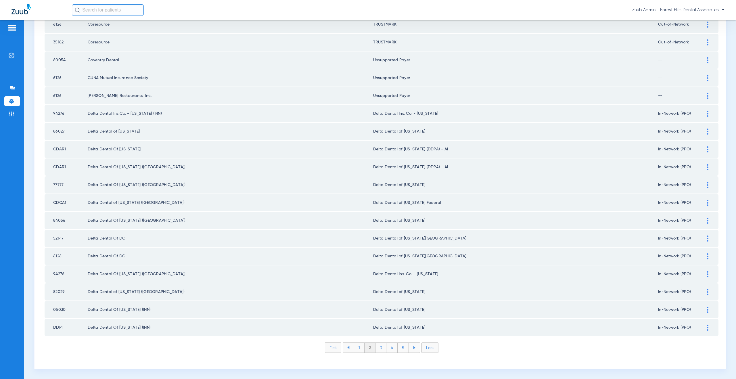
click at [380, 349] on li "3" at bounding box center [381, 348] width 11 height 10
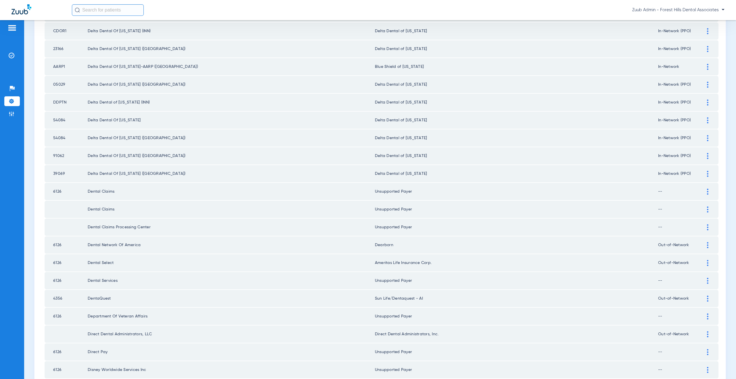
scroll to position [0, 0]
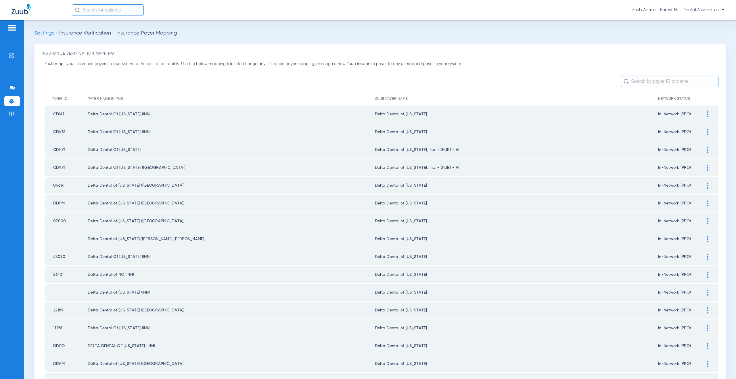
click at [707, 150] on img at bounding box center [707, 150] width 1 height 6
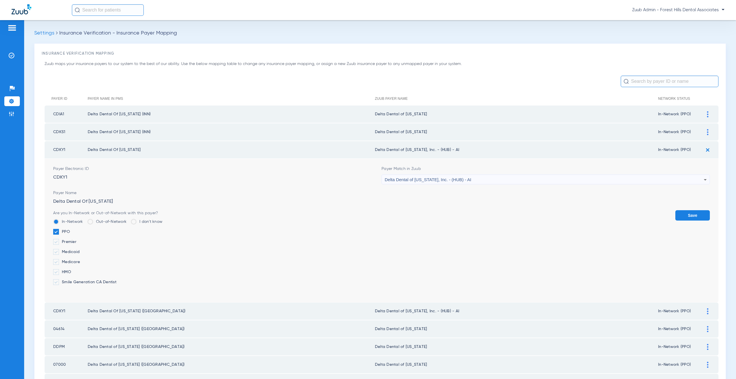
click at [477, 182] on div "Delta Dental of [US_STATE], Inc. - (HUB) - AI" at bounding box center [544, 180] width 319 height 10
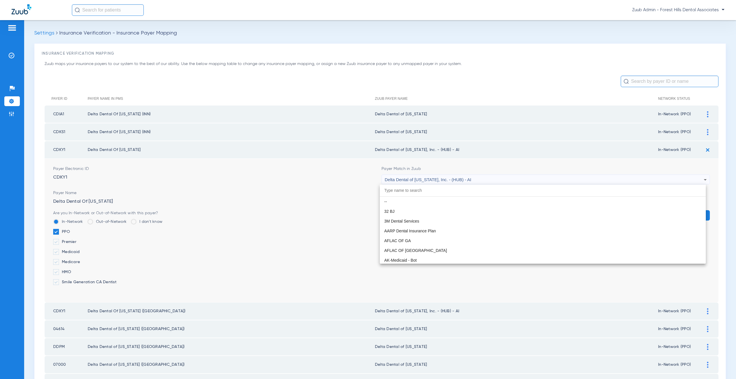
scroll to position [1370, 0]
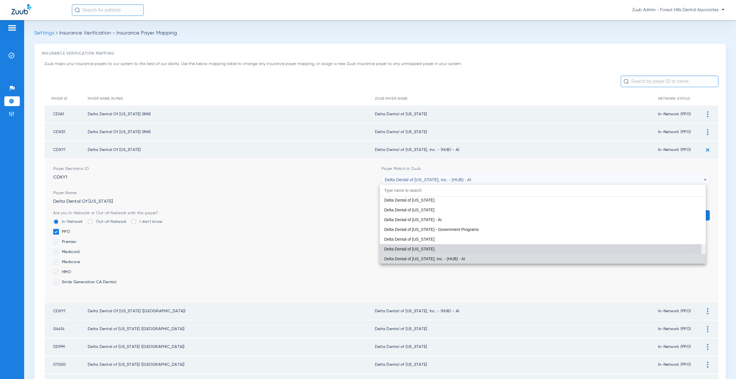
click at [435, 248] on mat-option "Delta Dental of [US_STATE]" at bounding box center [543, 249] width 326 height 10
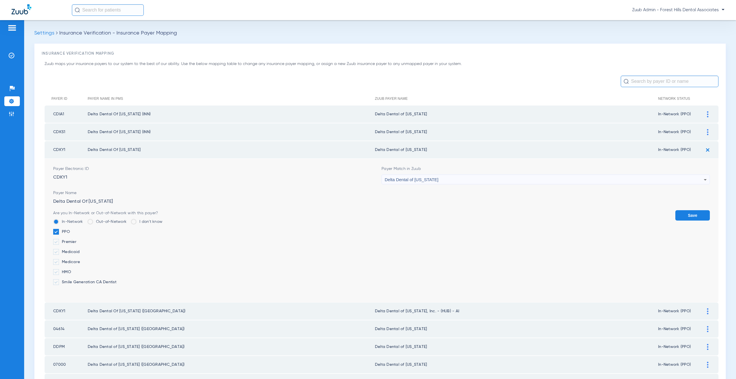
click at [683, 214] on button "Save" at bounding box center [692, 215] width 35 height 10
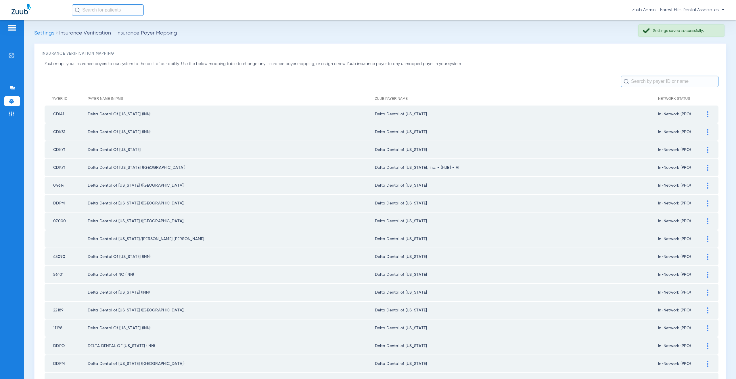
click at [707, 166] on img at bounding box center [707, 168] width 1 height 6
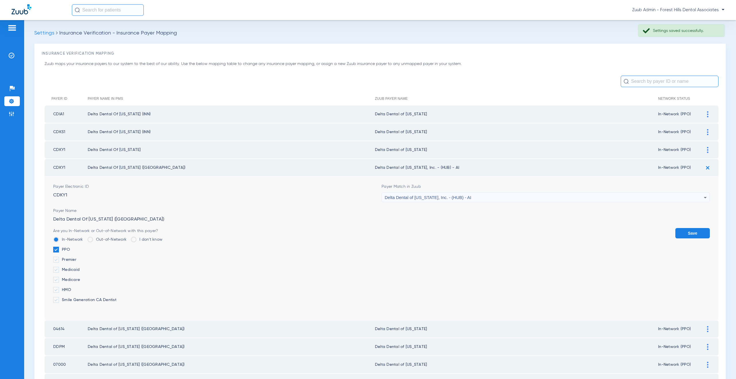
click at [436, 199] on span "Delta Dental of [US_STATE], Inc. - (HUB) - AI" at bounding box center [428, 197] width 87 height 5
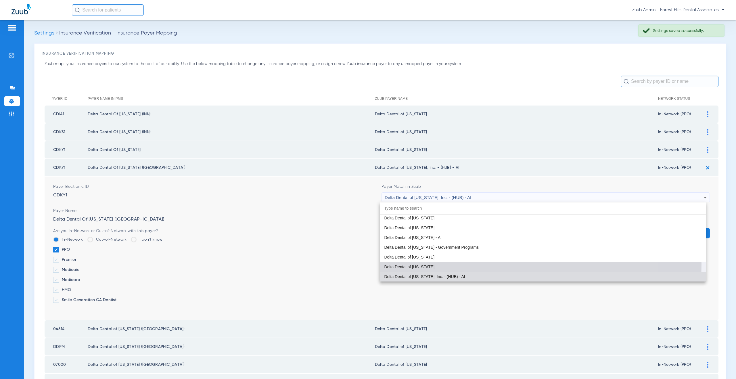
click at [424, 264] on mat-option "Delta Dental of [US_STATE]" at bounding box center [543, 267] width 326 height 10
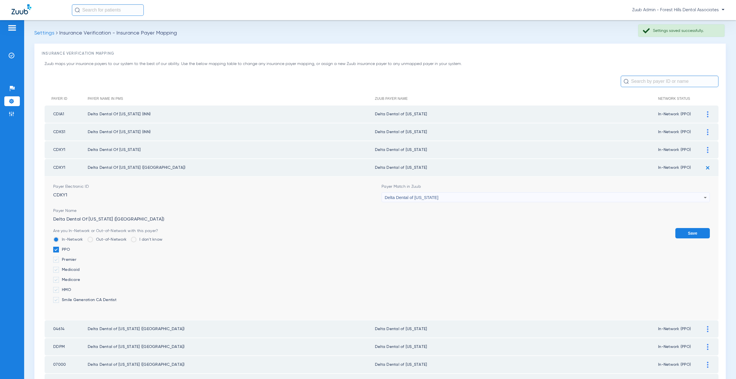
click at [682, 231] on button "Save" at bounding box center [692, 233] width 35 height 10
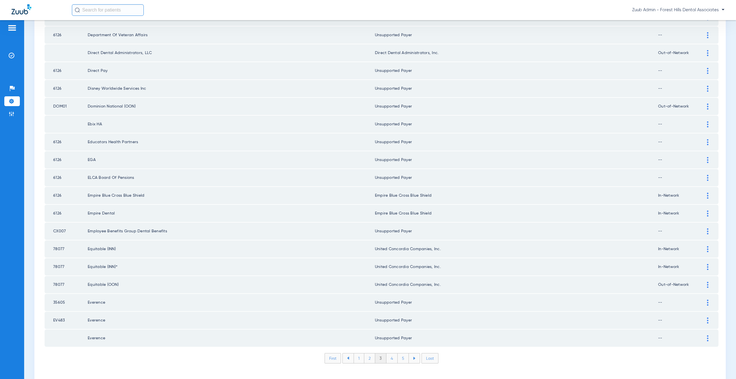
scroll to position [660, 0]
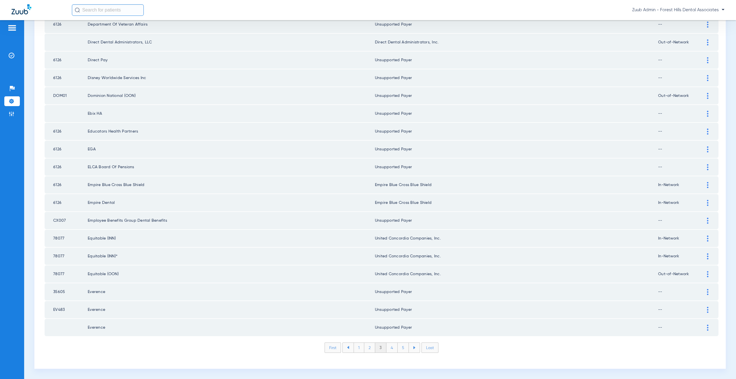
click at [390, 350] on li "4" at bounding box center [391, 348] width 11 height 10
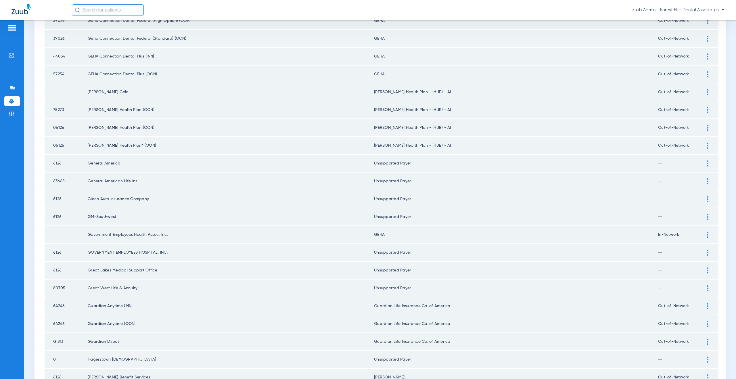
scroll to position [32, 0]
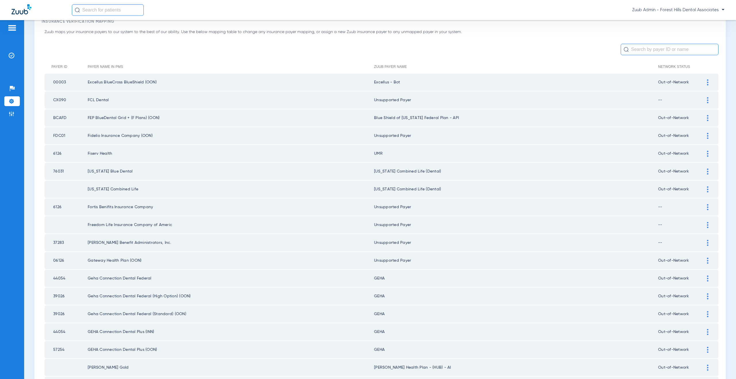
click at [707, 120] on img at bounding box center [707, 118] width 1 height 6
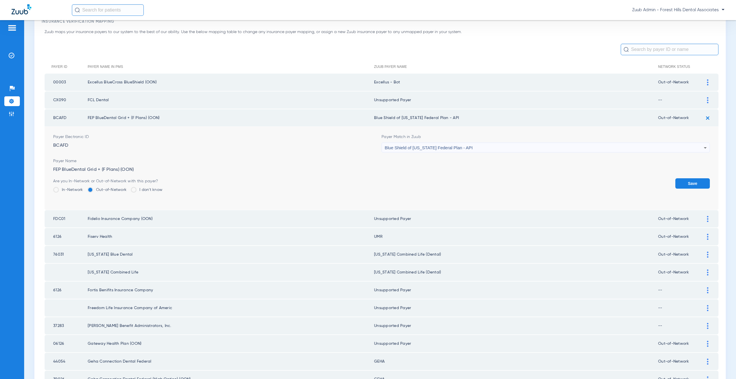
click at [464, 150] on span "Blue Shield of [US_STATE] Federal Plan - API" at bounding box center [429, 147] width 88 height 5
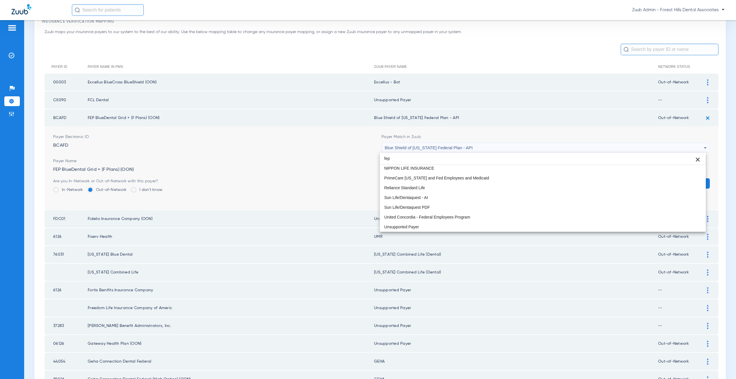
scroll to position [0, 0]
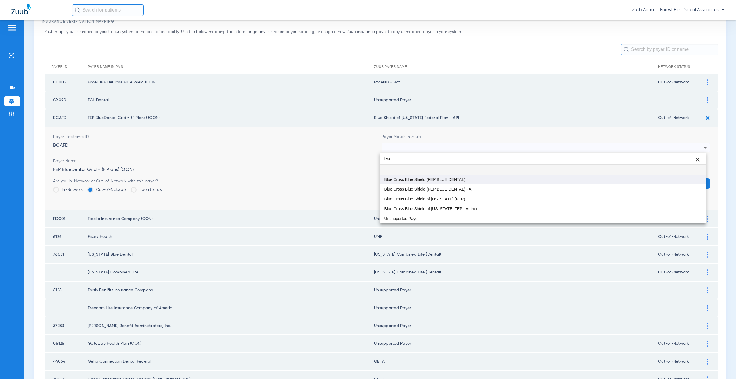
type input "fep"
click at [416, 177] on span "Blue Cross Blue Shield (FEP BLUE DENTAL)" at bounding box center [424, 179] width 81 height 4
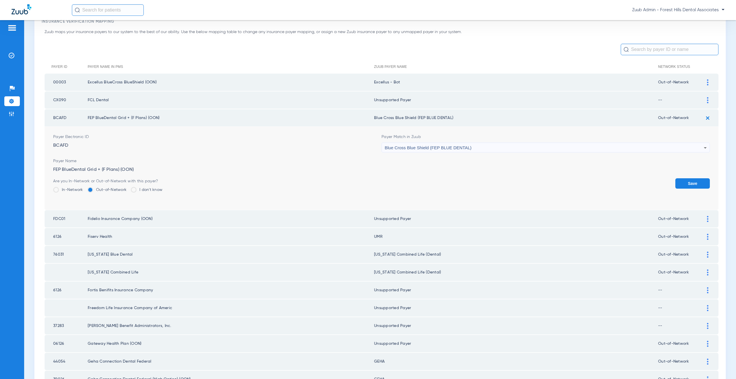
click at [675, 187] on button "Save" at bounding box center [692, 183] width 35 height 10
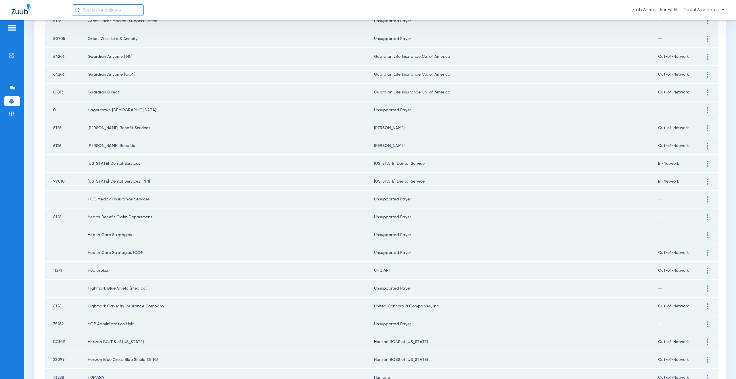
scroll to position [569, 0]
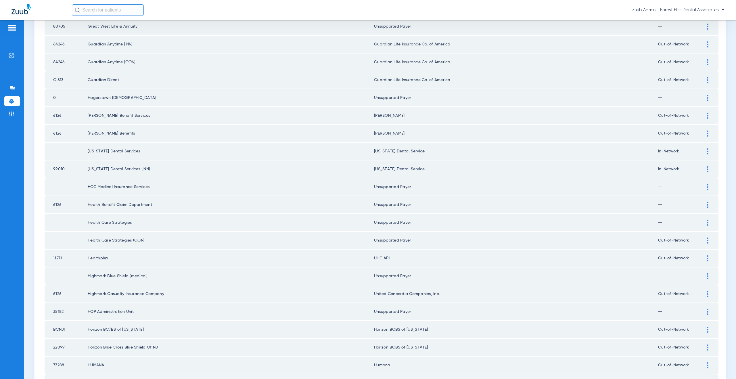
click at [707, 258] on img at bounding box center [707, 258] width 1 height 6
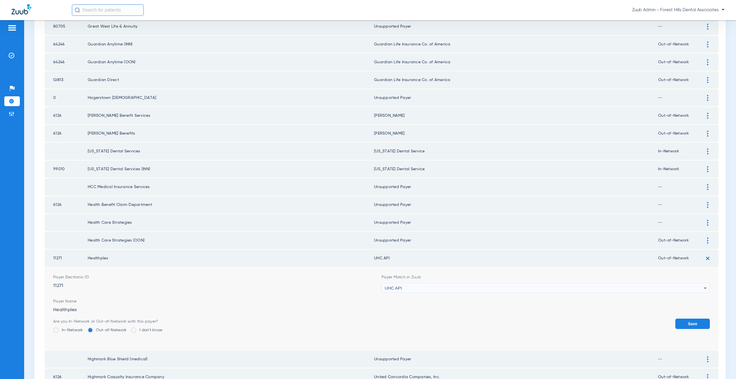
click at [399, 290] on div "UHC API" at bounding box center [544, 288] width 319 height 10
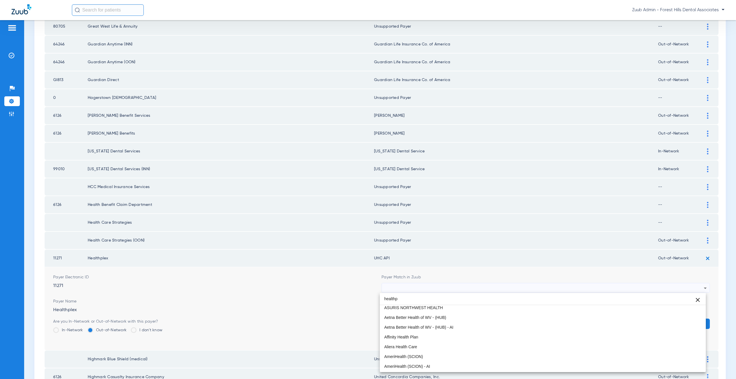
scroll to position [0, 0]
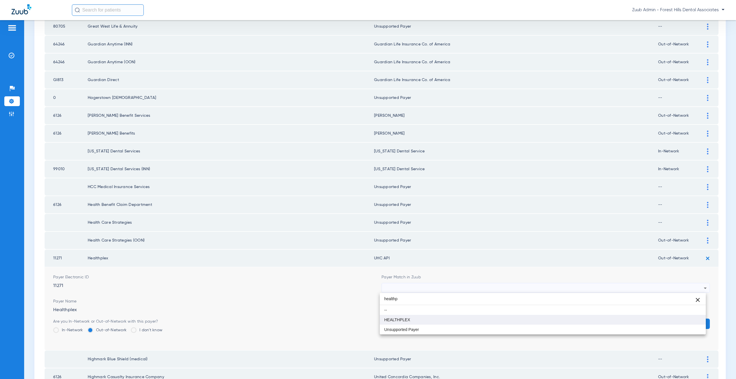
type input "healthp"
click at [394, 320] on span "HEALTHPLEX" at bounding box center [397, 320] width 26 height 4
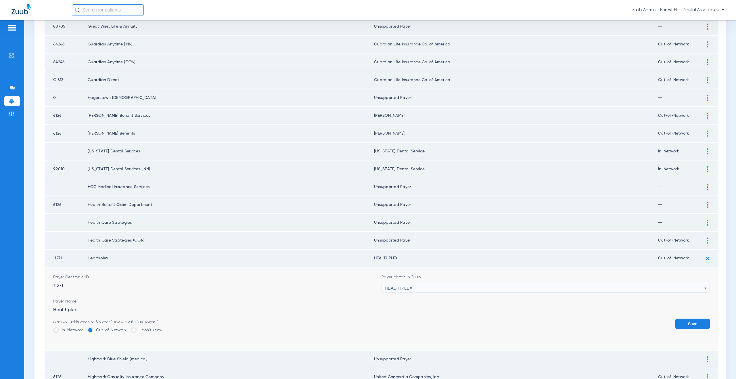
click at [696, 321] on button "Save" at bounding box center [692, 324] width 35 height 10
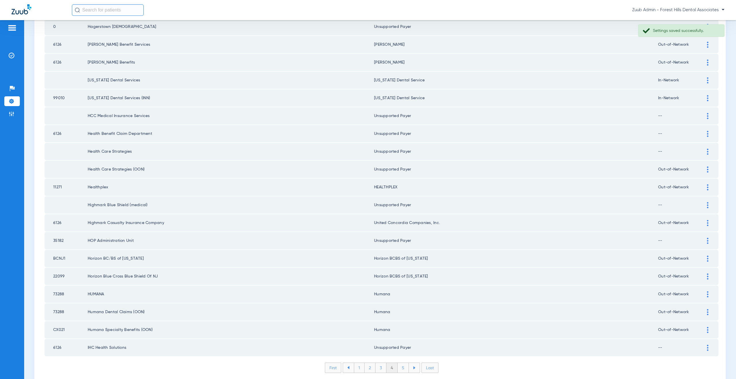
scroll to position [640, 0]
click at [402, 369] on li "5" at bounding box center [403, 368] width 11 height 10
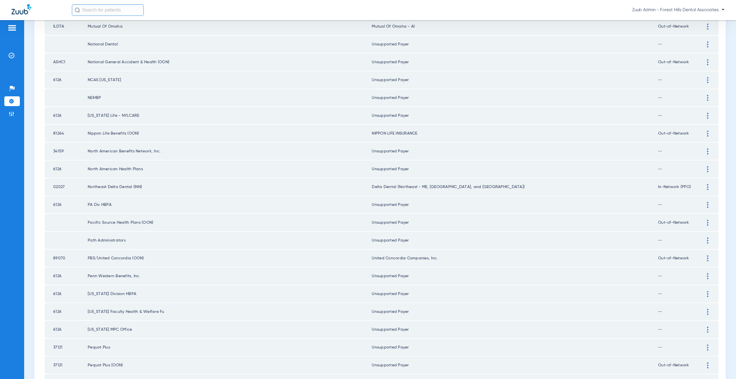
scroll to position [660, 0]
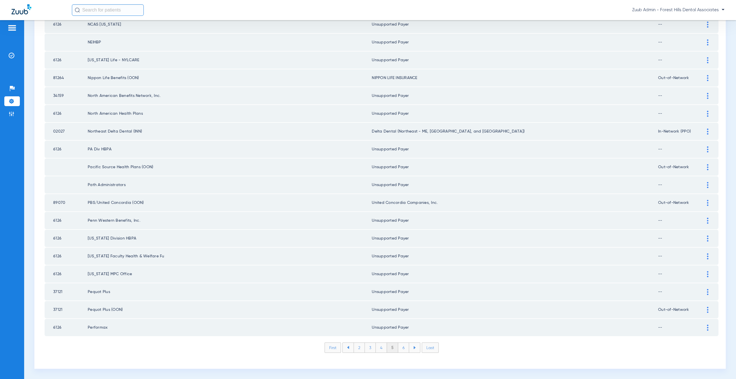
click at [403, 349] on li "6" at bounding box center [403, 348] width 11 height 10
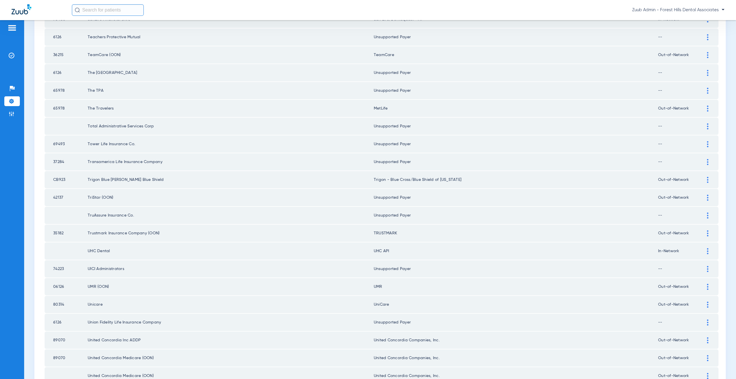
scroll to position [501, 0]
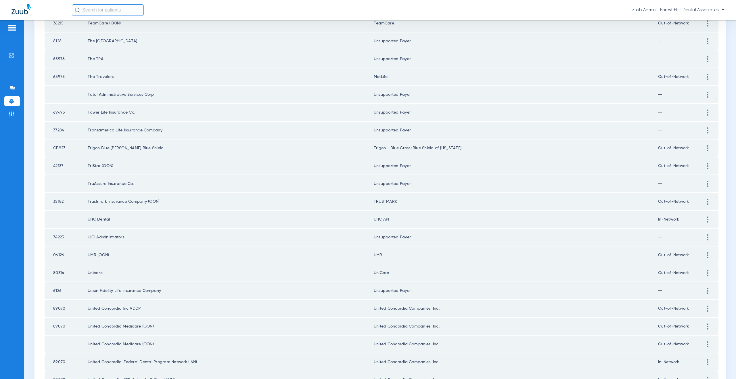
click at [704, 219] on div at bounding box center [708, 220] width 10 height 6
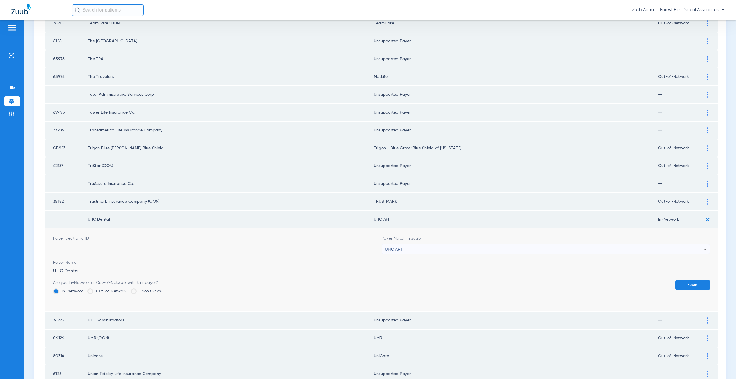
click at [400, 253] on div "UHC API" at bounding box center [544, 249] width 319 height 10
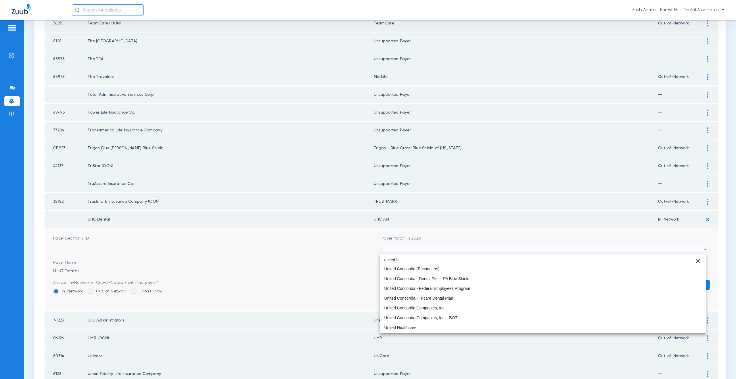
scroll to position [0, 0]
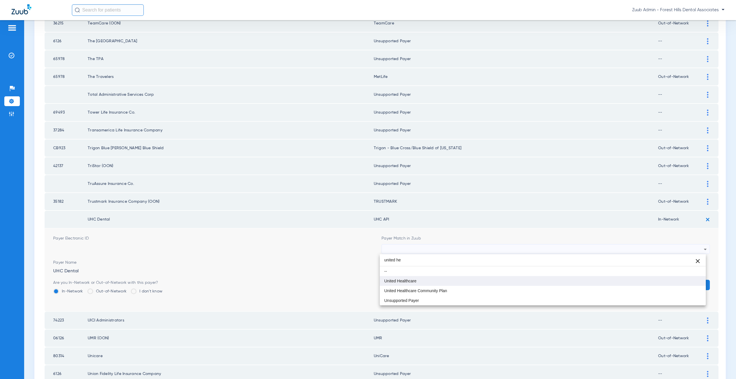
type input "united he"
click at [386, 281] on span "United Healthcare" at bounding box center [400, 281] width 32 height 4
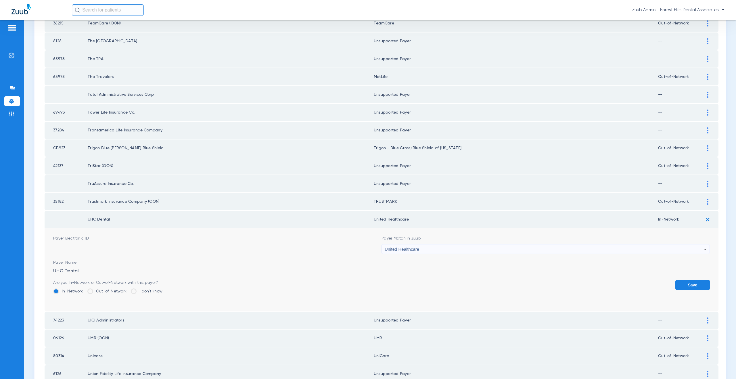
click at [686, 286] on button "Save" at bounding box center [692, 285] width 35 height 10
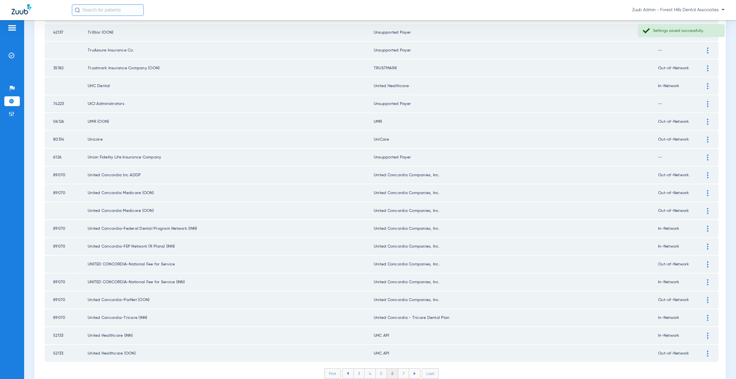
scroll to position [660, 0]
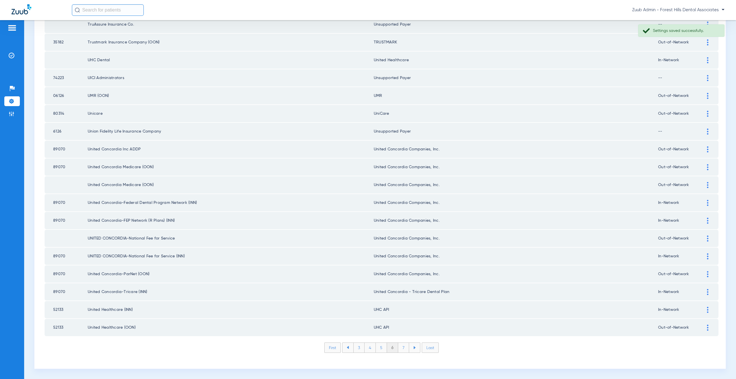
click at [704, 308] on div at bounding box center [708, 310] width 10 height 6
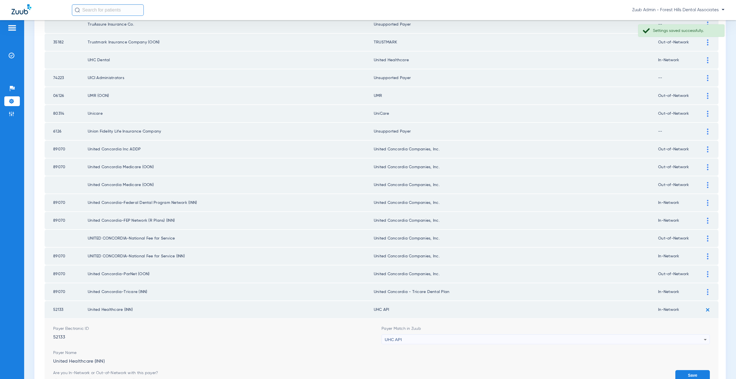
click at [408, 339] on div "UHC API" at bounding box center [544, 340] width 319 height 10
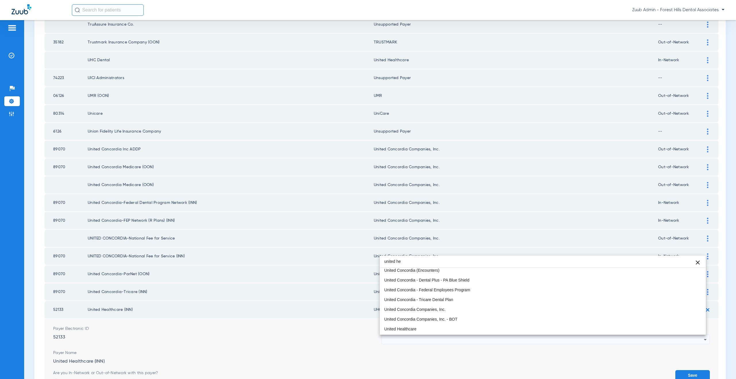
scroll to position [0, 0]
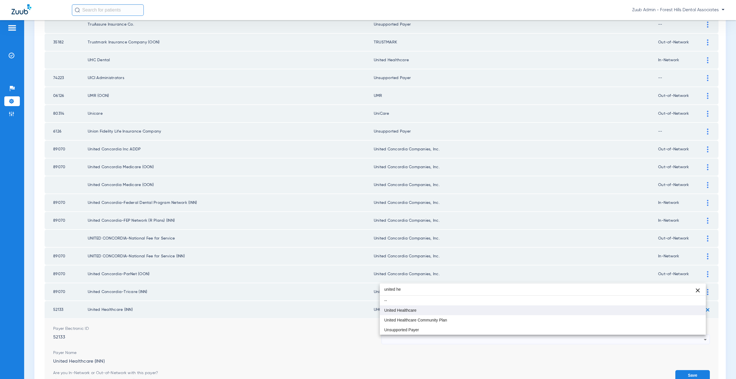
type input "united he"
click at [411, 309] on span "United Healthcare" at bounding box center [400, 310] width 32 height 4
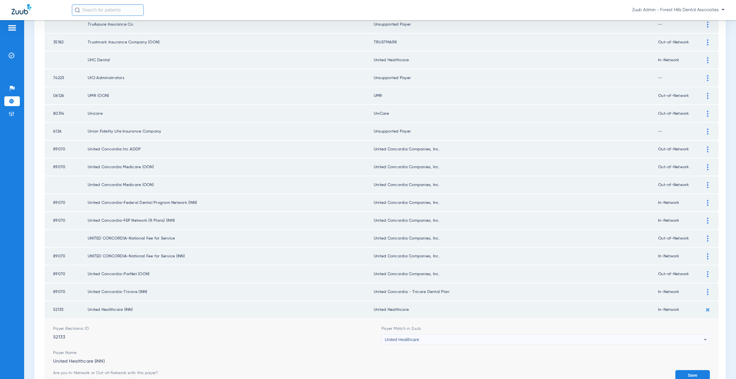
drag, startPoint x: 388, startPoint y: 309, endPoint x: 374, endPoint y: 311, distance: 15.1
click at [374, 311] on td "United Healthcare" at bounding box center [516, 309] width 284 height 17
copy td "nited Healthcare"
click at [687, 373] on button "Save" at bounding box center [692, 375] width 35 height 10
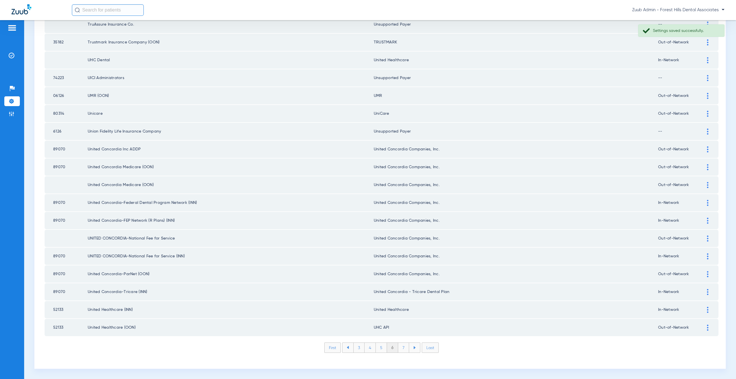
click at [707, 326] on img at bounding box center [707, 328] width 1 height 6
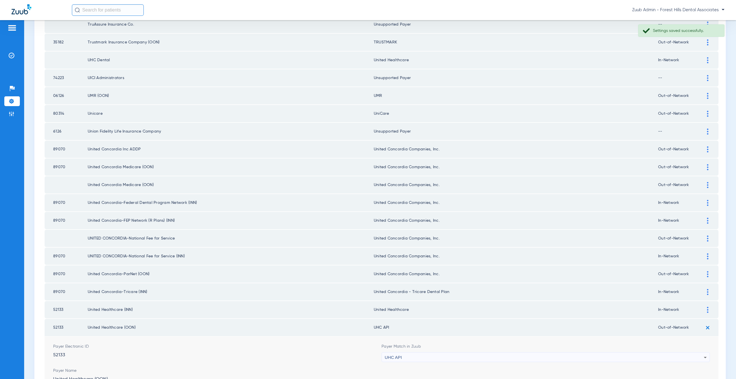
click at [395, 356] on span "UHC API" at bounding box center [393, 357] width 17 height 5
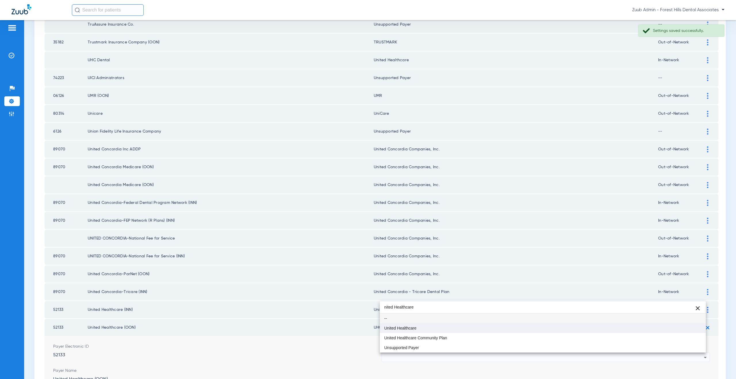
type input "nited Healthcare"
click at [400, 328] on span "United Healthcare" at bounding box center [400, 328] width 32 height 4
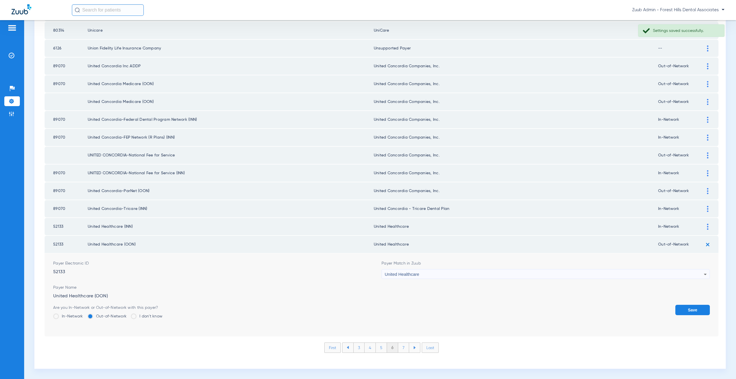
click at [679, 309] on button "Save" at bounding box center [692, 310] width 35 height 10
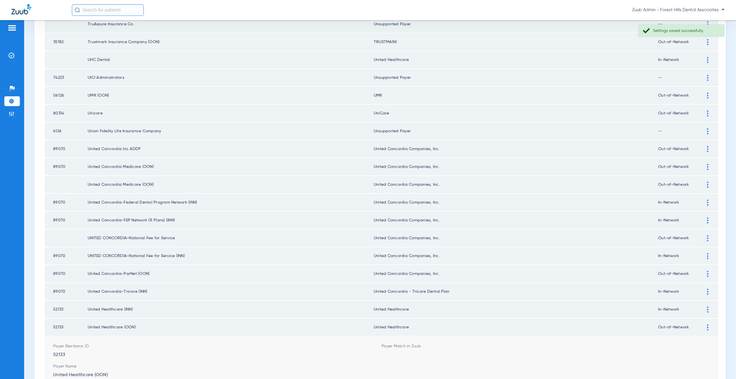
scroll to position [660, 0]
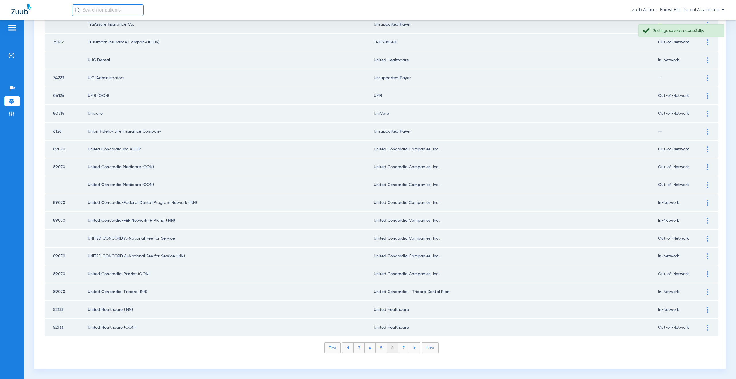
click at [404, 347] on li "7" at bounding box center [403, 348] width 11 height 10
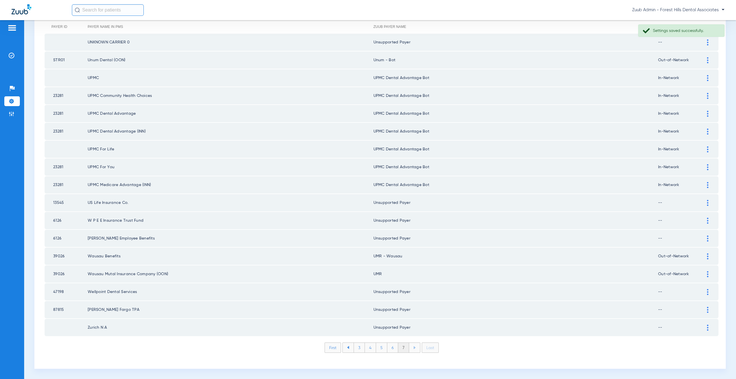
scroll to position [0, 0]
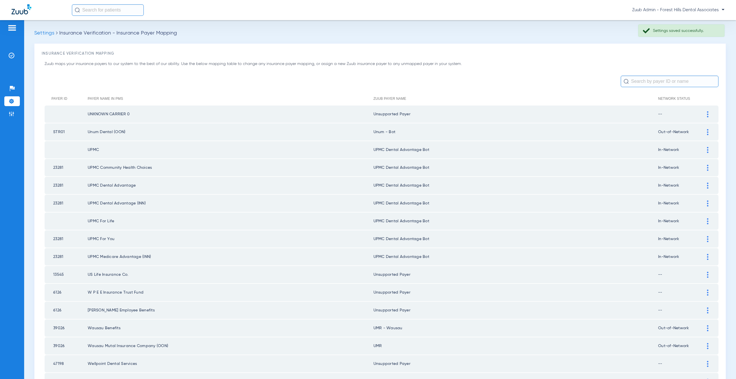
click at [703, 131] on div at bounding box center [708, 132] width 10 height 6
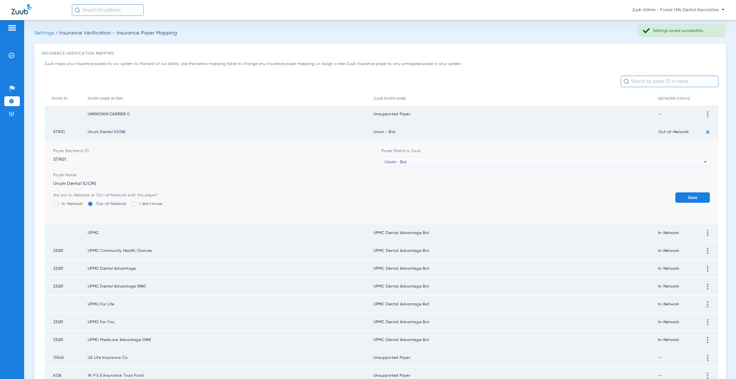
click at [444, 164] on div "Unum - Bot" at bounding box center [544, 162] width 319 height 10
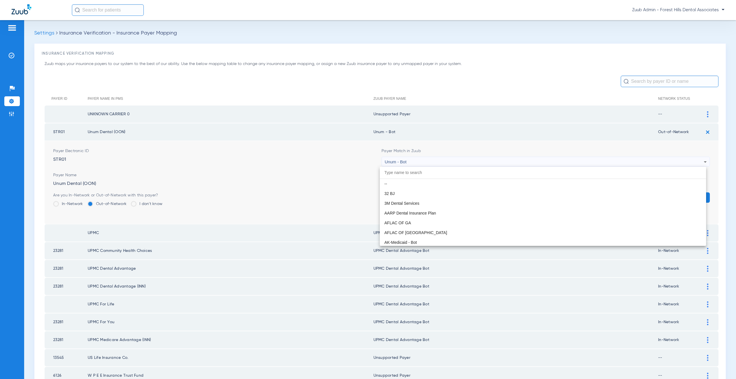
scroll to position [4616, 0]
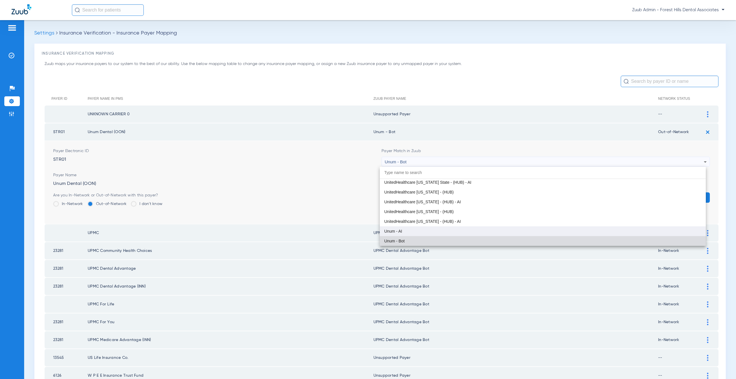
click at [405, 230] on mat-option "Unum - AI" at bounding box center [543, 231] width 326 height 10
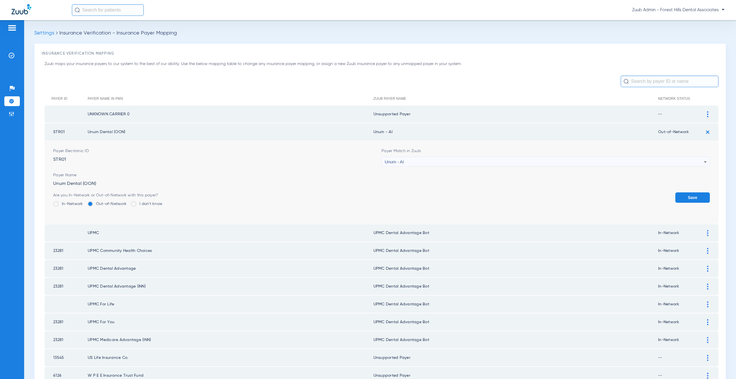
click at [683, 194] on button "Save" at bounding box center [692, 197] width 35 height 10
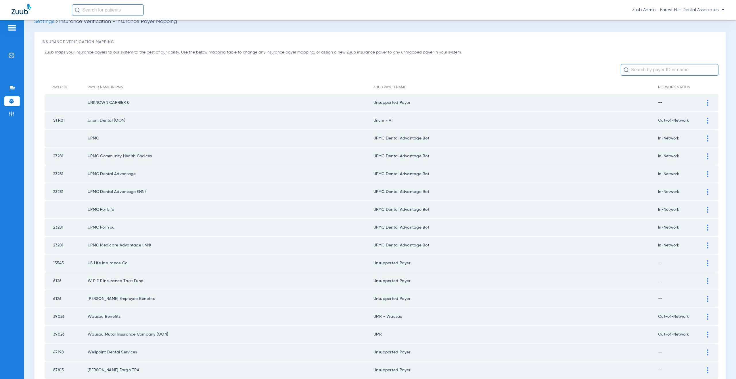
scroll to position [0, 0]
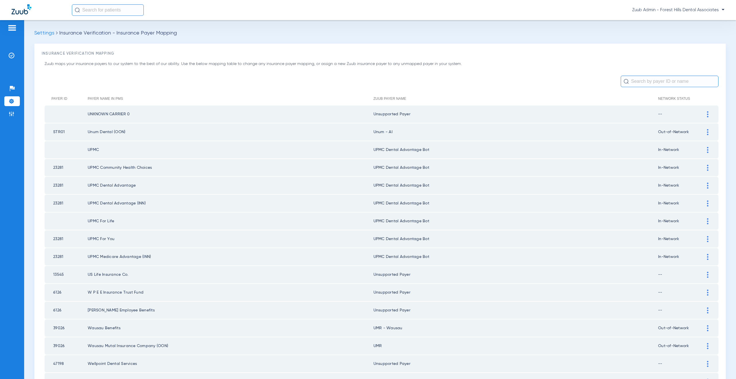
click at [16, 100] on li "Settings" at bounding box center [12, 101] width 16 height 10
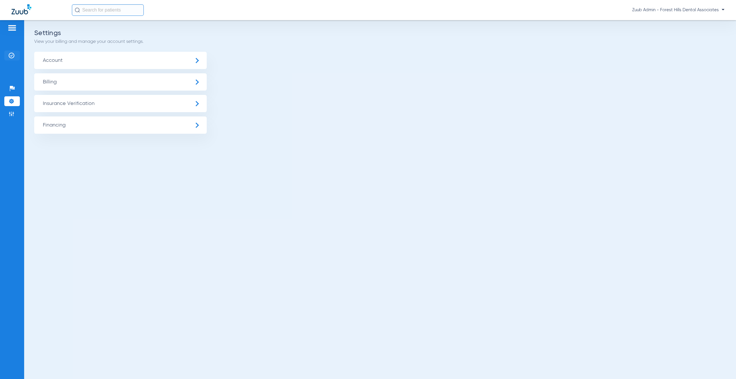
click at [12, 56] on img at bounding box center [12, 56] width 6 height 6
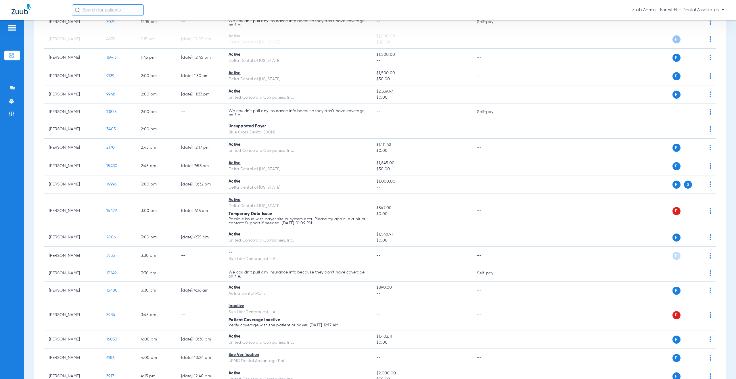
scroll to position [277, 0]
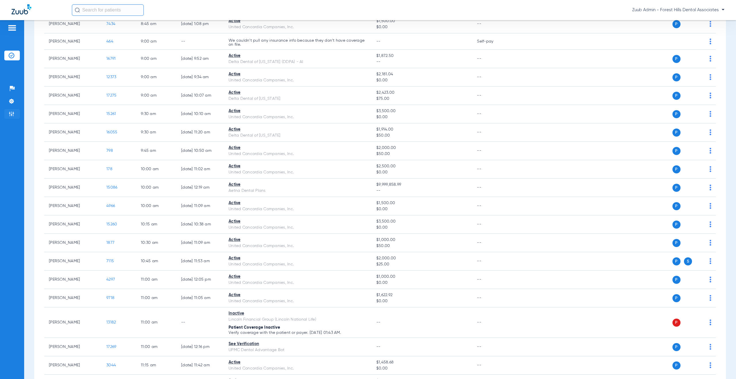
click at [14, 115] on li "Admin" at bounding box center [12, 114] width 16 height 10
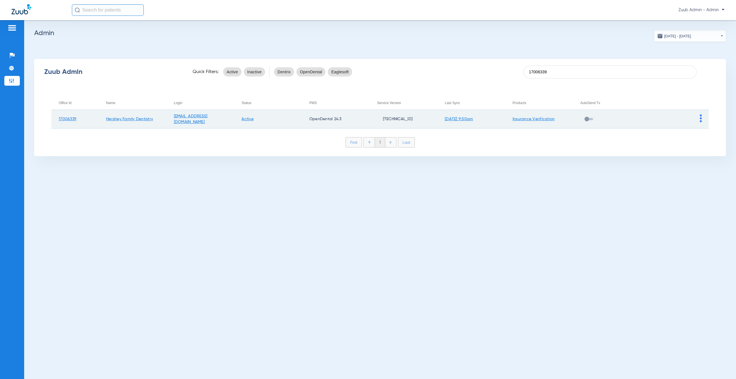
type input "17006339"
click at [700, 120] on img at bounding box center [701, 118] width 2 height 8
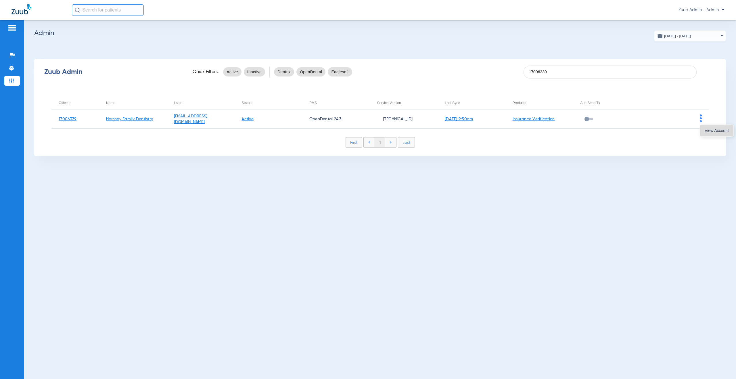
click at [709, 132] on span "View Account" at bounding box center [717, 131] width 24 height 4
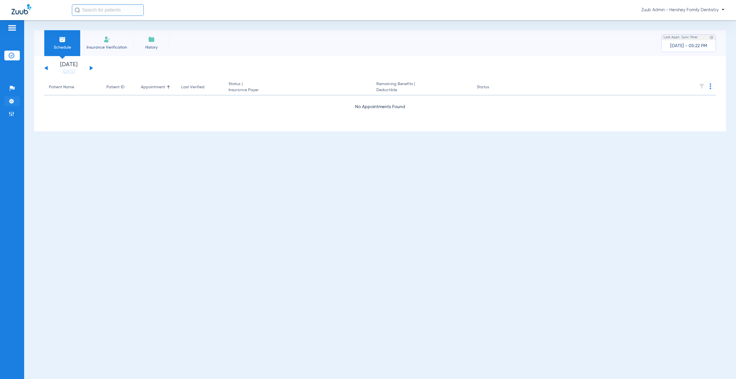
click at [11, 104] on li "Settings" at bounding box center [12, 101] width 16 height 10
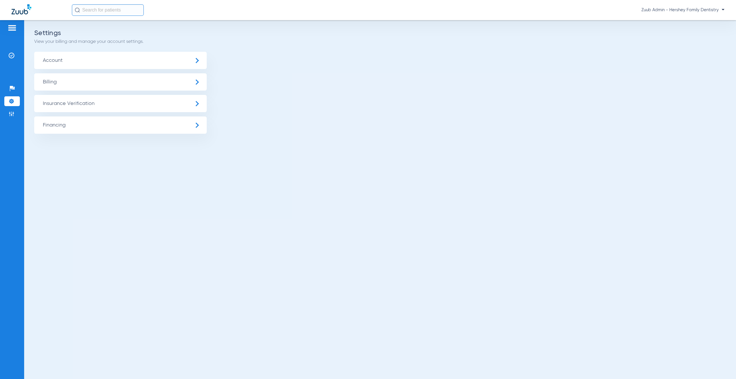
click at [106, 108] on span "Insurance Verification" at bounding box center [120, 103] width 173 height 17
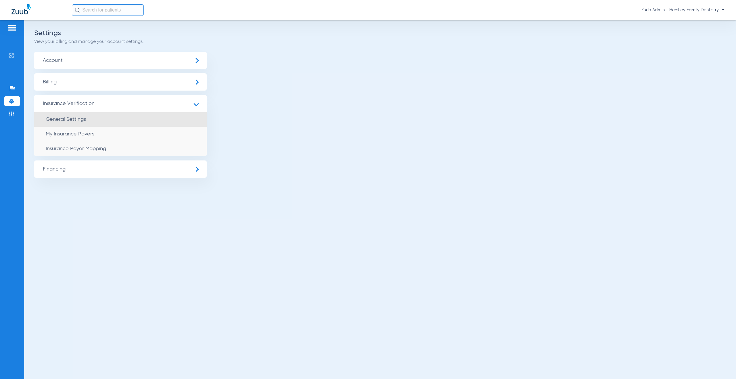
click at [101, 117] on li "General Settings" at bounding box center [120, 119] width 173 height 15
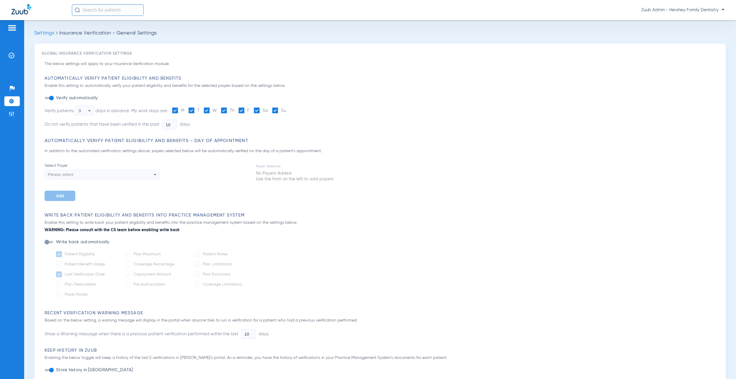
type input "5"
type input "1"
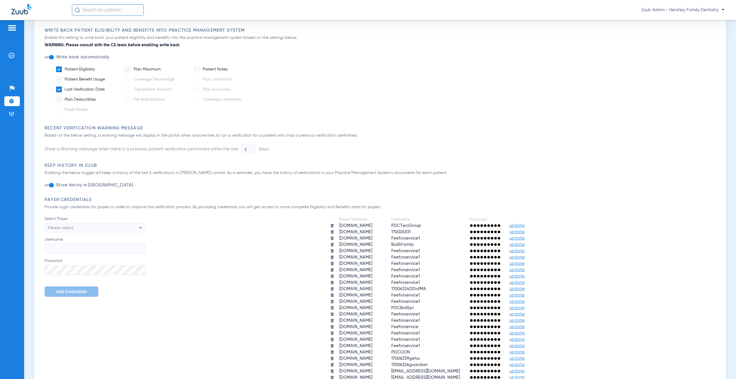
scroll to position [378, 0]
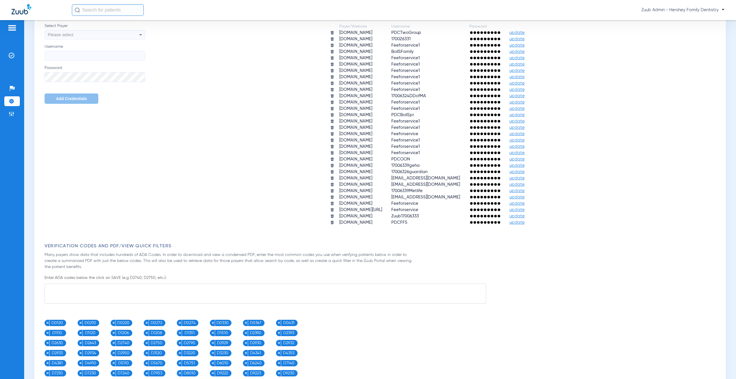
click at [525, 224] on span "update" at bounding box center [517, 222] width 15 height 4
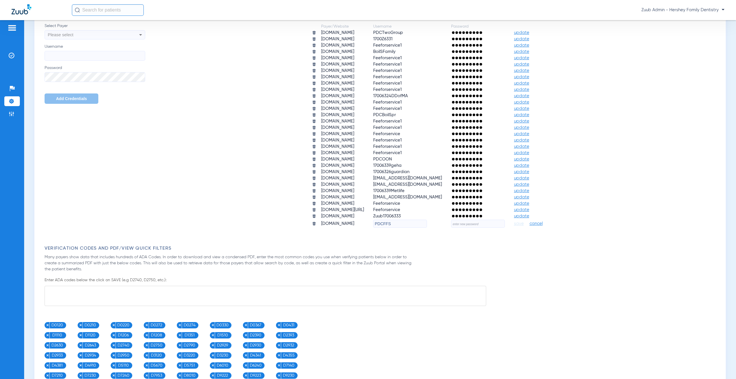
drag, startPoint x: 412, startPoint y: 224, endPoint x: 370, endPoint y: 222, distance: 41.4
click at [370, 222] on tr "[DOMAIN_NAME] PDCFFS save cancel" at bounding box center [432, 224] width 249 height 8
paste input "17006325UPMC"
type input "17006325UPMC"
click at [489, 227] on input "text" at bounding box center [478, 224] width 54 height 8
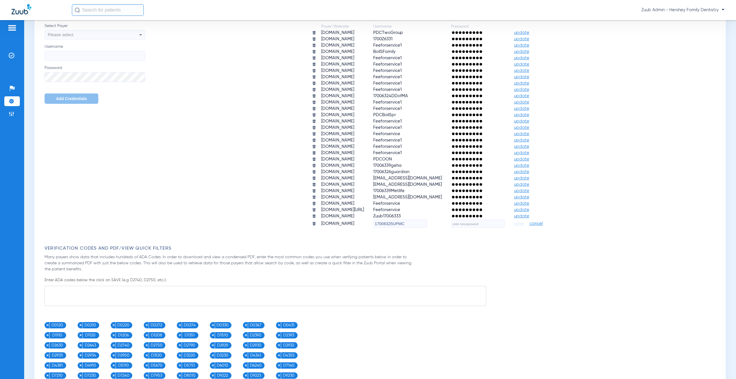
paste input "K5cH7iLNHaOf!"
type input "K5cH7iLNHaOf!"
click at [524, 224] on span "save" at bounding box center [519, 223] width 10 height 5
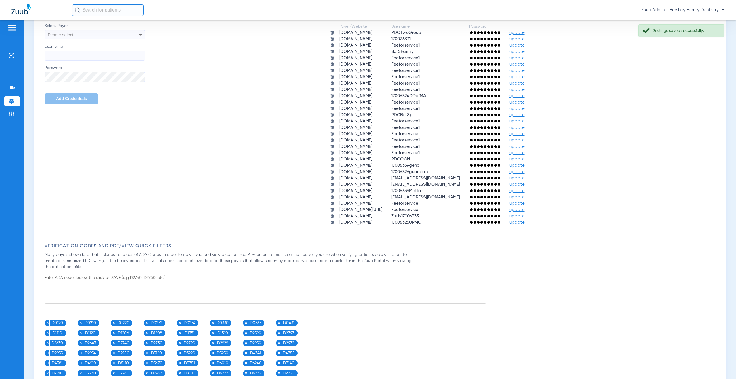
click at [14, 102] on li "Settings" at bounding box center [12, 101] width 16 height 10
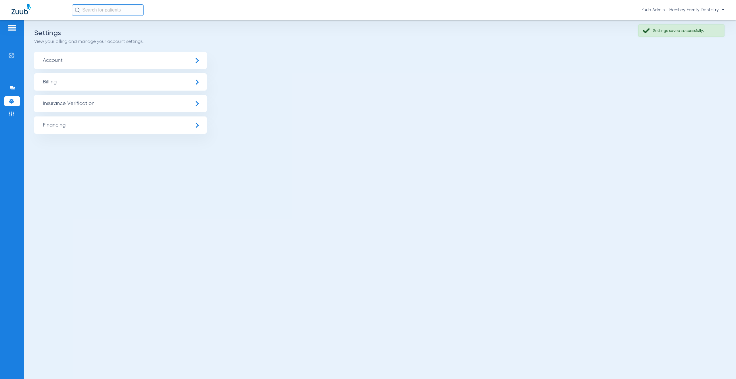
click at [84, 104] on span "Insurance Verification" at bounding box center [120, 103] width 173 height 17
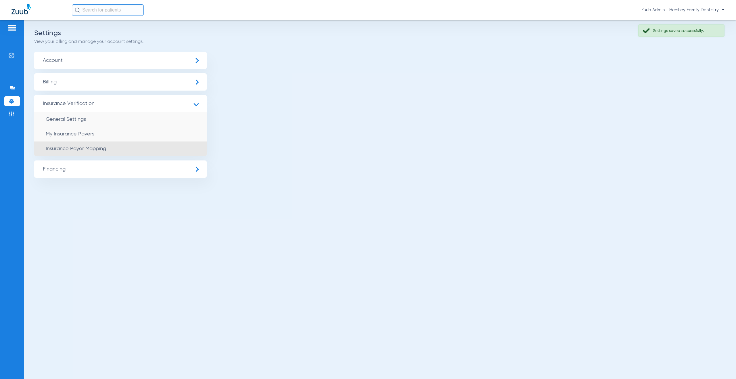
click at [92, 146] on span "Insurance Payer Mapping" at bounding box center [76, 148] width 60 height 5
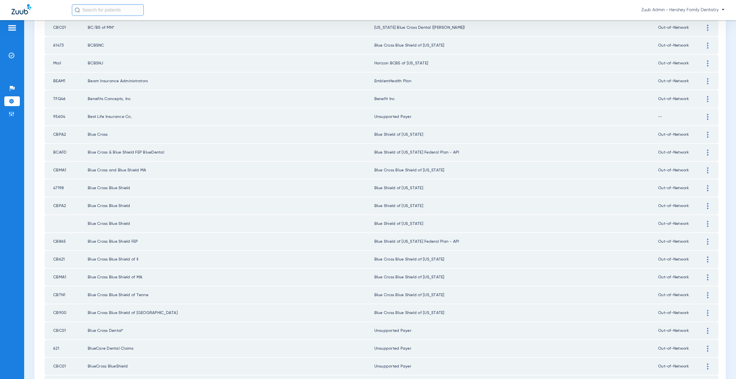
scroll to position [569, 0]
click at [703, 152] on div at bounding box center [708, 151] width 10 height 6
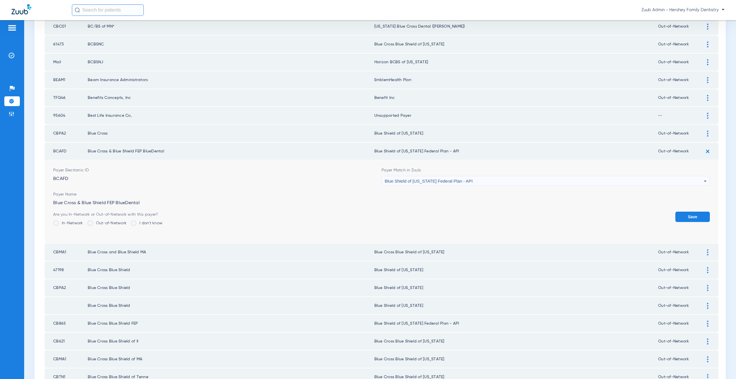
click at [455, 179] on span "Blue Shield of [US_STATE] Federal Plan - API" at bounding box center [429, 181] width 88 height 5
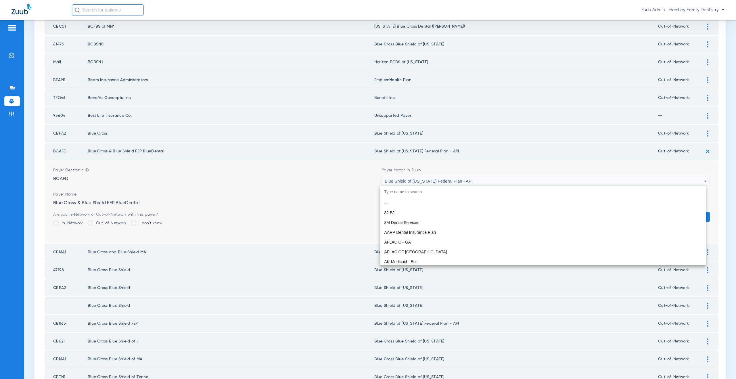
scroll to position [823, 0]
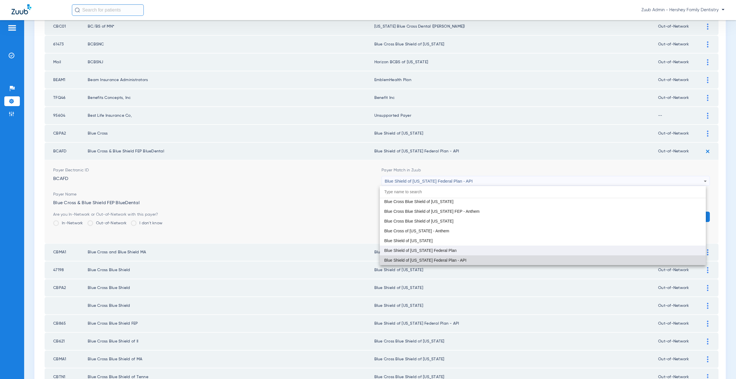
click at [450, 250] on span "Blue Shield of [US_STATE] Federal Plan" at bounding box center [420, 250] width 72 height 4
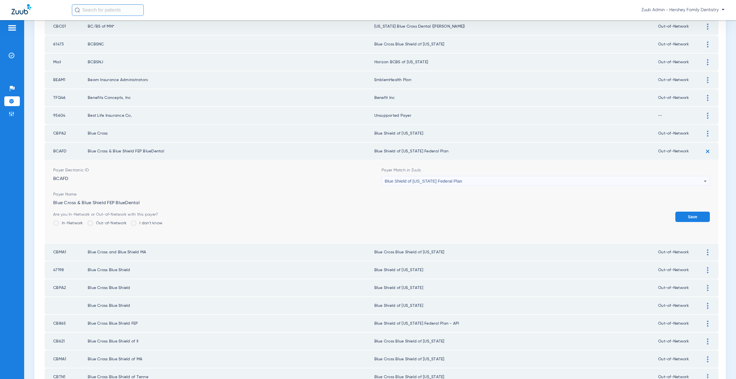
click at [683, 223] on div "Save" at bounding box center [692, 221] width 35 height 19
click at [682, 218] on button "Save" at bounding box center [692, 217] width 35 height 10
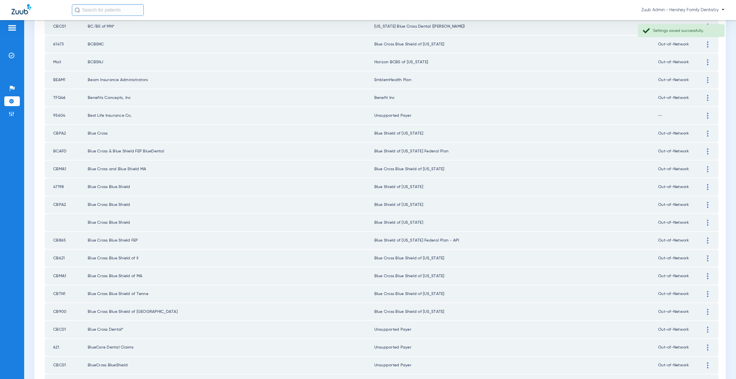
click at [703, 242] on div at bounding box center [708, 241] width 10 height 6
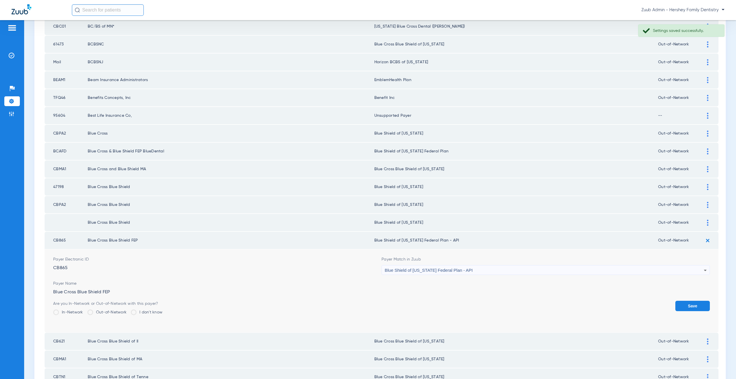
click at [441, 270] on span "Blue Shield of [US_STATE] Federal Plan - API" at bounding box center [429, 270] width 88 height 5
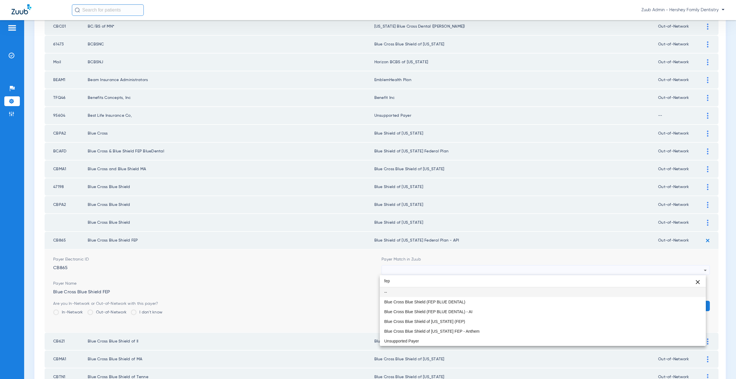
scroll to position [0, 0]
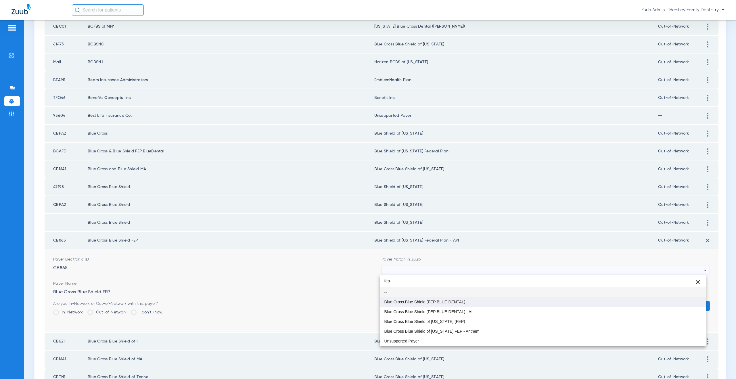
type input "fep"
click at [441, 303] on span "Blue Cross Blue Shield (FEP BLUE DENTAL)" at bounding box center [424, 302] width 81 height 4
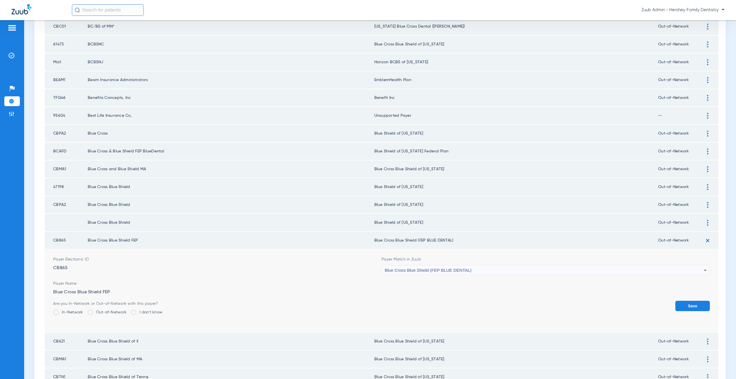
click at [681, 307] on button "Save" at bounding box center [692, 306] width 35 height 10
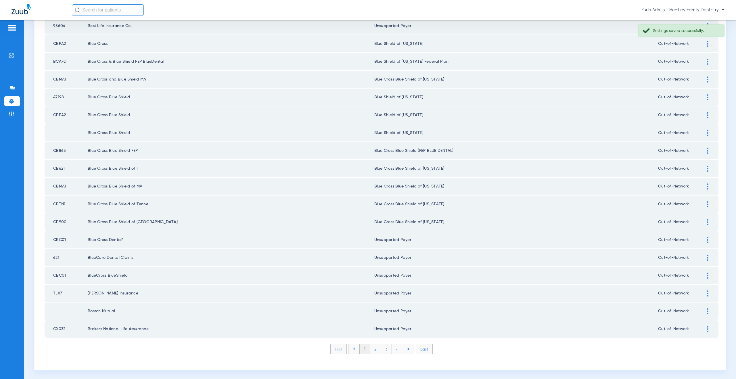
scroll to position [660, 0]
click at [372, 349] on li "2" at bounding box center [375, 348] width 11 height 10
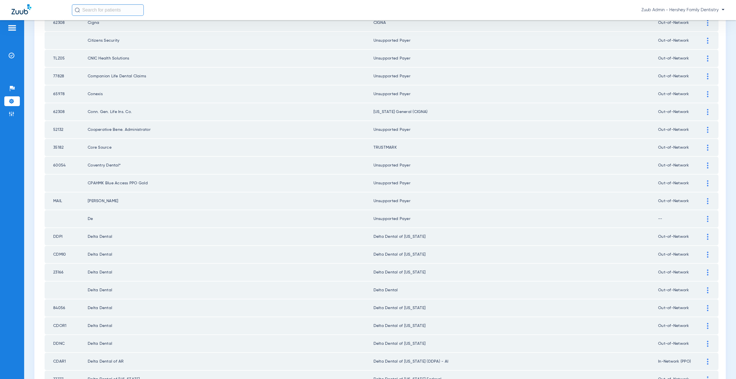
scroll to position [252, 0]
click at [707, 288] on img at bounding box center [707, 290] width 1 height 6
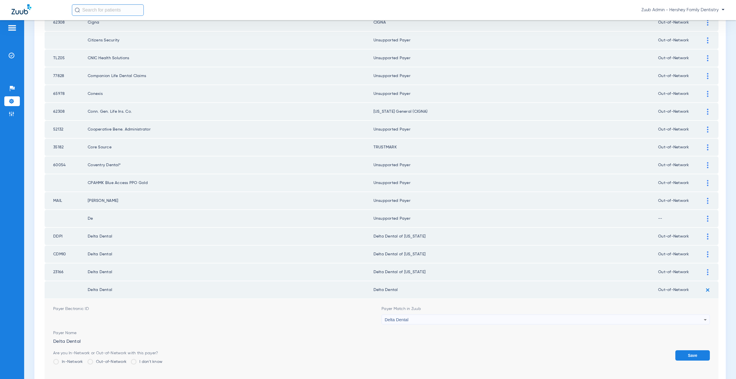
click at [393, 320] on span "Delta Dental" at bounding box center [397, 319] width 24 height 5
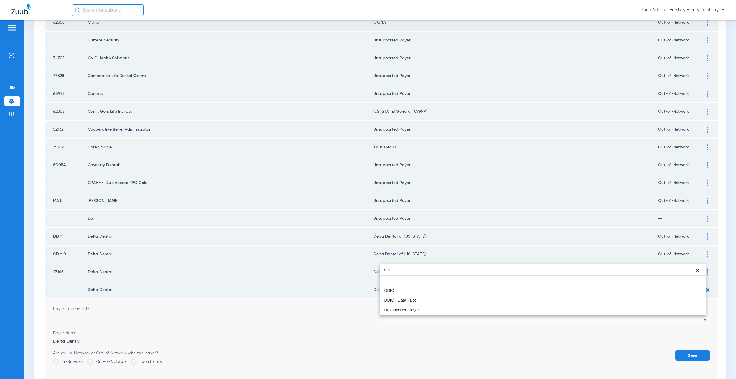
scroll to position [0, 0]
type input "ddic"
click at [393, 291] on span "DDIC" at bounding box center [389, 290] width 10 height 4
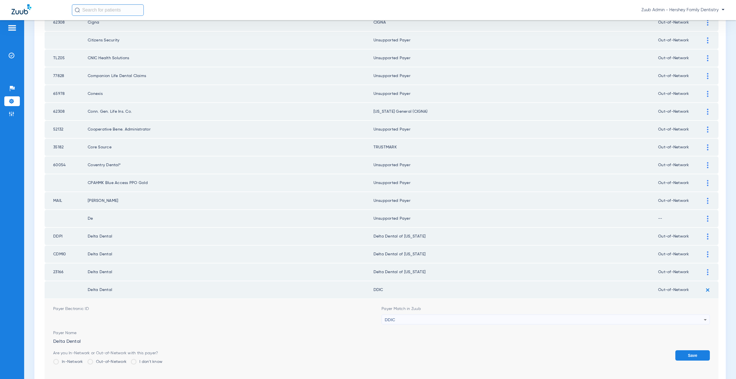
click at [679, 354] on button "Save" at bounding box center [692, 355] width 35 height 10
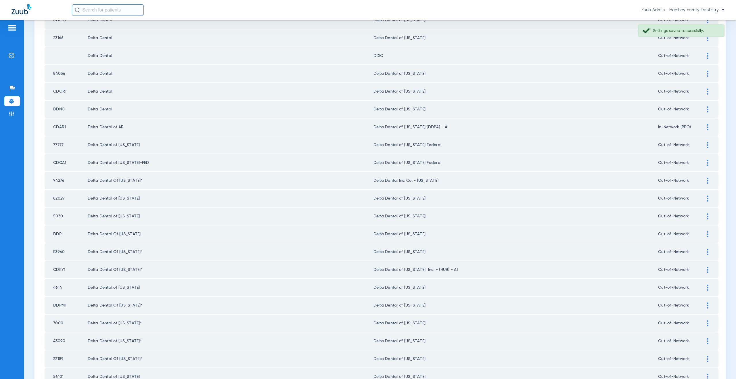
scroll to position [522, 0]
click at [703, 235] on div at bounding box center [708, 234] width 10 height 6
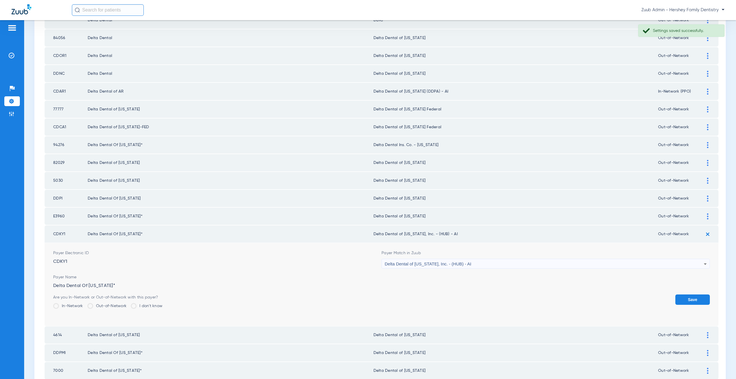
click at [446, 261] on div "Delta Dental of [US_STATE], Inc. - (HUB) - AI" at bounding box center [544, 264] width 319 height 10
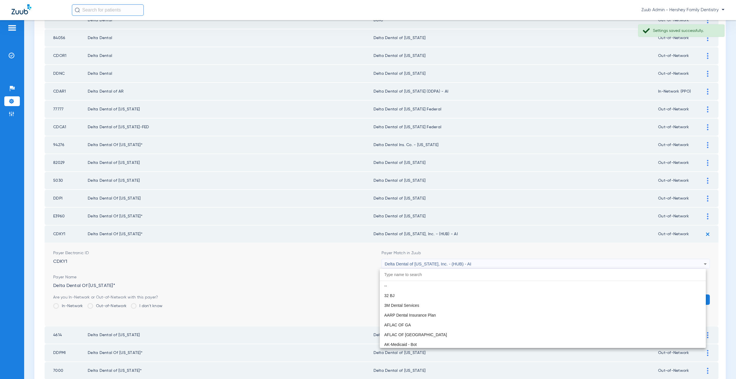
scroll to position [1370, 0]
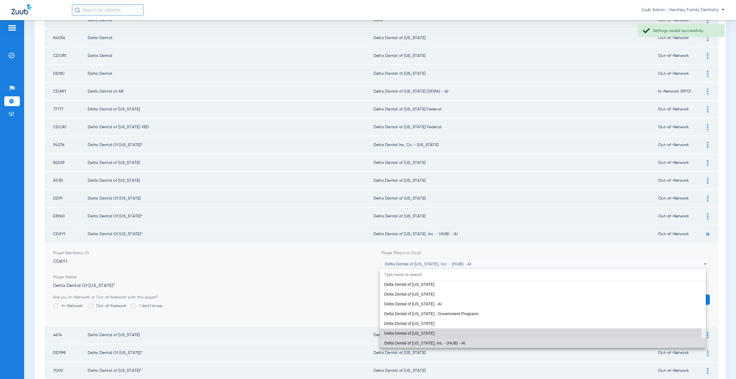
click at [429, 334] on mat-option "Delta Dental of [US_STATE]" at bounding box center [543, 333] width 326 height 10
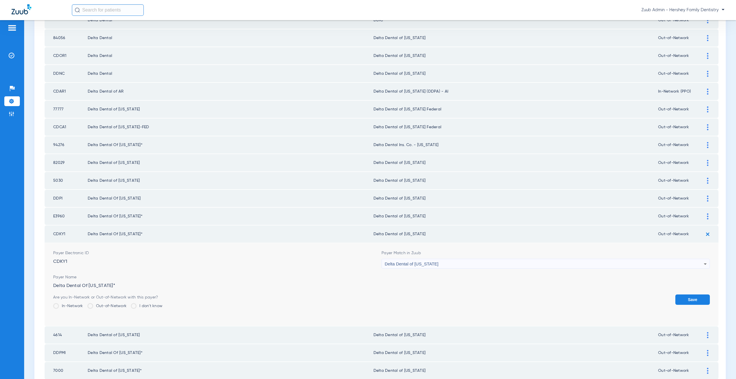
click at [683, 301] on button "Save" at bounding box center [692, 299] width 35 height 10
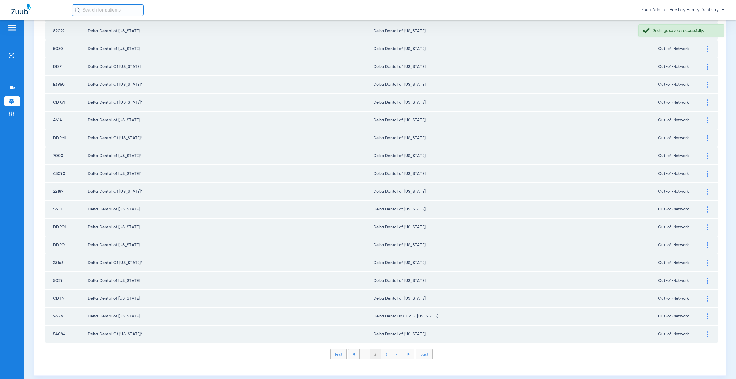
scroll to position [660, 0]
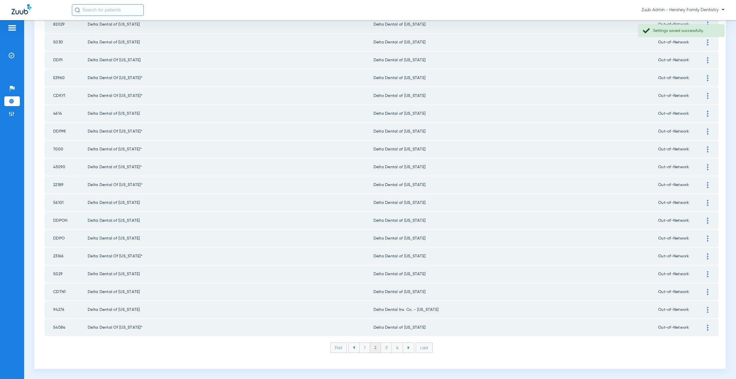
click at [384, 348] on li "3" at bounding box center [386, 348] width 11 height 10
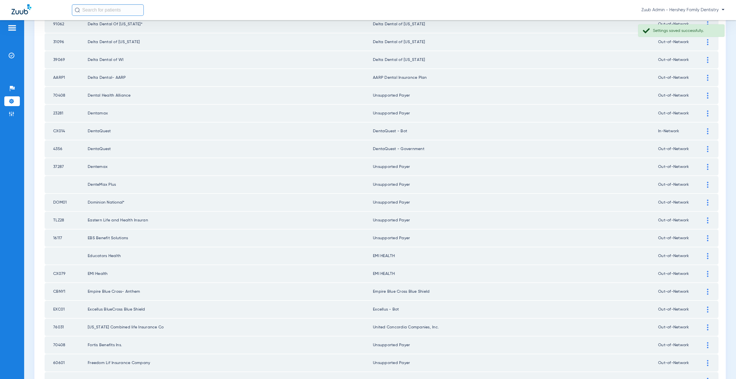
scroll to position [0, 0]
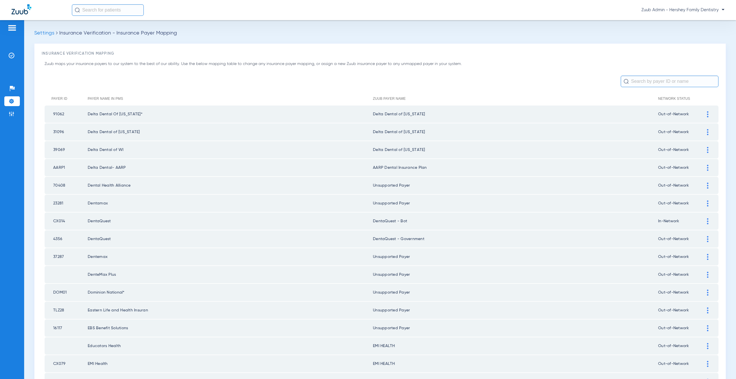
click at [703, 219] on div at bounding box center [708, 221] width 10 height 6
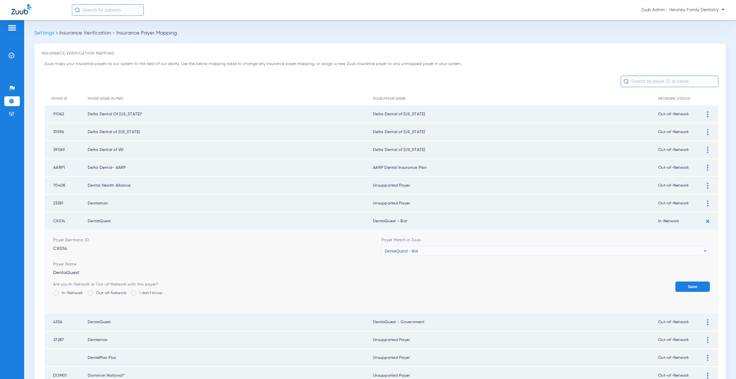
click at [405, 255] on div "DentaQuest - Bot" at bounding box center [544, 251] width 319 height 10
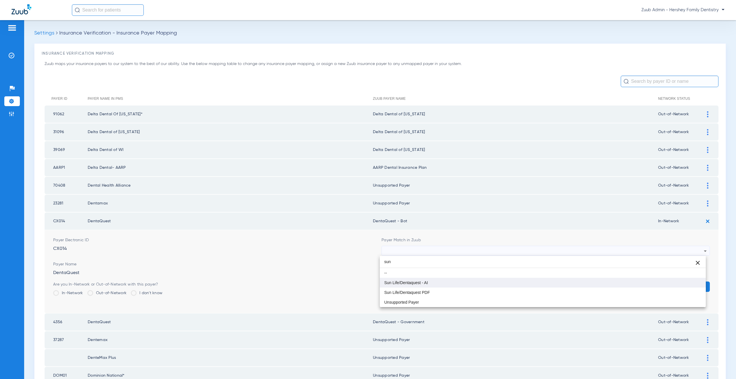
type input "sun"
click at [410, 283] on span "Sun Life/Dentaquest - AI" at bounding box center [406, 283] width 44 height 4
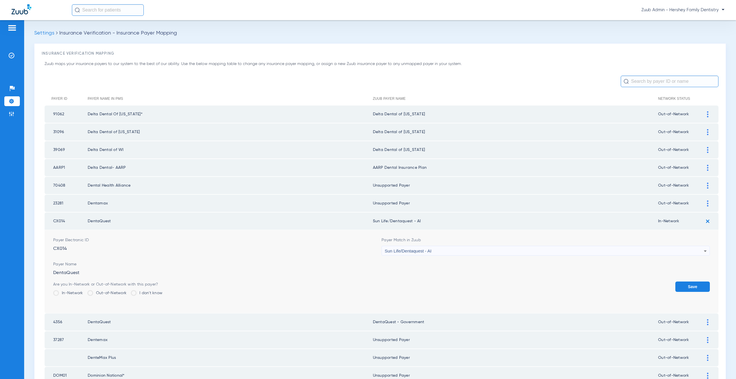
click at [687, 284] on button "Save" at bounding box center [692, 286] width 35 height 10
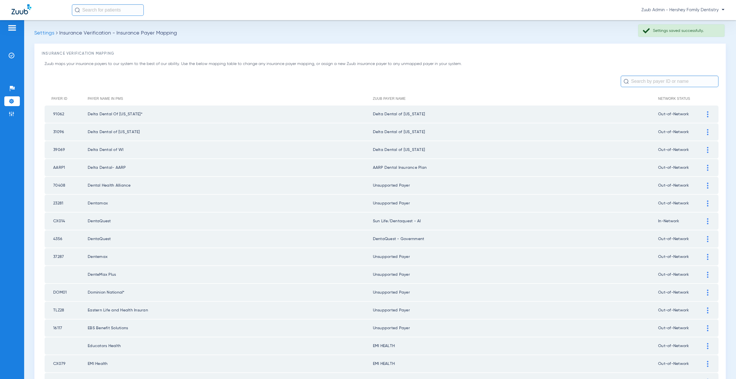
click at [703, 239] on div at bounding box center [708, 239] width 10 height 6
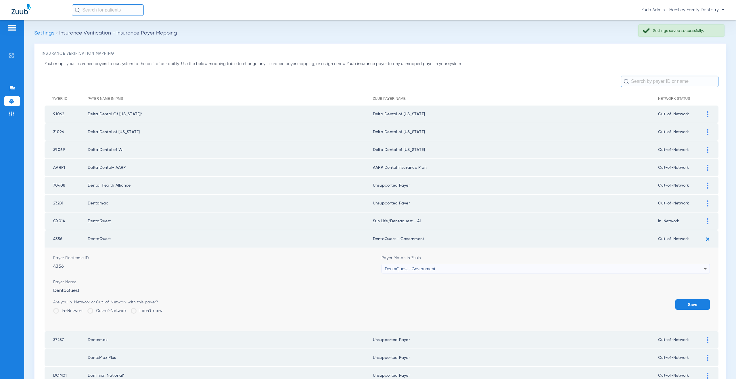
click at [408, 269] on span "DentaQuest - Government" at bounding box center [410, 268] width 51 height 5
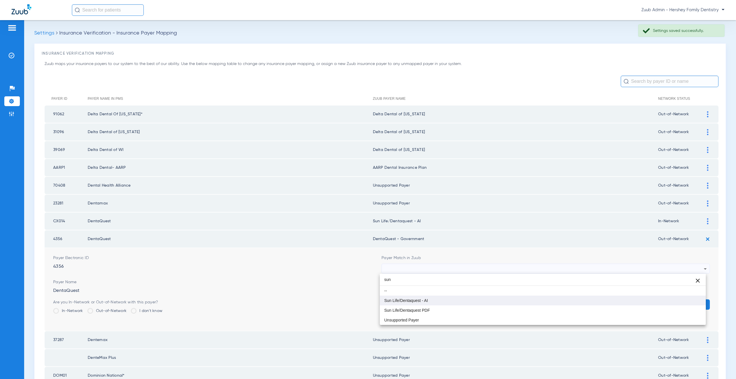
type input "sun"
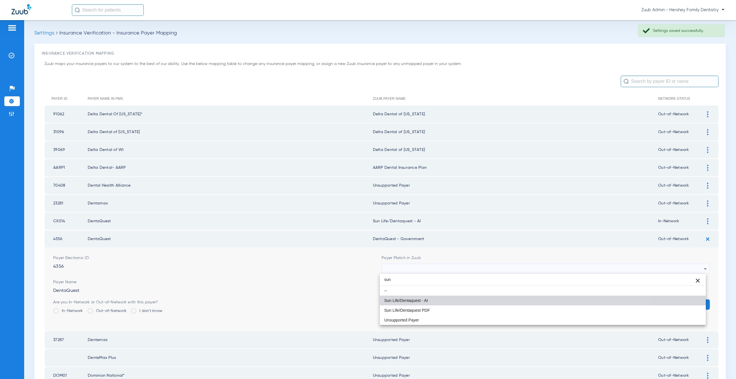
click at [422, 303] on mat-option "Sun Life/Dentaquest - AI" at bounding box center [543, 301] width 326 height 10
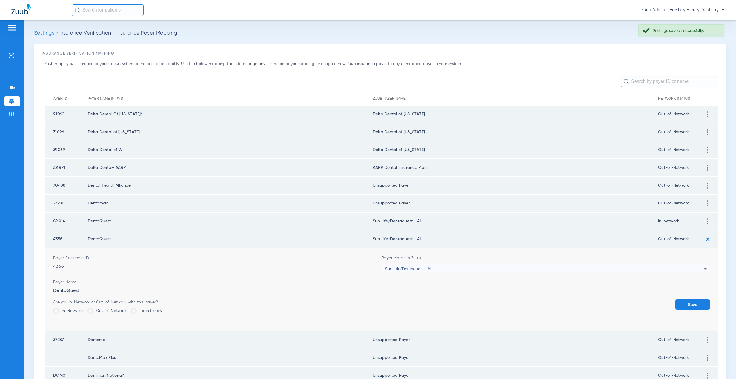
click at [686, 304] on button "Save" at bounding box center [692, 304] width 35 height 10
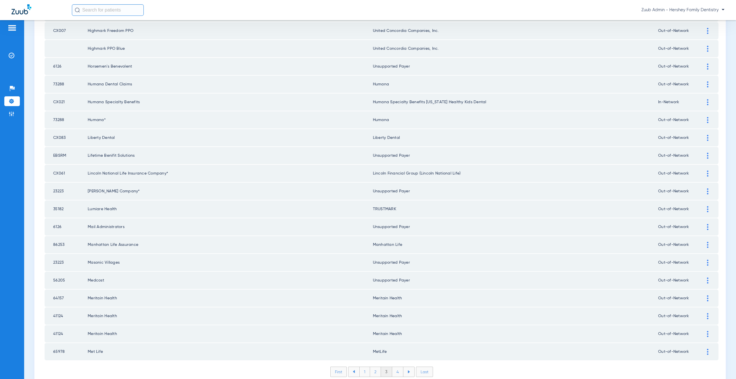
scroll to position [660, 0]
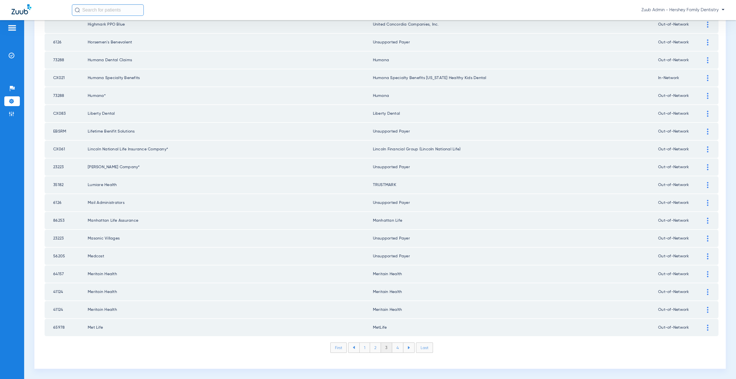
click at [395, 349] on li "4" at bounding box center [397, 348] width 11 height 10
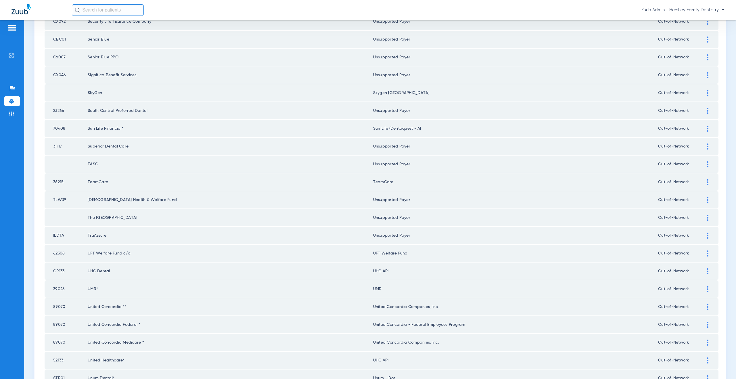
scroll to position [344, 0]
click at [703, 269] on div at bounding box center [708, 269] width 10 height 6
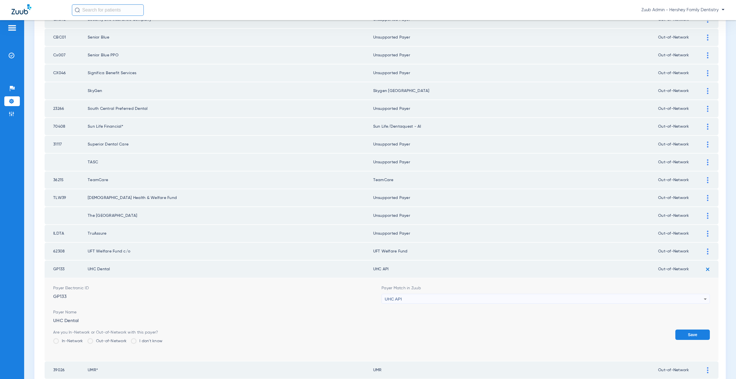
click at [400, 303] on div "UHC API" at bounding box center [544, 299] width 319 height 10
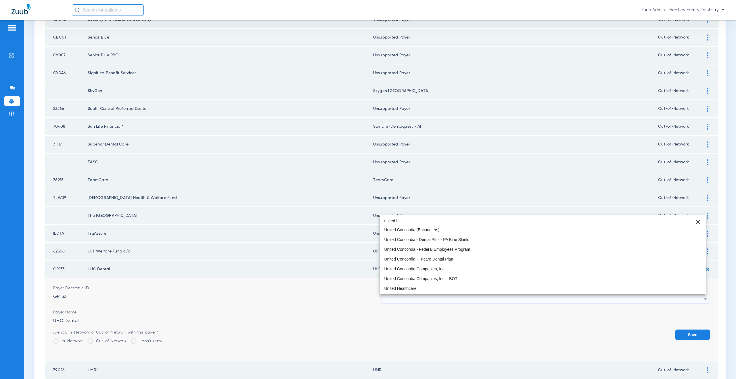
scroll to position [0, 0]
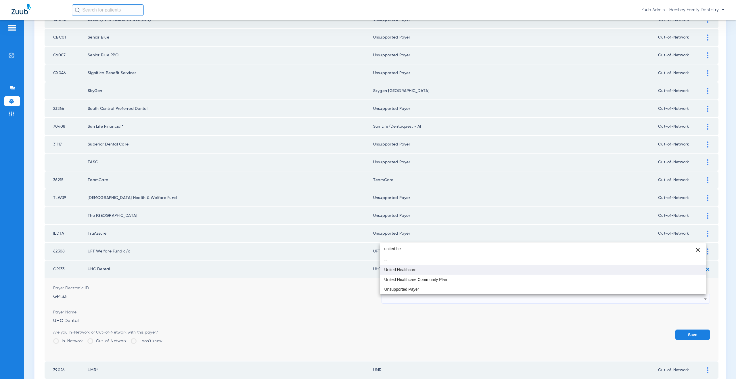
type input "united he"
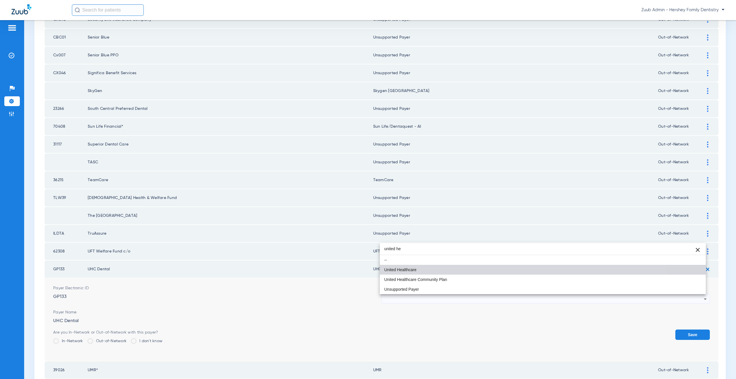
click at [394, 273] on mat-option "United Healthcare" at bounding box center [543, 270] width 326 height 10
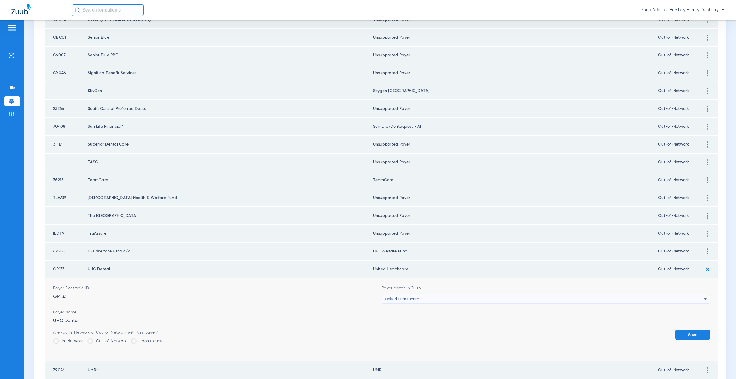
click at [690, 334] on button "Save" at bounding box center [692, 335] width 35 height 10
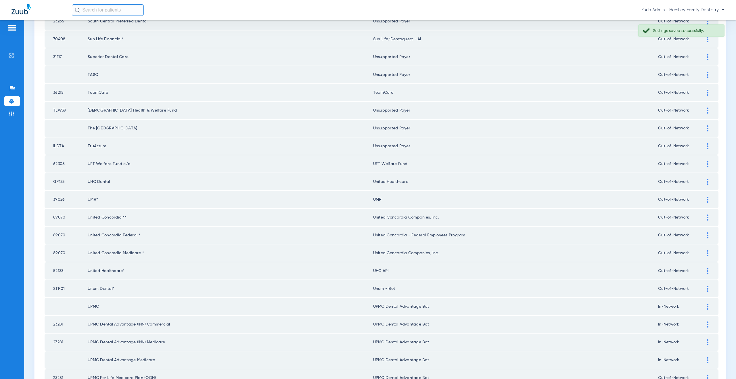
scroll to position [445, 0]
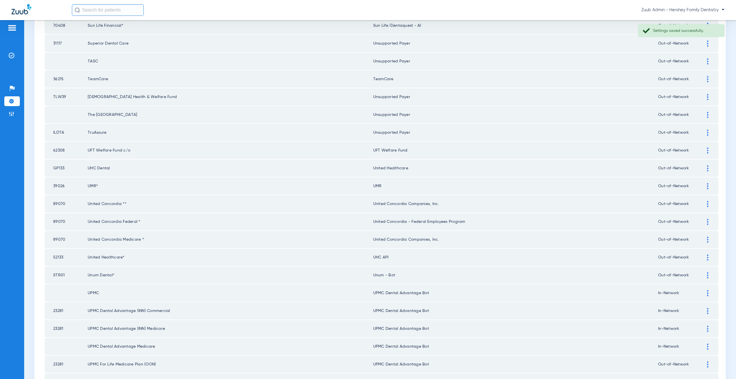
click at [705, 258] on div at bounding box center [708, 257] width 10 height 6
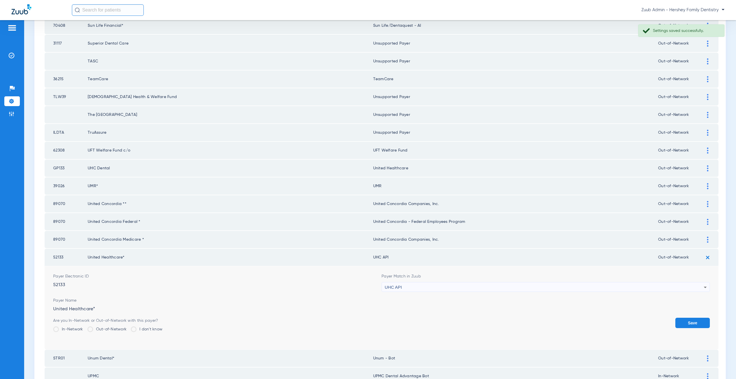
click at [414, 286] on div "UHC API" at bounding box center [544, 287] width 319 height 10
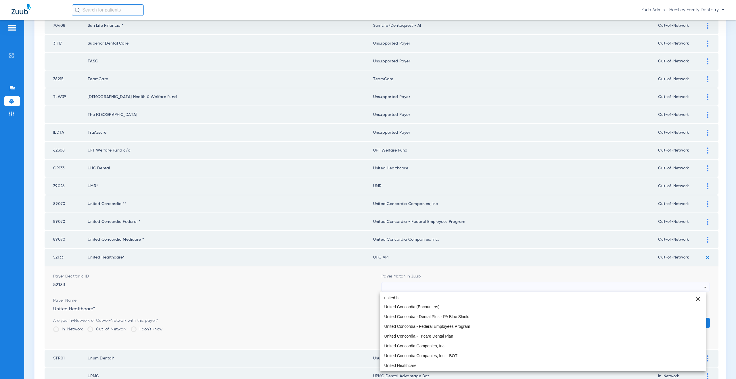
scroll to position [0, 0]
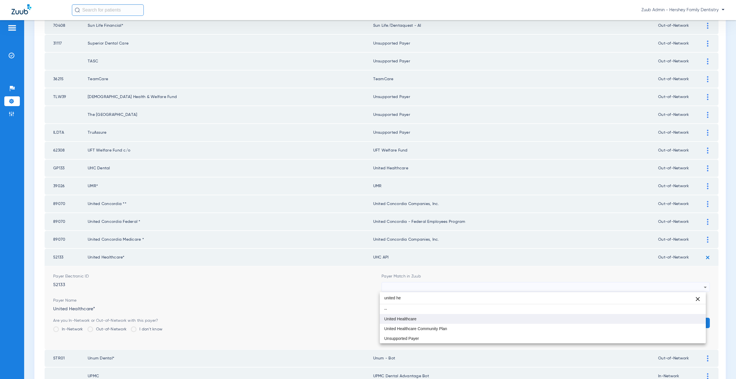
type input "united he"
click at [411, 321] on mat-option "United Healthcare" at bounding box center [543, 319] width 326 height 10
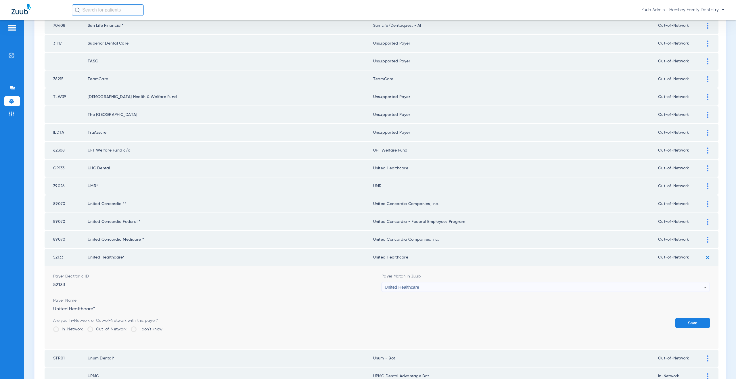
click at [679, 327] on button "Save" at bounding box center [692, 323] width 35 height 10
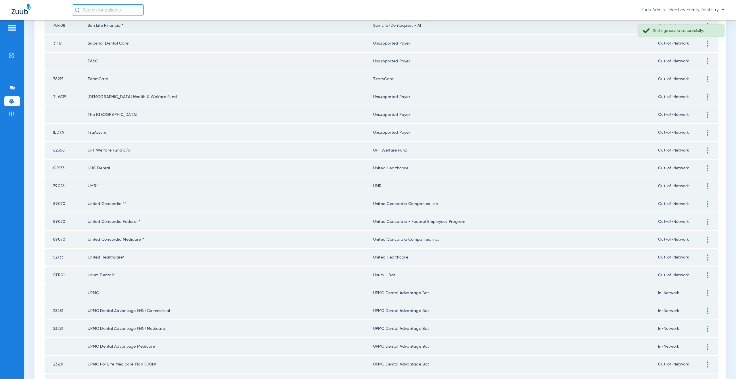
click at [707, 274] on img at bounding box center [707, 275] width 1 height 6
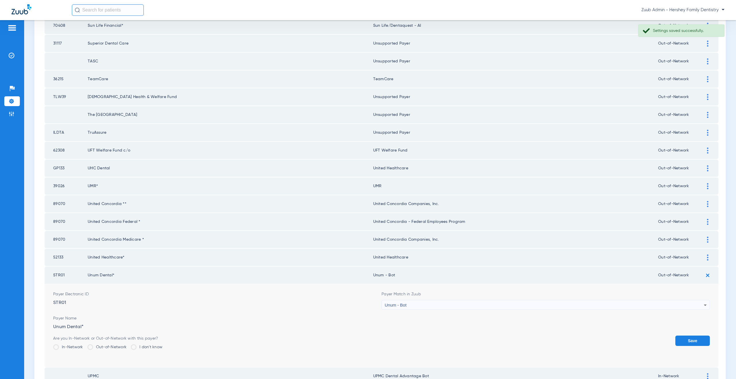
click at [422, 304] on div "Unum - Bot" at bounding box center [544, 305] width 319 height 10
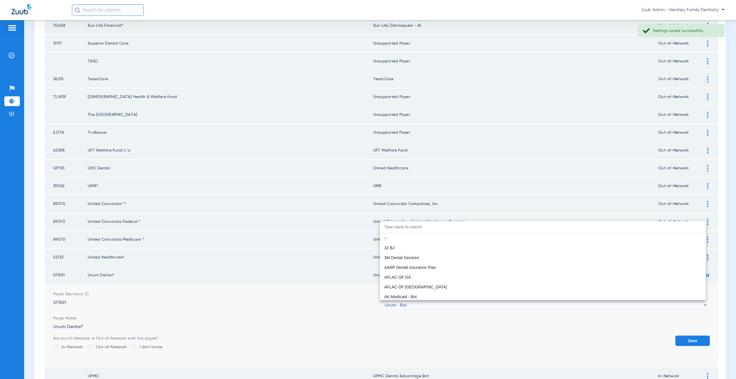
scroll to position [4616, 0]
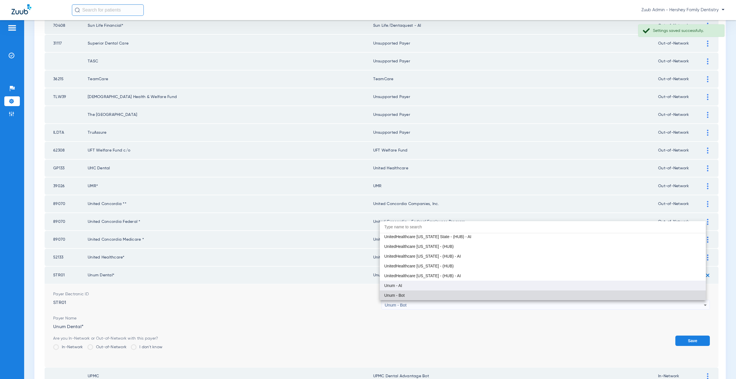
click at [403, 288] on mat-option "Unum - AI" at bounding box center [543, 286] width 326 height 10
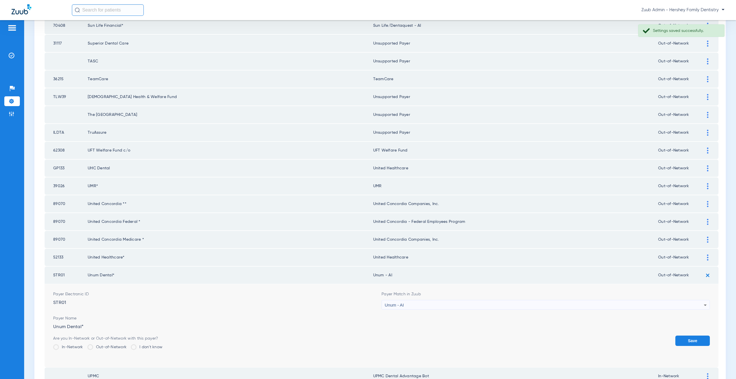
click at [695, 342] on button "Save" at bounding box center [692, 341] width 35 height 10
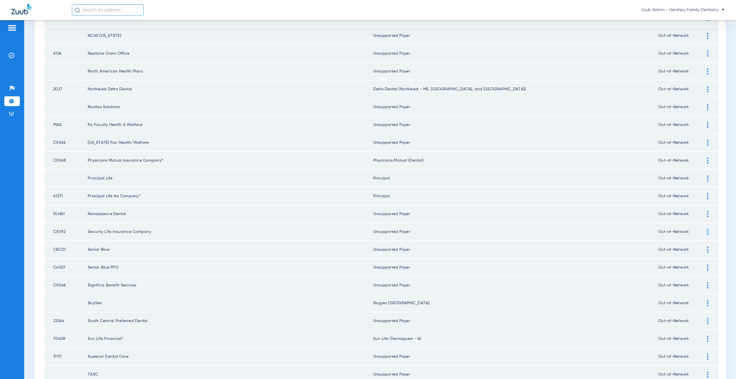
scroll to position [0, 0]
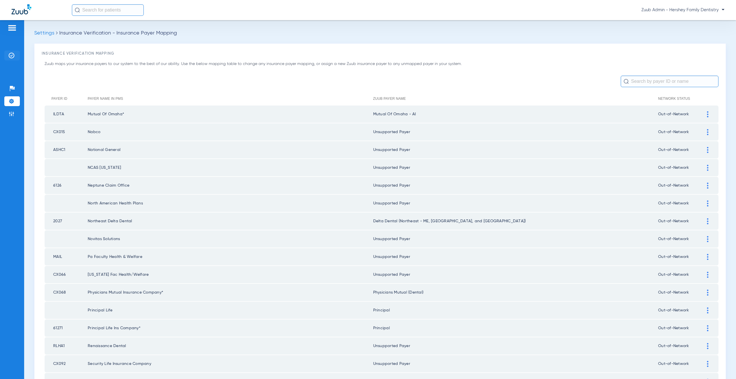
click at [16, 56] on li "Insurance Verification" at bounding box center [12, 56] width 16 height 10
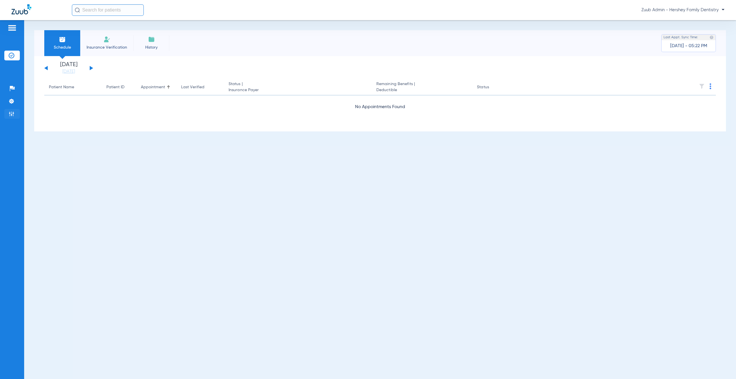
click at [13, 115] on img at bounding box center [12, 114] width 6 height 6
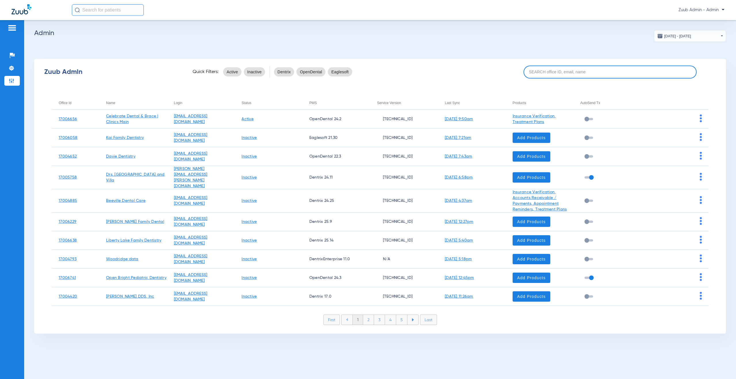
click at [551, 72] on input at bounding box center [610, 72] width 173 height 13
paste input "17006332"
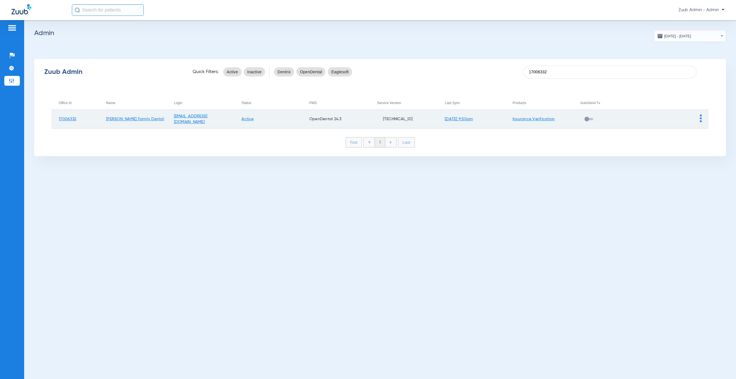
type input "17006332"
click at [700, 118] on img at bounding box center [701, 118] width 2 height 8
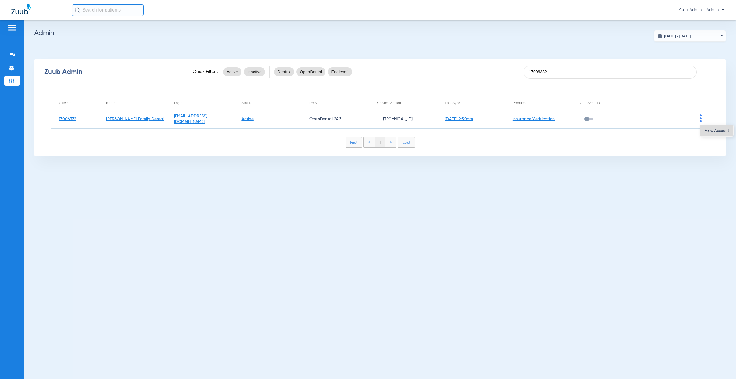
click at [708, 129] on span "View Account" at bounding box center [717, 131] width 24 height 4
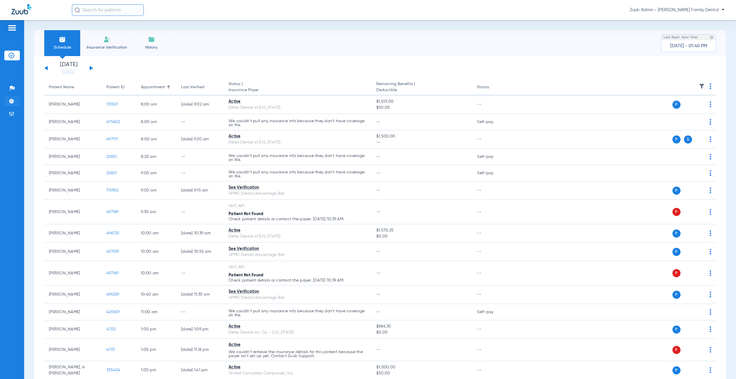
click at [10, 102] on img at bounding box center [12, 101] width 6 height 6
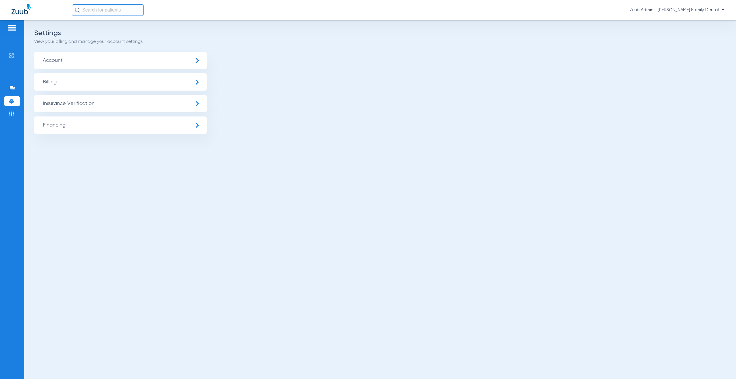
click at [55, 109] on span "Insurance Verification" at bounding box center [120, 103] width 173 height 17
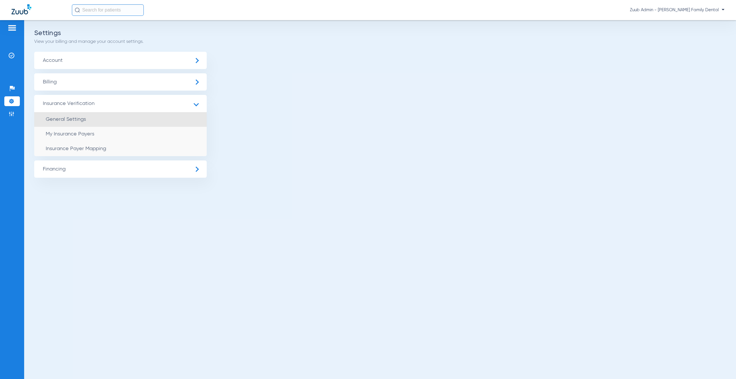
click at [76, 121] on span "General Settings" at bounding box center [66, 119] width 40 height 5
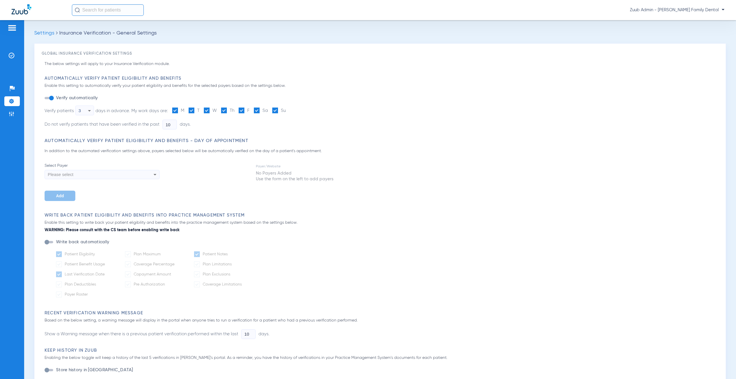
type input "5"
type input "1"
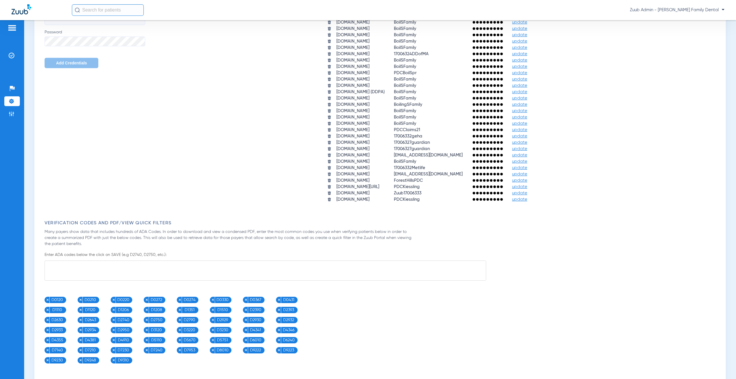
scroll to position [452, 0]
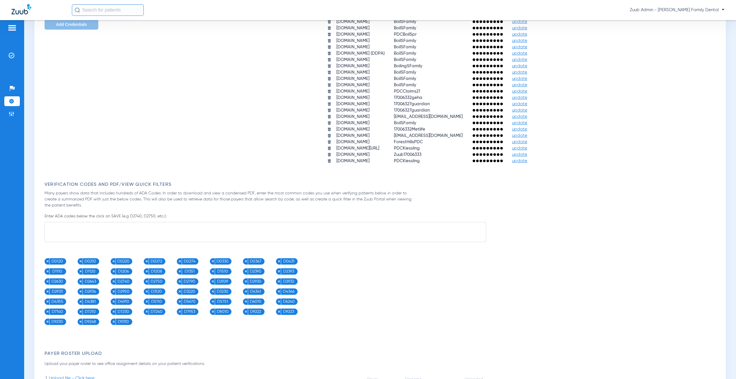
click at [527, 163] on span "update" at bounding box center [519, 161] width 15 height 4
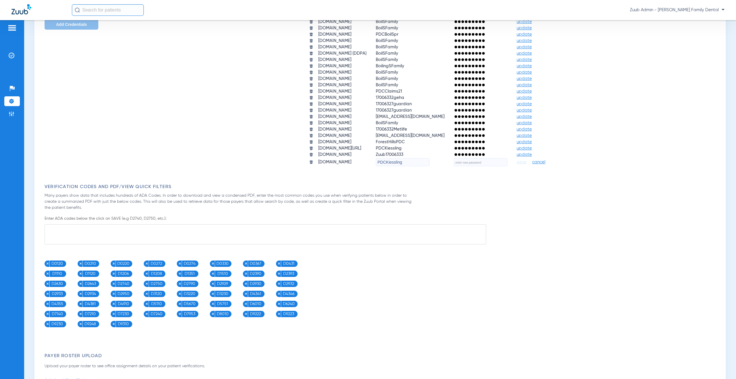
drag, startPoint x: 417, startPoint y: 164, endPoint x: 376, endPoint y: 161, distance: 41.5
click at [376, 161] on tr "upmcpwp.skygenusasystems.com PDCKiessling save cancel" at bounding box center [432, 162] width 254 height 8
paste input "17006332UPMC"
type input "17006332UPMC"
click at [492, 162] on input "text" at bounding box center [481, 162] width 54 height 8
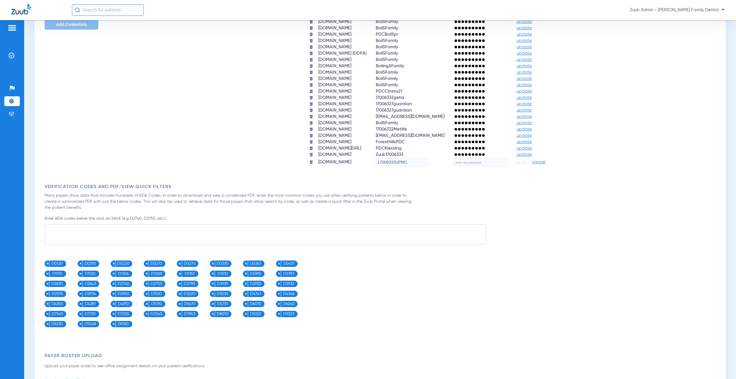
paste input "L0v3M0r3!"
type input "L0v3M0r3!"
click at [526, 164] on span "save" at bounding box center [522, 162] width 10 height 5
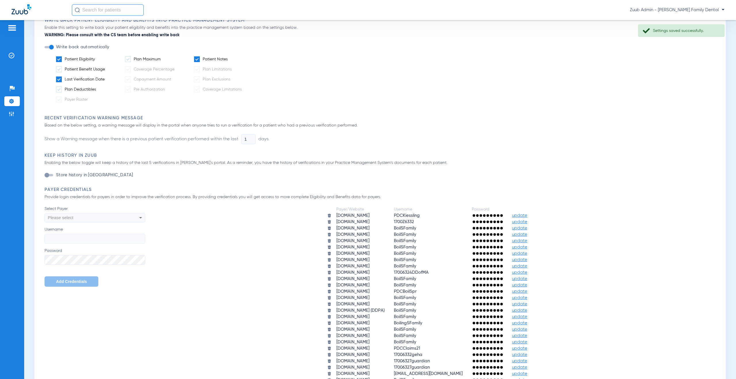
scroll to position [0, 0]
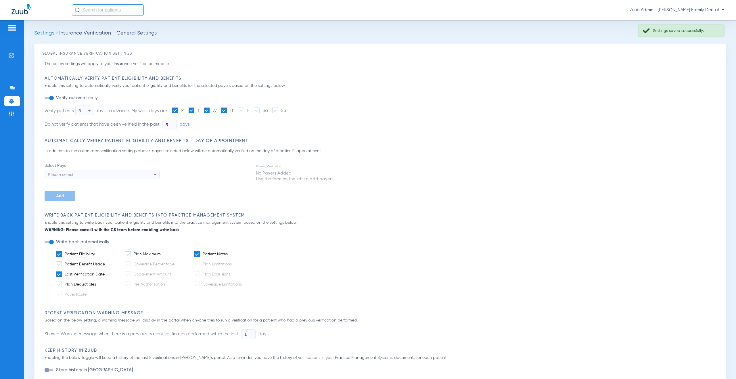
click at [10, 99] on img at bounding box center [12, 101] width 6 height 6
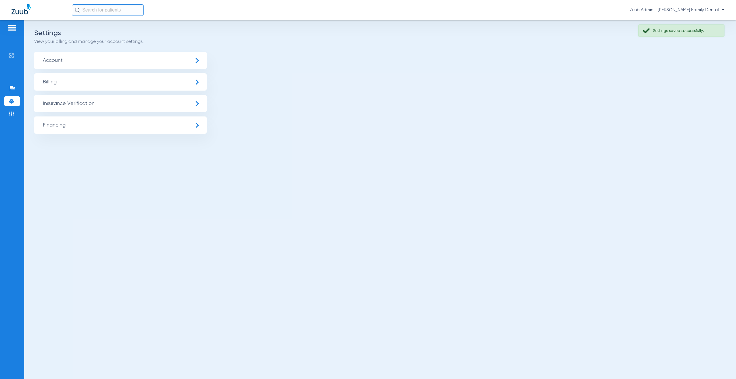
click at [128, 103] on span "Insurance Verification" at bounding box center [120, 103] width 173 height 17
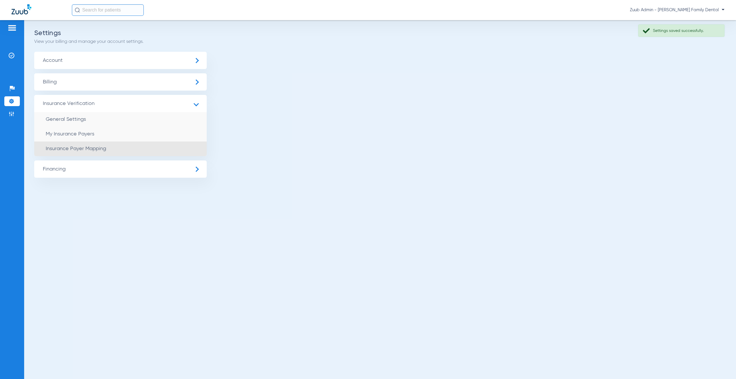
click at [128, 150] on li "Insurance Payer Mapping" at bounding box center [120, 148] width 173 height 15
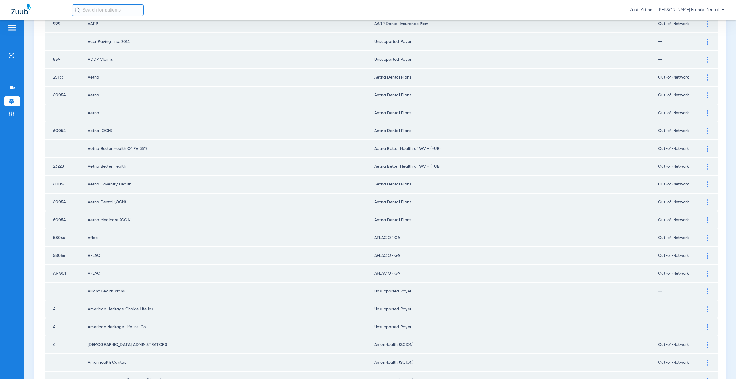
scroll to position [184, 0]
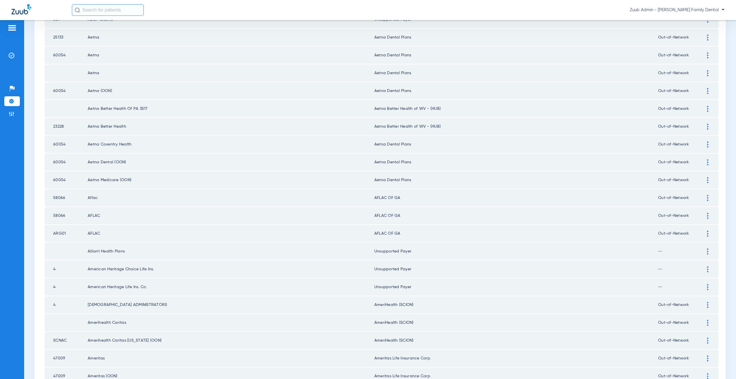
click at [705, 197] on div at bounding box center [708, 198] width 10 height 6
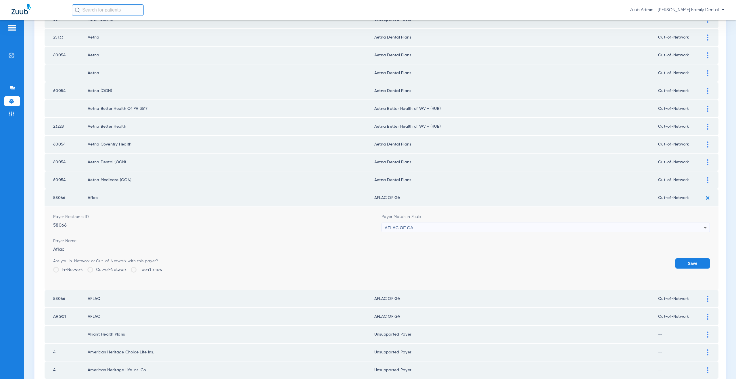
click at [407, 226] on span "AFLAC OF GA" at bounding box center [399, 227] width 28 height 5
type input "uns"
click at [414, 262] on mat-option "Unsupported Payer" at bounding box center [543, 259] width 326 height 10
click at [683, 258] on button "Save" at bounding box center [692, 263] width 35 height 10
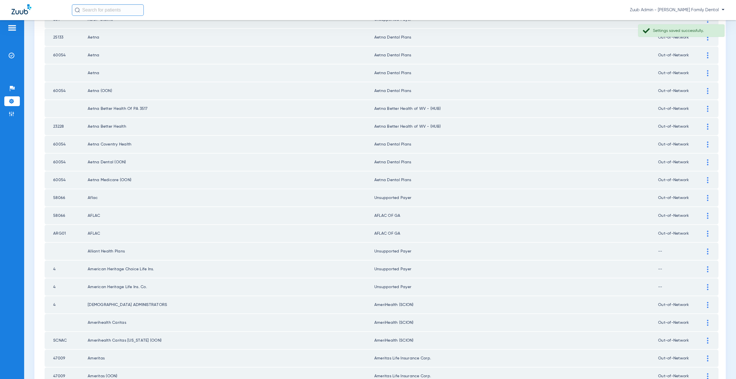
click at [707, 215] on img at bounding box center [707, 216] width 1 height 6
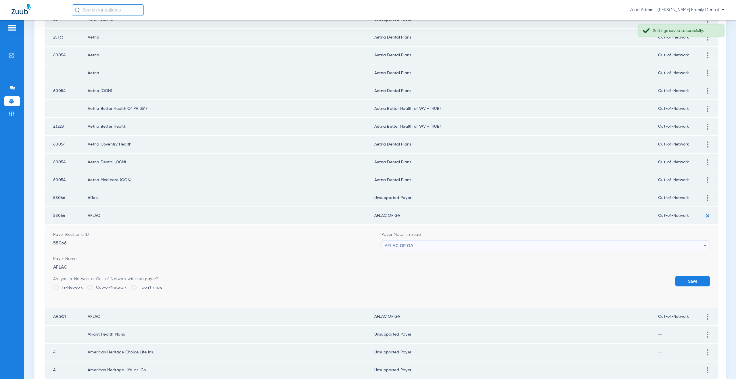
click at [444, 245] on div "AFLAC OF GA" at bounding box center [544, 246] width 319 height 10
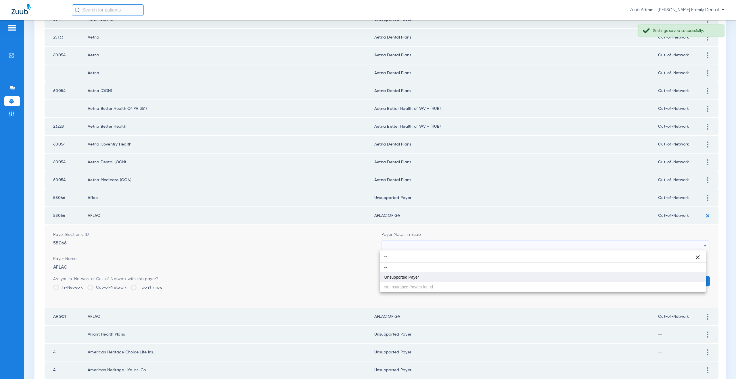
type input "--"
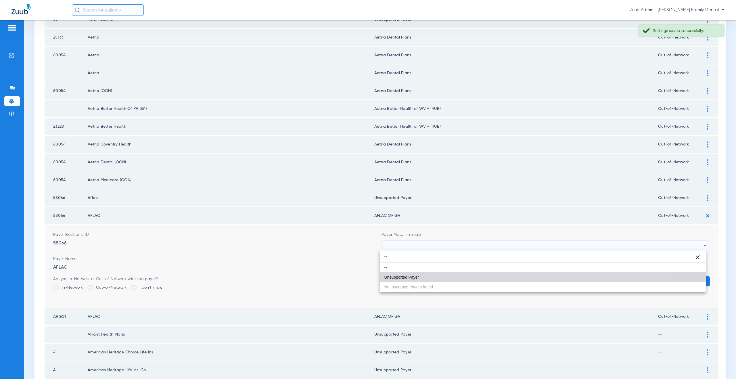
click at [436, 274] on mat-option "Unsupported Payer" at bounding box center [543, 277] width 326 height 10
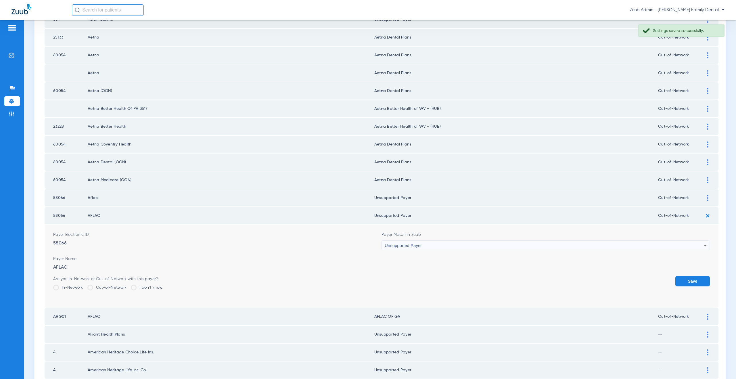
click at [688, 277] on button "Save" at bounding box center [692, 281] width 35 height 10
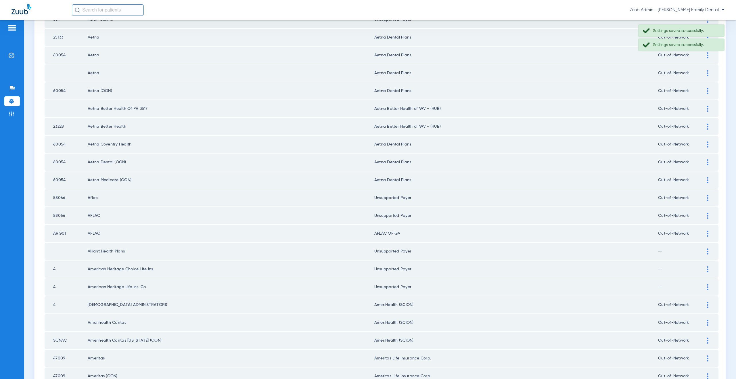
click at [707, 232] on img at bounding box center [707, 234] width 1 height 6
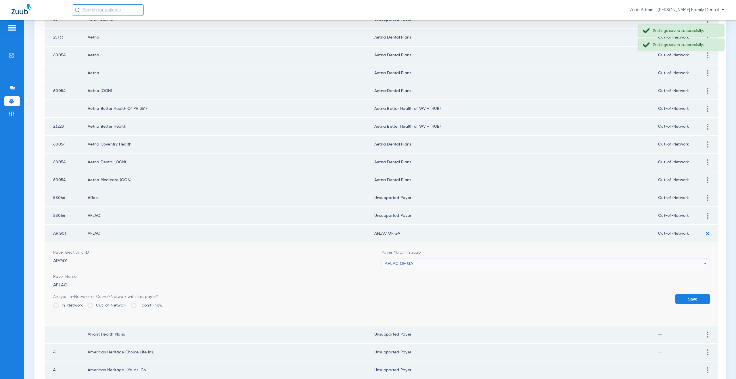
click at [469, 264] on div "AFLAC OF GA" at bounding box center [544, 263] width 319 height 10
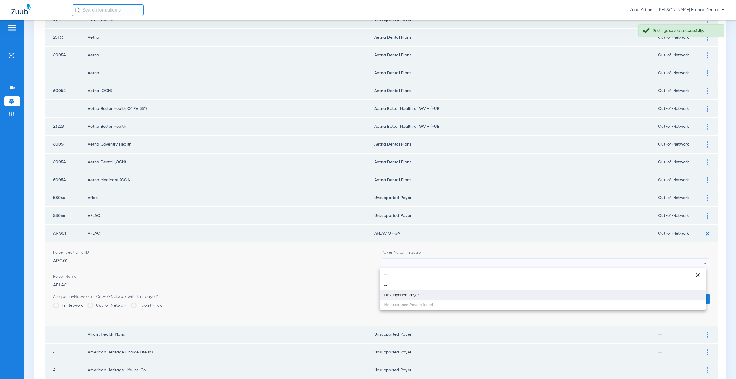
type input "--"
click at [433, 291] on mat-option "Unsupported Payer" at bounding box center [543, 295] width 326 height 10
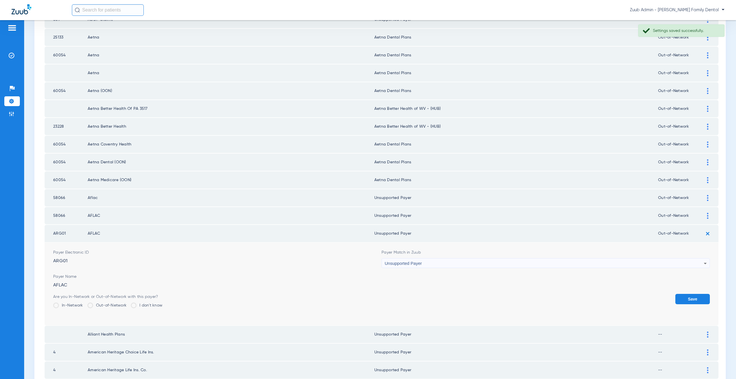
click at [679, 301] on button "Save" at bounding box center [692, 299] width 35 height 10
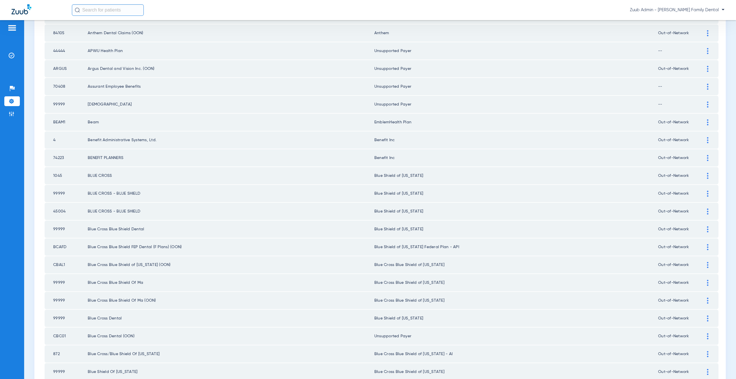
scroll to position [618, 0]
click at [703, 245] on div at bounding box center [708, 245] width 10 height 6
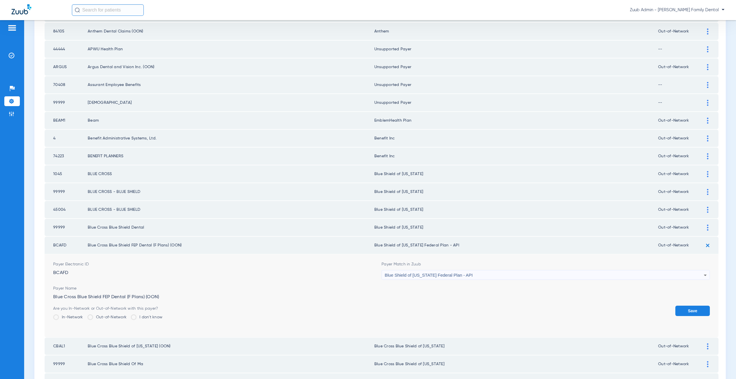
click at [438, 275] on span "Blue Shield of [US_STATE] Federal Plan - API" at bounding box center [429, 275] width 88 height 5
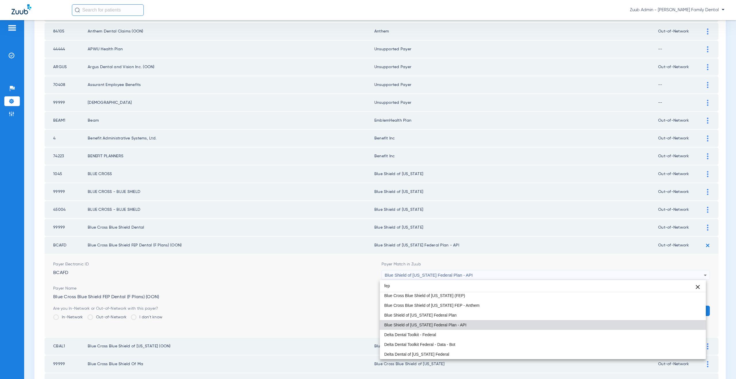
scroll to position [0, 0]
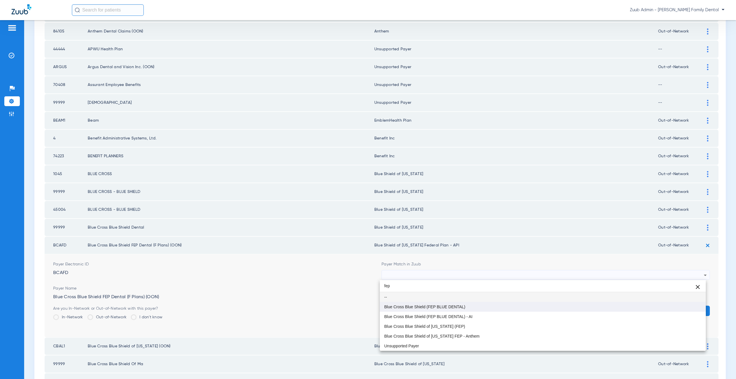
type input "fep"
click at [432, 305] on span "Blue Cross Blue Shield (FEP BLUE DENTAL)" at bounding box center [424, 307] width 81 height 4
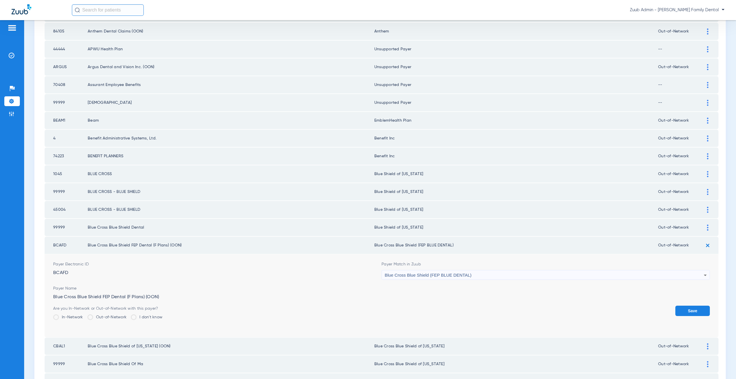
click at [683, 307] on button "Save" at bounding box center [692, 311] width 35 height 10
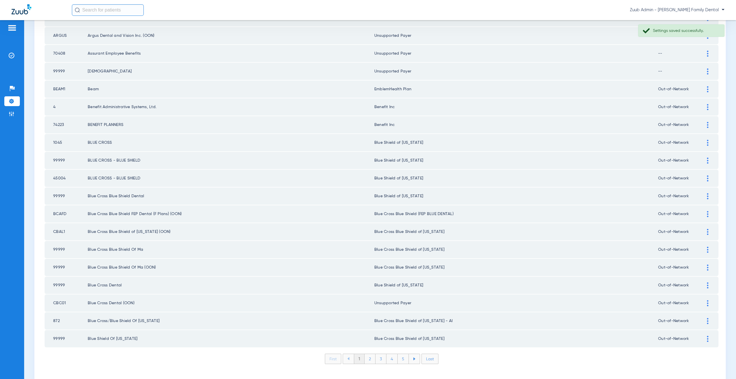
scroll to position [660, 0]
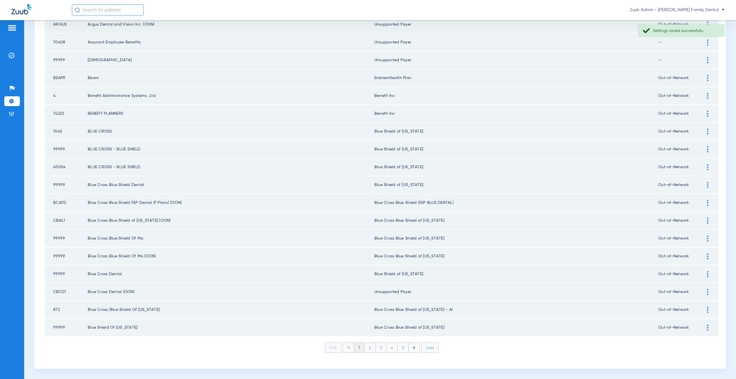
click at [703, 309] on div at bounding box center [708, 310] width 10 height 6
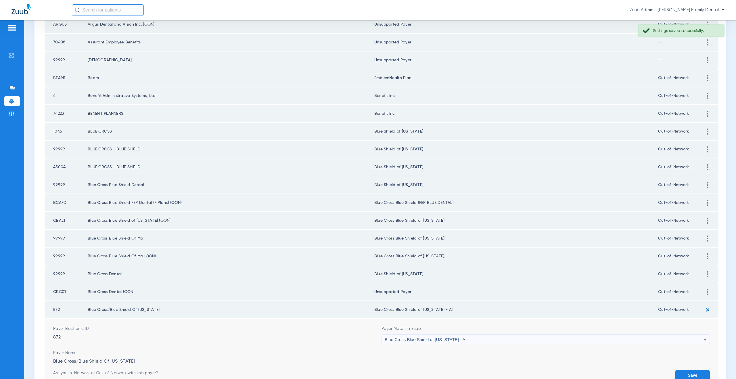
click at [455, 342] on div "Blue Cross Blue Shield of [US_STATE] - AI" at bounding box center [544, 340] width 319 height 10
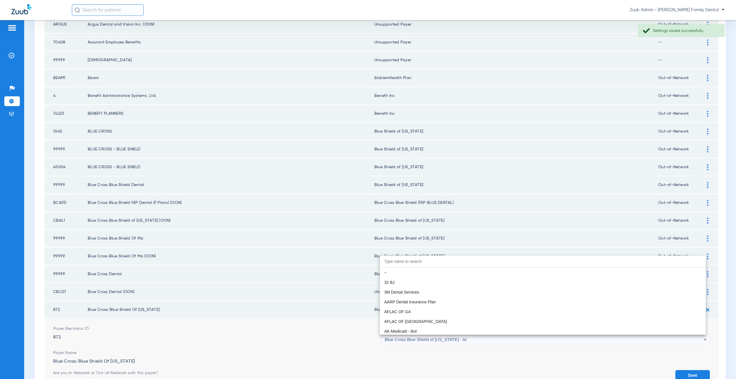
scroll to position [744, 0]
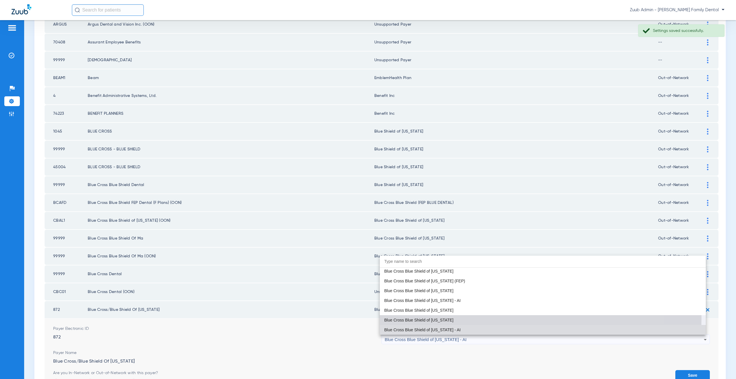
click at [427, 318] on span "Blue Cross Blue Shield of [US_STATE]" at bounding box center [418, 320] width 69 height 4
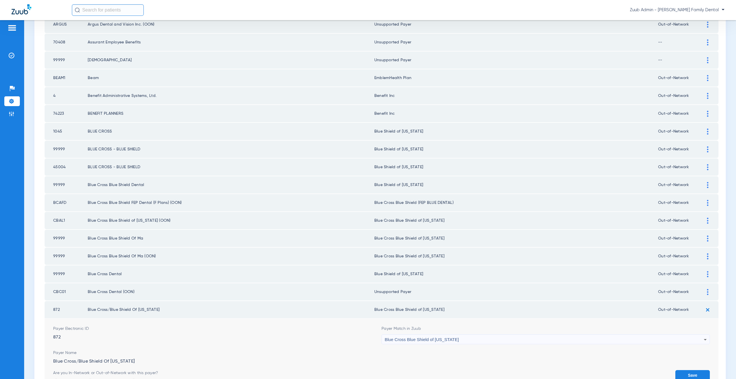
click at [687, 373] on button "Save" at bounding box center [692, 375] width 35 height 10
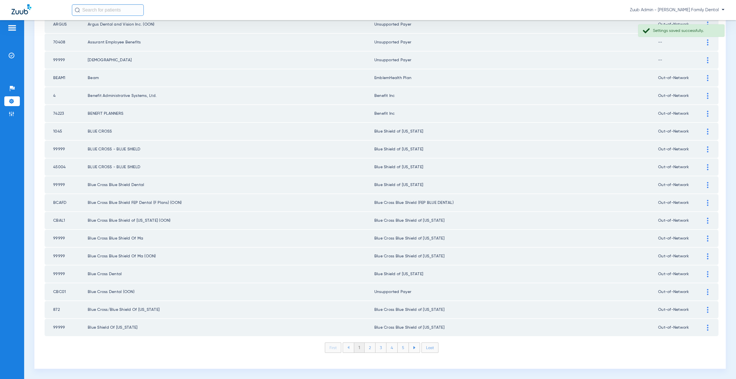
click at [367, 348] on li "2" at bounding box center [370, 348] width 11 height 10
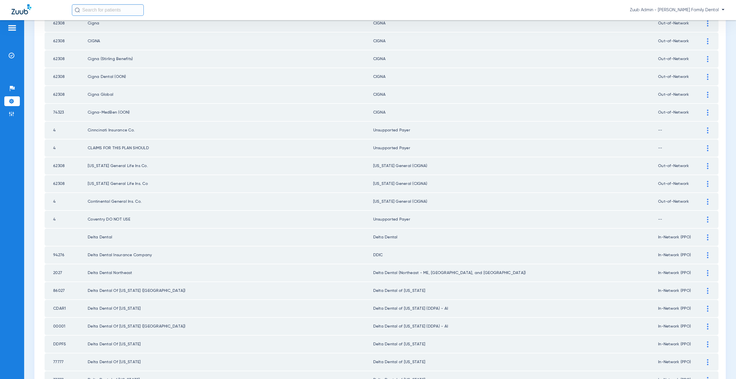
scroll to position [343, 0]
drag, startPoint x: 706, startPoint y: 234, endPoint x: 693, endPoint y: 234, distance: 12.9
click at [706, 234] on div at bounding box center [708, 235] width 10 height 6
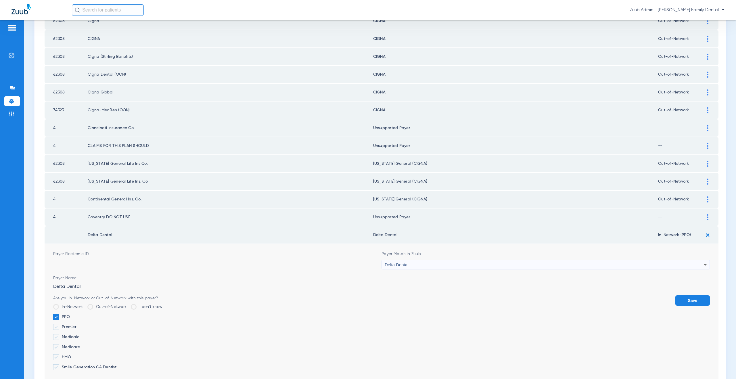
click at [395, 267] on span "Delta Dental" at bounding box center [397, 264] width 24 height 5
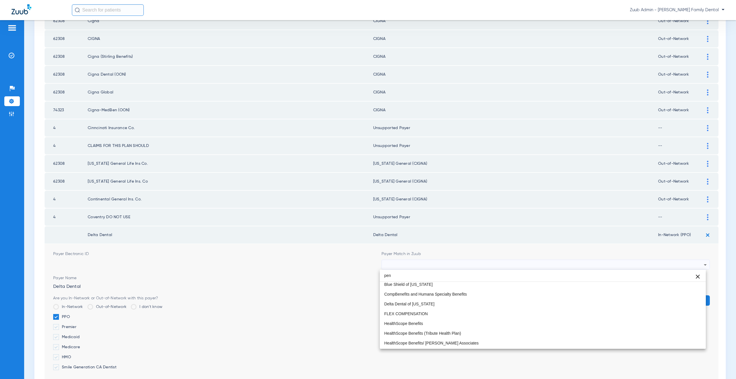
scroll to position [0, 0]
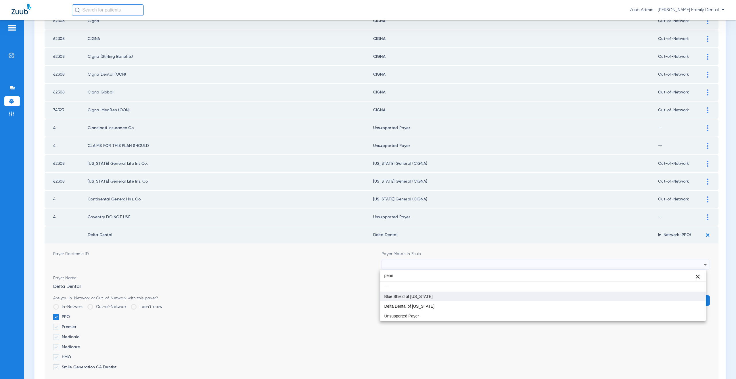
type input "penn"
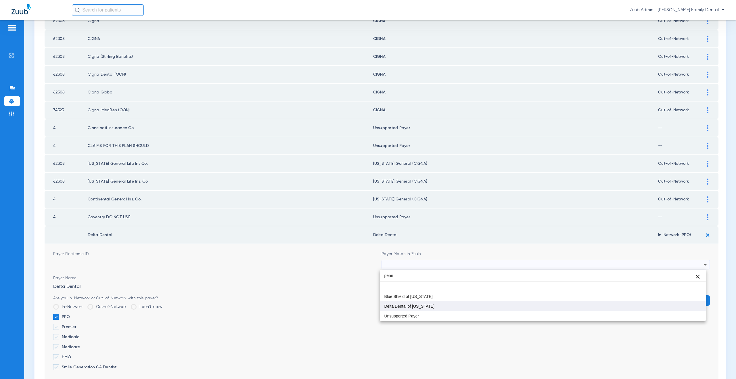
drag, startPoint x: 407, startPoint y: 300, endPoint x: 407, endPoint y: 305, distance: 5.5
click at [407, 305] on div "penn close -- Blue Shield of Pennsylvania Delta Dental of Pennsylvania Unsuppor…" at bounding box center [543, 295] width 326 height 51
click at [407, 305] on span "Delta Dental of [US_STATE]" at bounding box center [409, 306] width 50 height 4
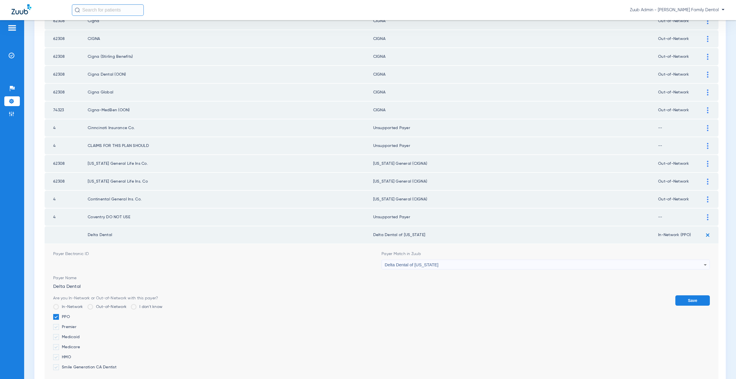
click at [685, 299] on button "Save" at bounding box center [692, 300] width 35 height 10
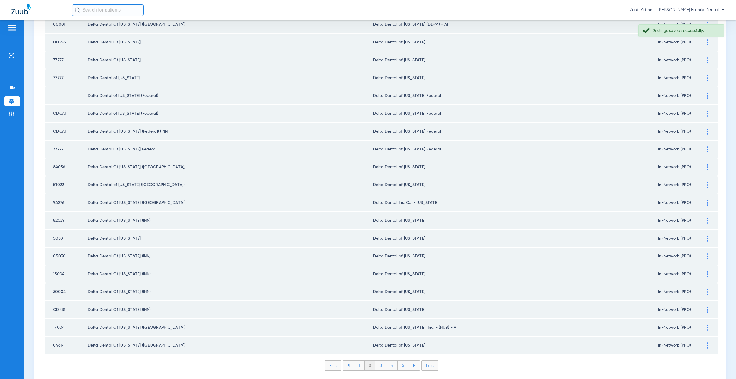
scroll to position [660, 0]
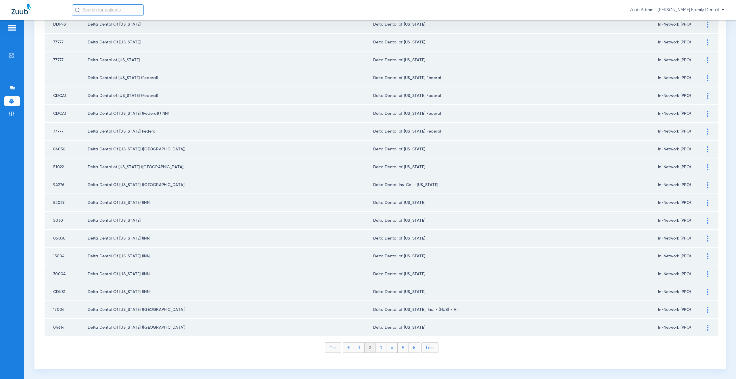
click at [707, 311] on img at bounding box center [707, 310] width 1 height 6
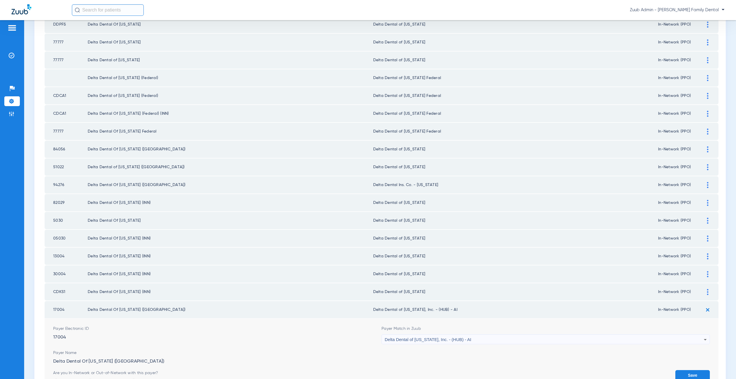
click at [442, 340] on span "Delta Dental of [US_STATE], Inc. - (HUB) - AI" at bounding box center [428, 339] width 87 height 5
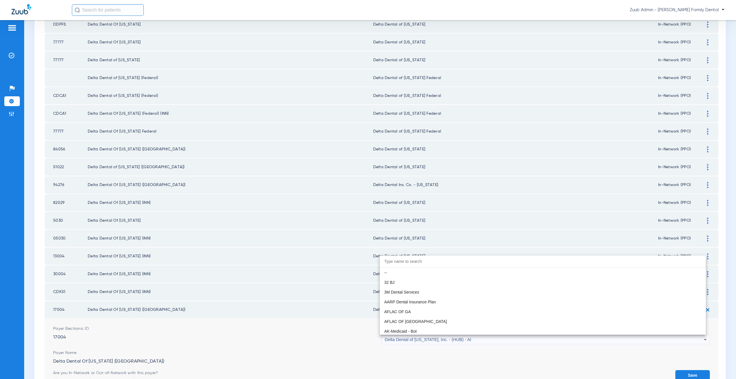
scroll to position [1370, 0]
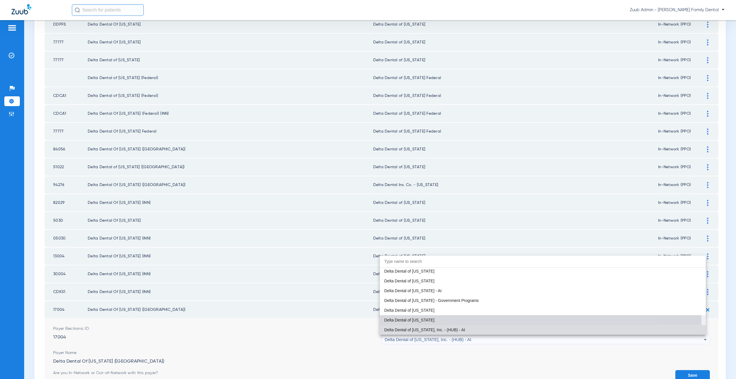
click at [425, 323] on mat-option "Delta Dental of [US_STATE]" at bounding box center [543, 320] width 326 height 10
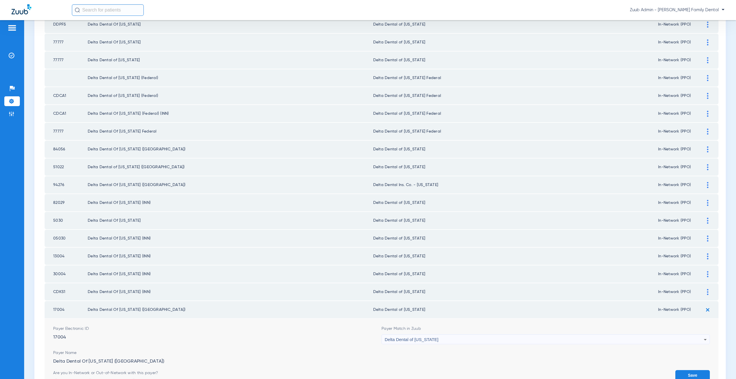
click at [688, 375] on button "Save" at bounding box center [692, 375] width 35 height 10
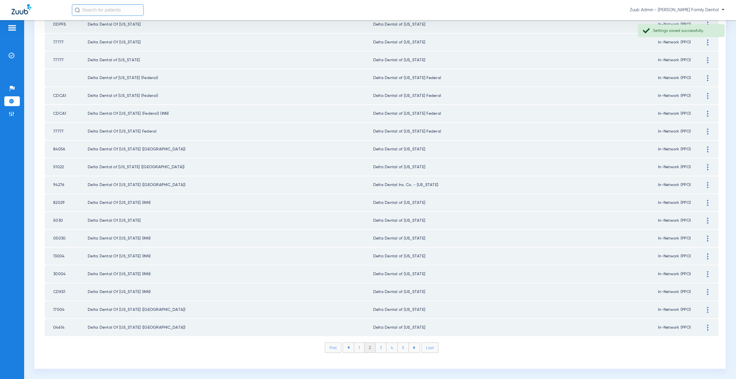
click at [380, 348] on li "3" at bounding box center [381, 348] width 11 height 10
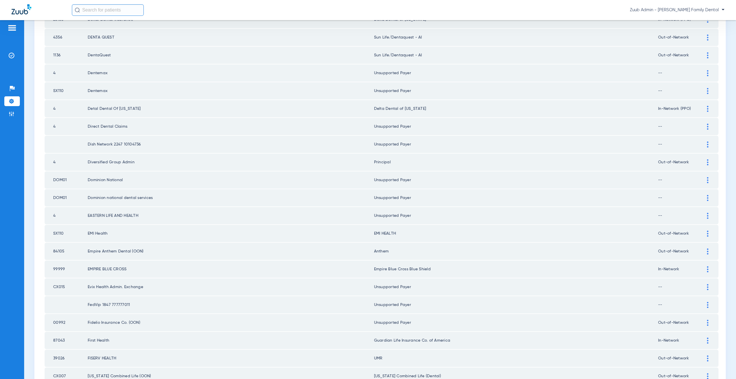
scroll to position [487, 0]
click at [707, 250] on img at bounding box center [707, 251] width 1 height 6
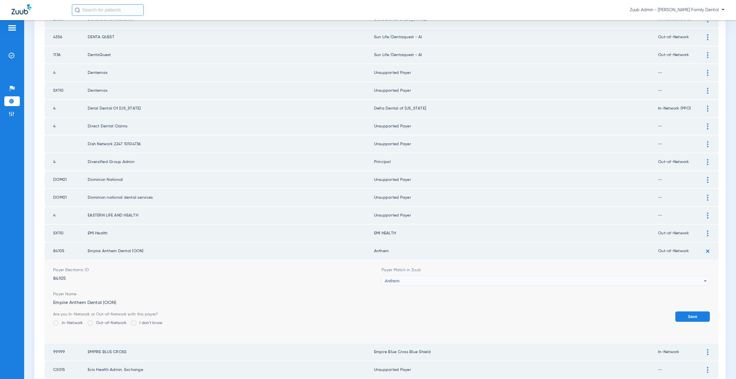
click at [422, 278] on div "Anthem" at bounding box center [544, 281] width 319 height 10
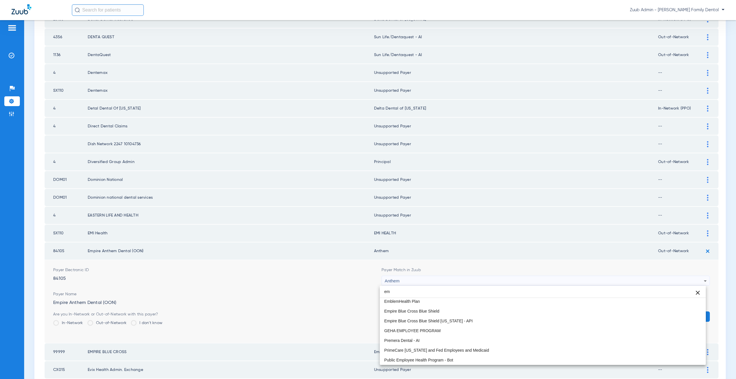
scroll to position [0, 0]
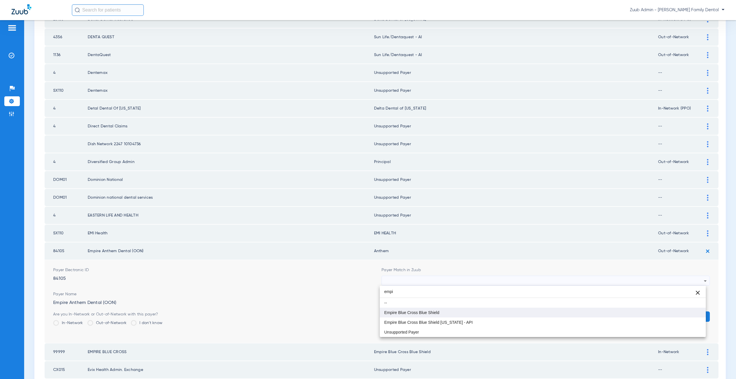
type input "empi"
click at [421, 311] on span "Empire Blue Cross Blue Shield" at bounding box center [411, 313] width 55 height 4
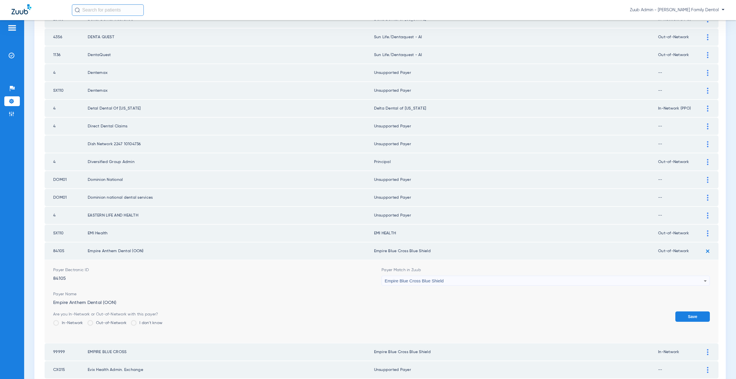
click at [685, 318] on button "Save" at bounding box center [692, 316] width 35 height 10
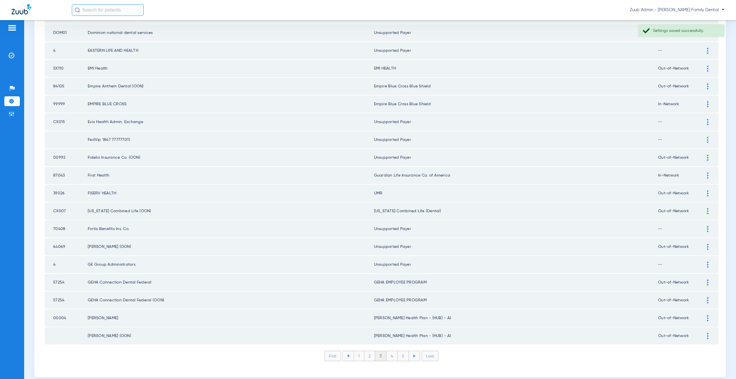
scroll to position [654, 0]
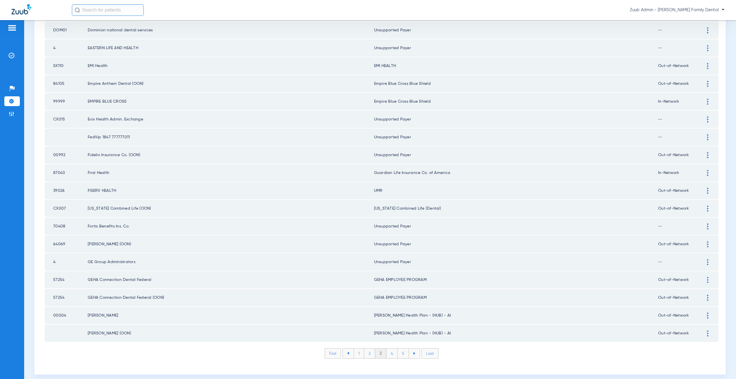
click at [391, 355] on li "4" at bounding box center [391, 353] width 11 height 10
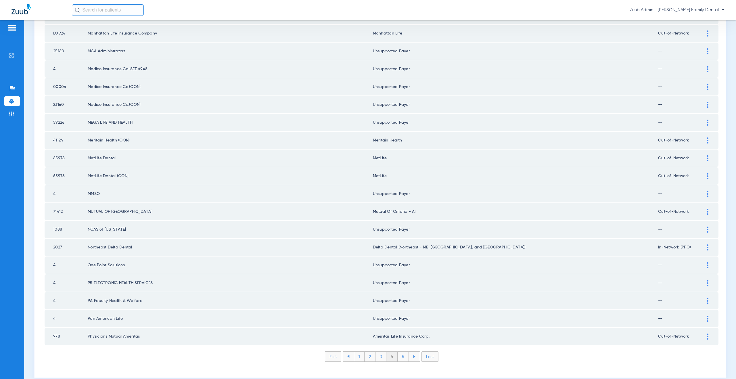
scroll to position [660, 0]
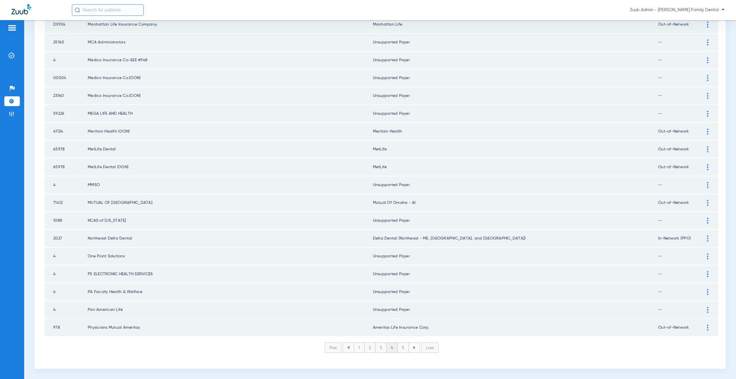
click at [402, 346] on li "5" at bounding box center [403, 348] width 11 height 10
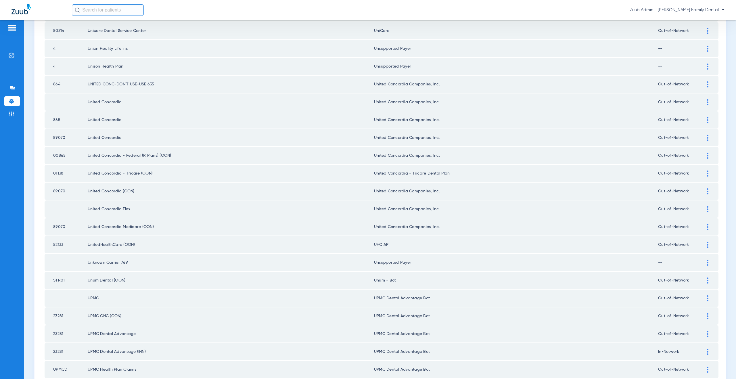
scroll to position [371, 0]
click at [704, 241] on div at bounding box center [708, 242] width 10 height 6
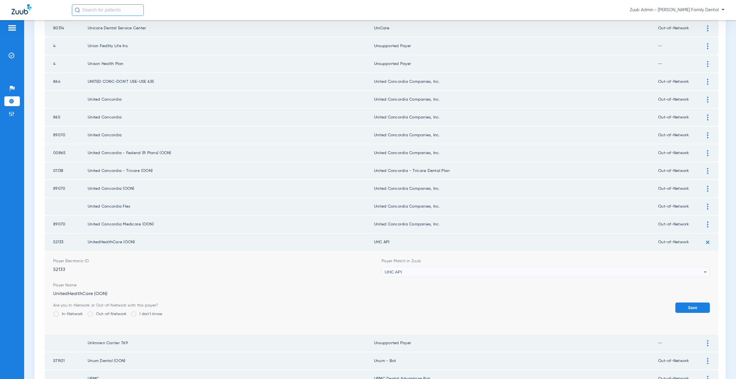
click at [395, 272] on span "UHC API" at bounding box center [393, 271] width 17 height 5
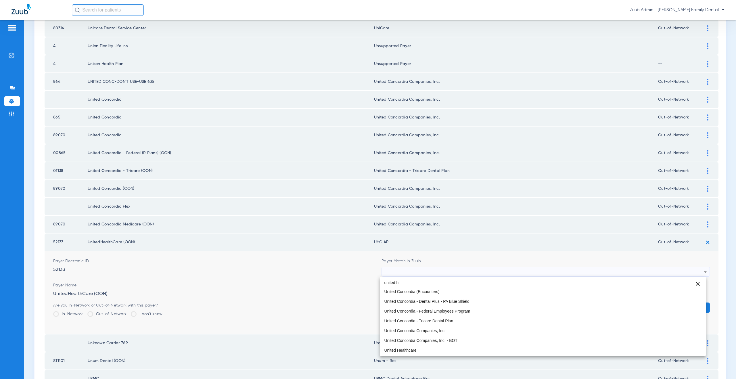
scroll to position [0, 0]
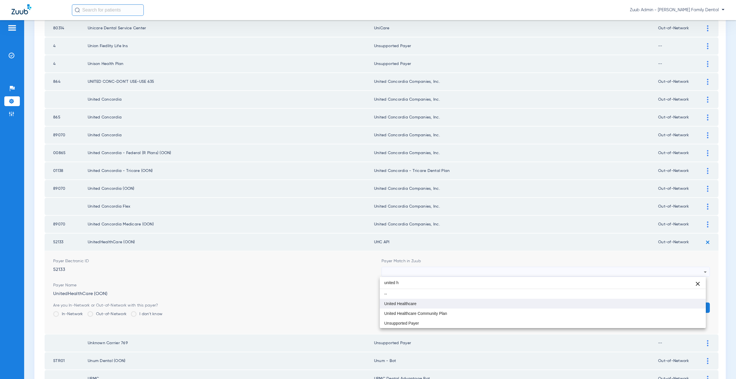
type input "united h"
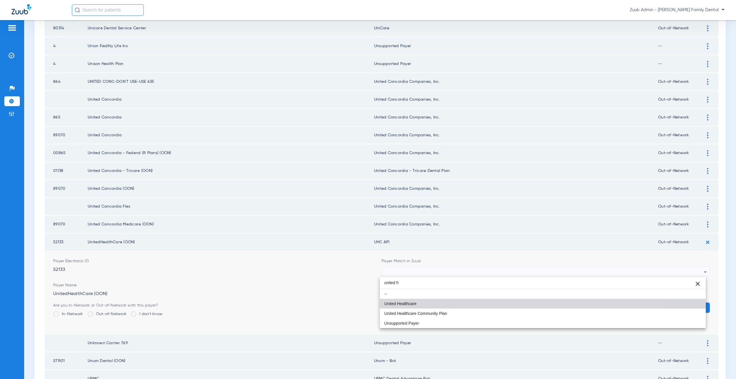
click at [394, 307] on mat-option "United Healthcare" at bounding box center [543, 304] width 326 height 10
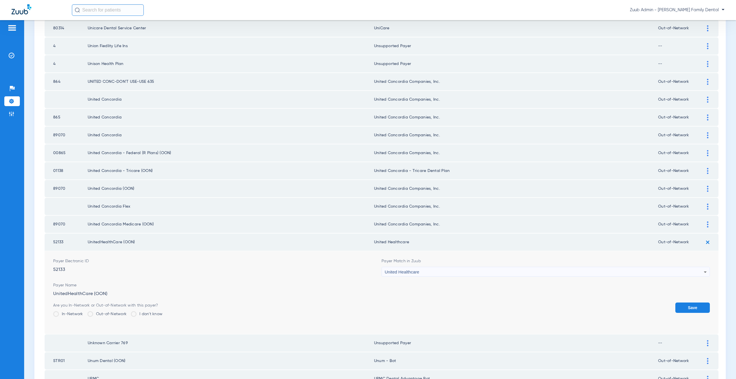
click at [684, 309] on button "Save" at bounding box center [692, 307] width 35 height 10
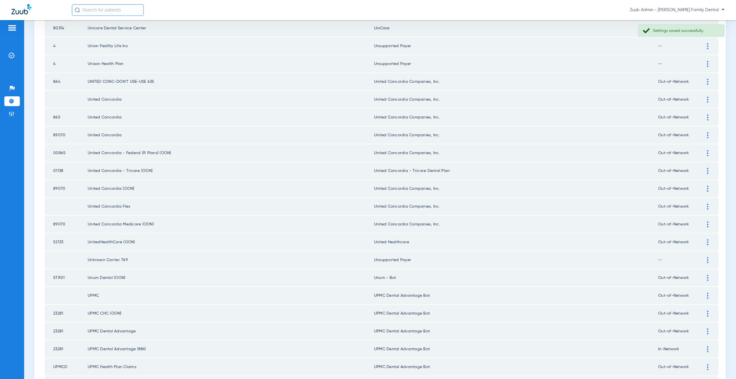
click at [707, 278] on img at bounding box center [707, 278] width 1 height 6
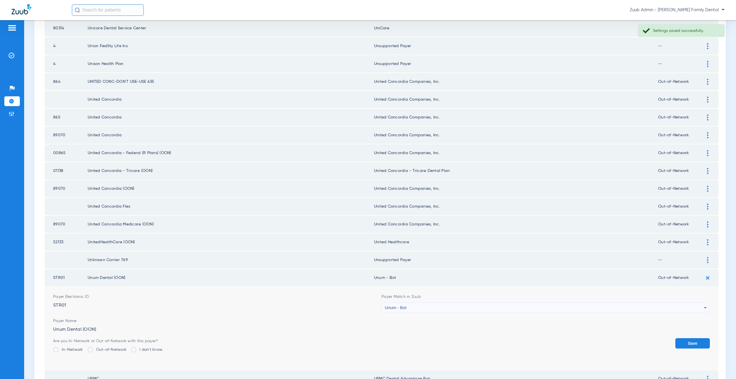
click at [398, 308] on span "Unum - Bot" at bounding box center [396, 307] width 22 height 5
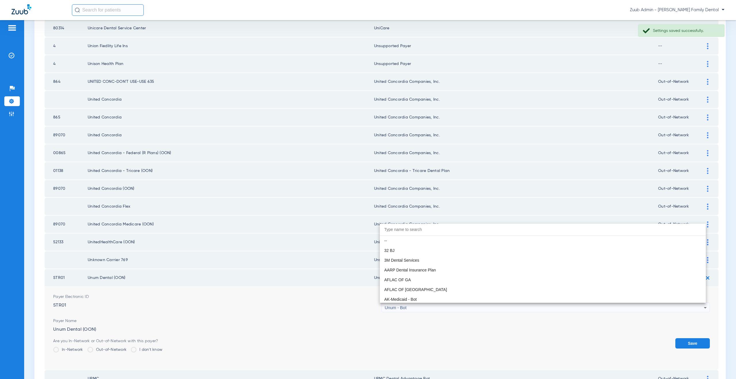
scroll to position [4616, 0]
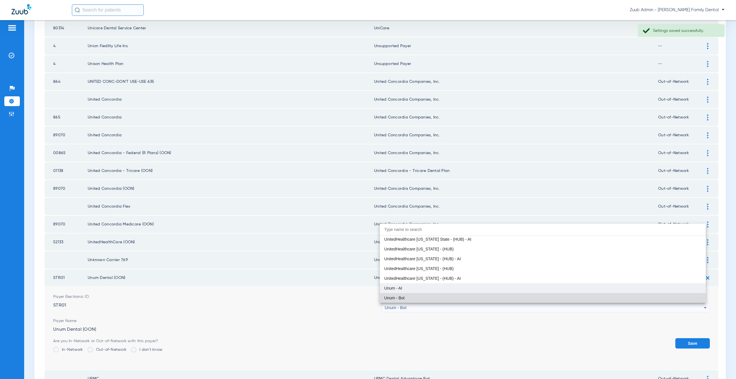
click at [400, 288] on span "Unum - AI" at bounding box center [393, 288] width 18 height 4
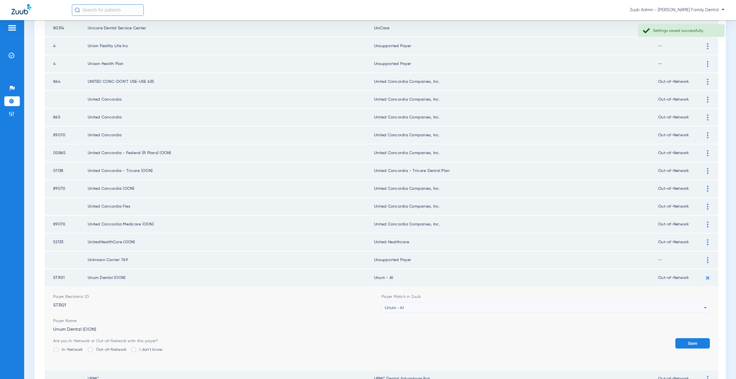
click at [688, 344] on button "Save" at bounding box center [692, 343] width 35 height 10
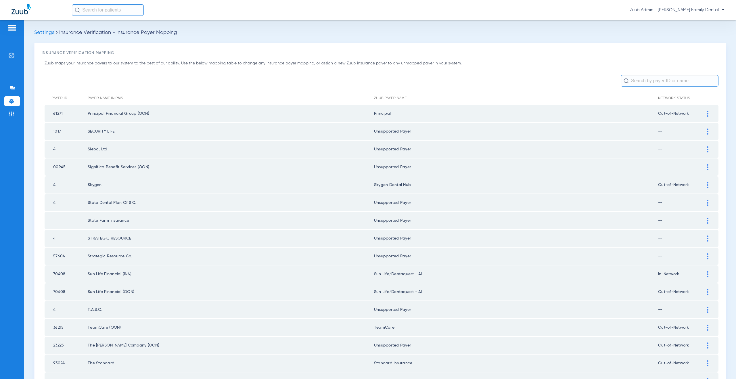
scroll to position [0, 0]
click at [13, 57] on img at bounding box center [12, 56] width 6 height 6
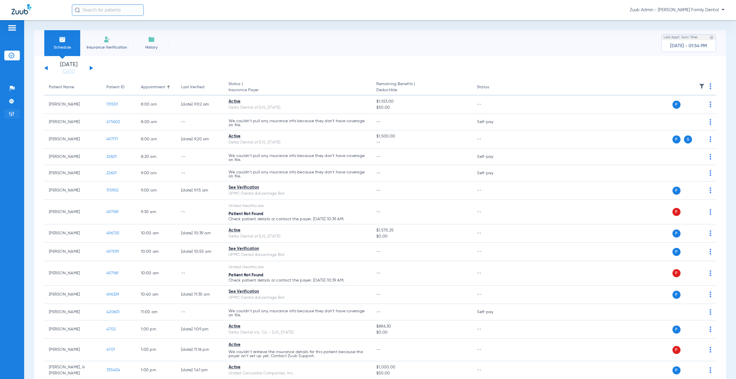
click at [9, 115] on img at bounding box center [12, 114] width 6 height 6
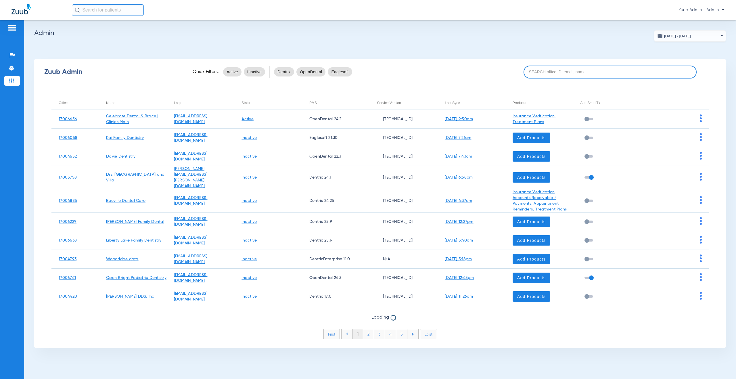
click at [560, 67] on input at bounding box center [610, 72] width 173 height 13
paste input "17006334"
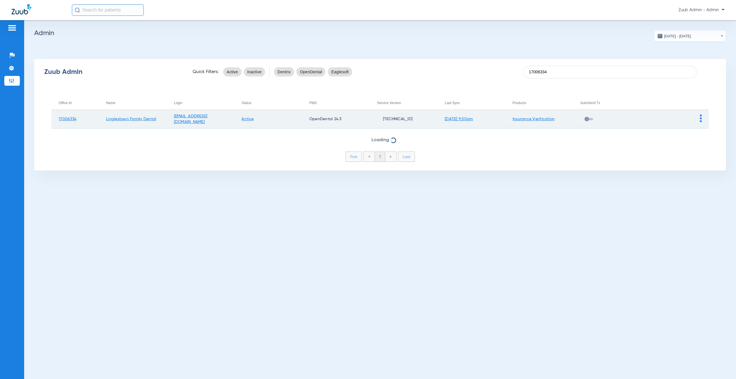
type input "17006334"
click at [701, 119] on img at bounding box center [701, 118] width 2 height 8
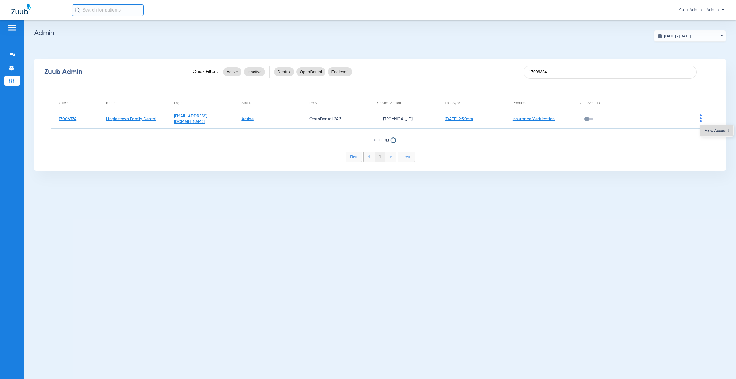
click at [707, 129] on span "View Account" at bounding box center [717, 131] width 24 height 4
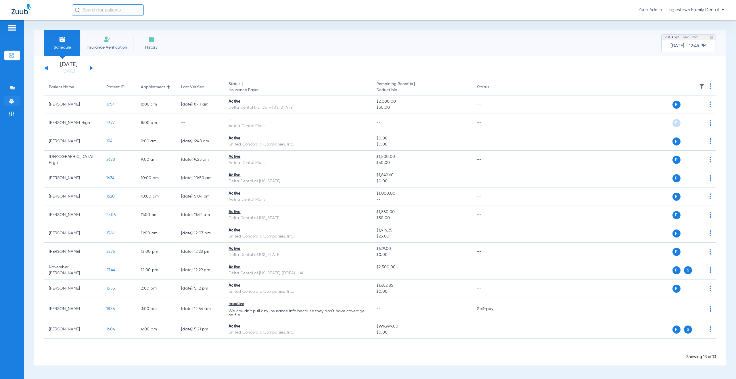
click at [10, 100] on img at bounding box center [12, 101] width 6 height 6
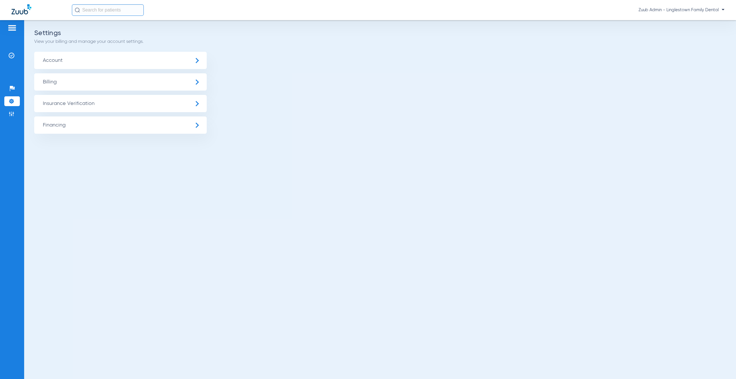
click at [84, 108] on span "Insurance Verification" at bounding box center [120, 103] width 173 height 17
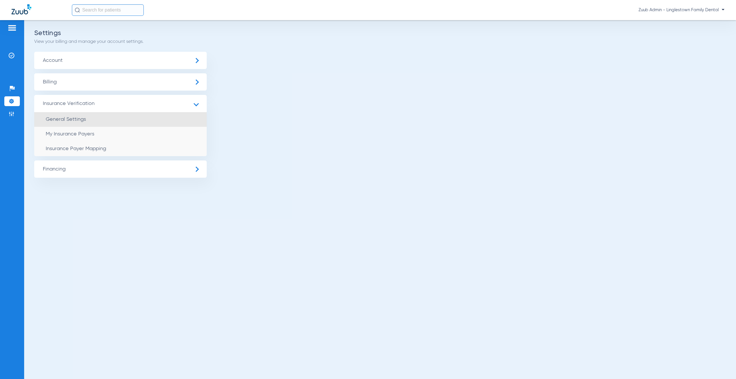
click at [84, 119] on span "General Settings" at bounding box center [66, 119] width 40 height 5
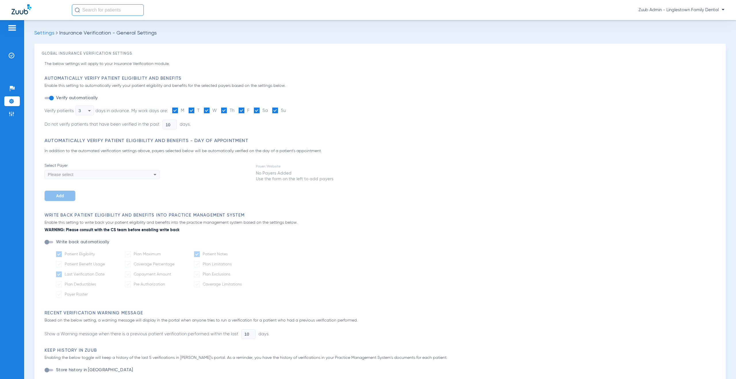
type input "5"
type input "1"
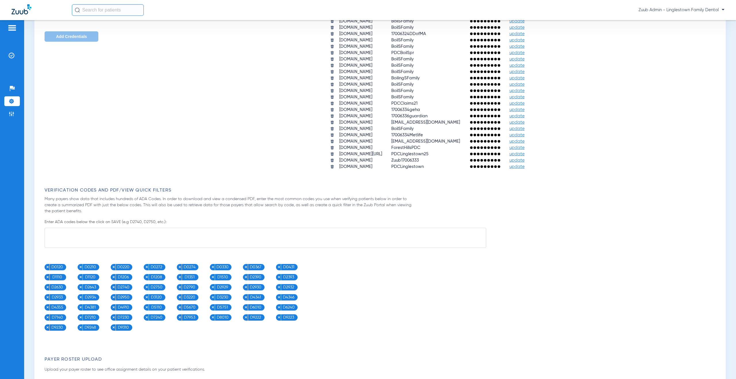
scroll to position [463, 0]
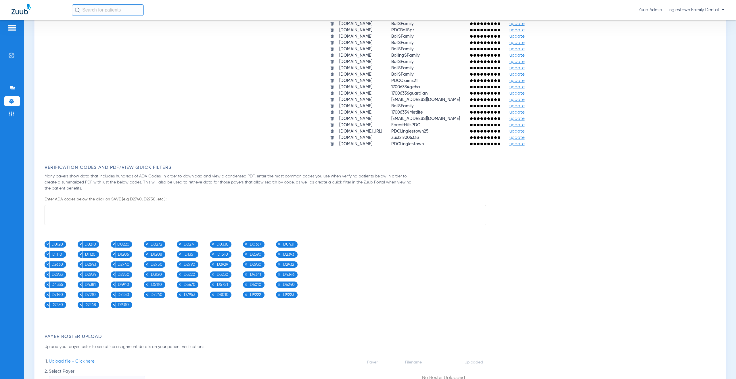
click at [525, 143] on span "update" at bounding box center [517, 144] width 15 height 4
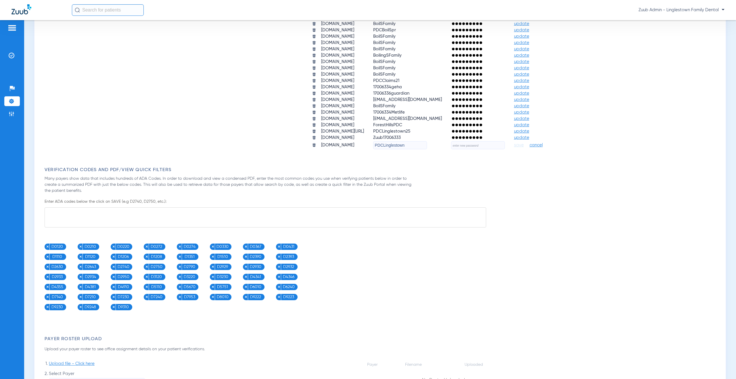
drag, startPoint x: 422, startPoint y: 146, endPoint x: 376, endPoint y: 142, distance: 46.1
click at [376, 142] on tr "[DOMAIN_NAME] PDCLinglestown save cancel" at bounding box center [432, 145] width 249 height 8
paste input "17006334UPMC"
type input "17006334UPMC"
click at [489, 143] on input "text" at bounding box center [478, 145] width 54 height 8
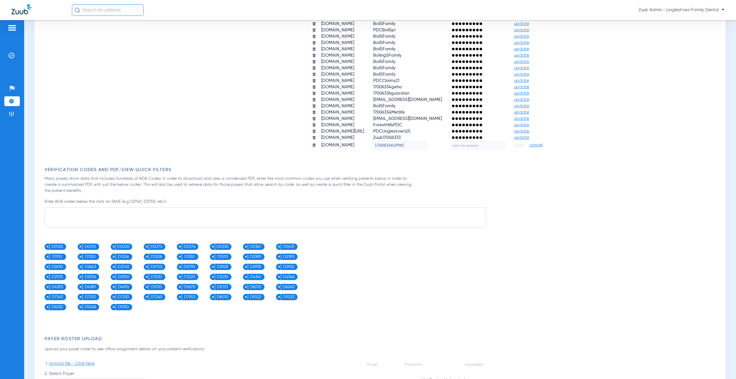
paste input "L0v3M0r3!"
type input "L0v3M0r3!"
click at [524, 145] on span "save" at bounding box center [519, 145] width 10 height 5
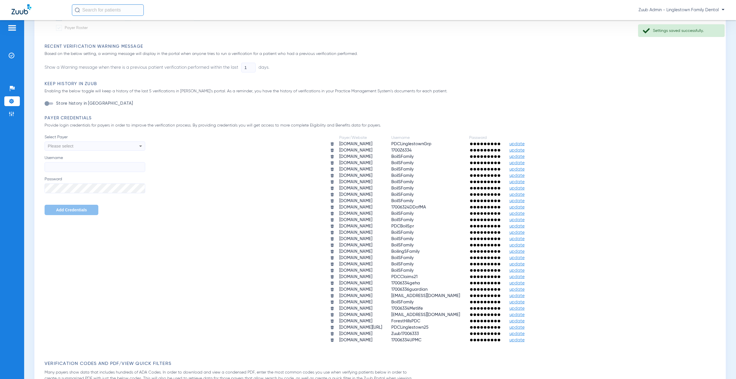
click at [15, 103] on li "Settings" at bounding box center [12, 101] width 16 height 10
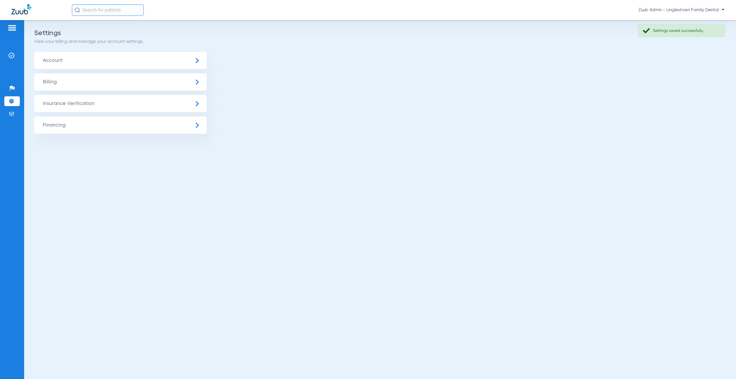
click at [95, 101] on span "Insurance Verification" at bounding box center [120, 103] width 173 height 17
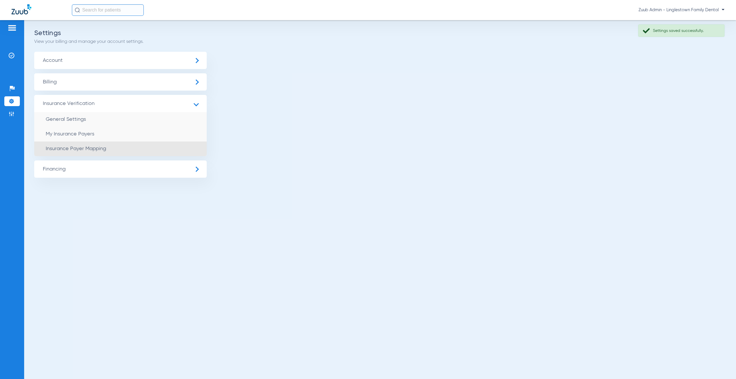
click at [151, 149] on li "Insurance Payer Mapping" at bounding box center [120, 148] width 173 height 15
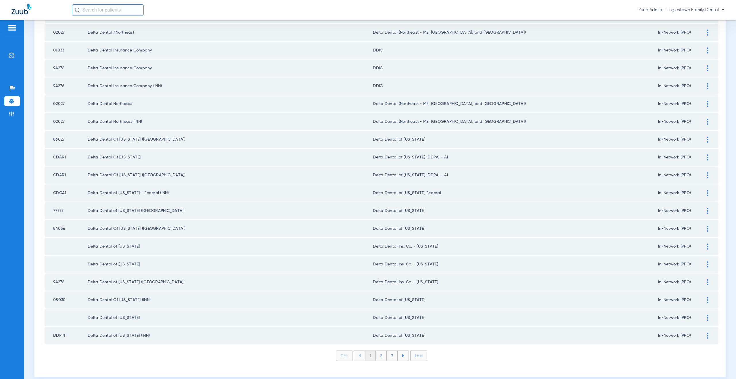
scroll to position [660, 0]
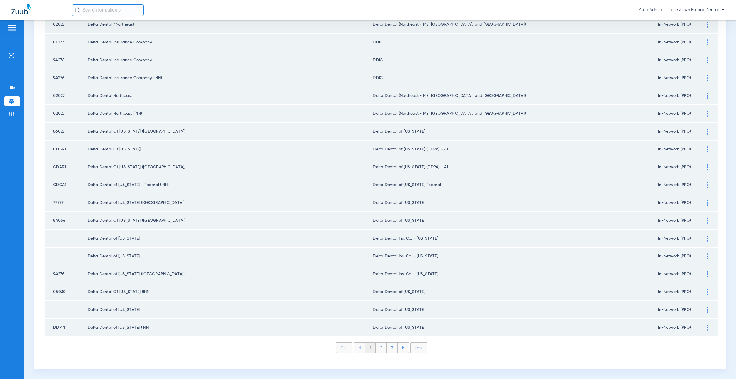
click at [377, 348] on li "2" at bounding box center [381, 348] width 11 height 10
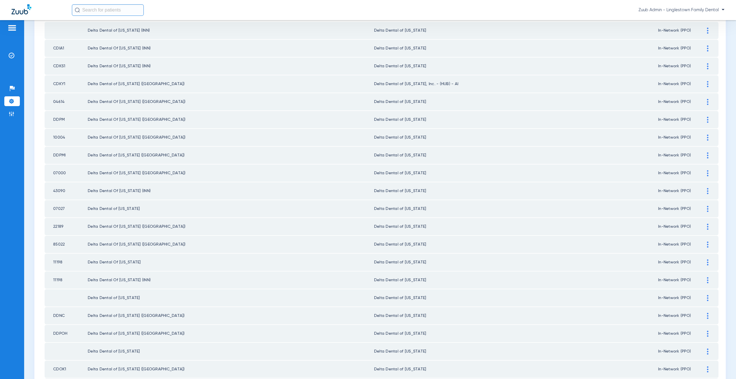
scroll to position [0, 0]
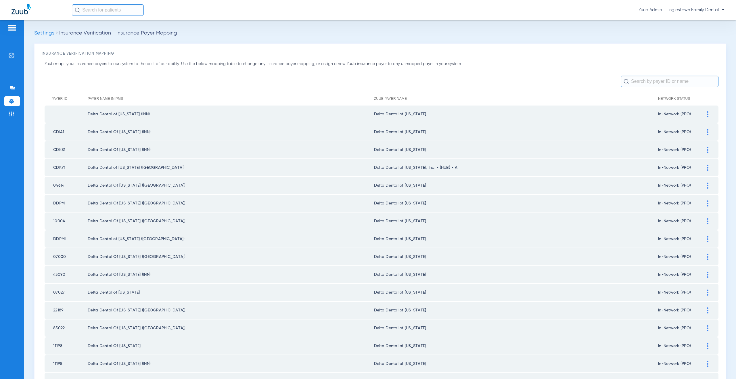
click at [707, 165] on img at bounding box center [707, 168] width 1 height 6
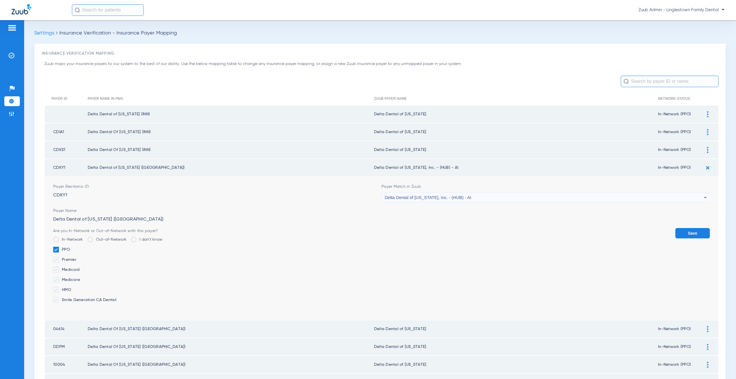
click at [424, 195] on span "Delta Dental of [US_STATE], Inc. - (HUB) - AI" at bounding box center [428, 197] width 87 height 5
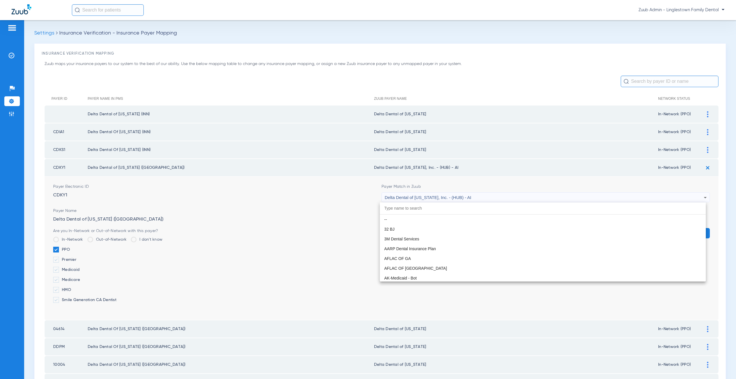
scroll to position [1370, 0]
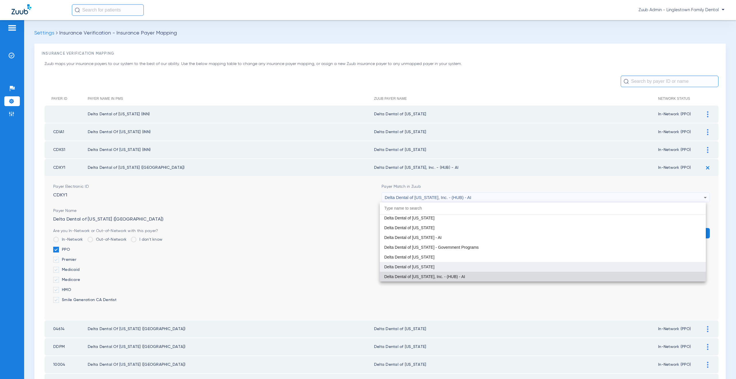
click at [424, 265] on span "Delta Dental of [US_STATE]" at bounding box center [409, 267] width 50 height 4
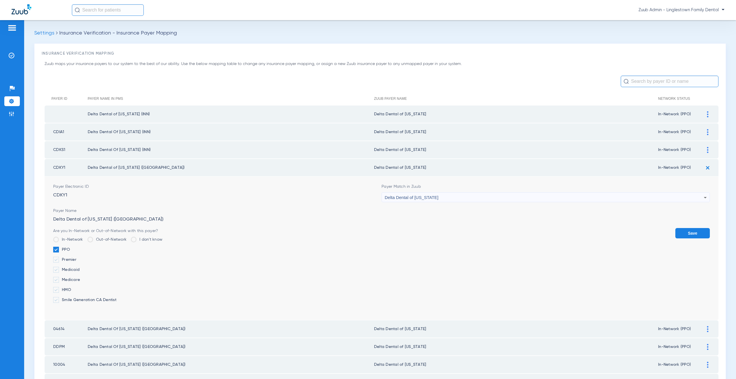
click at [681, 232] on button "Save" at bounding box center [692, 233] width 35 height 10
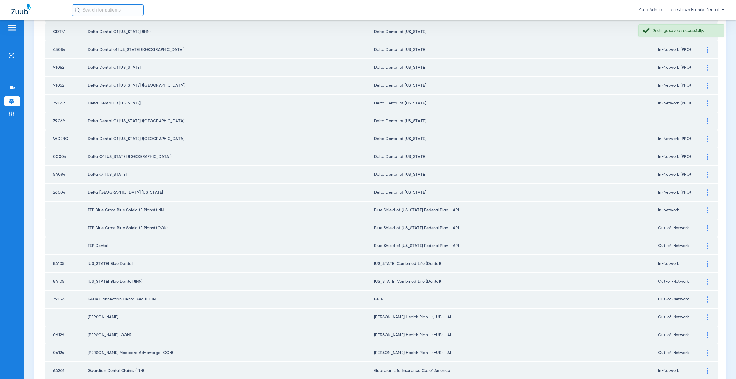
scroll to position [533, 0]
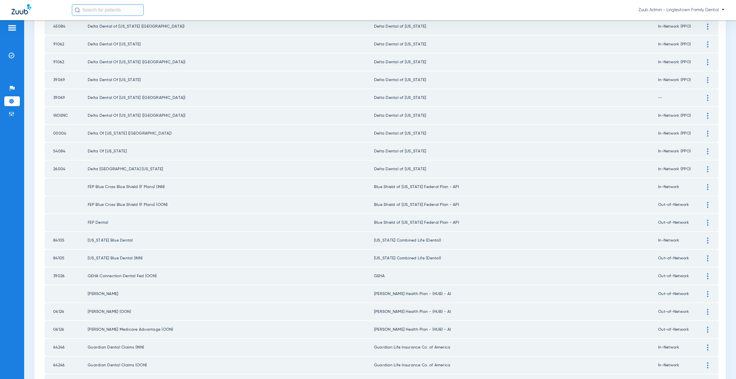
click at [703, 185] on div at bounding box center [708, 187] width 10 height 6
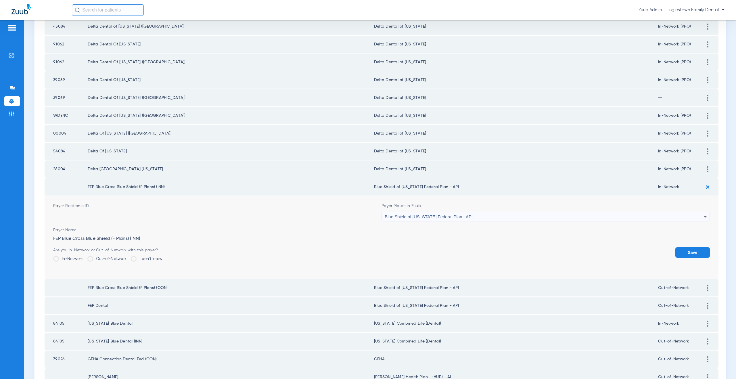
click at [454, 215] on span "Blue Shield of [US_STATE] Federal Plan - API" at bounding box center [429, 216] width 88 height 5
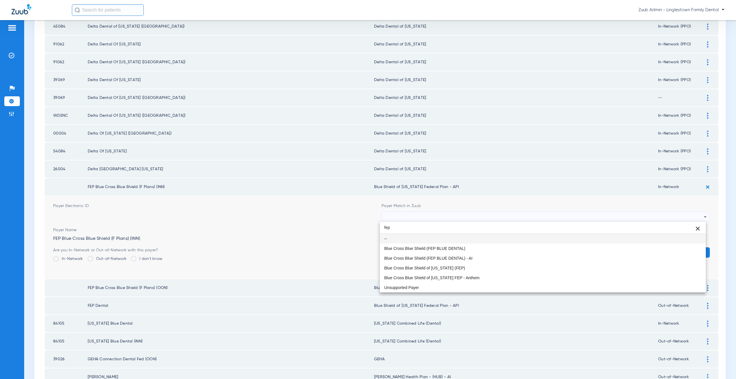
scroll to position [0, 0]
type input "fep"
click at [455, 248] on span "Blue Cross Blue Shield (FEP BLUE DENTAL)" at bounding box center [424, 248] width 81 height 4
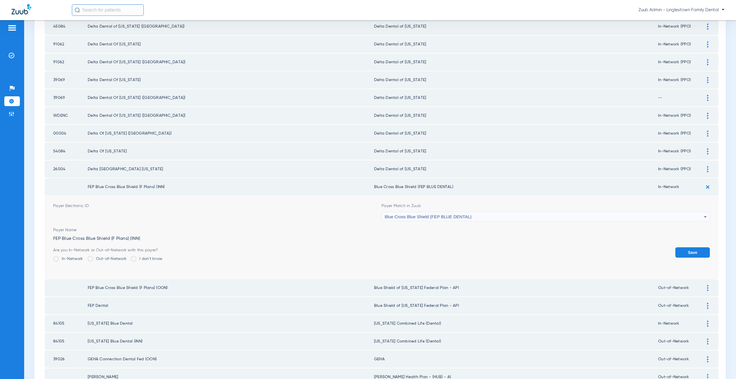
click at [689, 249] on button "Save" at bounding box center [692, 252] width 35 height 10
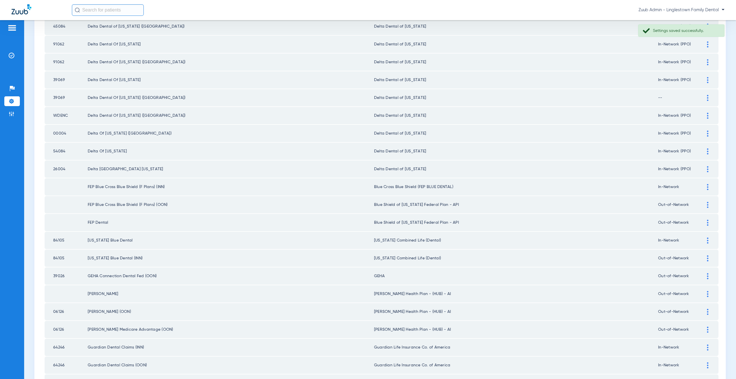
click at [703, 203] on div at bounding box center [708, 205] width 10 height 6
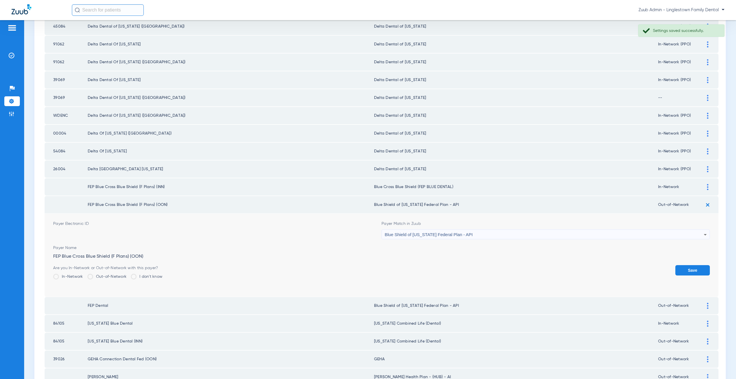
click at [428, 232] on span "Blue Shield of [US_STATE] Federal Plan - API" at bounding box center [429, 234] width 88 height 5
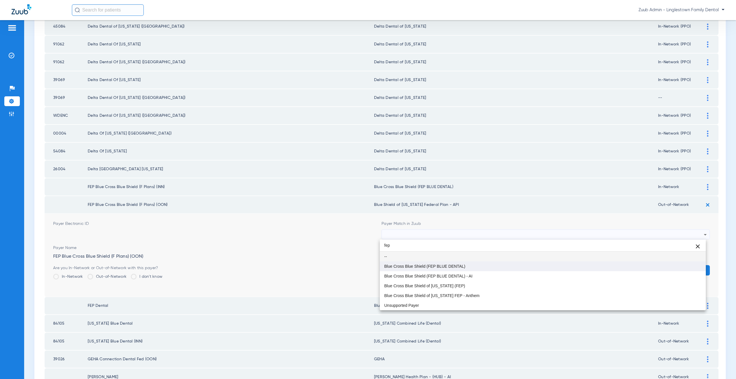
type input "fep"
click at [443, 265] on span "Blue Cross Blue Shield (FEP BLUE DENTAL)" at bounding box center [424, 266] width 81 height 4
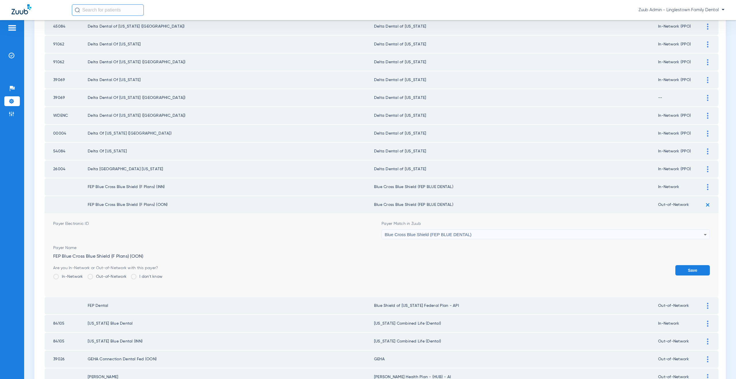
click at [695, 272] on button "Save" at bounding box center [692, 270] width 35 height 10
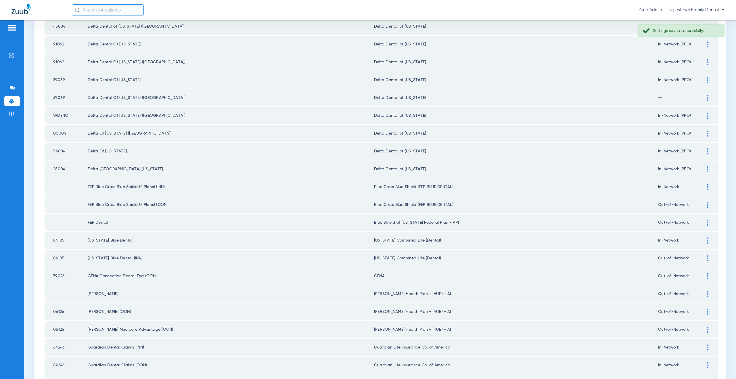
click at [703, 222] on div at bounding box center [708, 223] width 10 height 6
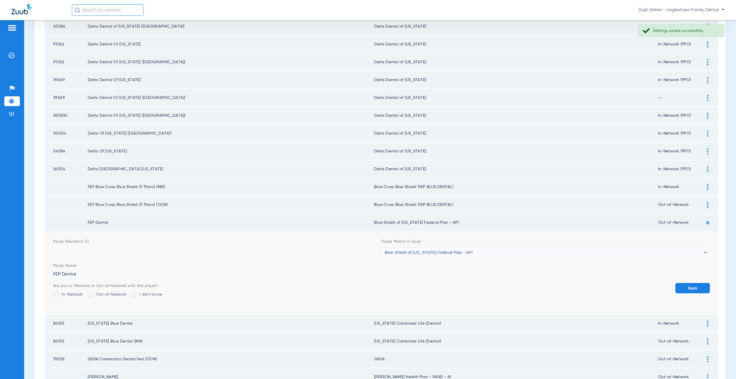
click at [413, 252] on span "Blue Shield of [US_STATE] Federal Plan - API" at bounding box center [429, 252] width 88 height 5
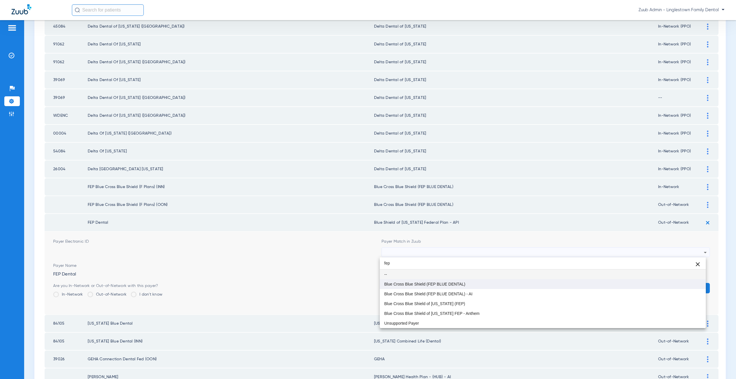
type input "fep"
click at [420, 285] on span "Blue Cross Blue Shield (FEP BLUE DENTAL)" at bounding box center [424, 284] width 81 height 4
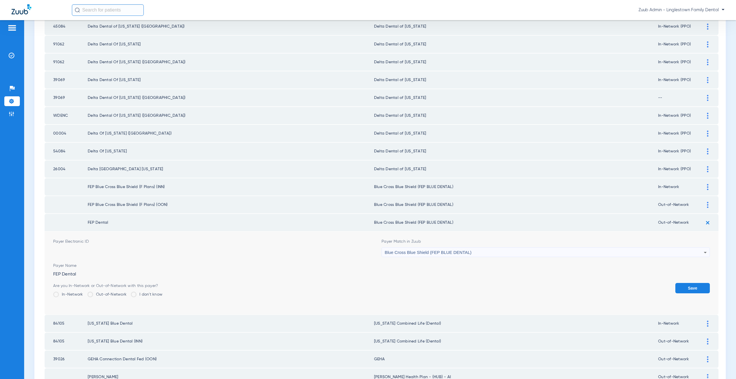
click at [693, 288] on button "Save" at bounding box center [692, 288] width 35 height 10
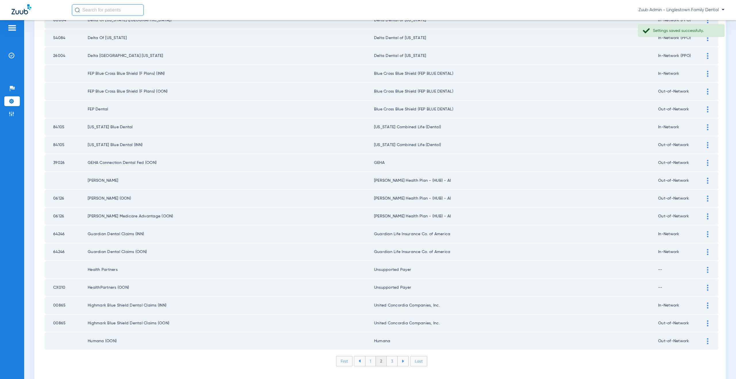
scroll to position [660, 0]
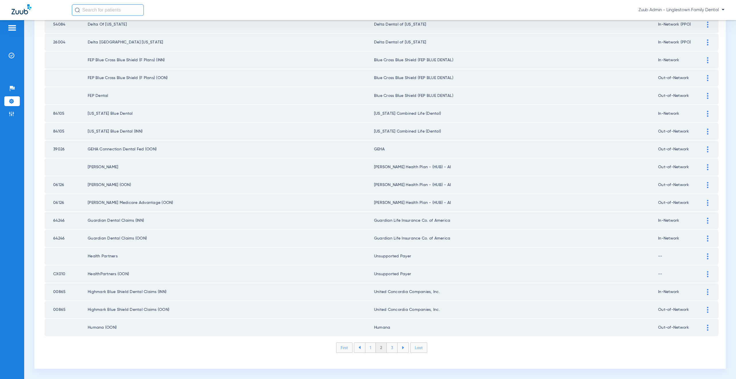
click at [390, 351] on li "3" at bounding box center [392, 348] width 11 height 10
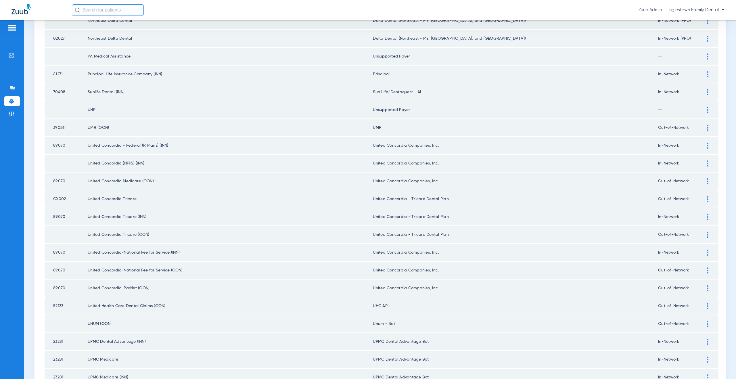
scroll to position [375, 0]
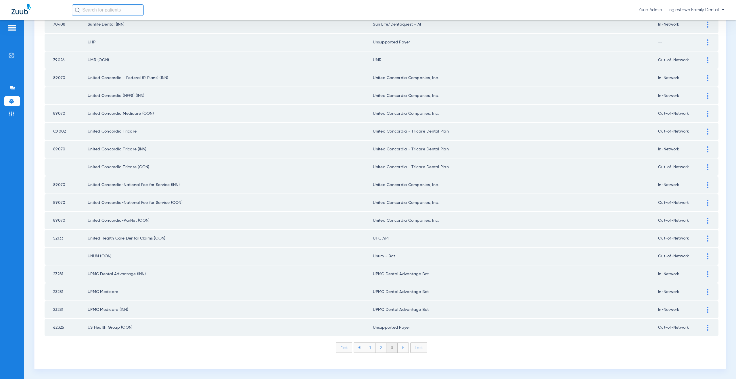
click at [707, 238] on img at bounding box center [707, 238] width 1 height 6
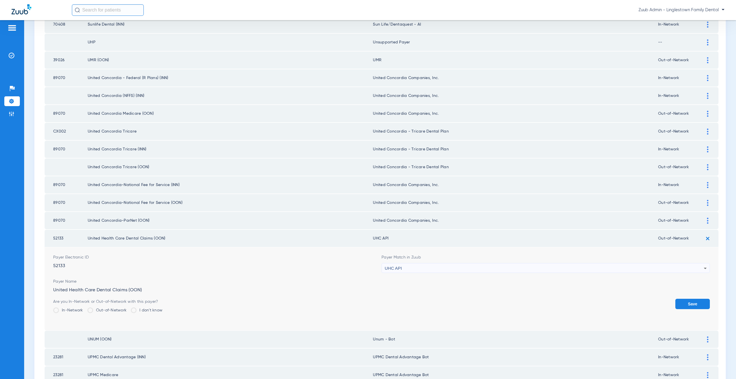
click at [423, 266] on div "UHC API" at bounding box center [544, 268] width 319 height 10
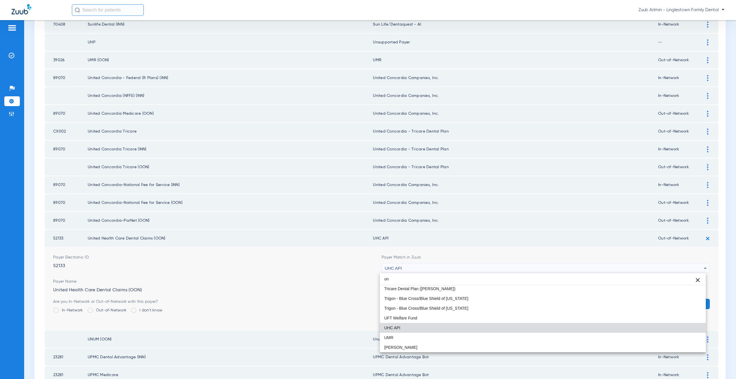
scroll to position [12, 0]
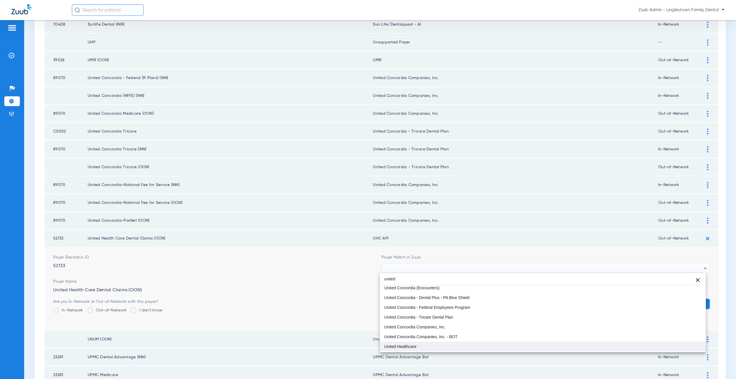
type input "united"
click at [417, 348] on mat-option "United Healthcare" at bounding box center [543, 347] width 326 height 10
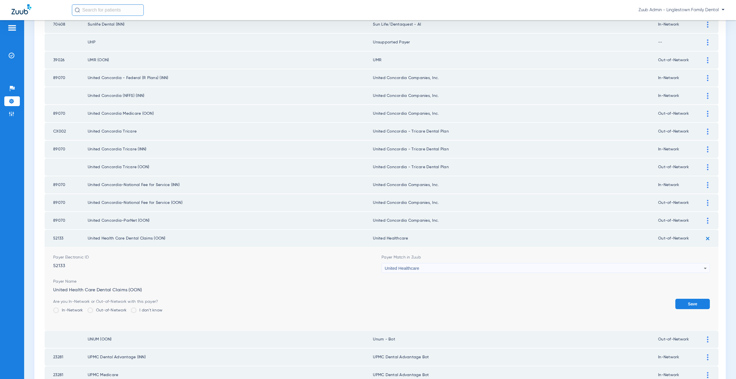
click at [695, 307] on button "Save" at bounding box center [692, 304] width 35 height 10
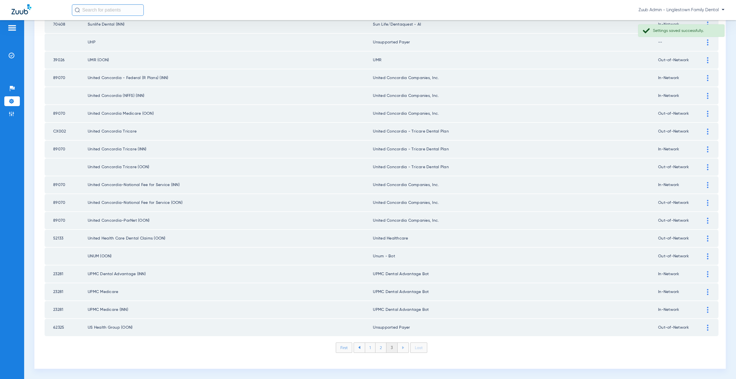
click at [705, 255] on div at bounding box center [708, 256] width 10 height 6
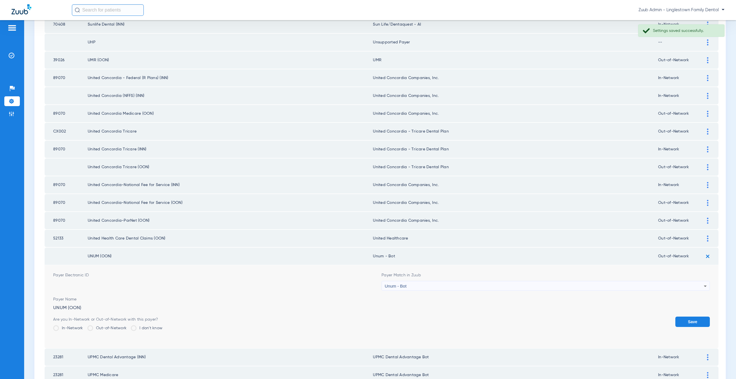
click at [444, 286] on div "Unum - Bot" at bounding box center [544, 286] width 319 height 10
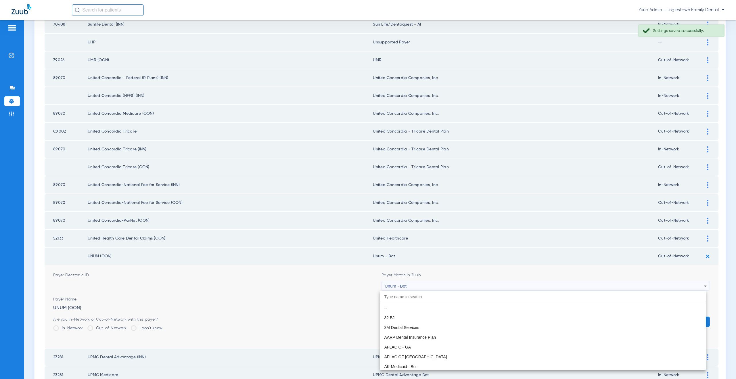
scroll to position [4616, 0]
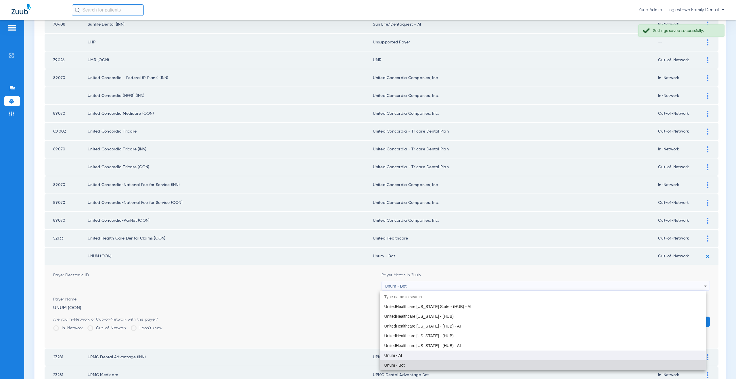
click at [409, 357] on mat-option "Unum - AI" at bounding box center [543, 356] width 326 height 10
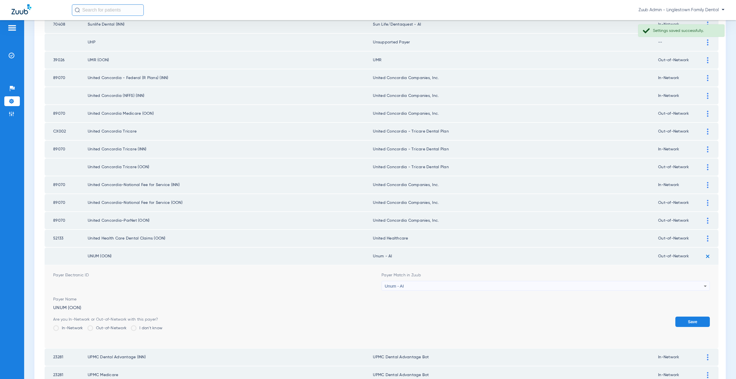
click at [687, 320] on button "Save" at bounding box center [692, 322] width 35 height 10
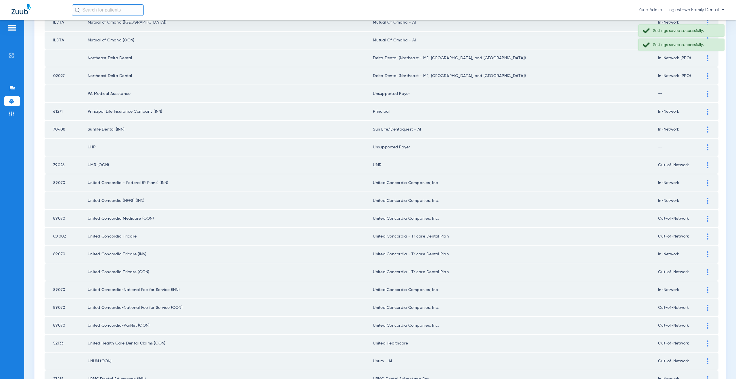
scroll to position [0, 0]
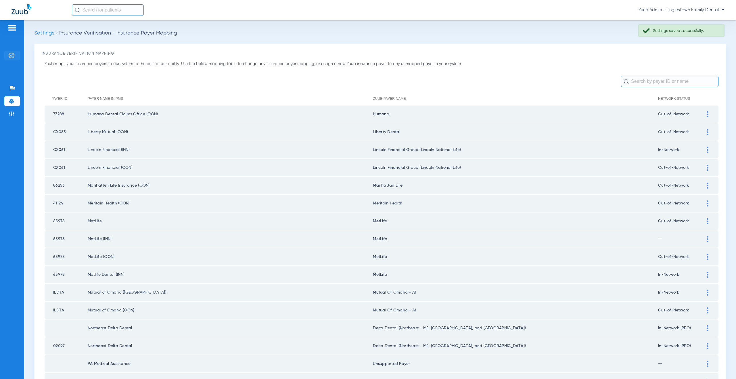
click at [15, 56] on li "Insurance Verification" at bounding box center [12, 56] width 16 height 10
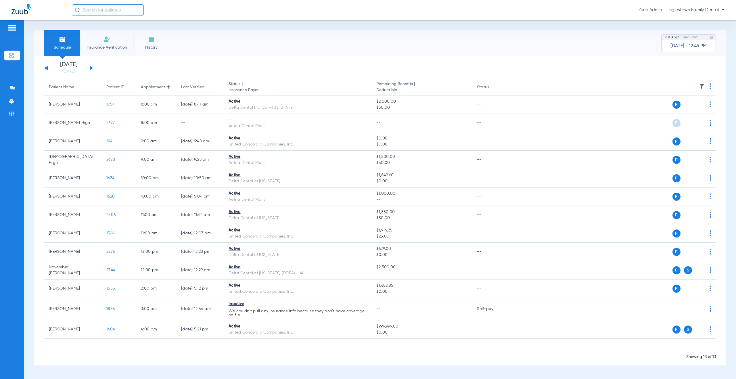
click at [91, 68] on button at bounding box center [91, 68] width 3 height 4
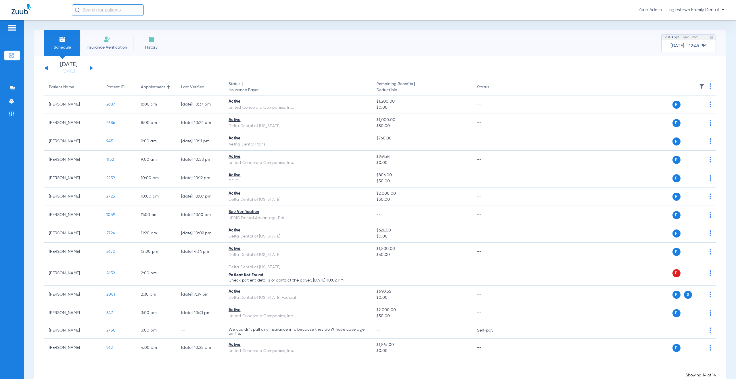
click at [91, 68] on button at bounding box center [91, 68] width 3 height 4
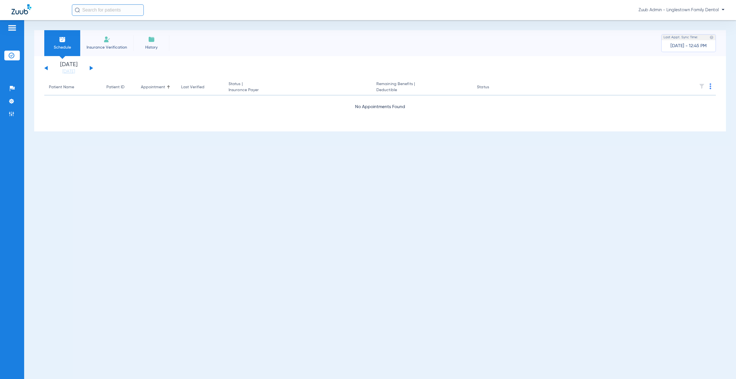
click at [91, 68] on button at bounding box center [91, 68] width 3 height 4
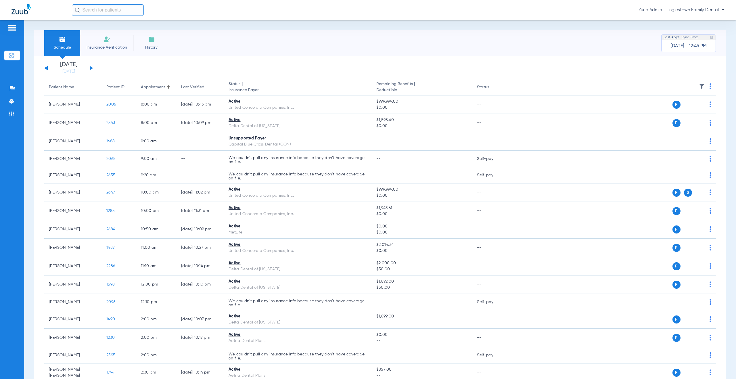
click at [91, 68] on button at bounding box center [91, 68] width 3 height 4
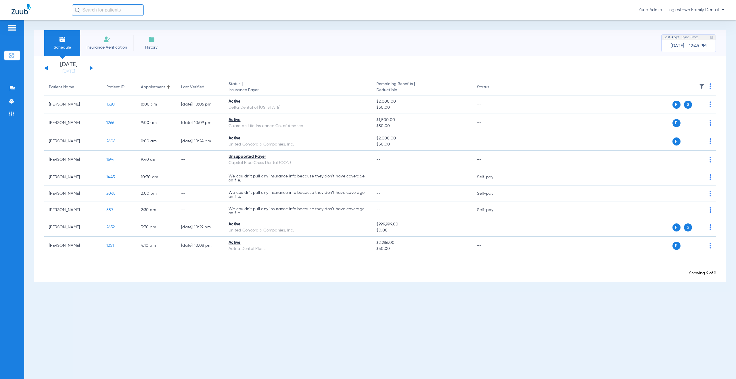
click at [91, 68] on button at bounding box center [91, 68] width 3 height 4
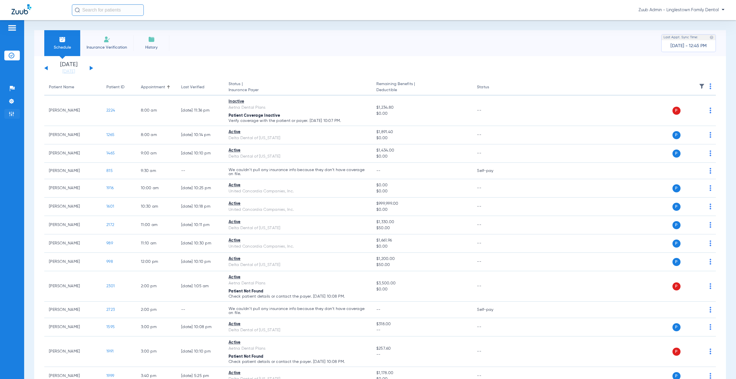
click at [14, 114] on img at bounding box center [12, 114] width 6 height 6
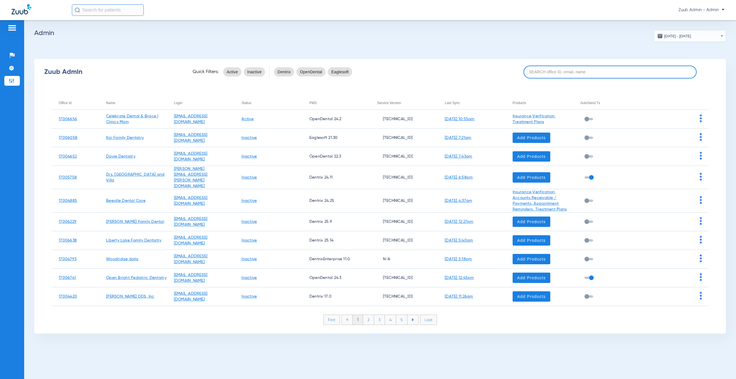
click at [537, 73] on input at bounding box center [610, 72] width 173 height 13
paste input "17006326"
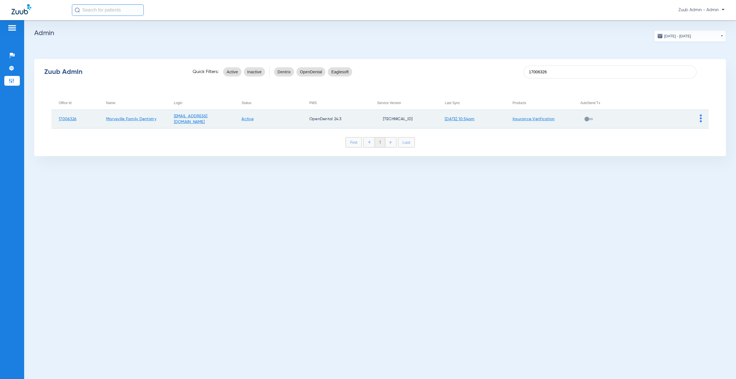
type input "17006326"
click at [700, 119] on img at bounding box center [701, 118] width 2 height 8
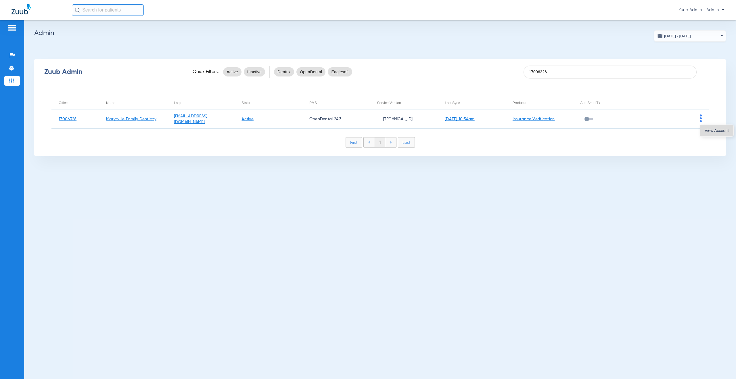
click at [704, 133] on button "View Account" at bounding box center [716, 131] width 33 height 12
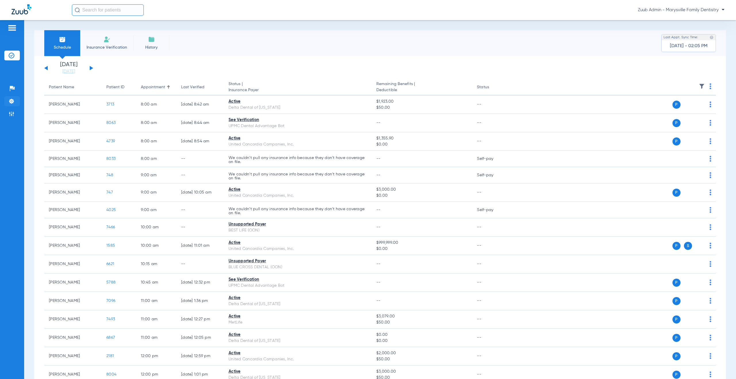
click at [15, 100] on li "Settings" at bounding box center [12, 101] width 16 height 10
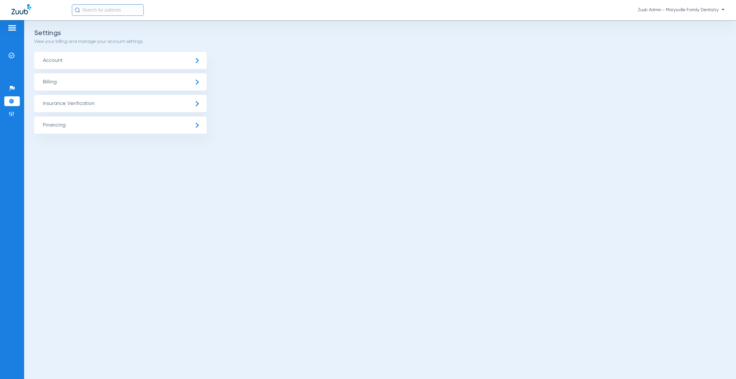
click at [153, 103] on span "Insurance Verification" at bounding box center [120, 103] width 173 height 17
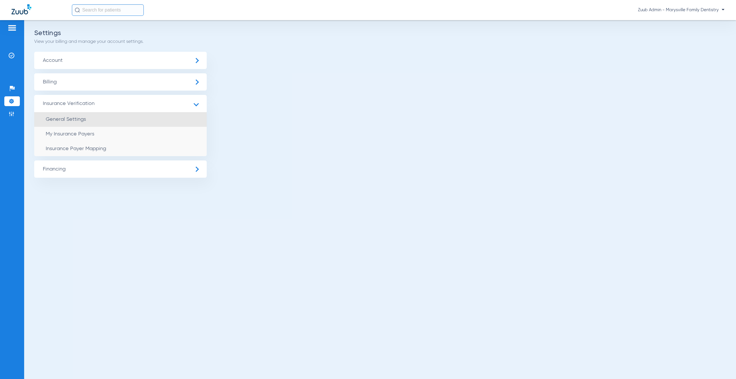
click at [135, 123] on li "General Settings" at bounding box center [120, 119] width 173 height 15
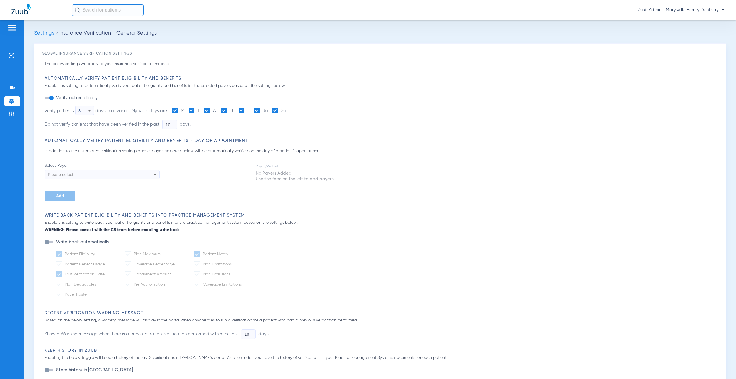
type input "5"
type input "1"
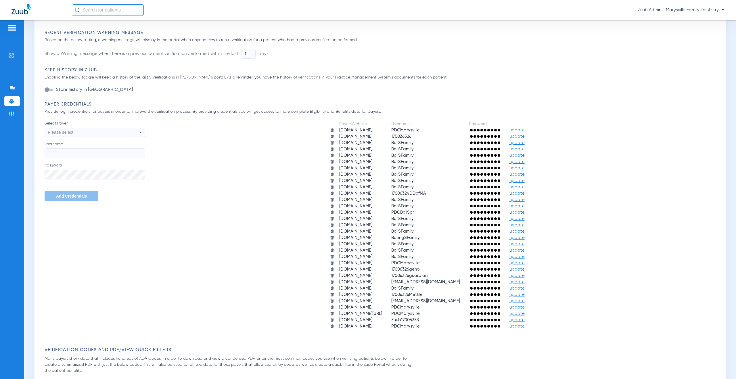
scroll to position [280, 0]
click at [525, 327] on span "update" at bounding box center [517, 326] width 15 height 4
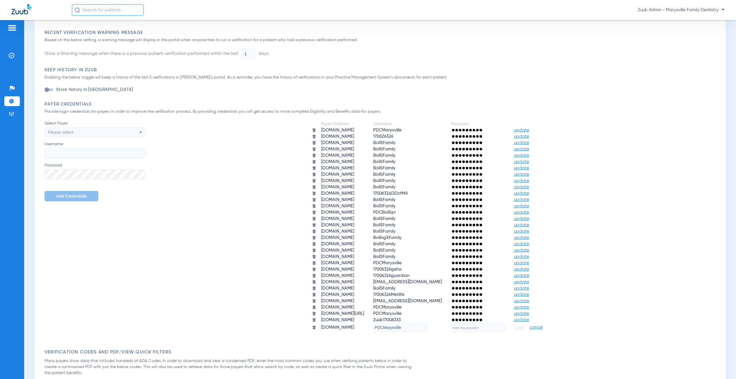
drag, startPoint x: 418, startPoint y: 329, endPoint x: 376, endPoint y: 326, distance: 42.3
click at [376, 326] on tr "upmcpwp.skygenusasystems.com PDCMarysville save cancel" at bounding box center [432, 327] width 249 height 8
paste input "17006326UPMC"
type input "17006326UPMC"
click at [487, 328] on input "text" at bounding box center [478, 327] width 54 height 8
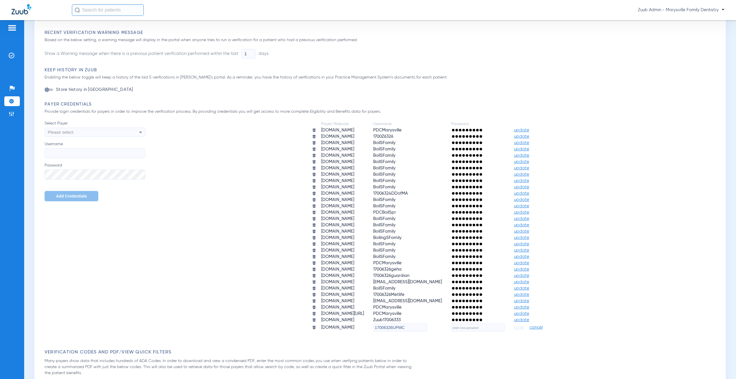
paste input "L0v3M0r3!"
type input "L0v3M0r3!"
click at [524, 326] on span "save" at bounding box center [519, 327] width 10 height 5
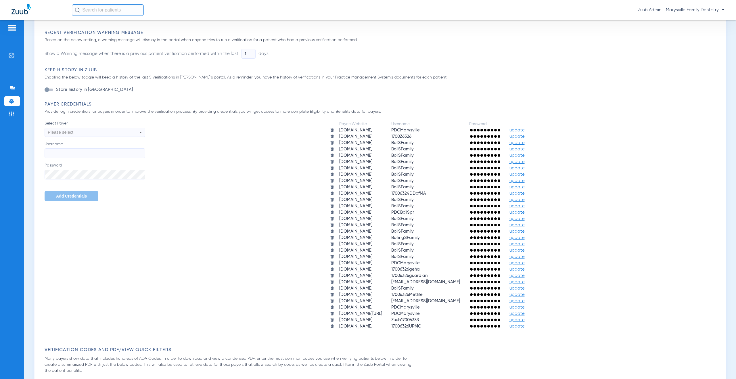
click at [8, 101] on li "Settings" at bounding box center [12, 101] width 16 height 10
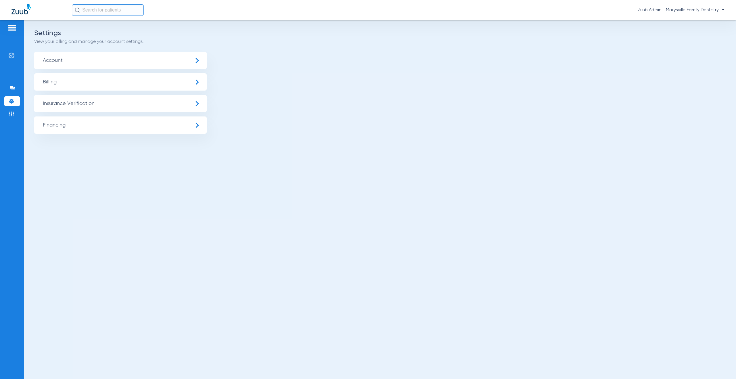
click at [84, 99] on span "Insurance Verification" at bounding box center [120, 103] width 173 height 17
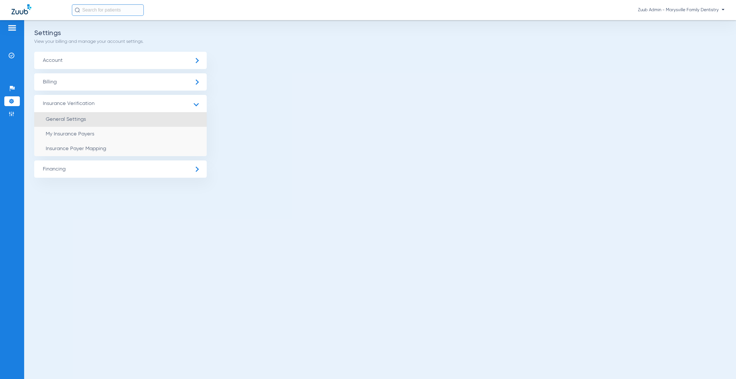
click at [85, 119] on span "General Settings" at bounding box center [66, 119] width 40 height 5
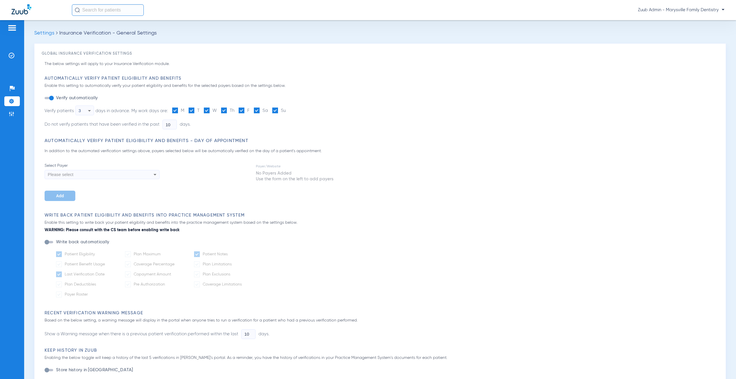
type input "5"
type input "1"
click at [12, 99] on img at bounding box center [12, 101] width 6 height 6
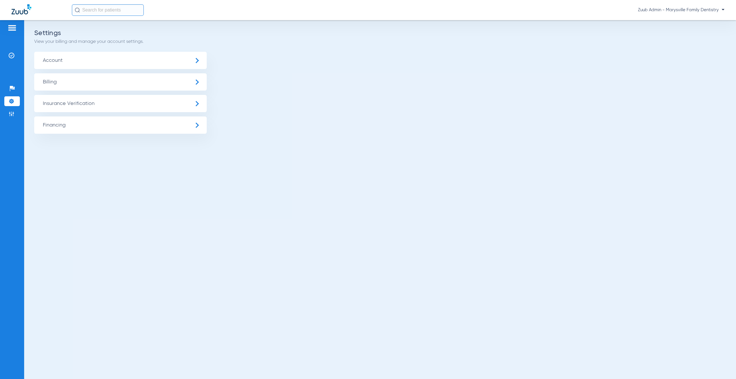
click at [127, 108] on span "Insurance Verification" at bounding box center [120, 103] width 173 height 17
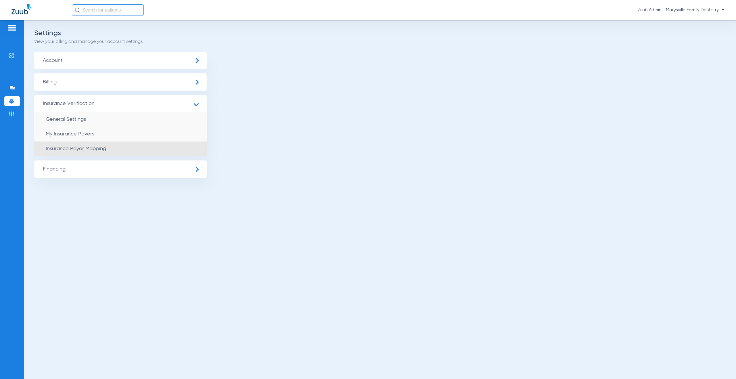
click at [130, 149] on li "Insurance Payer Mapping" at bounding box center [120, 148] width 173 height 15
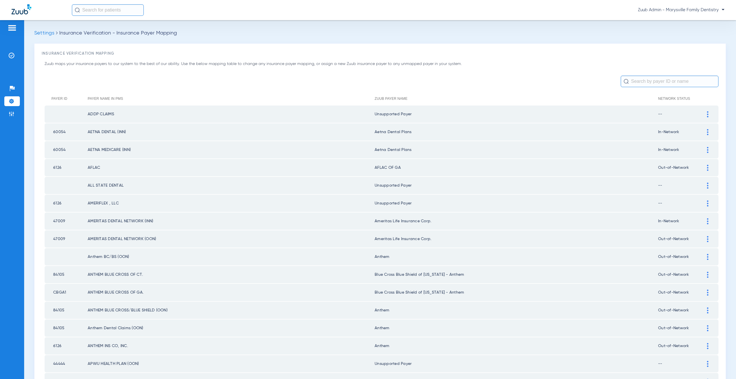
click at [707, 168] on img at bounding box center [707, 168] width 1 height 6
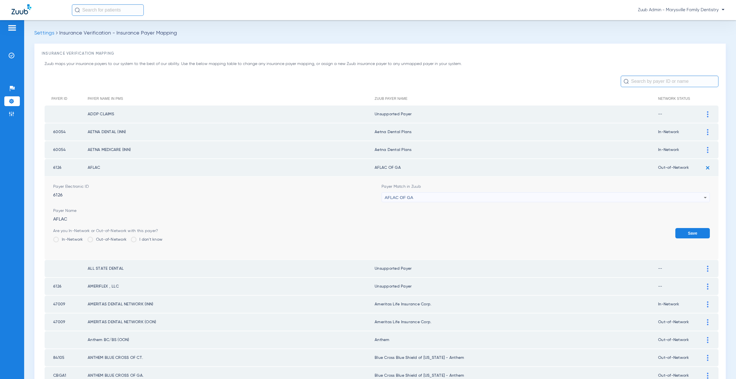
click at [390, 199] on span "AFLAC OF GA" at bounding box center [399, 197] width 28 height 5
type input "--"
click at [392, 225] on mat-option "Unsupported Payer" at bounding box center [543, 229] width 326 height 10
click at [678, 235] on button "Save" at bounding box center [692, 233] width 35 height 10
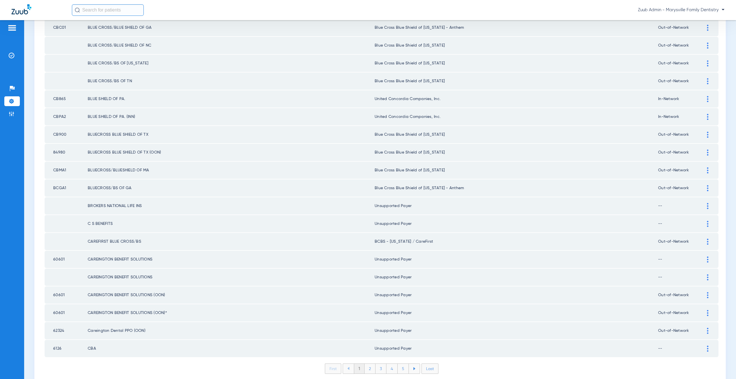
scroll to position [660, 0]
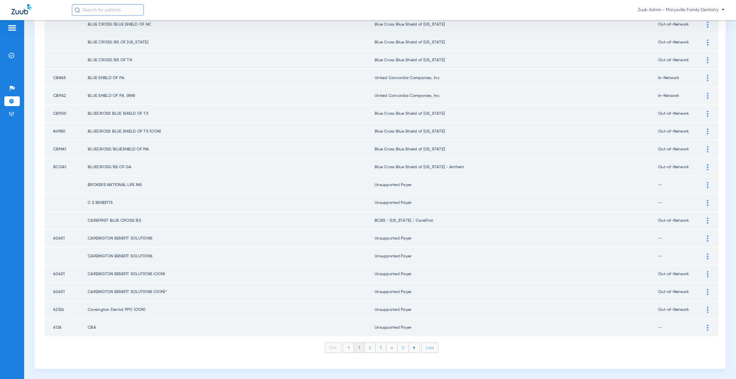
click at [369, 349] on li "2" at bounding box center [370, 348] width 11 height 10
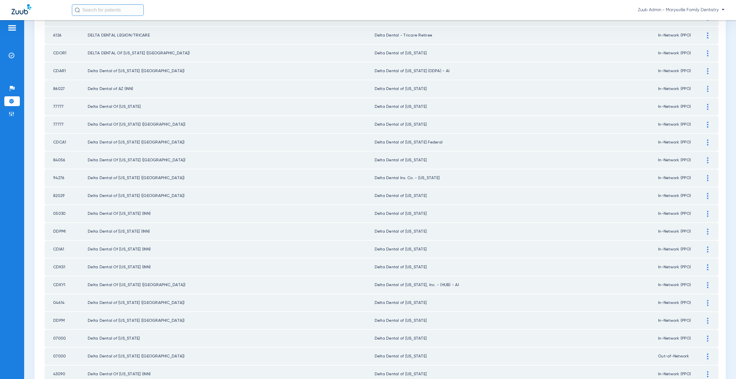
scroll to position [397, 0]
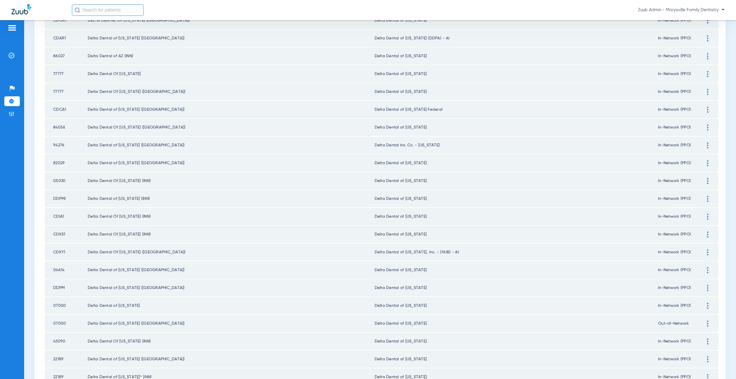
click at [707, 251] on img at bounding box center [707, 252] width 1 height 6
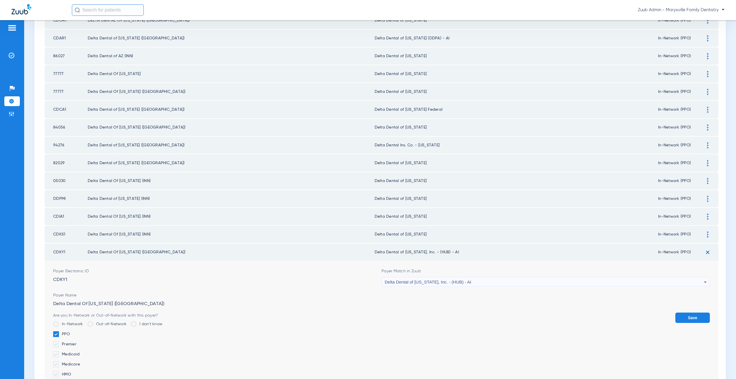
click at [426, 281] on span "Delta Dental of [US_STATE], Inc. - (HUB) - AI" at bounding box center [428, 281] width 87 height 5
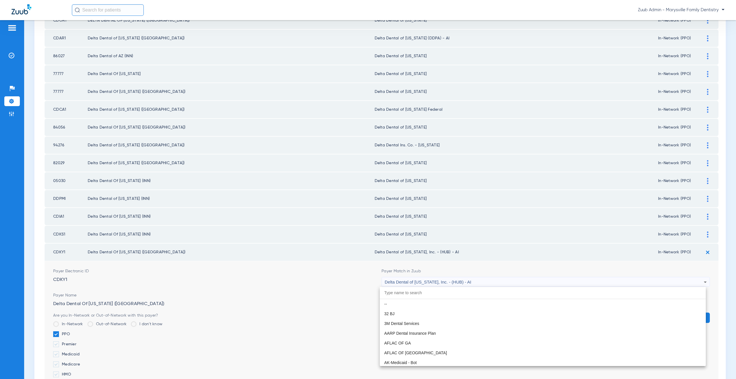
scroll to position [1370, 0]
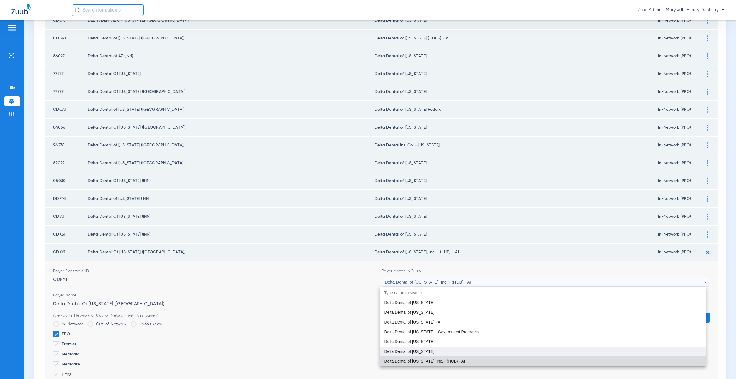
click at [414, 353] on span "Delta Dental of [US_STATE]" at bounding box center [409, 351] width 50 height 4
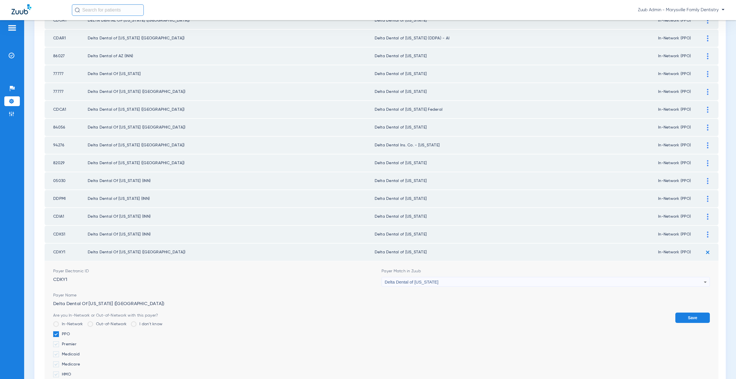
click at [684, 319] on button "Save" at bounding box center [692, 318] width 35 height 10
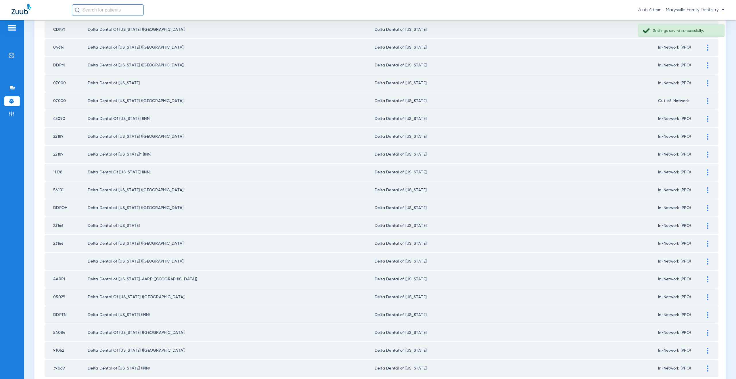
scroll to position [660, 0]
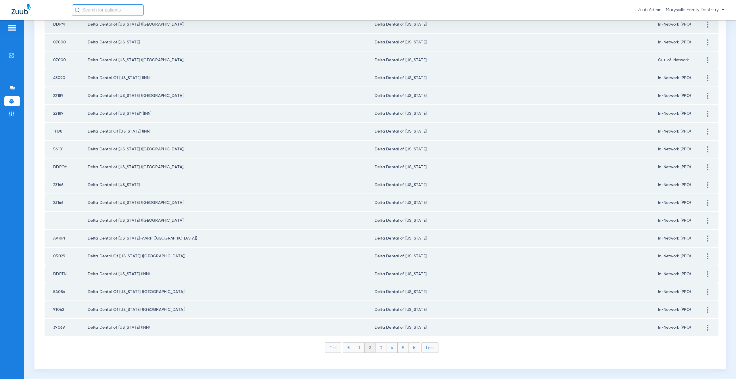
click at [381, 348] on li "3" at bounding box center [381, 348] width 11 height 10
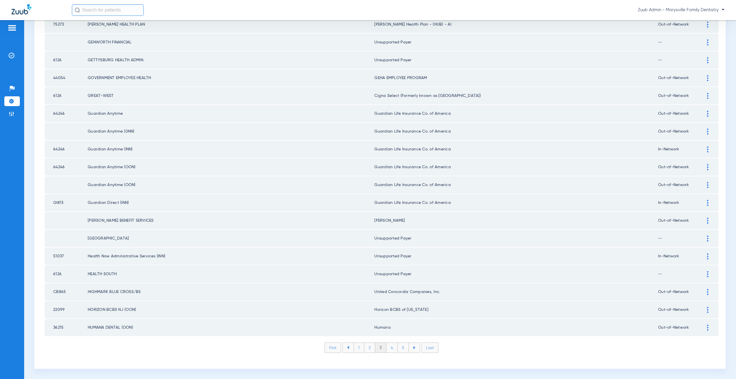
click at [389, 350] on li "4" at bounding box center [391, 348] width 11 height 10
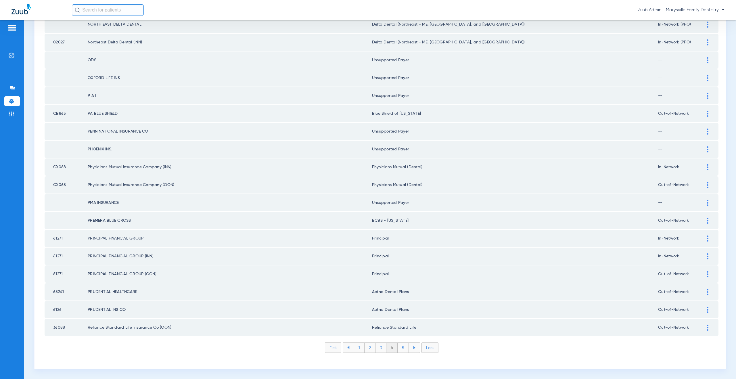
click at [399, 348] on li "5" at bounding box center [403, 348] width 11 height 10
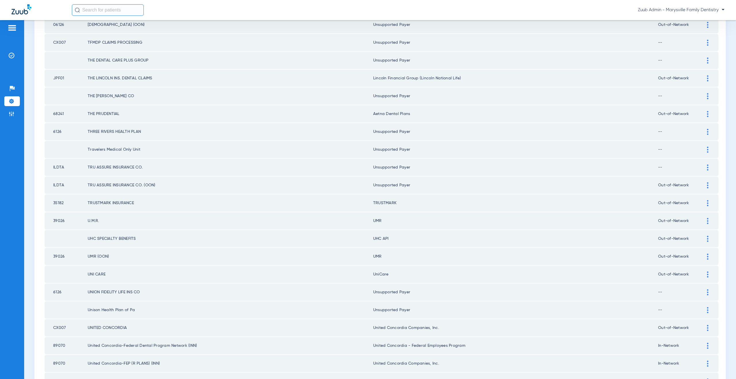
scroll to position [361, 0]
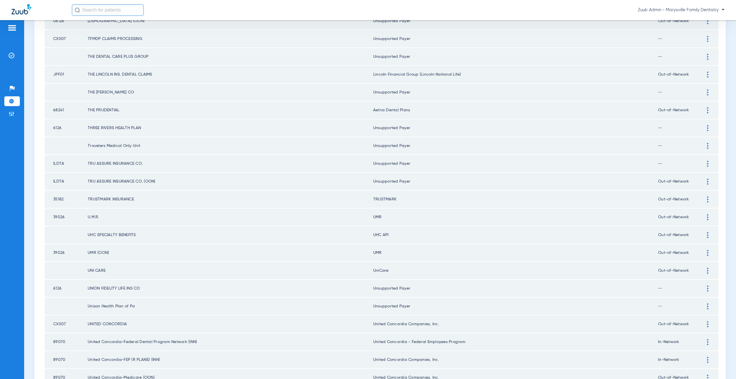
click at [707, 235] on img at bounding box center [707, 235] width 1 height 6
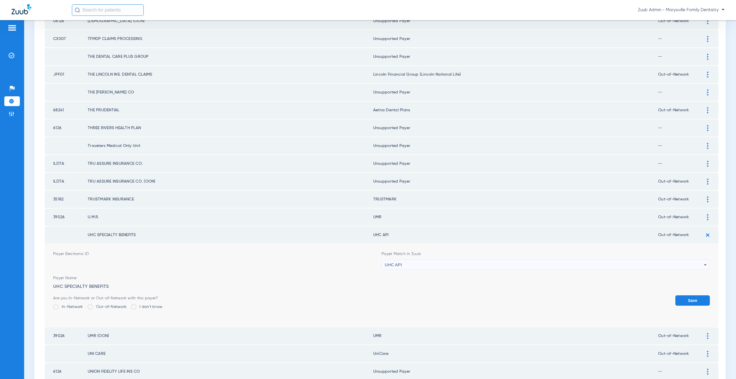
click at [409, 265] on div "UHC API" at bounding box center [544, 265] width 319 height 10
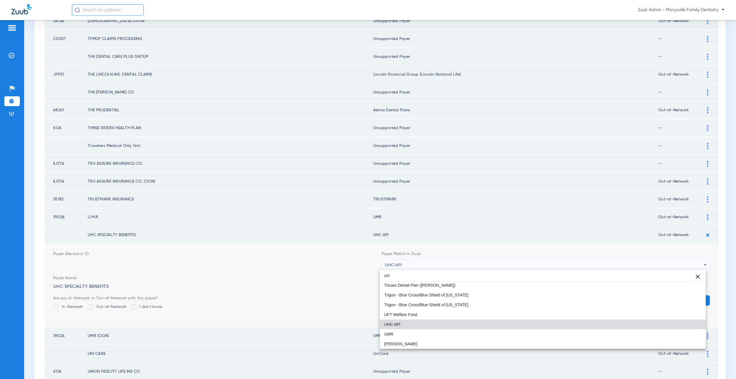
scroll to position [12, 0]
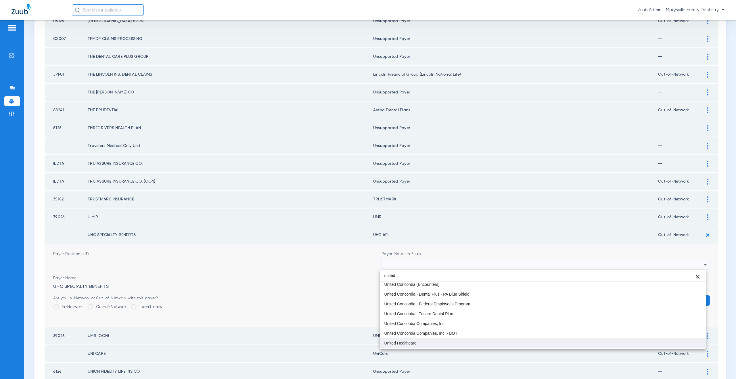
type input "united"
click at [413, 342] on span "United Healthcare" at bounding box center [400, 343] width 32 height 4
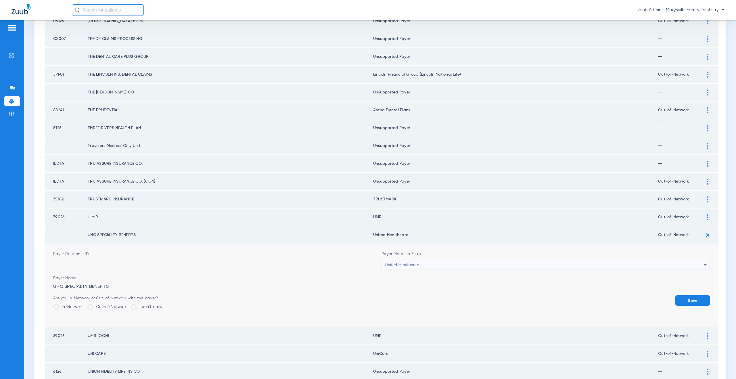
click at [678, 304] on button "Save" at bounding box center [692, 300] width 35 height 10
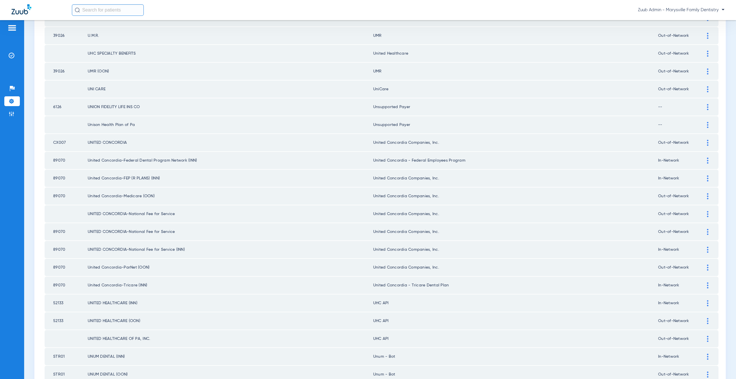
scroll to position [583, 0]
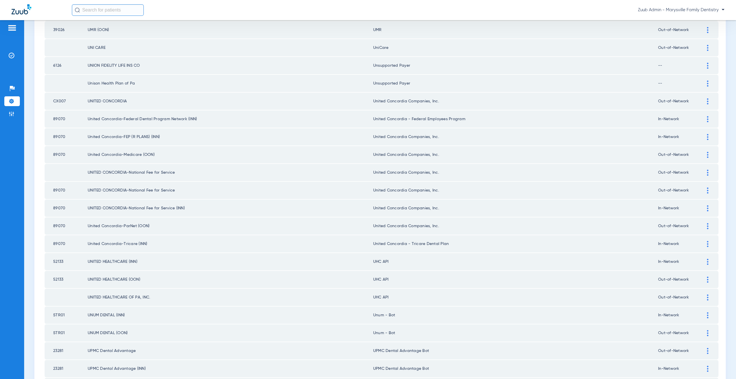
click at [703, 261] on div at bounding box center [708, 262] width 10 height 6
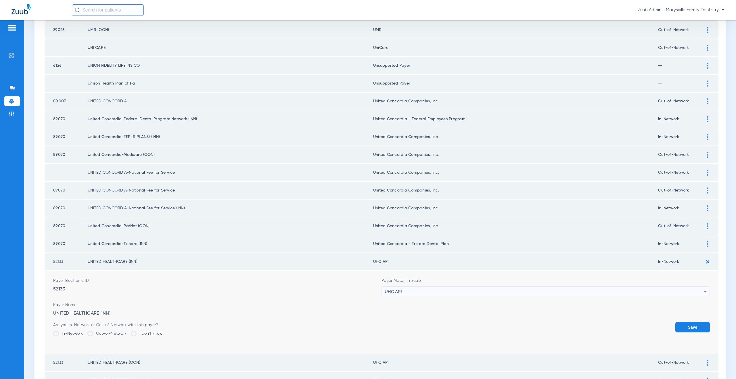
click at [401, 290] on div "UHC API" at bounding box center [544, 292] width 319 height 10
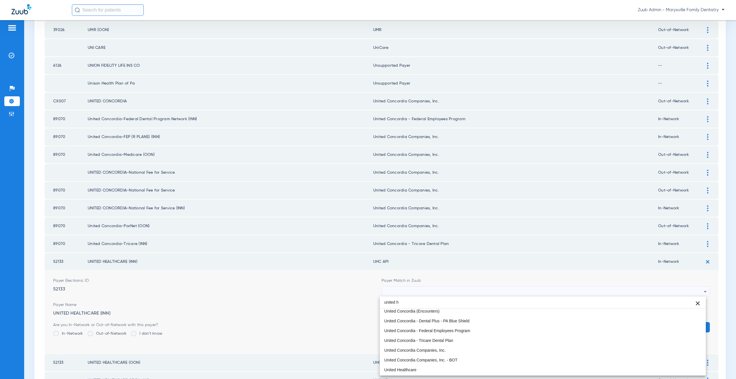
scroll to position [0, 0]
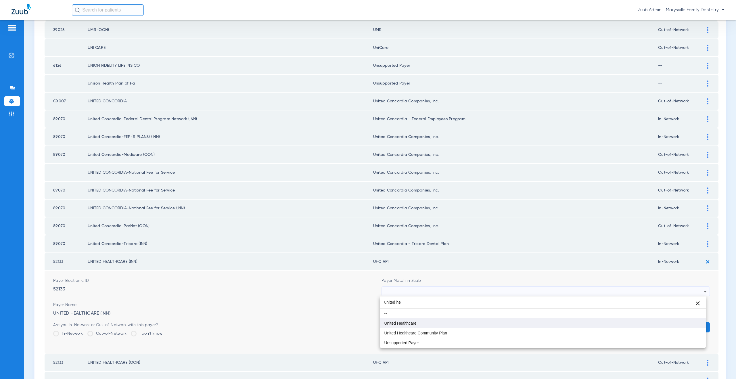
type input "united he"
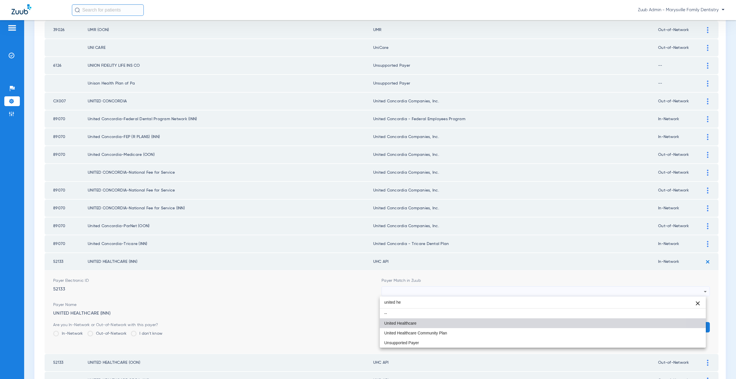
click at [404, 323] on span "United Healthcare" at bounding box center [400, 323] width 32 height 4
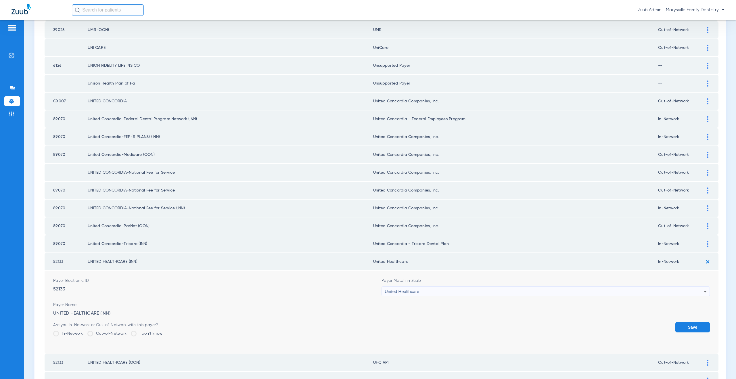
click at [688, 326] on button "Save" at bounding box center [692, 327] width 35 height 10
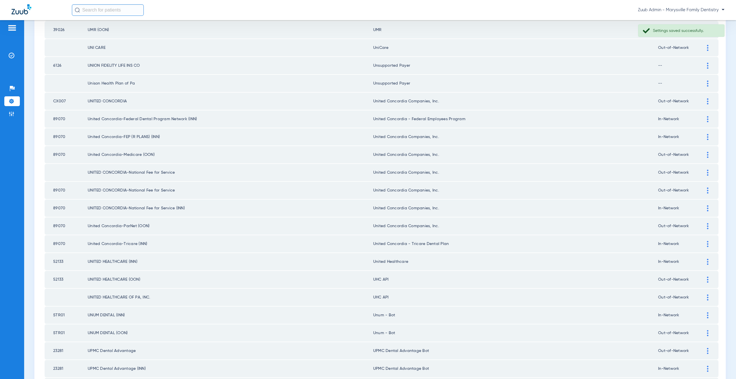
click at [703, 279] on div at bounding box center [708, 280] width 10 height 6
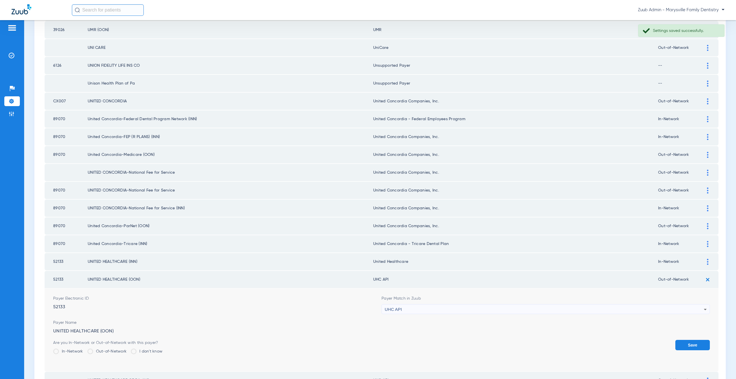
click at [394, 307] on span "UHC API" at bounding box center [393, 309] width 17 height 5
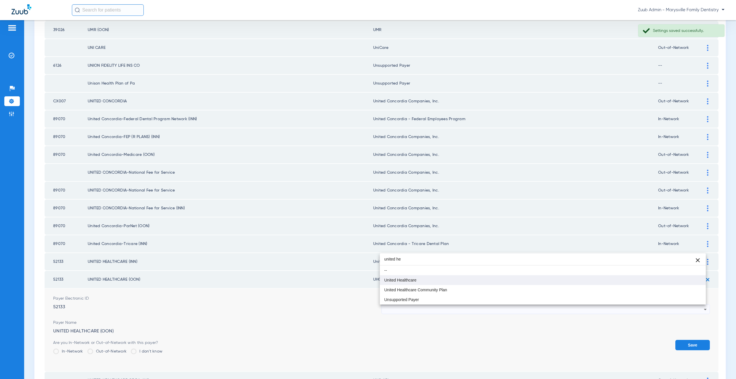
type input "united he"
click at [404, 282] on mat-option "United Healthcare" at bounding box center [543, 280] width 326 height 10
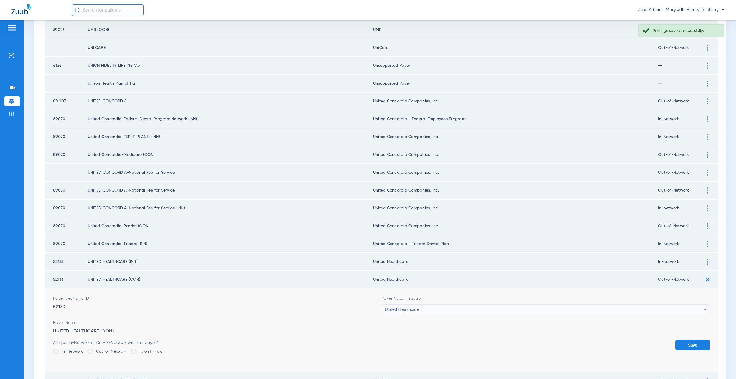
click at [686, 344] on button "Save" at bounding box center [692, 345] width 35 height 10
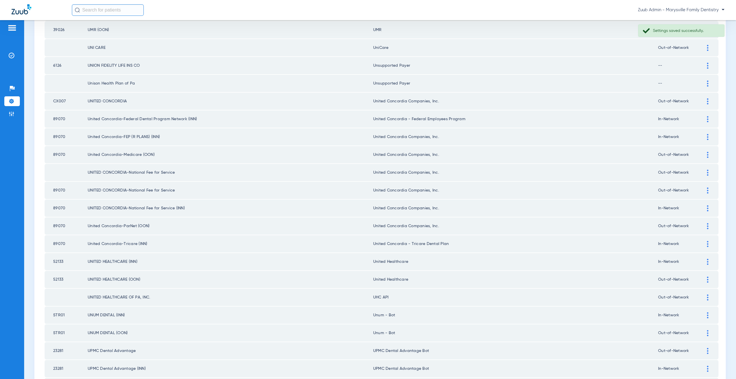
click at [707, 297] on img at bounding box center [707, 297] width 1 height 6
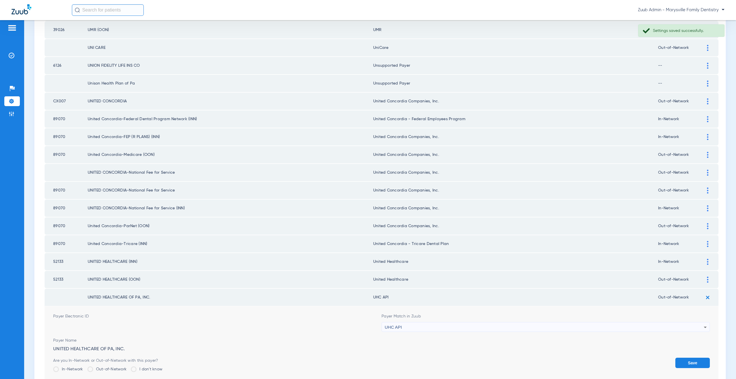
click at [398, 325] on span "UHC API" at bounding box center [393, 327] width 17 height 5
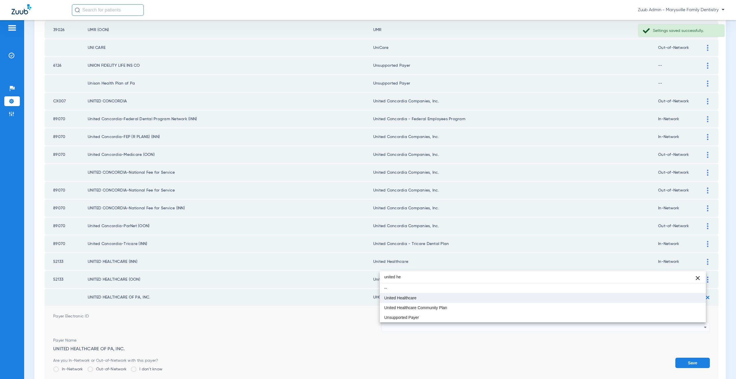
type input "united he"
click at [422, 299] on mat-option "United Healthcare" at bounding box center [543, 298] width 326 height 10
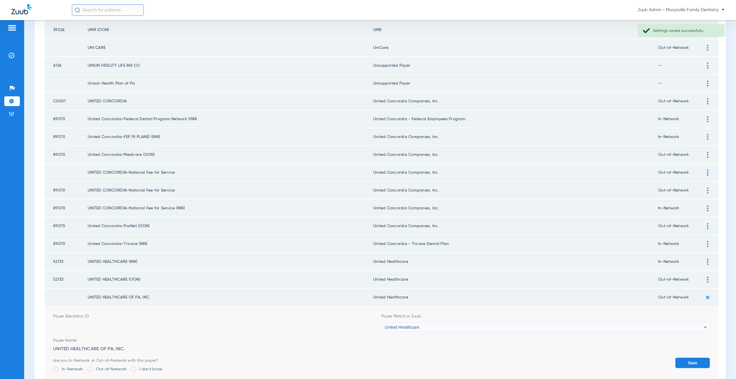
click at [679, 363] on button "Save" at bounding box center [692, 363] width 35 height 10
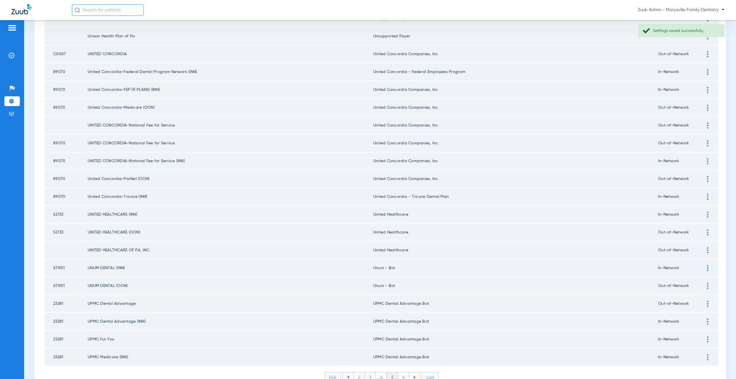
scroll to position [633, 0]
click at [704, 267] on div at bounding box center [708, 266] width 10 height 6
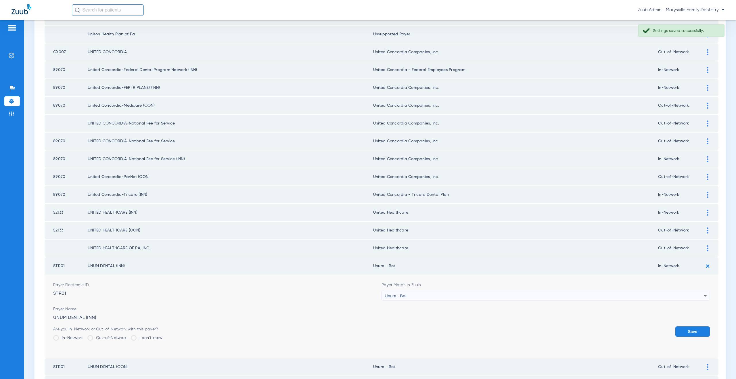
click at [433, 299] on div "Unum - Bot" at bounding box center [544, 296] width 319 height 10
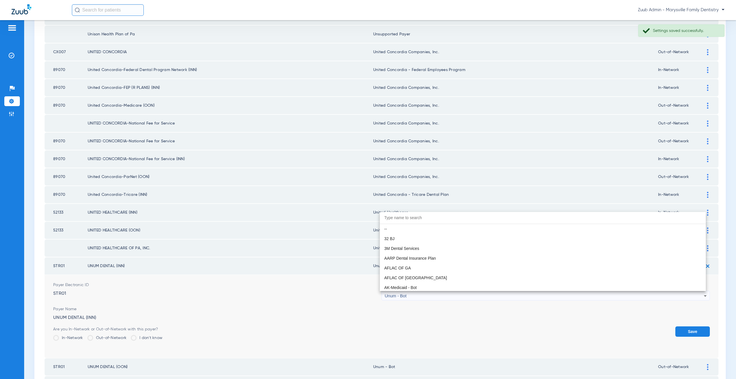
scroll to position [4616, 0]
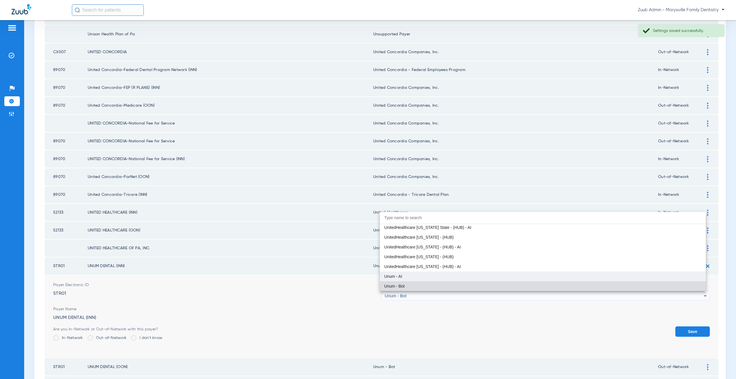
click at [402, 277] on span "Unum - AI" at bounding box center [393, 276] width 18 height 4
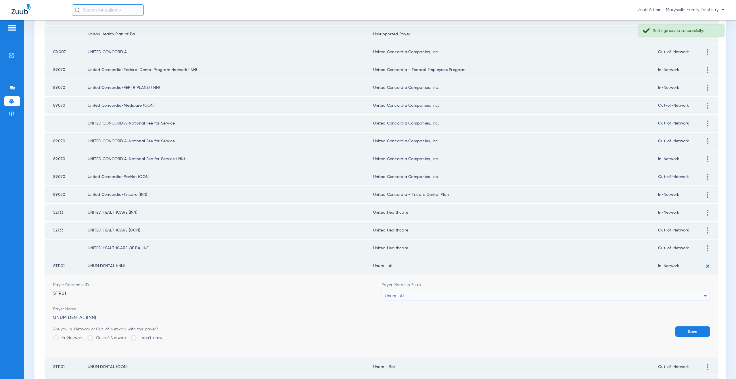
click at [687, 333] on button "Save" at bounding box center [692, 331] width 35 height 10
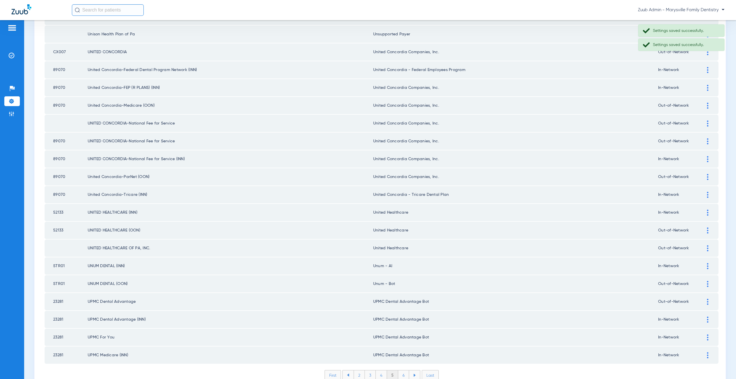
click at [704, 285] on div at bounding box center [708, 284] width 10 height 6
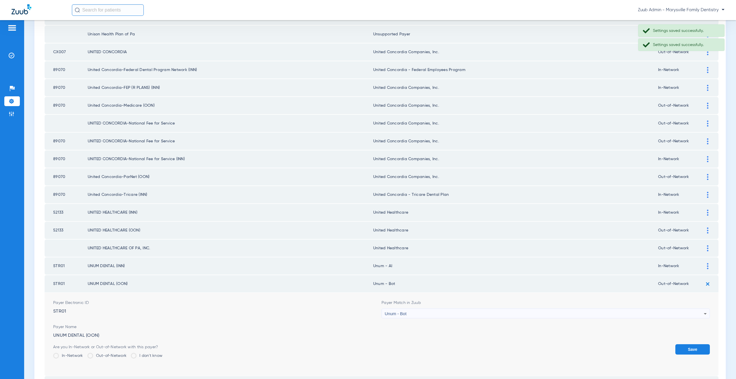
click at [422, 312] on div "Unum - Bot" at bounding box center [544, 314] width 319 height 10
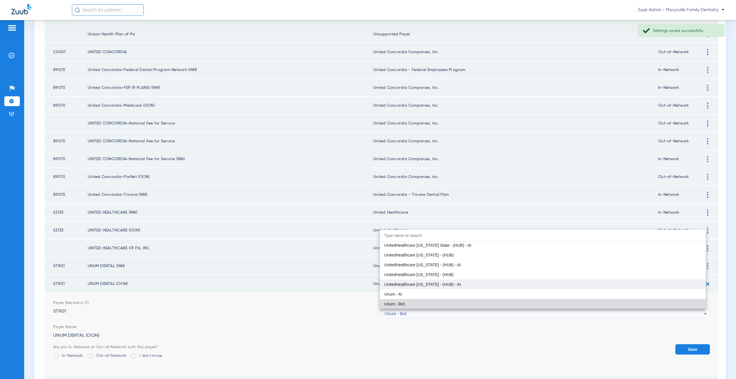
click at [406, 287] on mat-option "UnitedHealthcare [US_STATE] - (HUB) - AI" at bounding box center [543, 284] width 326 height 10
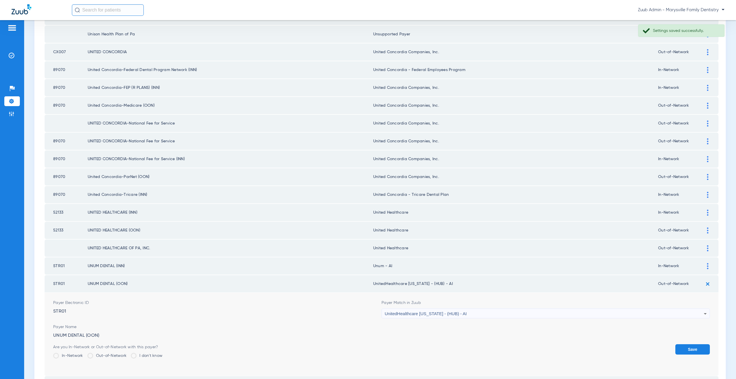
click at [405, 317] on div "UnitedHealthcare [US_STATE] - (HUB) - AI" at bounding box center [544, 314] width 319 height 10
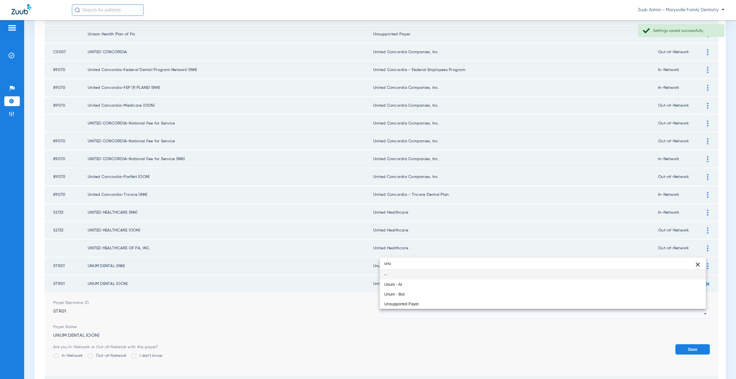
scroll to position [0, 0]
type input "unum"
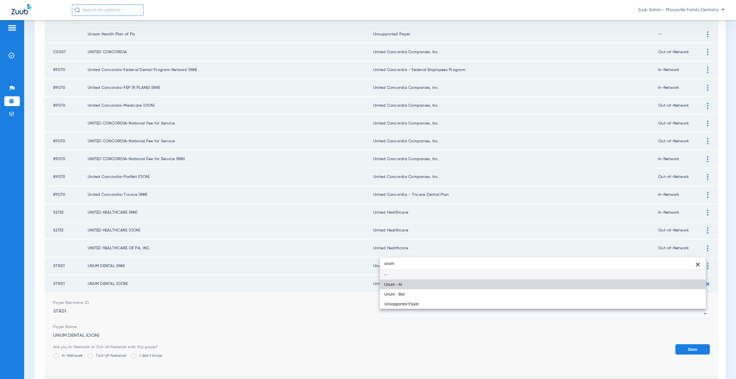
click at [398, 284] on span "Unum - AI" at bounding box center [393, 284] width 18 height 4
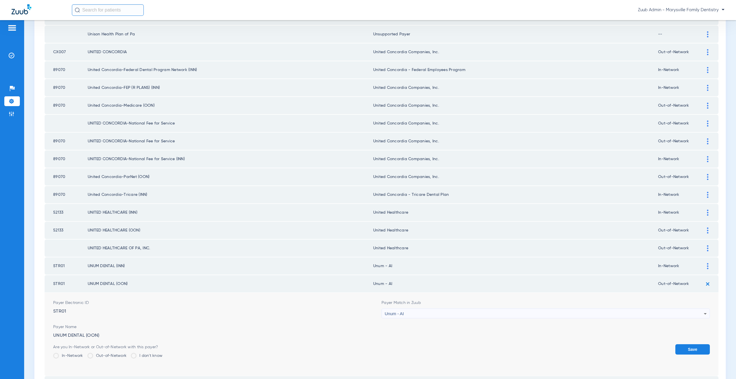
click at [684, 351] on button "Save" at bounding box center [692, 349] width 35 height 10
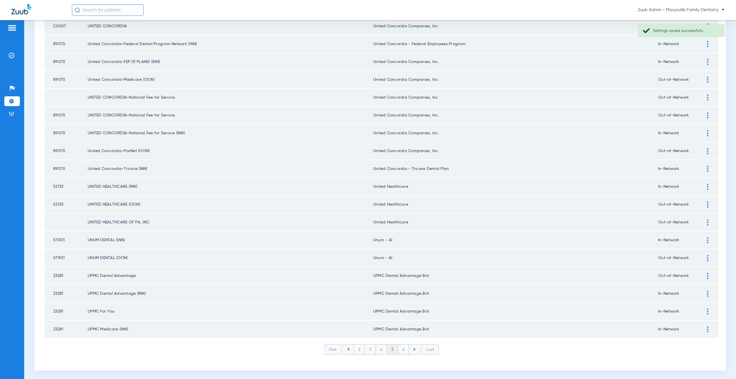
scroll to position [660, 0]
click at [402, 349] on li "6" at bounding box center [403, 348] width 11 height 10
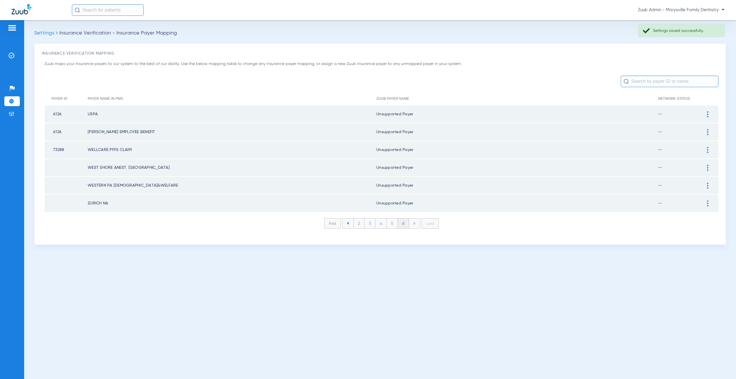
scroll to position [0, 0]
click at [12, 102] on img at bounding box center [12, 101] width 6 height 6
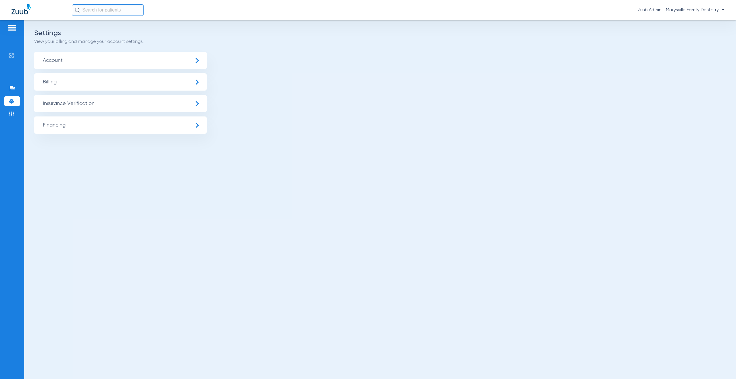
click at [89, 107] on span "Insurance Verification" at bounding box center [120, 103] width 173 height 17
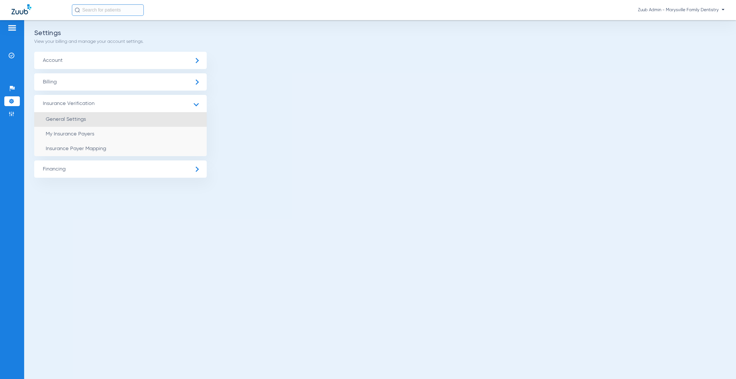
click at [93, 117] on li "General Settings" at bounding box center [120, 119] width 173 height 15
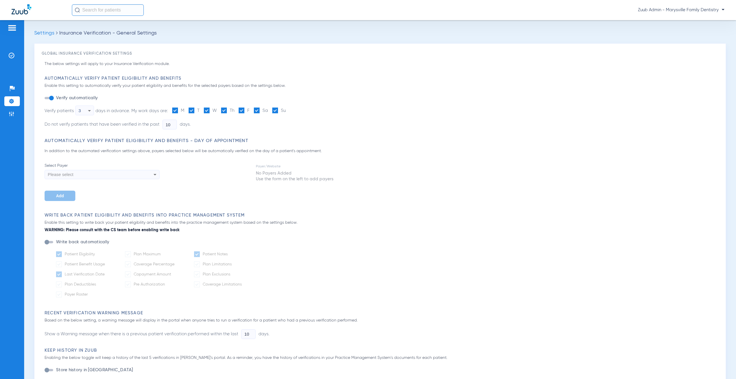
type input "5"
type input "1"
click at [9, 116] on img at bounding box center [12, 114] width 6 height 6
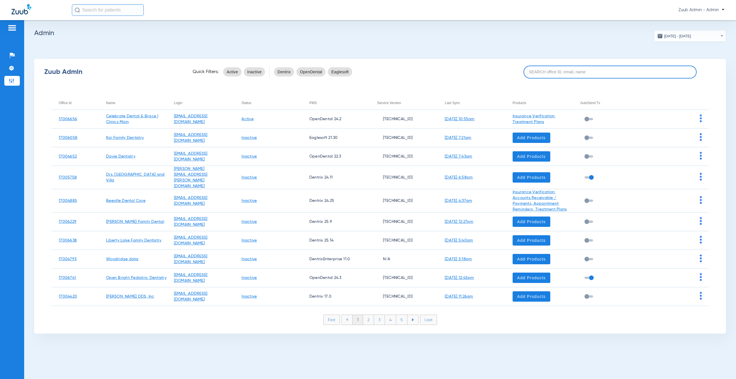
click at [566, 73] on input at bounding box center [610, 72] width 173 height 13
paste input "17006335"
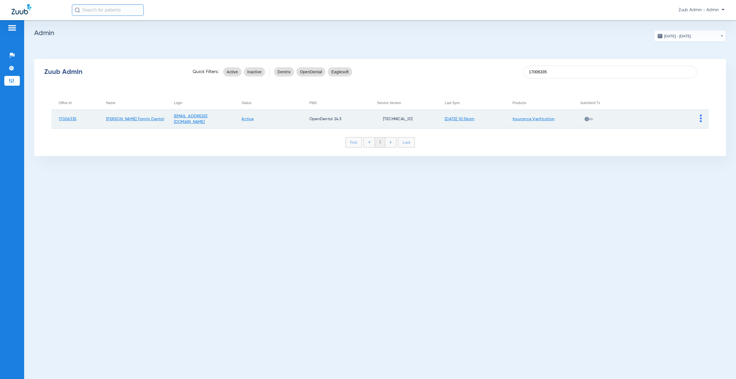
type input "17006335"
click at [701, 119] on img at bounding box center [701, 118] width 2 height 8
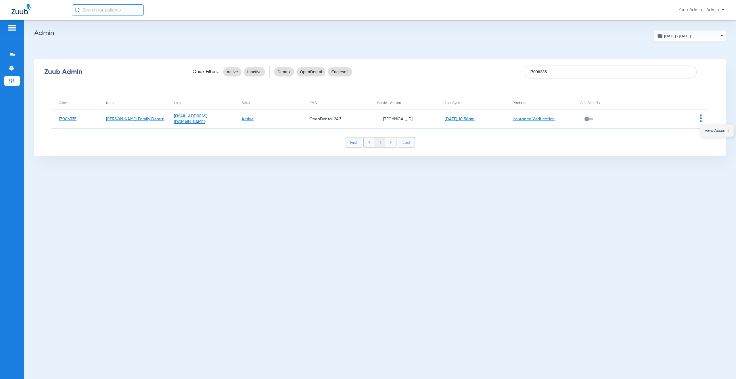
click at [706, 132] on span "View Account" at bounding box center [717, 131] width 24 height 4
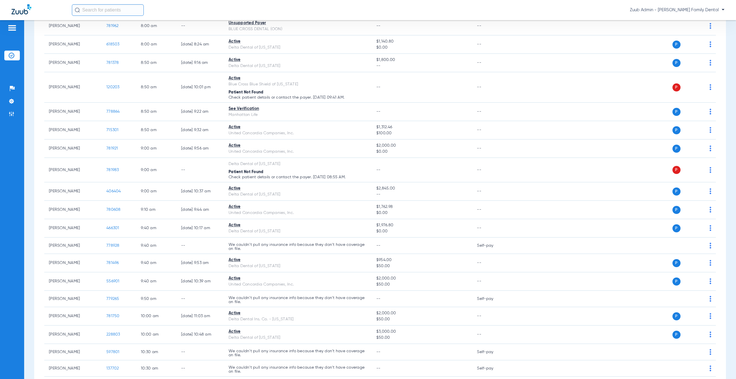
scroll to position [121, 0]
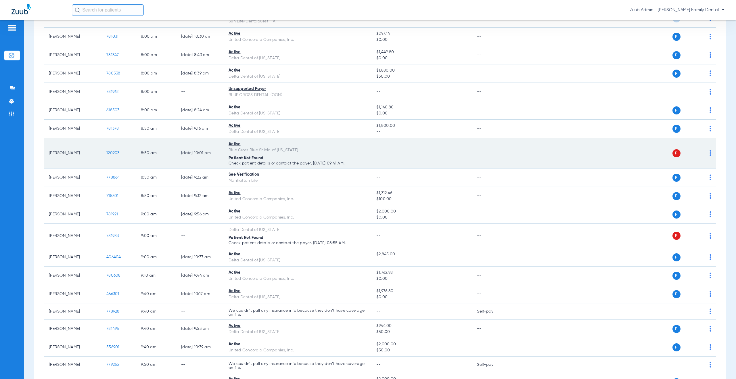
click at [112, 152] on span "120203" at bounding box center [112, 153] width 13 height 4
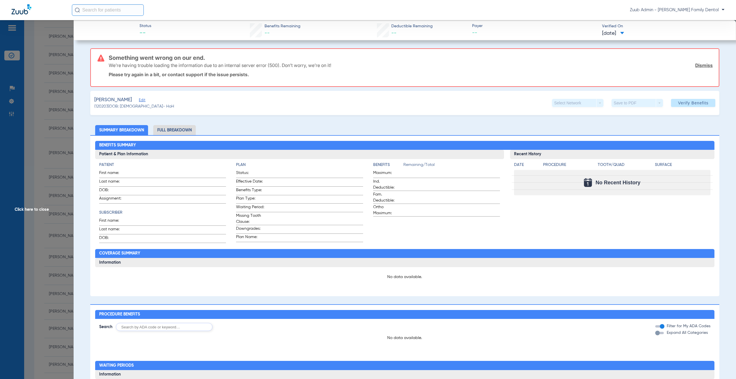
click at [143, 99] on span "Edit" at bounding box center [141, 100] width 5 height 5
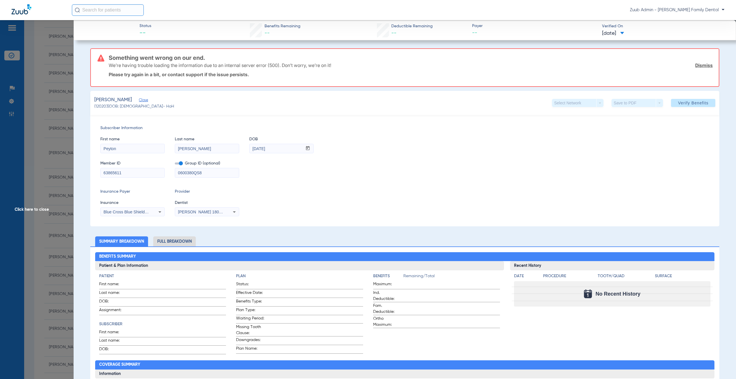
click at [45, 209] on span "Click here to close" at bounding box center [37, 209] width 74 height 379
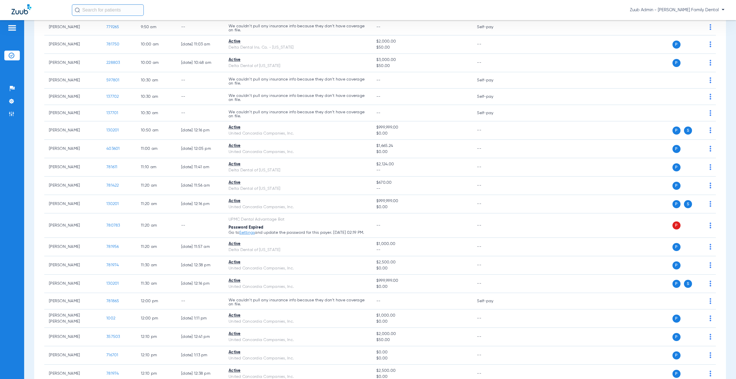
scroll to position [118, 0]
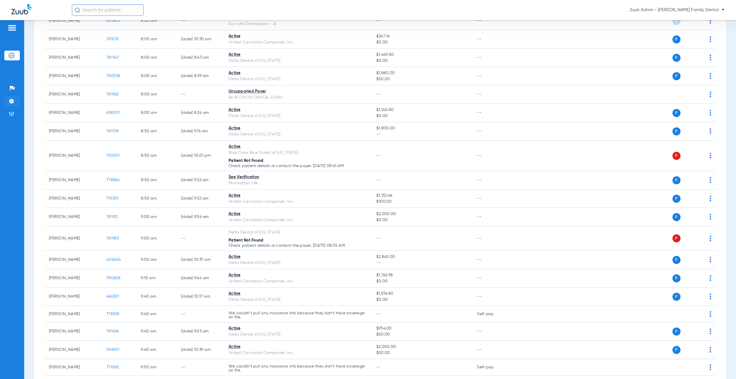
click at [9, 101] on img at bounding box center [12, 101] width 6 height 6
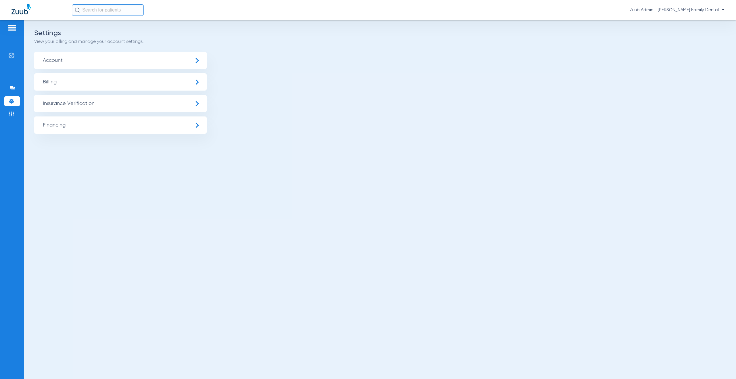
click at [104, 104] on span "Insurance Verification" at bounding box center [120, 103] width 173 height 17
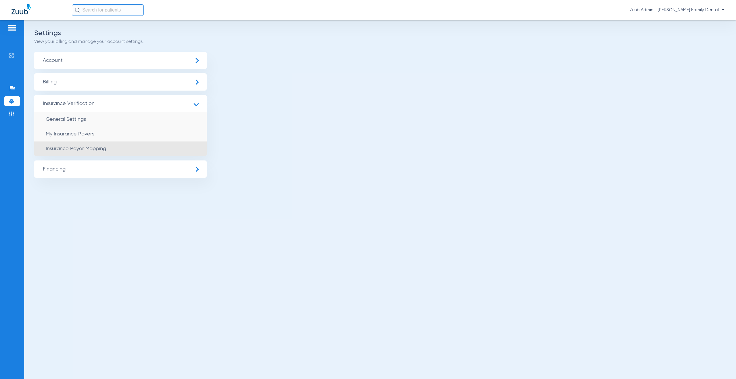
click at [112, 154] on li "Insurance Payer Mapping" at bounding box center [120, 148] width 173 height 15
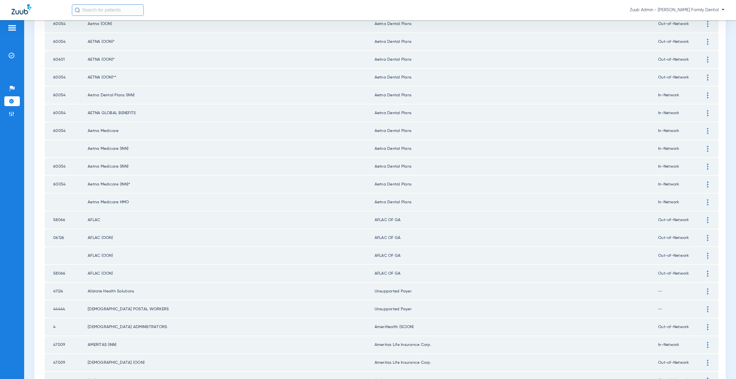
scroll to position [345, 0]
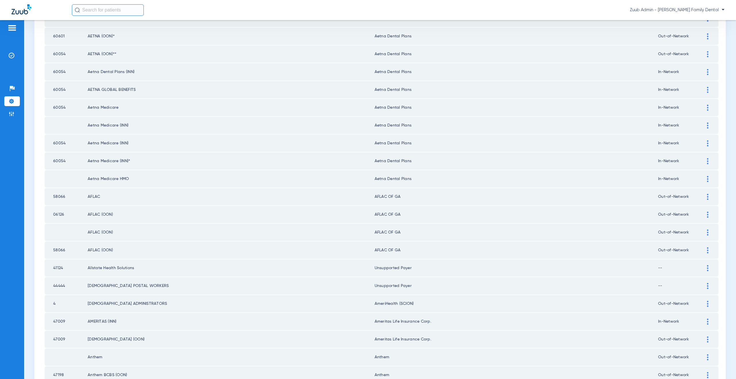
drag, startPoint x: 395, startPoint y: 268, endPoint x: 374, endPoint y: 267, distance: 20.4
click at [375, 267] on td "Unsupported Payer" at bounding box center [517, 267] width 284 height 17
copy td "nsupported Payer"
drag, startPoint x: 707, startPoint y: 194, endPoint x: 600, endPoint y: 212, distance: 107.8
click at [705, 195] on div at bounding box center [708, 197] width 10 height 6
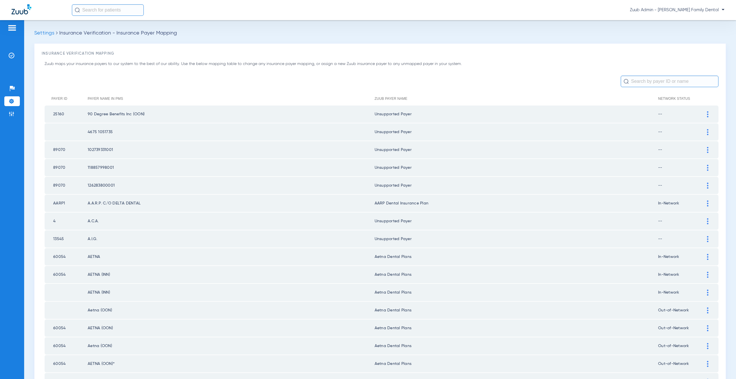
scroll to position [345, 0]
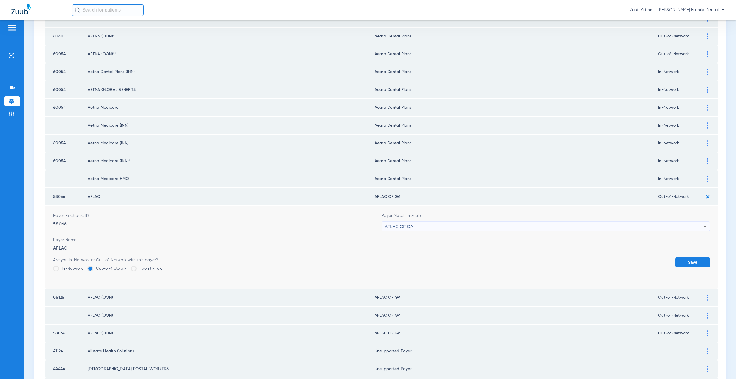
click at [417, 226] on div "AFLAC OF GA" at bounding box center [544, 227] width 319 height 10
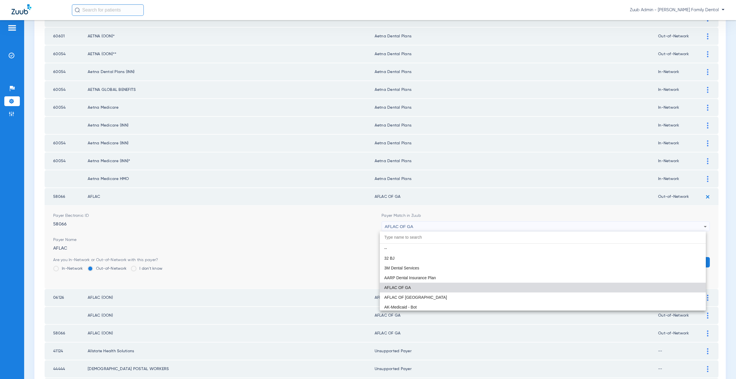
paste input "nsupported Payer"
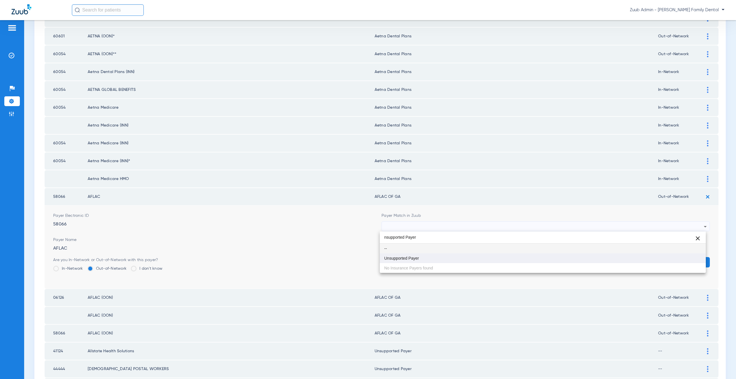
type input "nsupported Payer"
click at [409, 258] on span "Unsupported Payer" at bounding box center [401, 258] width 35 height 4
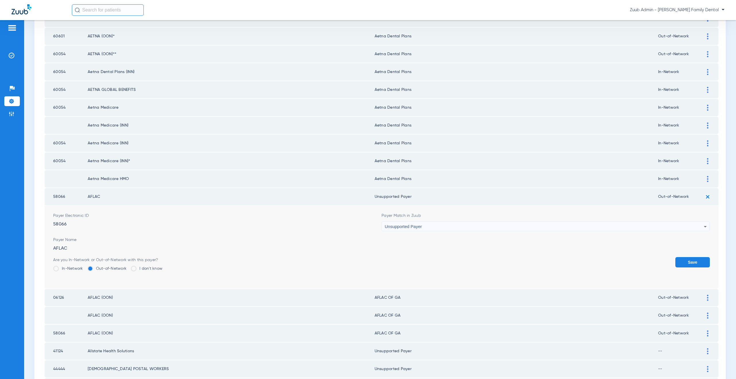
click at [678, 260] on button "Save" at bounding box center [692, 262] width 35 height 10
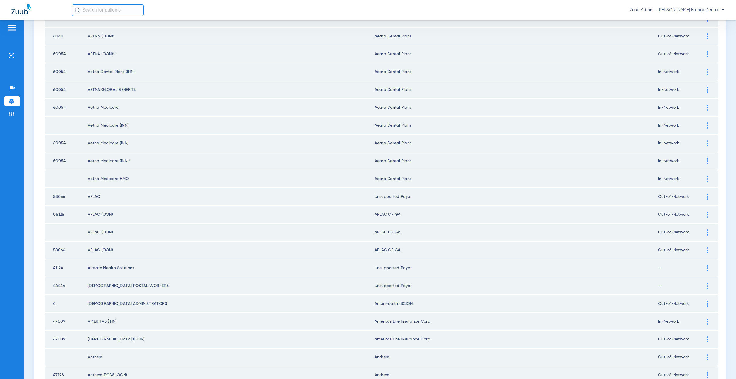
click at [703, 215] on div at bounding box center [708, 215] width 10 height 6
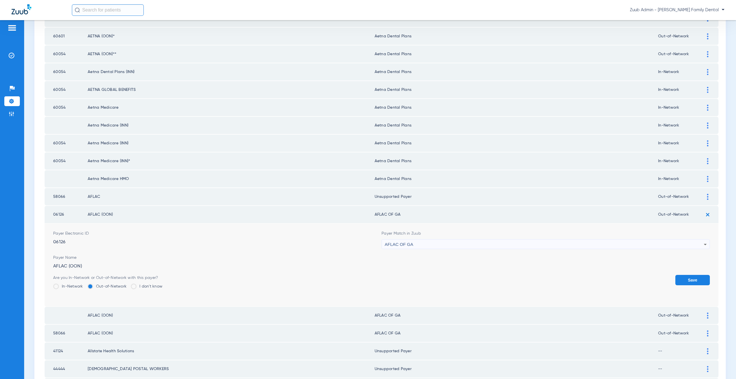
click at [413, 246] on div "AFLAC OF GA" at bounding box center [544, 245] width 319 height 10
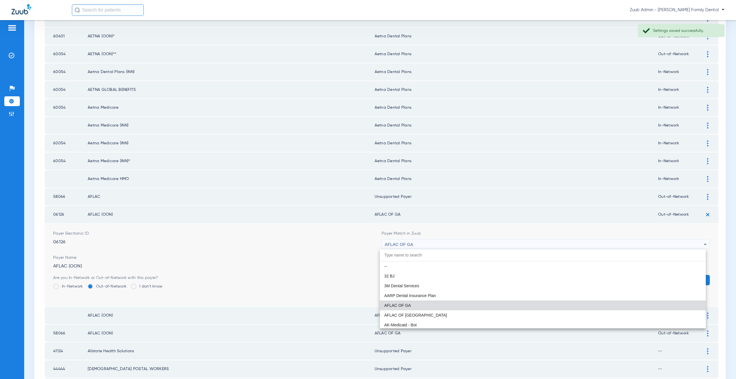
paste input "nsupported Payer"
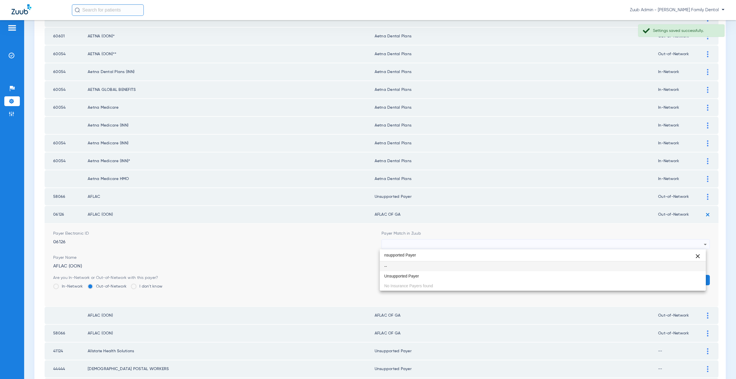
type input "nsupported Payer"
click at [416, 279] on mat-option "Unsupported Payer" at bounding box center [543, 276] width 326 height 10
click at [684, 284] on button "Save" at bounding box center [692, 280] width 35 height 10
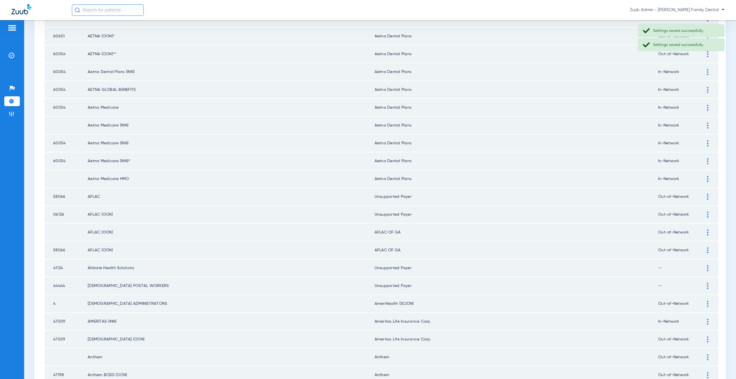
click at [707, 231] on img at bounding box center [707, 232] width 1 height 6
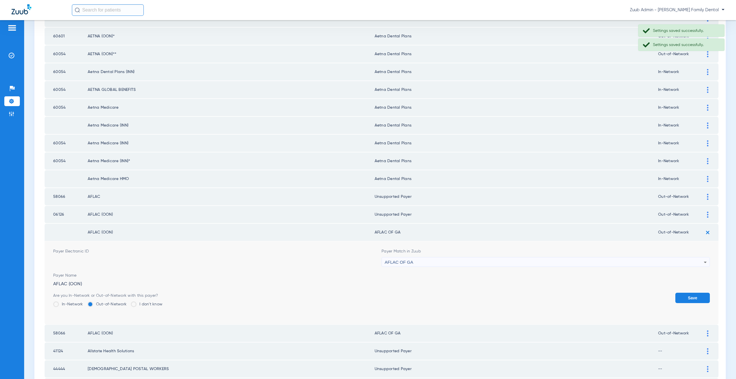
click at [441, 265] on div "AFLAC OF GA" at bounding box center [544, 262] width 319 height 10
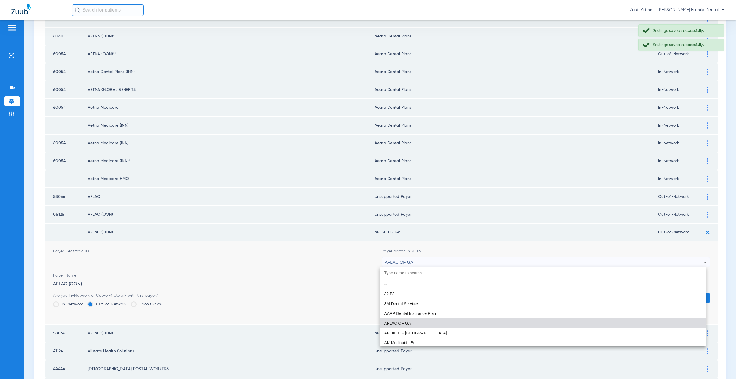
paste input "nsupported Payer"
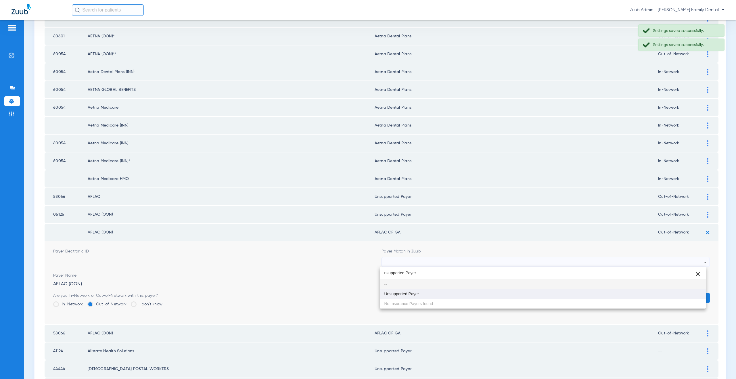
type input "nsupported Payer"
click at [426, 296] on mat-option "Unsupported Payer" at bounding box center [543, 294] width 326 height 10
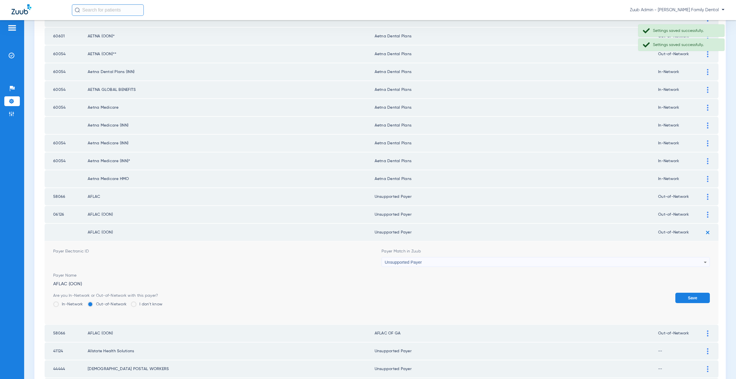
click at [692, 297] on button "Save" at bounding box center [692, 298] width 35 height 10
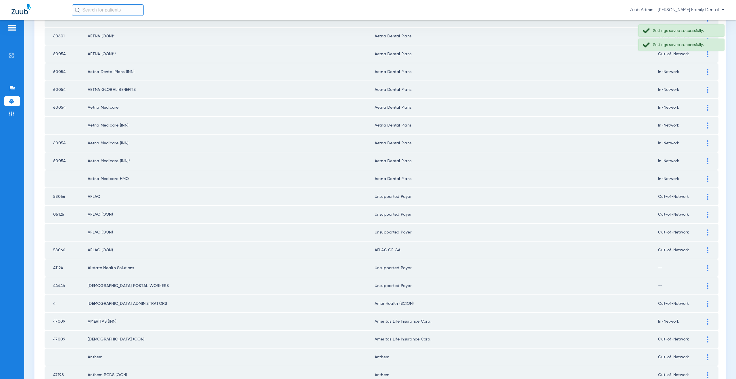
click at [703, 250] on div at bounding box center [708, 250] width 10 height 6
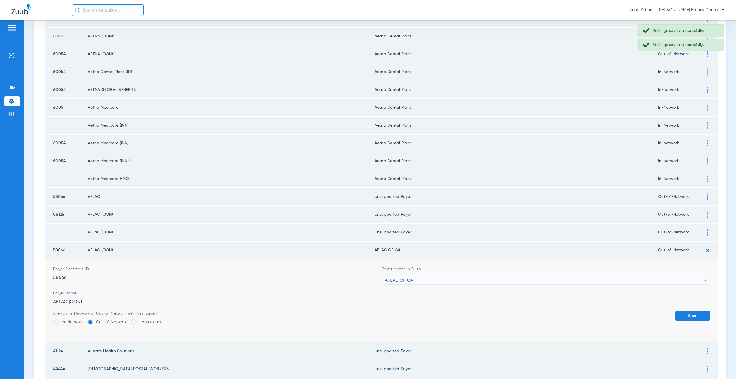
click at [410, 278] on span "AFLAC OF GA" at bounding box center [399, 279] width 28 height 5
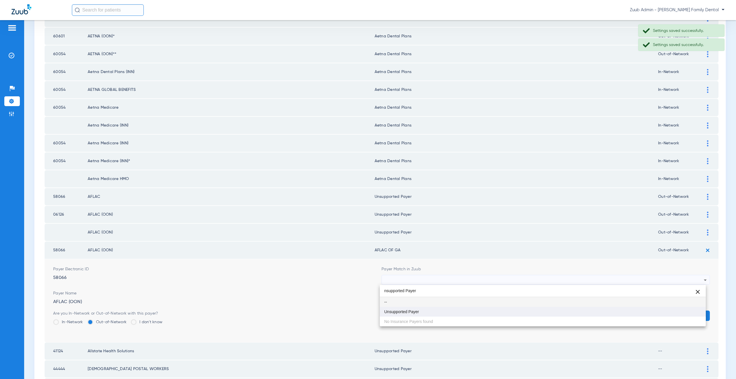
type input "nsupported Payer"
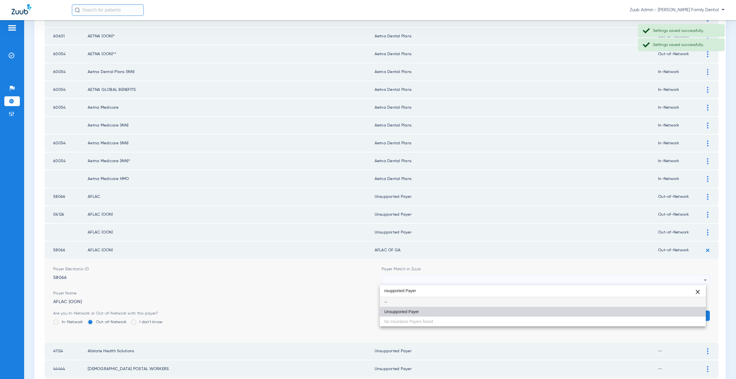
click at [412, 307] on mat-option "Unsupported Payer" at bounding box center [543, 312] width 326 height 10
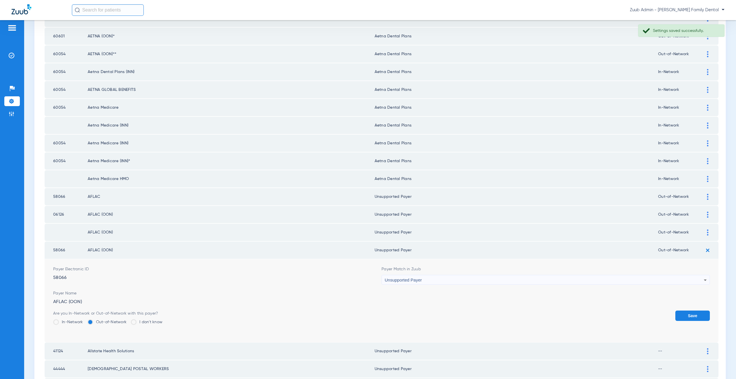
click at [684, 313] on button "Save" at bounding box center [692, 316] width 35 height 10
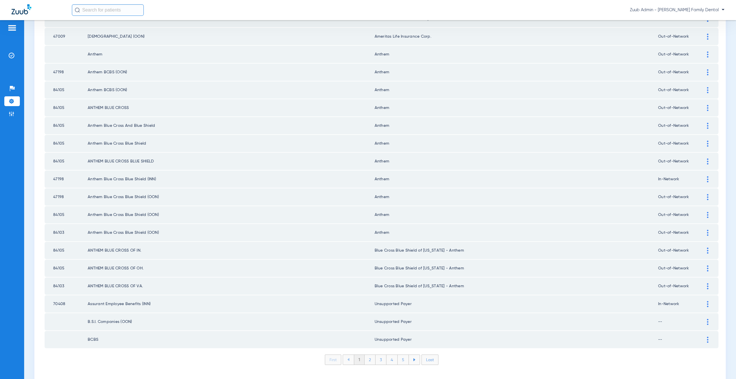
scroll to position [660, 0]
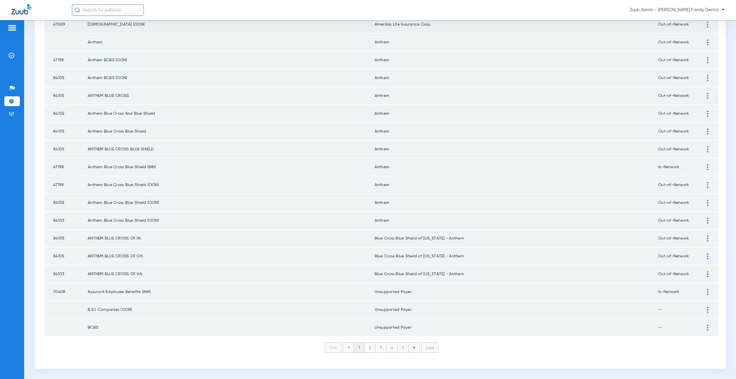
click at [368, 349] on li "2" at bounding box center [370, 348] width 11 height 10
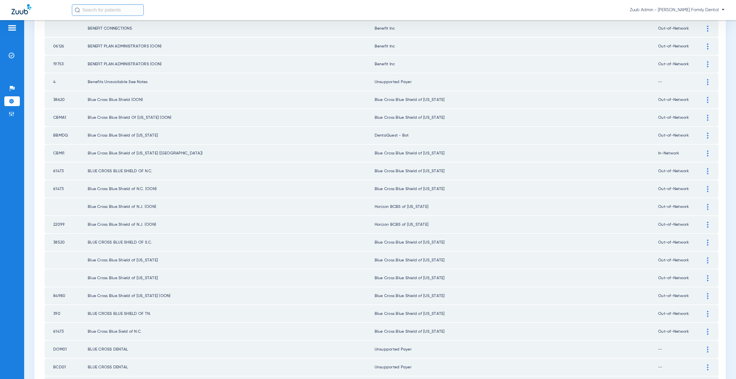
scroll to position [14, 0]
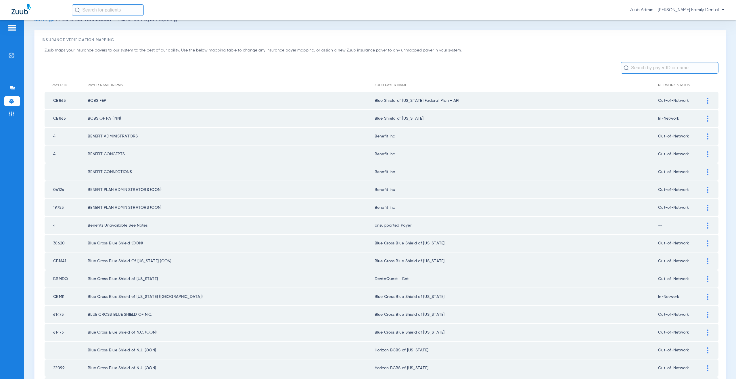
click at [707, 99] on img at bounding box center [707, 101] width 1 height 6
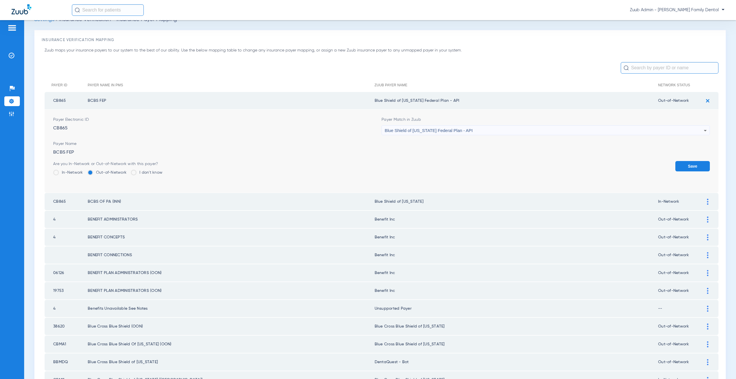
click at [449, 134] on div "Blue Shield of [US_STATE] Federal Plan - API" at bounding box center [544, 131] width 319 height 10
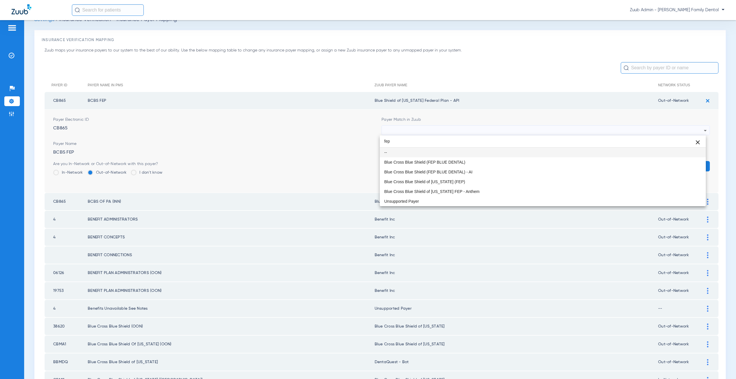
scroll to position [0, 0]
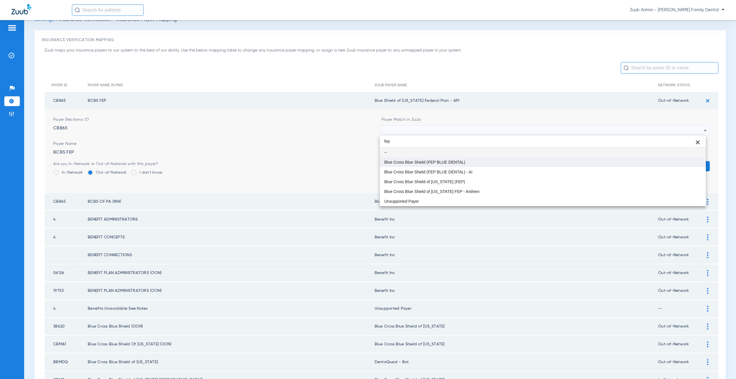
type input "fep"
click at [451, 159] on mat-option "Blue Cross Blue Shield (FEP BLUE DENTAL)" at bounding box center [543, 162] width 326 height 10
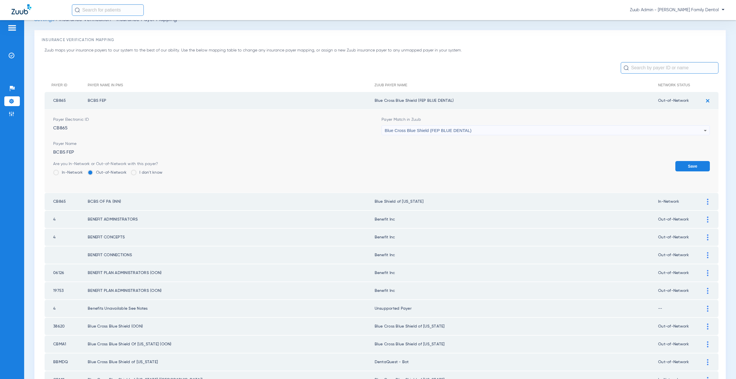
click at [681, 165] on button "Save" at bounding box center [692, 166] width 35 height 10
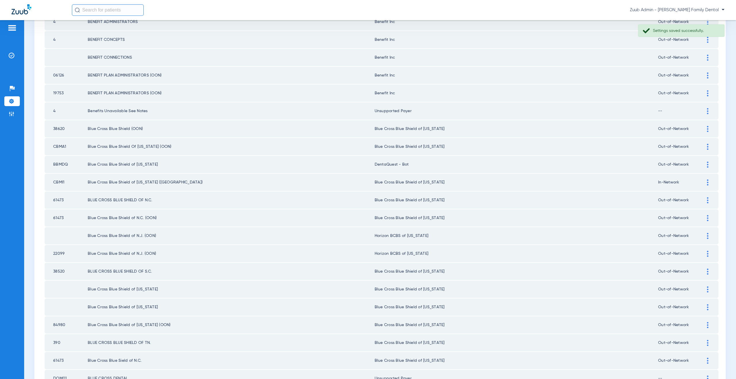
scroll to position [131, 0]
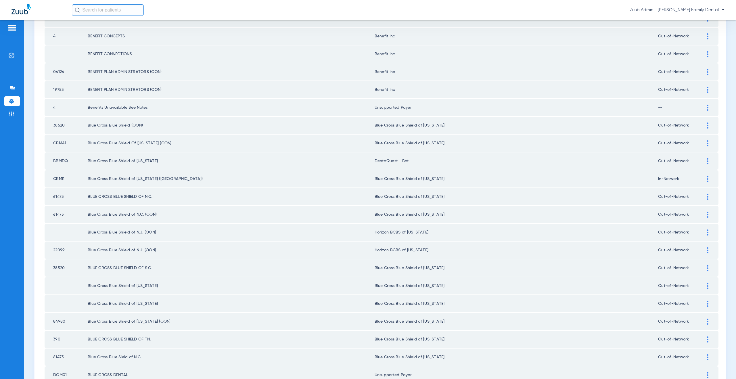
click at [703, 161] on div at bounding box center [708, 161] width 10 height 6
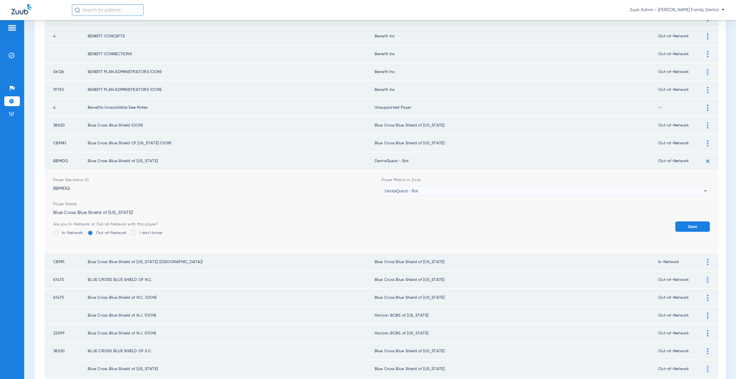
click at [418, 188] on div "DentaQuest - Bot" at bounding box center [544, 191] width 319 height 10
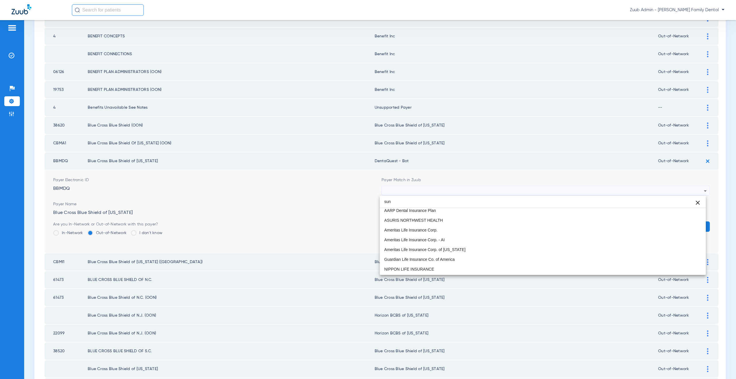
scroll to position [0, 0]
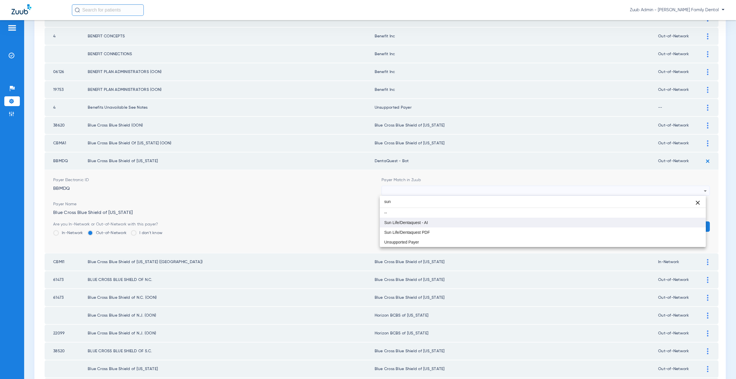
type input "sun"
click at [402, 224] on span "Sun Life/Dentaquest - AI" at bounding box center [406, 223] width 44 height 4
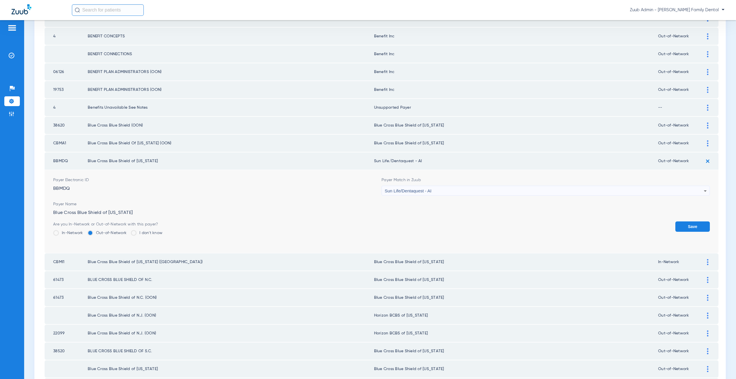
click at [693, 222] on button "Save" at bounding box center [692, 226] width 35 height 10
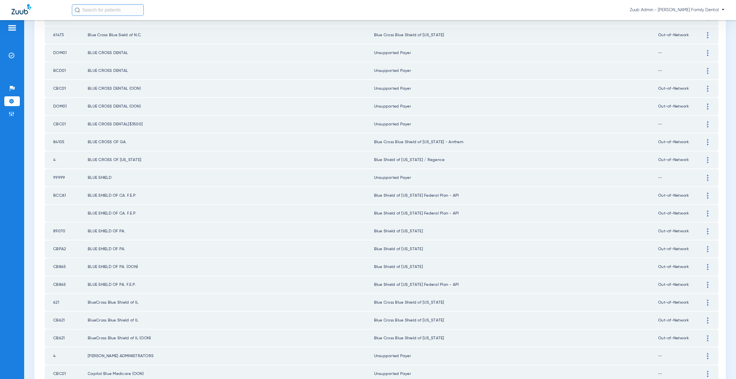
scroll to position [454, 0]
click at [707, 195] on img at bounding box center [707, 195] width 1 height 6
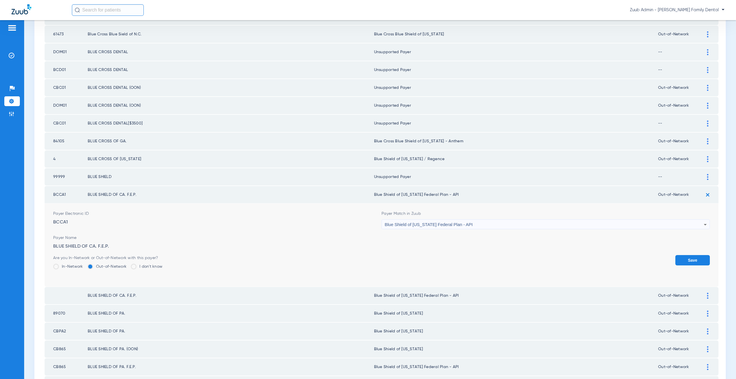
click at [408, 221] on div "Blue Shield of [US_STATE] Federal Plan - API" at bounding box center [544, 225] width 319 height 10
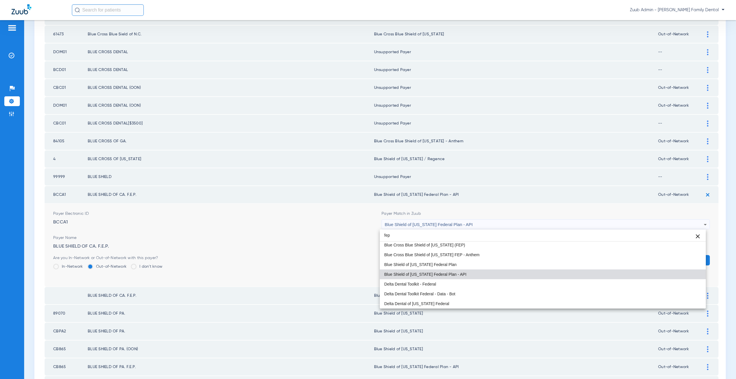
scroll to position [0, 0]
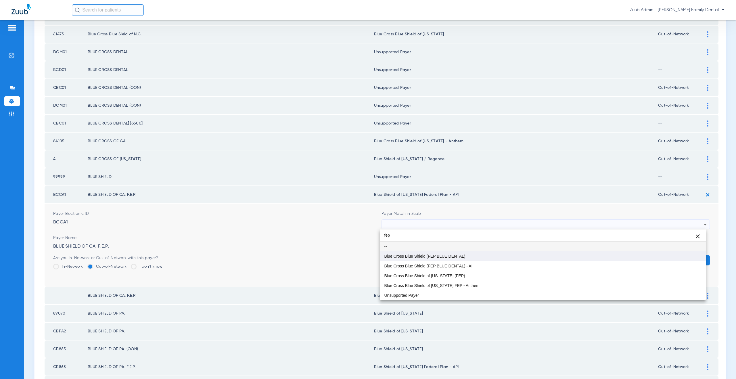
type input "fep"
click at [408, 257] on span "Blue Cross Blue Shield (FEP BLUE DENTAL)" at bounding box center [424, 256] width 81 height 4
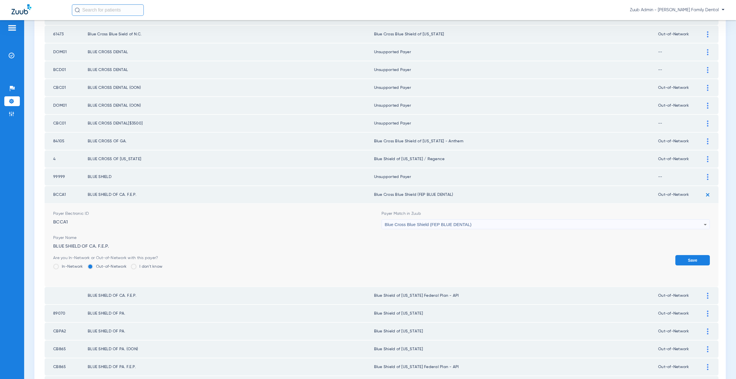
drag, startPoint x: 701, startPoint y: 258, endPoint x: 698, endPoint y: 251, distance: 8.6
click at [701, 258] on button "Save" at bounding box center [692, 260] width 35 height 10
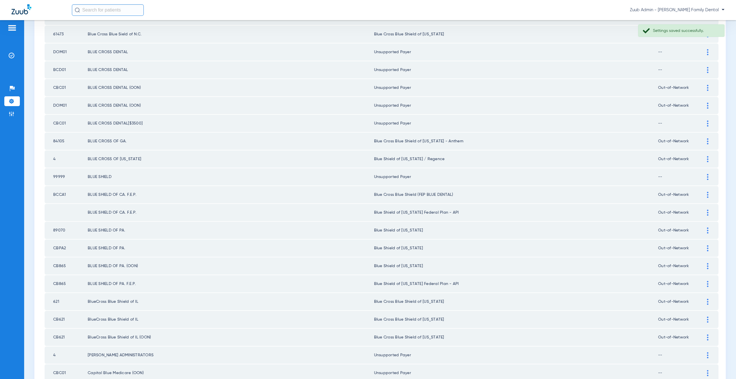
click at [707, 211] on img at bounding box center [707, 213] width 1 height 6
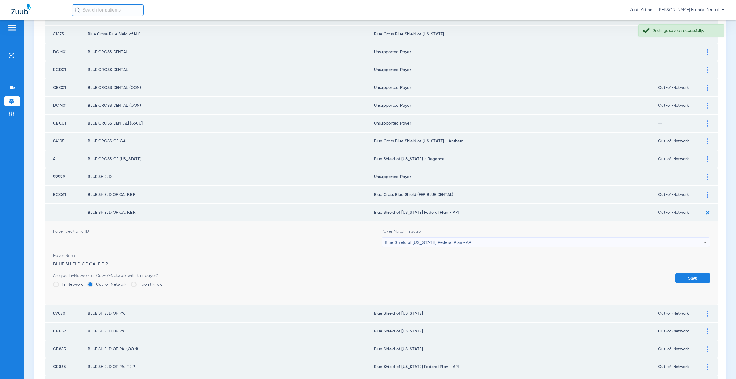
click at [422, 242] on span "Blue Shield of [US_STATE] Federal Plan - API" at bounding box center [429, 242] width 88 height 5
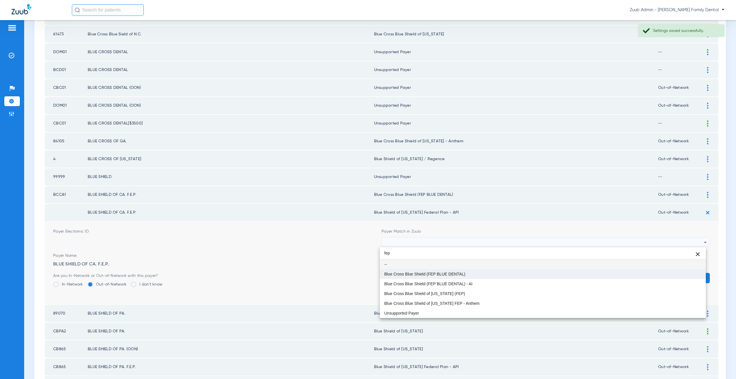
type input "fep"
click at [429, 272] on span "Blue Cross Blue Shield (FEP BLUE DENTAL)" at bounding box center [424, 274] width 81 height 4
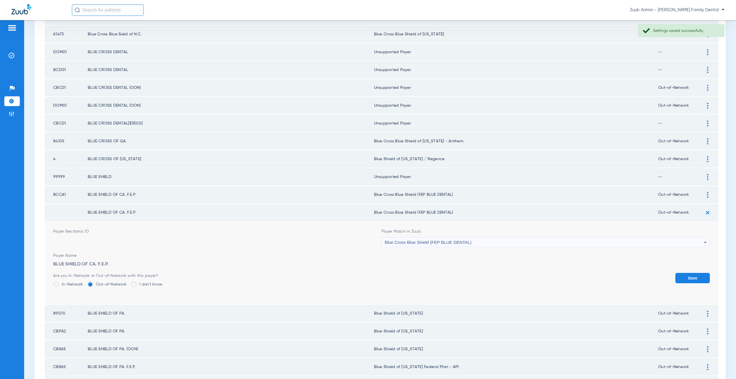
click at [678, 278] on button "Save" at bounding box center [692, 278] width 35 height 10
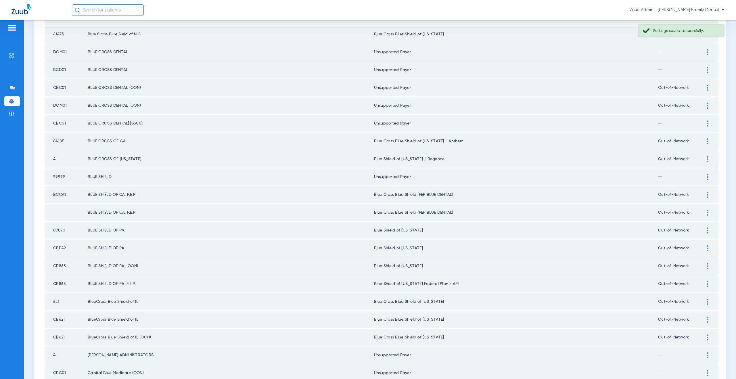
click at [703, 284] on div at bounding box center [708, 284] width 10 height 6
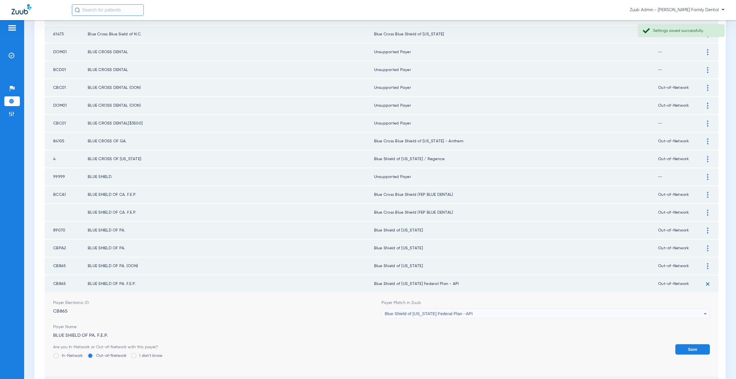
click at [448, 314] on span "Blue Shield of [US_STATE] Federal Plan - API" at bounding box center [429, 313] width 88 height 5
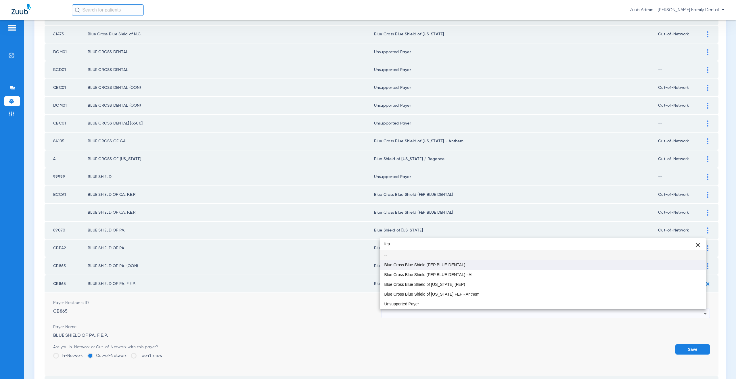
type input "fep"
click at [434, 268] on mat-option "Blue Cross Blue Shield (FEP BLUE DENTAL)" at bounding box center [543, 265] width 326 height 10
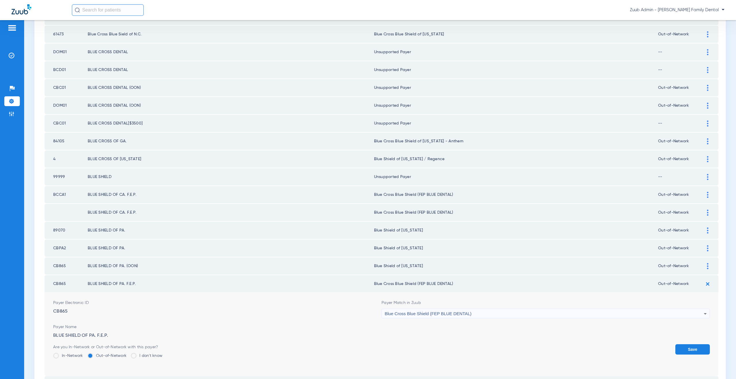
drag, startPoint x: 678, startPoint y: 349, endPoint x: 662, endPoint y: 342, distance: 17.0
click at [677, 348] on button "Save" at bounding box center [692, 349] width 35 height 10
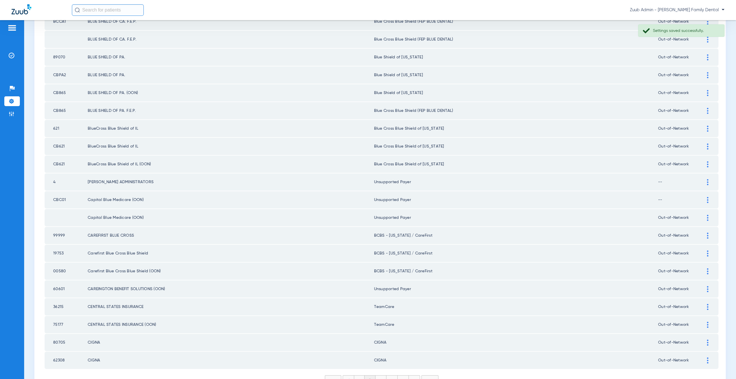
scroll to position [660, 0]
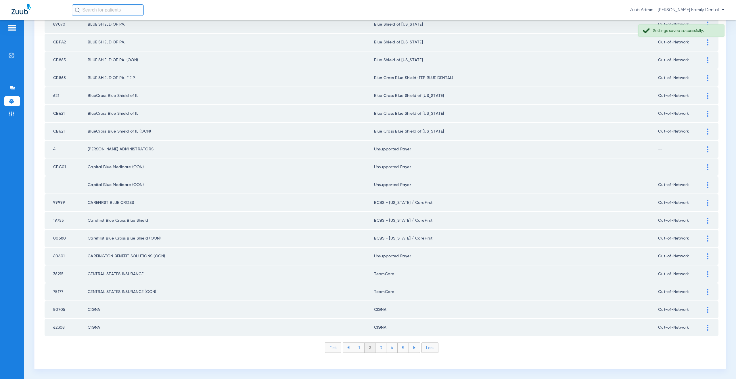
click at [381, 348] on li "3" at bounding box center [381, 348] width 11 height 10
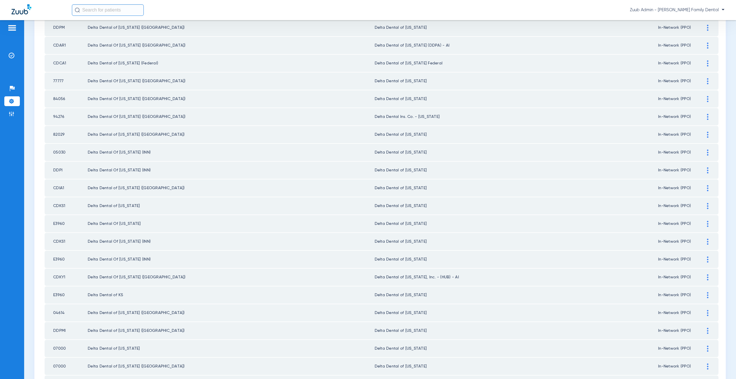
scroll to position [269, 0]
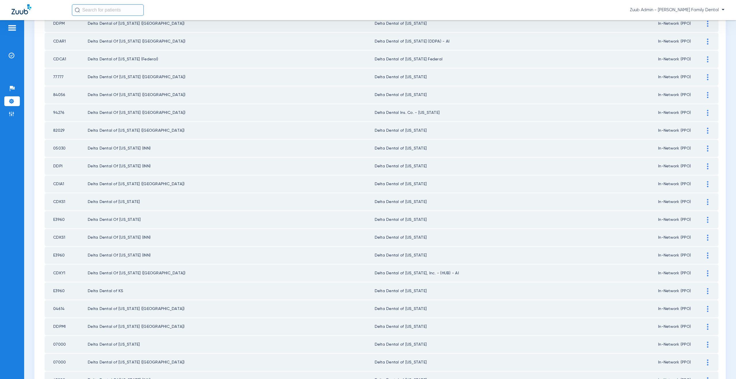
click at [706, 274] on div at bounding box center [708, 273] width 10 height 6
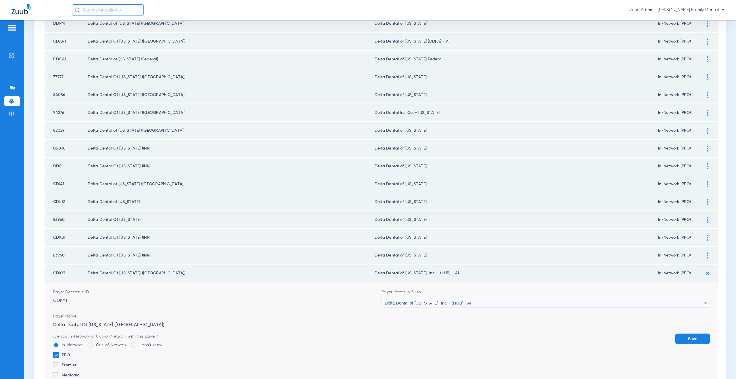
click at [481, 307] on div "Delta Dental of [US_STATE], Inc. - (HUB) - AI" at bounding box center [544, 303] width 319 height 10
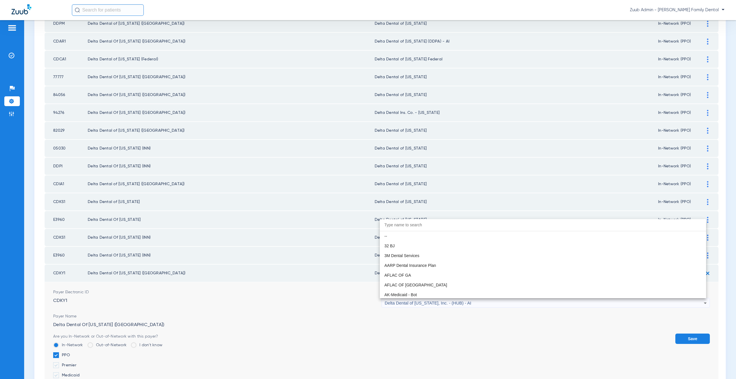
scroll to position [1370, 0]
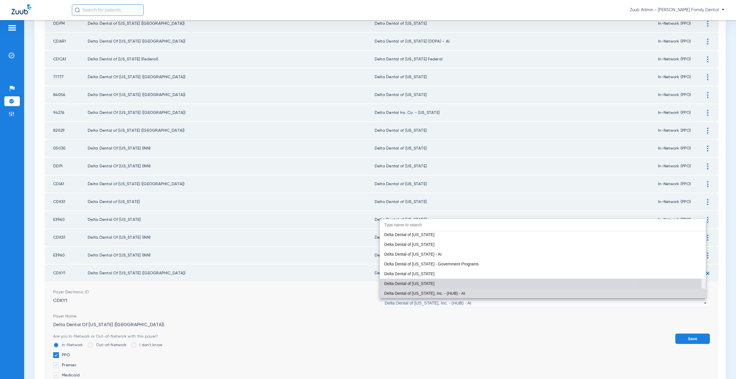
click at [414, 284] on span "Delta Dental of [US_STATE]" at bounding box center [409, 283] width 50 height 4
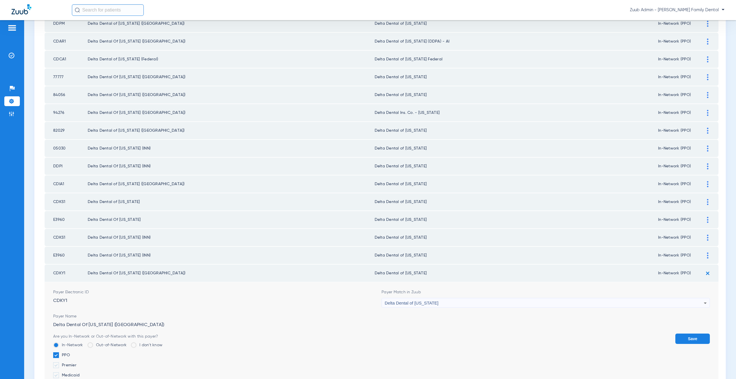
click at [681, 338] on button "Save" at bounding box center [692, 339] width 35 height 10
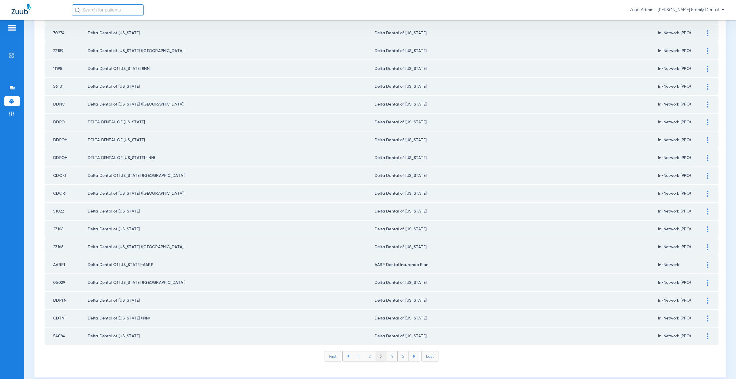
scroll to position [660, 0]
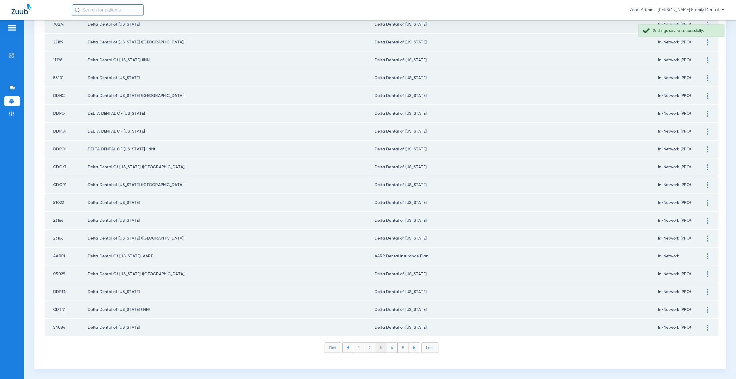
click at [392, 349] on li "4" at bounding box center [391, 348] width 11 height 10
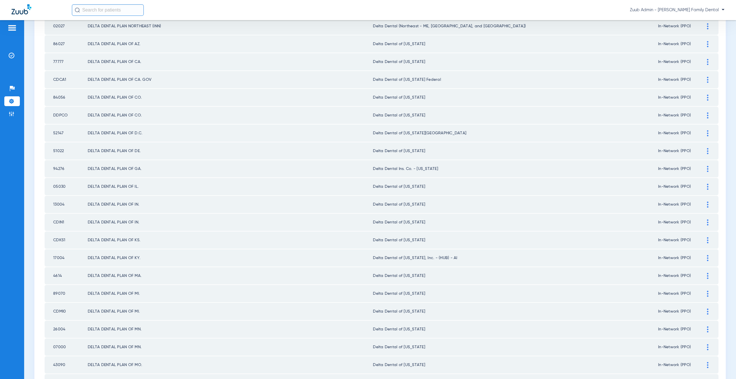
scroll to position [260, 0]
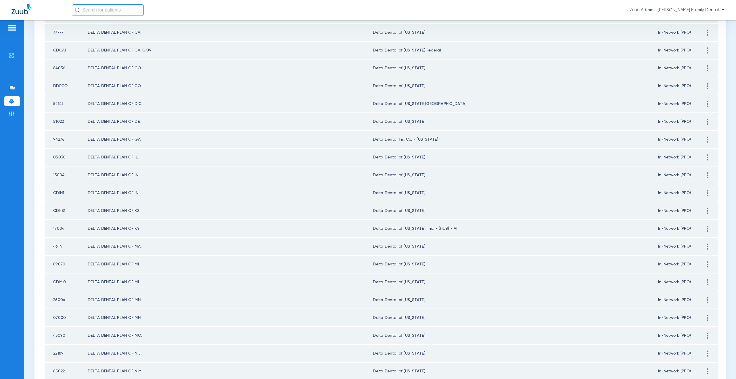
click at [703, 229] on div at bounding box center [708, 229] width 10 height 6
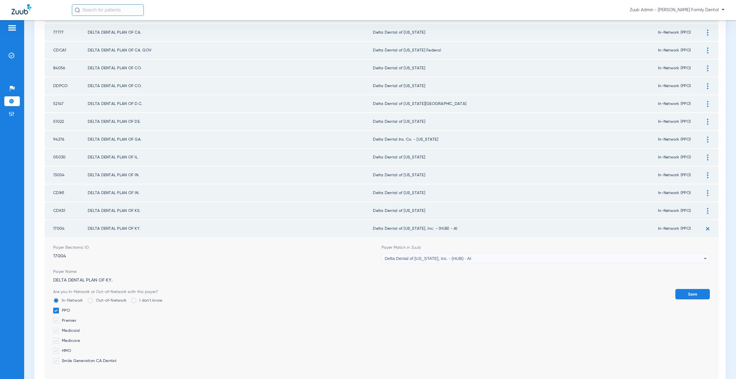
click at [477, 261] on div "Delta Dental of [US_STATE], Inc. - (HUB) - AI" at bounding box center [544, 259] width 319 height 10
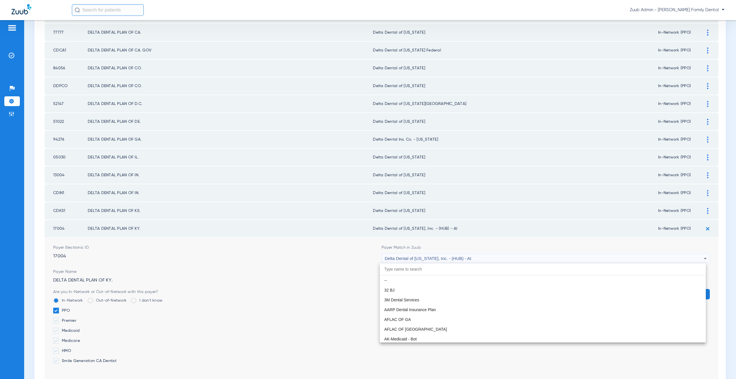
scroll to position [1370, 0]
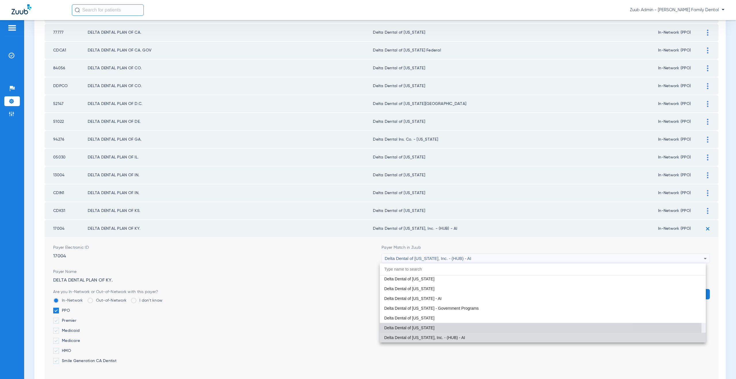
click at [448, 329] on mat-option "Delta Dental of [US_STATE]" at bounding box center [543, 328] width 326 height 10
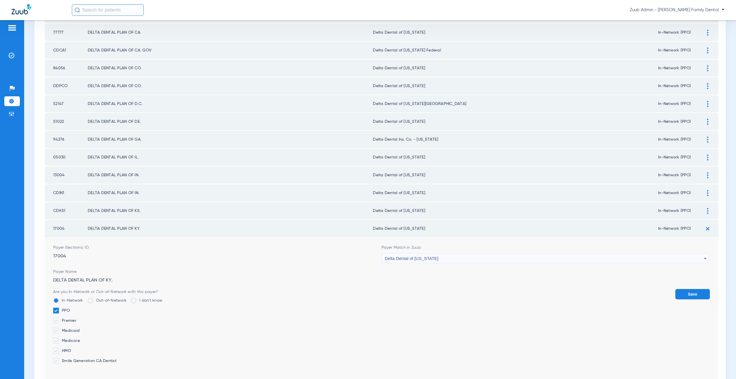
click at [690, 296] on button "Save" at bounding box center [692, 294] width 35 height 10
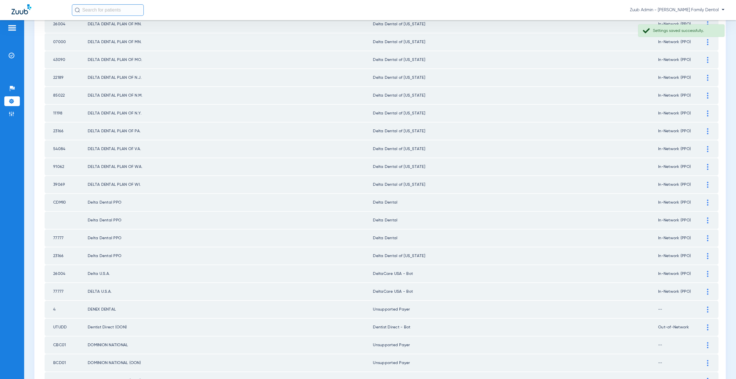
scroll to position [536, 0]
click at [704, 203] on div at bounding box center [708, 202] width 10 height 6
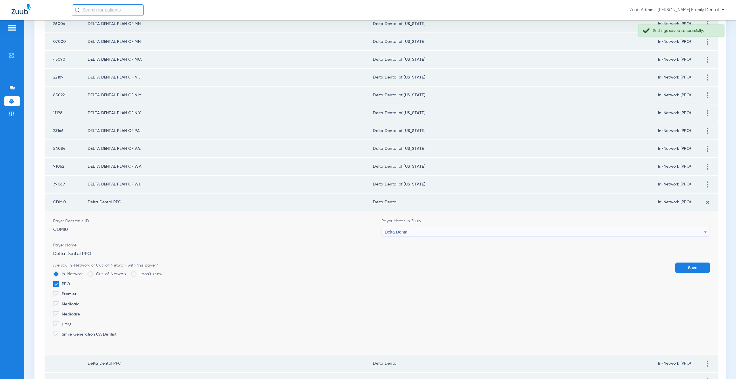
click at [428, 236] on div "Delta Dental" at bounding box center [544, 232] width 319 height 10
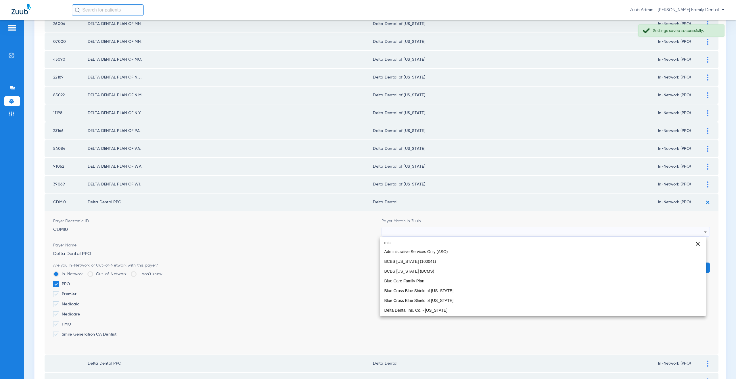
scroll to position [1, 0]
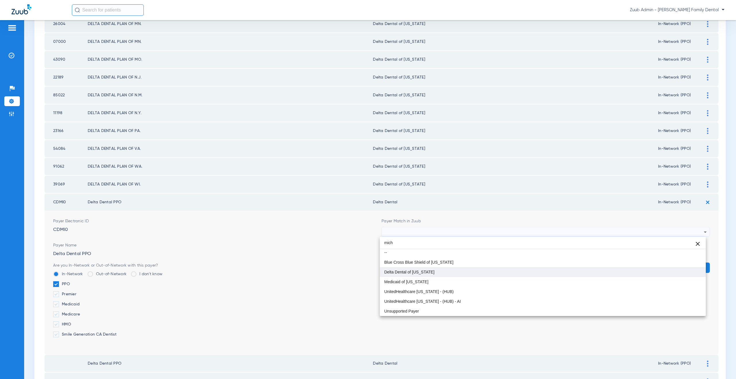
type input "mich"
click at [424, 271] on span "Delta Dental of [US_STATE]" at bounding box center [409, 272] width 50 height 4
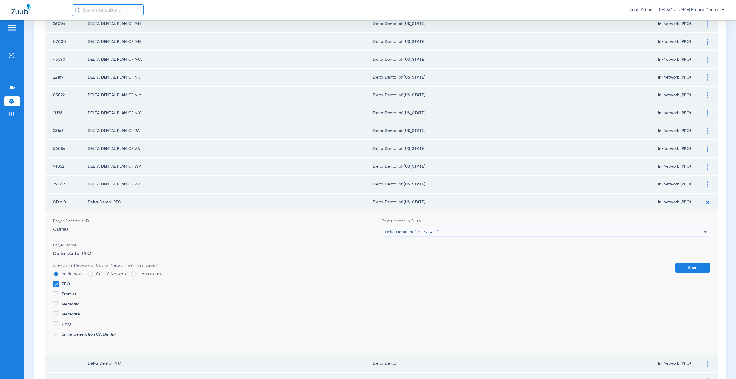
click at [694, 268] on button "Save" at bounding box center [692, 268] width 35 height 10
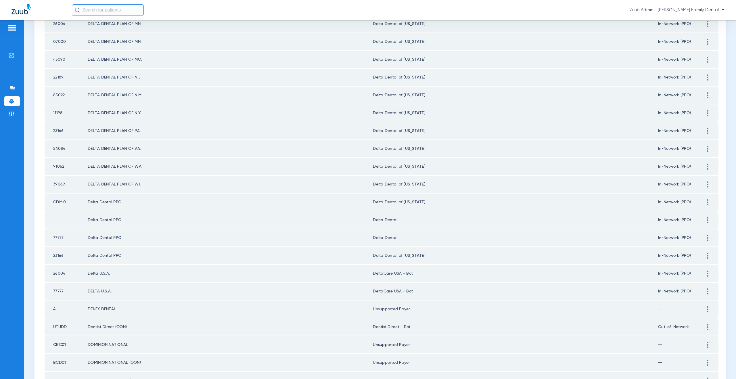
click at [704, 221] on div at bounding box center [708, 220] width 10 height 6
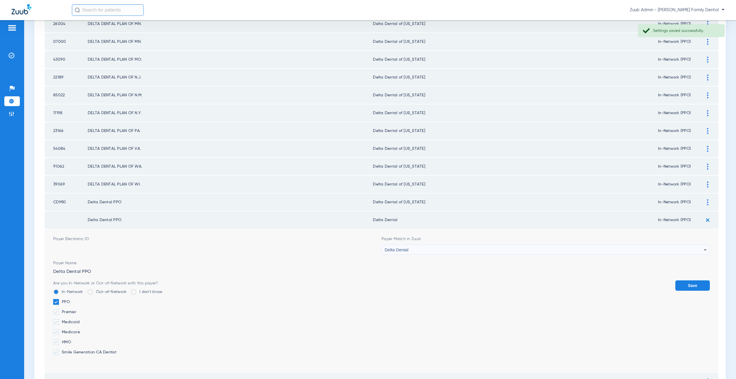
click at [422, 251] on div "Delta Dental" at bounding box center [544, 250] width 319 height 10
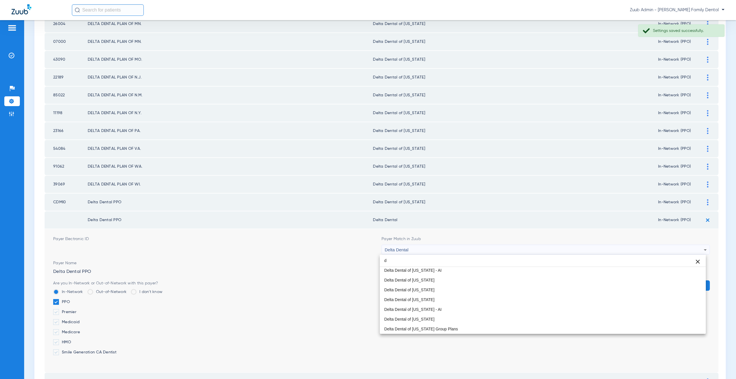
scroll to position [676, 0]
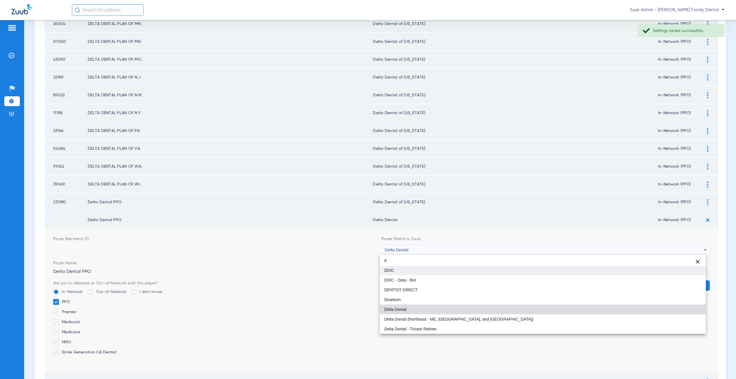
type input "d"
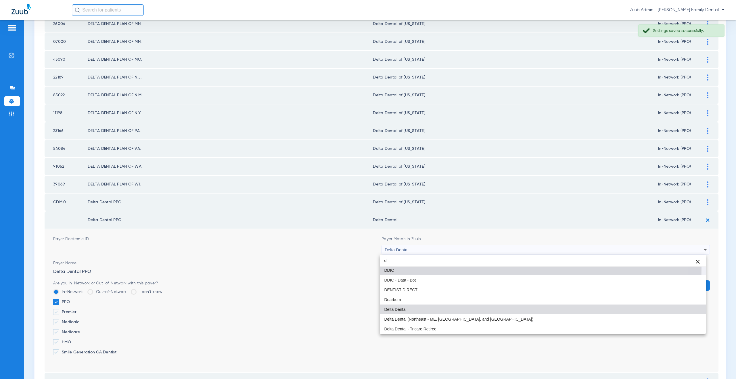
click at [403, 269] on mat-option "DDIC" at bounding box center [543, 270] width 326 height 10
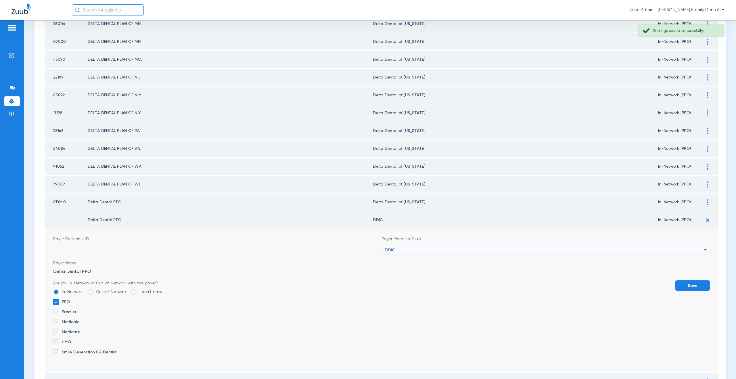
click at [680, 284] on button "Save" at bounding box center [692, 285] width 35 height 10
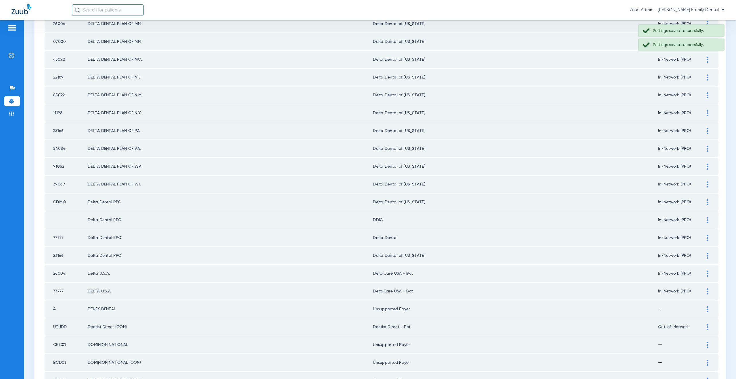
click at [707, 238] on img at bounding box center [707, 238] width 1 height 6
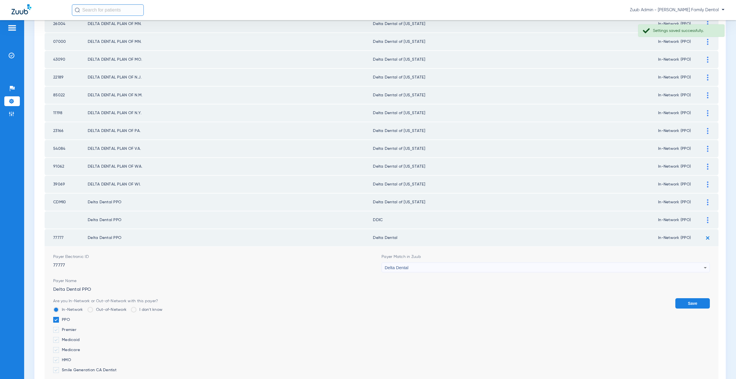
click at [404, 270] on div "Delta Dental" at bounding box center [544, 268] width 319 height 10
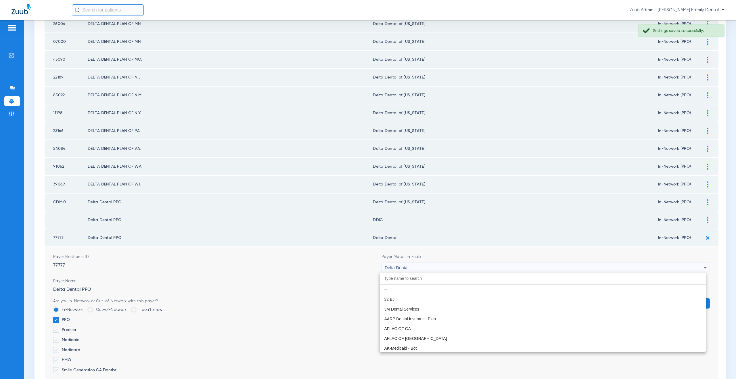
scroll to position [979, 0]
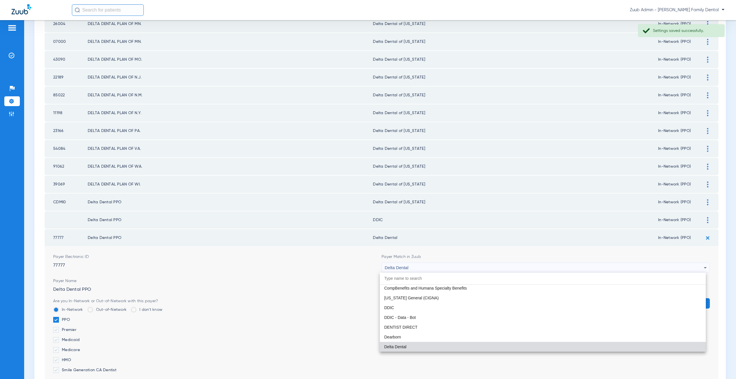
click at [55, 265] on div at bounding box center [368, 189] width 736 height 379
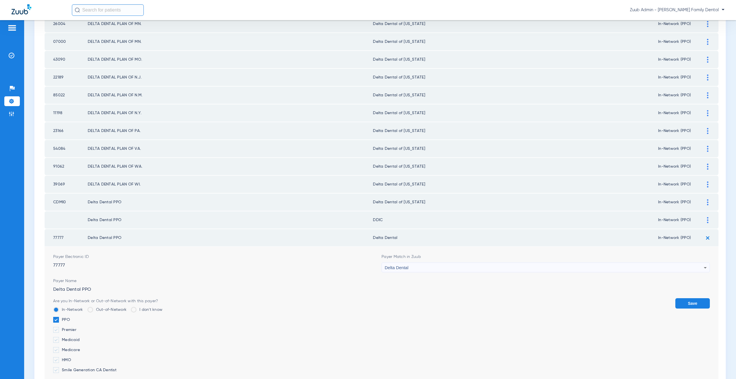
drag, startPoint x: 78, startPoint y: 265, endPoint x: 49, endPoint y: 265, distance: 28.2
click at [49, 265] on td "Payer Electronic ID 77777 Payer Match in Zuub Delta Dental Payer Name Delta Den…" at bounding box center [382, 318] width 674 height 143
copy div "77777"
click at [409, 267] on div "Delta Dental" at bounding box center [544, 268] width 319 height 10
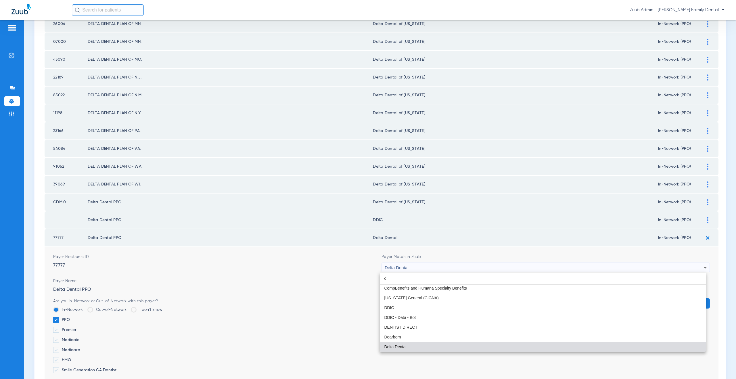
scroll to position [12, 0]
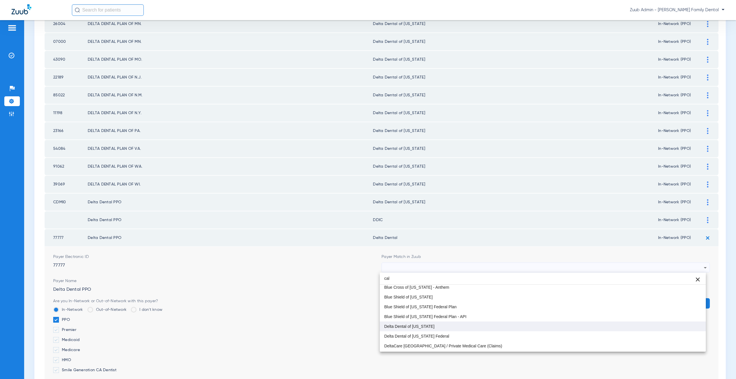
type input "cal"
click at [438, 327] on mat-option "Delta Dental of [US_STATE]" at bounding box center [543, 326] width 326 height 10
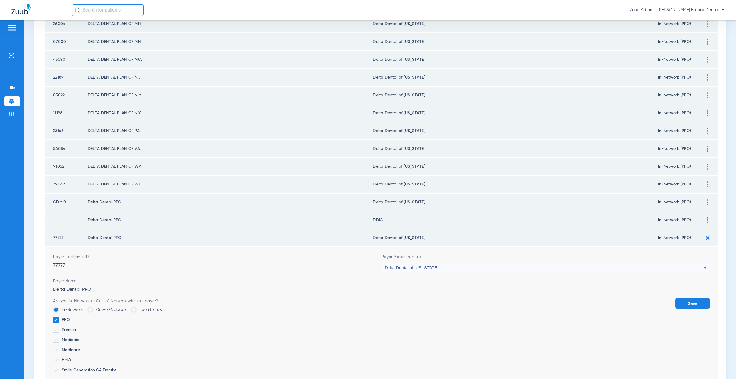
click at [688, 300] on button "Save" at bounding box center [692, 303] width 35 height 10
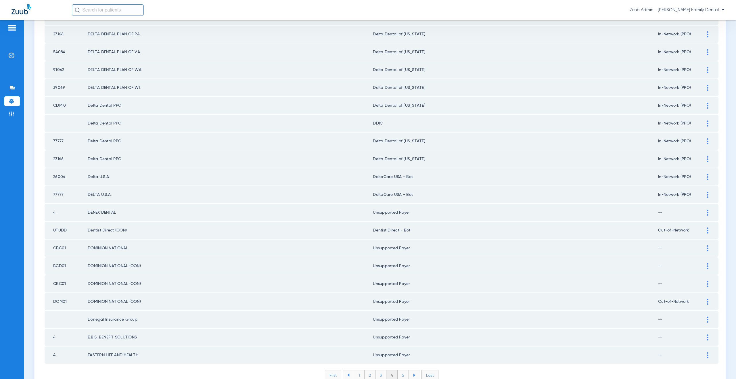
scroll to position [660, 0]
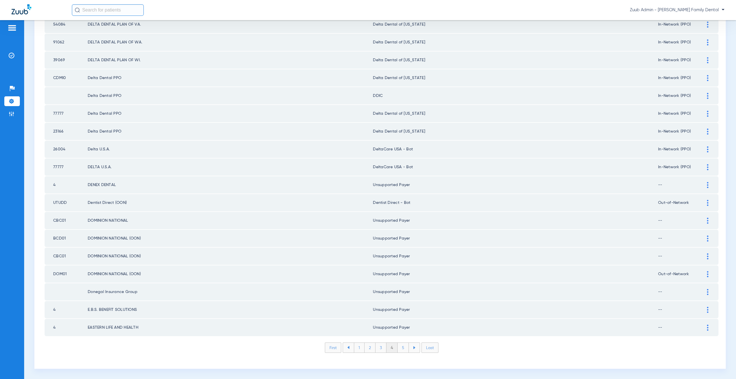
click at [399, 349] on li "5" at bounding box center [403, 348] width 11 height 10
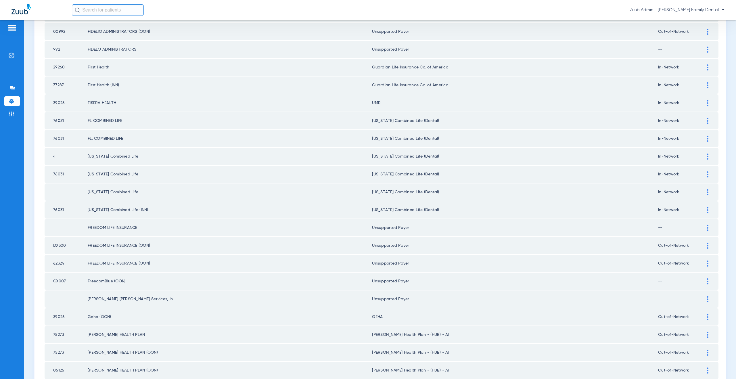
scroll to position [0, 0]
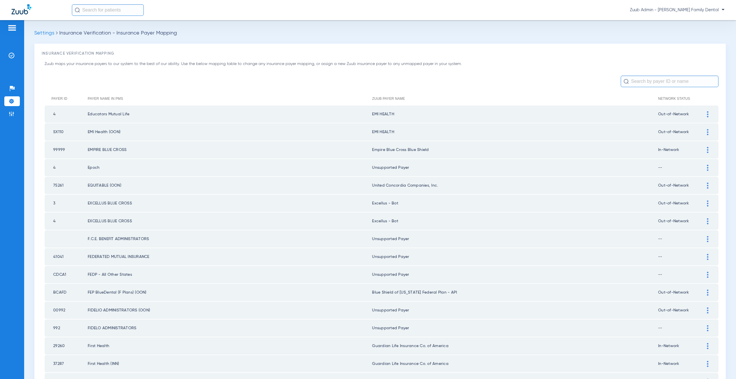
click at [704, 291] on div at bounding box center [708, 293] width 10 height 6
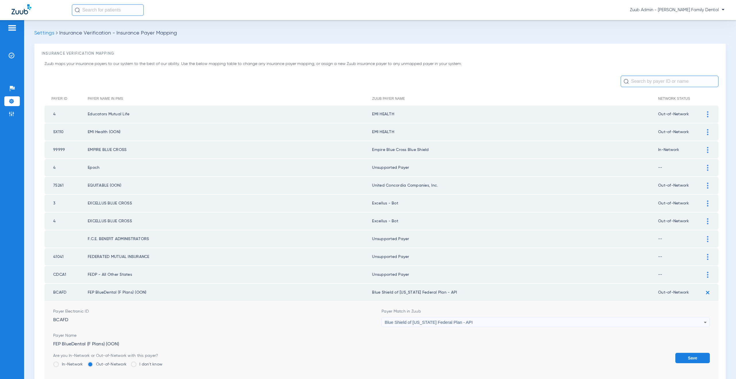
click at [447, 321] on span "Blue Shield of [US_STATE] Federal Plan - API" at bounding box center [429, 322] width 88 height 5
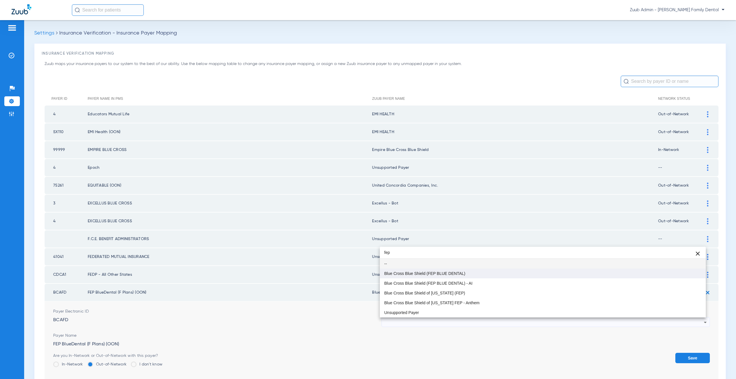
type input "fep"
click at [432, 272] on span "Blue Cross Blue Shield (FEP BLUE DENTAL)" at bounding box center [424, 273] width 81 height 4
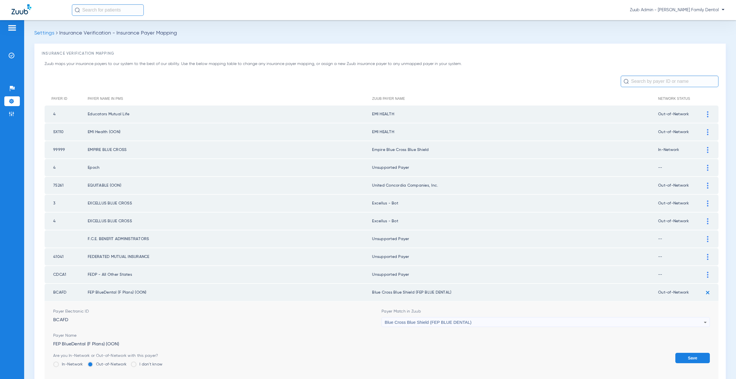
click at [681, 357] on button "Save" at bounding box center [692, 358] width 35 height 10
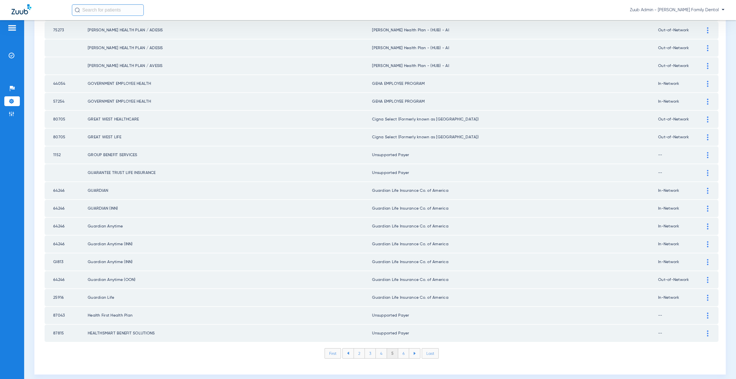
scroll to position [660, 0]
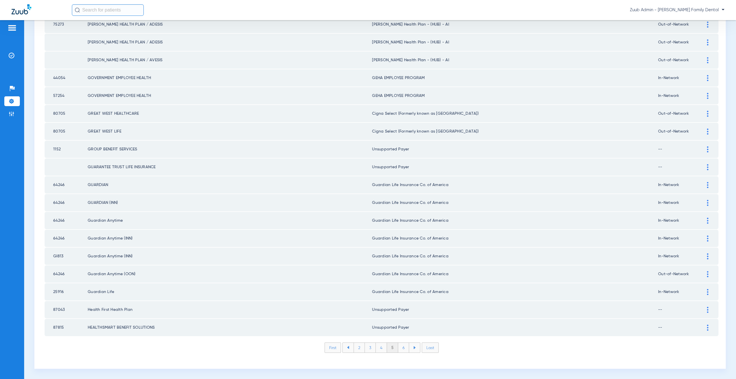
click at [399, 349] on li "6" at bounding box center [403, 348] width 11 height 10
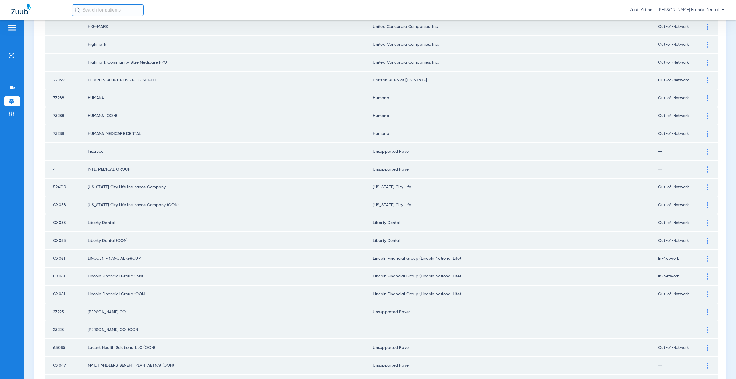
scroll to position [121, 0]
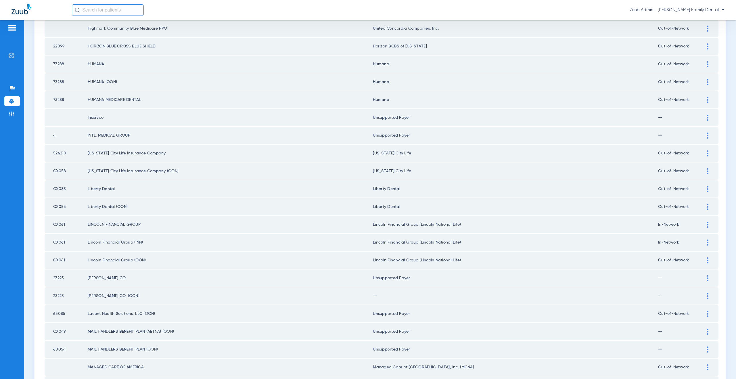
click at [703, 295] on div at bounding box center [708, 296] width 10 height 6
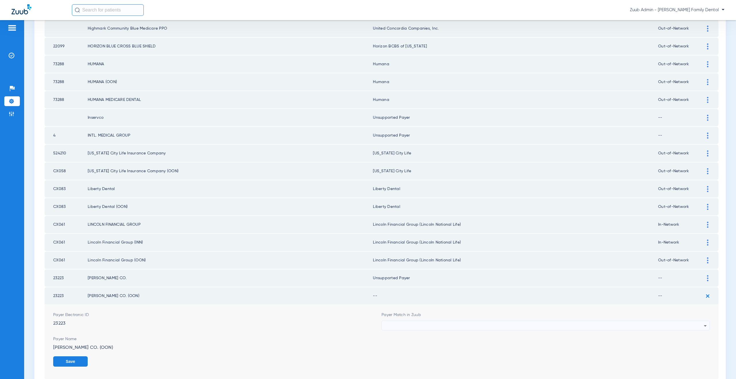
click at [436, 325] on div at bounding box center [544, 326] width 319 height 10
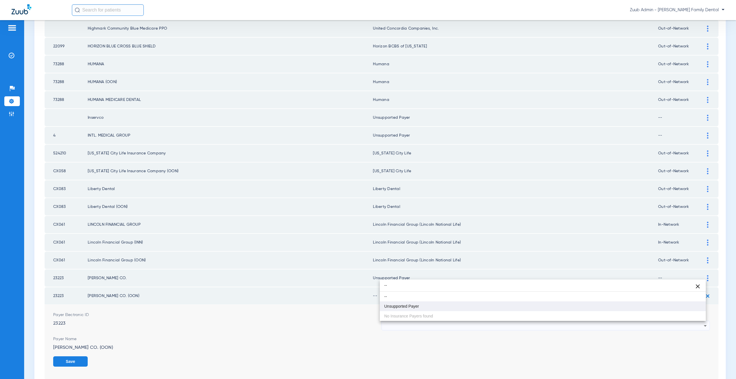
type input "--"
click at [422, 307] on mat-option "Unsupported Payer" at bounding box center [543, 306] width 326 height 10
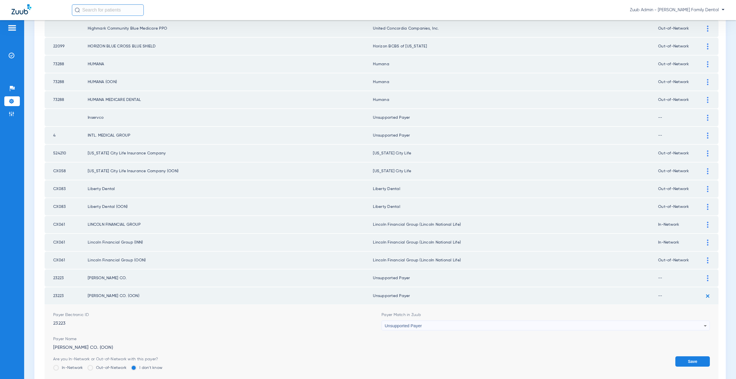
click at [687, 364] on button "Save" at bounding box center [692, 361] width 35 height 10
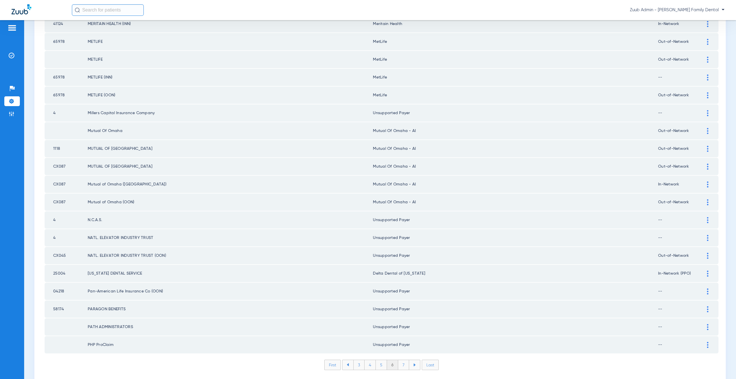
scroll to position [645, 0]
click at [401, 365] on li "7" at bounding box center [403, 363] width 11 height 10
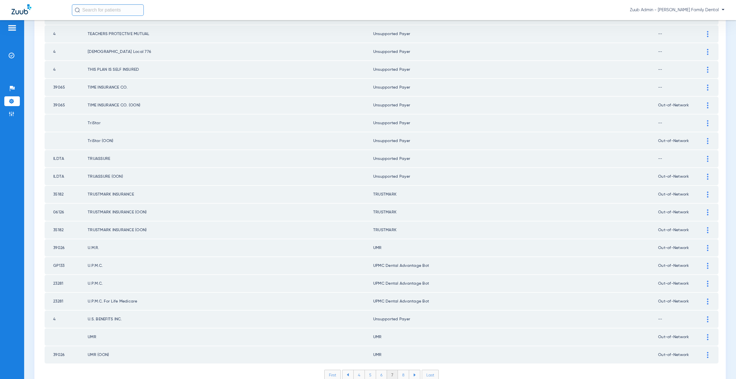
scroll to position [660, 0]
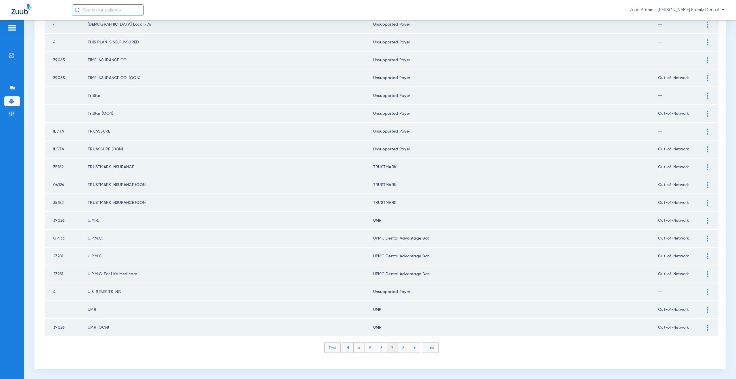
click at [401, 351] on li "8" at bounding box center [403, 348] width 11 height 10
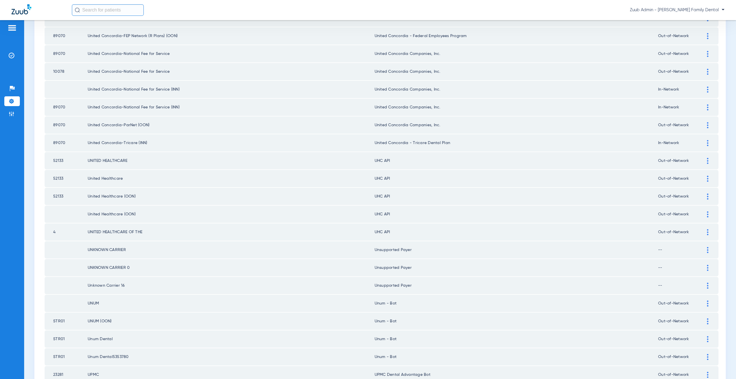
scroll to position [297, 0]
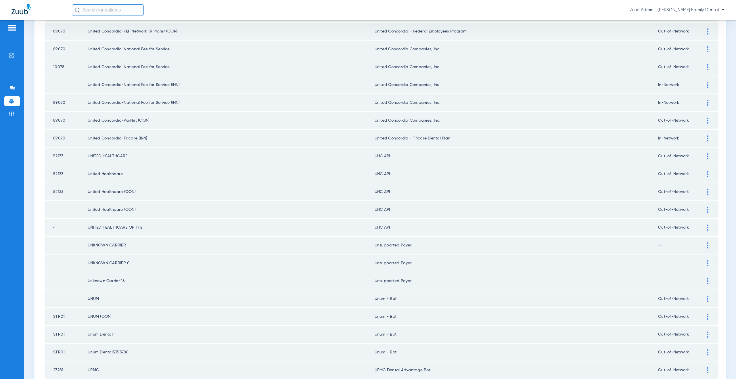
click at [706, 157] on div at bounding box center [708, 156] width 10 height 6
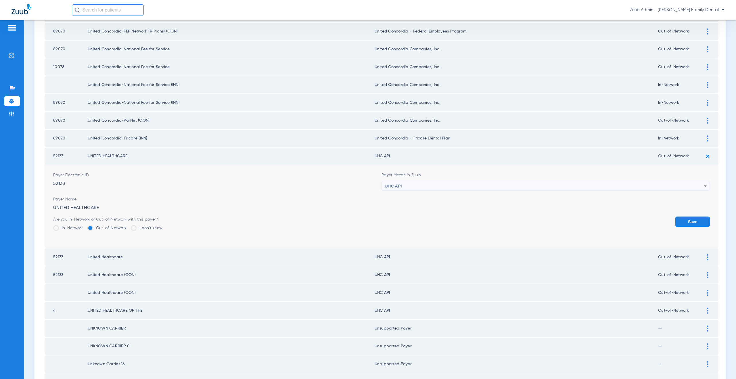
click at [417, 186] on div "UHC API" at bounding box center [544, 186] width 319 height 10
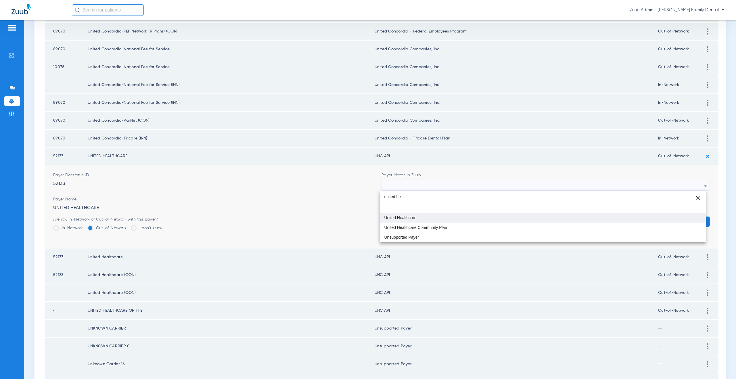
type input "united he"
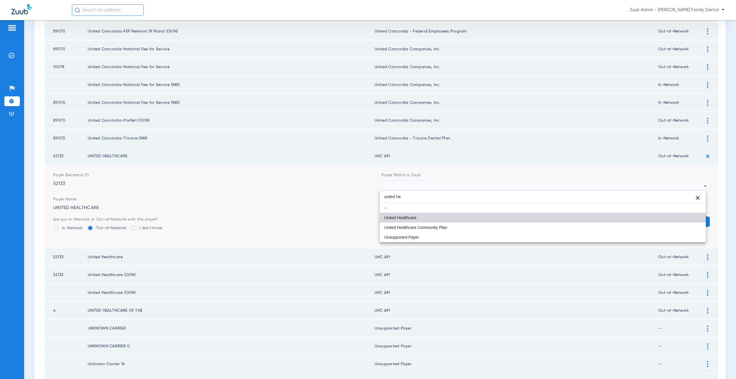
click at [405, 216] on span "United Healthcare" at bounding box center [400, 218] width 32 height 4
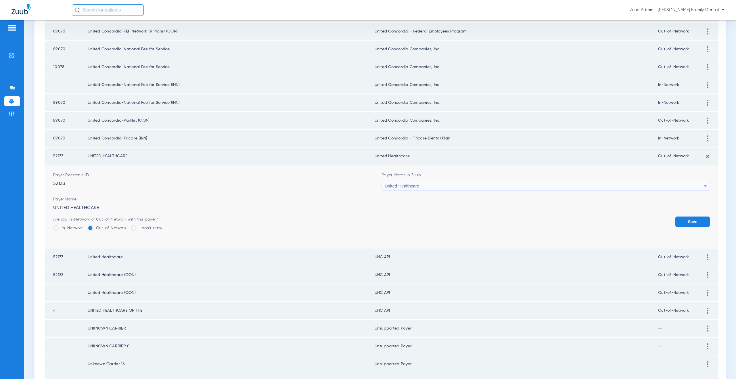
drag, startPoint x: 410, startPoint y: 158, endPoint x: 374, endPoint y: 156, distance: 36.3
click at [375, 156] on td "United Healthcare" at bounding box center [517, 156] width 284 height 17
copy td "nited Healthcare"
click at [689, 220] on button "Save" at bounding box center [692, 222] width 35 height 10
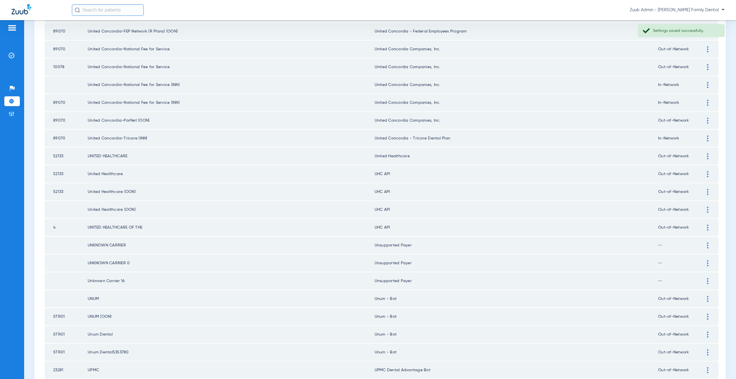
click at [703, 177] on div at bounding box center [708, 174] width 10 height 6
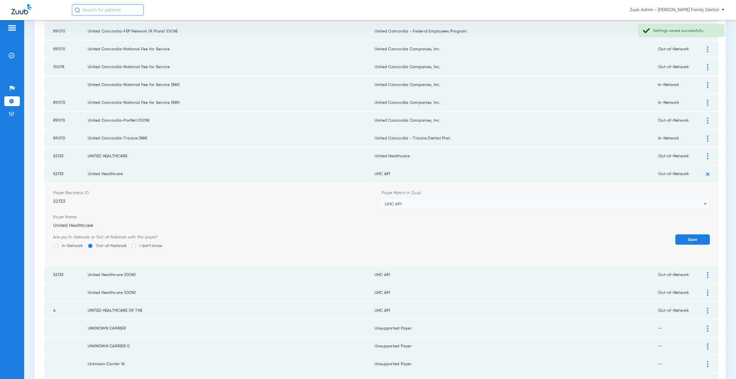
click at [420, 200] on div "UHC API" at bounding box center [544, 204] width 319 height 10
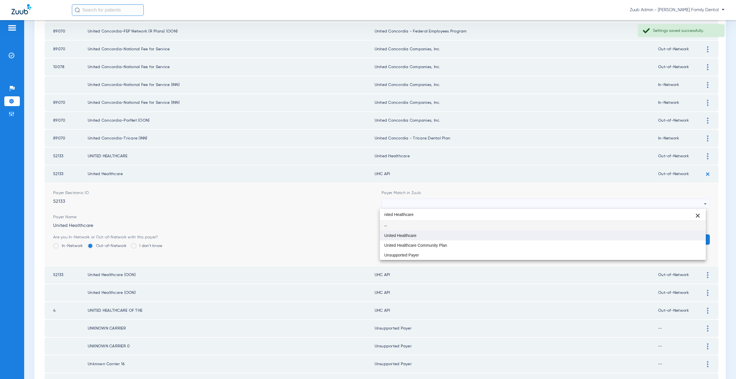
type input "nited Healthcare"
click at [415, 231] on mat-option "United Healthcare" at bounding box center [543, 236] width 326 height 10
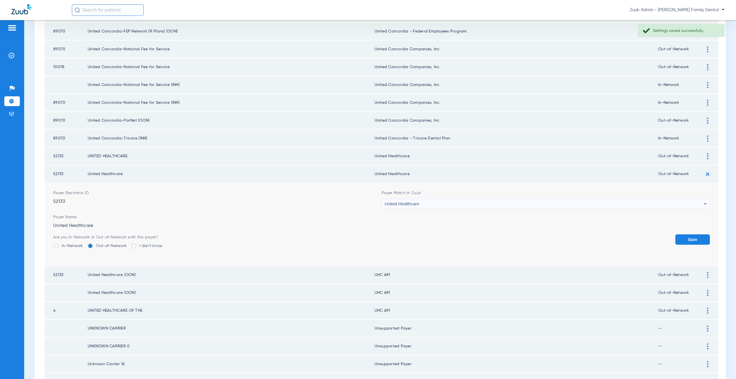
click at [687, 236] on button "Save" at bounding box center [692, 239] width 35 height 10
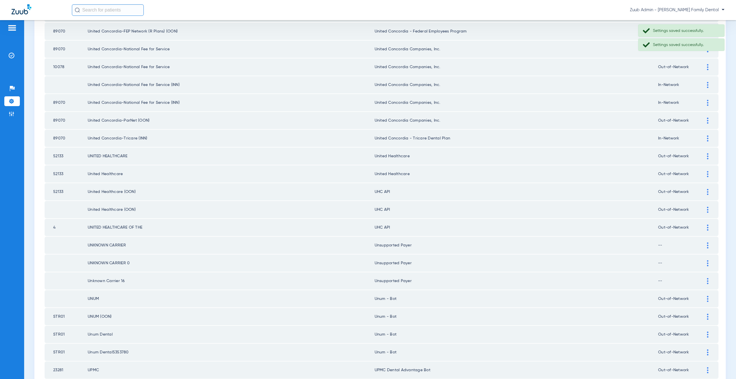
click at [707, 192] on img at bounding box center [707, 192] width 1 height 6
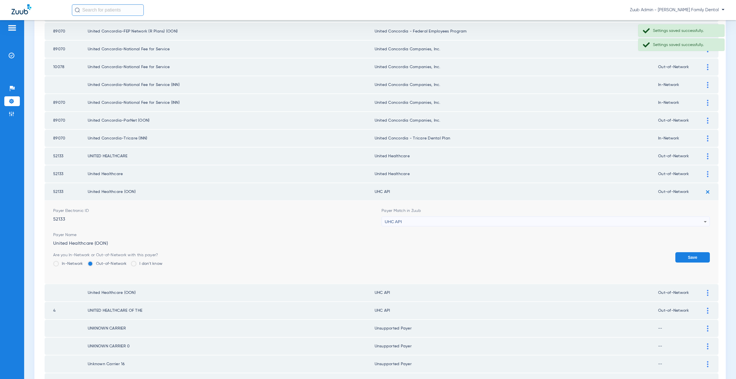
click at [439, 221] on div "UHC API" at bounding box center [544, 222] width 319 height 10
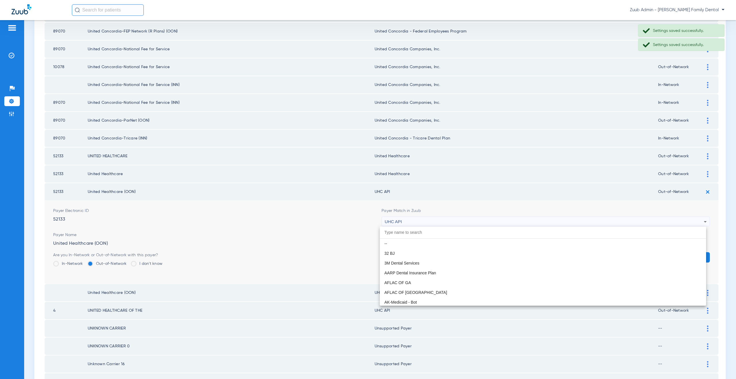
scroll to position [3531, 0]
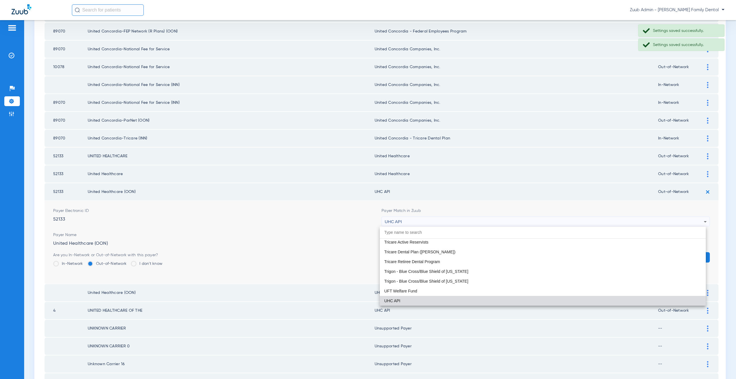
paste input "nited Healthcare"
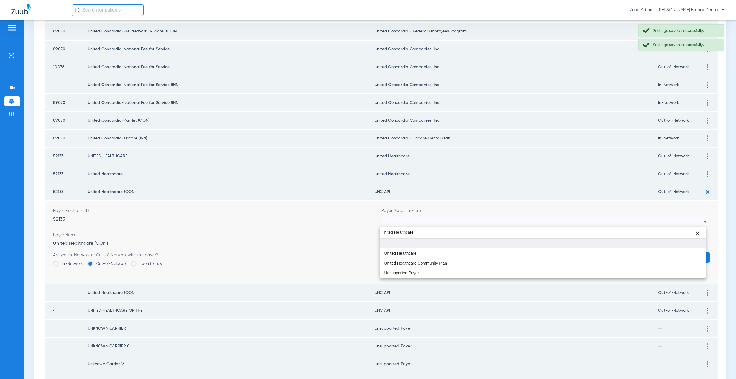
scroll to position [0, 0]
type input "nited Healthcare"
click at [413, 250] on mat-option "United Healthcare" at bounding box center [543, 253] width 326 height 10
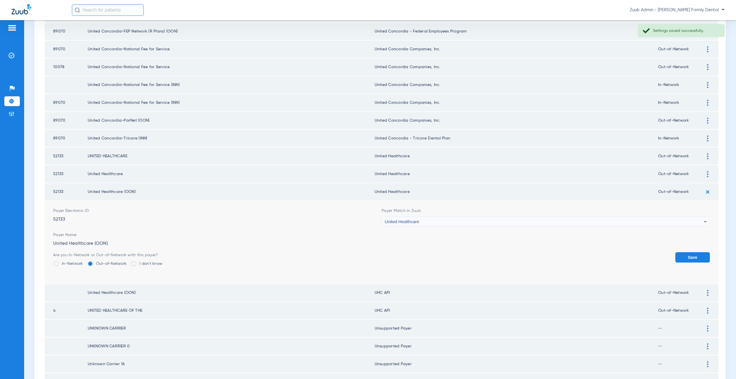
drag, startPoint x: 706, startPoint y: 260, endPoint x: 698, endPoint y: 256, distance: 8.2
click at [705, 260] on td "Payer Electronic ID 52133 Payer Match in Zuub United Healthcare Payer Name Unit…" at bounding box center [382, 242] width 674 height 83
click at [693, 253] on button "Save" at bounding box center [692, 257] width 35 height 10
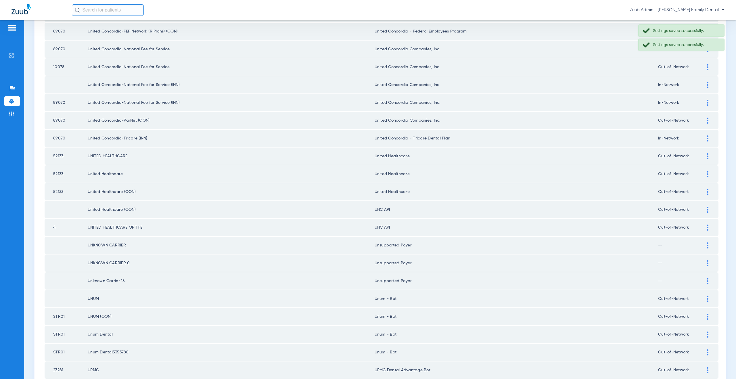
click at [704, 210] on div at bounding box center [708, 210] width 10 height 6
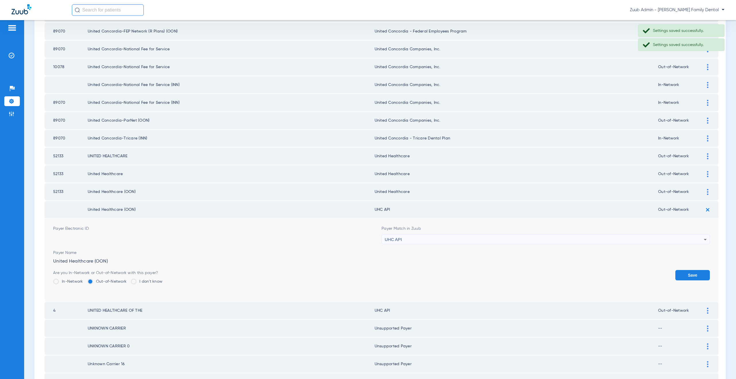
click at [398, 239] on span "UHC API" at bounding box center [393, 239] width 17 height 5
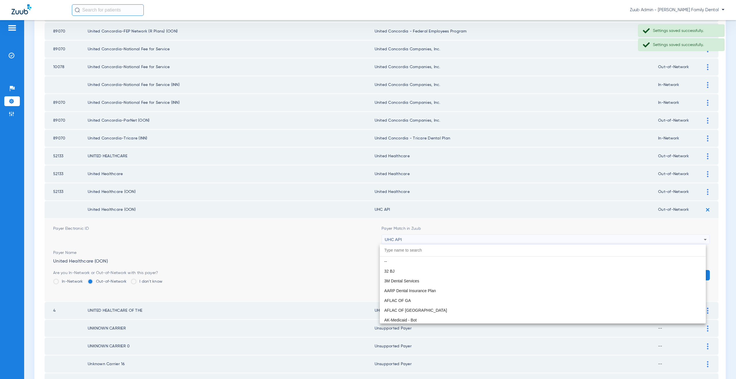
scroll to position [3531, 0]
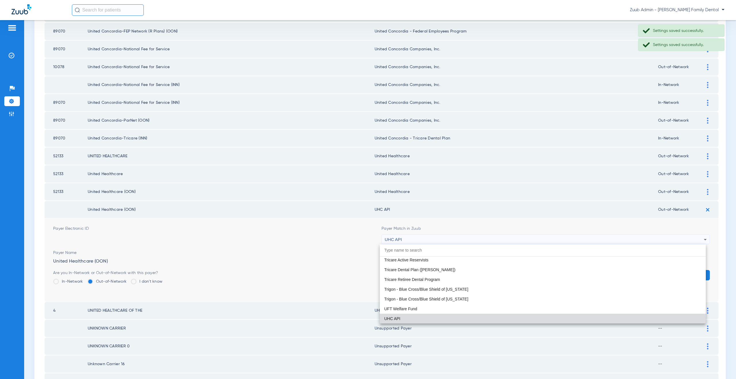
paste input "nited Healthcare"
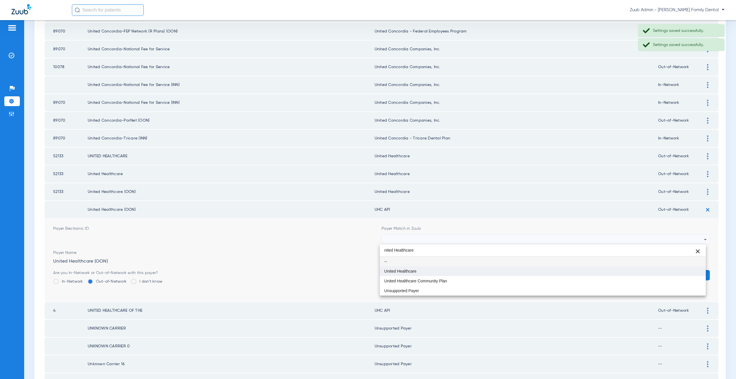
scroll to position [0, 0]
type input "nited Healthcare"
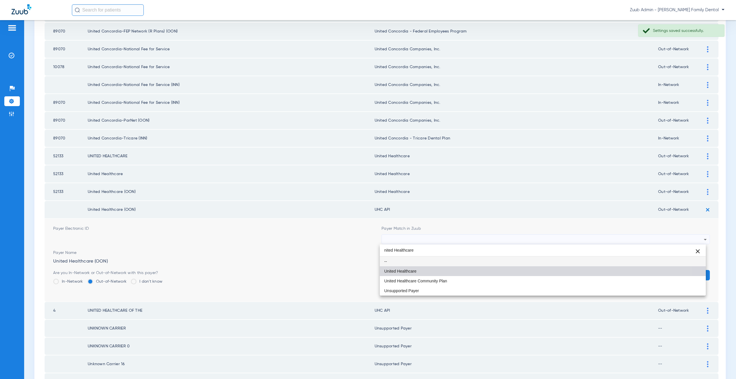
click at [407, 269] on span "United Healthcare" at bounding box center [400, 271] width 32 height 4
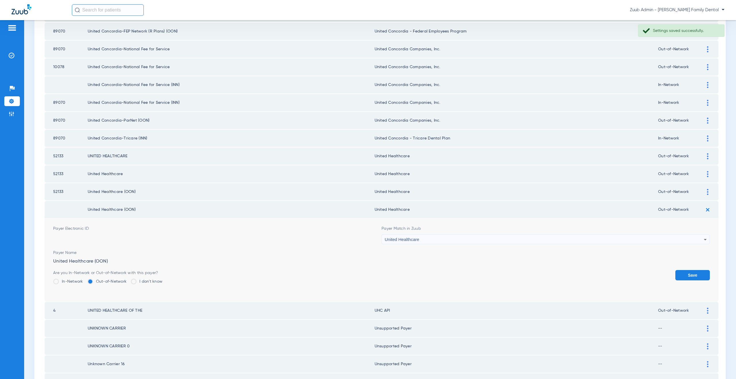
click at [680, 279] on button "Save" at bounding box center [692, 275] width 35 height 10
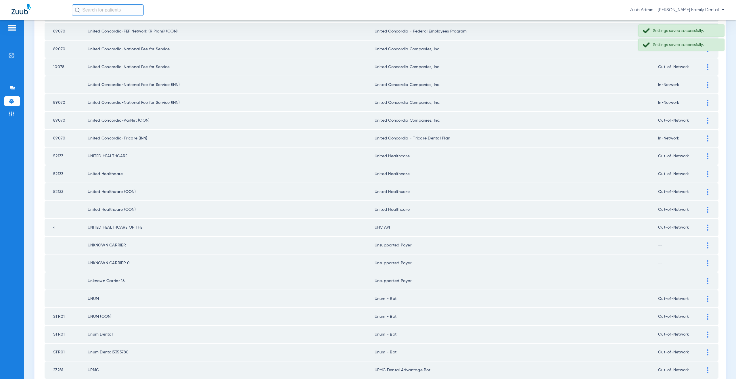
click at [704, 228] on div at bounding box center [708, 228] width 10 height 6
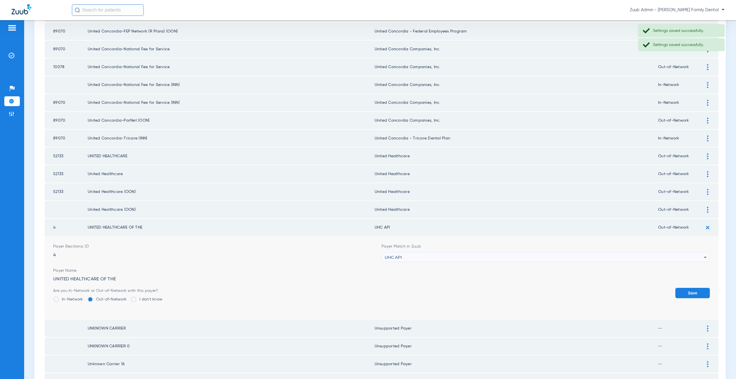
click at [394, 259] on span "UHC API" at bounding box center [393, 257] width 17 height 5
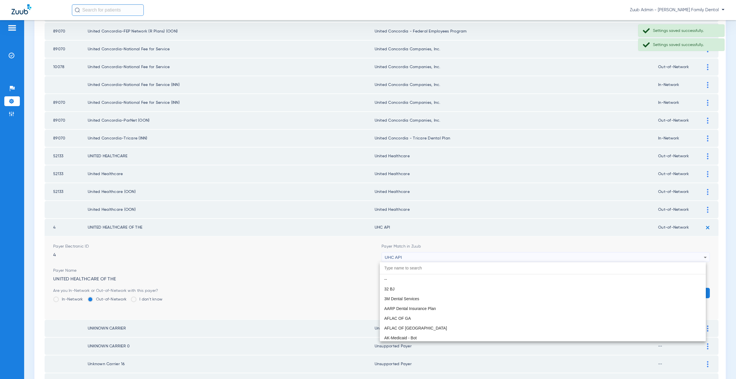
scroll to position [3531, 0]
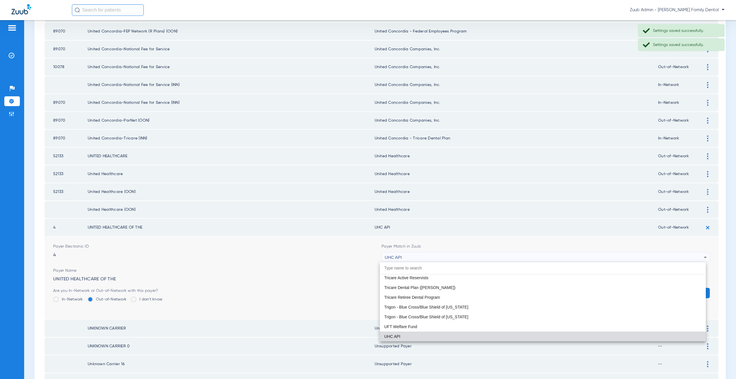
paste input "nited Healthcare"
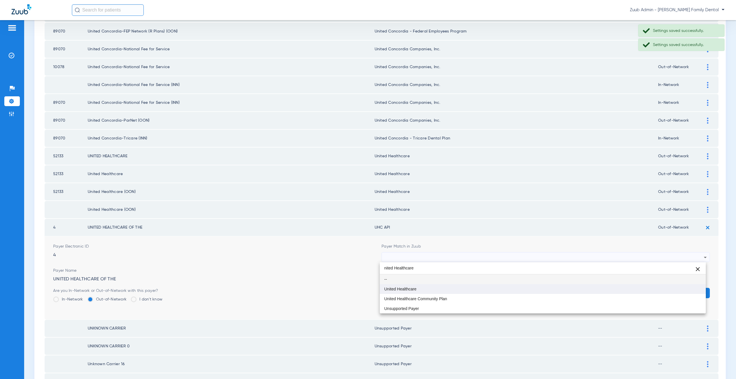
scroll to position [0, 0]
type input "nited Healthcare"
drag, startPoint x: 404, startPoint y: 289, endPoint x: 414, endPoint y: 285, distance: 10.2
click at [405, 289] on span "United Healthcare" at bounding box center [400, 289] width 32 height 4
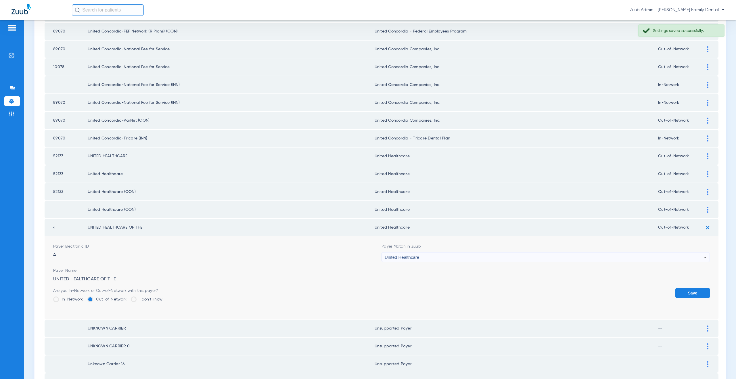
click at [694, 291] on button "Save" at bounding box center [692, 293] width 35 height 10
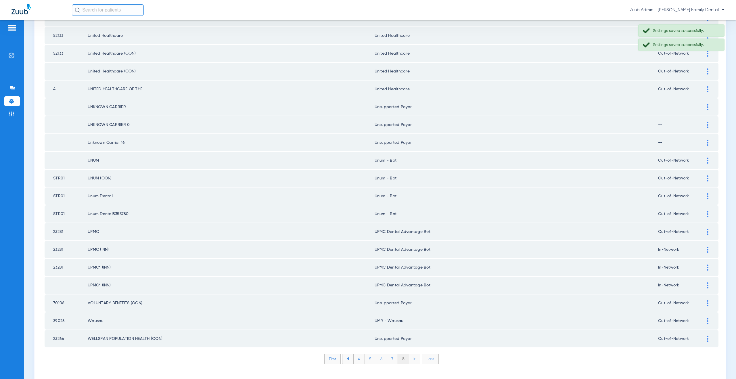
scroll to position [438, 0]
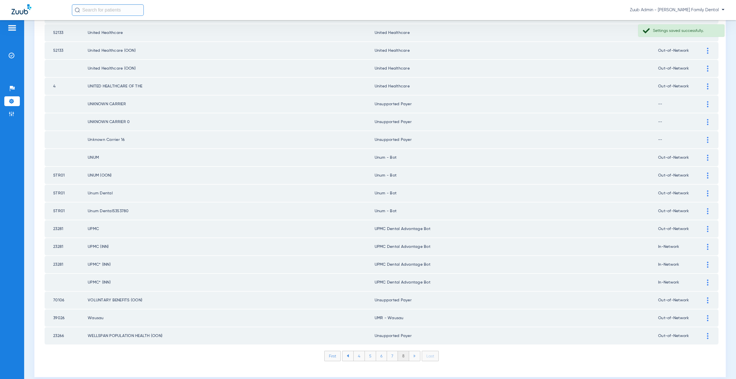
click at [403, 359] on li "8" at bounding box center [403, 356] width 11 height 10
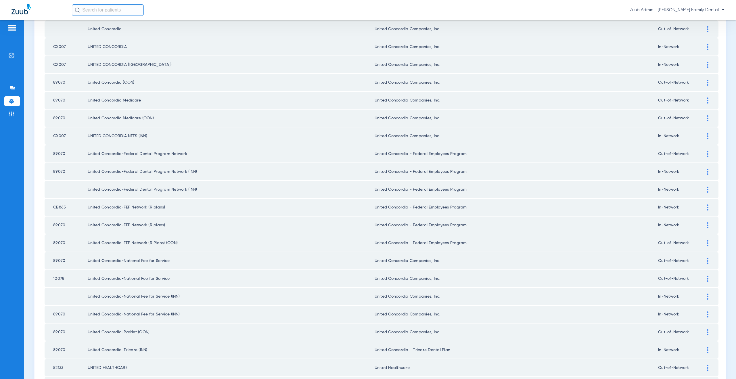
scroll to position [0, 0]
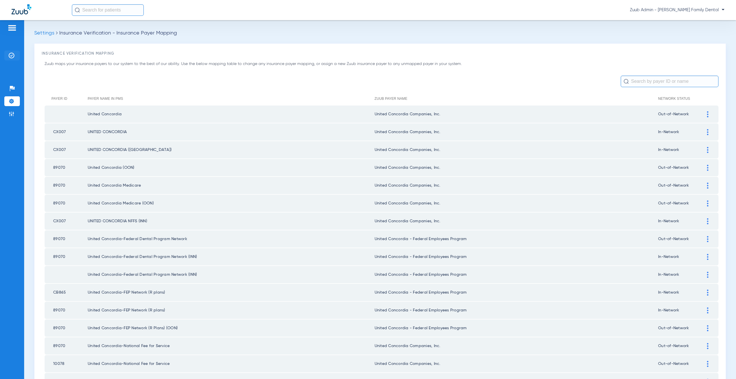
click at [15, 57] on li "Insurance Verification" at bounding box center [12, 56] width 16 height 10
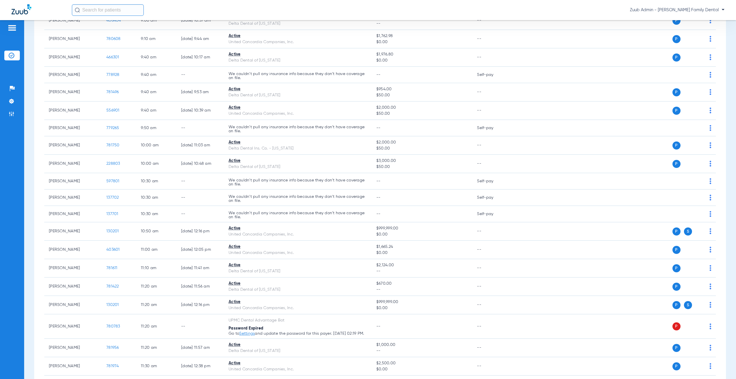
scroll to position [478, 0]
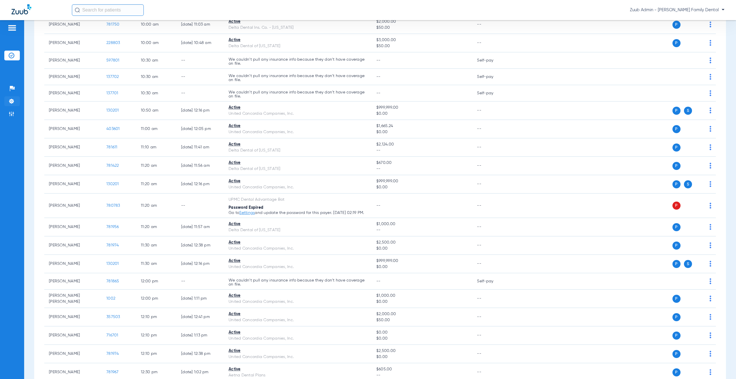
click at [9, 99] on img at bounding box center [12, 101] width 6 height 6
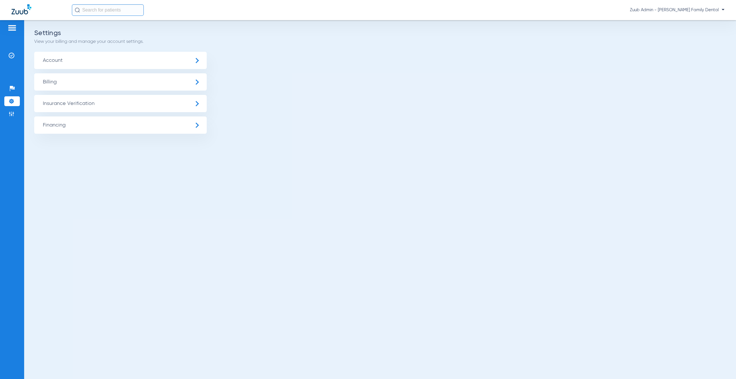
click at [90, 101] on span "Insurance Verification" at bounding box center [120, 103] width 173 height 17
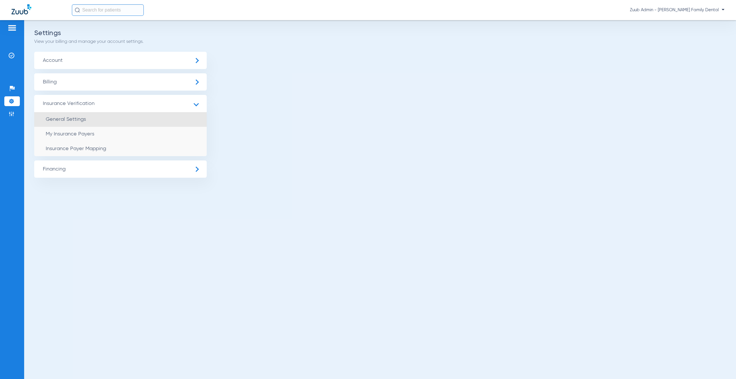
click at [97, 125] on li "General Settings" at bounding box center [120, 119] width 173 height 15
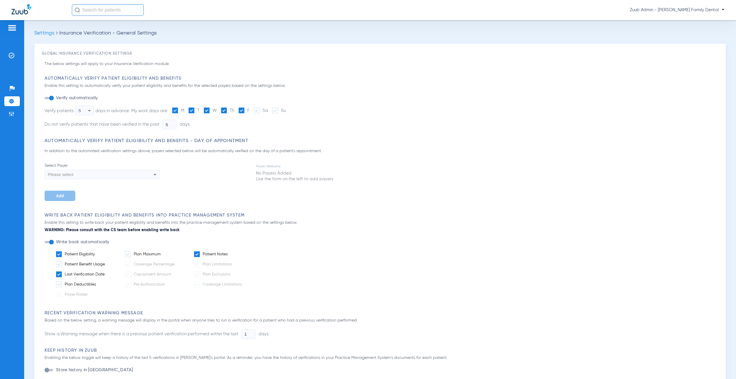
scroll to position [273, 0]
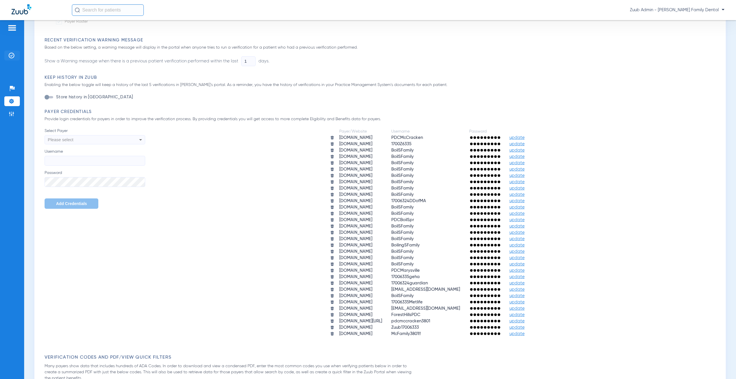
click at [9, 54] on img at bounding box center [12, 56] width 6 height 6
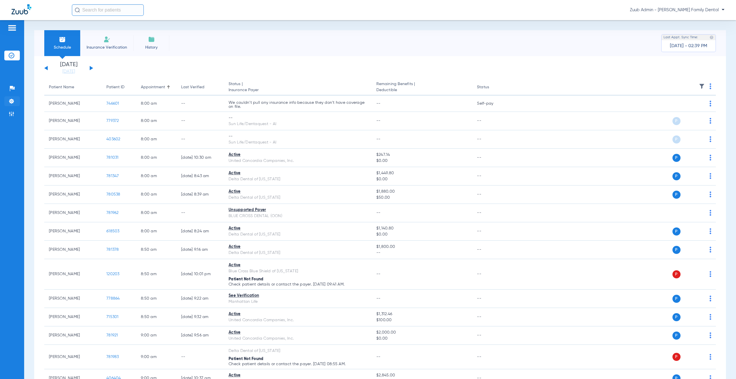
click at [18, 102] on li "Settings" at bounding box center [12, 101] width 16 height 10
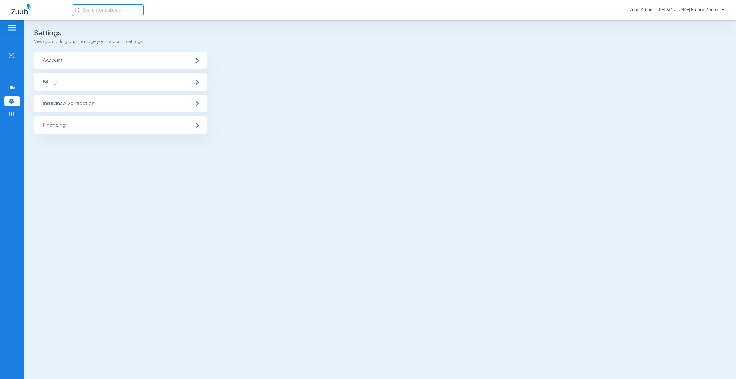
click at [106, 101] on span "Insurance Verification" at bounding box center [120, 103] width 173 height 17
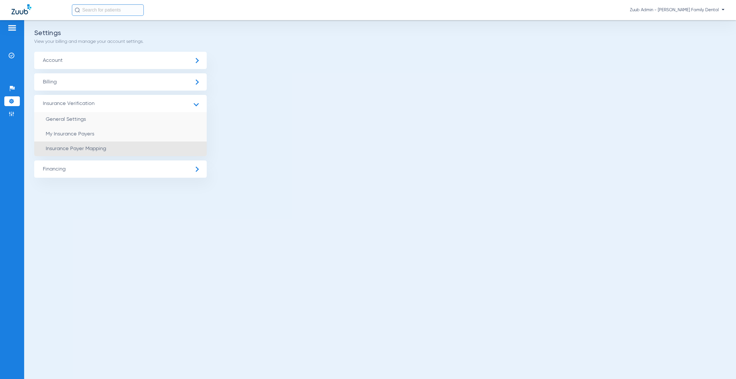
click at [110, 148] on li "Insurance Payer Mapping" at bounding box center [120, 148] width 173 height 15
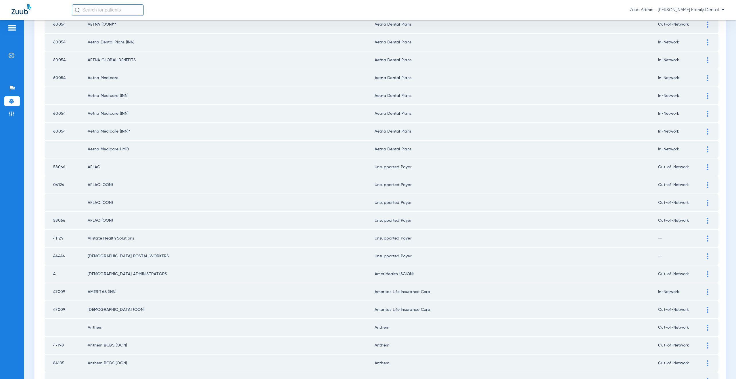
scroll to position [420, 0]
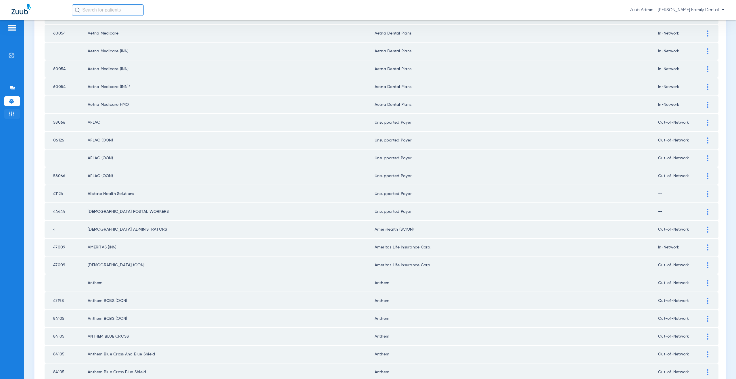
click at [10, 114] on img at bounding box center [12, 114] width 6 height 6
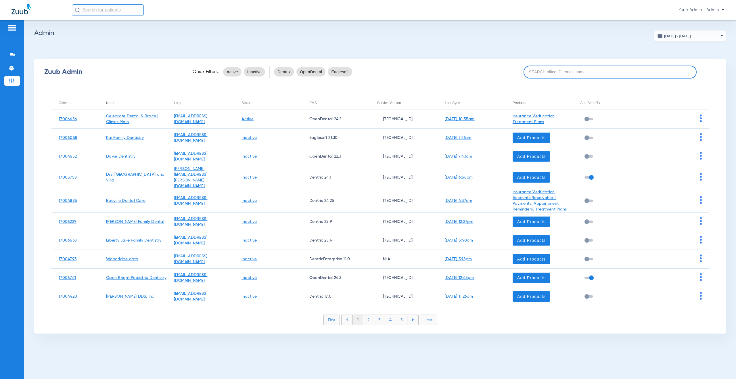
click at [538, 76] on input at bounding box center [610, 72] width 173 height 13
paste input "17006413"
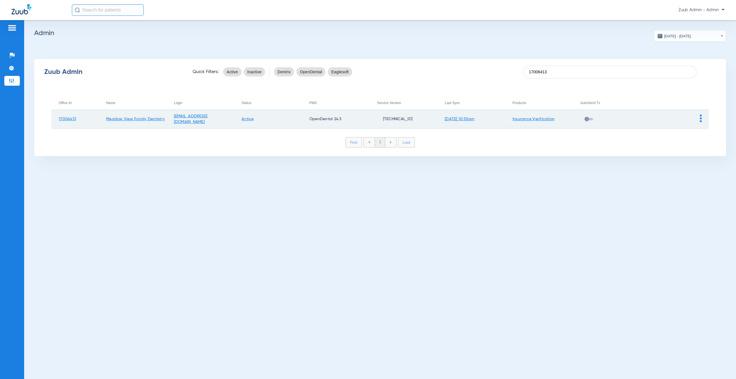
type input "17006413"
click at [700, 118] on img at bounding box center [701, 118] width 2 height 8
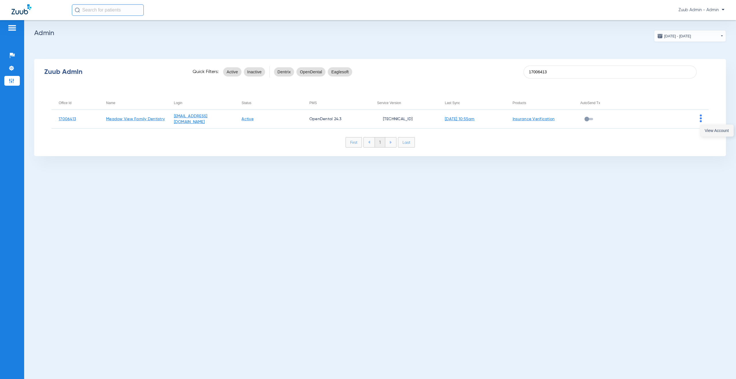
click at [702, 129] on button "View Account" at bounding box center [716, 131] width 33 height 12
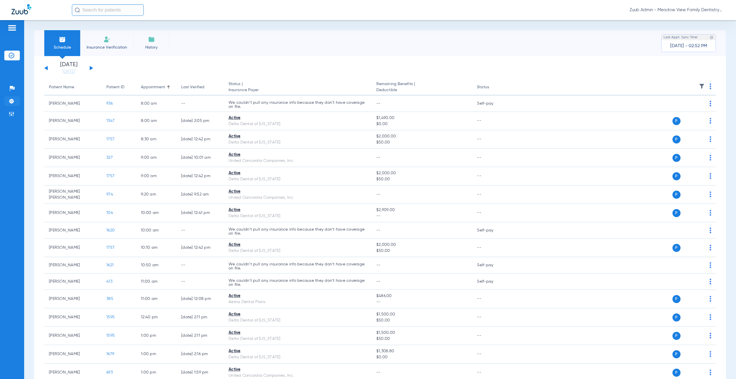
click at [12, 102] on img at bounding box center [12, 101] width 6 height 6
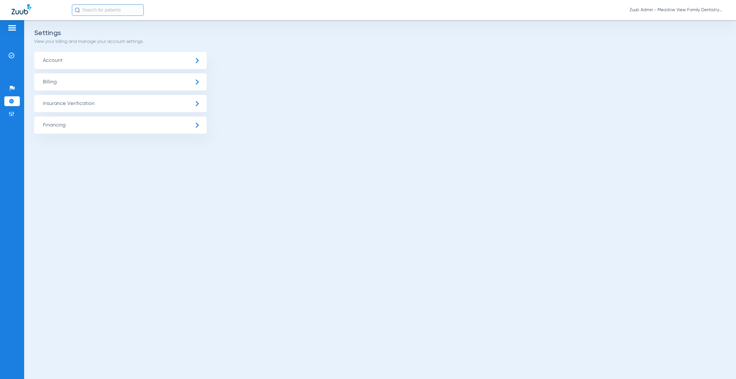
click at [80, 101] on span "Insurance Verification" at bounding box center [120, 103] width 173 height 17
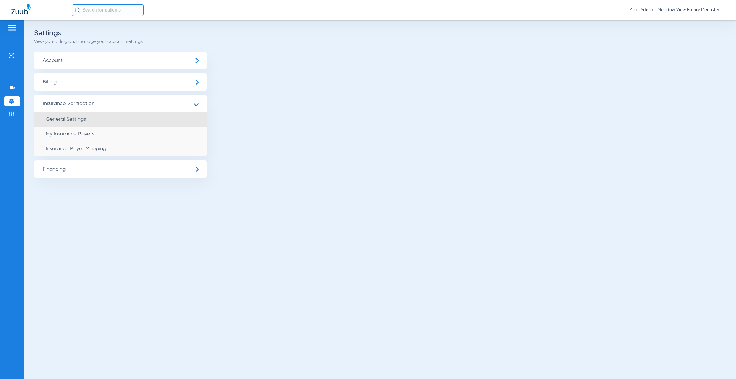
click at [86, 125] on li "General Settings" at bounding box center [120, 119] width 173 height 15
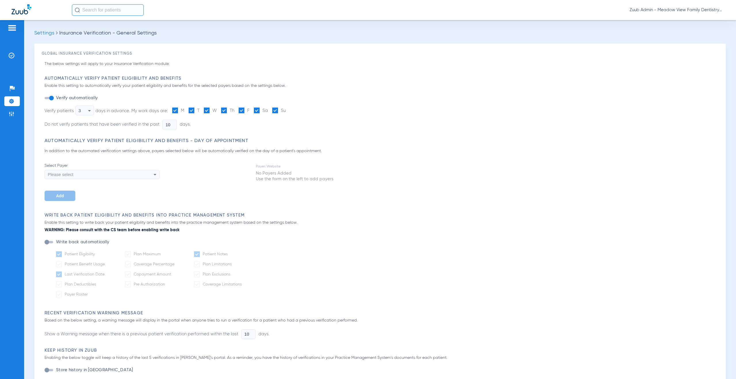
type input "5"
type input "1"
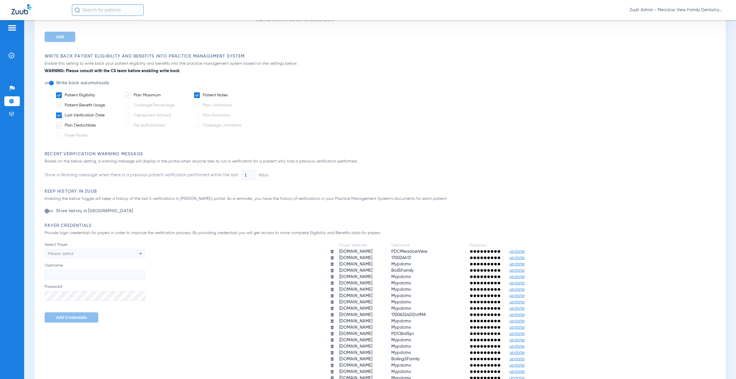
scroll to position [375, 0]
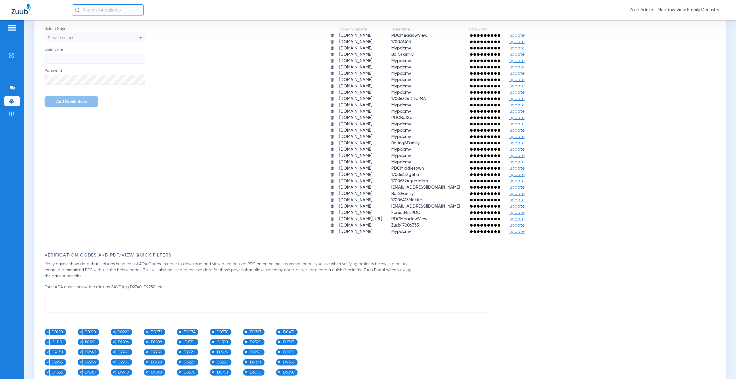
click at [525, 233] on span "update" at bounding box center [517, 231] width 15 height 4
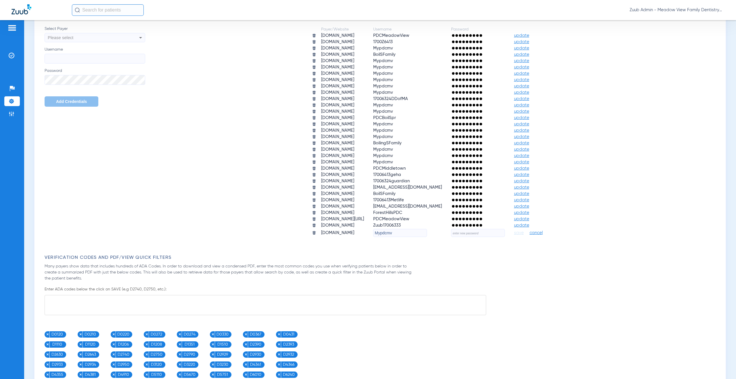
drag, startPoint x: 413, startPoint y: 234, endPoint x: 373, endPoint y: 231, distance: 40.1
click at [373, 231] on tr "[DOMAIN_NAME] Mypdcmv save cancel" at bounding box center [432, 233] width 249 height 8
paste input "17006413UPMC"
type input "17006413UPMC"
click at [499, 233] on input "text" at bounding box center [478, 233] width 54 height 8
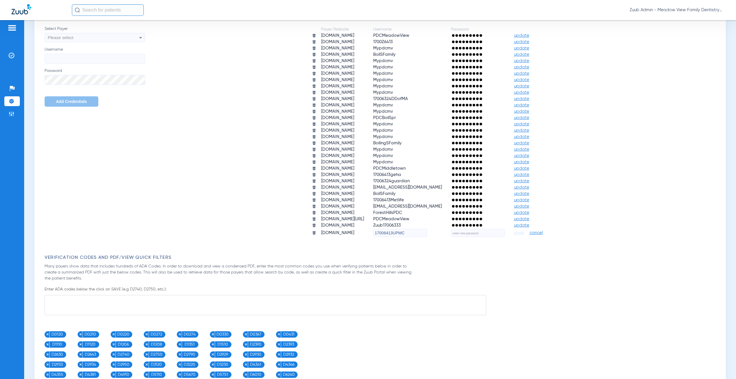
paste input "L0v3M0r3!"
type input "L0v3M0r3!"
click at [524, 233] on span "save" at bounding box center [519, 232] width 10 height 5
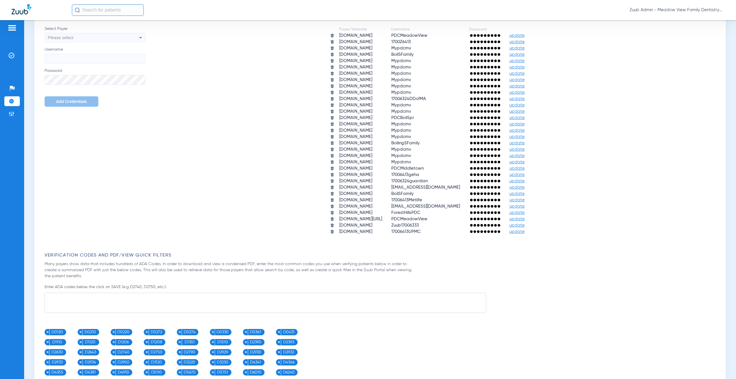
click at [13, 104] on img at bounding box center [12, 101] width 6 height 6
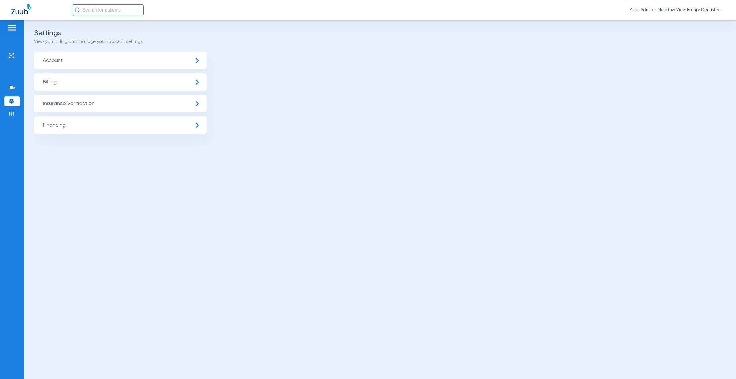
click at [81, 101] on span "Insurance Verification" at bounding box center [120, 103] width 173 height 17
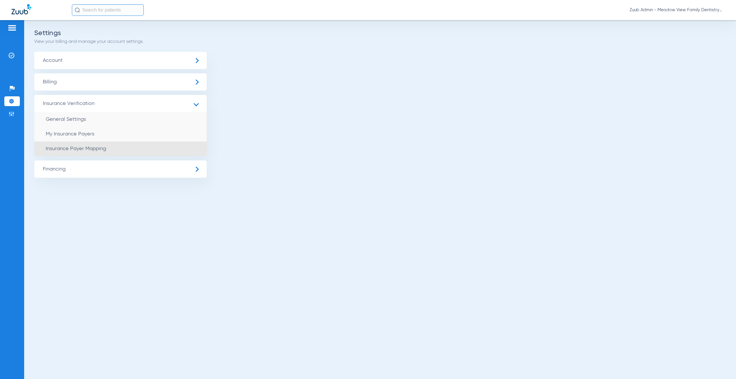
click at [106, 153] on li "Insurance Payer Mapping" at bounding box center [120, 148] width 173 height 15
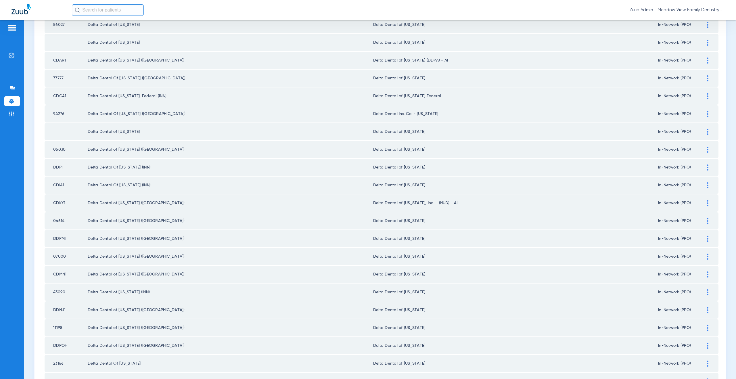
scroll to position [315, 0]
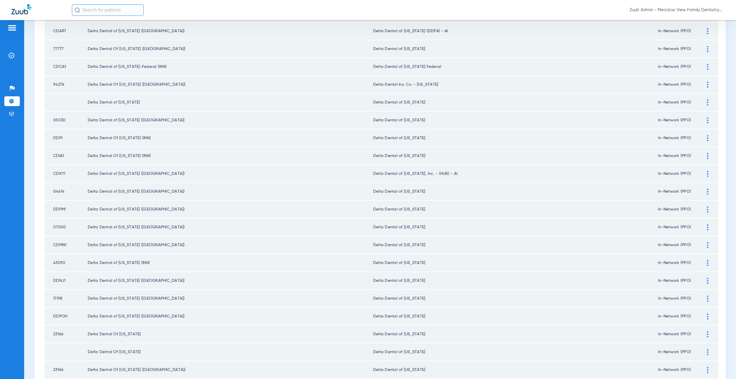
click at [703, 172] on div at bounding box center [708, 174] width 10 height 6
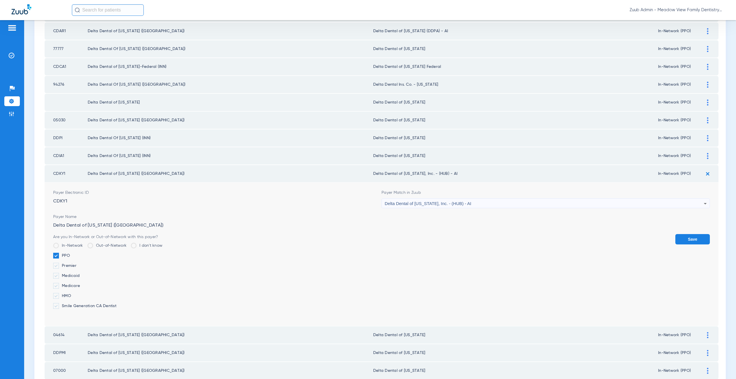
click at [405, 201] on span "Delta Dental of [US_STATE], Inc. - (HUB) - AI" at bounding box center [428, 203] width 87 height 5
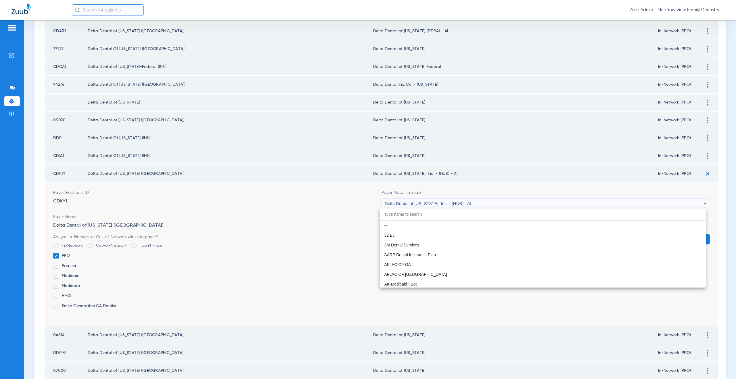
scroll to position [1370, 0]
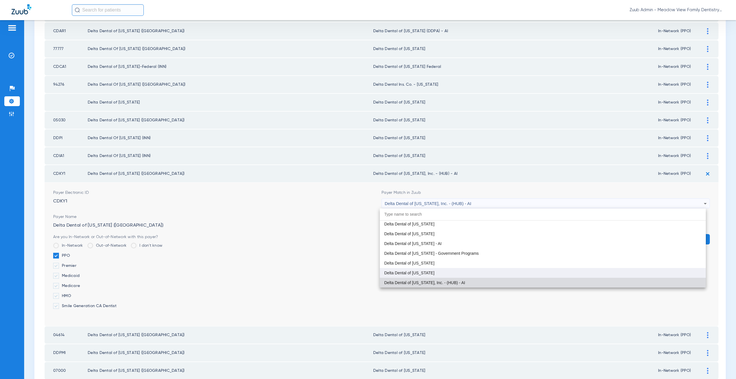
click at [422, 272] on span "Delta Dental of [US_STATE]" at bounding box center [409, 273] width 50 height 4
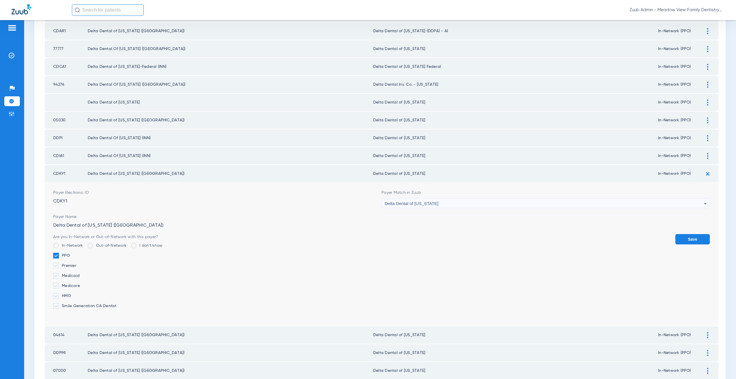
click at [678, 235] on button "Save" at bounding box center [692, 239] width 35 height 10
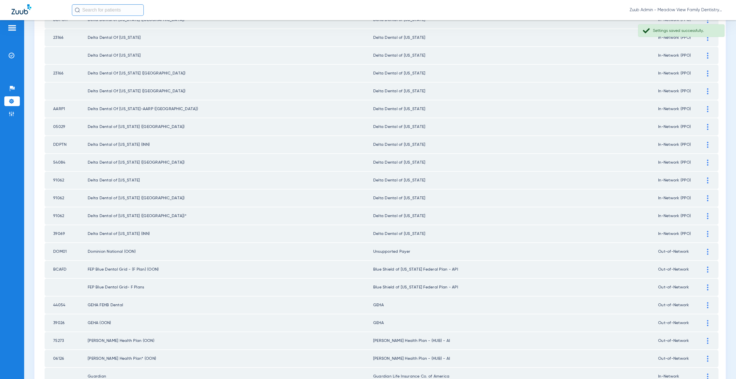
scroll to position [625, 0]
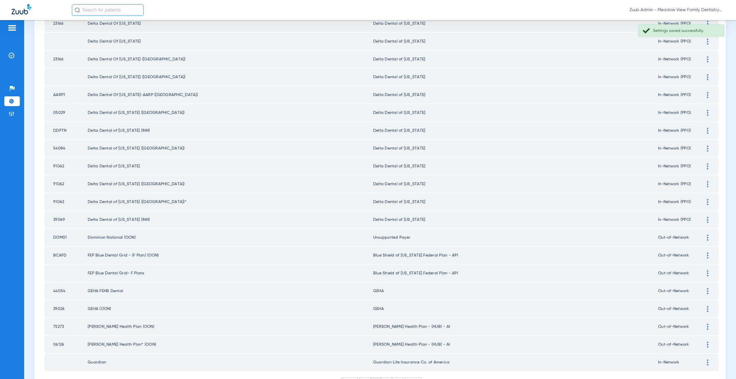
click at [703, 256] on div at bounding box center [708, 255] width 10 height 6
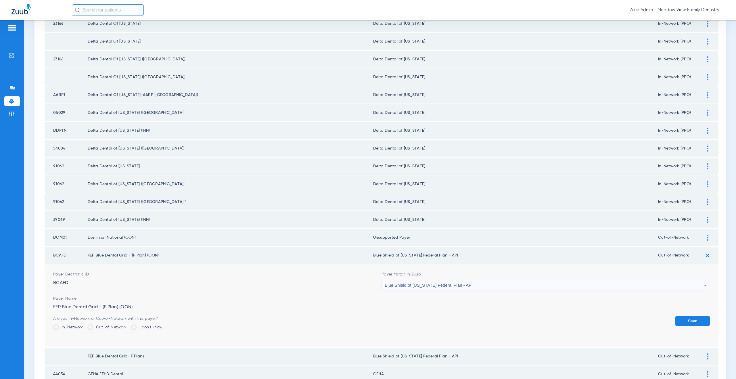
click at [484, 280] on div "Blue Shield of [US_STATE] Federal Plan - API" at bounding box center [544, 285] width 319 height 10
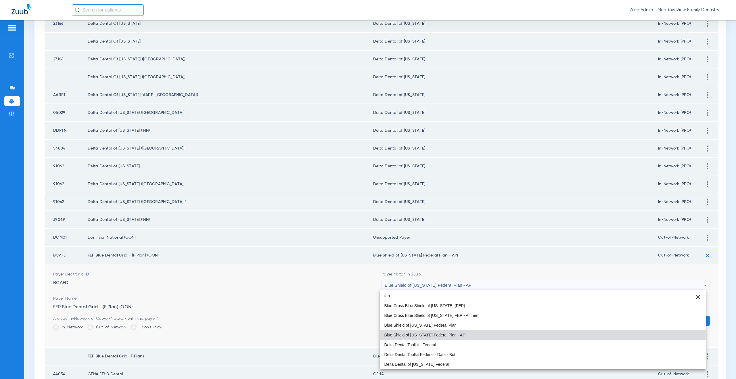
scroll to position [0, 0]
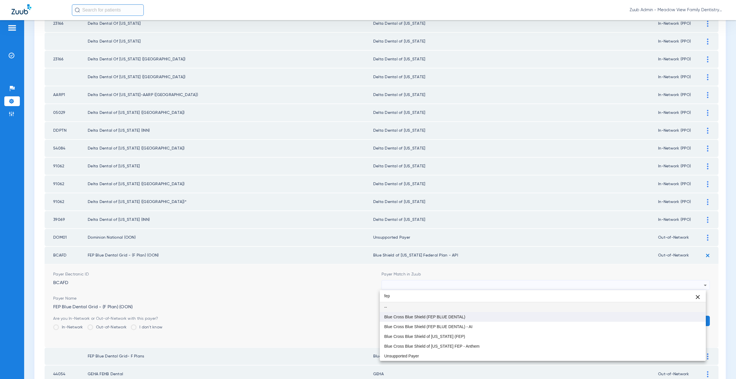
type input "fep"
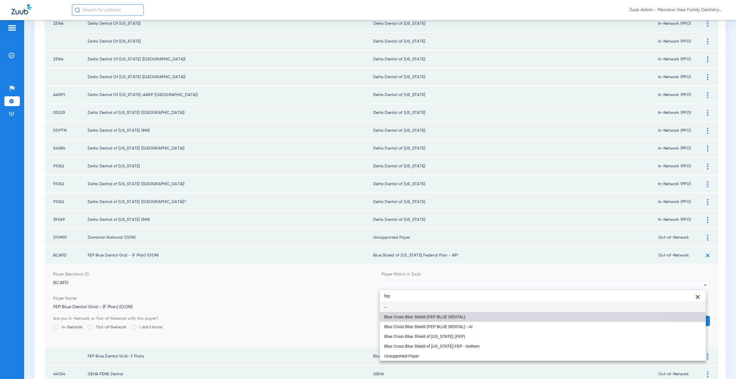
click at [466, 314] on mat-option "Blue Cross Blue Shield (FEP BLUE DENTAL)" at bounding box center [543, 317] width 326 height 10
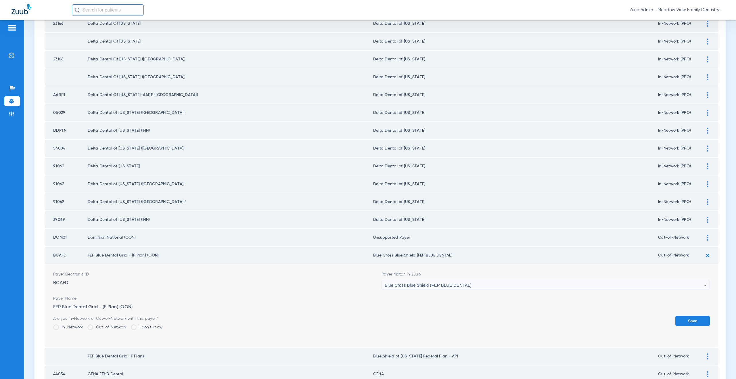
click at [678, 315] on form "Payer Electronic ID BCAFD Payer Match in Zuub Blue Cross Blue Shield (FEP BLUE …" at bounding box center [381, 305] width 657 height 83
click at [688, 321] on button "Save" at bounding box center [692, 321] width 35 height 10
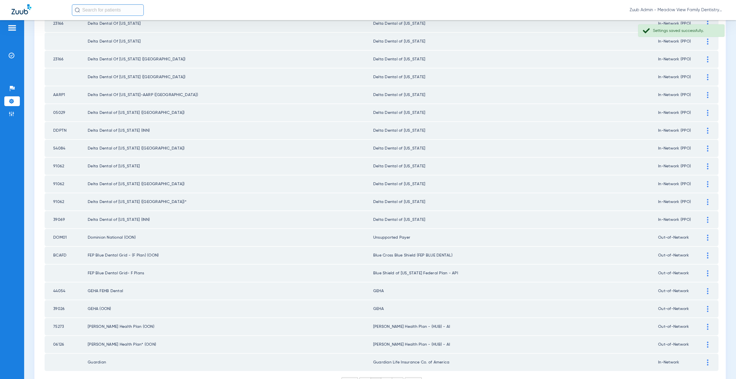
click at [703, 271] on div at bounding box center [708, 273] width 10 height 6
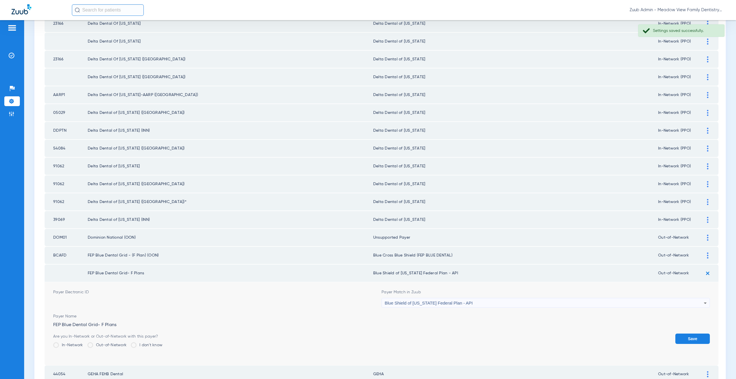
click at [407, 304] on span "Blue Shield of [US_STATE] Federal Plan - API" at bounding box center [429, 302] width 88 height 5
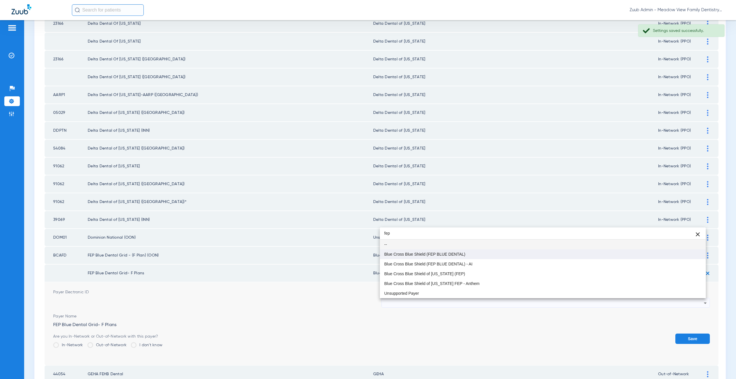
type input "fep"
click at [403, 255] on span "Blue Cross Blue Shield (FEP BLUE DENTAL)" at bounding box center [424, 254] width 81 height 4
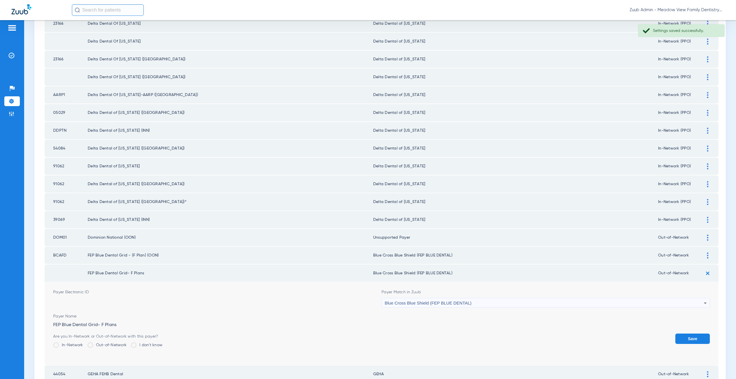
click at [679, 334] on button "Save" at bounding box center [692, 339] width 35 height 10
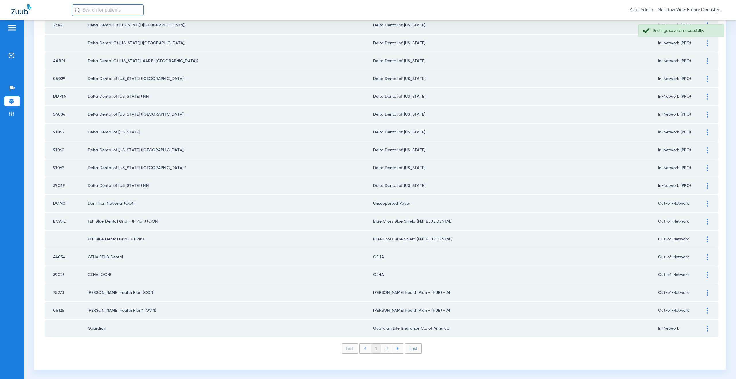
scroll to position [660, 0]
click at [383, 349] on li "2" at bounding box center [386, 348] width 11 height 10
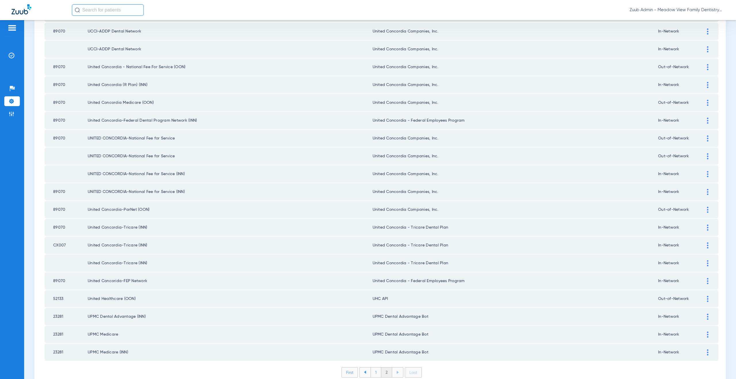
scroll to position [375, 0]
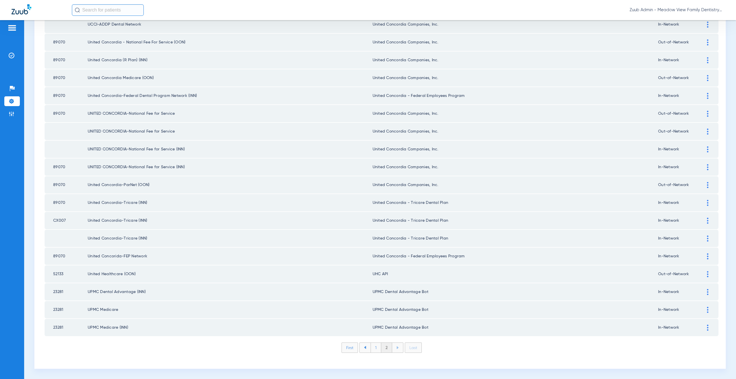
click at [707, 274] on img at bounding box center [707, 274] width 1 height 6
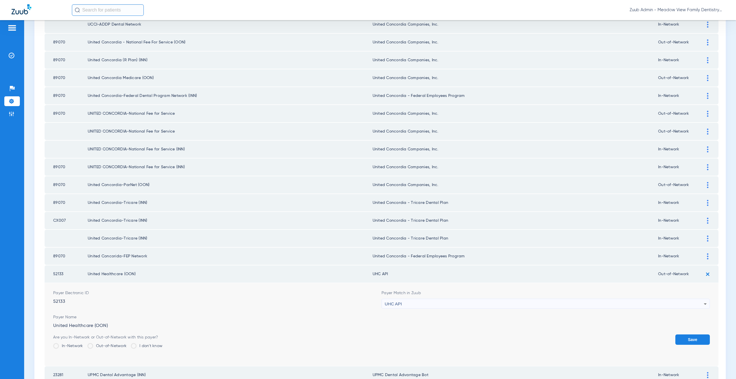
click at [441, 305] on div "UHC API" at bounding box center [544, 304] width 319 height 10
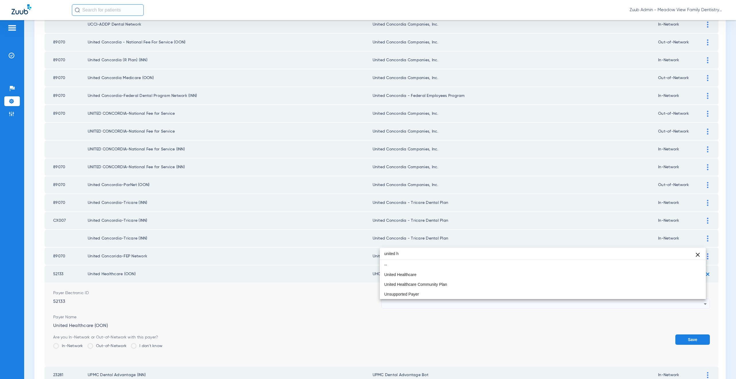
scroll to position [0, 0]
type input "united he"
click at [405, 274] on span "United Healthcare" at bounding box center [400, 275] width 32 height 4
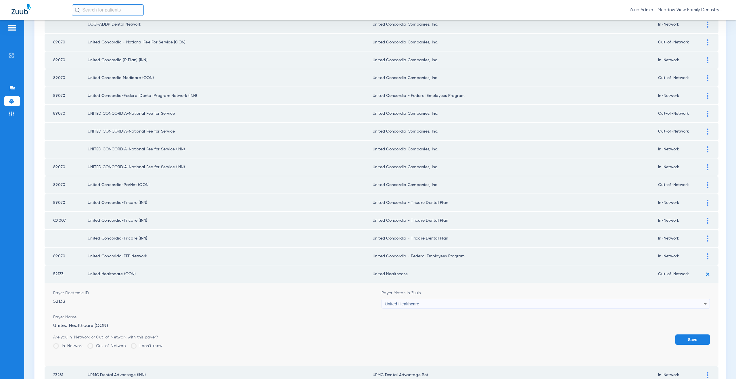
click at [682, 342] on button "Save" at bounding box center [692, 339] width 35 height 10
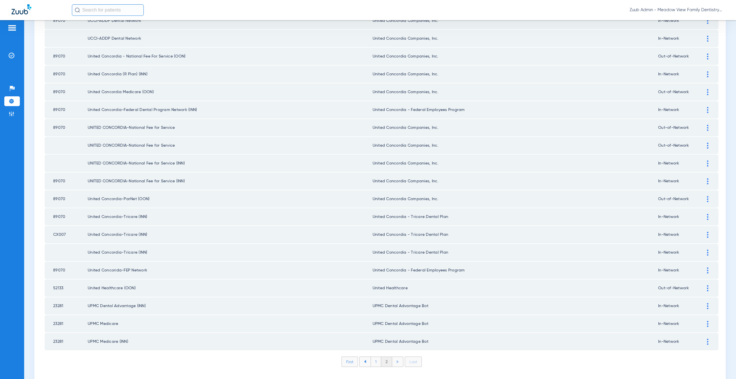
scroll to position [375, 0]
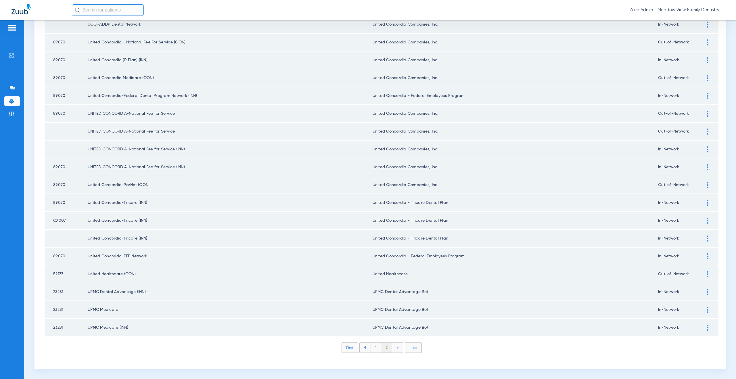
click at [374, 350] on li "1" at bounding box center [376, 348] width 11 height 10
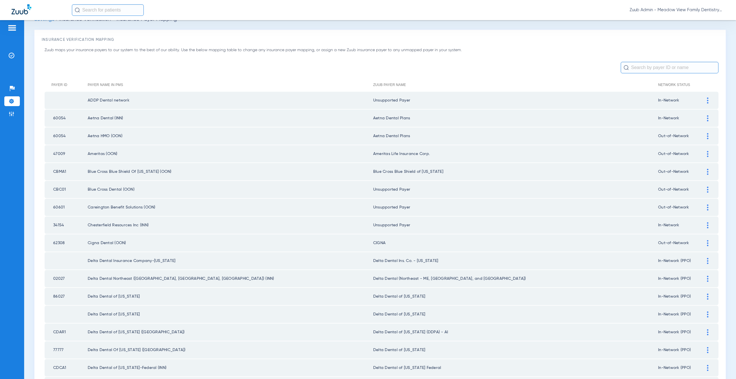
scroll to position [0, 0]
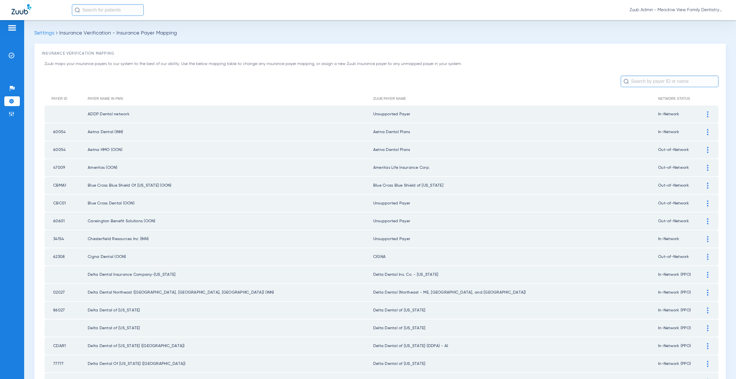
click at [10, 101] on img at bounding box center [12, 101] width 6 height 6
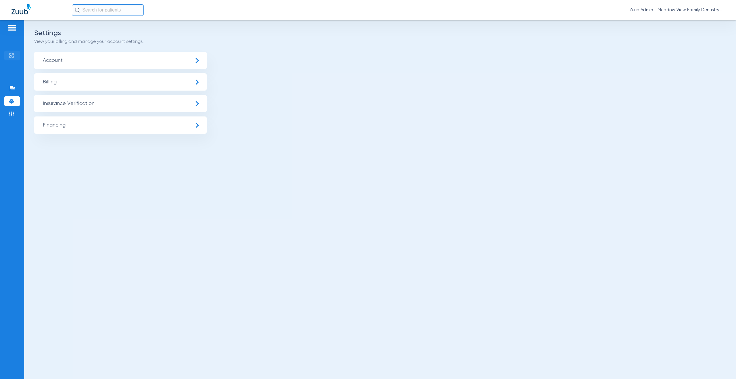
click at [15, 59] on li "Insurance Verification" at bounding box center [12, 56] width 16 height 10
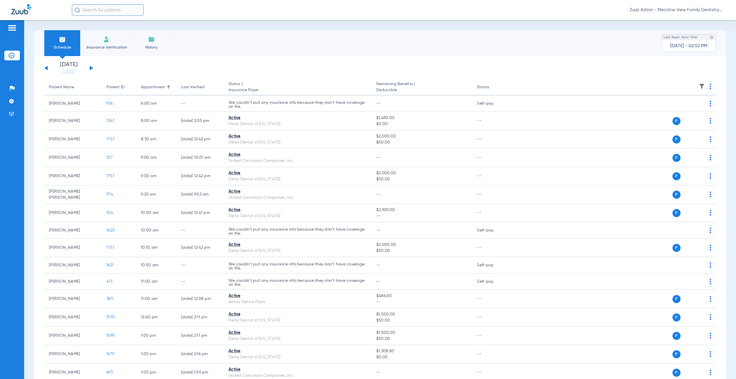
click at [91, 68] on button at bounding box center [91, 68] width 3 height 4
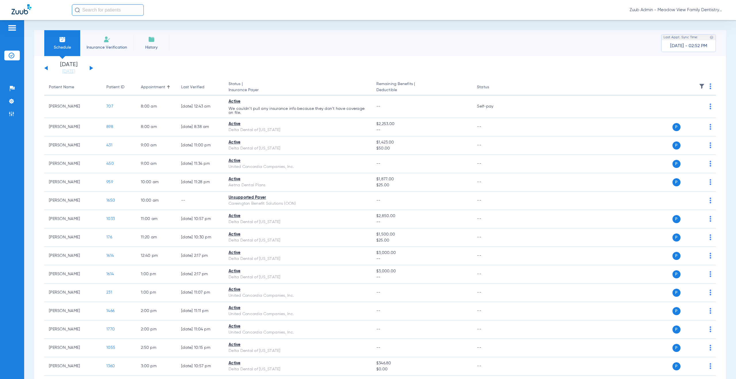
click at [91, 68] on button at bounding box center [91, 68] width 3 height 4
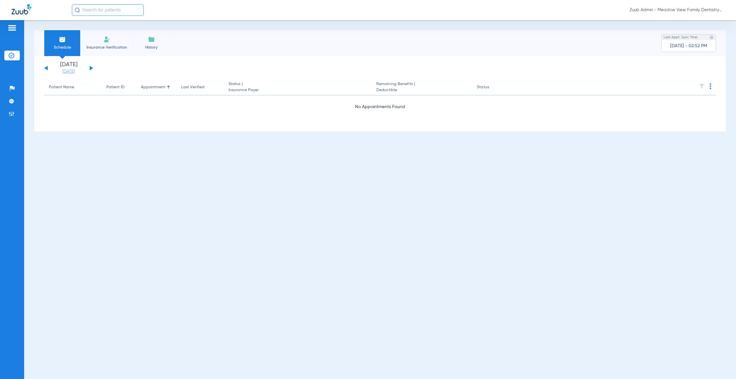
click at [74, 73] on link "[DATE]" at bounding box center [68, 72] width 35 height 6
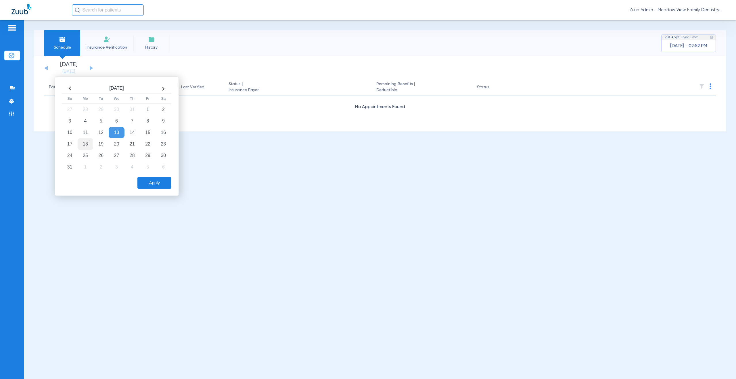
click at [87, 142] on td "18" at bounding box center [86, 144] width 16 height 12
click at [156, 186] on button "Apply" at bounding box center [154, 183] width 34 height 12
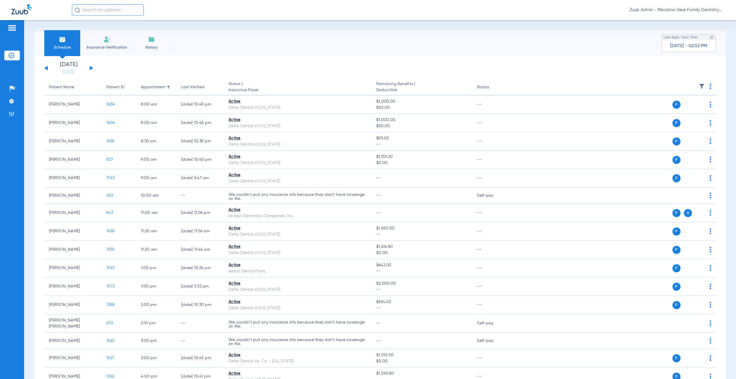
click at [89, 68] on div "[DATE] [DATE] [DATE] [DATE] [DATE] [DATE] [DATE] [DATE] [DATE] [DATE] [DATE] [D…" at bounding box center [68, 68] width 49 height 13
click at [91, 68] on button at bounding box center [91, 68] width 3 height 4
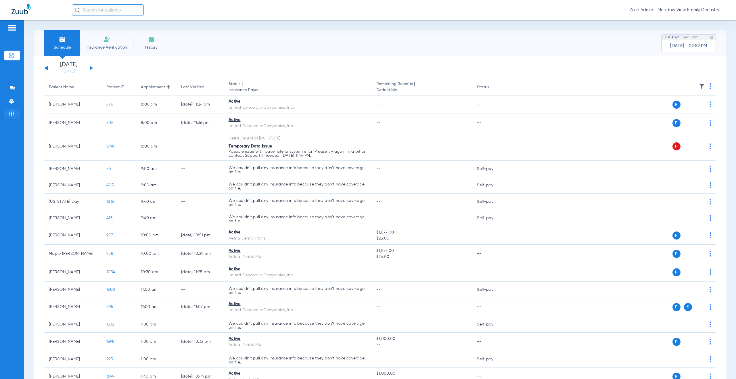
click at [11, 116] on img at bounding box center [12, 114] width 6 height 6
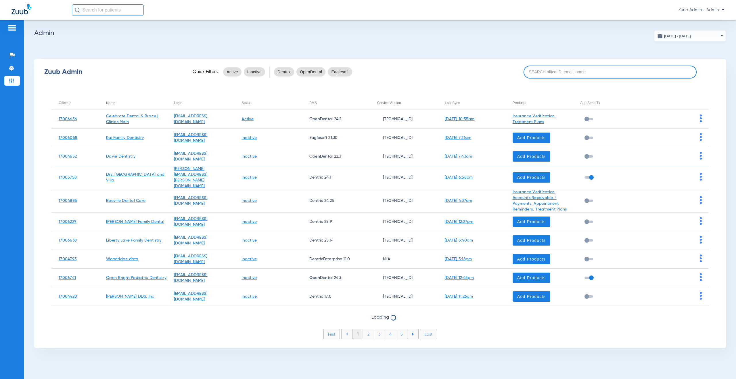
click at [557, 74] on input at bounding box center [610, 72] width 173 height 13
paste input "17006336"
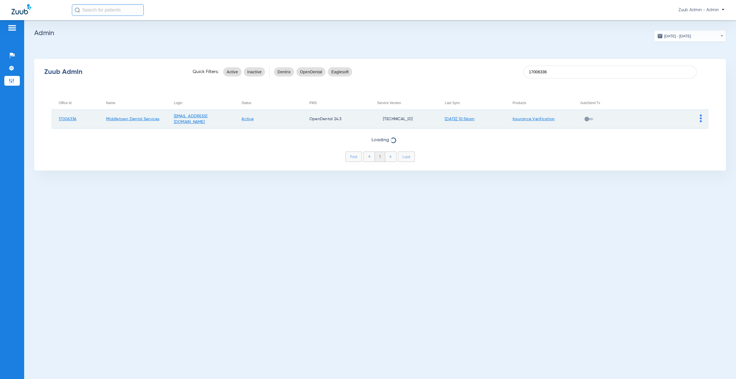
type input "17006336"
click at [700, 119] on img at bounding box center [701, 118] width 2 height 8
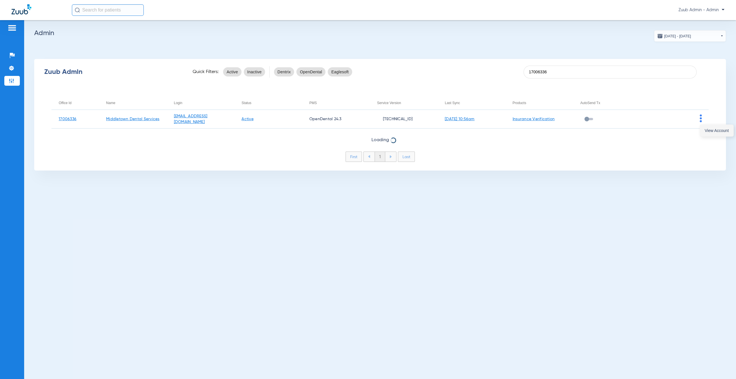
click at [708, 133] on button "View Account" at bounding box center [716, 131] width 33 height 12
